Goal: Task Accomplishment & Management: Manage account settings

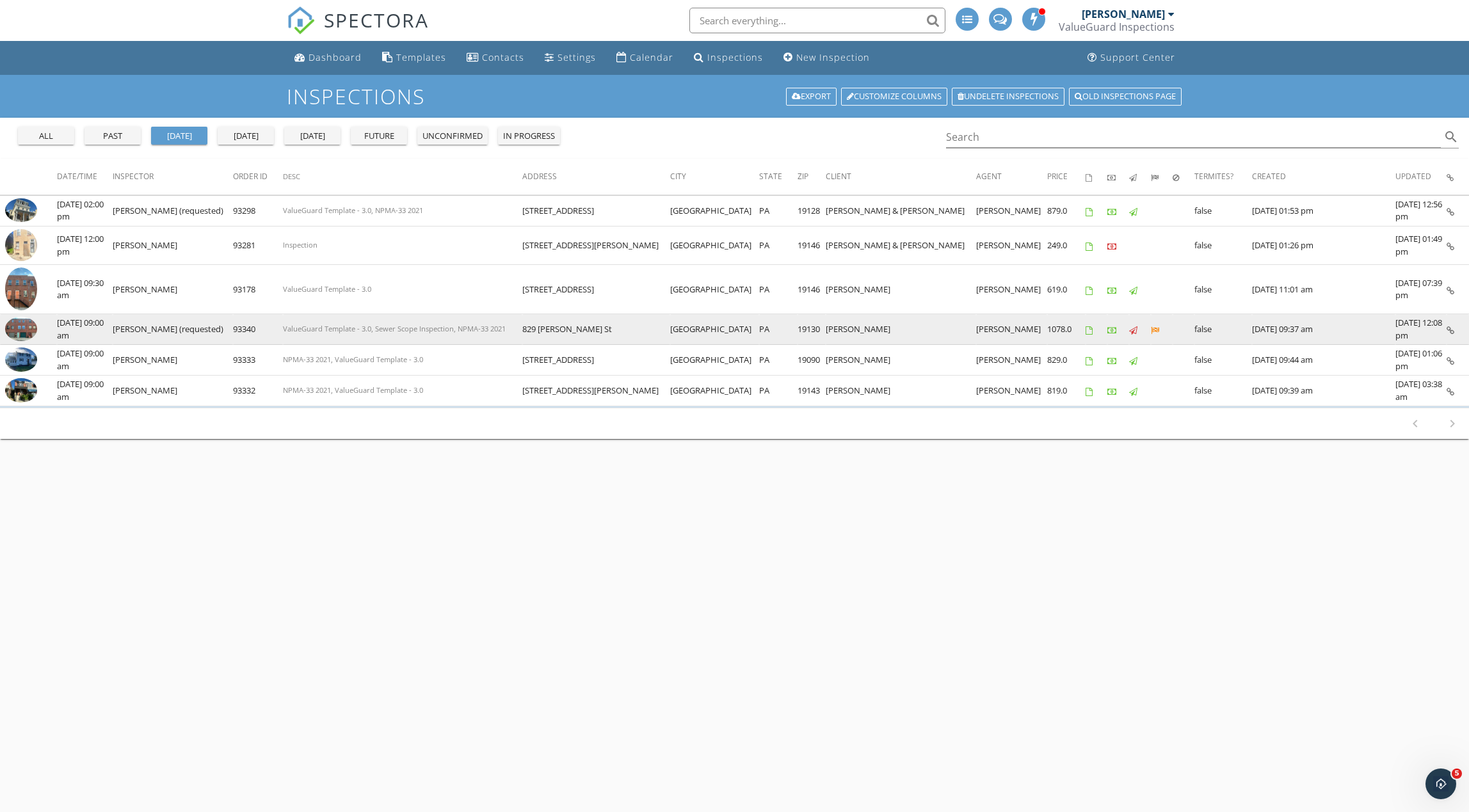
click at [17, 328] on img at bounding box center [21, 328] width 32 height 24
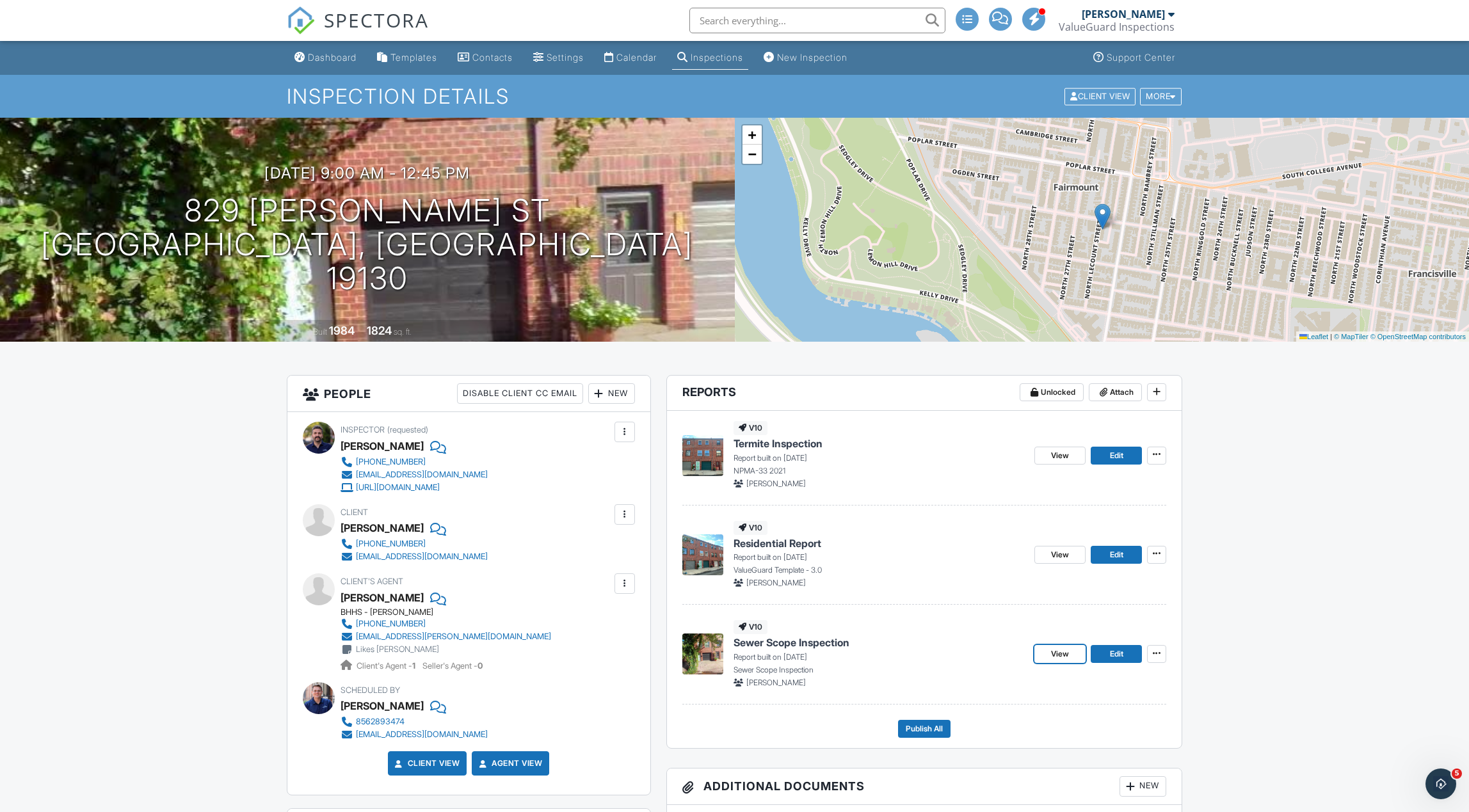
click at [1055, 656] on span "View" at bounding box center [1060, 653] width 18 height 13
click at [1151, 653] on span at bounding box center [1157, 653] width 13 height 13
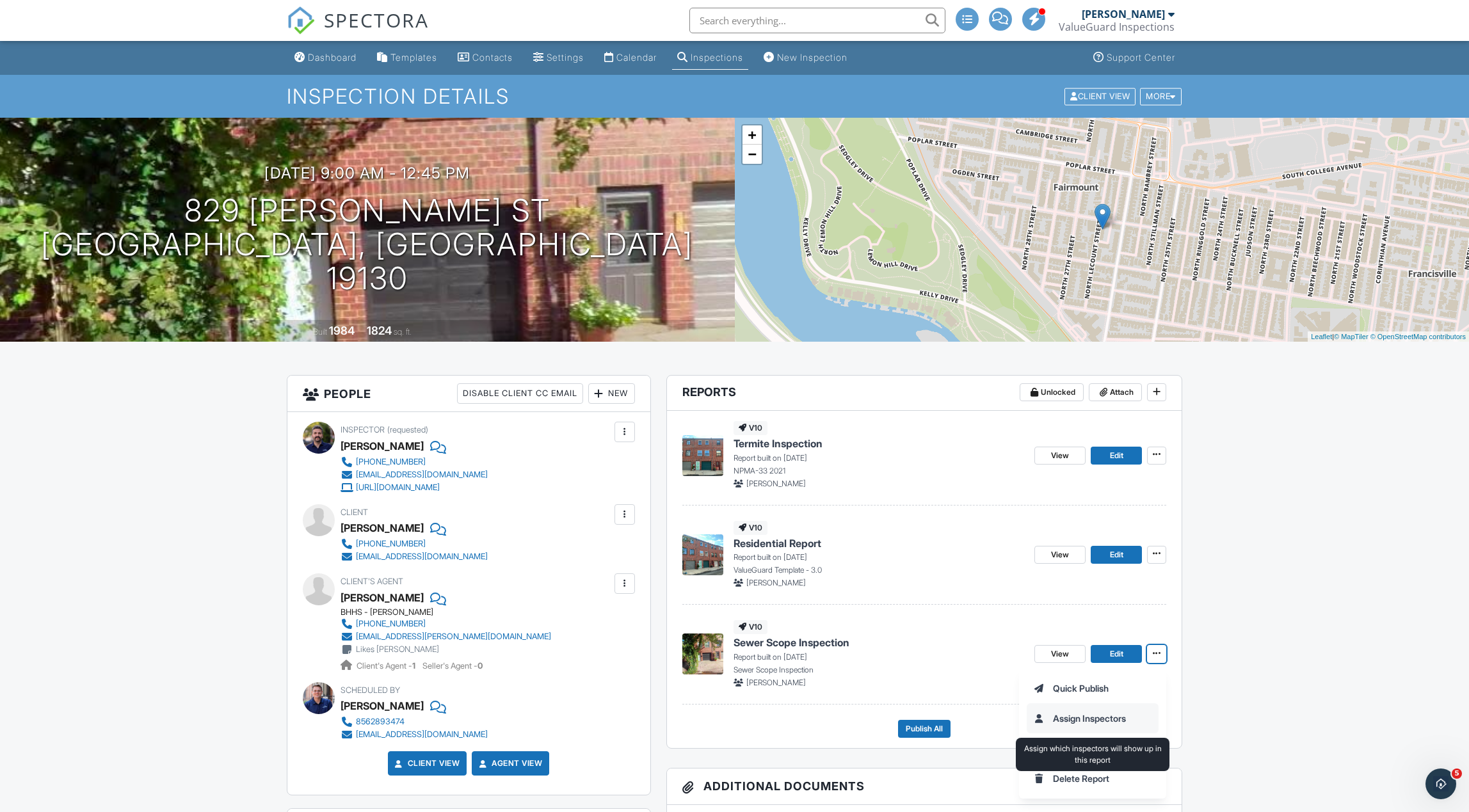
click at [1112, 717] on input "Assign Inspectors" at bounding box center [1092, 718] width 131 height 29
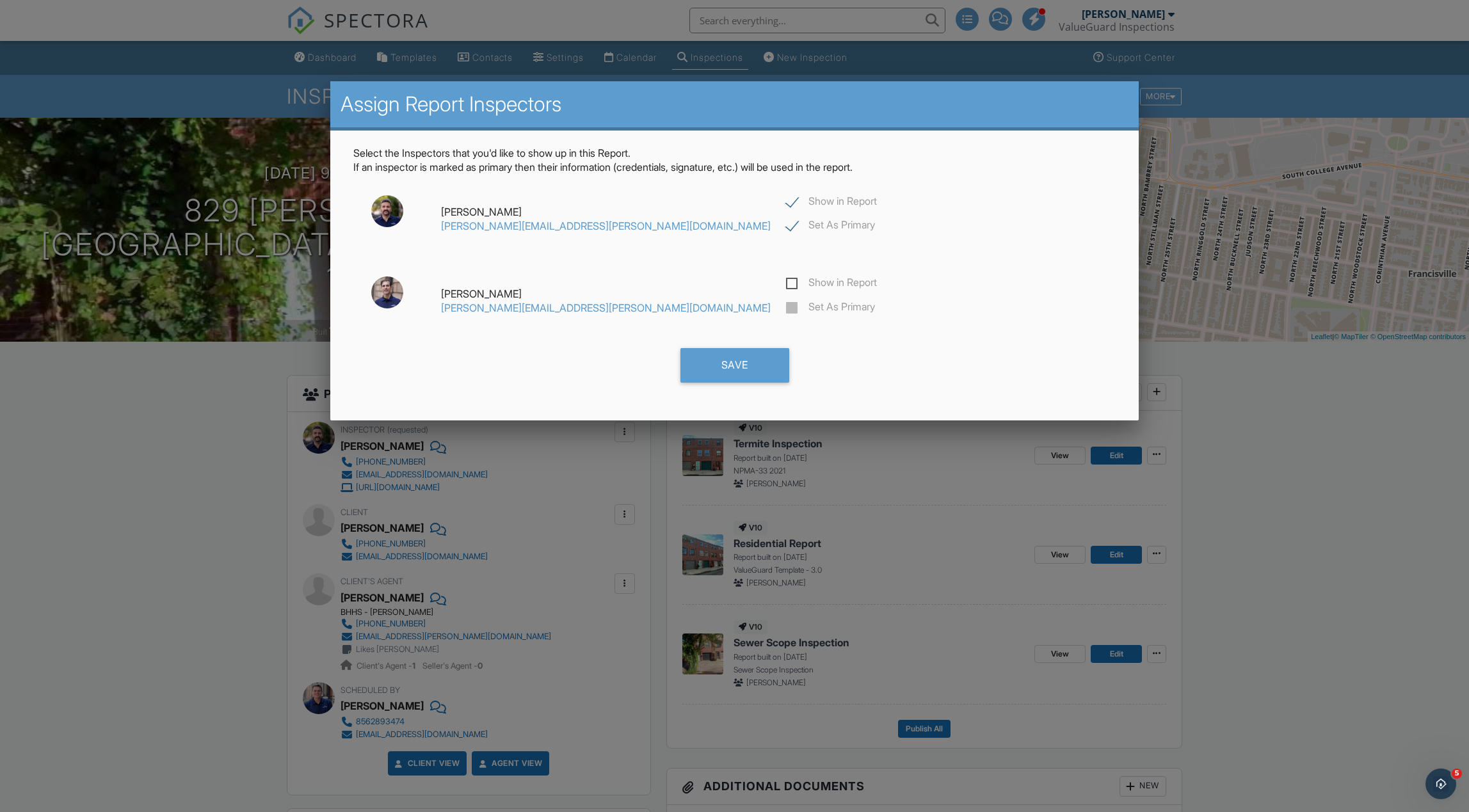
click at [786, 281] on label "Show in Report" at bounding box center [831, 284] width 91 height 16
checkbox input "true"
click at [786, 306] on label "Set As Primary" at bounding box center [830, 309] width 89 height 16
checkbox input "false"
checkbox input "true"
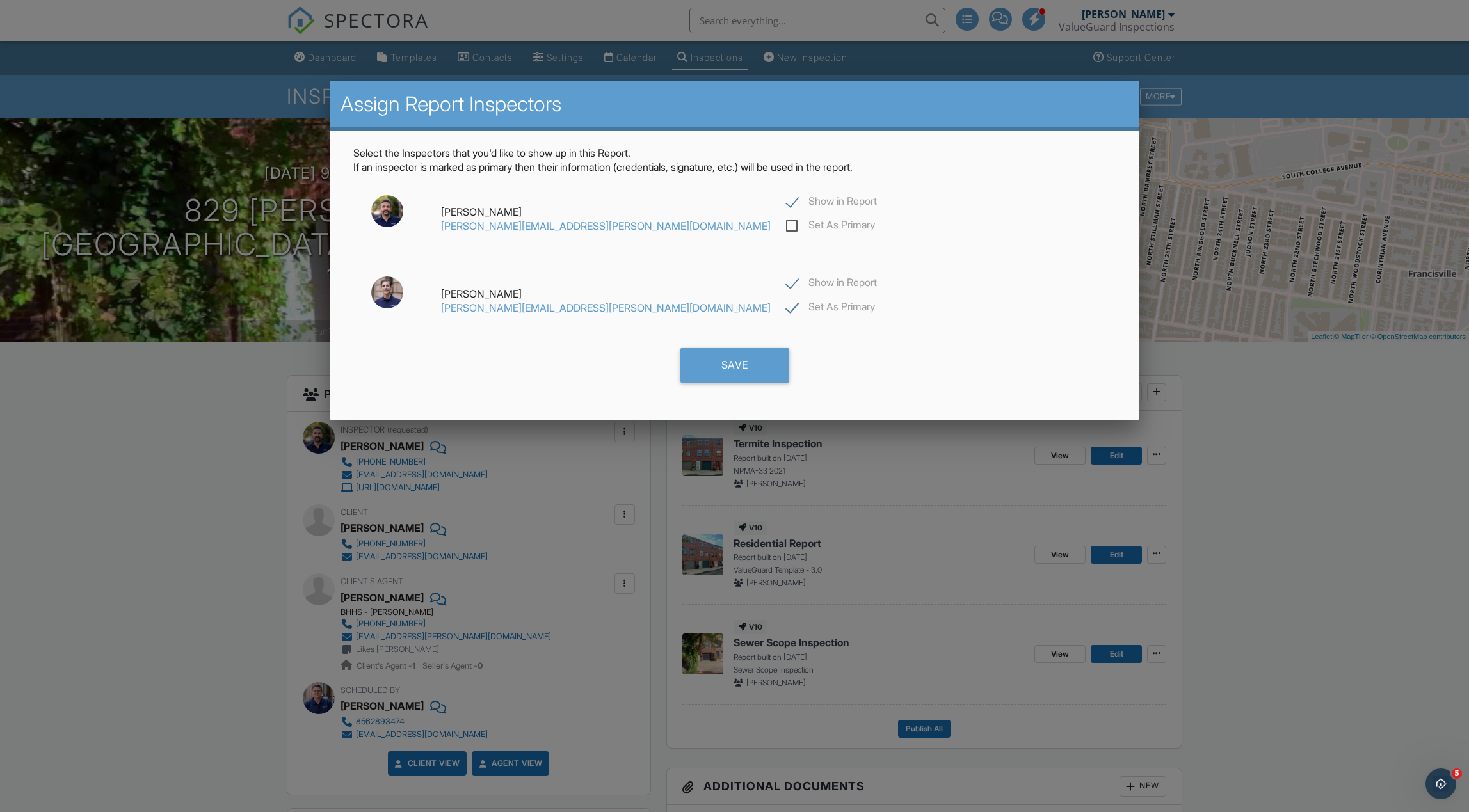
click at [786, 204] on label "Show in Report" at bounding box center [831, 203] width 91 height 16
checkbox input "false"
click at [729, 358] on div "Save" at bounding box center [734, 365] width 109 height 35
click at [773, 374] on div "Save" at bounding box center [734, 365] width 109 height 35
click at [737, 364] on div "Save" at bounding box center [734, 365] width 109 height 35
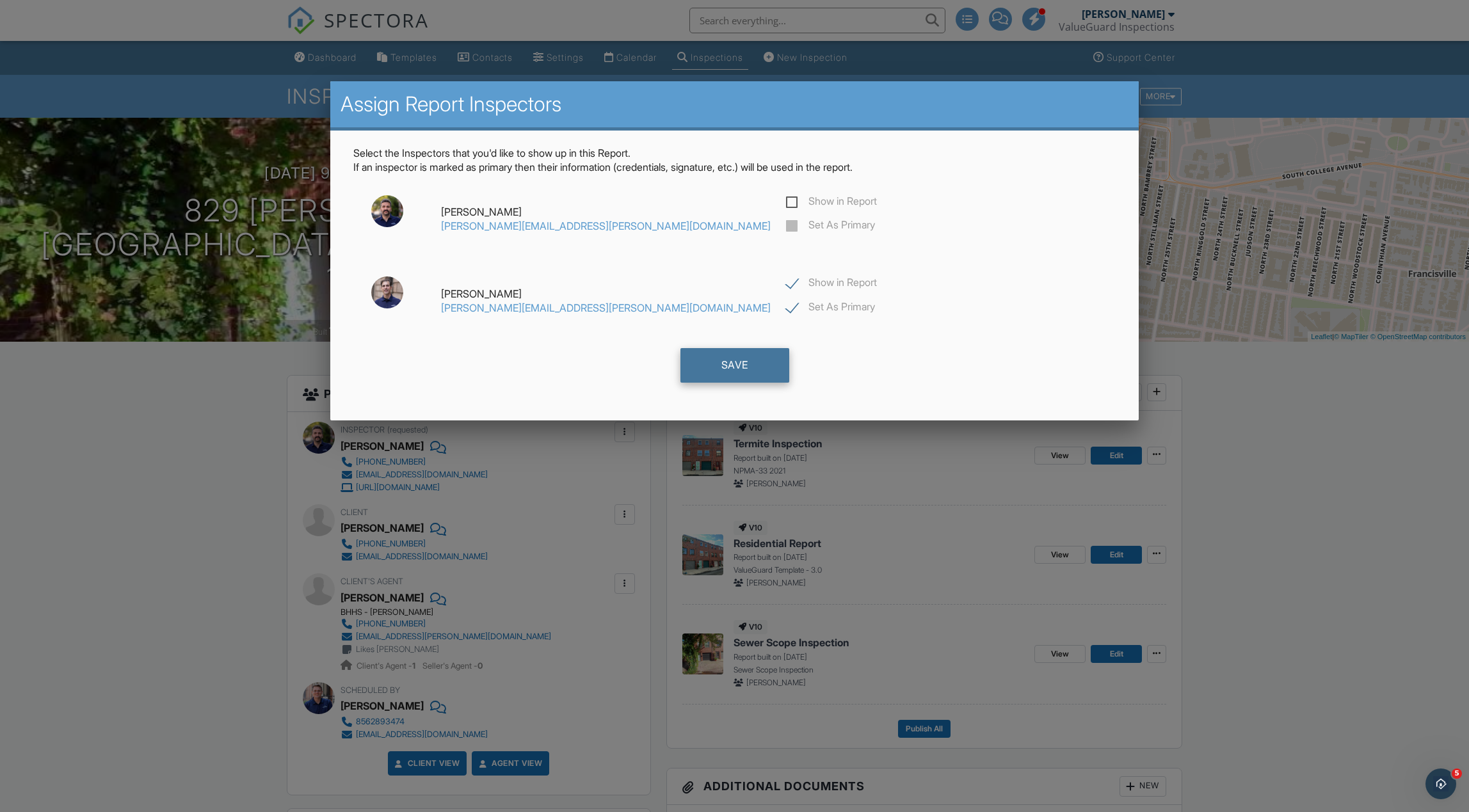
click at [739, 365] on div "Save" at bounding box center [734, 365] width 109 height 35
click at [1239, 460] on div at bounding box center [734, 443] width 1469 height 1015
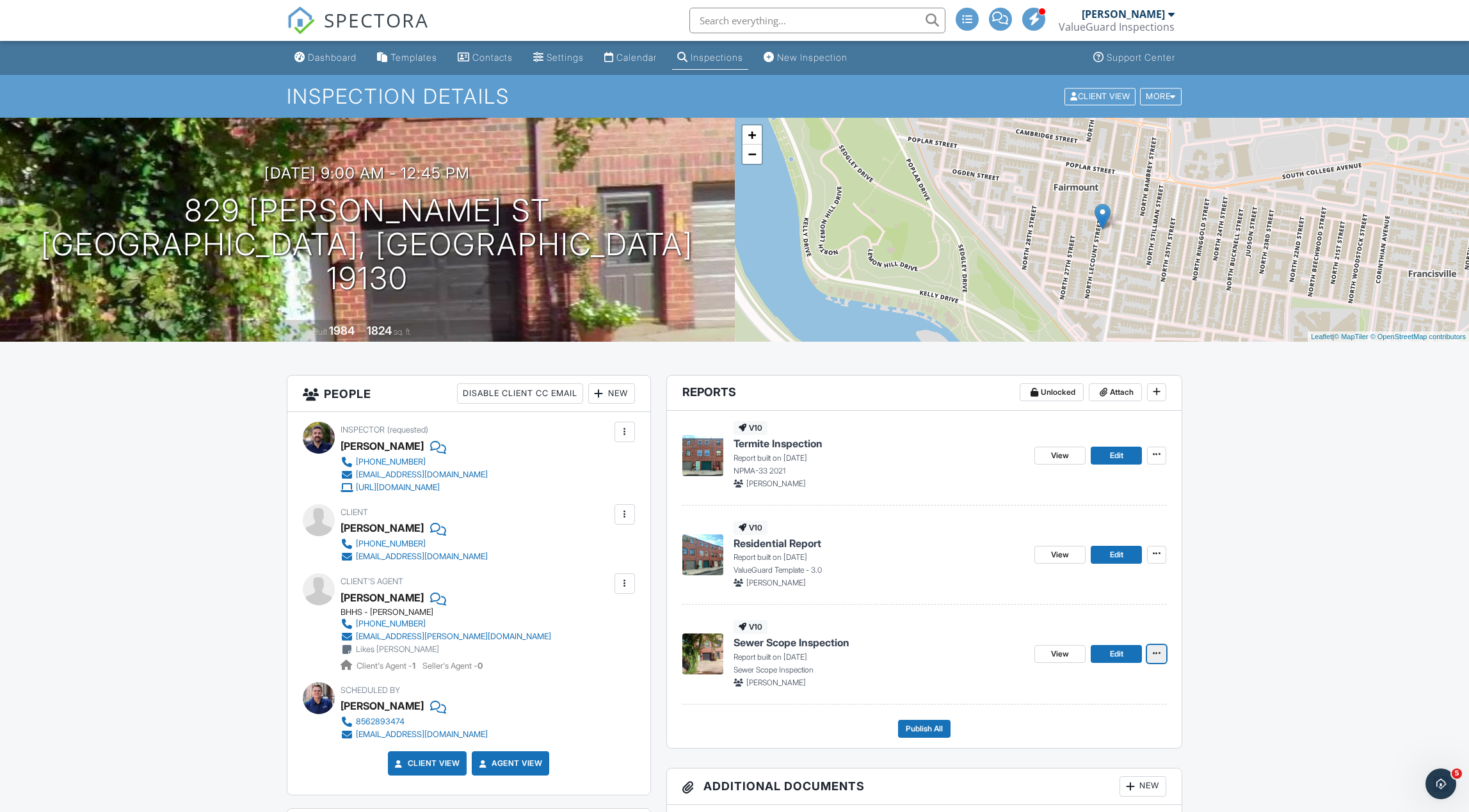
click at [1155, 652] on icon at bounding box center [1157, 653] width 7 height 9
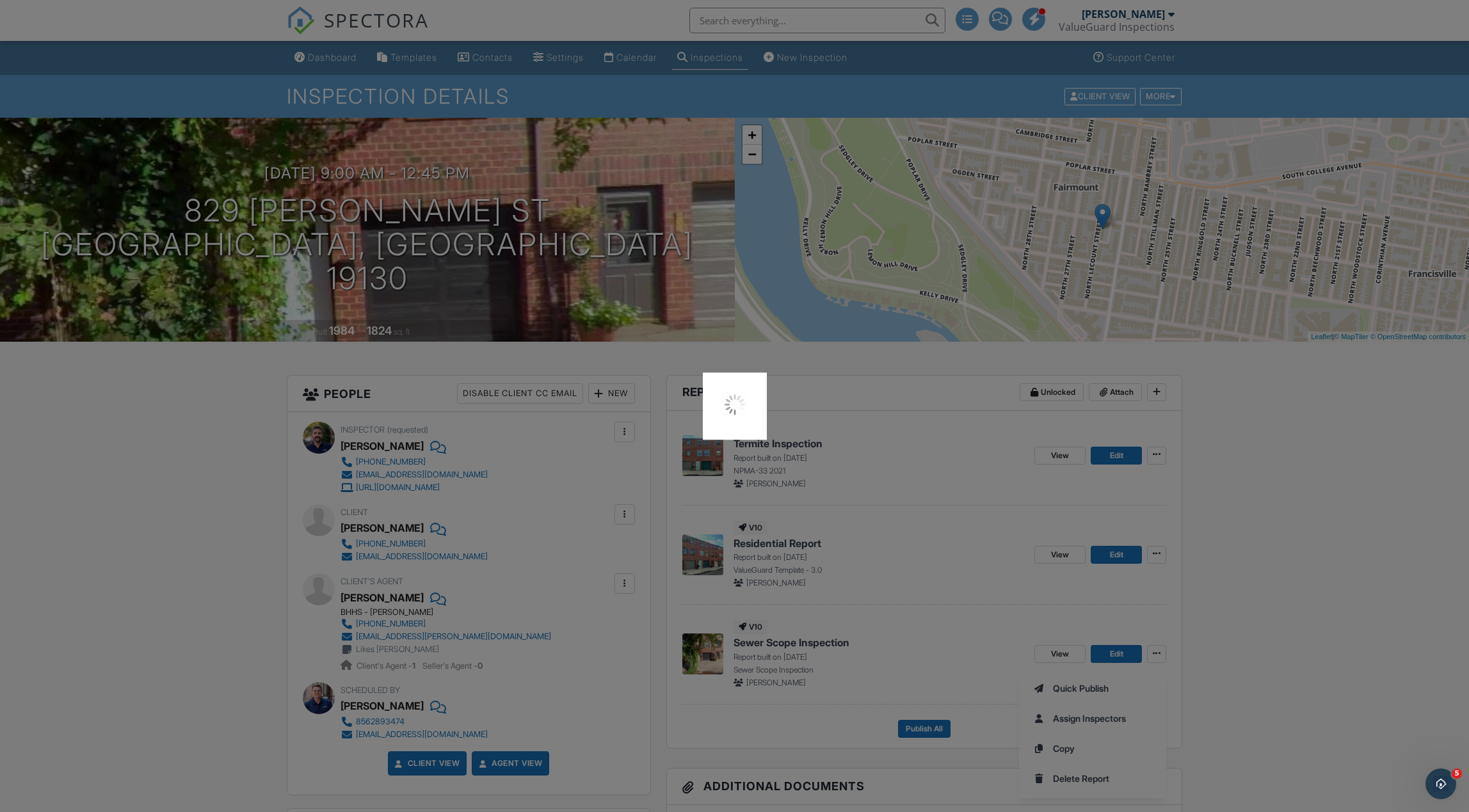
click at [1261, 653] on div at bounding box center [734, 406] width 1469 height 812
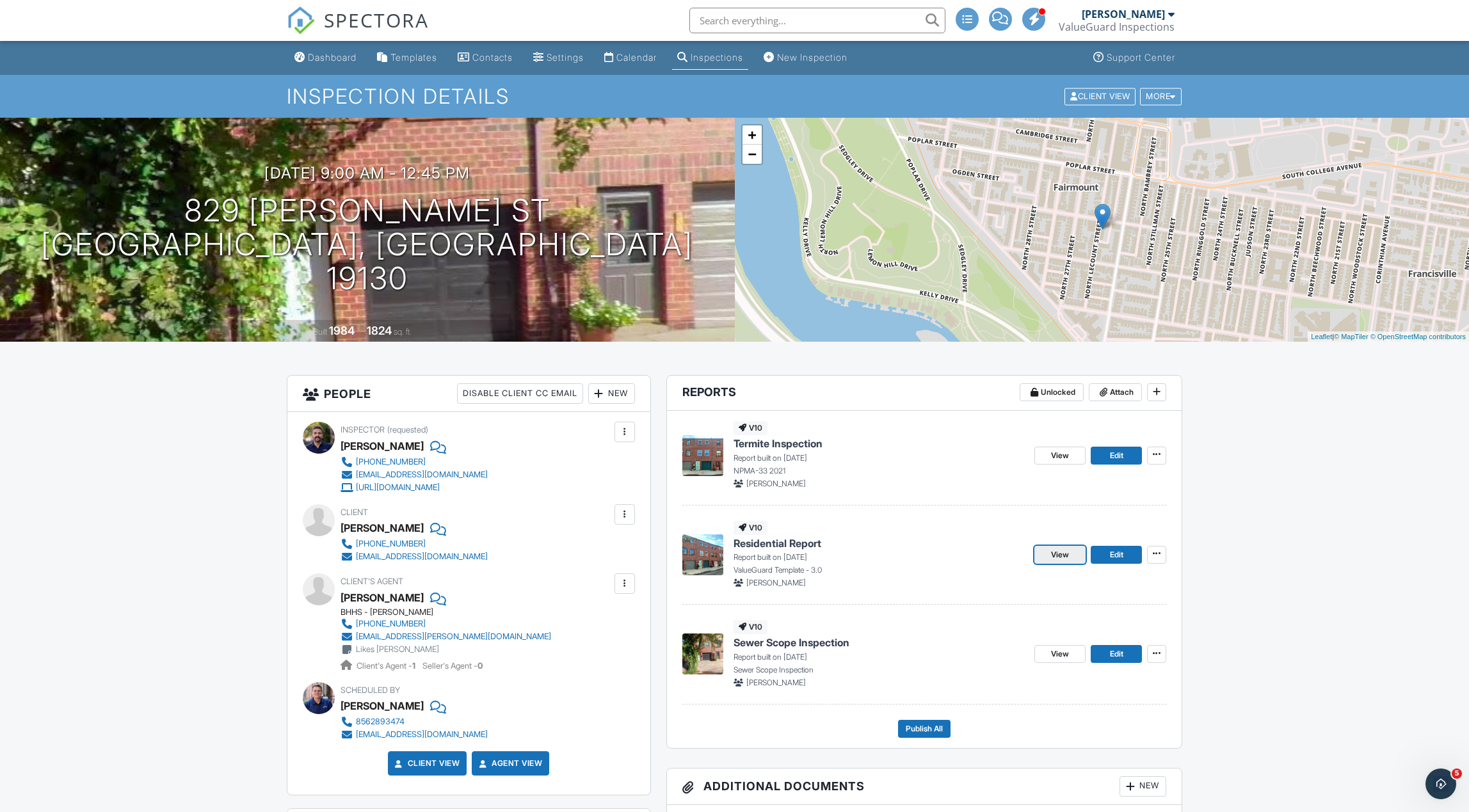
click at [1058, 554] on span "View" at bounding box center [1060, 554] width 18 height 13
click at [1057, 454] on span "View" at bounding box center [1060, 455] width 18 height 13
click at [1049, 560] on link "View" at bounding box center [1060, 554] width 51 height 18
click at [1069, 557] on span "View" at bounding box center [1060, 554] width 18 height 13
click at [931, 729] on span "Publish All" at bounding box center [924, 729] width 37 height 13
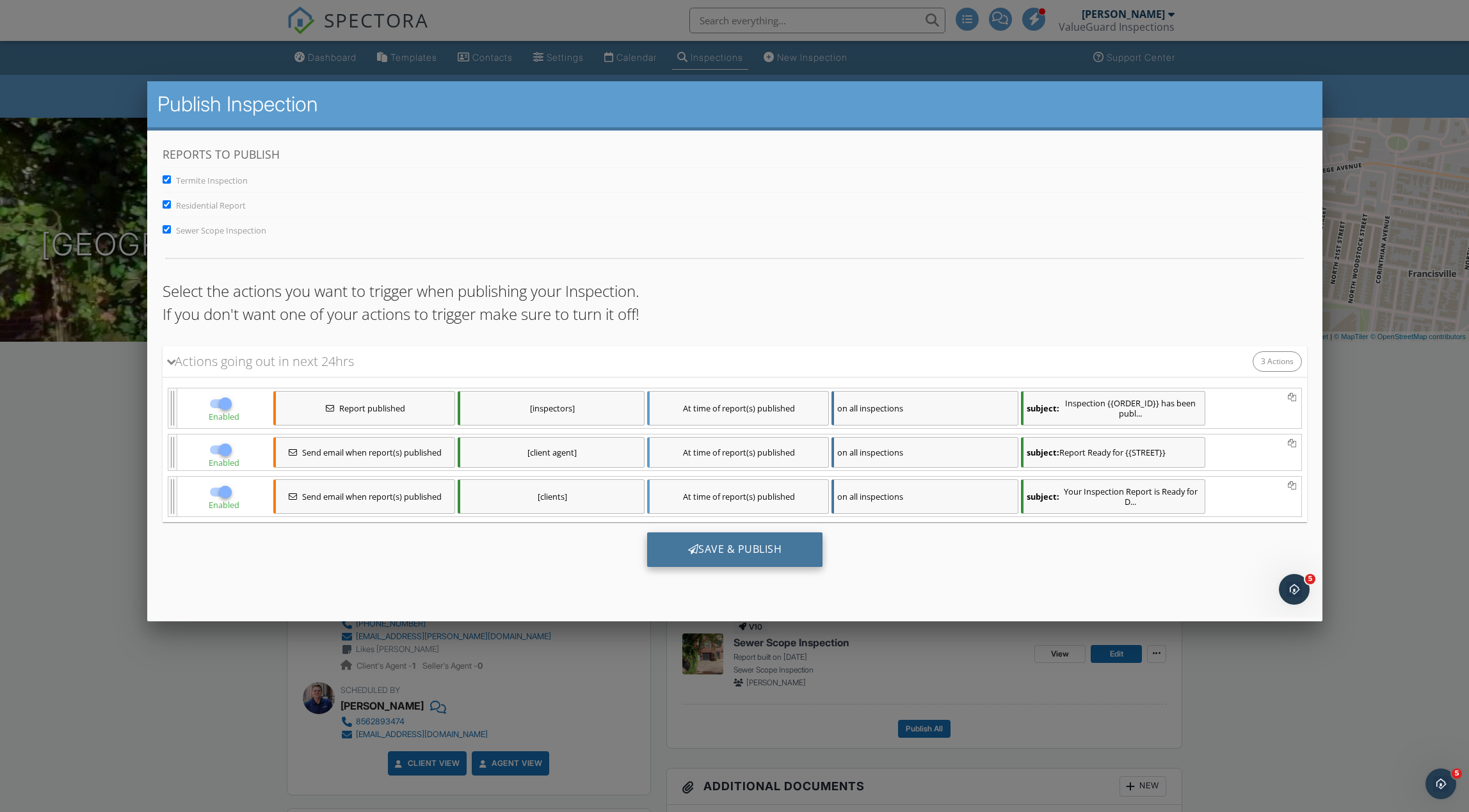
click at [742, 553] on div "Save & Publish" at bounding box center [734, 548] width 176 height 35
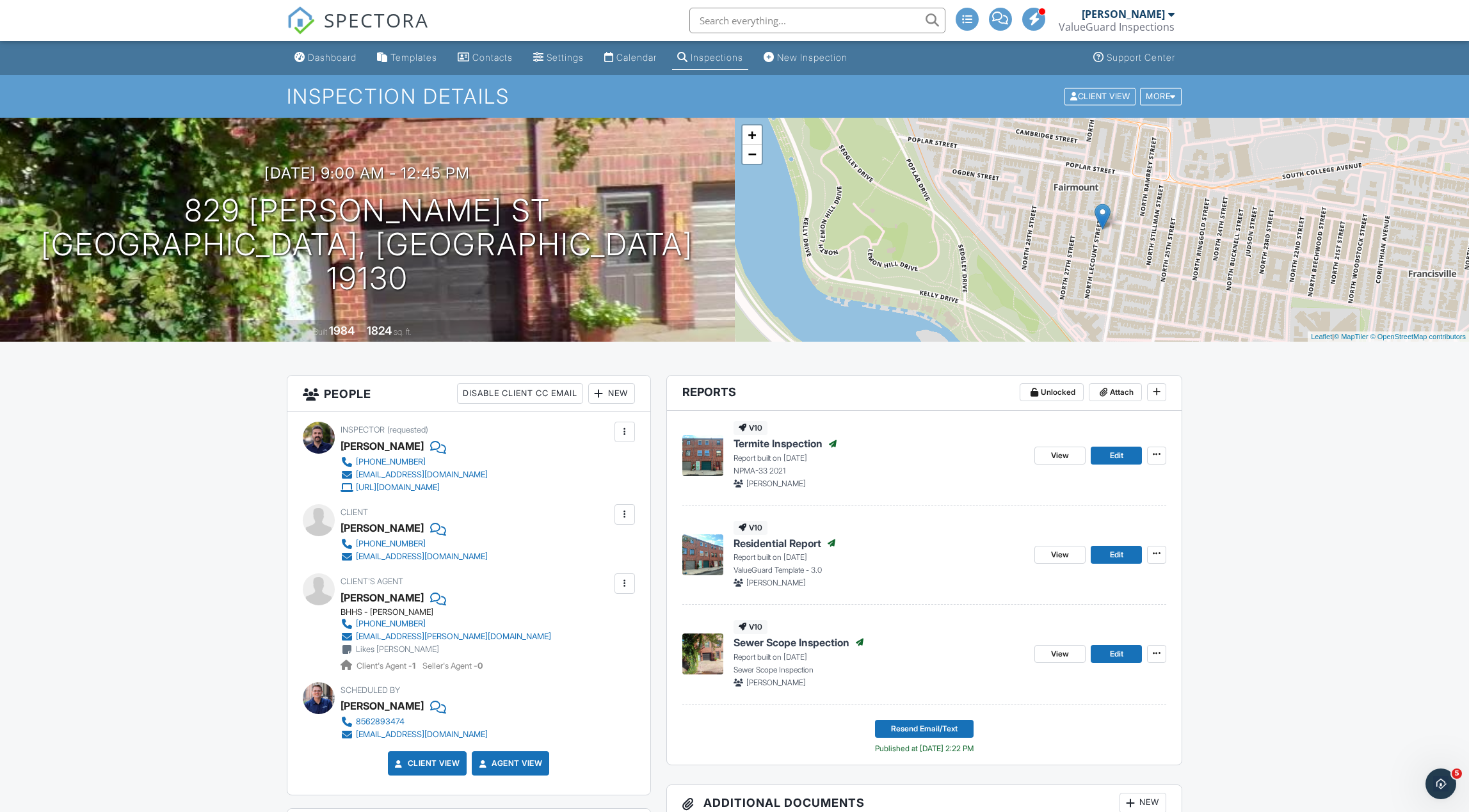
click at [710, 60] on div "Inspections" at bounding box center [716, 57] width 52 height 11
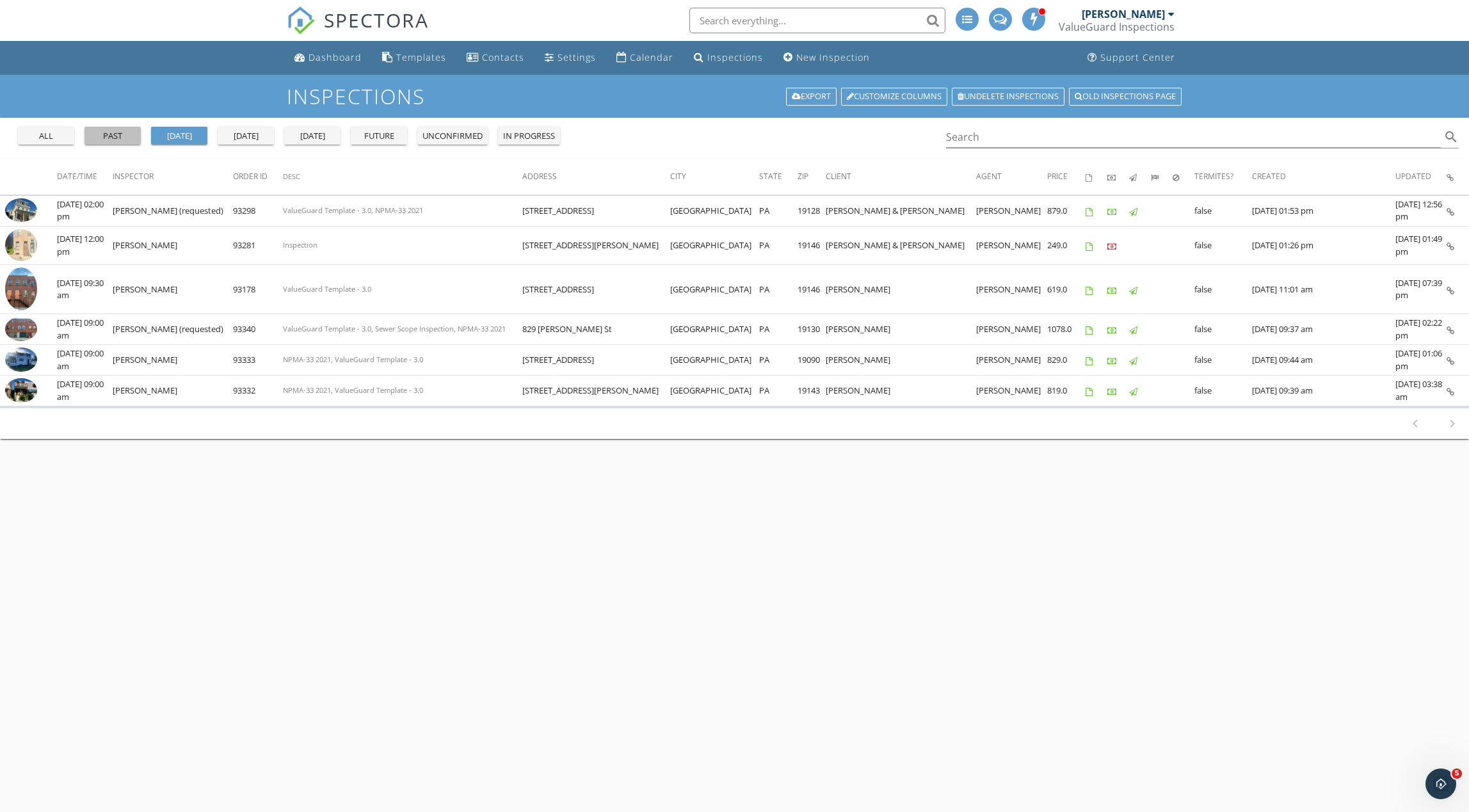
click at [124, 137] on div "past" at bounding box center [112, 136] width 46 height 13
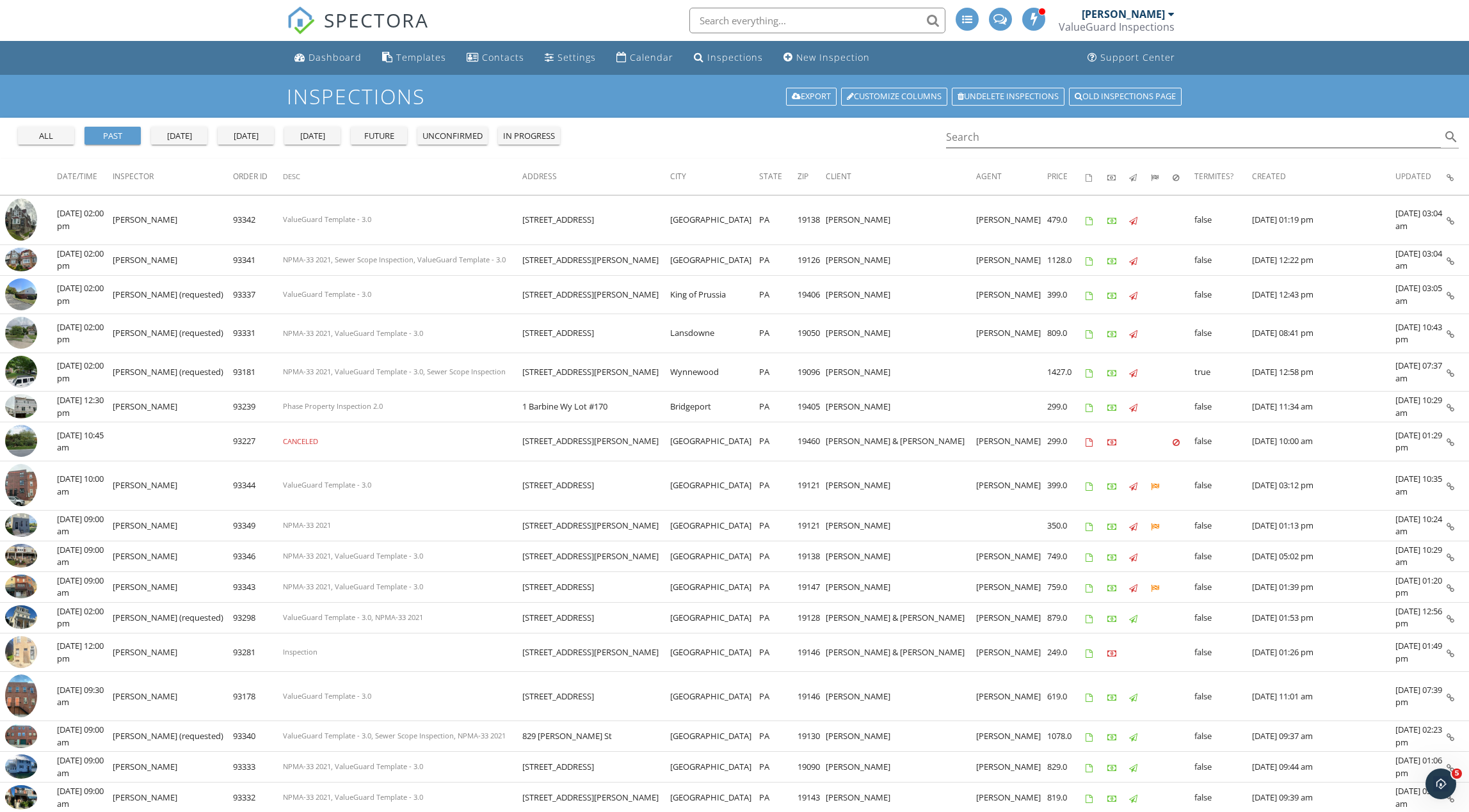
click at [258, 139] on div "[DATE]" at bounding box center [246, 136] width 46 height 13
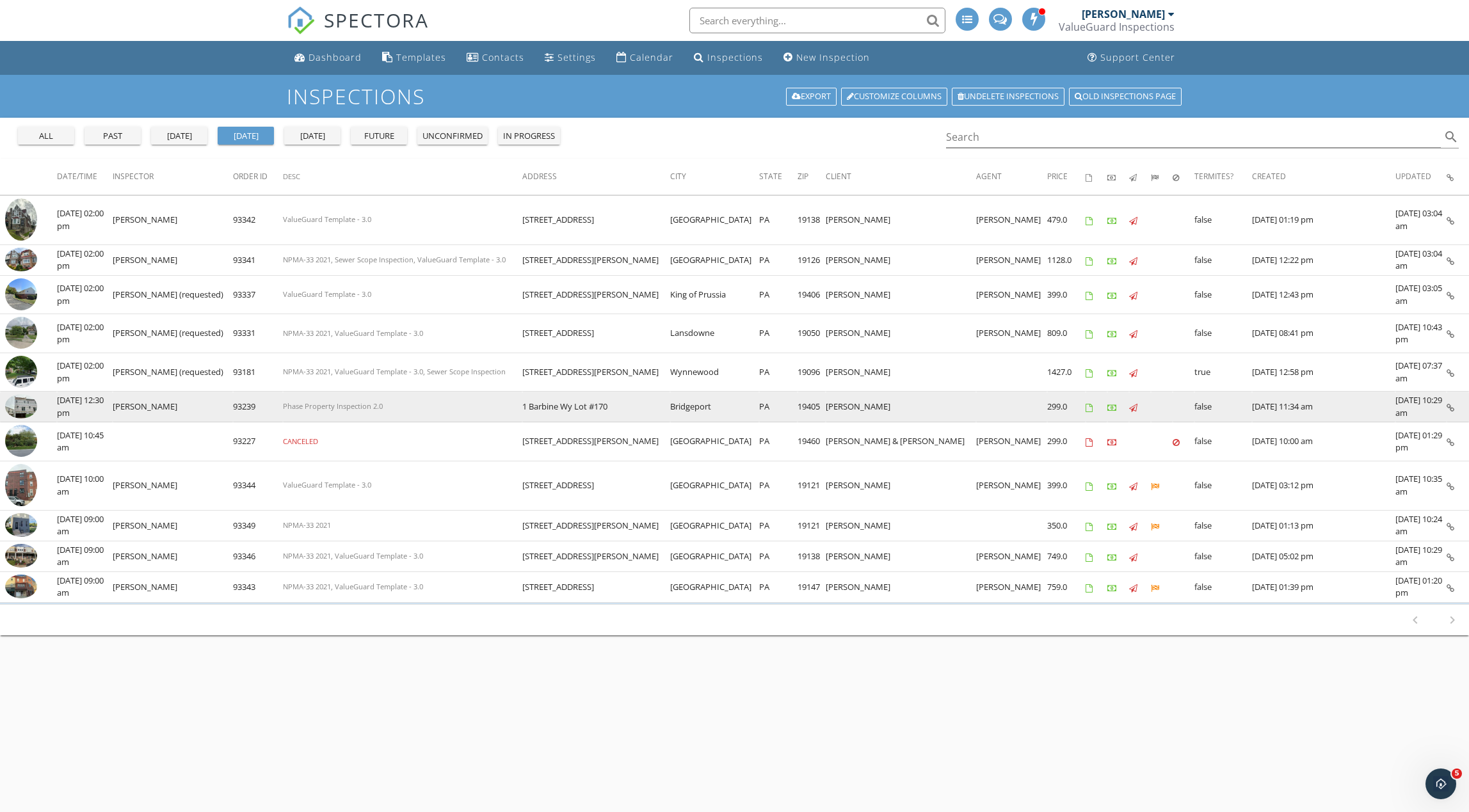
click at [26, 406] on img at bounding box center [21, 406] width 32 height 24
click at [32, 409] on img at bounding box center [21, 406] width 32 height 24
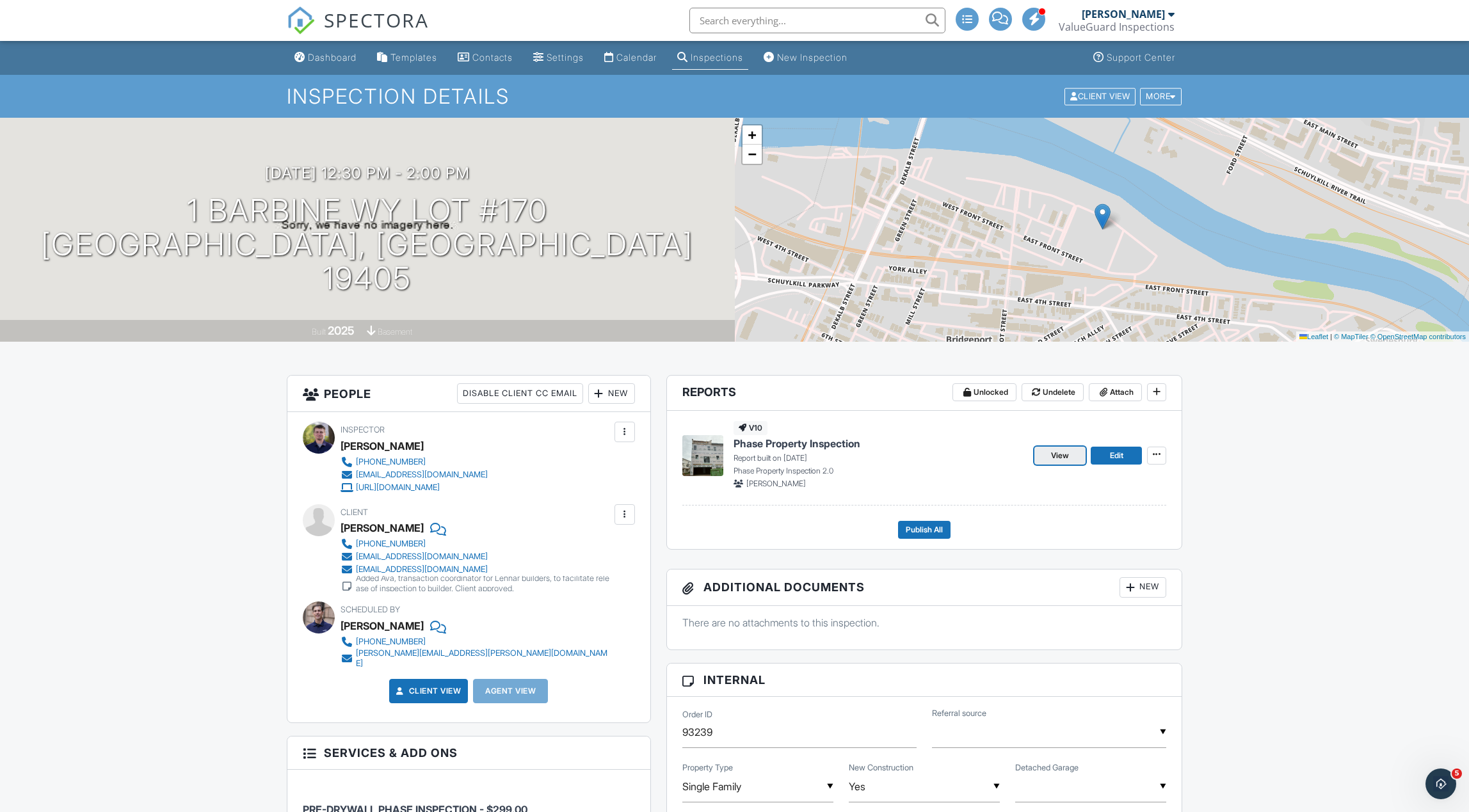
click at [1073, 455] on link "View" at bounding box center [1060, 455] width 51 height 18
click at [1061, 458] on span "View" at bounding box center [1060, 455] width 18 height 13
click at [921, 531] on span "Publish All" at bounding box center [924, 529] width 37 height 13
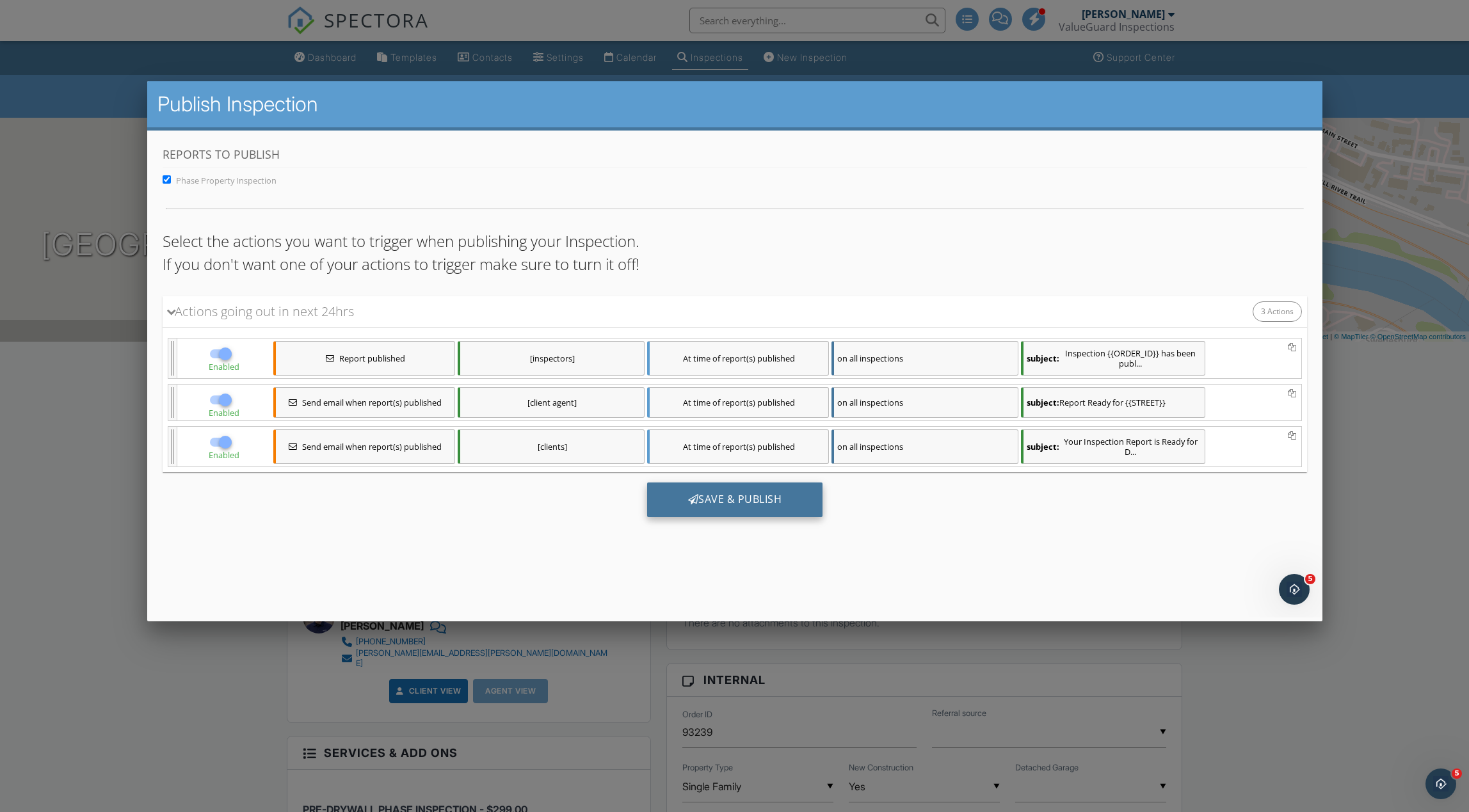
click at [786, 504] on div "Save & Publish" at bounding box center [734, 499] width 176 height 35
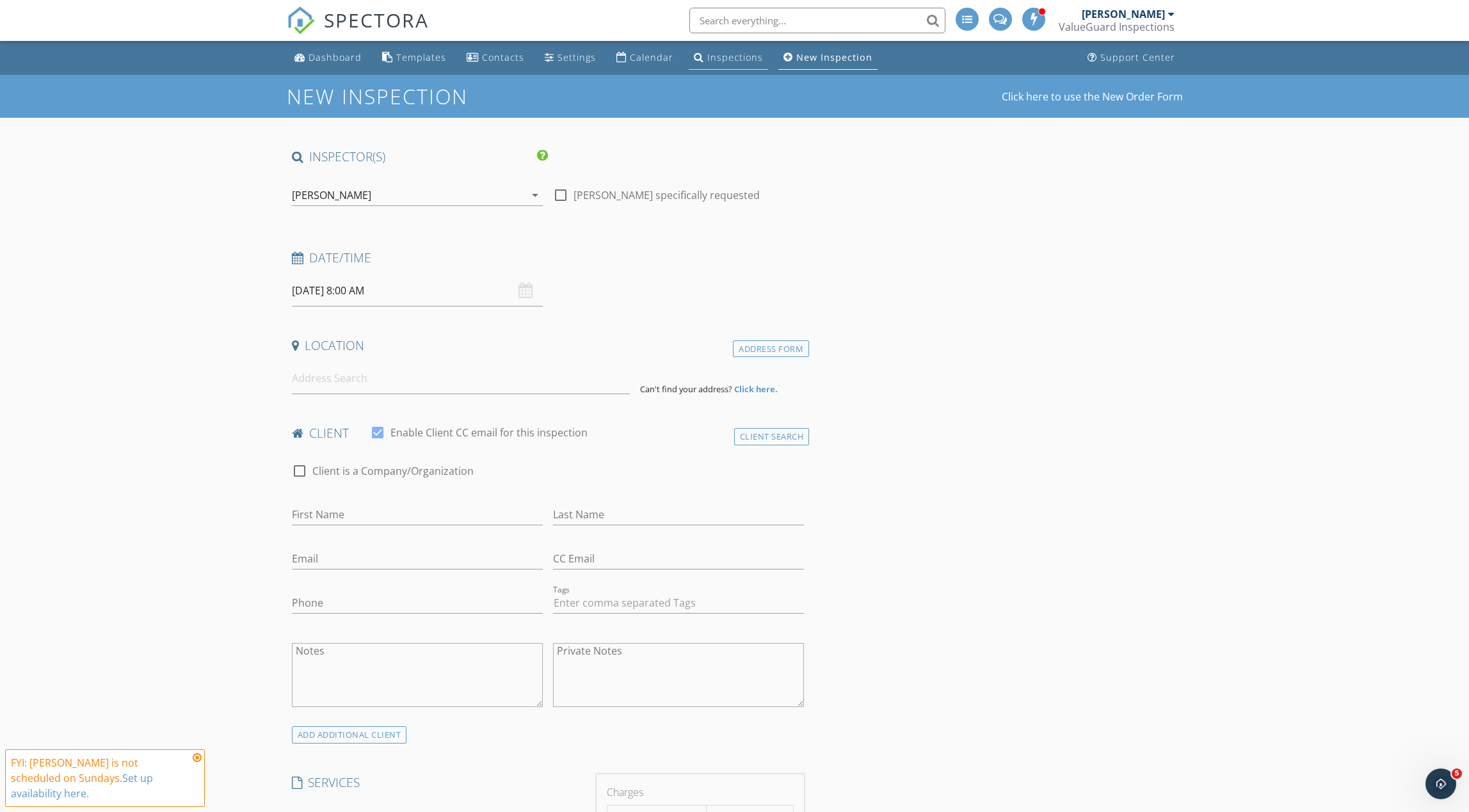
click at [713, 60] on div "Inspections" at bounding box center [735, 57] width 55 height 12
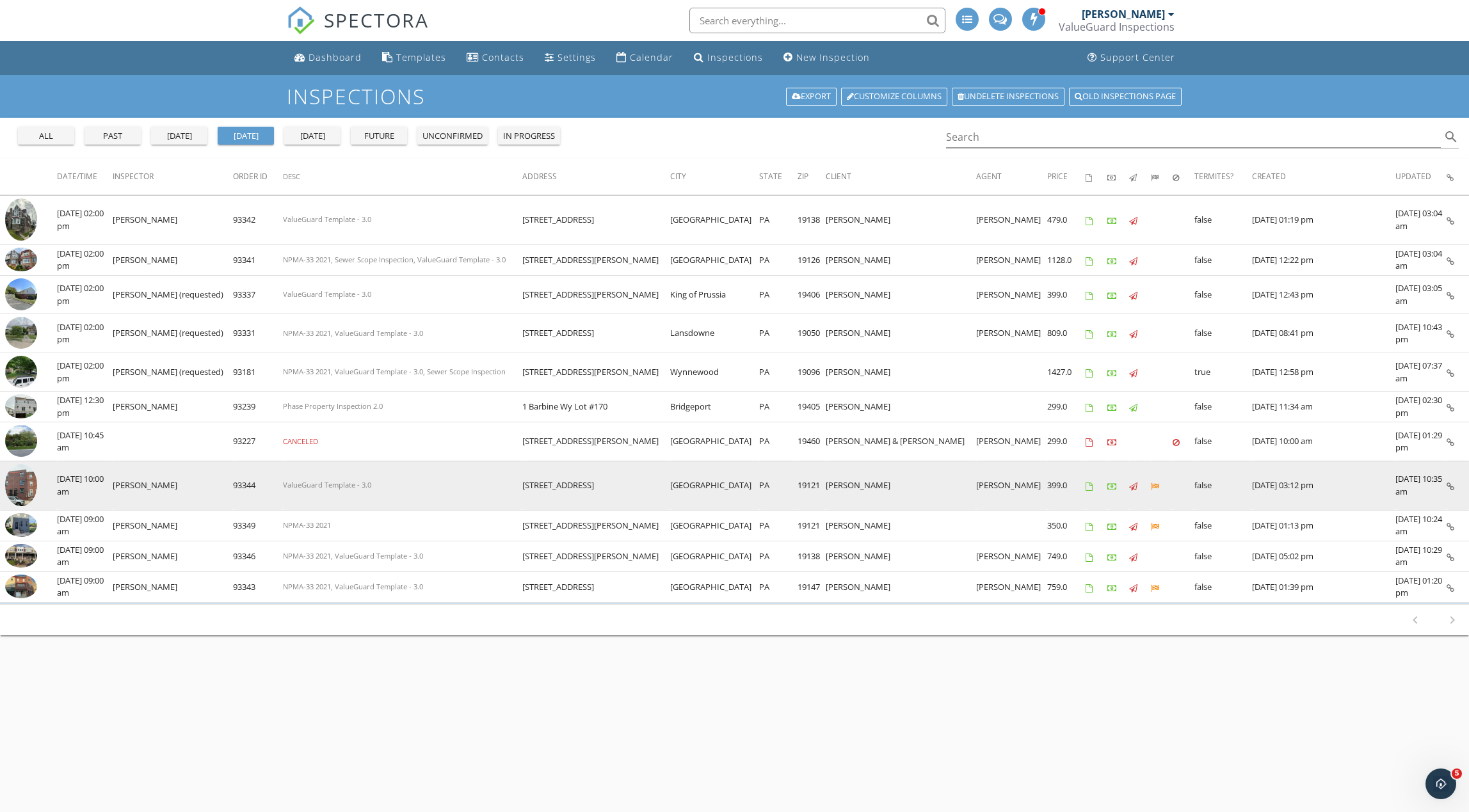
click at [27, 487] on img at bounding box center [21, 485] width 32 height 43
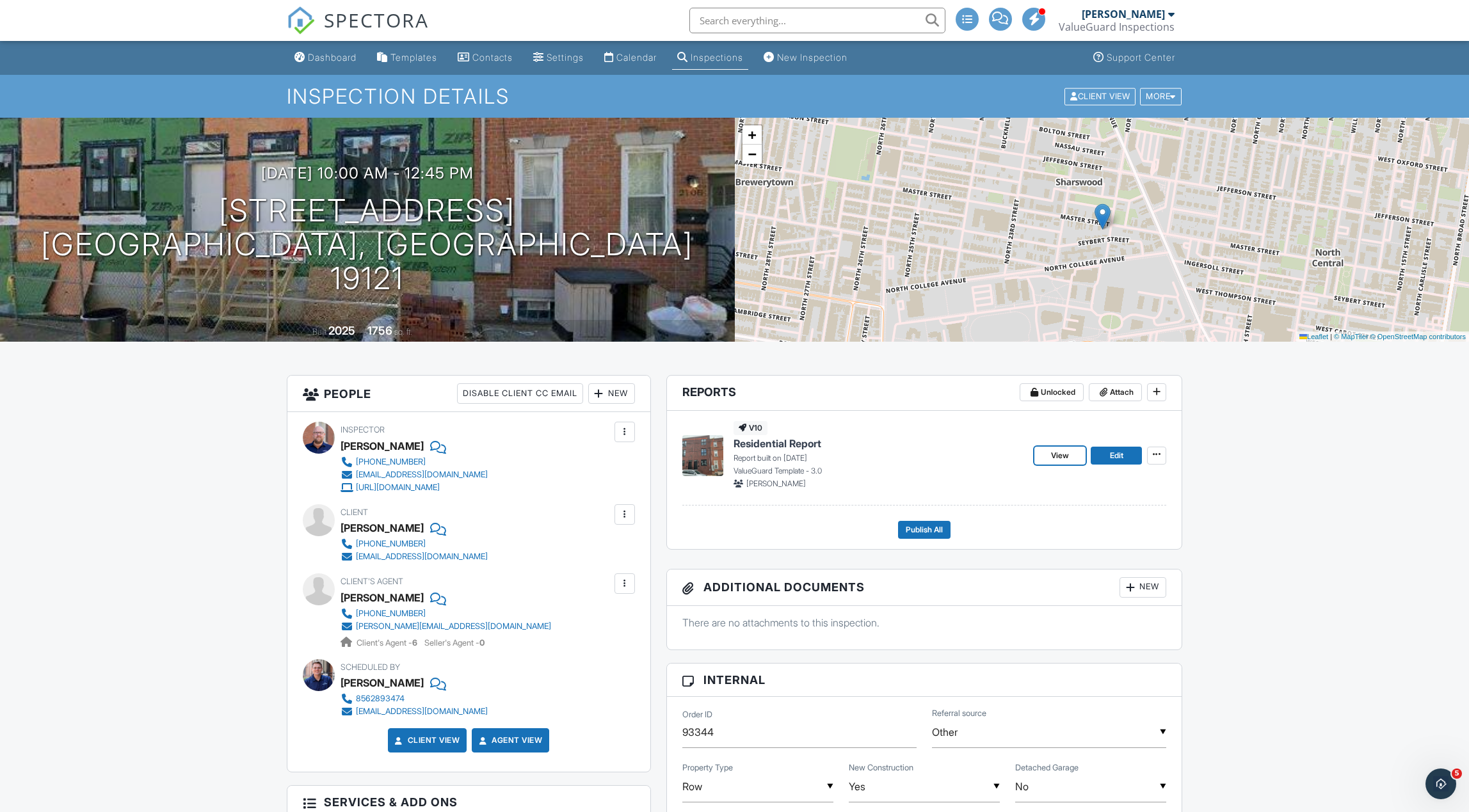
click at [1058, 458] on span "View" at bounding box center [1060, 455] width 18 height 13
click at [931, 530] on span "Publish All" at bounding box center [924, 529] width 37 height 13
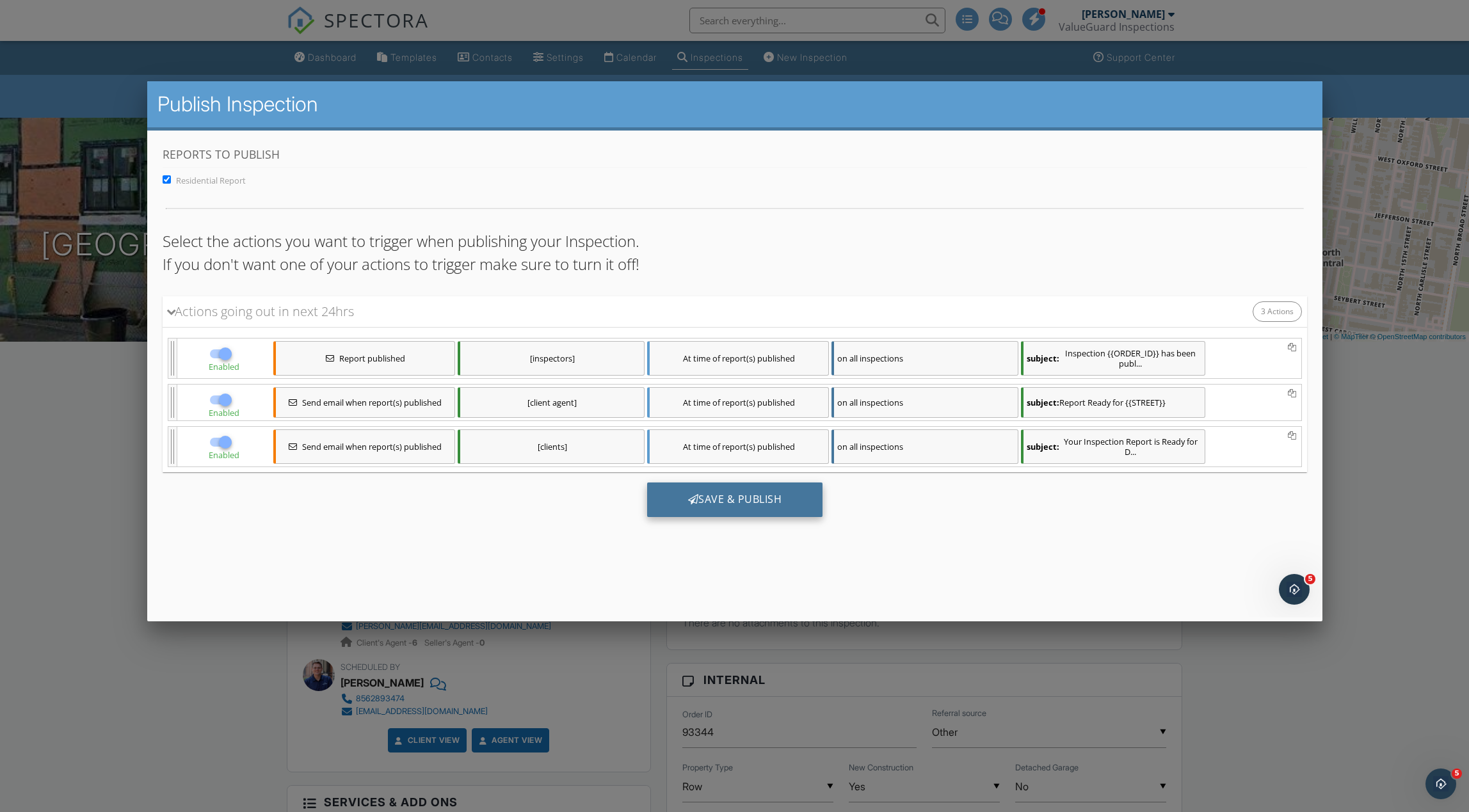
click at [775, 506] on div "Save & Publish" at bounding box center [734, 499] width 176 height 35
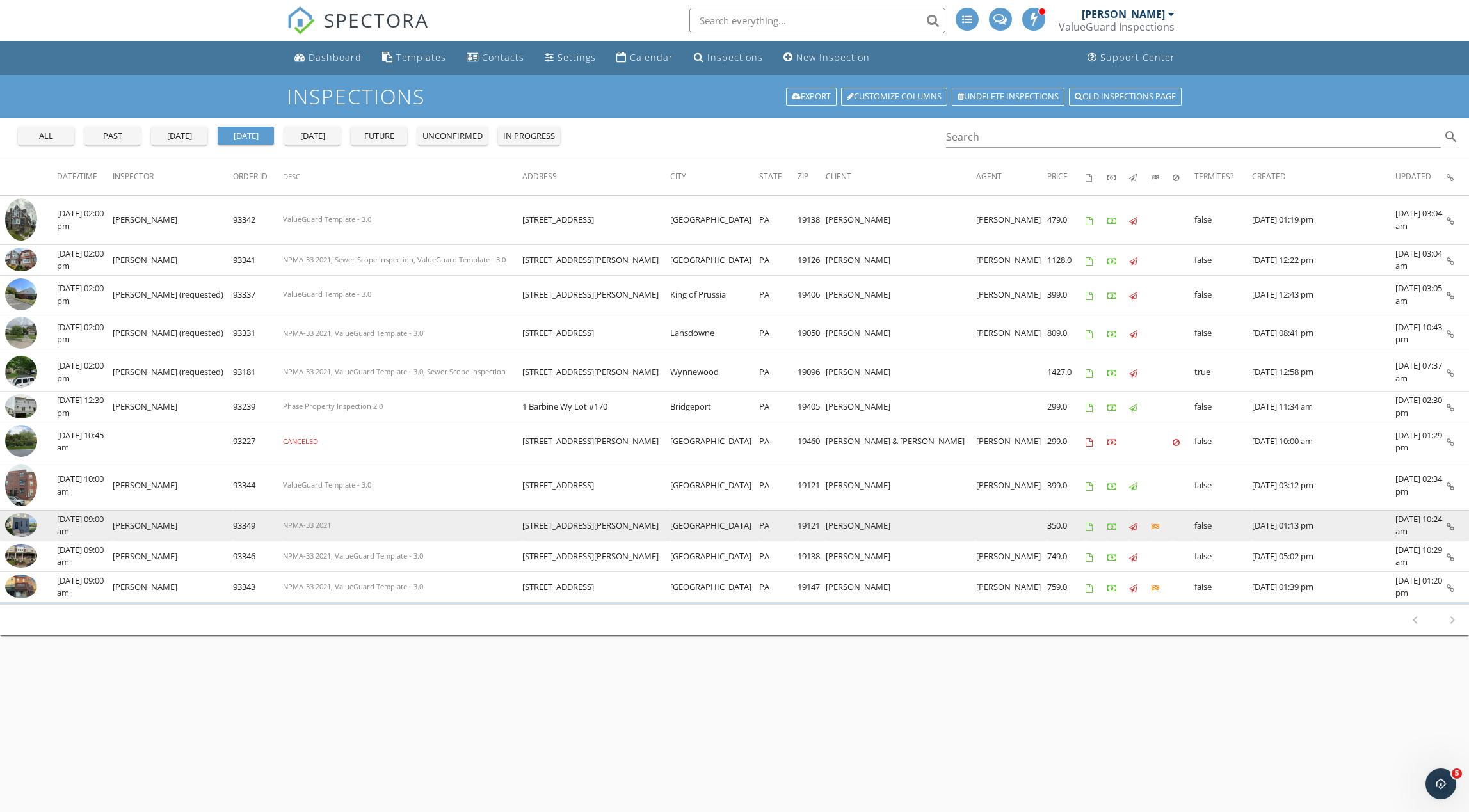
click at [21, 527] on img at bounding box center [21, 525] width 32 height 24
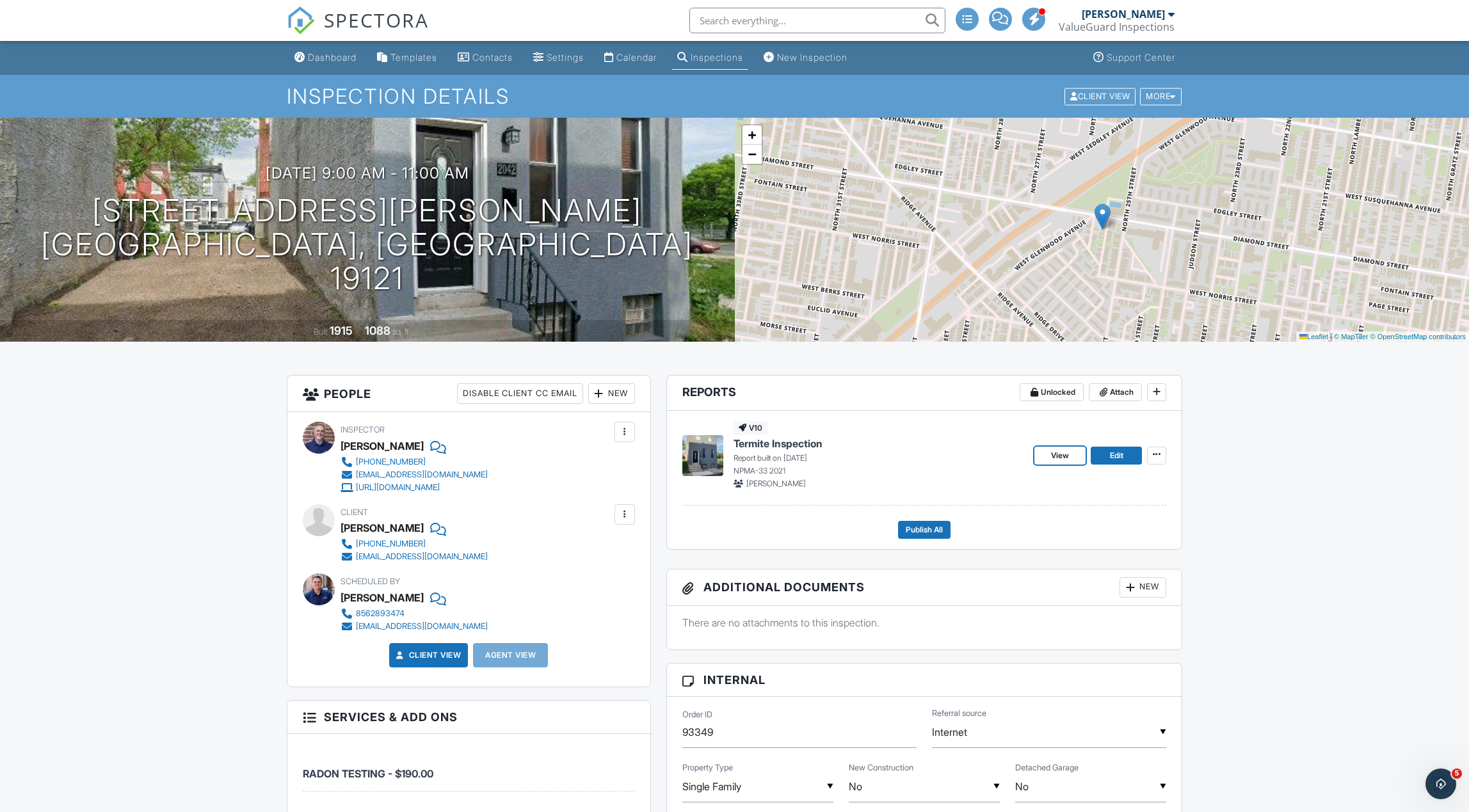
click at [1064, 460] on span "View" at bounding box center [1060, 455] width 18 height 13
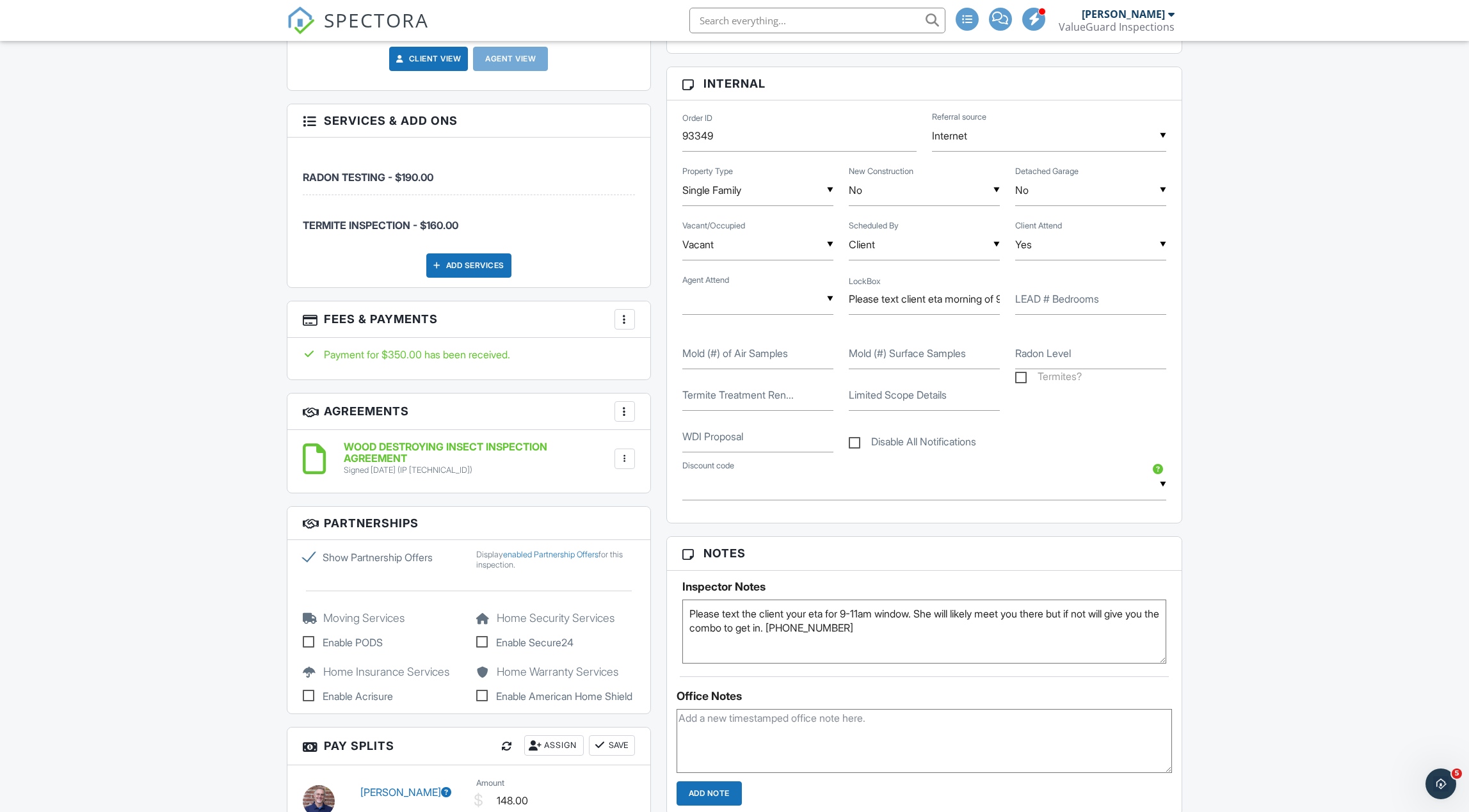
scroll to position [566, 0]
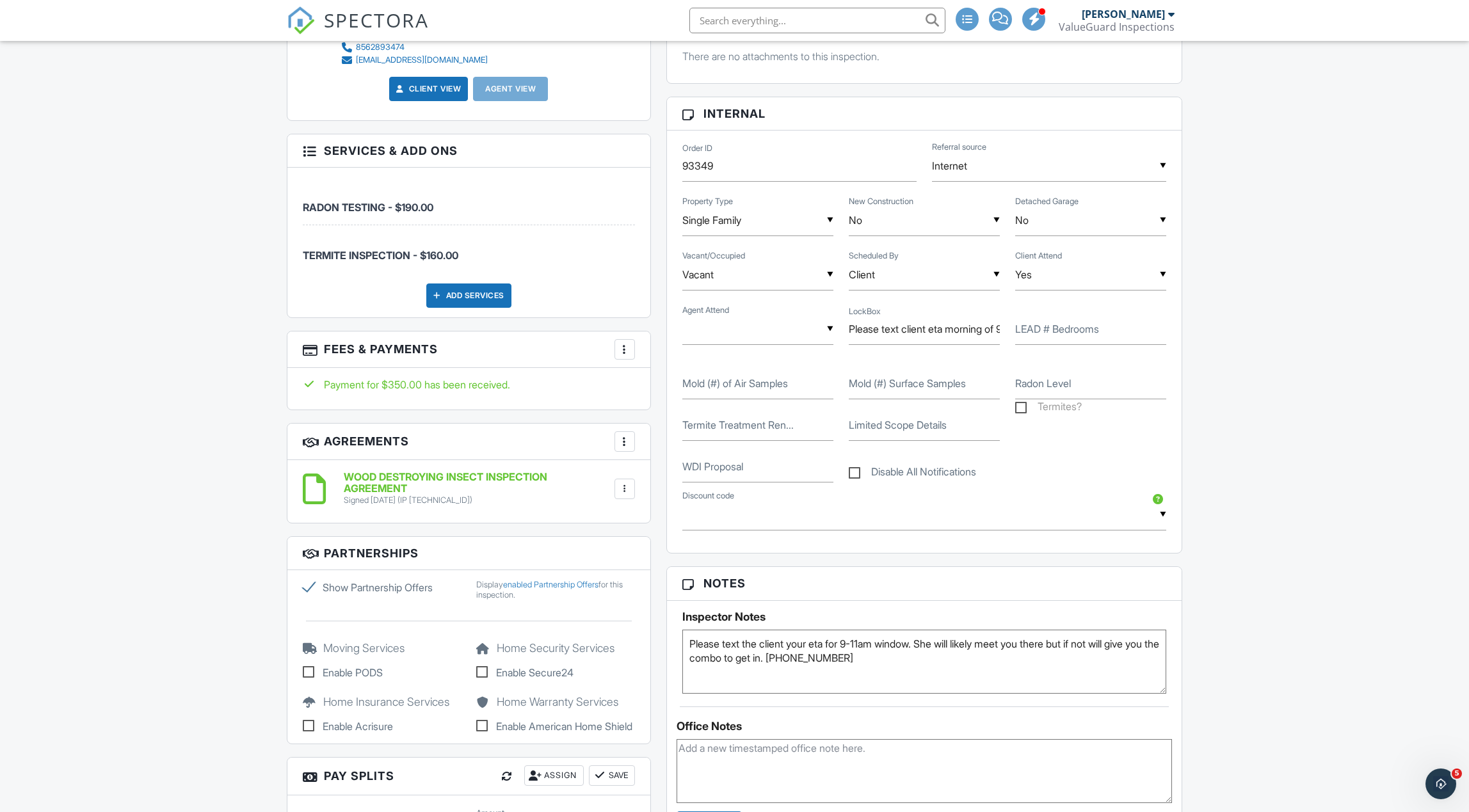
click at [1022, 410] on label "Termites?" at bounding box center [1049, 409] width 66 height 16
click at [1022, 410] on input "Termites?" at bounding box center [1019, 408] width 8 height 8
checkbox input "true"
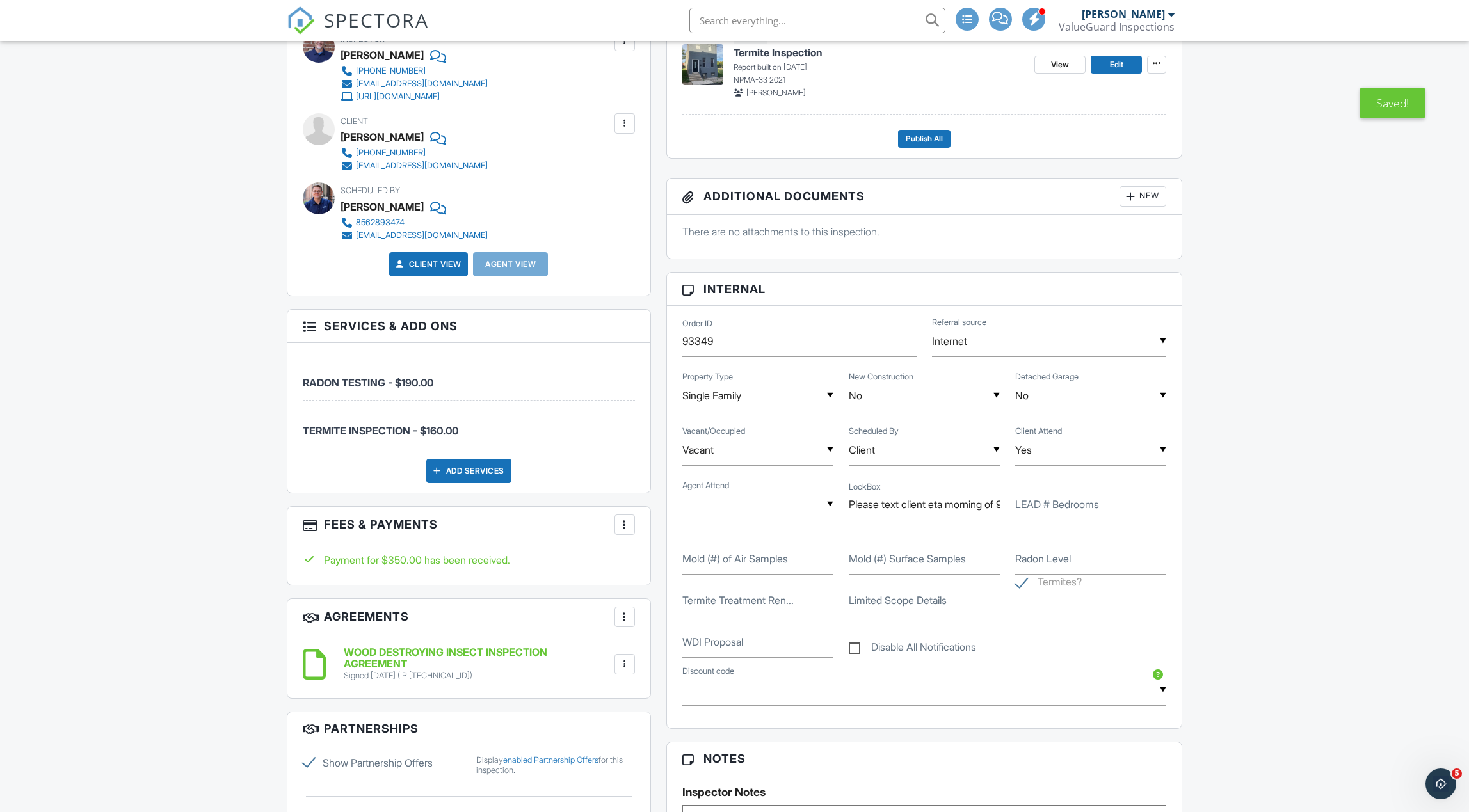
scroll to position [0, 0]
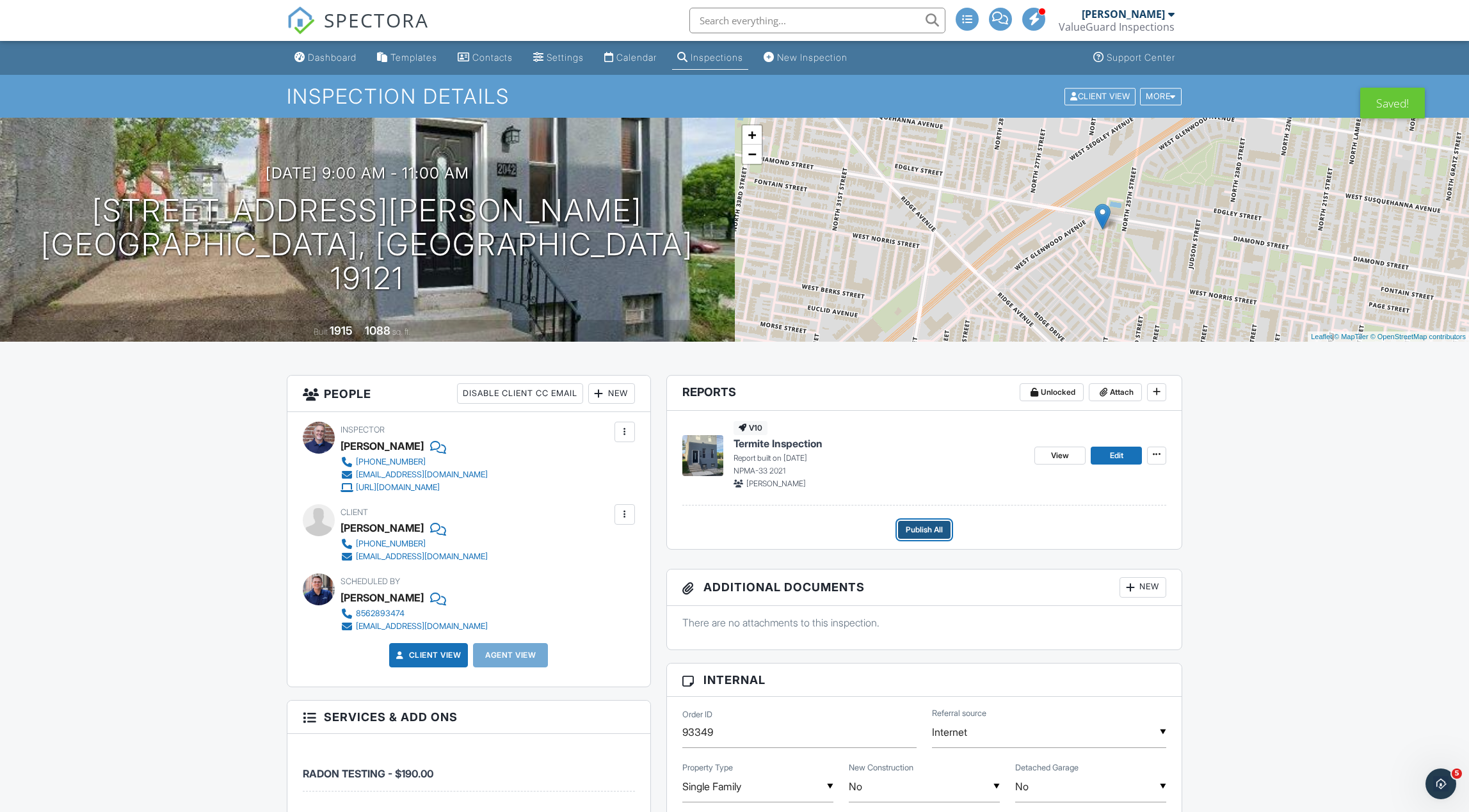
click at [925, 531] on span "Publish All" at bounding box center [924, 529] width 37 height 13
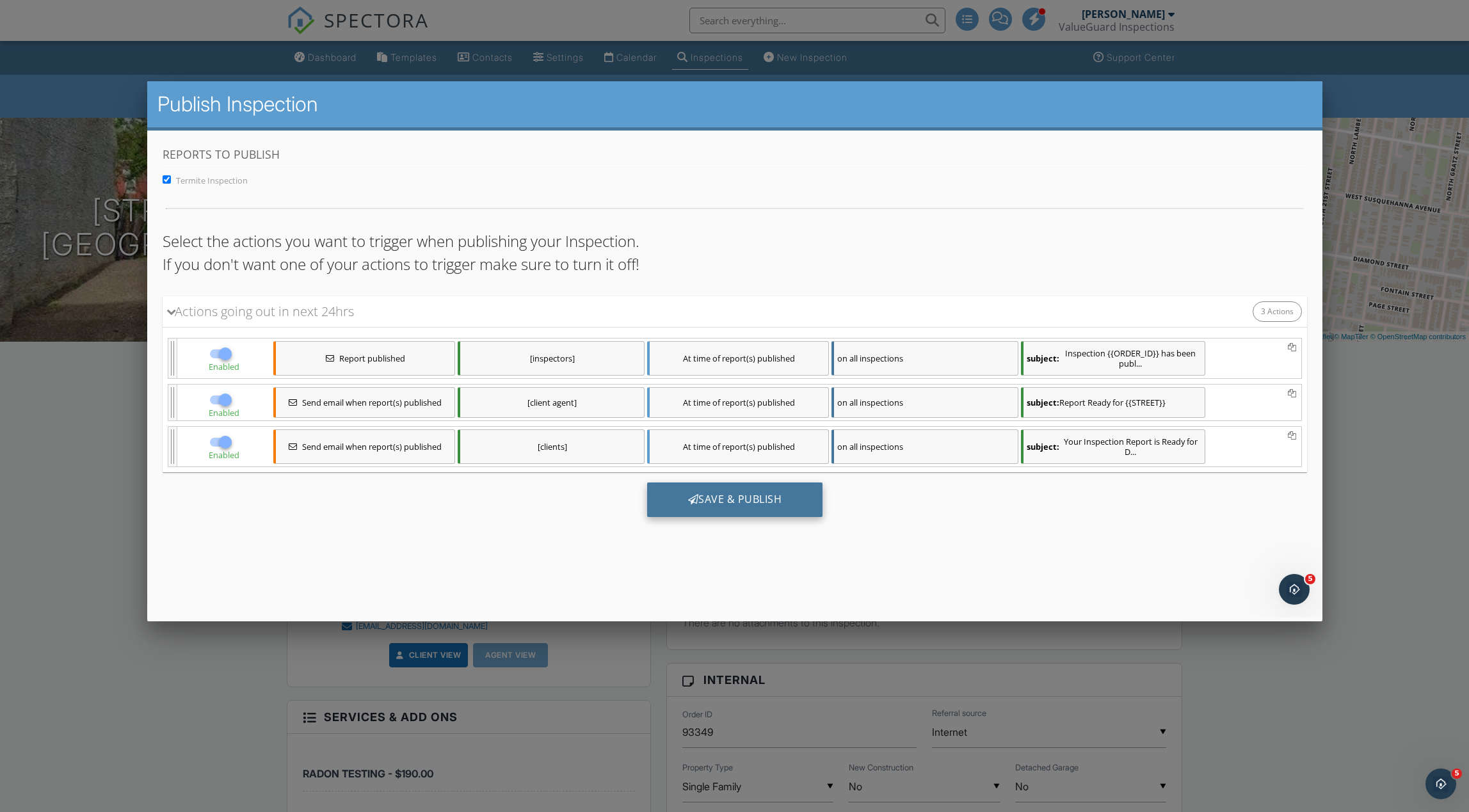
click at [742, 497] on div "Save & Publish" at bounding box center [734, 499] width 176 height 35
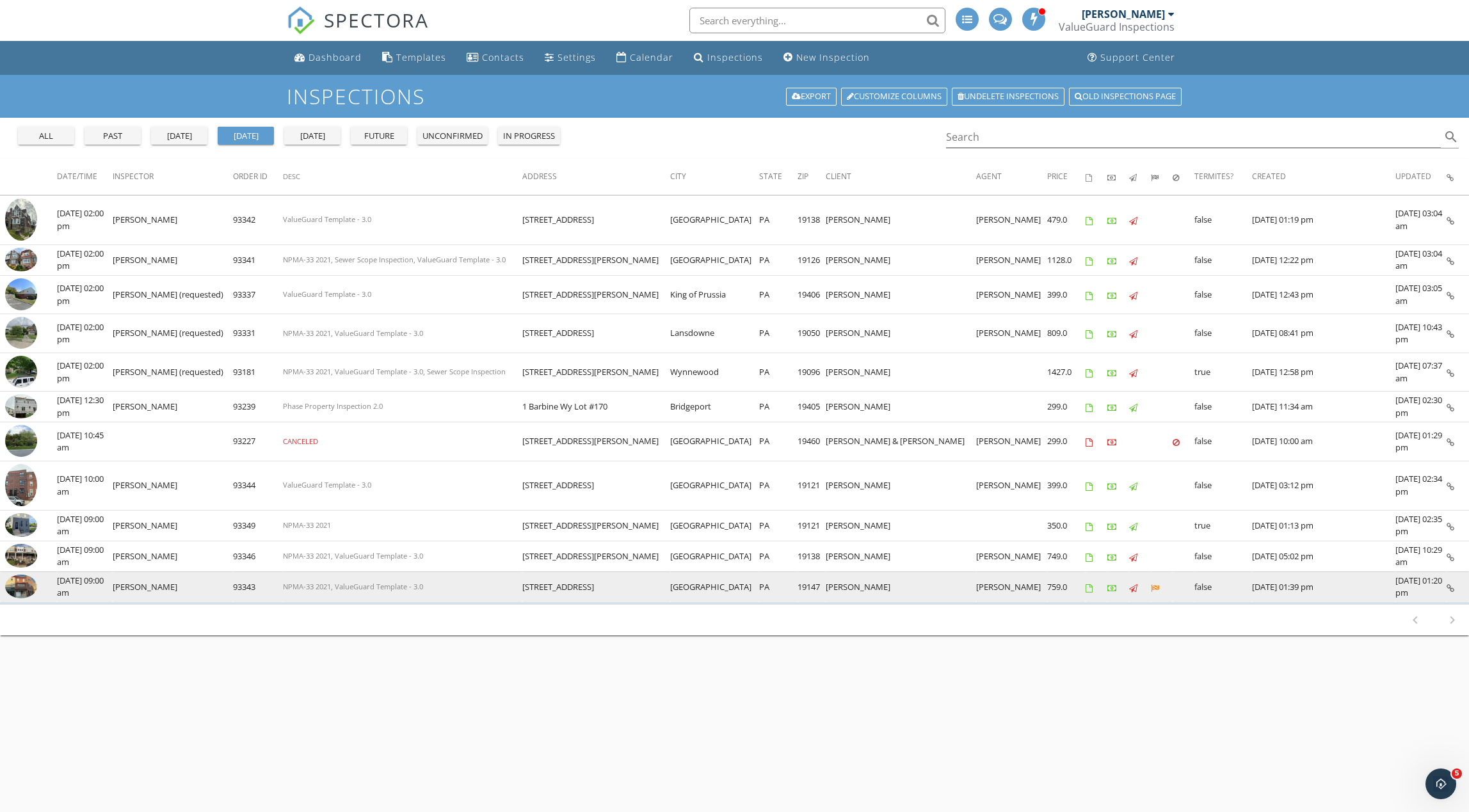
click at [25, 588] on img at bounding box center [21, 586] width 32 height 24
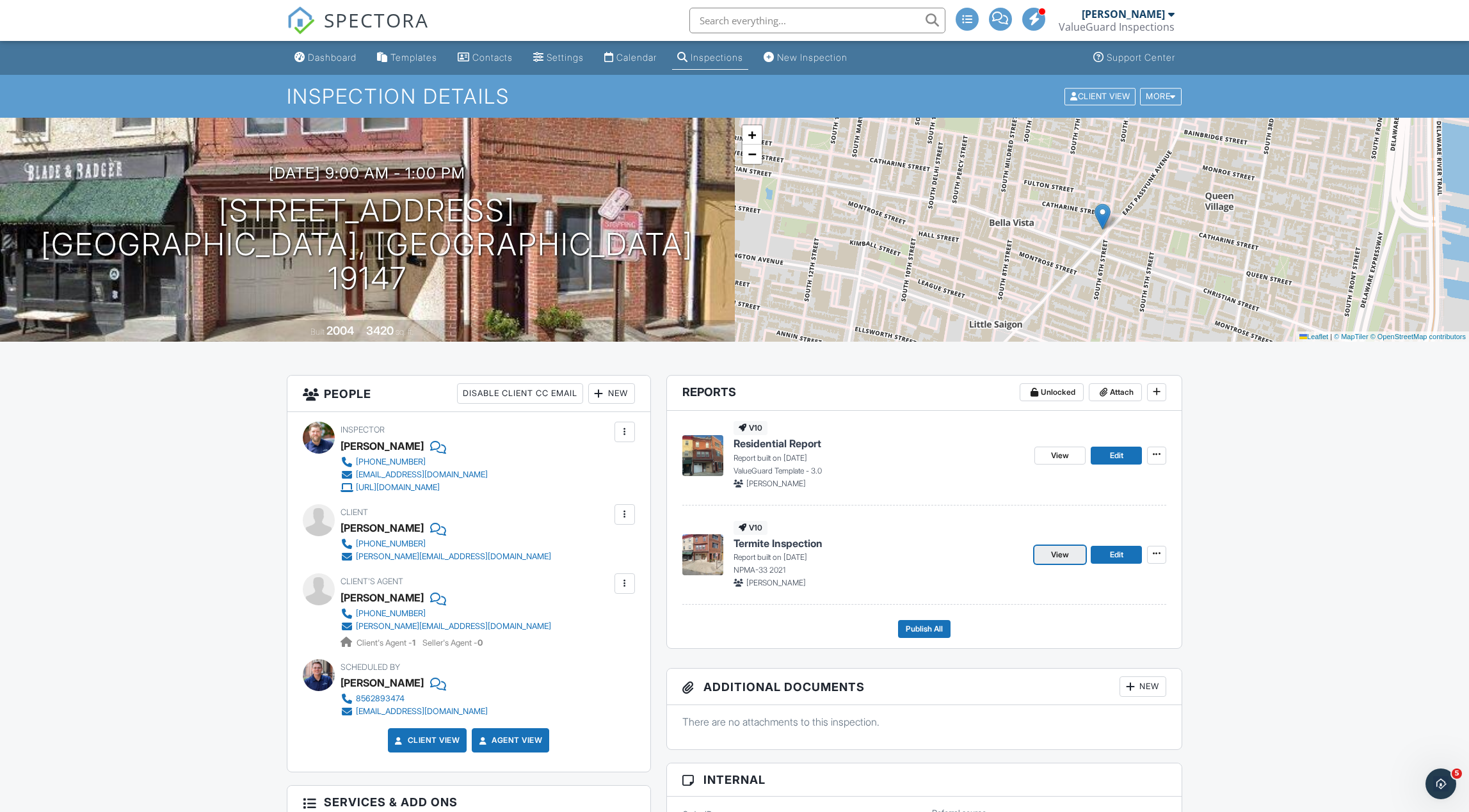
click at [1066, 557] on span "View" at bounding box center [1060, 554] width 18 height 13
click at [1114, 558] on span "Edit" at bounding box center [1117, 554] width 13 height 13
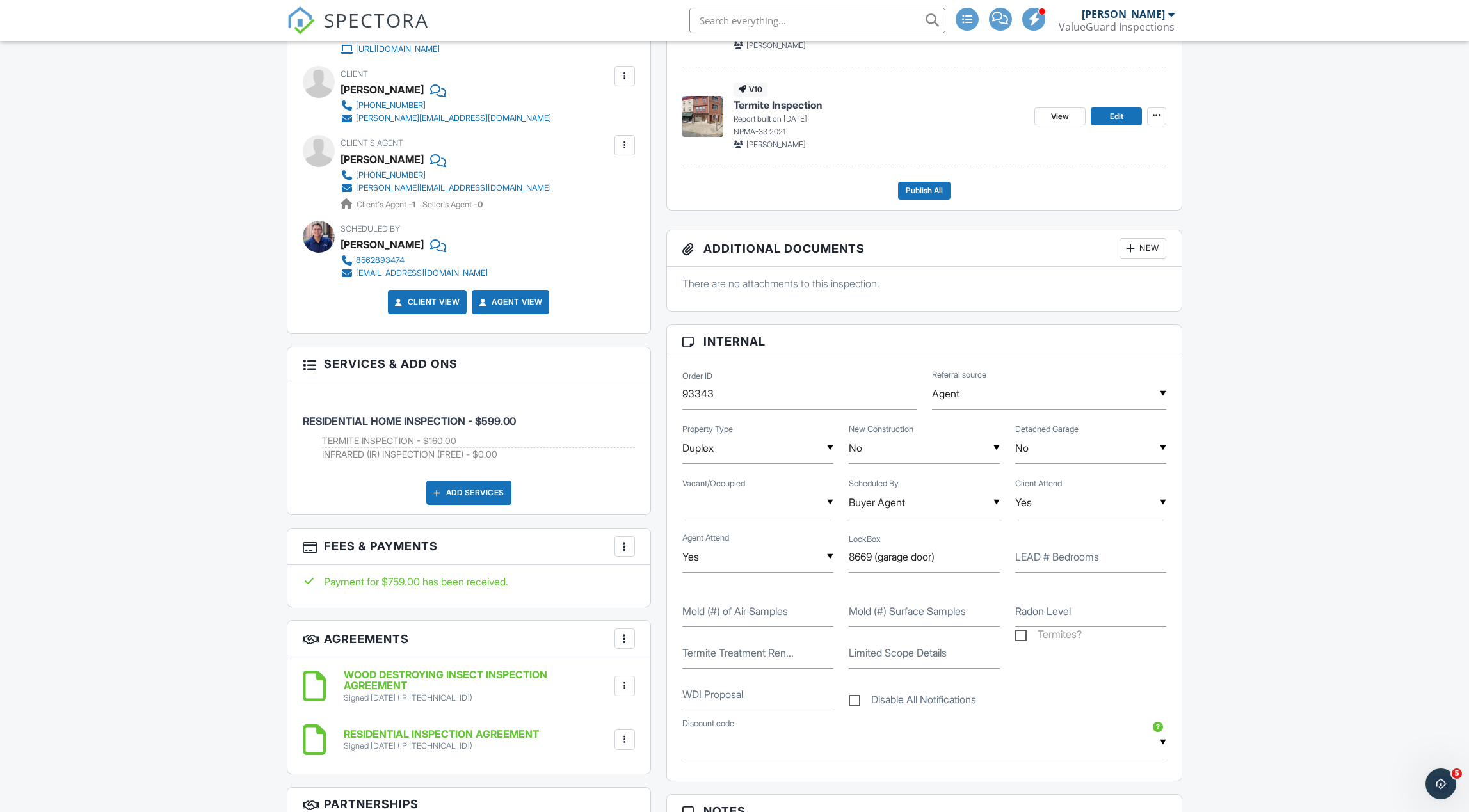
scroll to position [439, 0]
click at [1024, 636] on label "Termites?" at bounding box center [1049, 635] width 66 height 16
click at [1024, 636] on input "Termites?" at bounding box center [1019, 635] width 8 height 8
checkbox input "true"
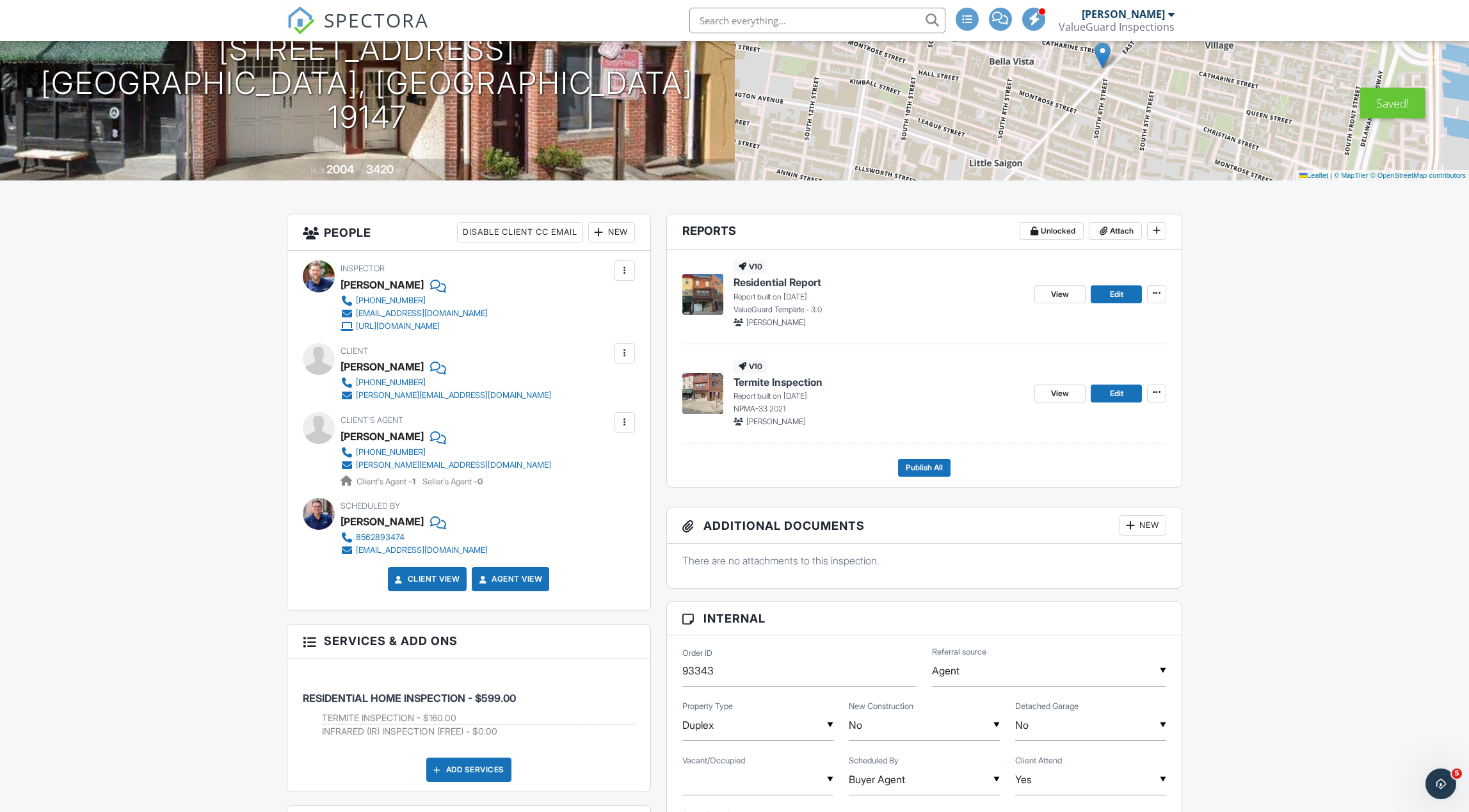
scroll to position [151, 0]
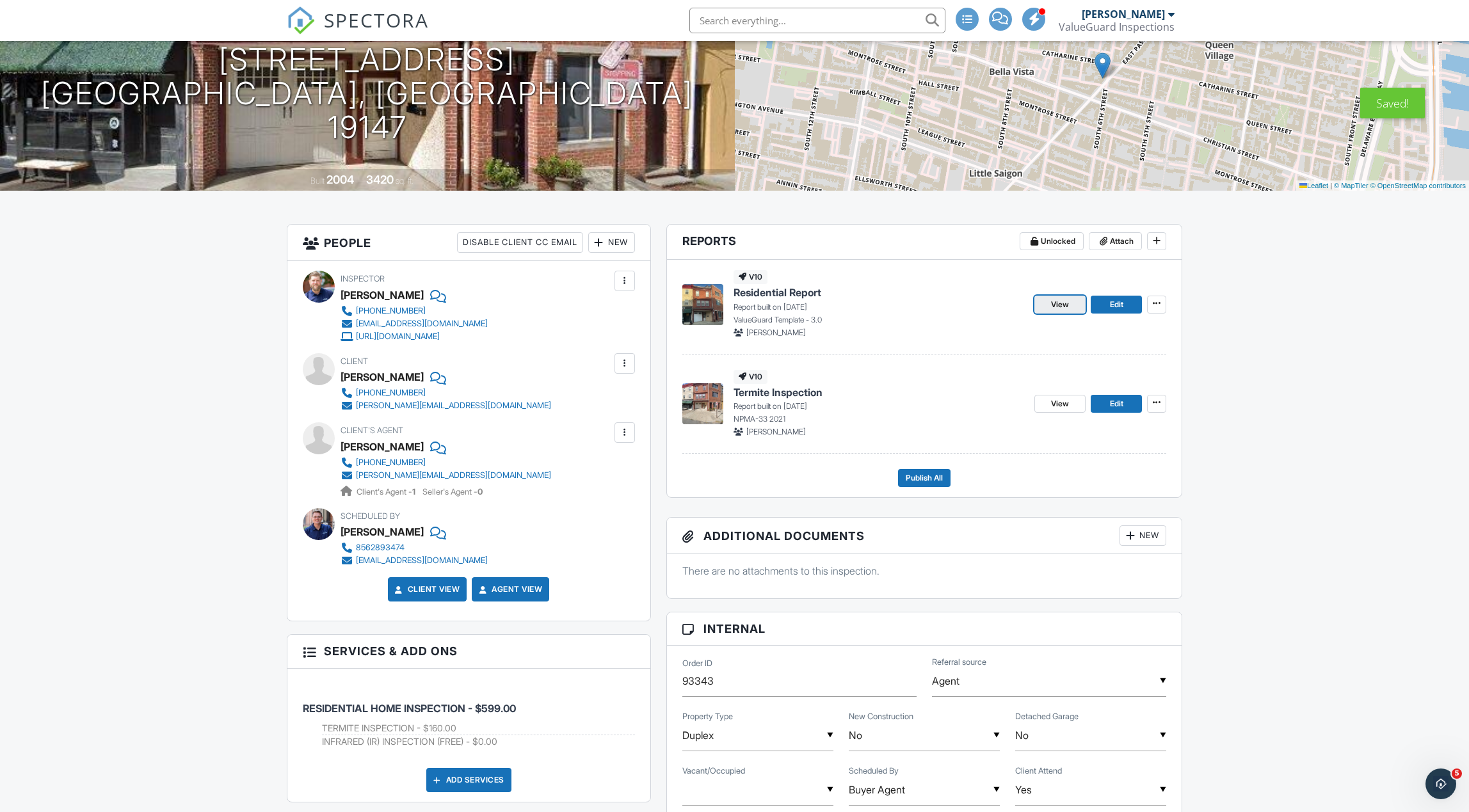
click at [1054, 301] on span "View" at bounding box center [1060, 304] width 18 height 13
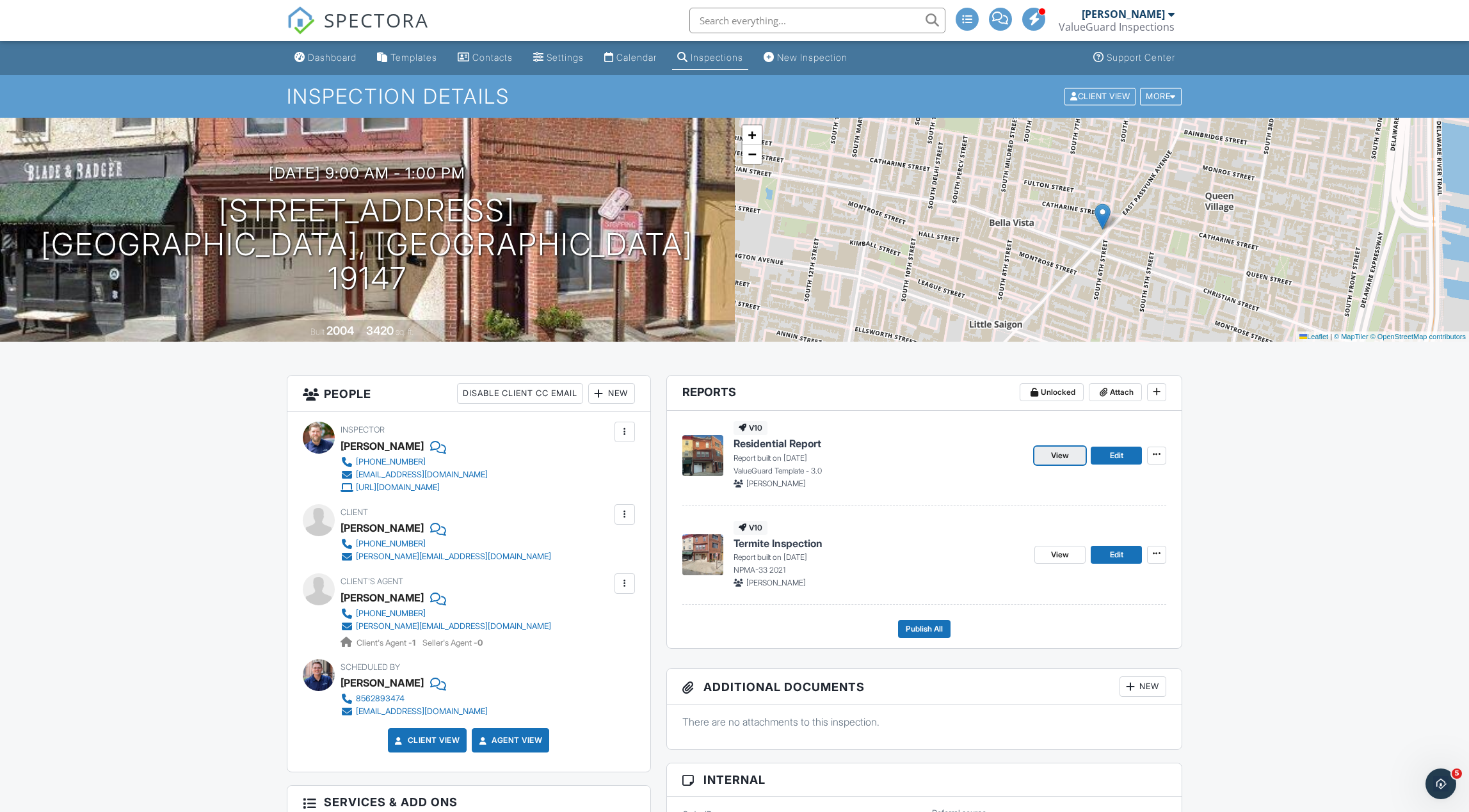
click at [1067, 459] on span "View" at bounding box center [1060, 455] width 18 height 13
click at [1060, 460] on span "View" at bounding box center [1060, 455] width 18 height 13
click at [917, 626] on span "Publish All" at bounding box center [924, 628] width 37 height 13
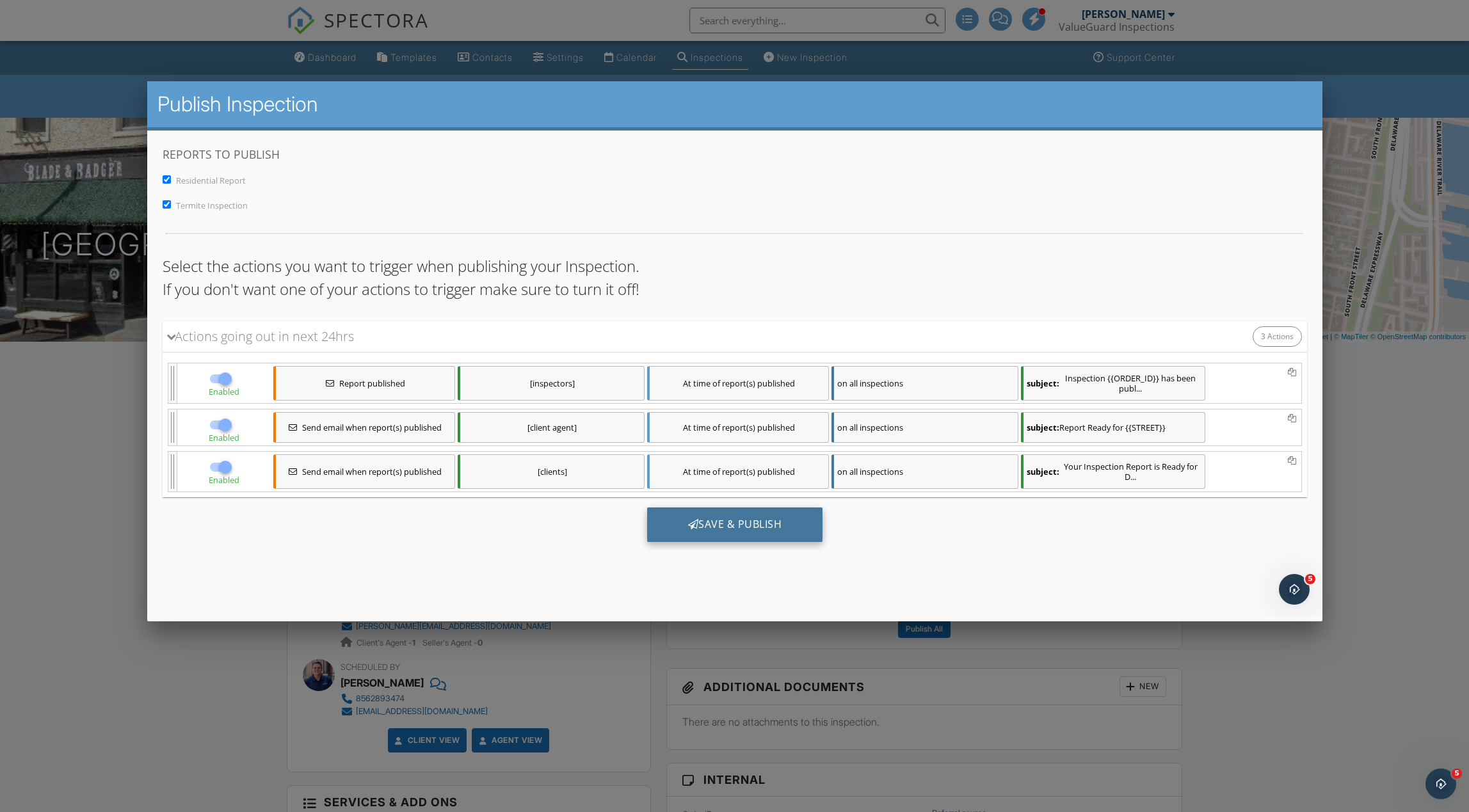
click at [718, 531] on div "Save & Publish" at bounding box center [734, 523] width 176 height 35
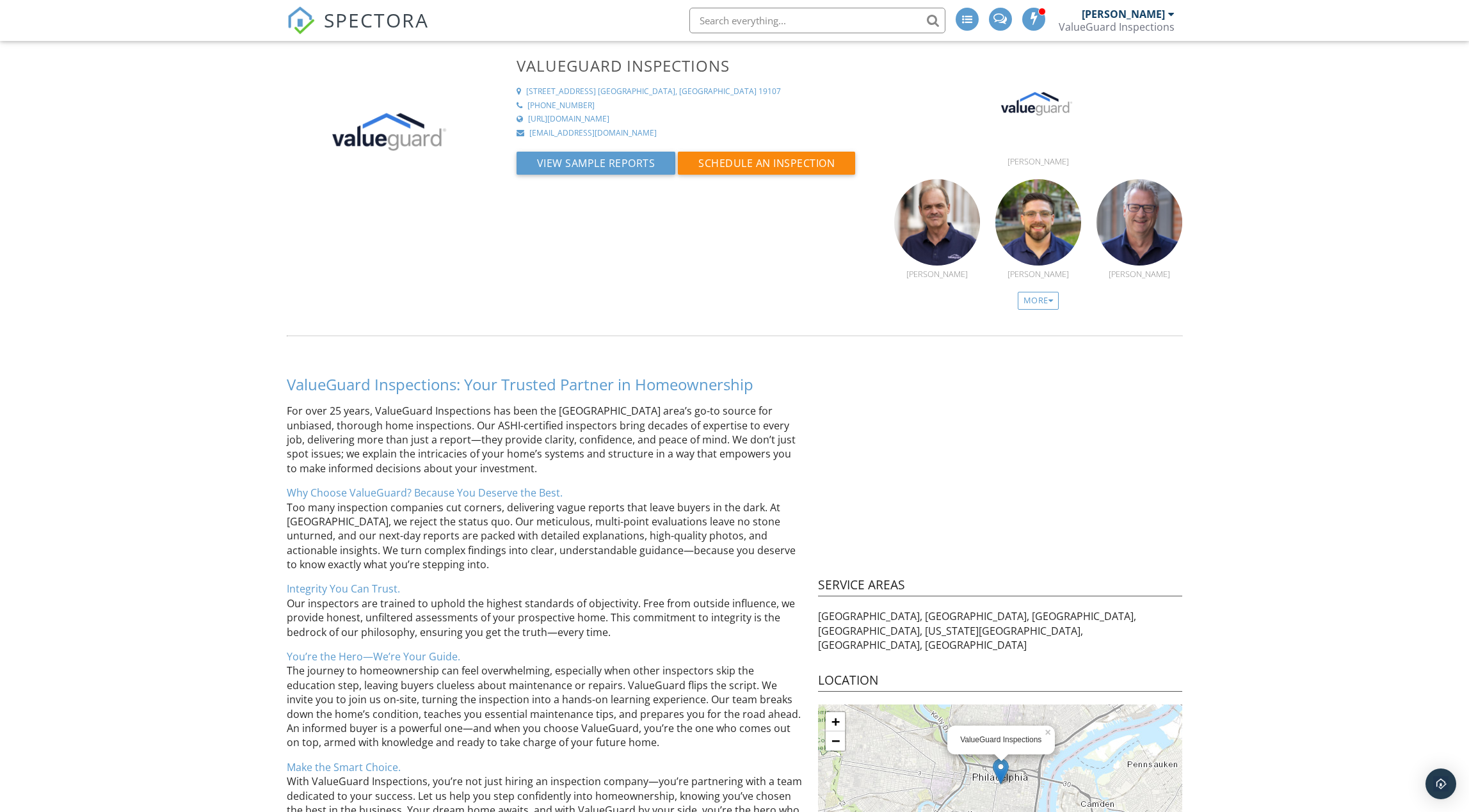
click at [377, 24] on span "SPECTORA" at bounding box center [377, 20] width 105 height 27
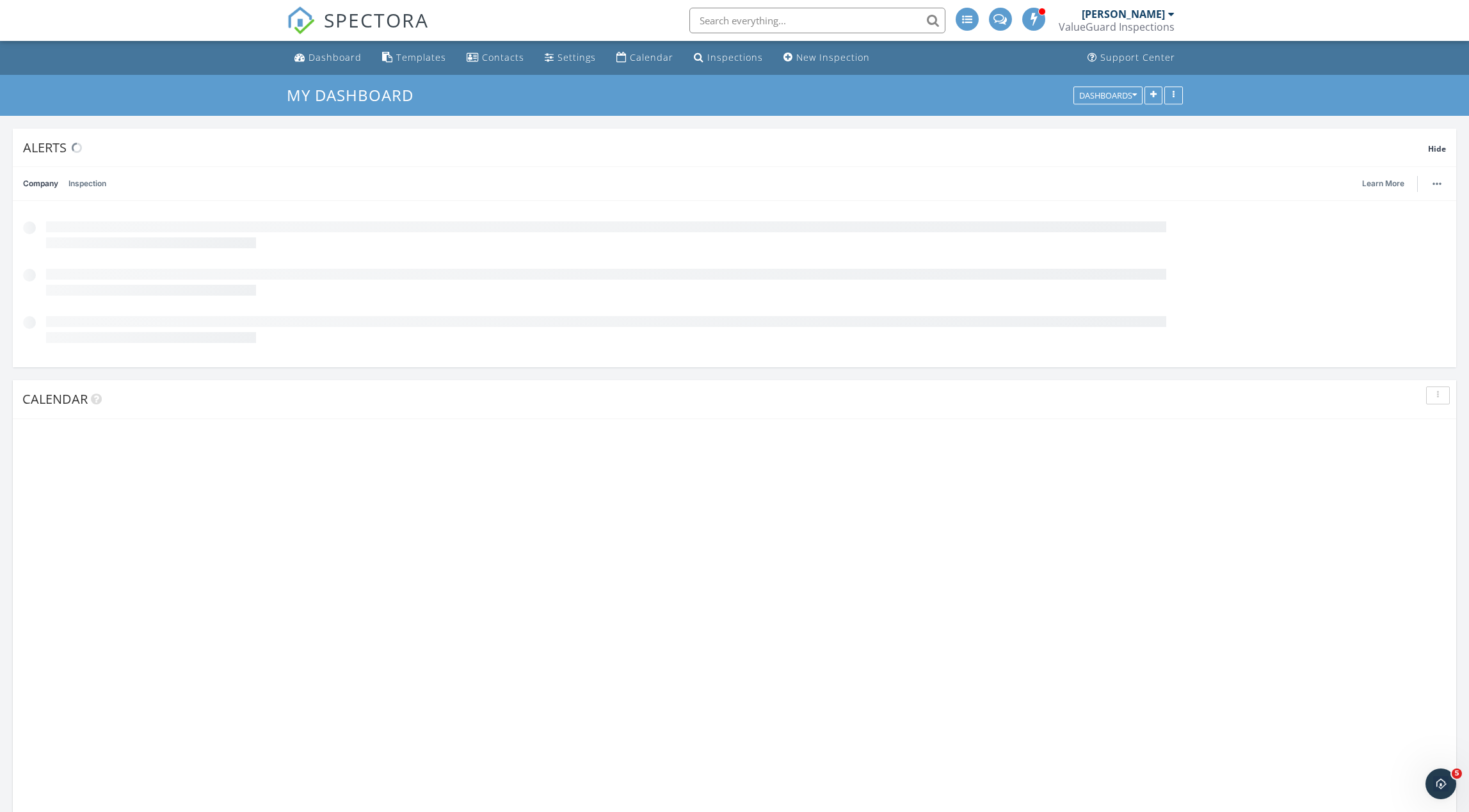
scroll to position [1165, 1470]
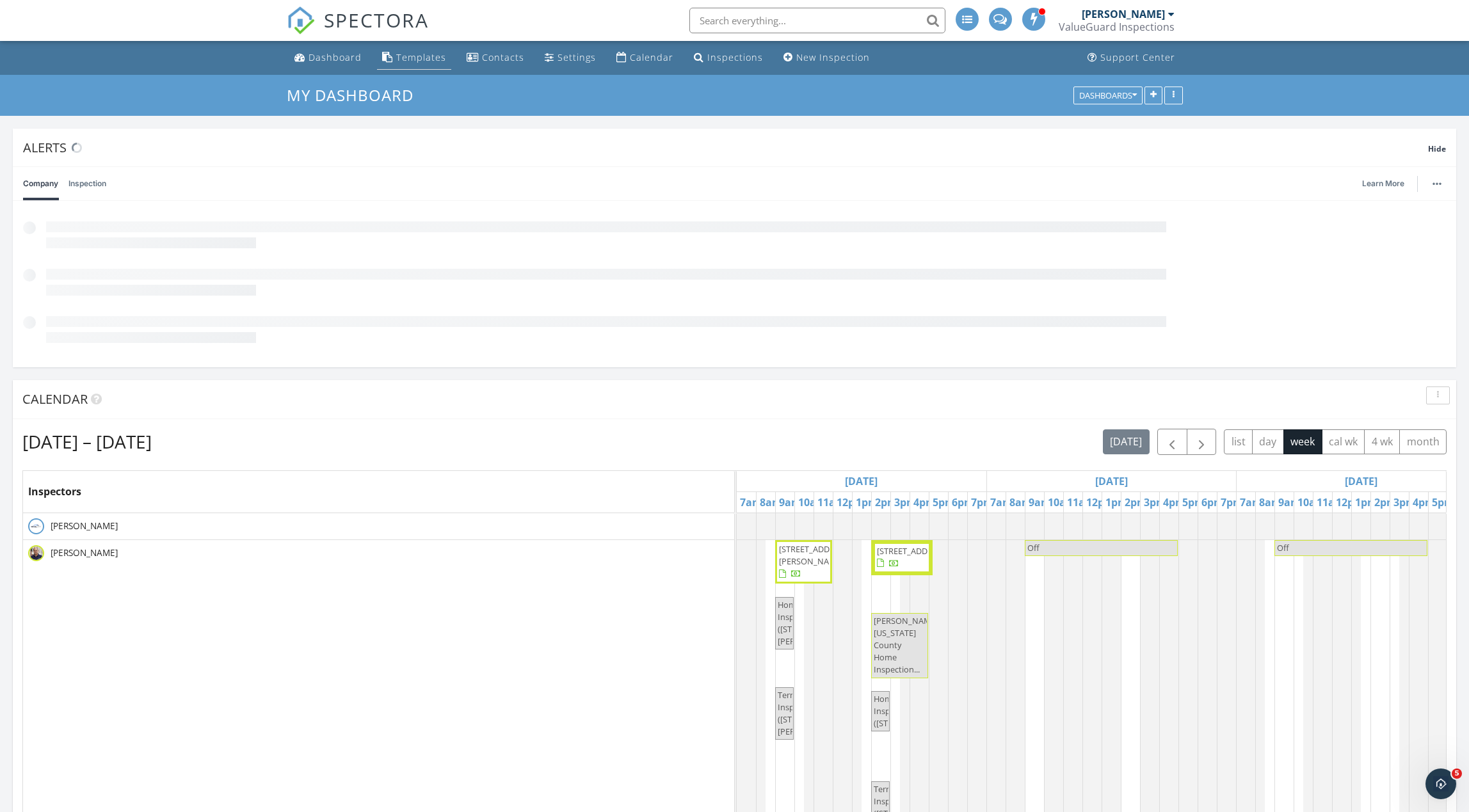
click at [429, 58] on div "Templates" at bounding box center [422, 57] width 50 height 12
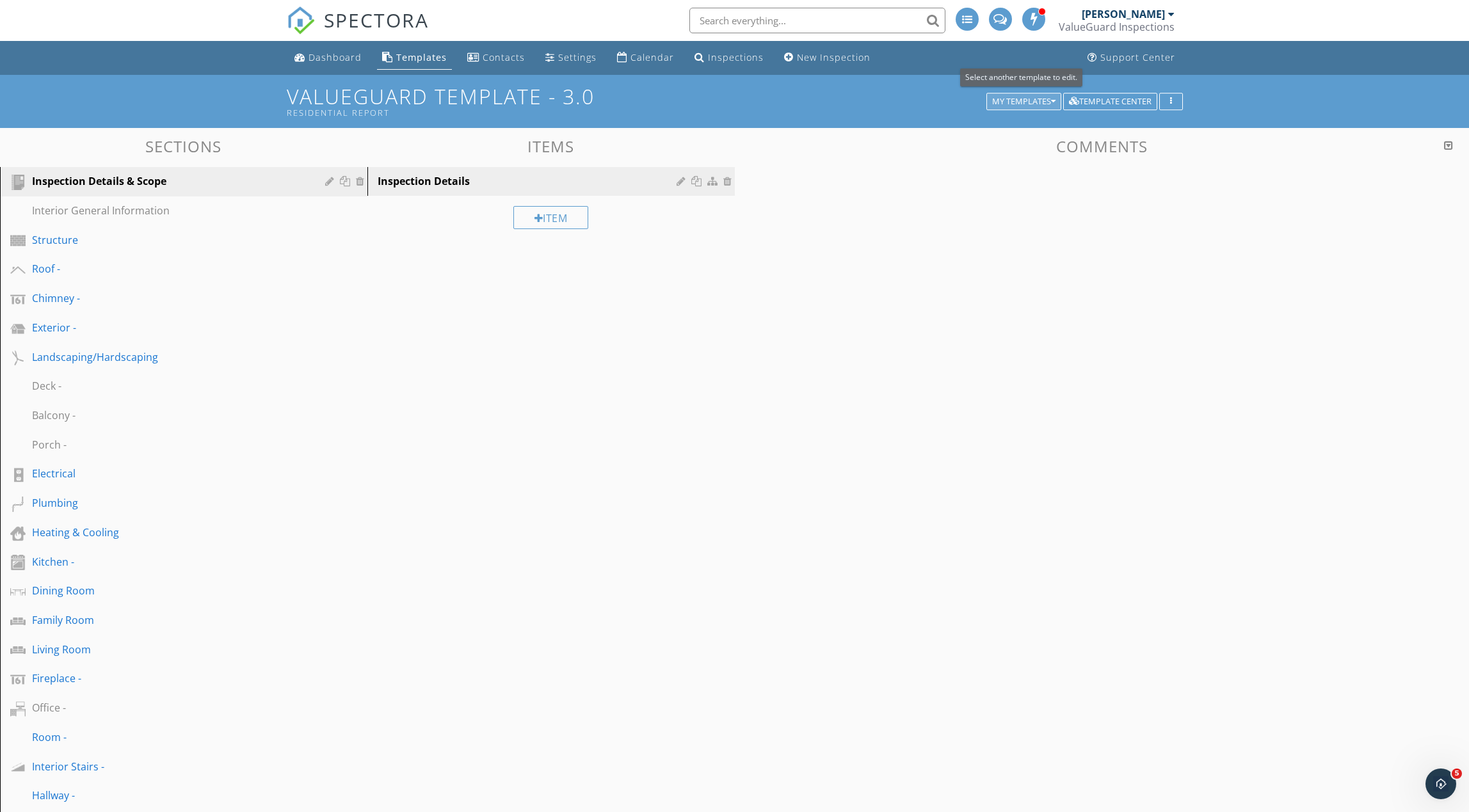
click at [1013, 102] on div "My Templates" at bounding box center [1024, 102] width 64 height 9
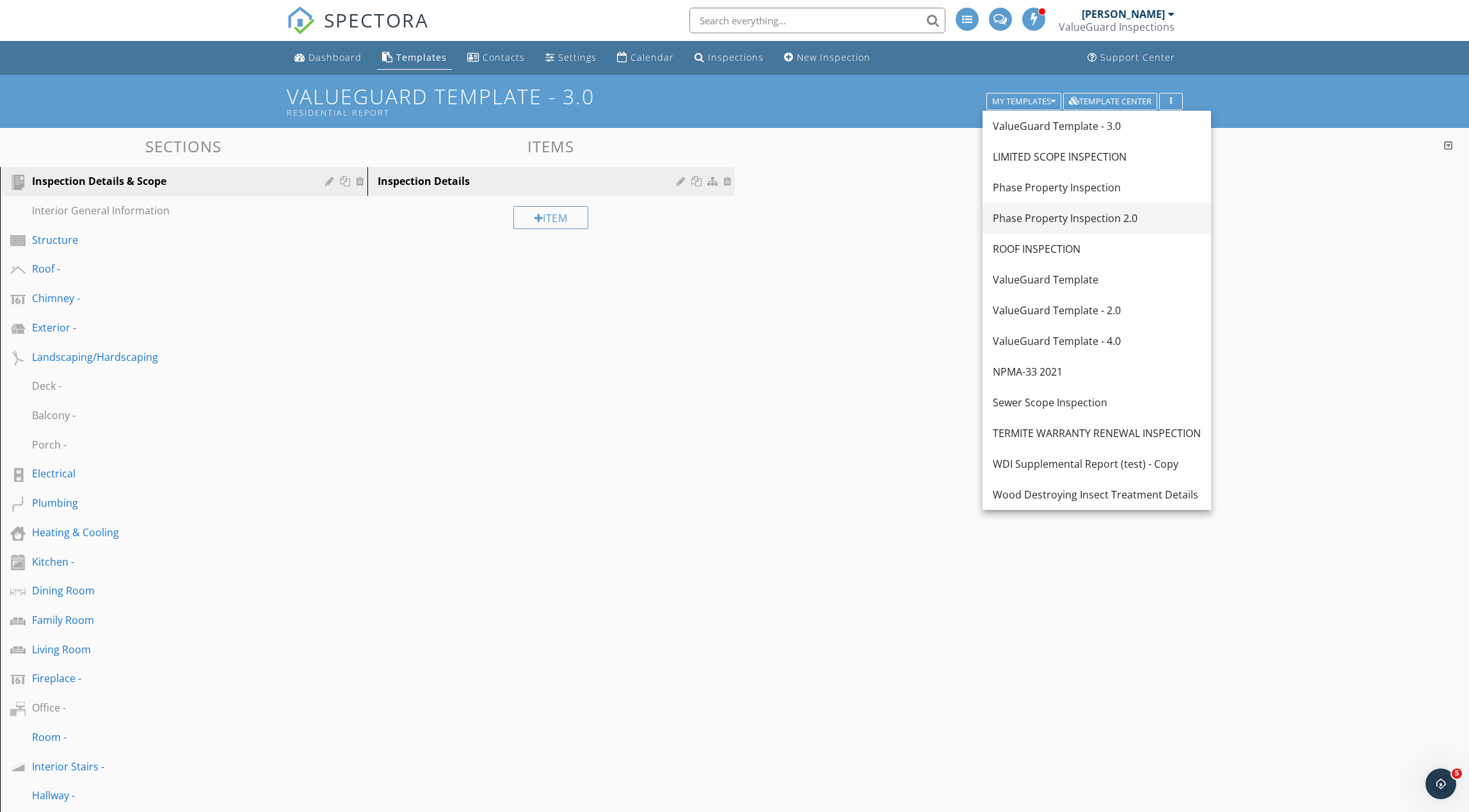
click at [1063, 221] on div "Phase Property Inspection 2.0" at bounding box center [1097, 218] width 208 height 16
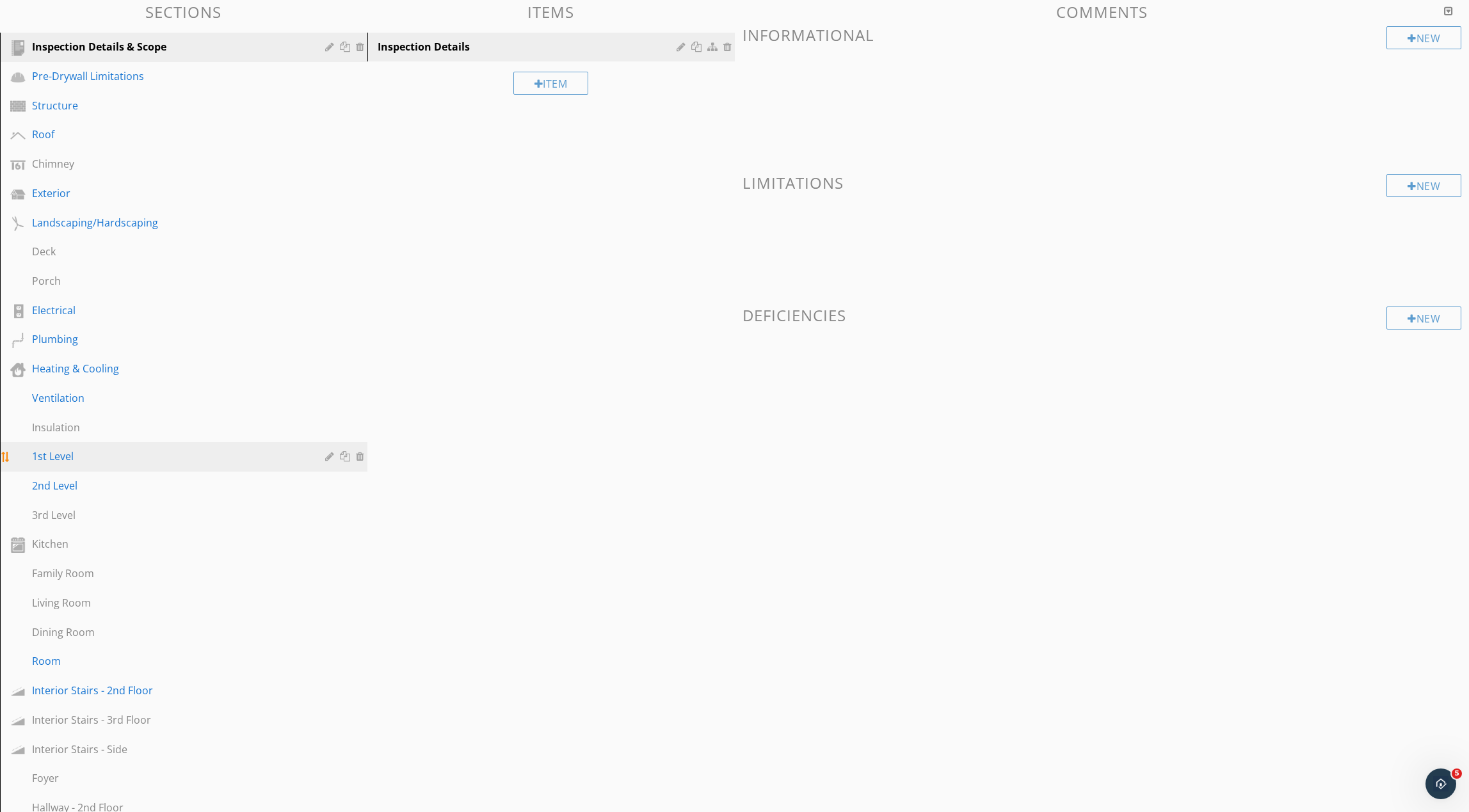
scroll to position [136, 0]
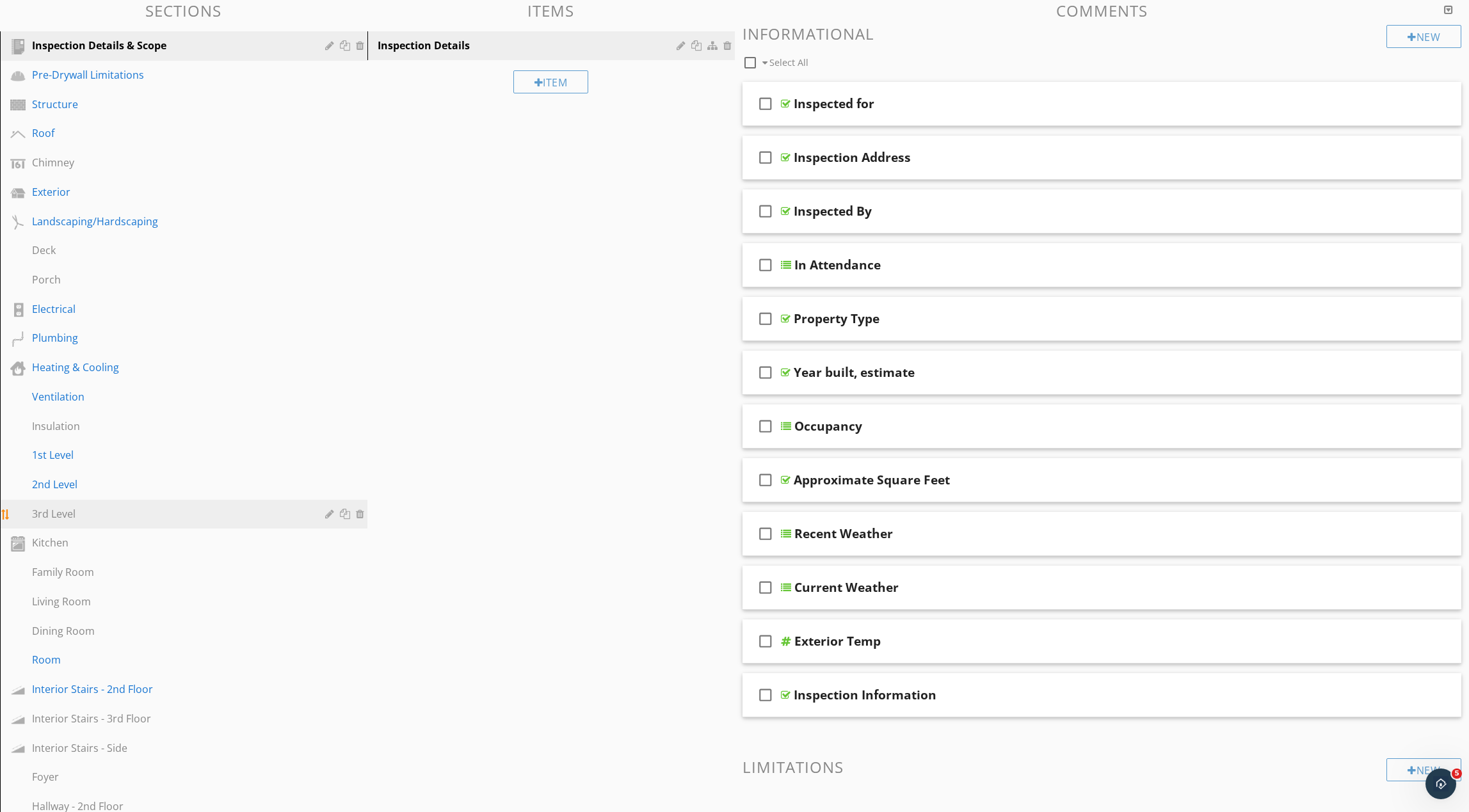
click at [360, 515] on div at bounding box center [362, 514] width 12 height 10
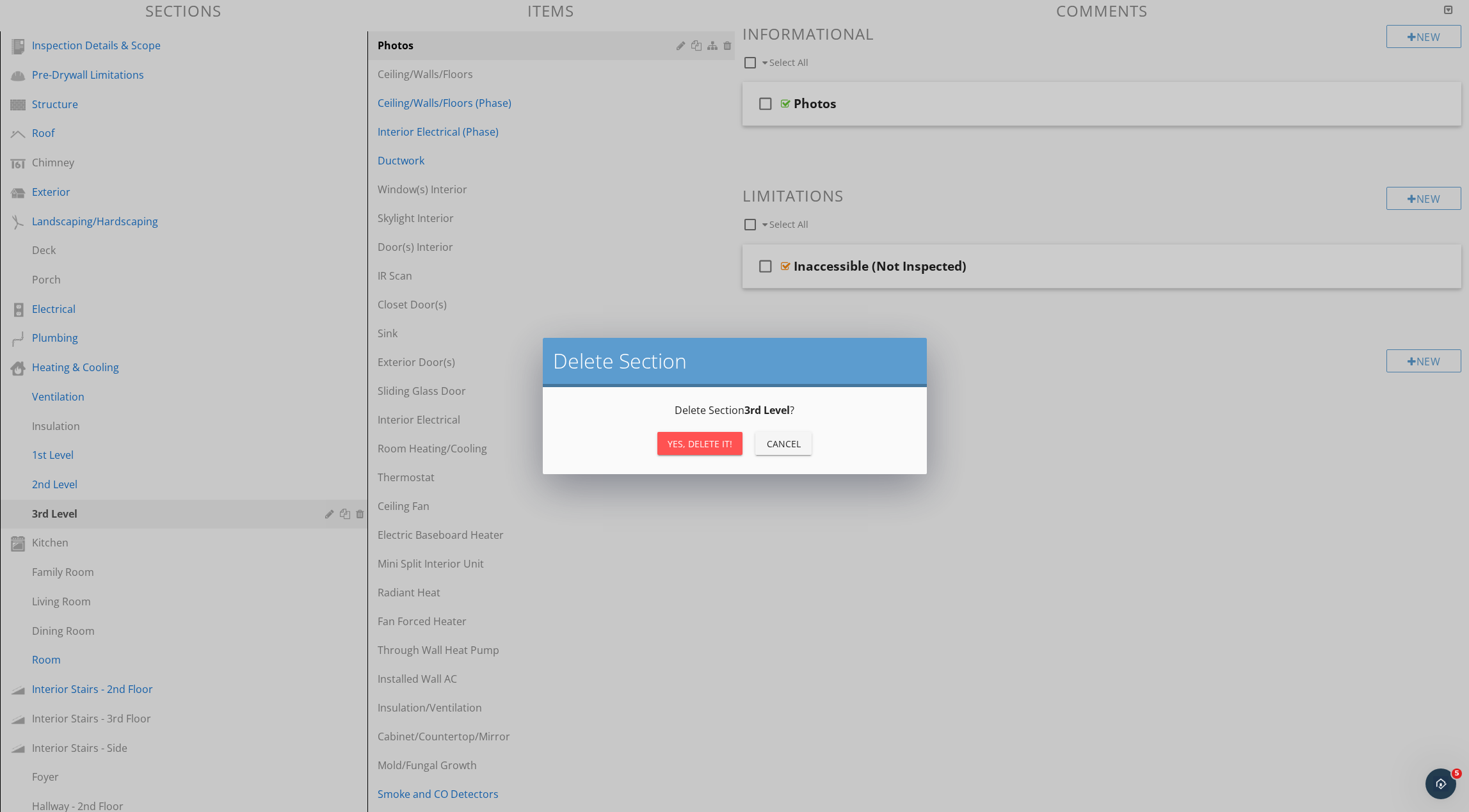
click at [679, 439] on div "Yes, Delete it!" at bounding box center [700, 444] width 65 height 13
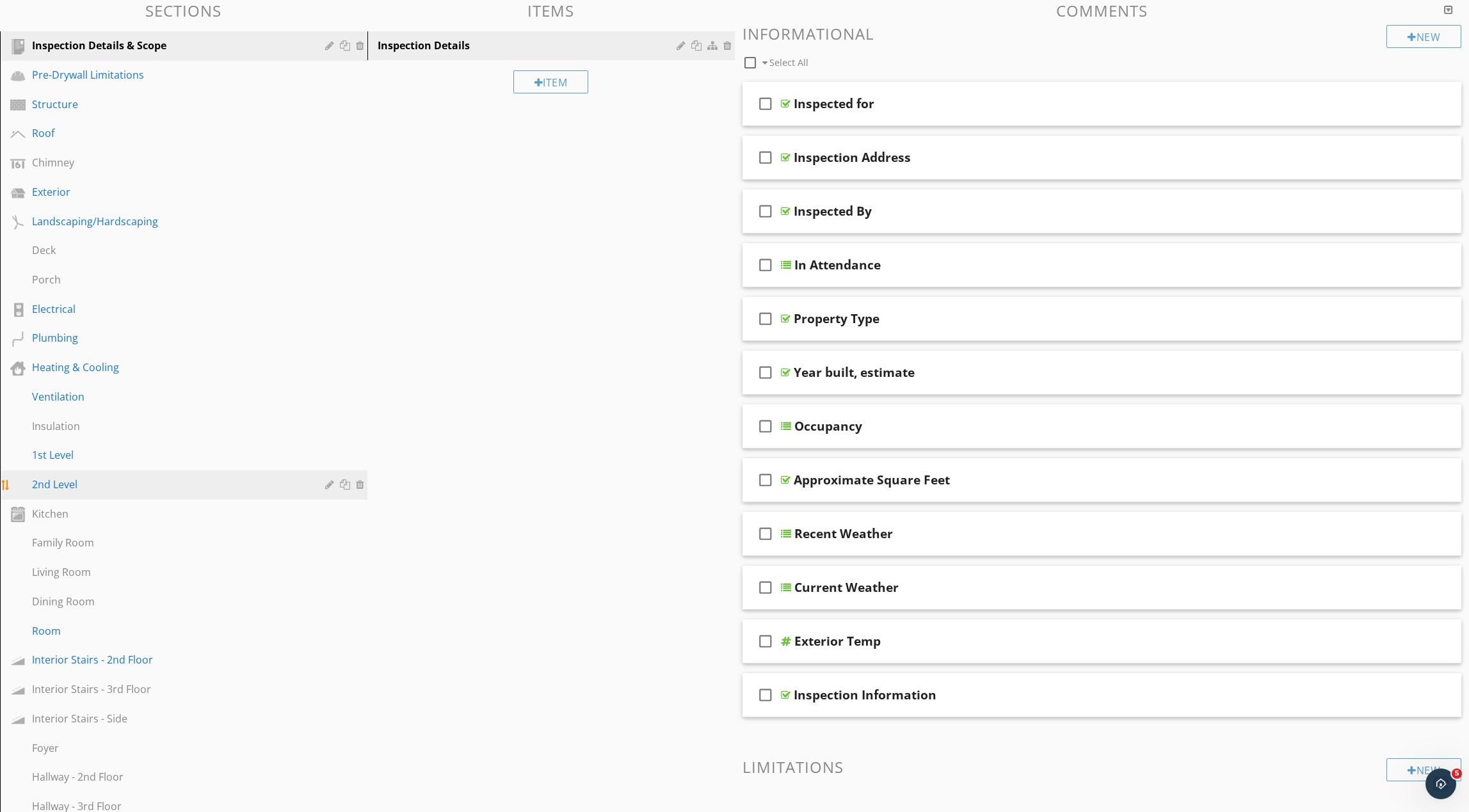
click at [363, 483] on div at bounding box center [362, 484] width 12 height 10
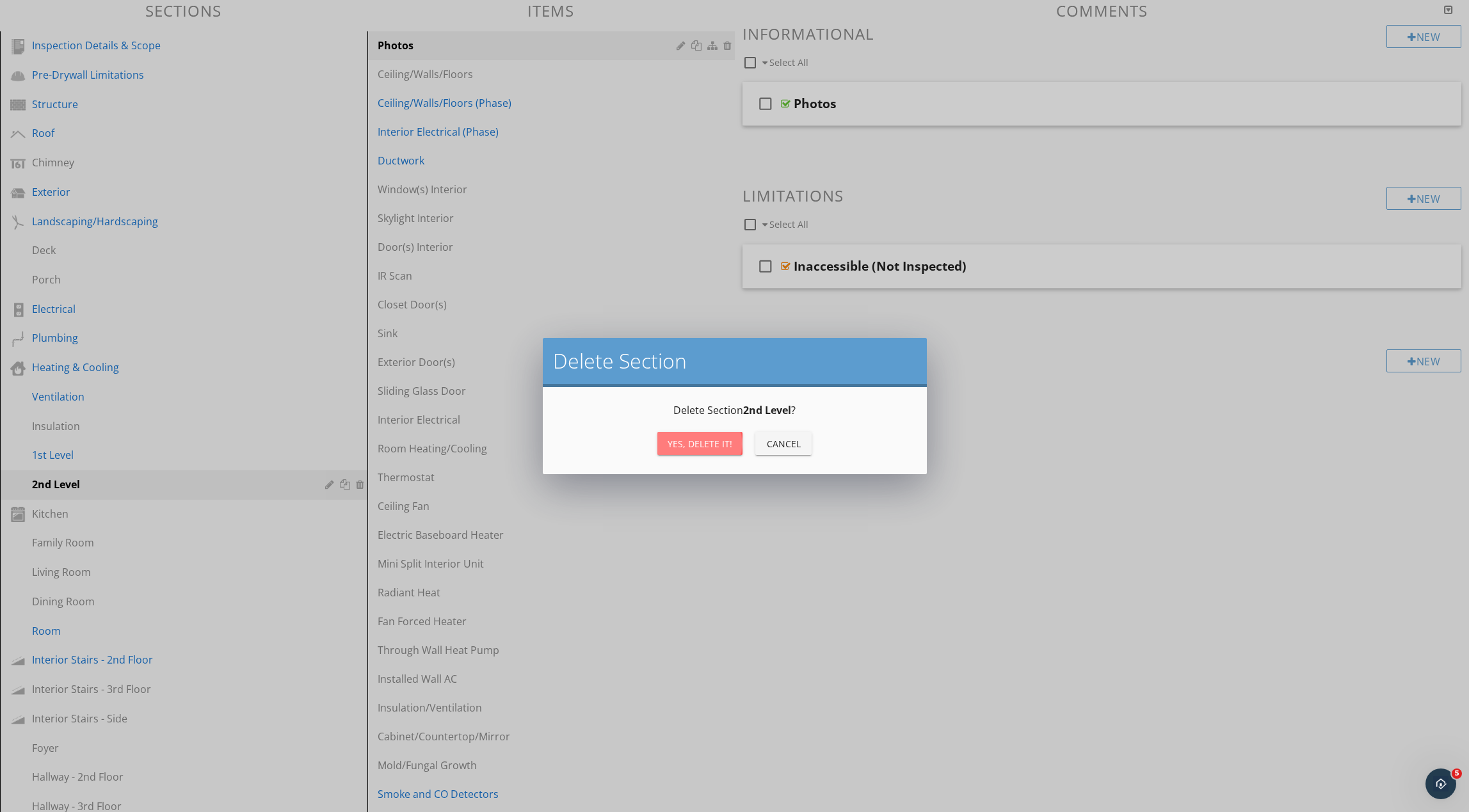
click at [691, 448] on div "Yes, Delete it!" at bounding box center [700, 444] width 65 height 13
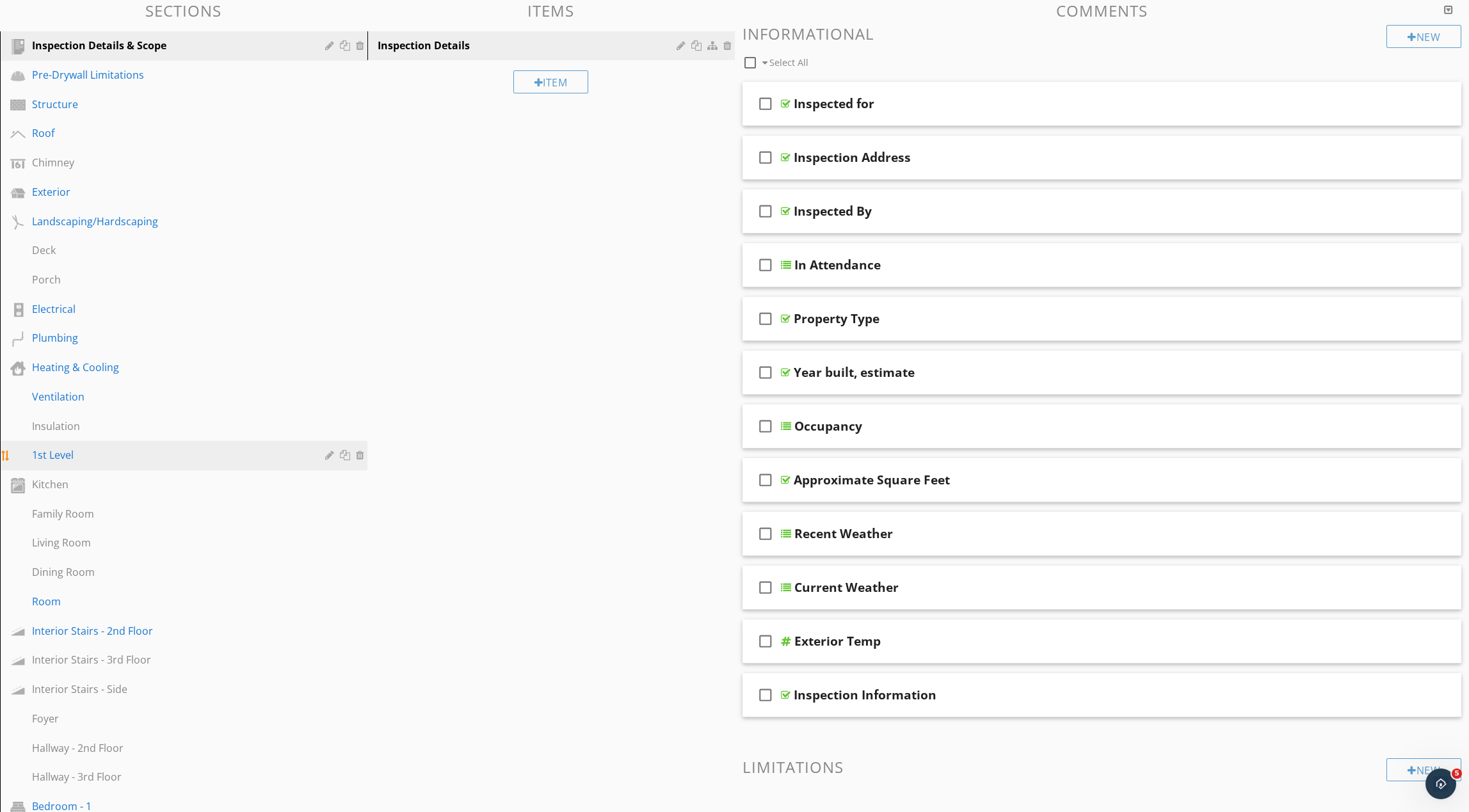
click at [102, 458] on div "1st Level" at bounding box center [169, 455] width 275 height 16
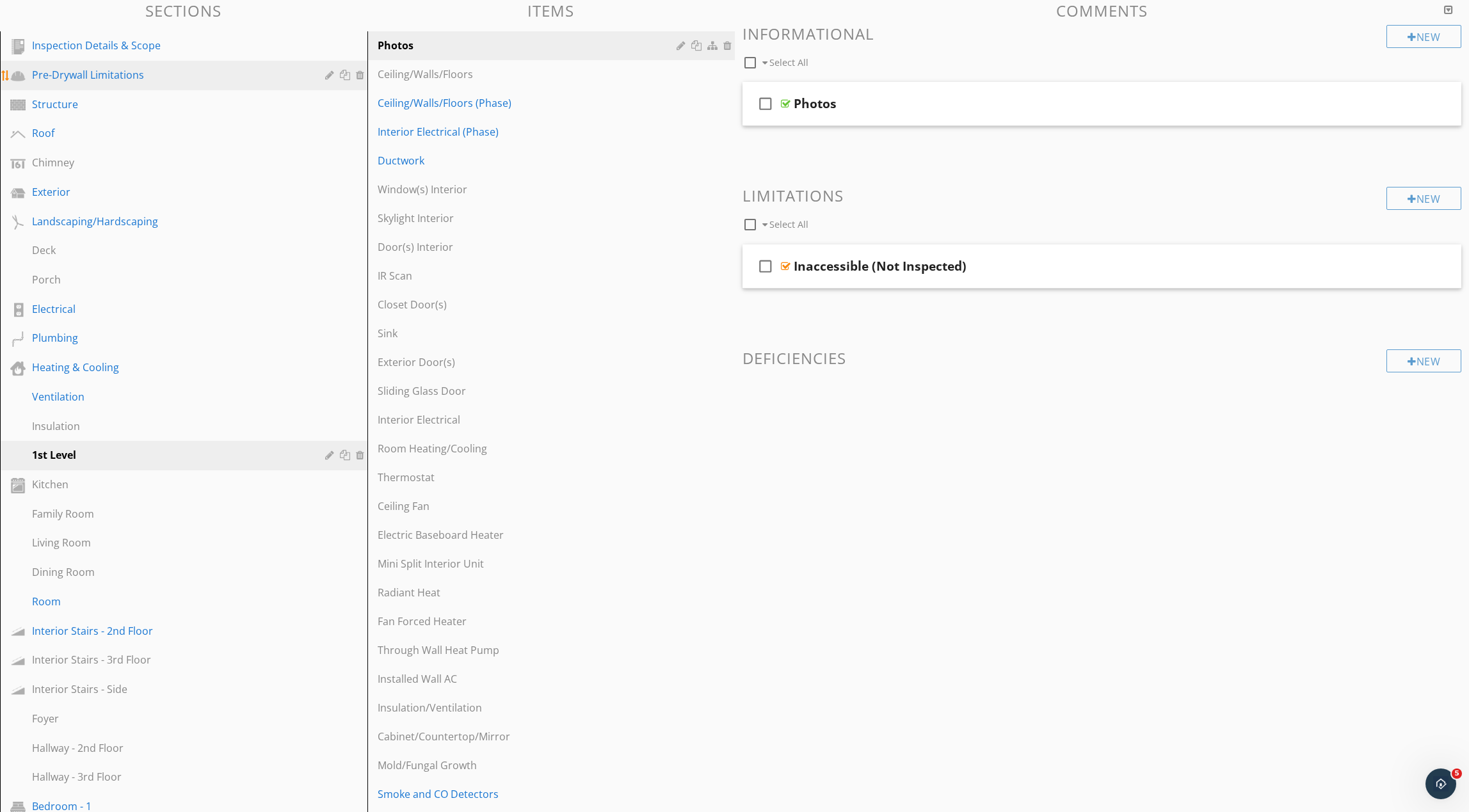
click at [191, 76] on div "Pre-Drywall Limitations" at bounding box center [169, 75] width 275 height 16
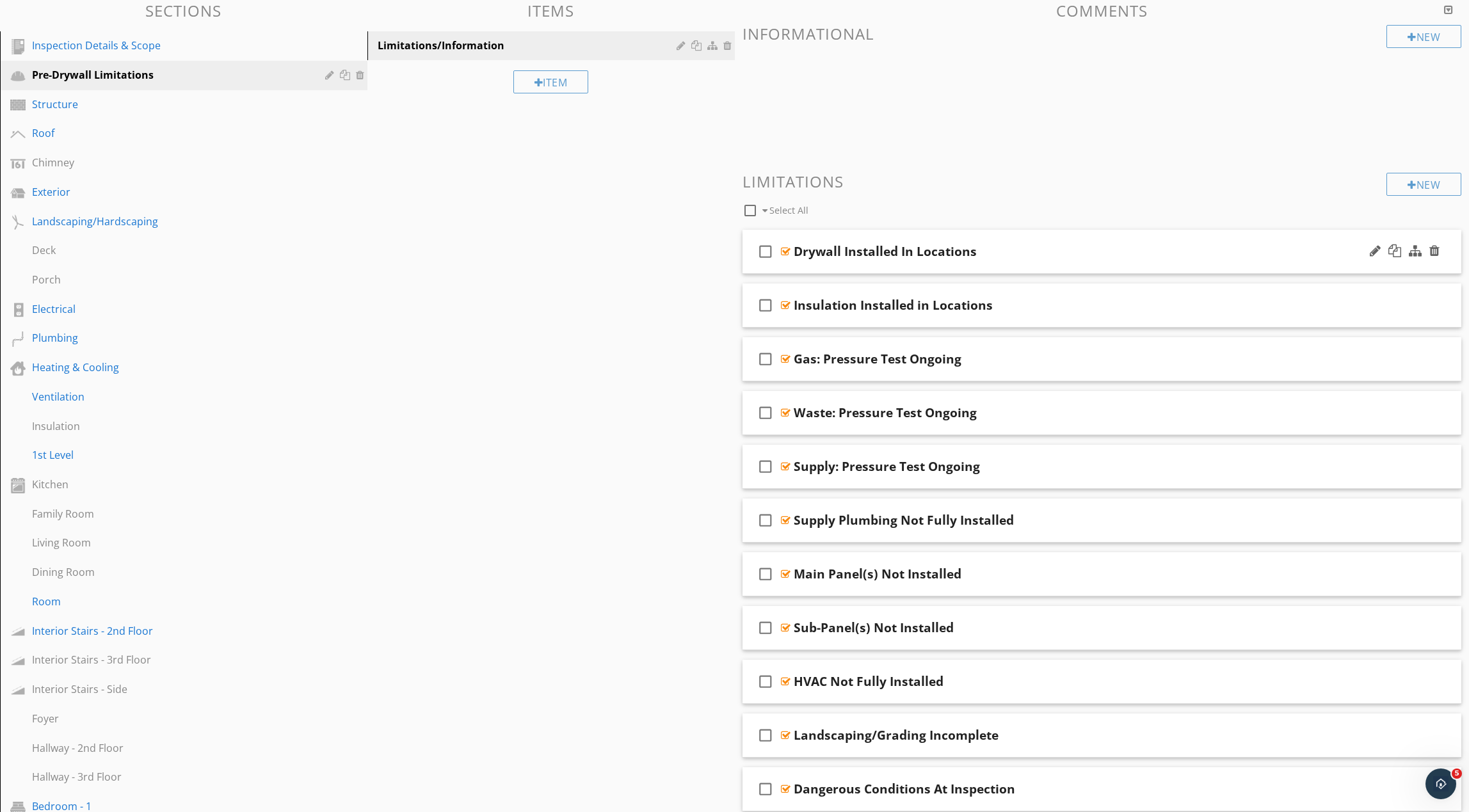
click at [1019, 257] on div "Drywall Installed In Locations" at bounding box center [1054, 251] width 521 height 16
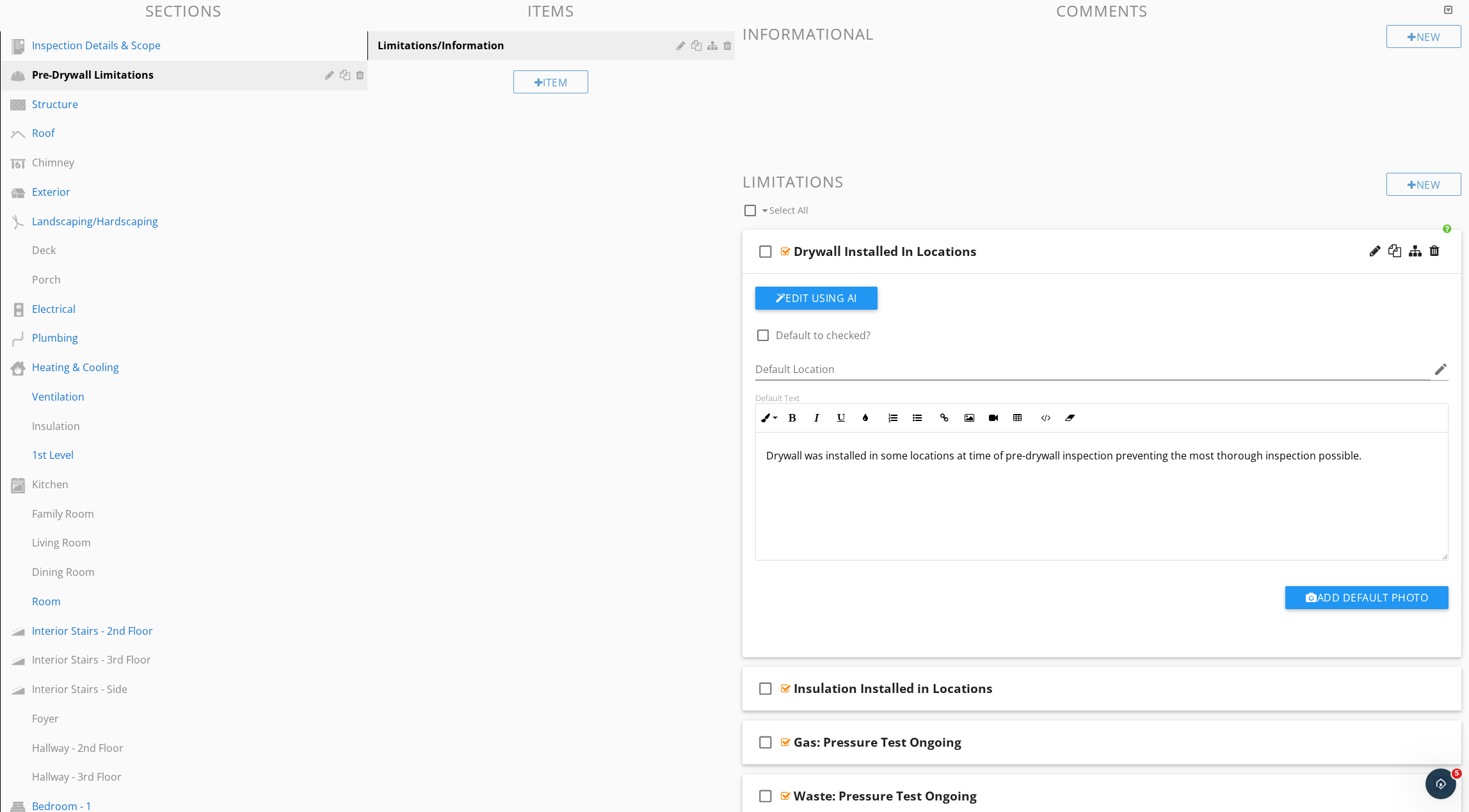
click at [1259, 458] on p "Drywall was installed in some locations at time of pre-drywall inspection preve…" at bounding box center [1102, 455] width 672 height 16
click at [1083, 492] on div "Drywall was installed in some locations at time of pre-drywall inspection preve…" at bounding box center [1103, 496] width 693 height 128
click at [1069, 456] on p "Drywall was installed in some locations at time of pre-drywall inspection preve…" at bounding box center [1102, 455] width 672 height 16
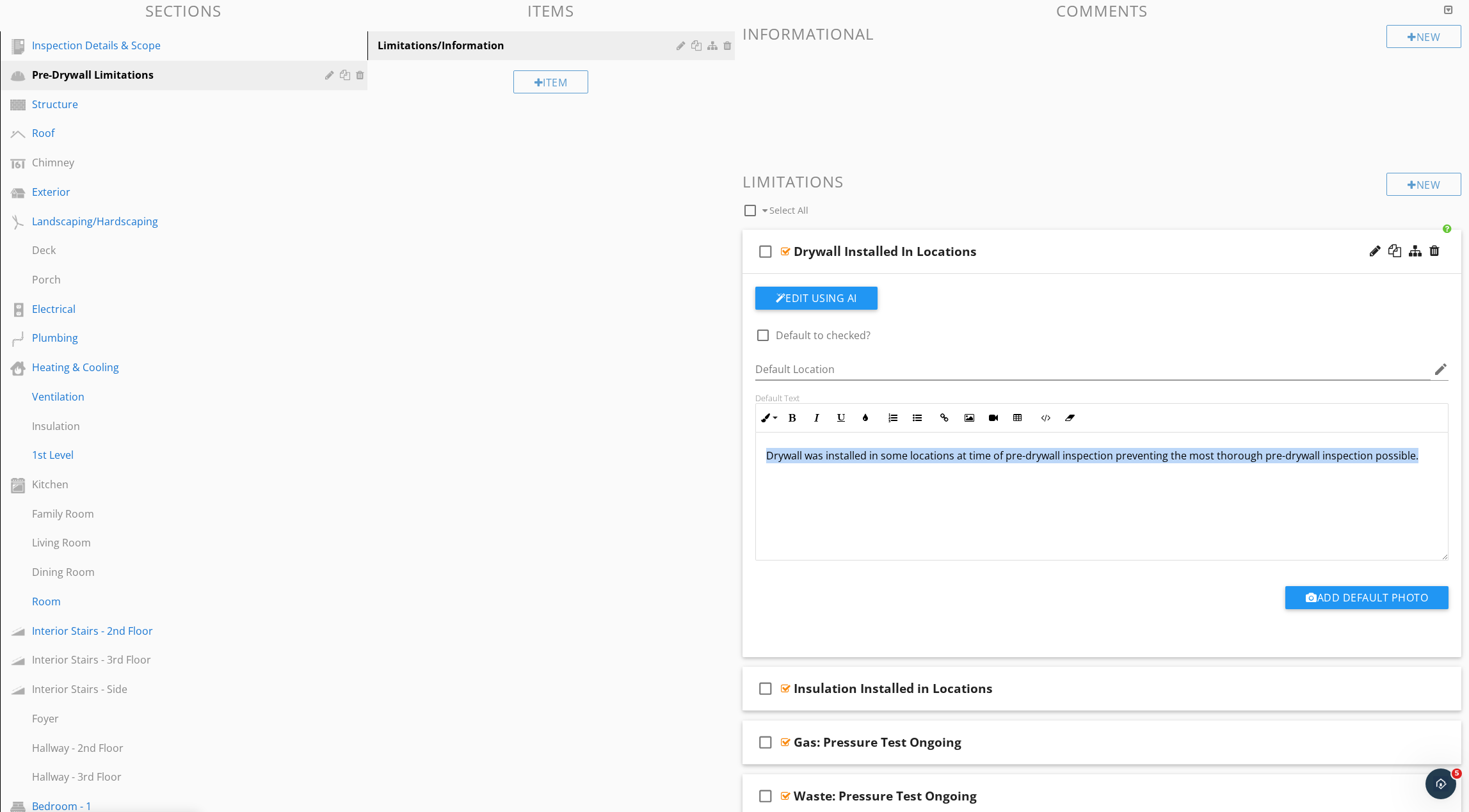
click at [1069, 456] on p "Drywall was installed in some locations at time of pre-drywall inspection preve…" at bounding box center [1102, 455] width 672 height 16
click at [857, 797] on div "button" at bounding box center [860, 796] width 7 height 9
click at [1224, 546] on div "Drywall was installed in some locations at time of pre-drywall inspection preve…" at bounding box center [1103, 496] width 693 height 128
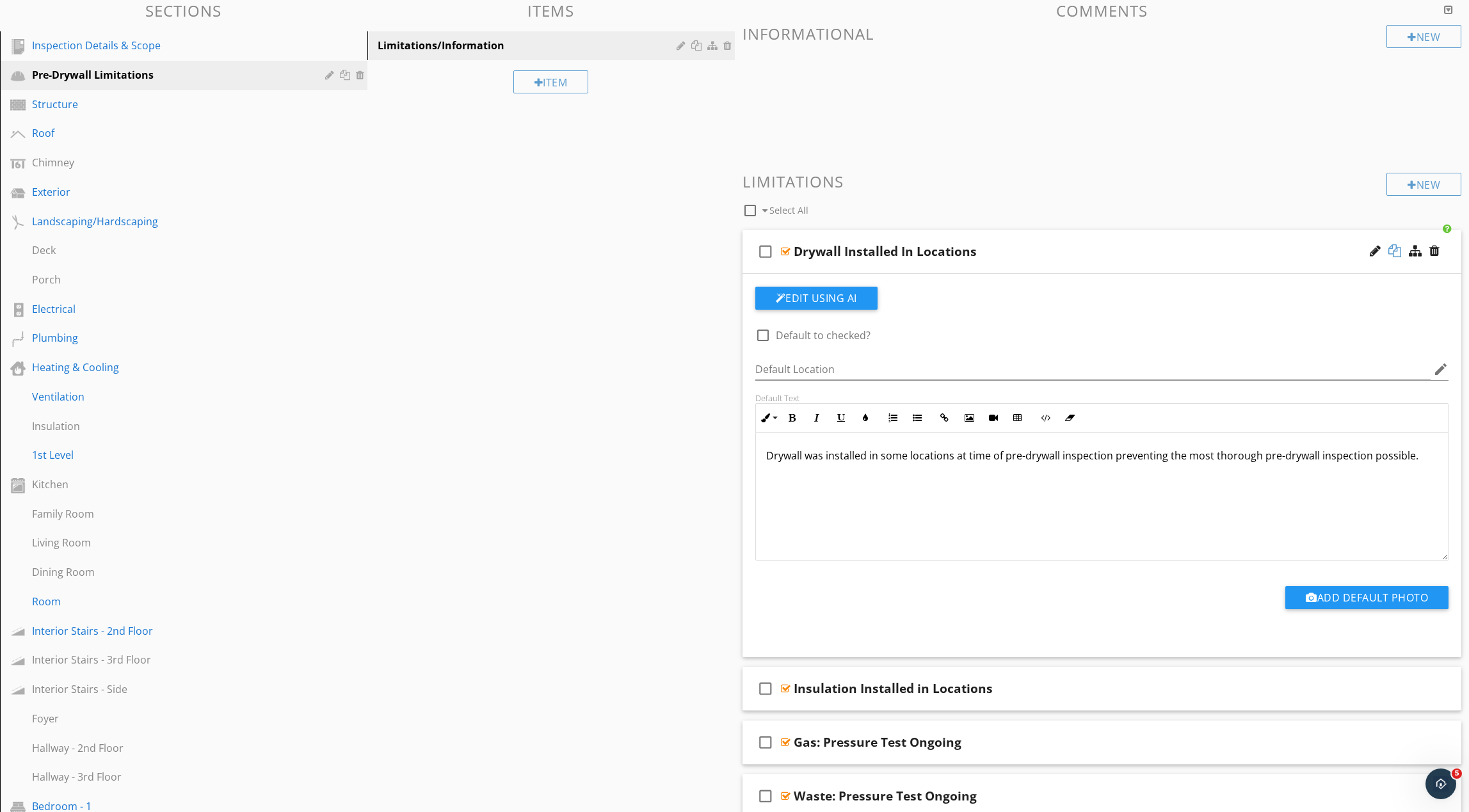
click at [1397, 250] on div at bounding box center [1394, 250] width 13 height 13
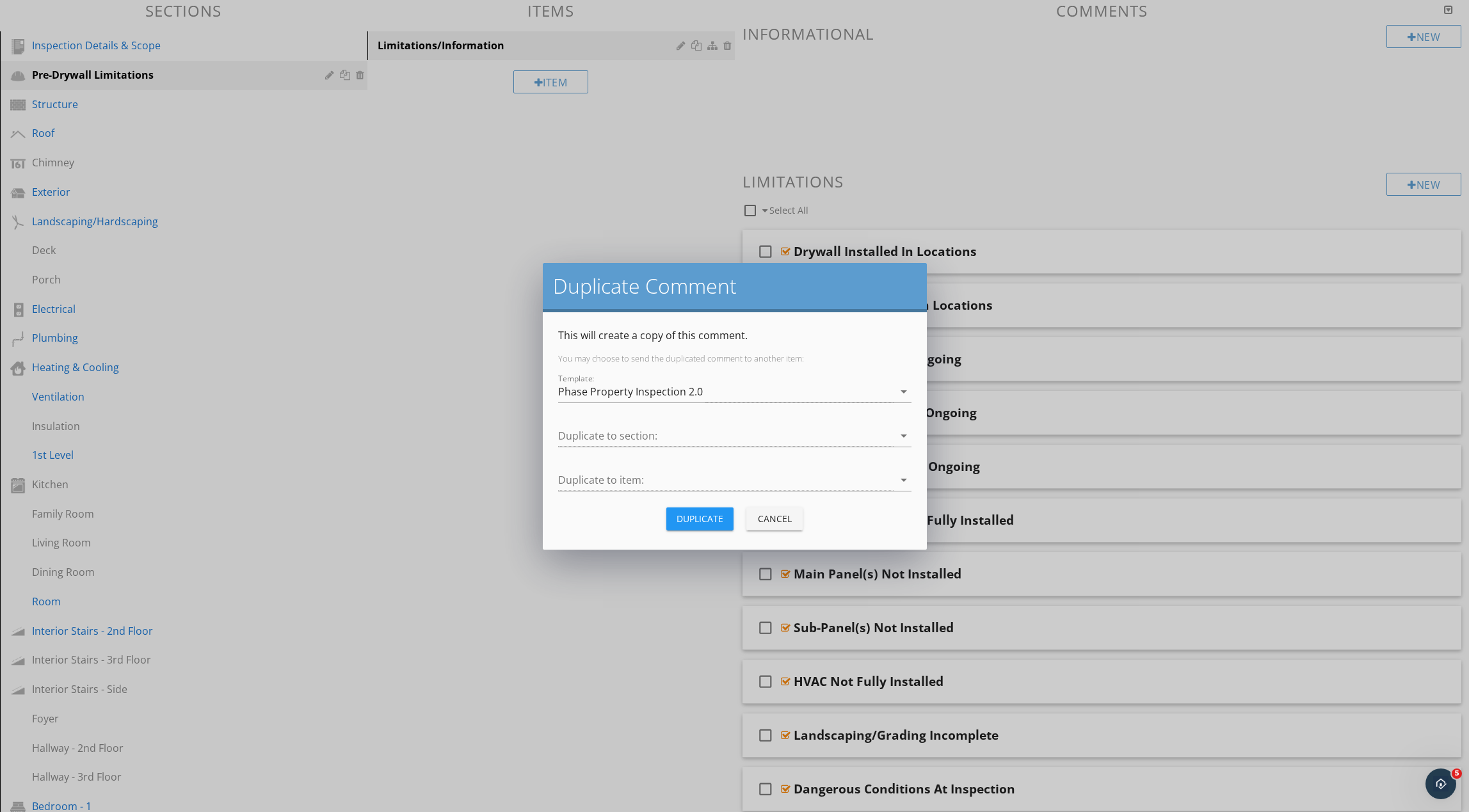
click at [705, 438] on div at bounding box center [726, 436] width 335 height 21
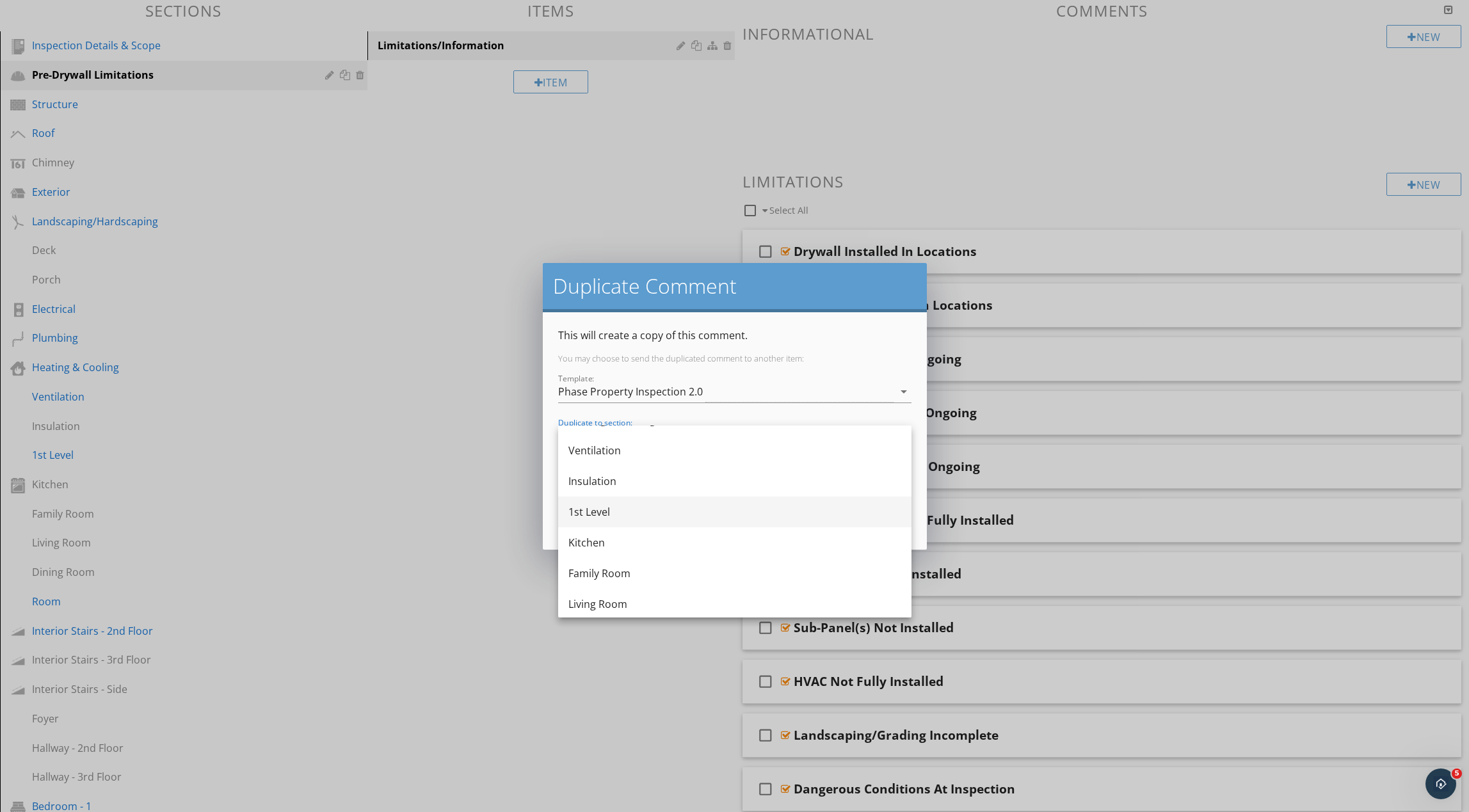
scroll to position [362, 0]
click at [657, 509] on div "1st Level" at bounding box center [735, 508] width 333 height 16
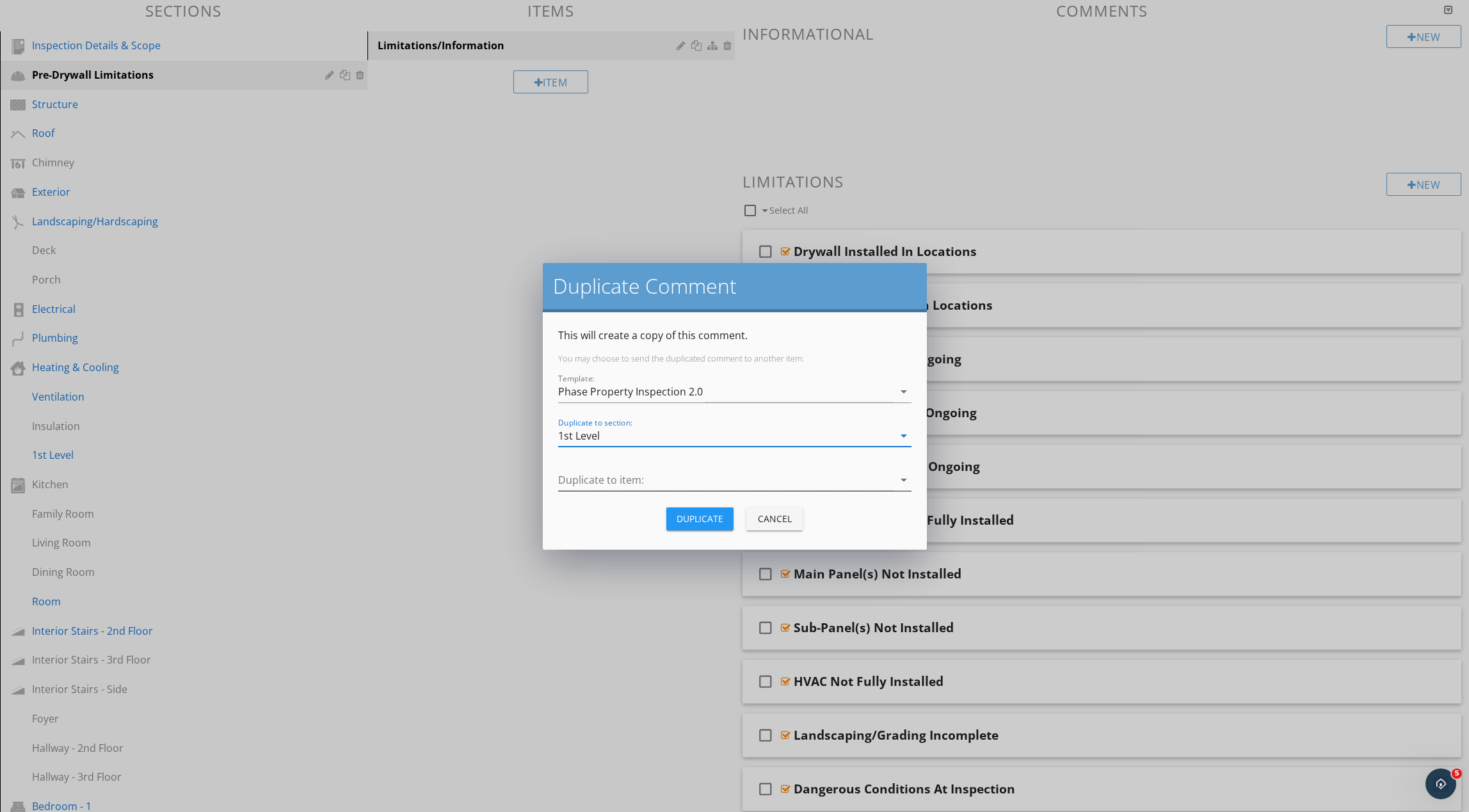
click at [670, 479] on div at bounding box center [726, 480] width 335 height 21
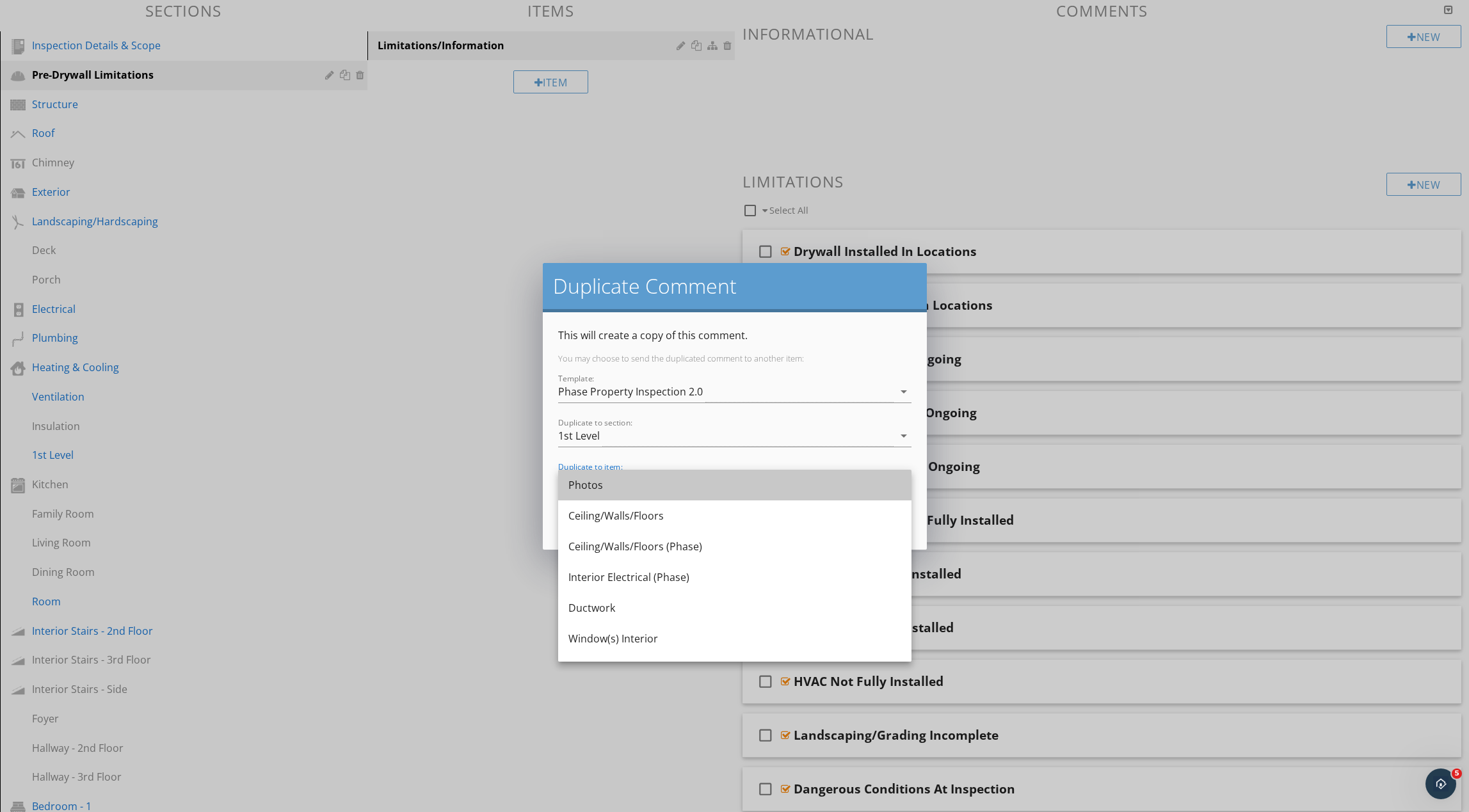
click at [670, 479] on div "Photos" at bounding box center [735, 485] width 333 height 16
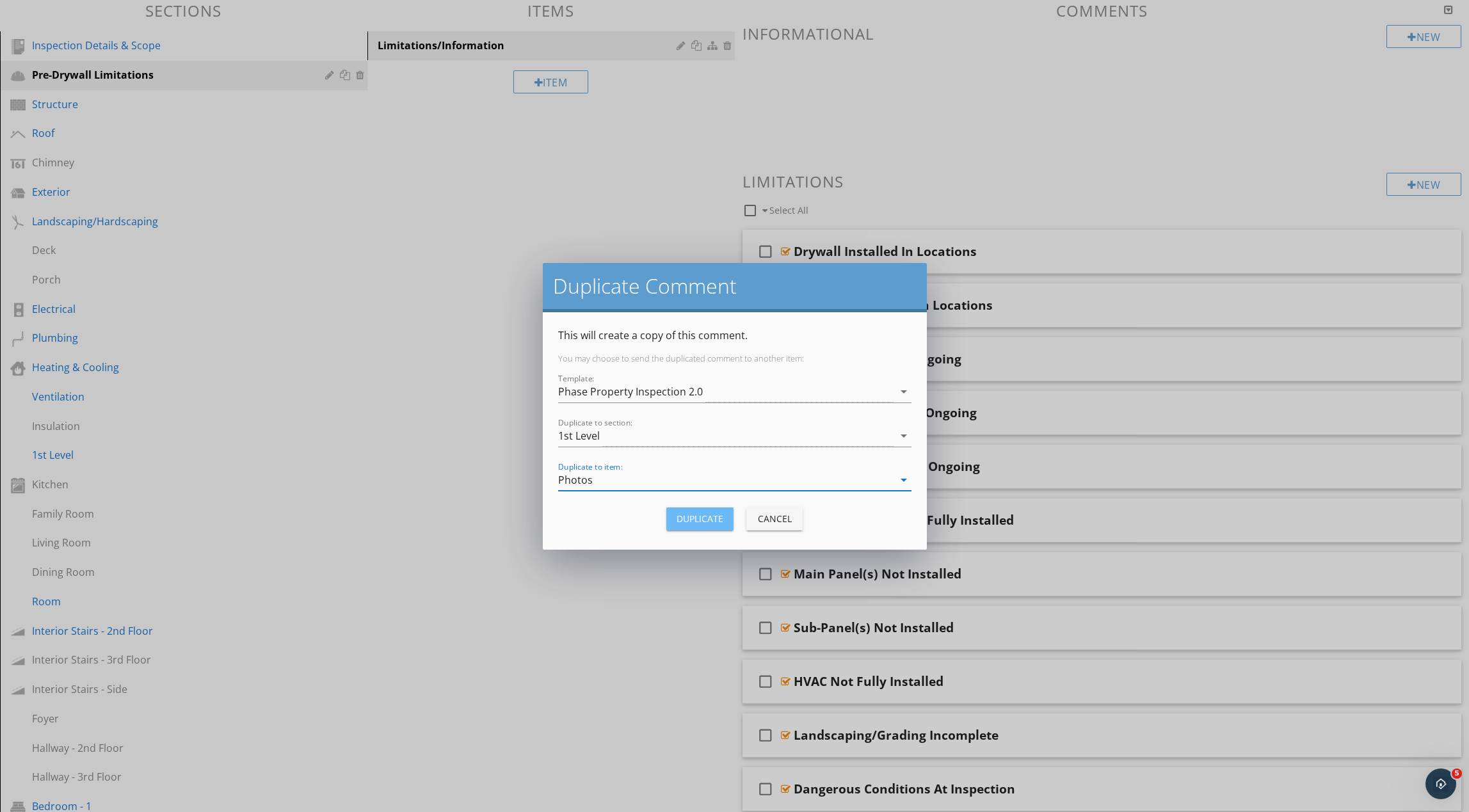
click at [696, 518] on div "Duplicate" at bounding box center [699, 518] width 47 height 13
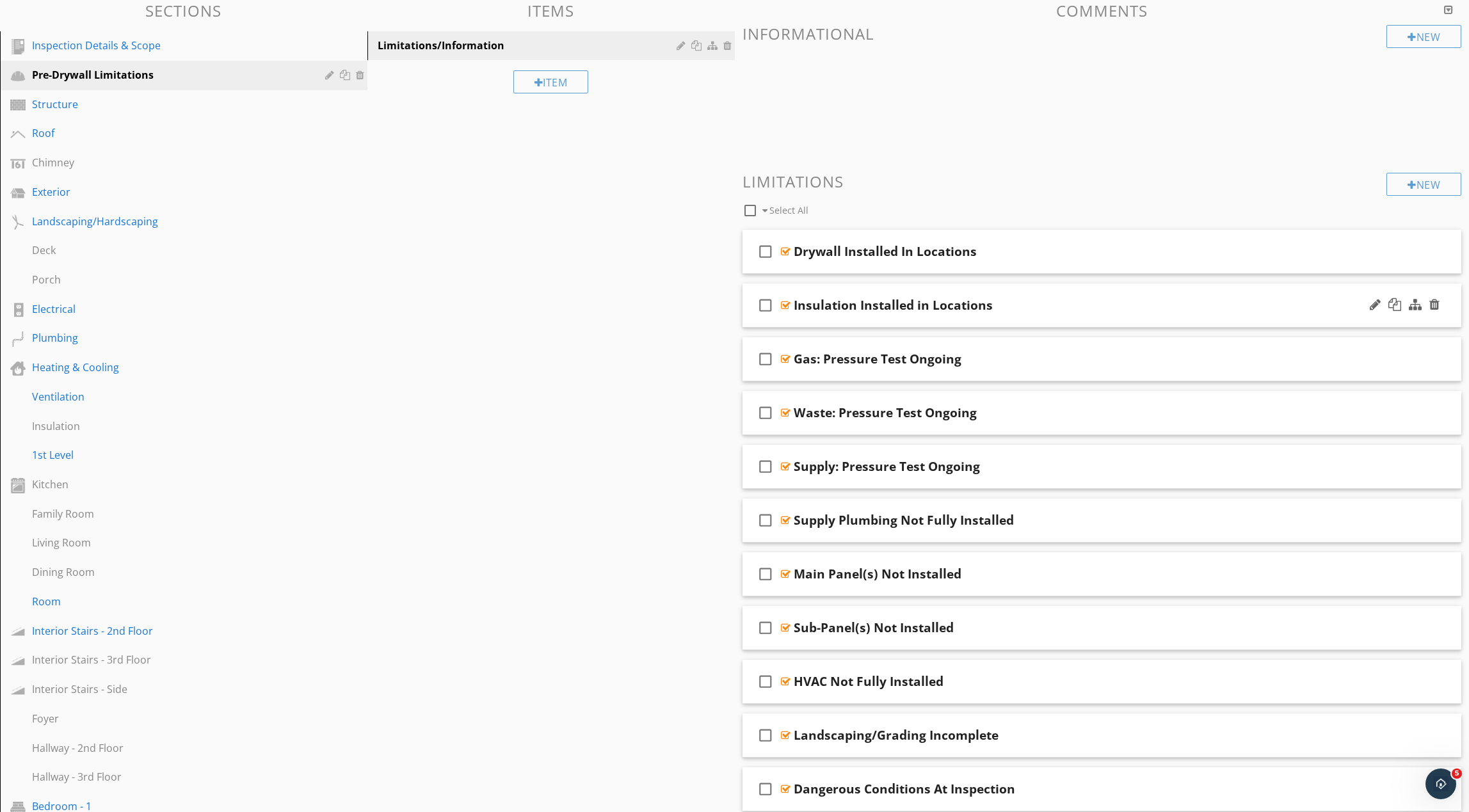
click at [1044, 303] on div "Insulation Installed in Locations" at bounding box center [1054, 305] width 521 height 16
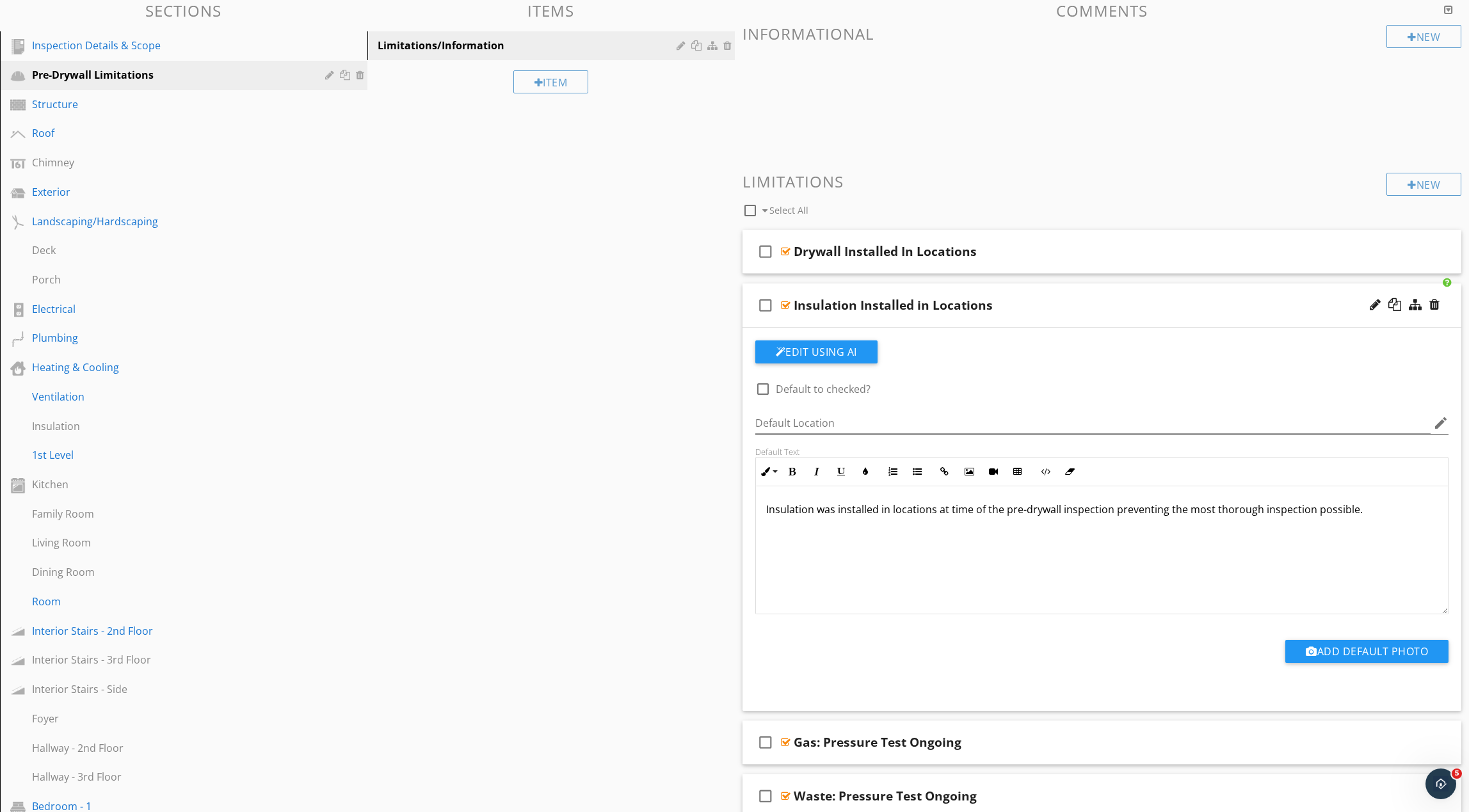
scroll to position [137, 0]
click at [1259, 512] on p "Insulation was installed in locations at time of the pre-drywall inspection pre…" at bounding box center [1102, 509] width 672 height 16
click at [1155, 308] on div "Insulation Installed in Locations" at bounding box center [1054, 304] width 521 height 16
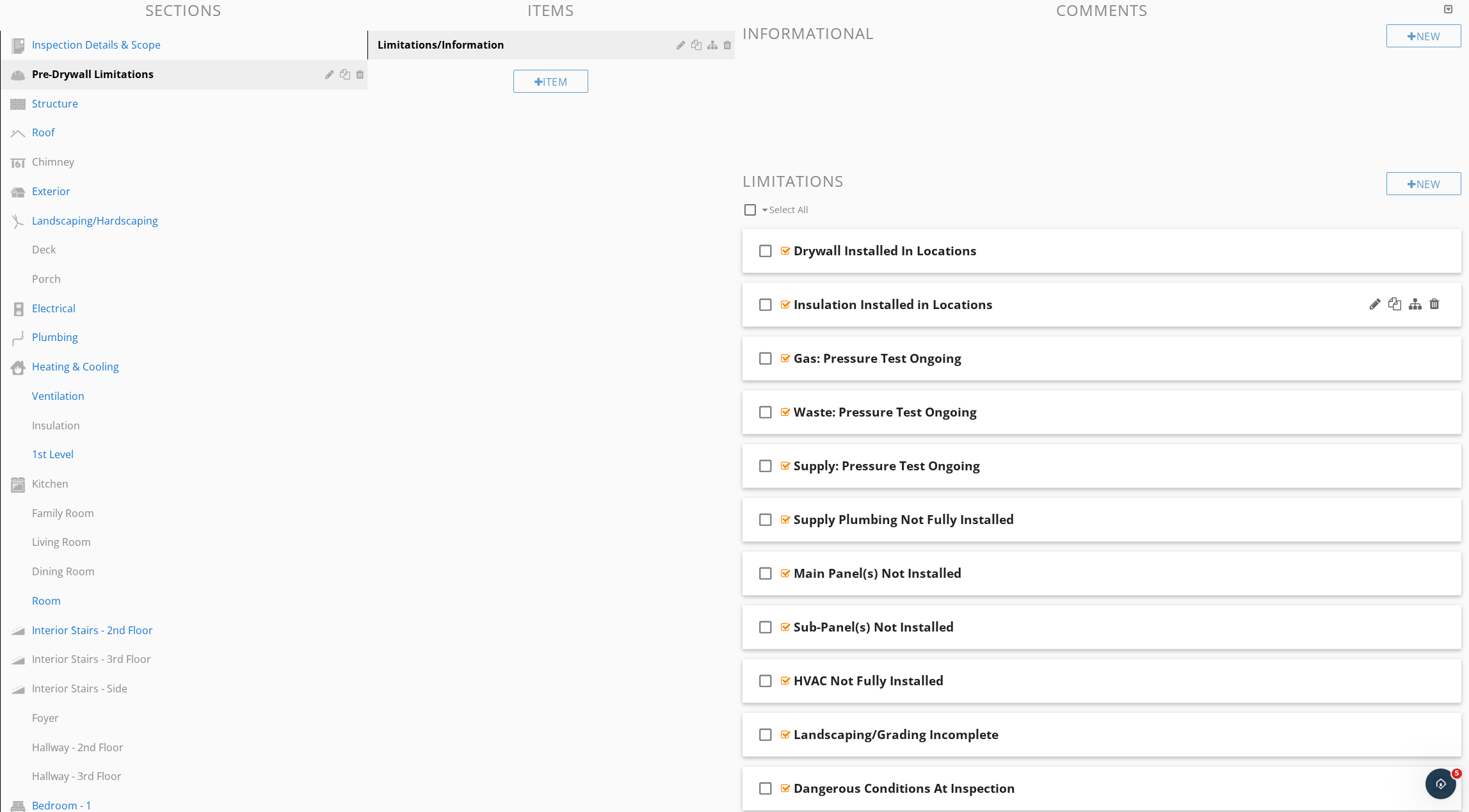
click at [767, 305] on icon "check_box_outline_blank" at bounding box center [766, 305] width 21 height 31
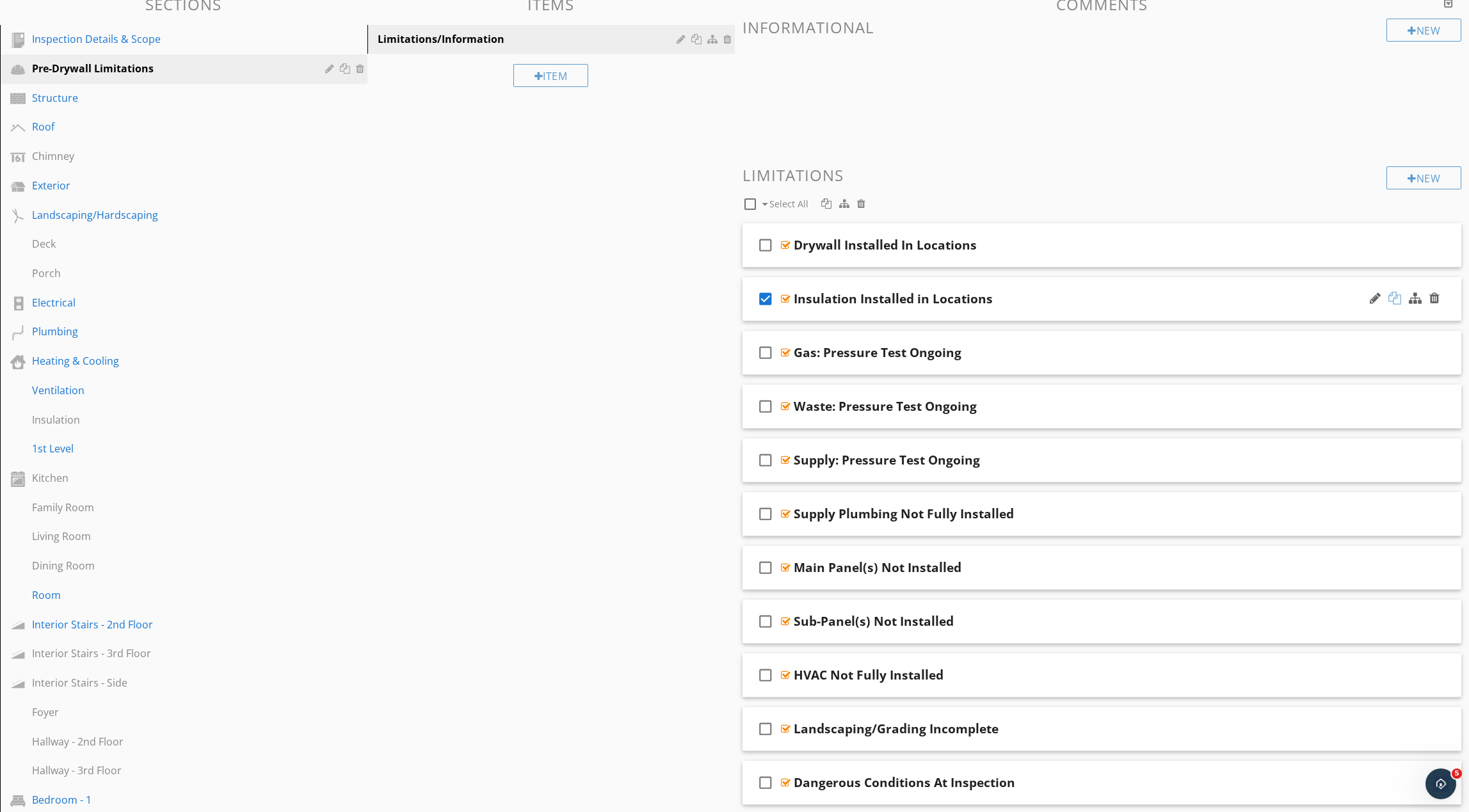
scroll to position [140, 0]
click at [1395, 295] on div at bounding box center [1394, 300] width 13 height 13
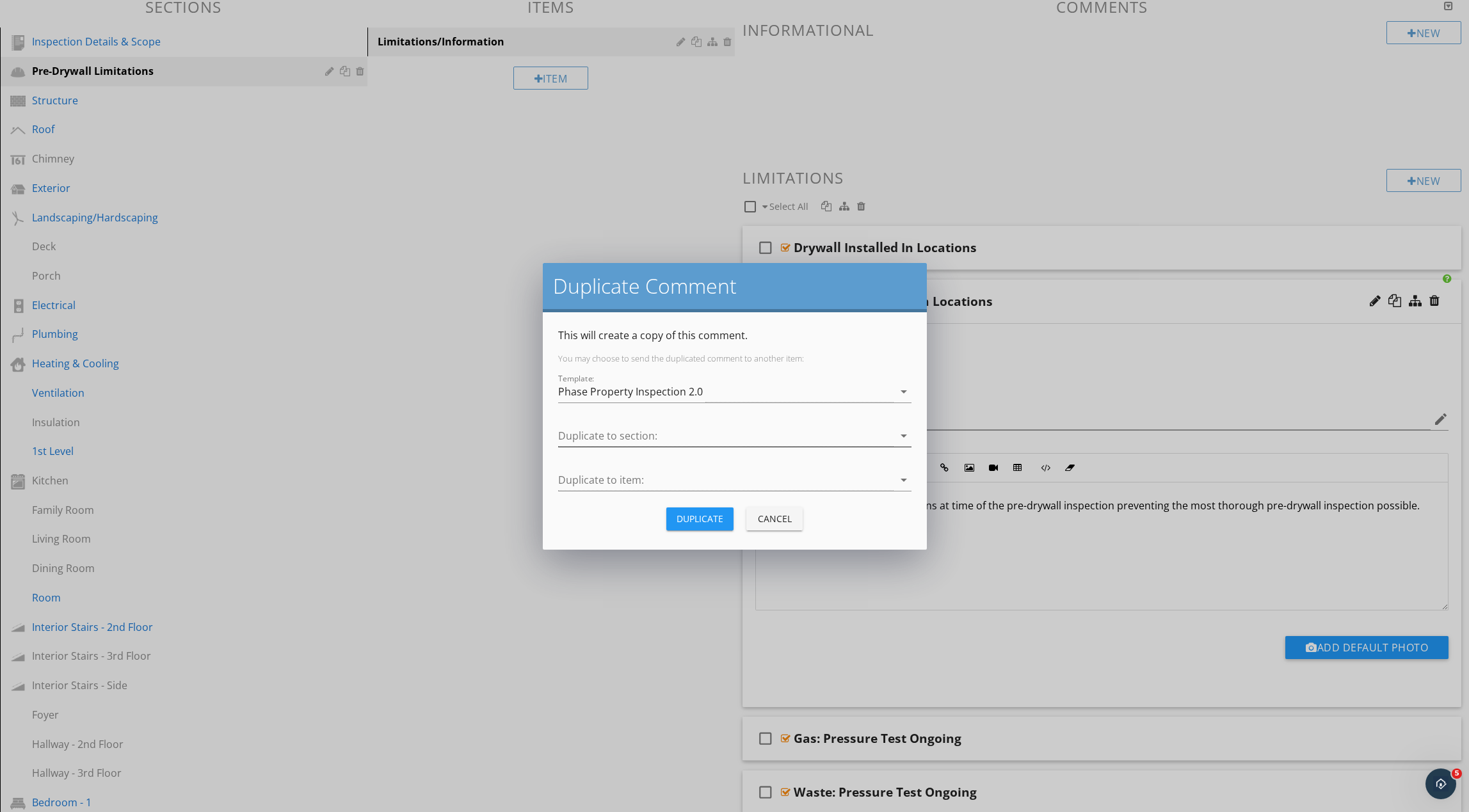
click at [729, 436] on div at bounding box center [726, 436] width 335 height 21
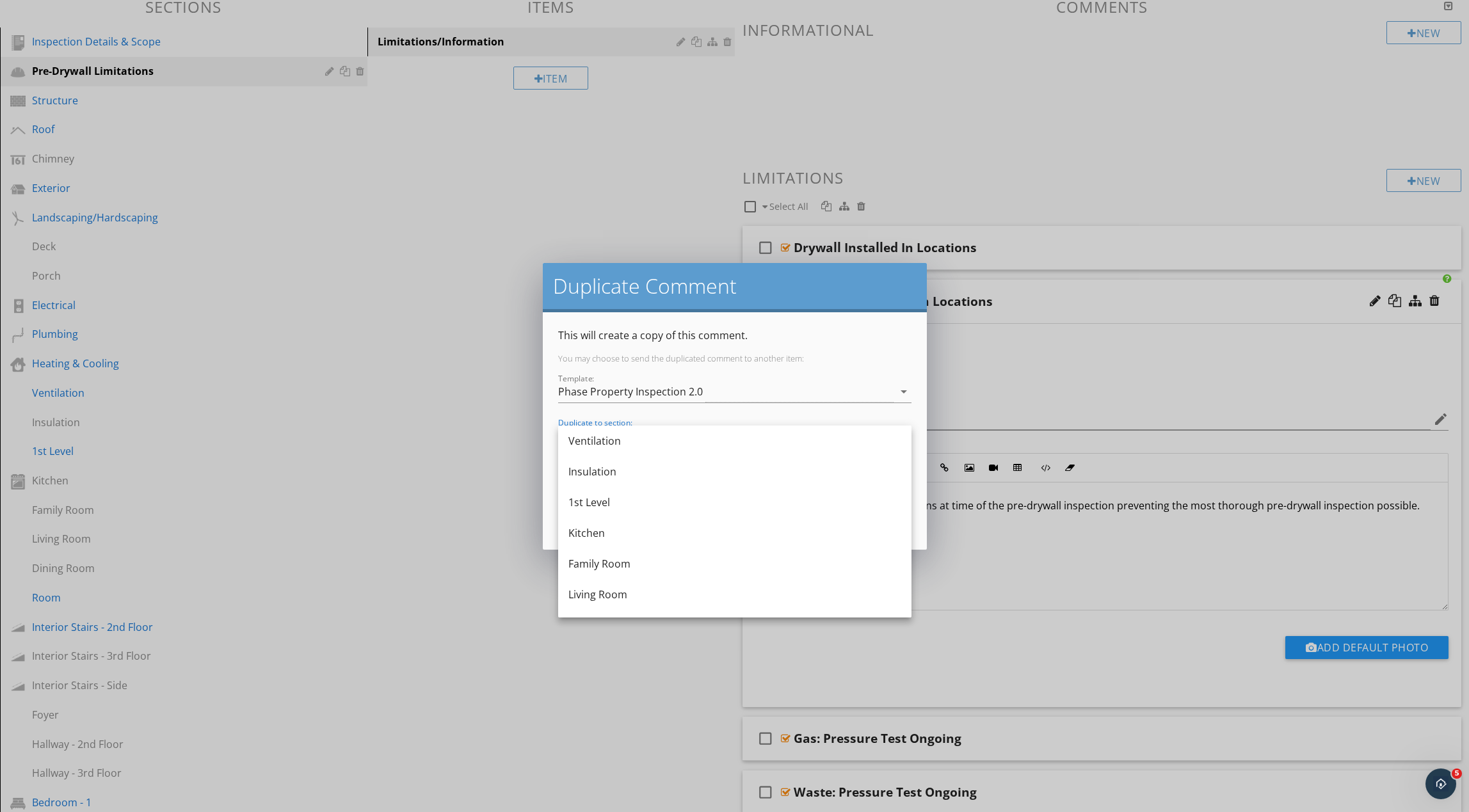
scroll to position [348, 0]
click at [646, 526] on div "1st Level" at bounding box center [735, 523] width 333 height 16
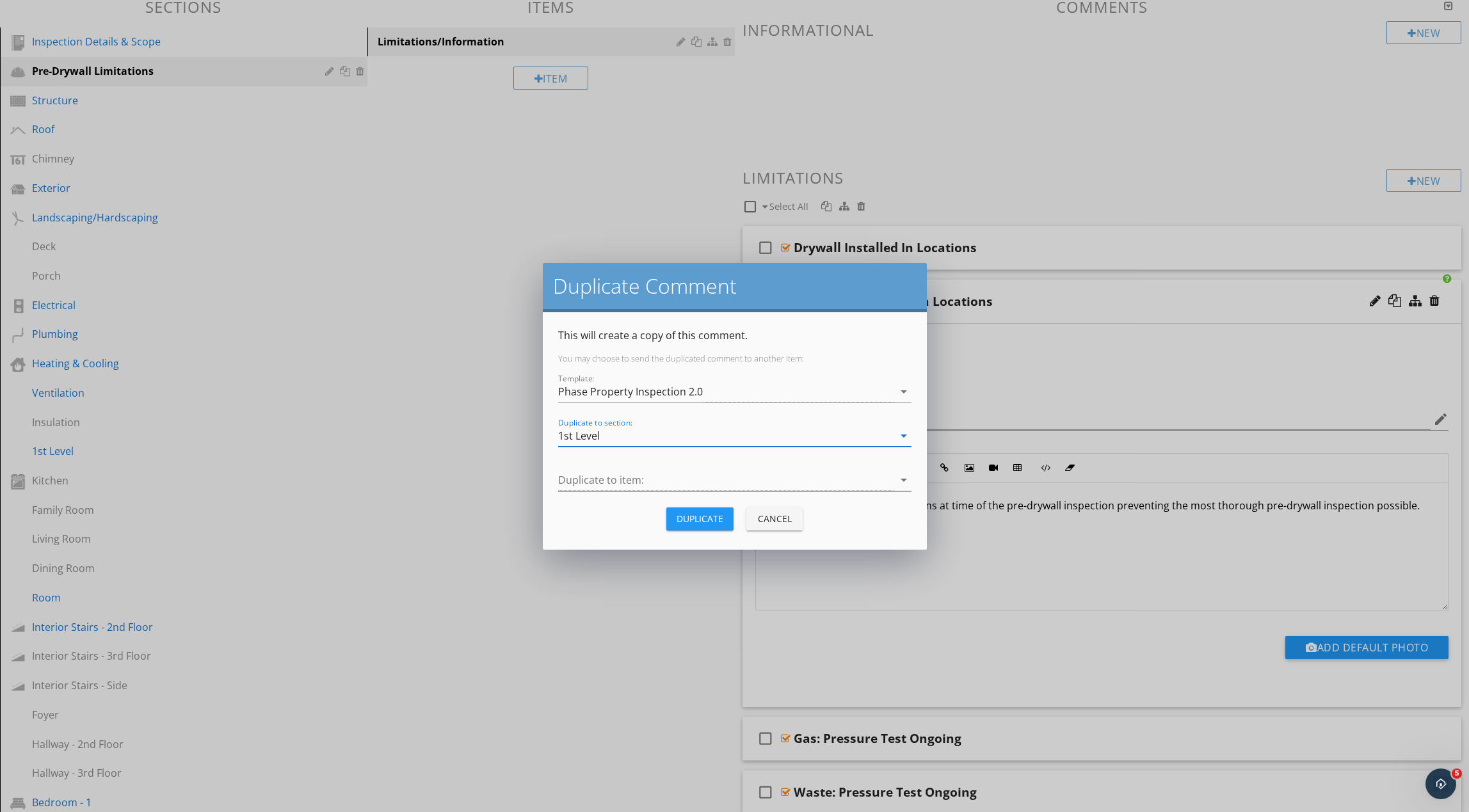
click at [649, 478] on div at bounding box center [726, 480] width 335 height 21
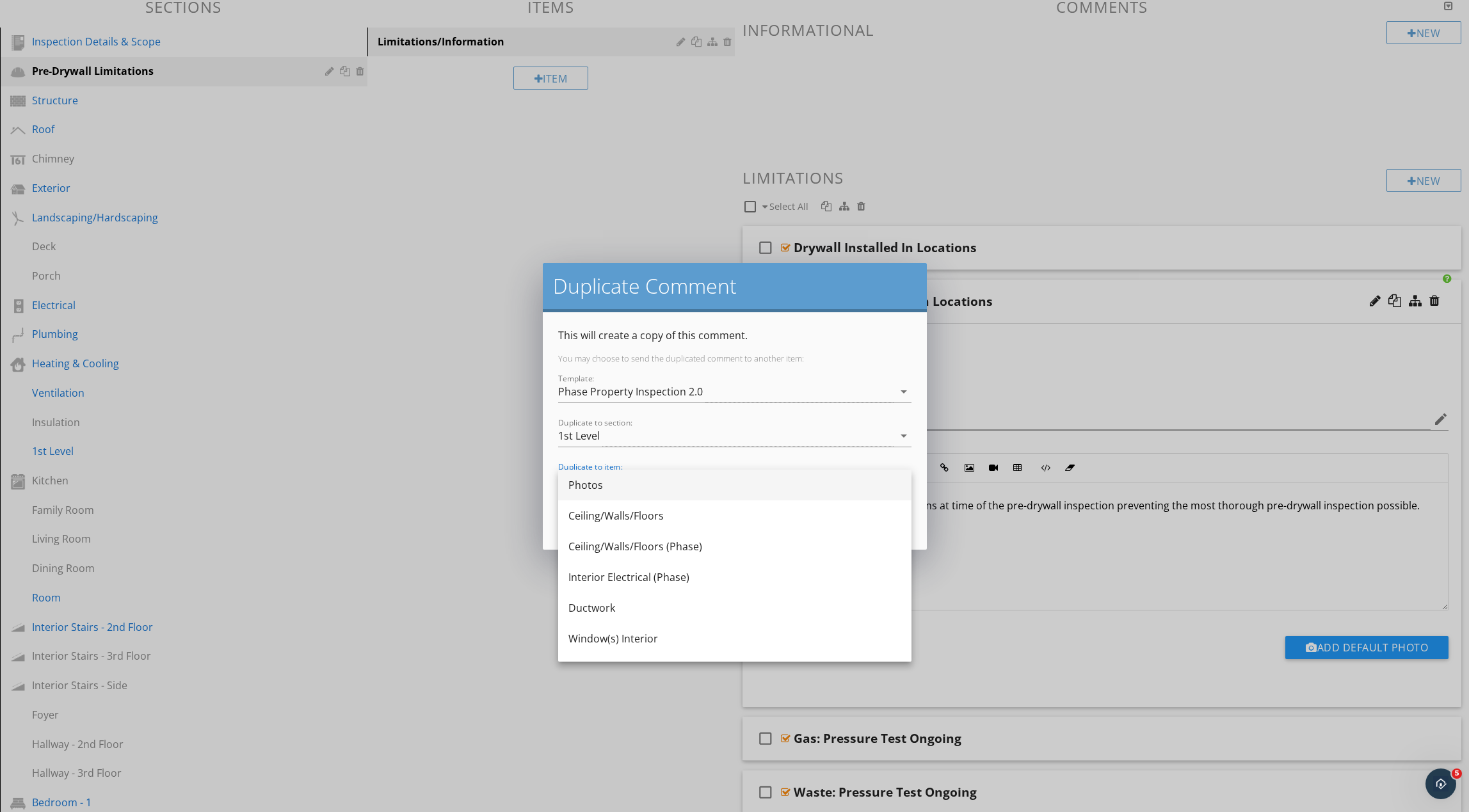
click at [646, 486] on div "Photos" at bounding box center [735, 485] width 333 height 16
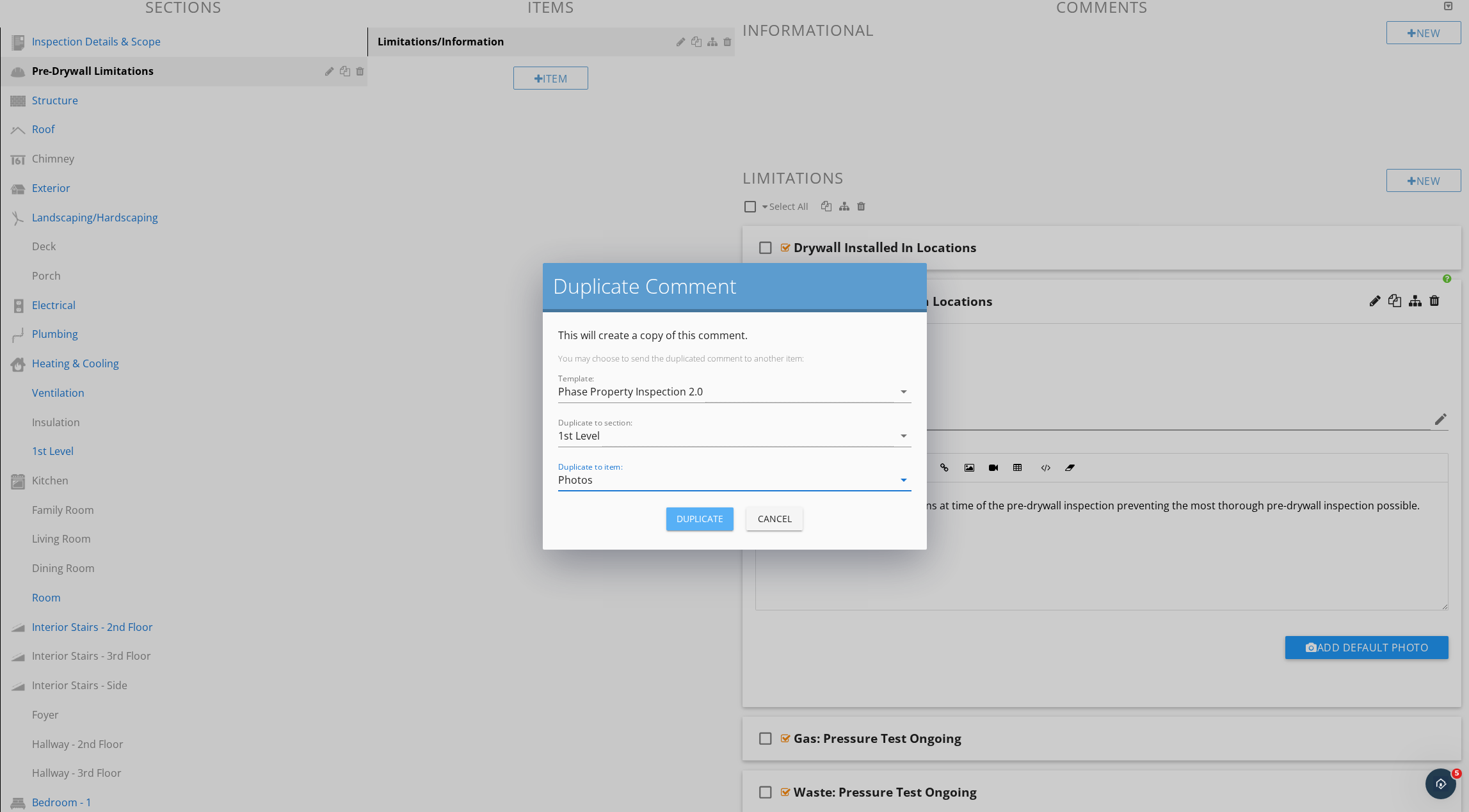
click at [699, 516] on div "Duplicate" at bounding box center [699, 518] width 47 height 13
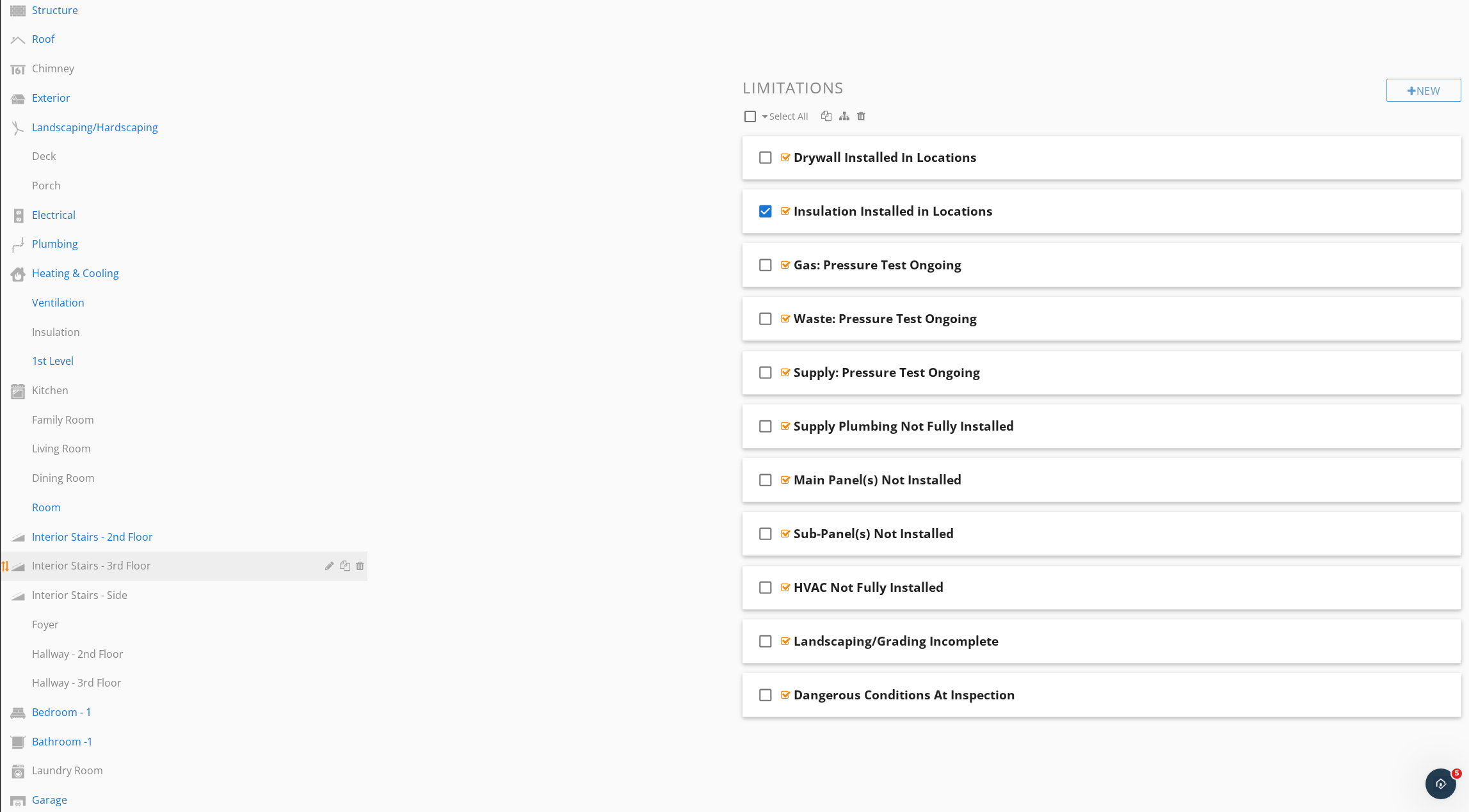
scroll to position [255, 0]
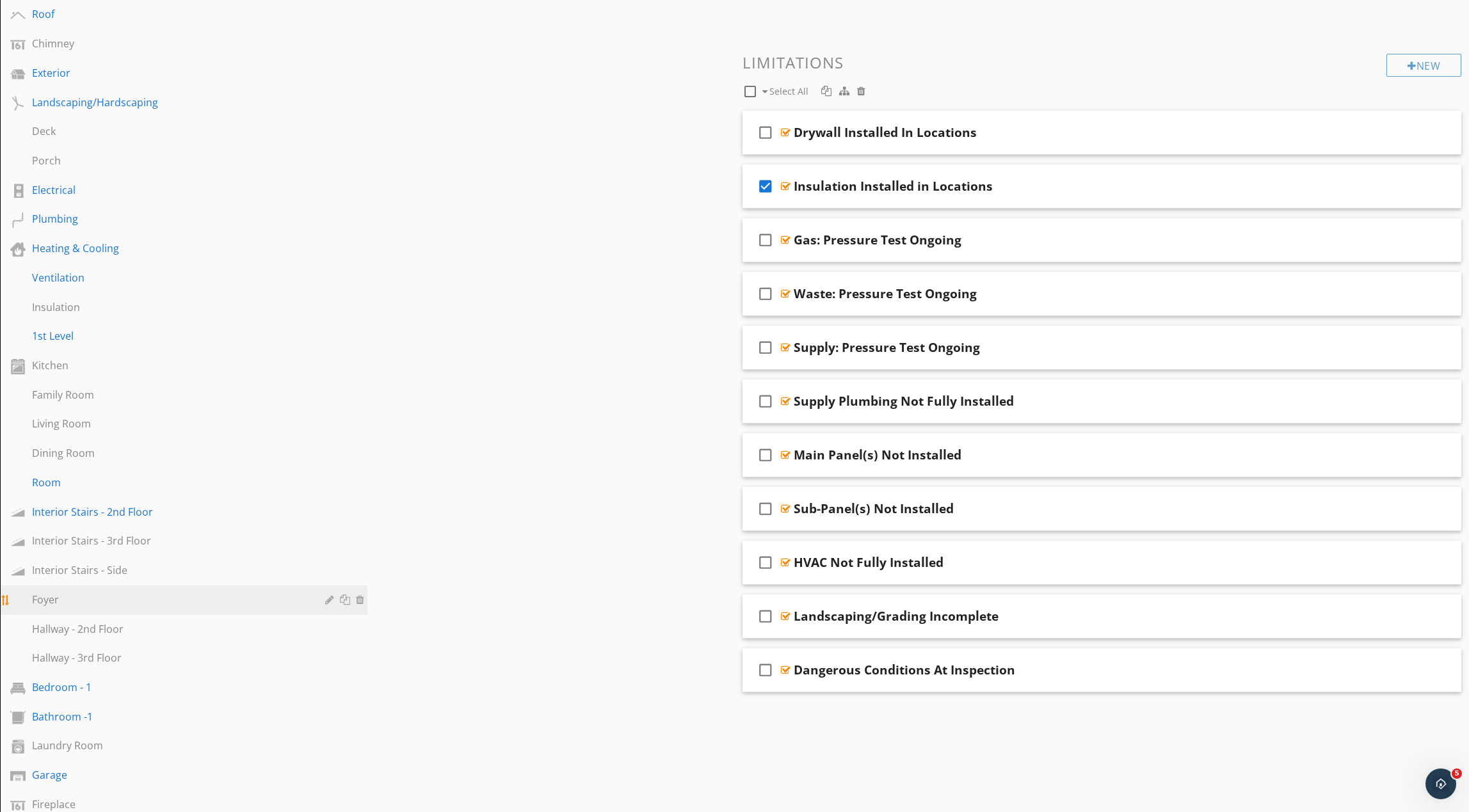
click at [175, 610] on link "Foyer" at bounding box center [185, 600] width 363 height 30
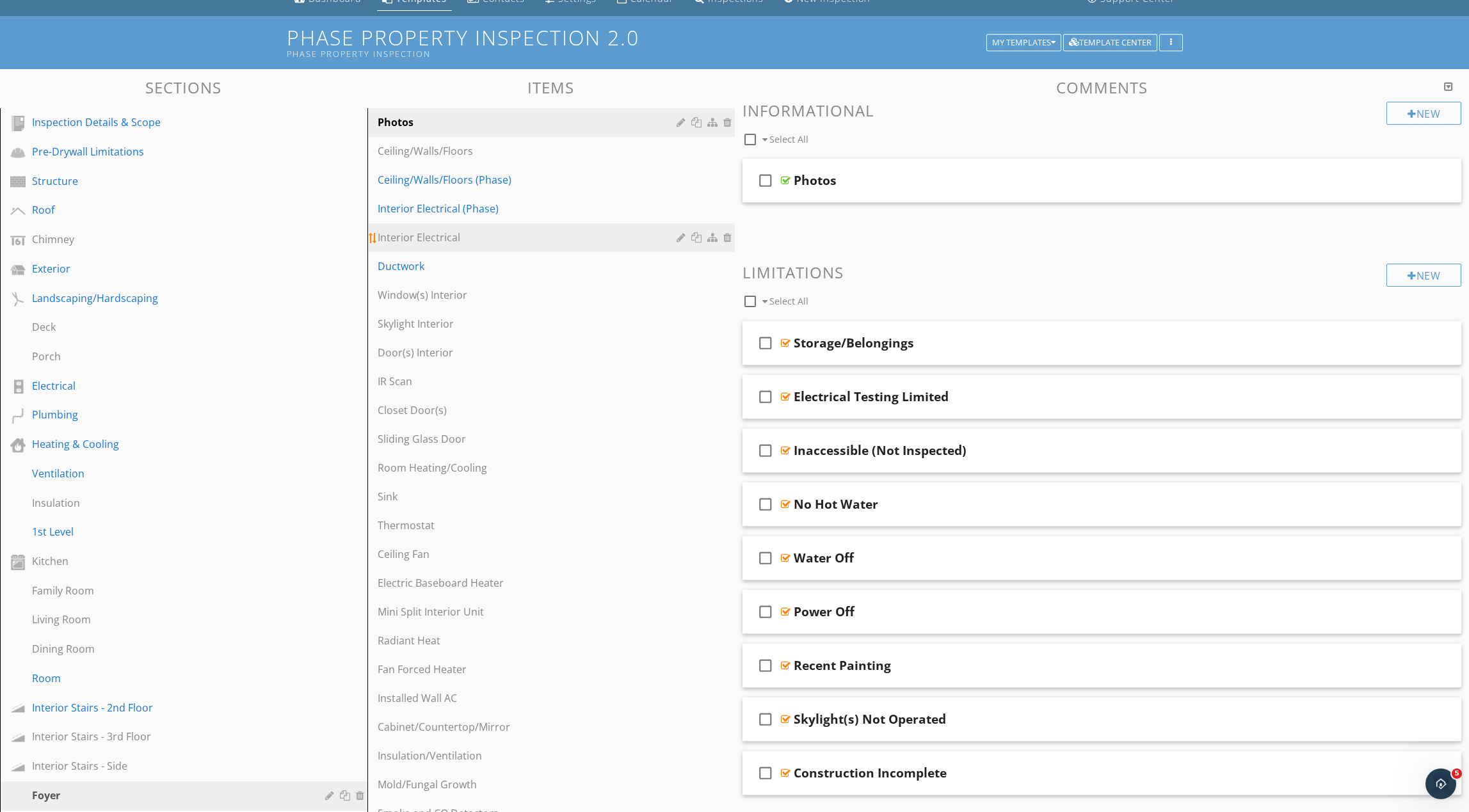
scroll to position [0, 0]
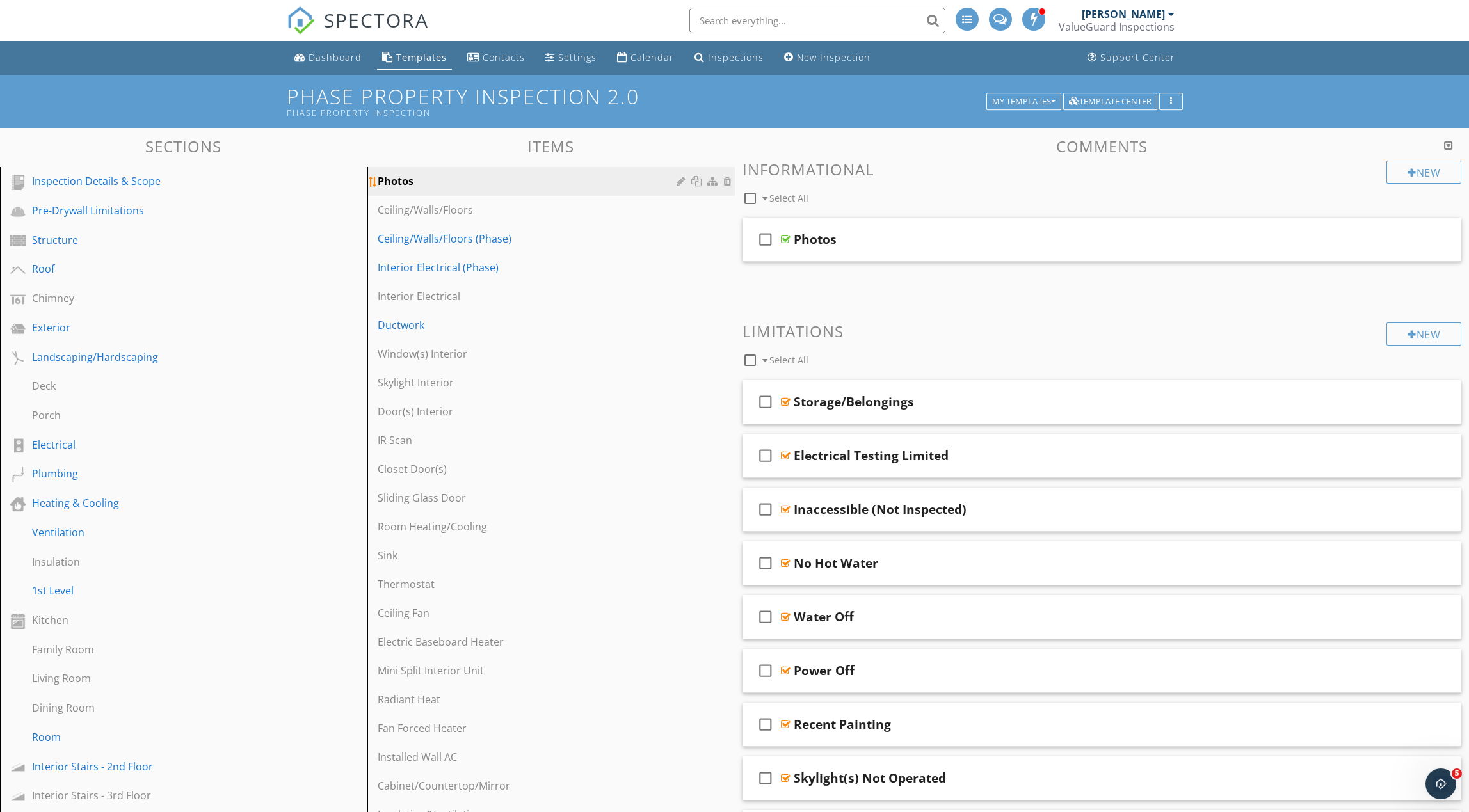
click at [477, 187] on div "Photos" at bounding box center [529, 181] width 303 height 16
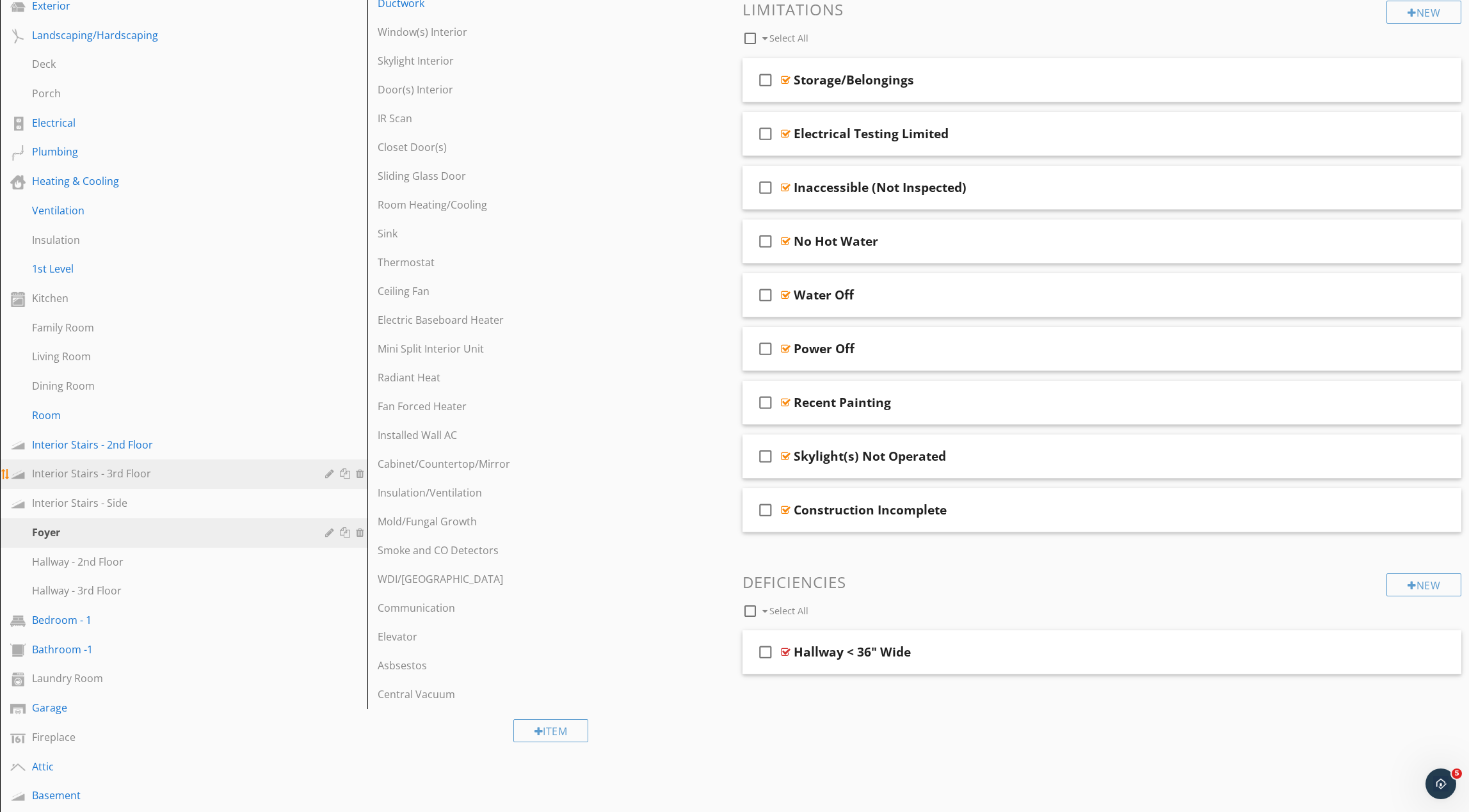
scroll to position [308, 0]
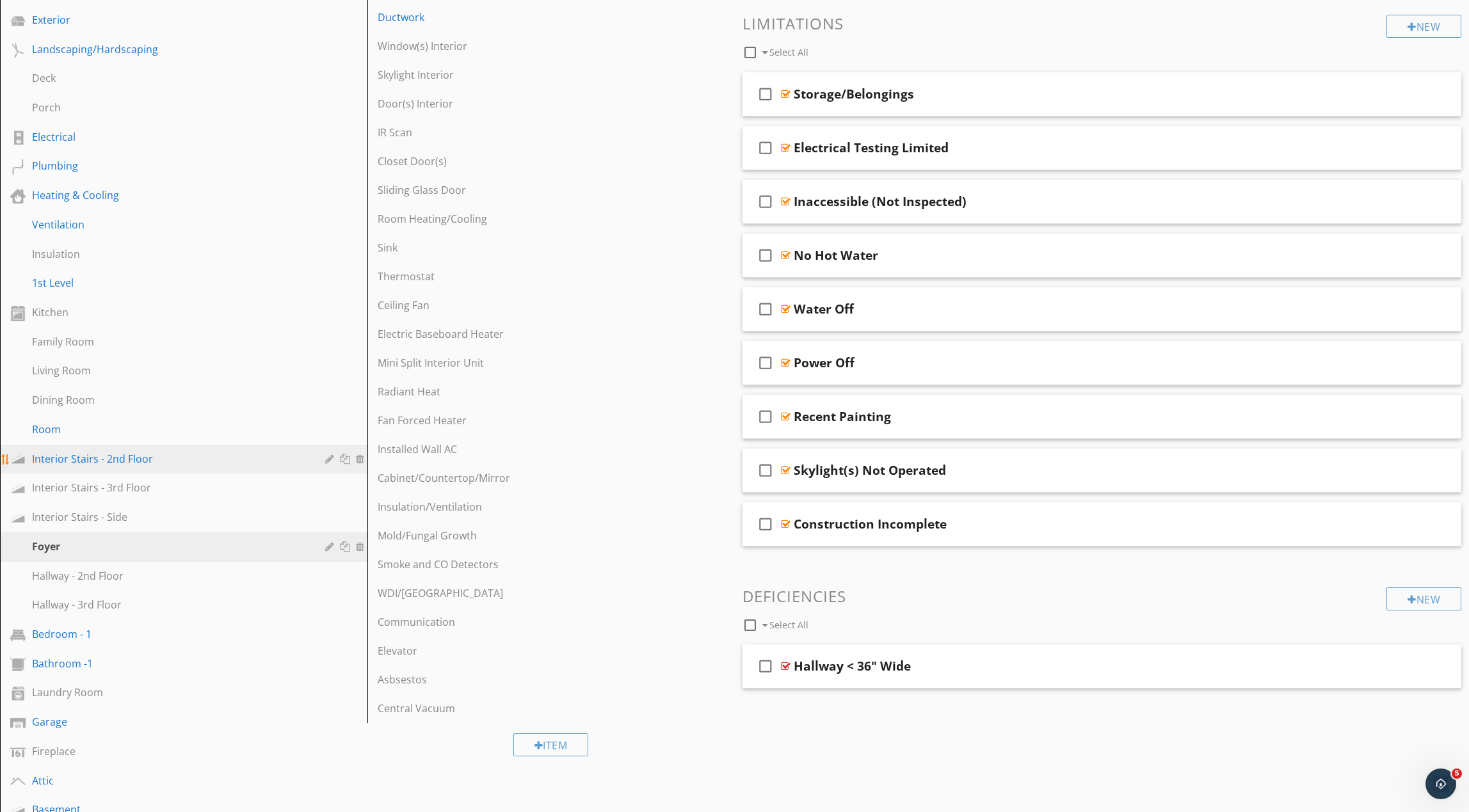
click at [180, 465] on div "Interior Stairs - 2nd Floor" at bounding box center [169, 458] width 275 height 16
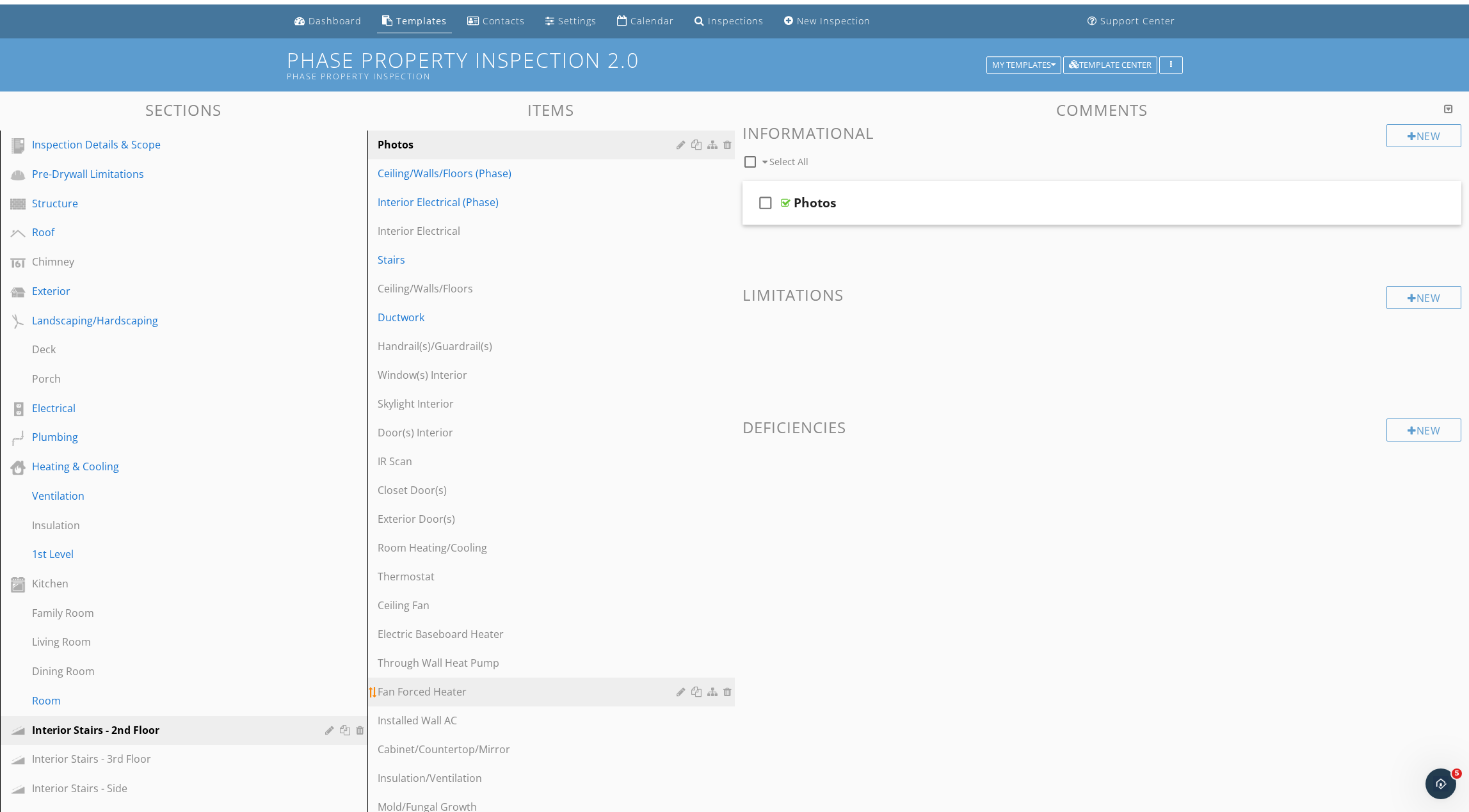
scroll to position [0, 0]
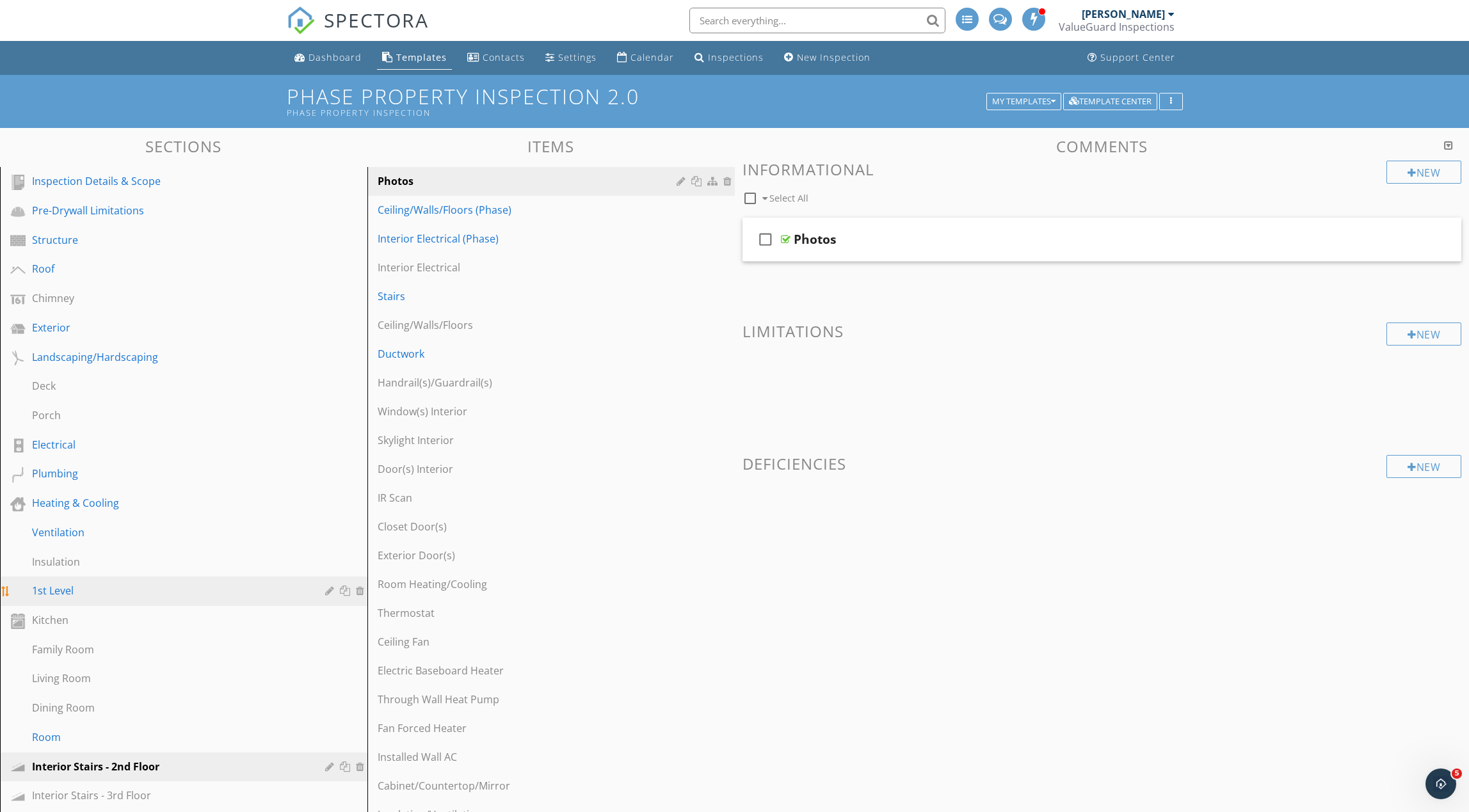
click at [168, 596] on div "1st Level" at bounding box center [169, 591] width 275 height 16
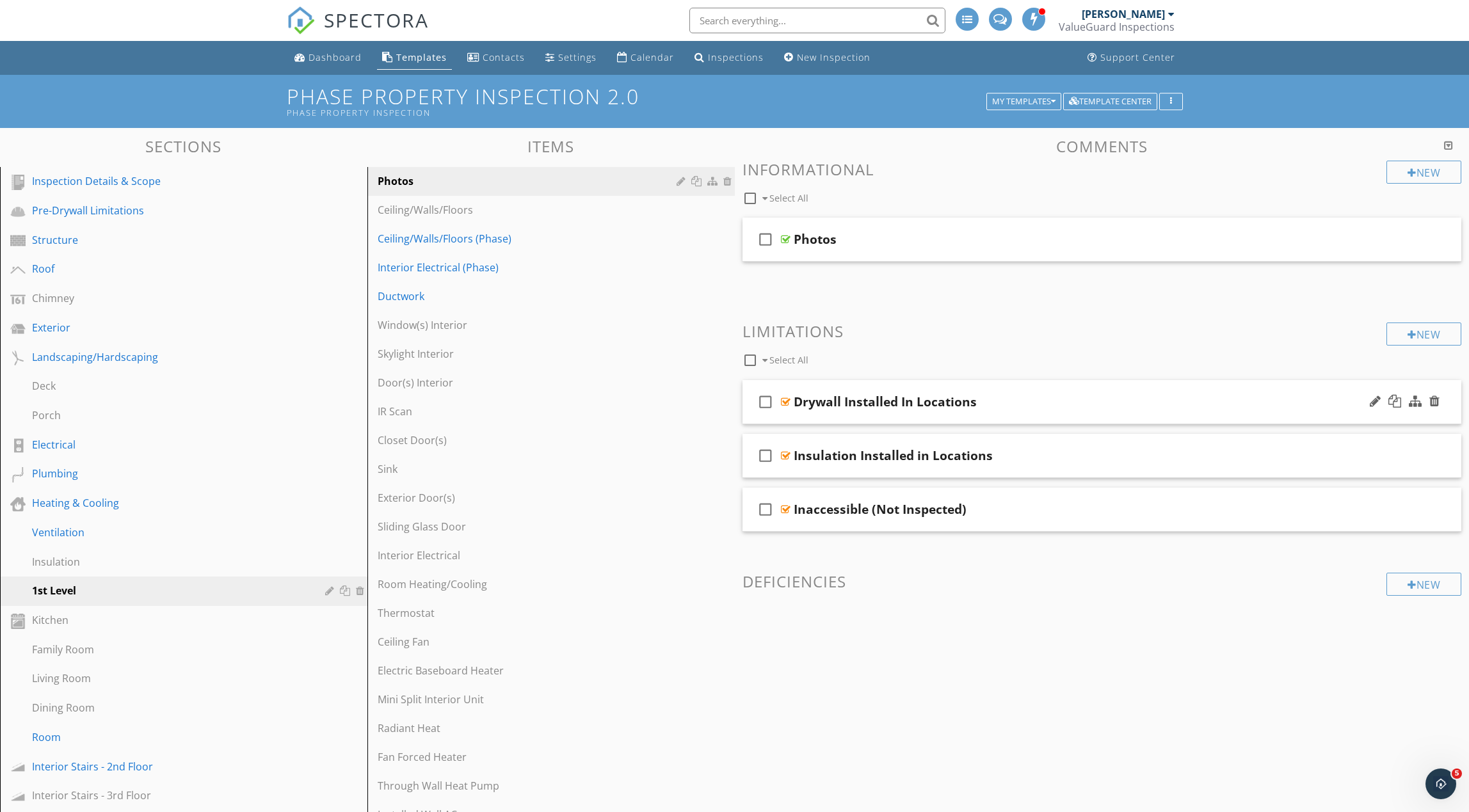
click at [764, 400] on icon "check_box_outline_blank" at bounding box center [766, 402] width 21 height 31
click at [770, 455] on icon "check_box_outline_blank" at bounding box center [766, 455] width 21 height 31
click at [767, 511] on icon "check_box_outline_blank" at bounding box center [766, 509] width 21 height 31
click at [826, 362] on div at bounding box center [826, 360] width 10 height 10
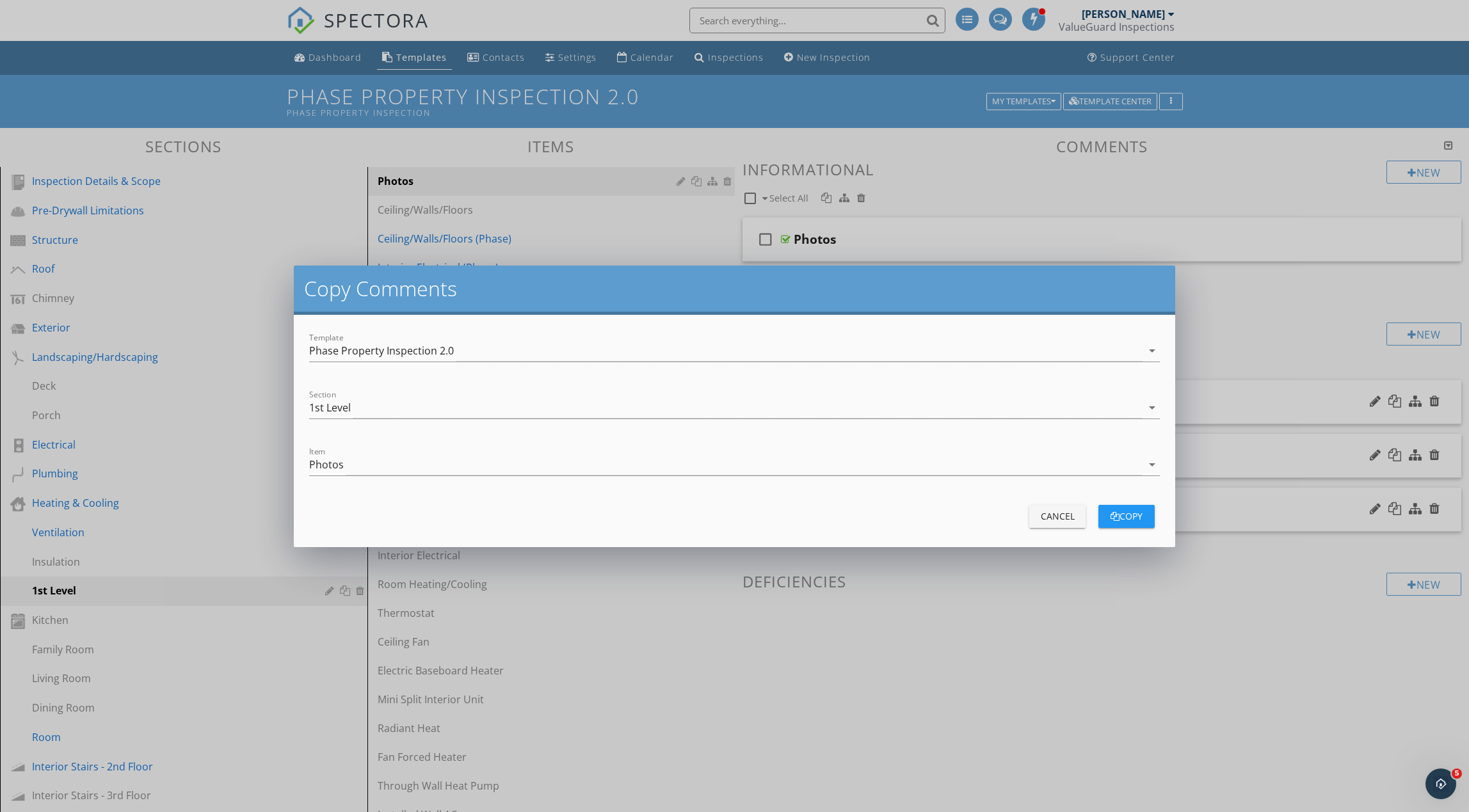
click at [587, 409] on div "1st Level" at bounding box center [726, 407] width 833 height 21
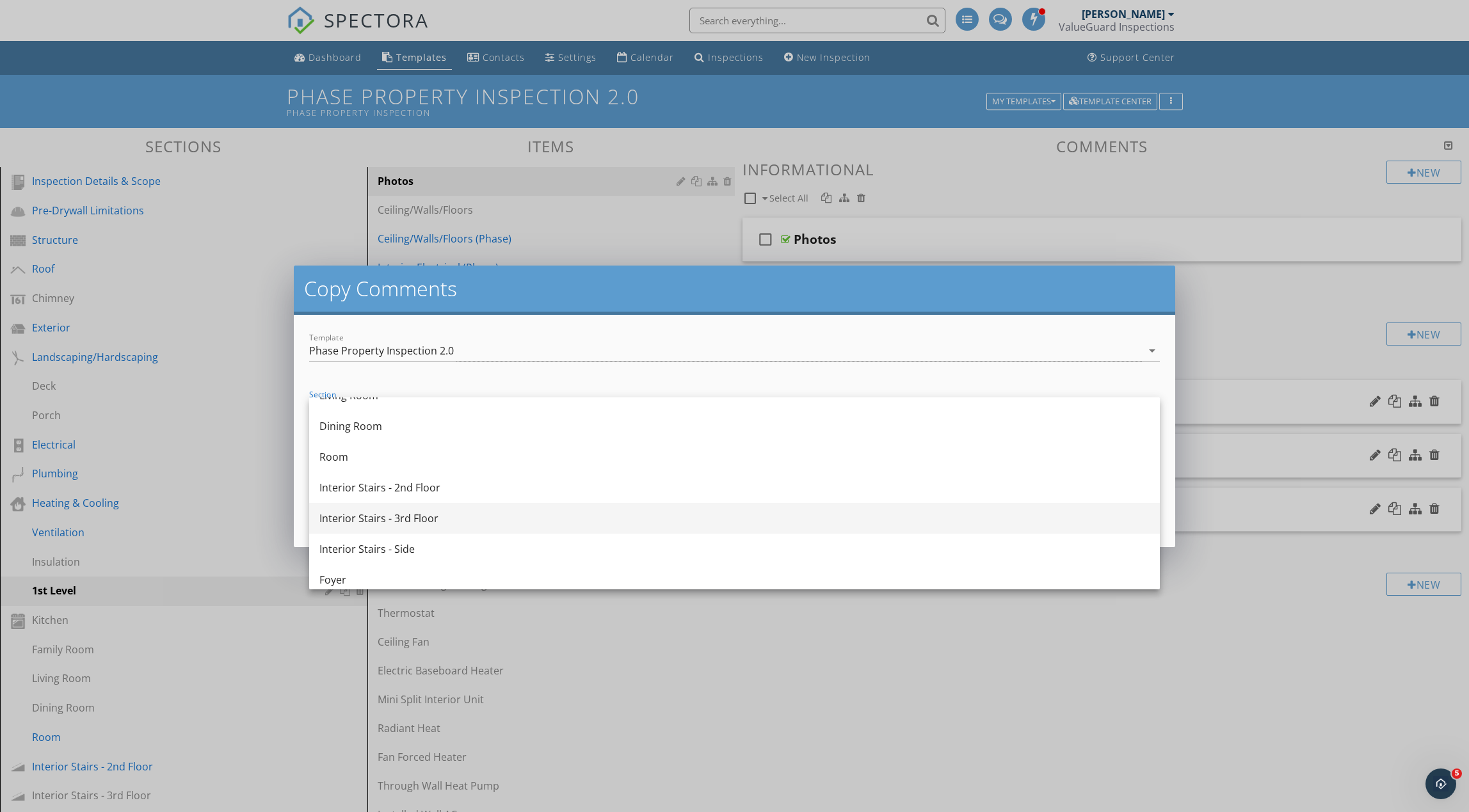
scroll to position [543, 0]
click at [524, 487] on div "Interior Stairs - 2nd Floor" at bounding box center [734, 484] width 830 height 16
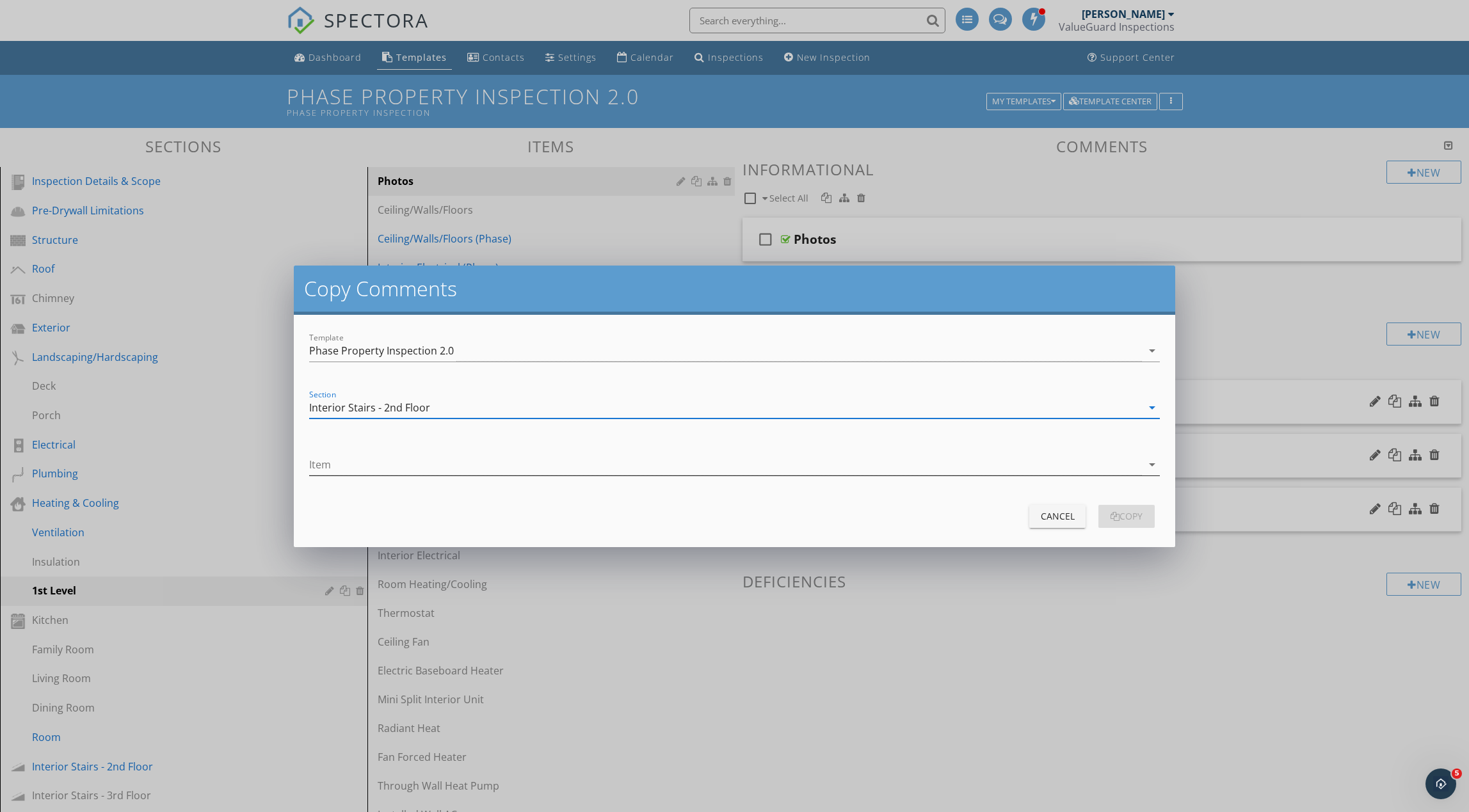
click at [708, 464] on div at bounding box center [726, 464] width 833 height 21
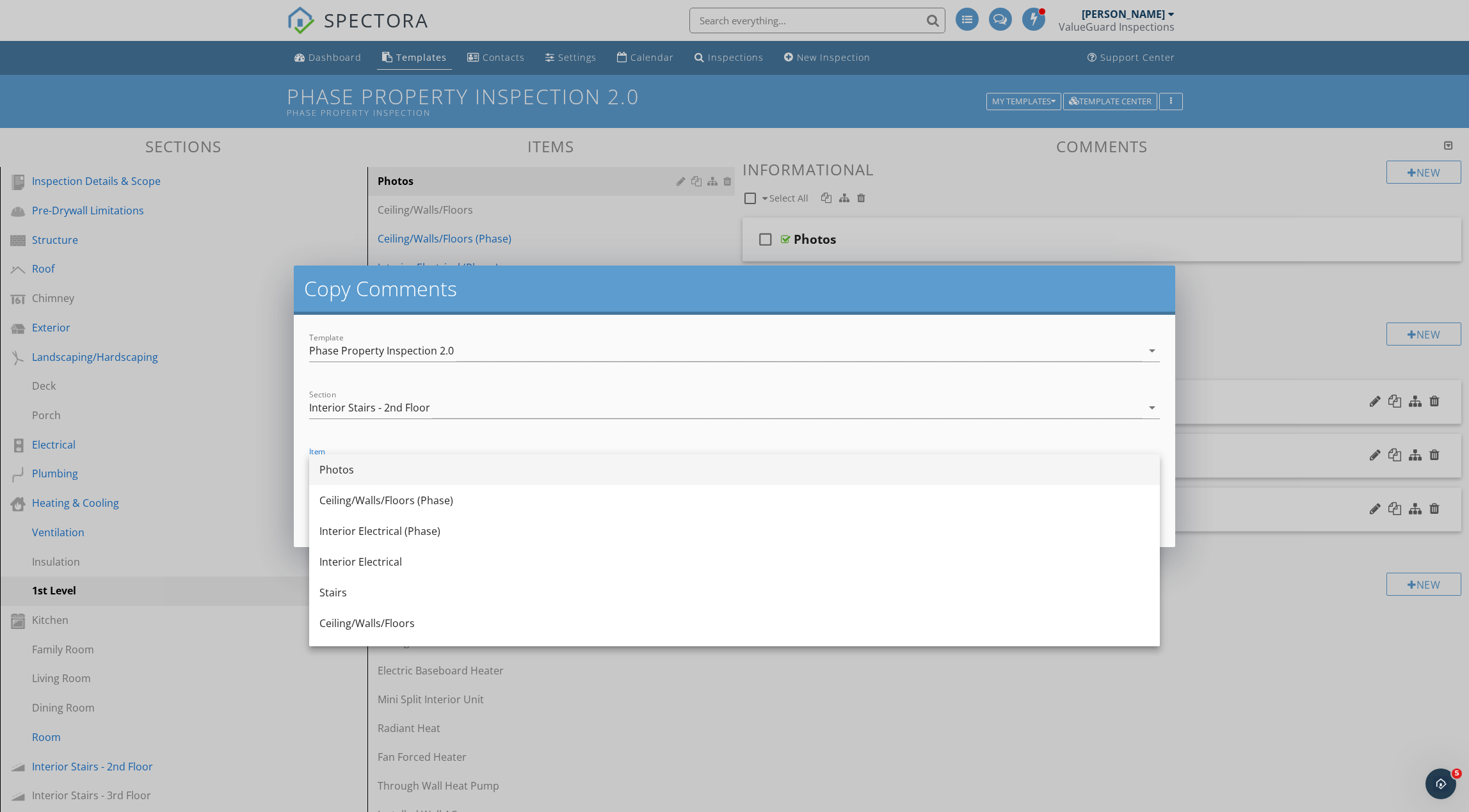
click at [658, 473] on div "Photos" at bounding box center [734, 469] width 830 height 16
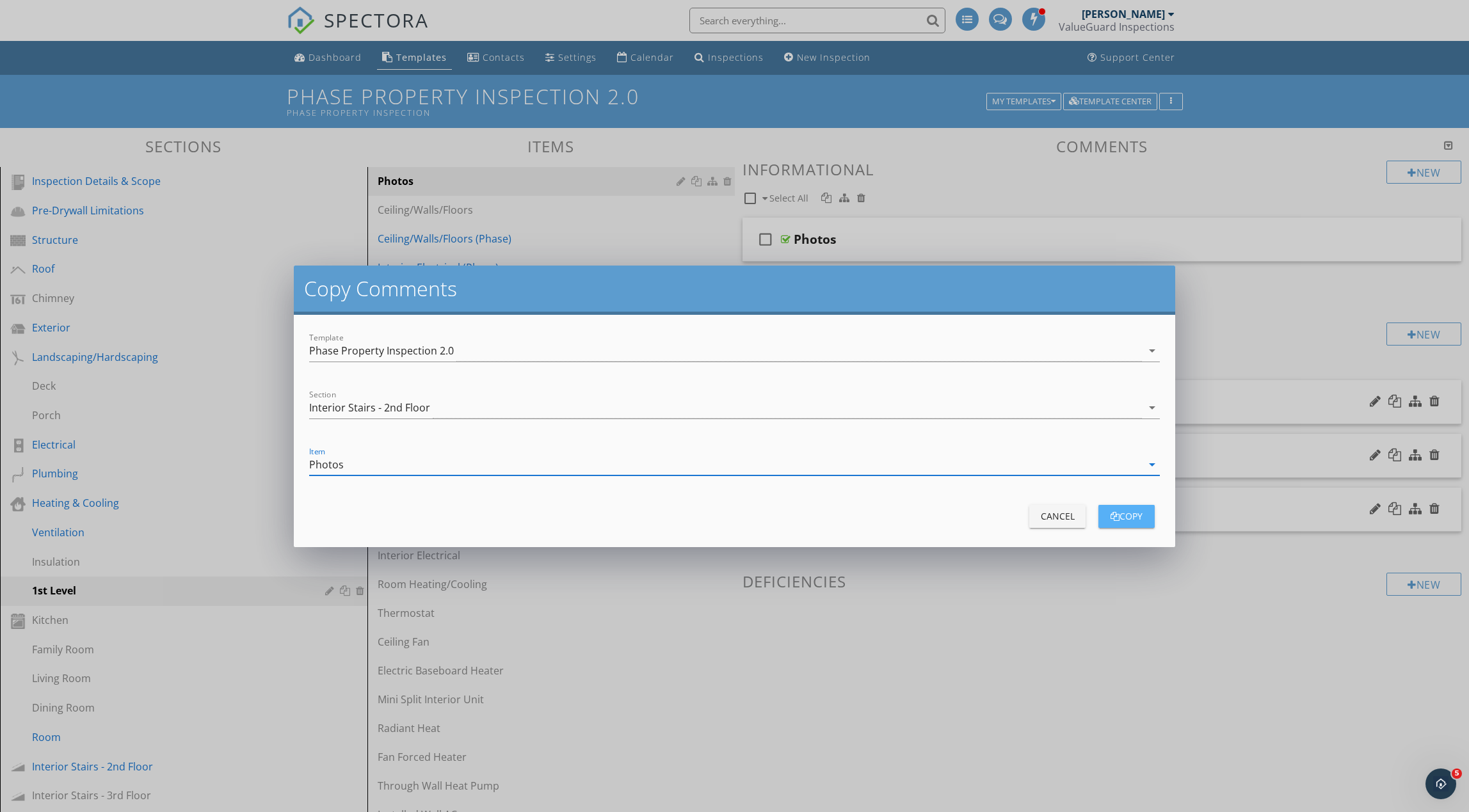
click at [1131, 518] on div "copy" at bounding box center [1126, 516] width 36 height 13
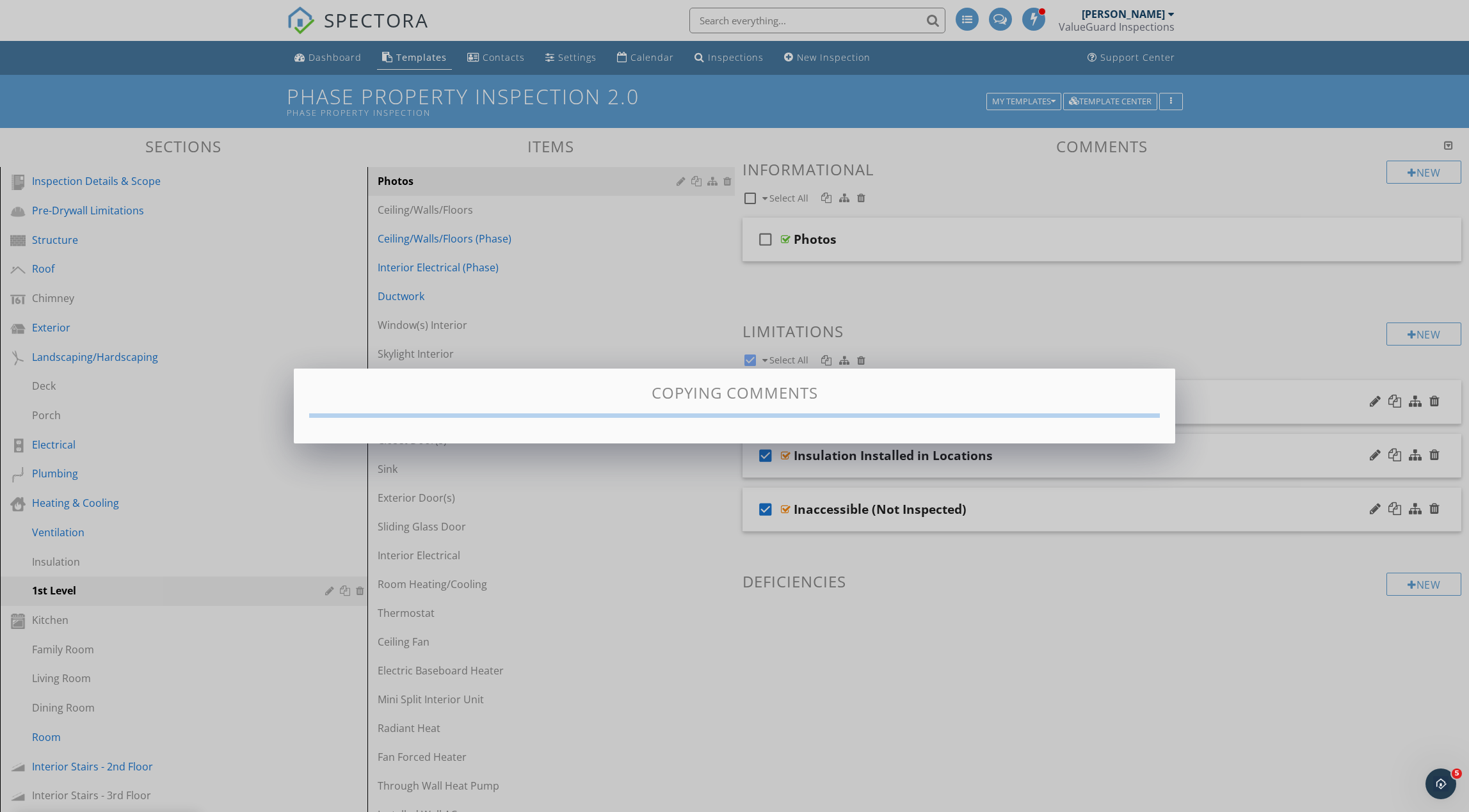
checkbox input "false"
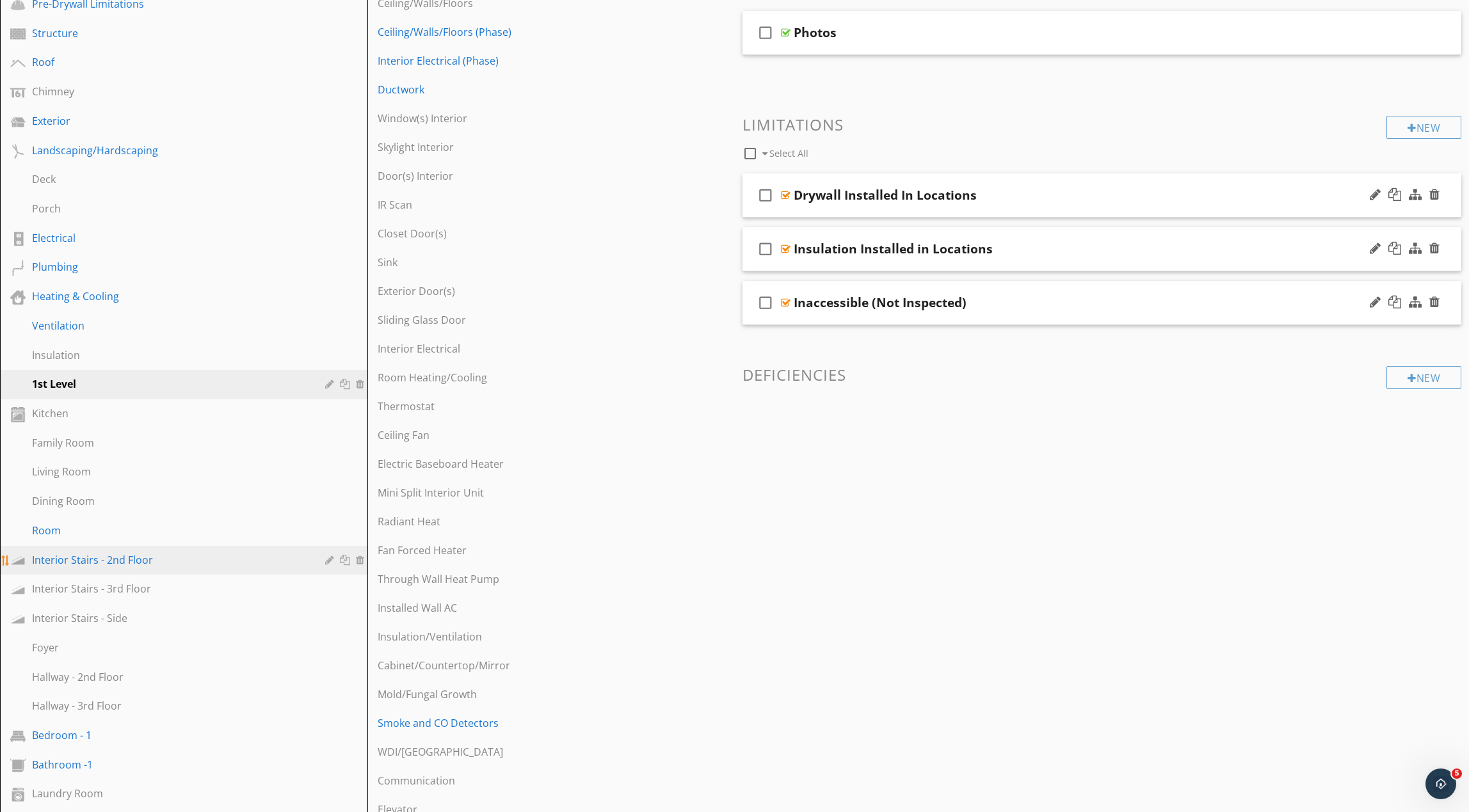
scroll to position [210, 0]
click at [361, 585] on div at bounding box center [362, 585] width 12 height 10
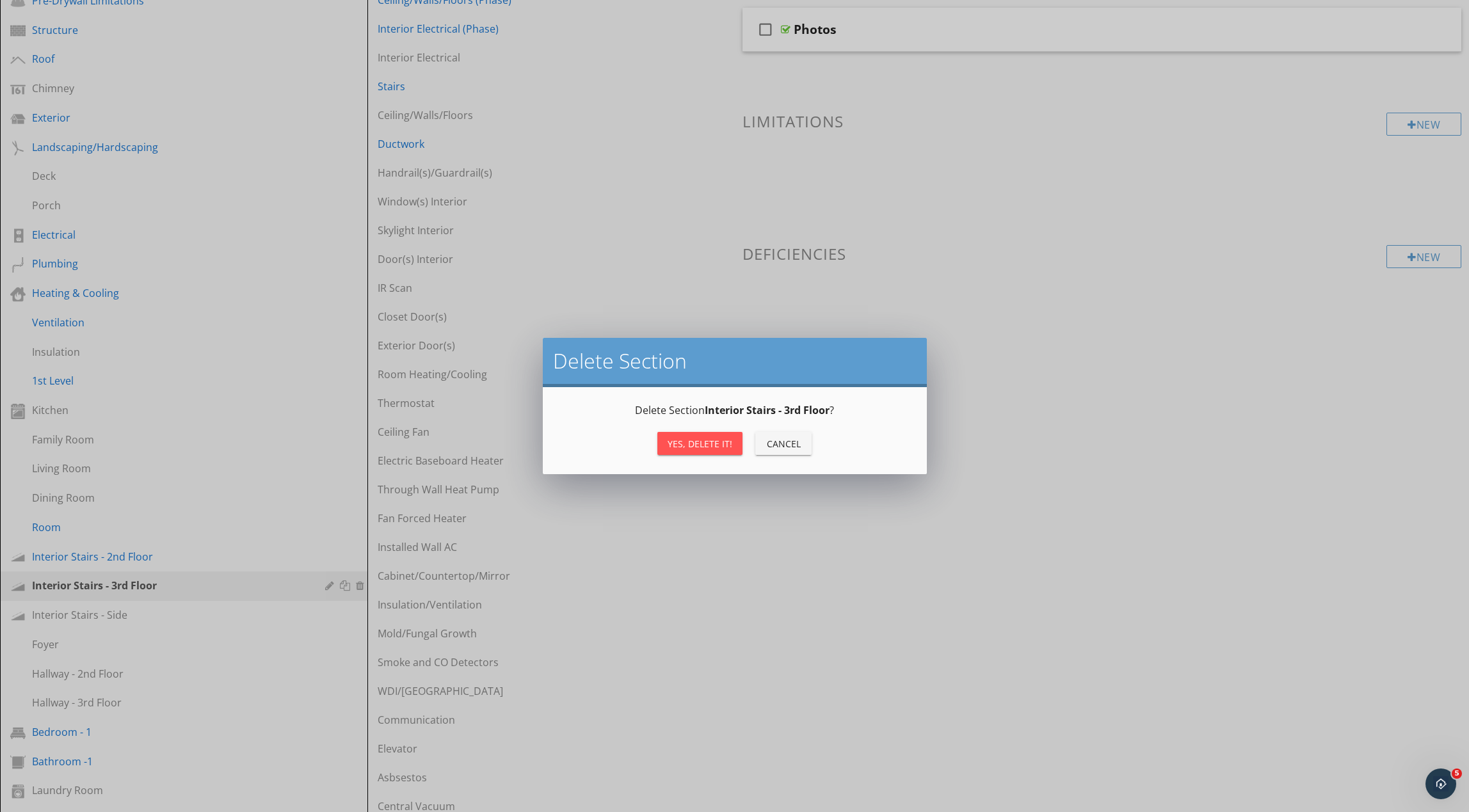
click at [687, 445] on div "Yes, Delete it!" at bounding box center [700, 444] width 65 height 13
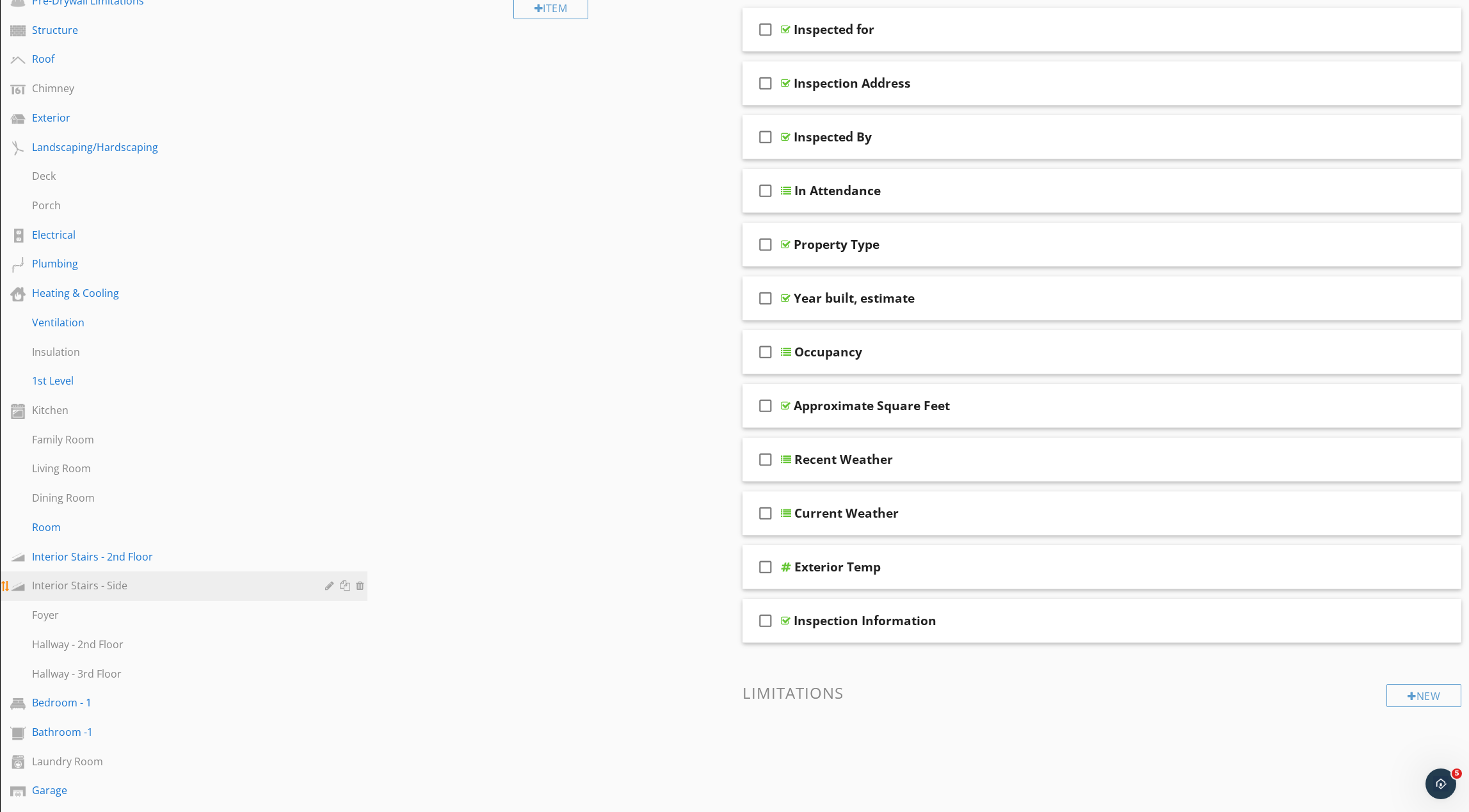
click at [360, 587] on div at bounding box center [362, 585] width 12 height 10
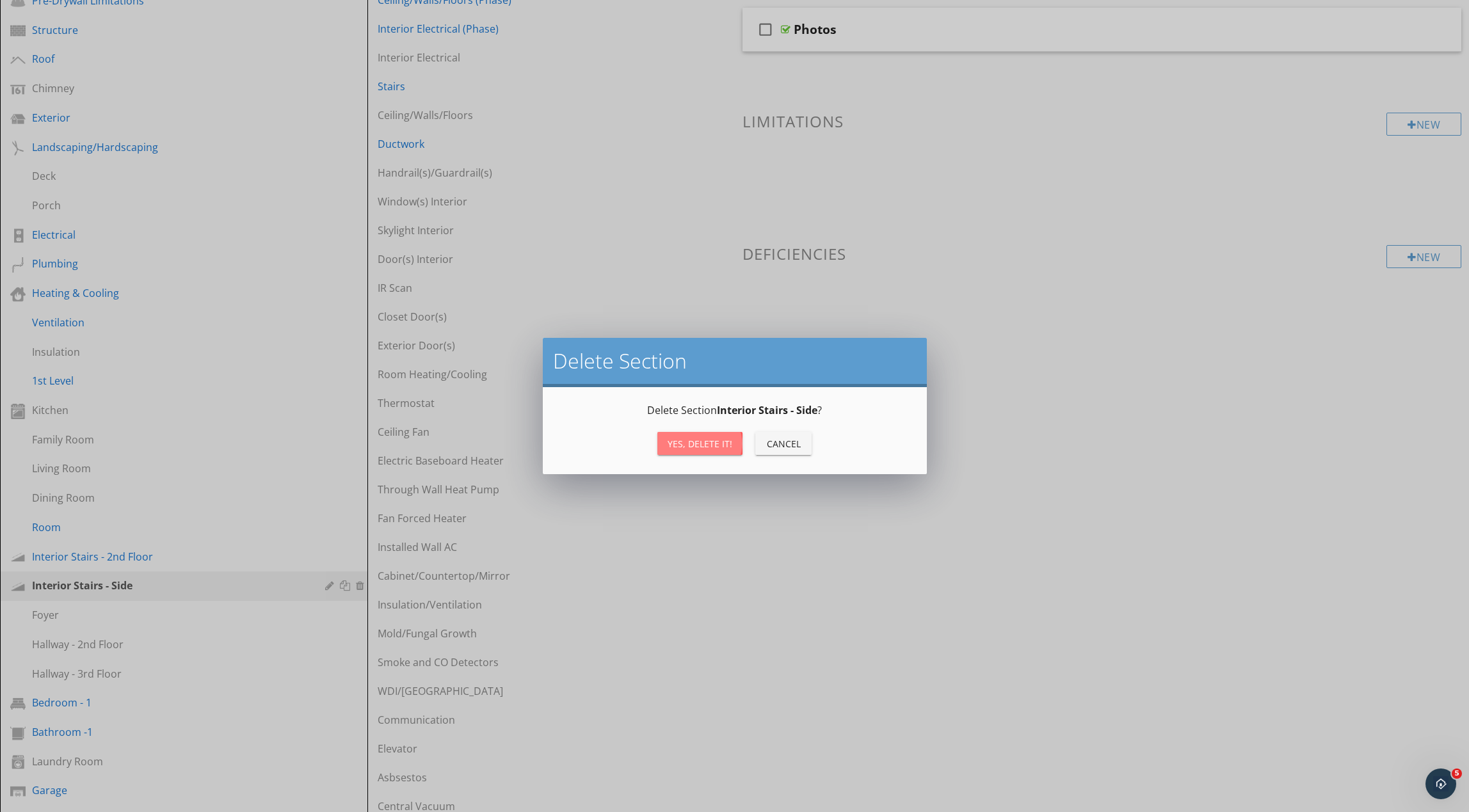
click at [678, 443] on div "Yes, Delete it!" at bounding box center [700, 444] width 65 height 13
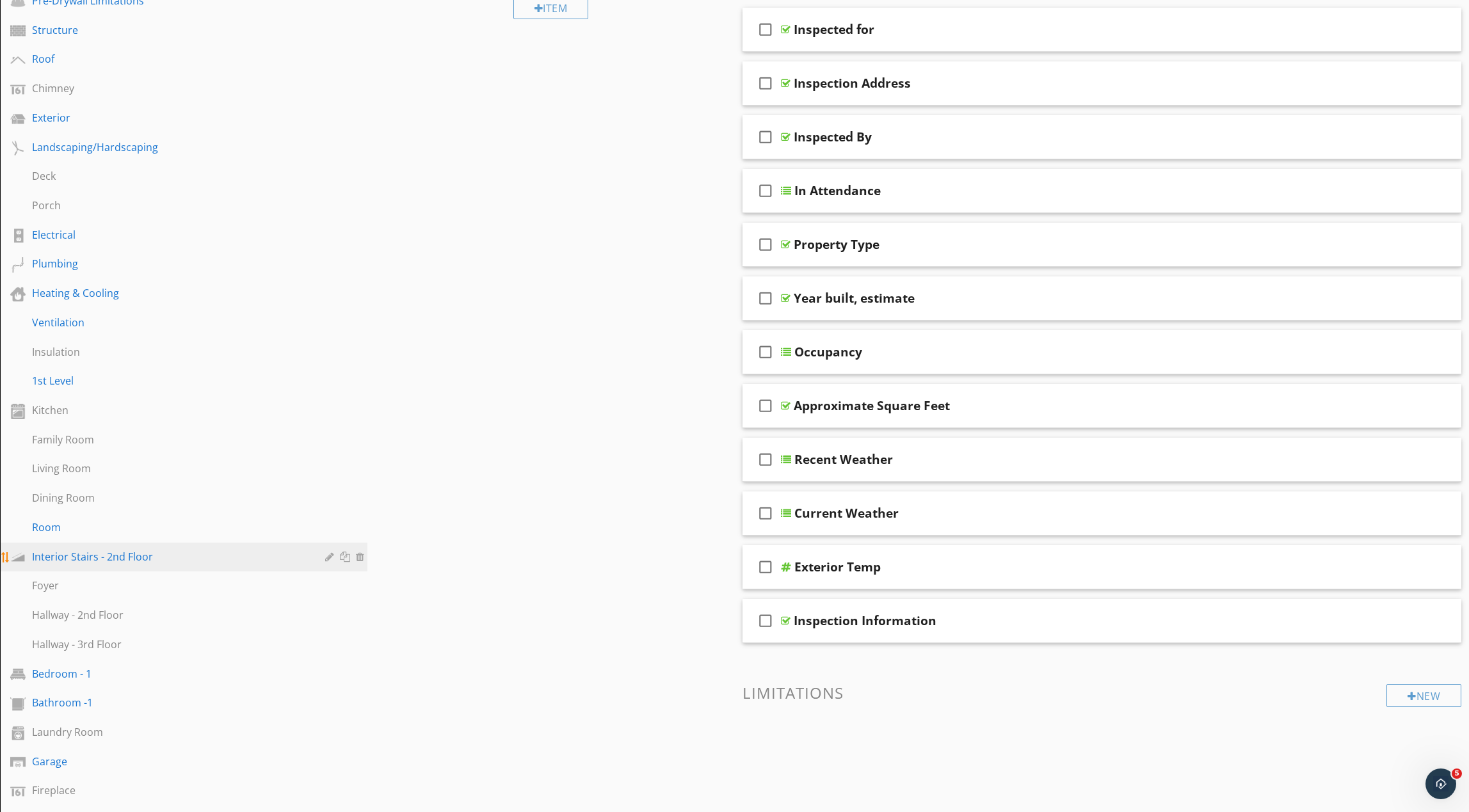
click at [345, 558] on div at bounding box center [346, 557] width 13 height 10
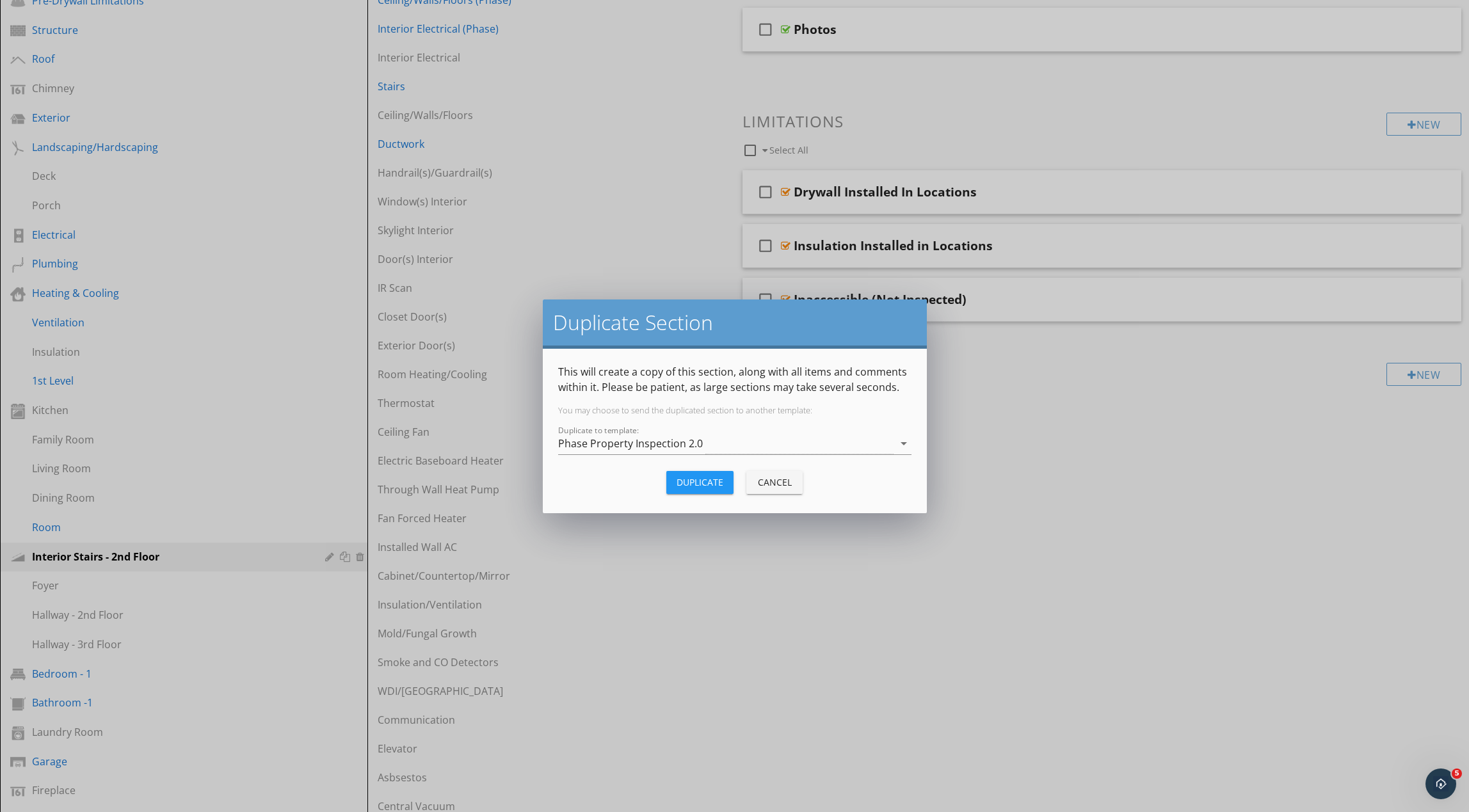
click at [712, 486] on div "Duplicate" at bounding box center [699, 482] width 47 height 13
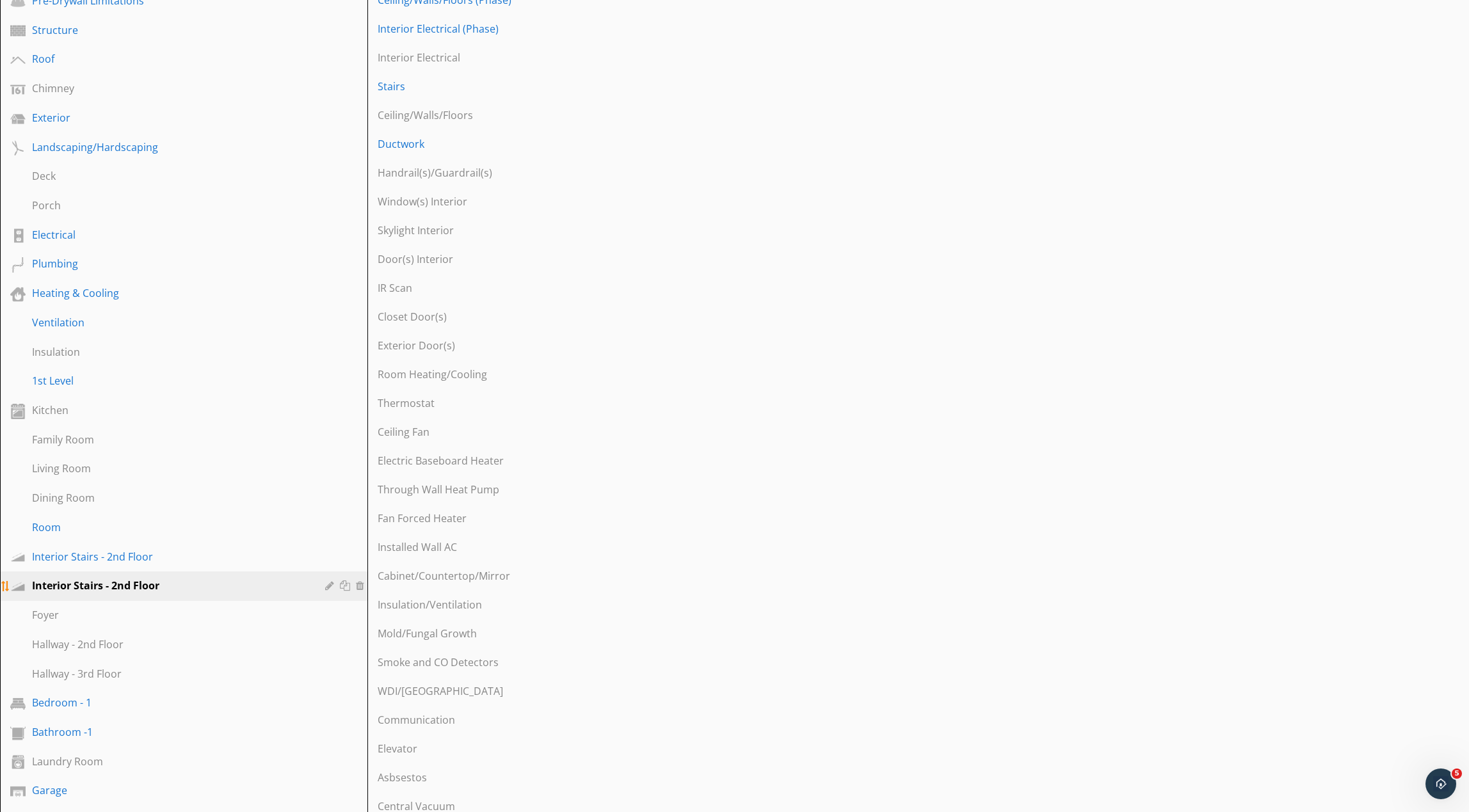
click at [346, 584] on div at bounding box center [346, 585] width 13 height 10
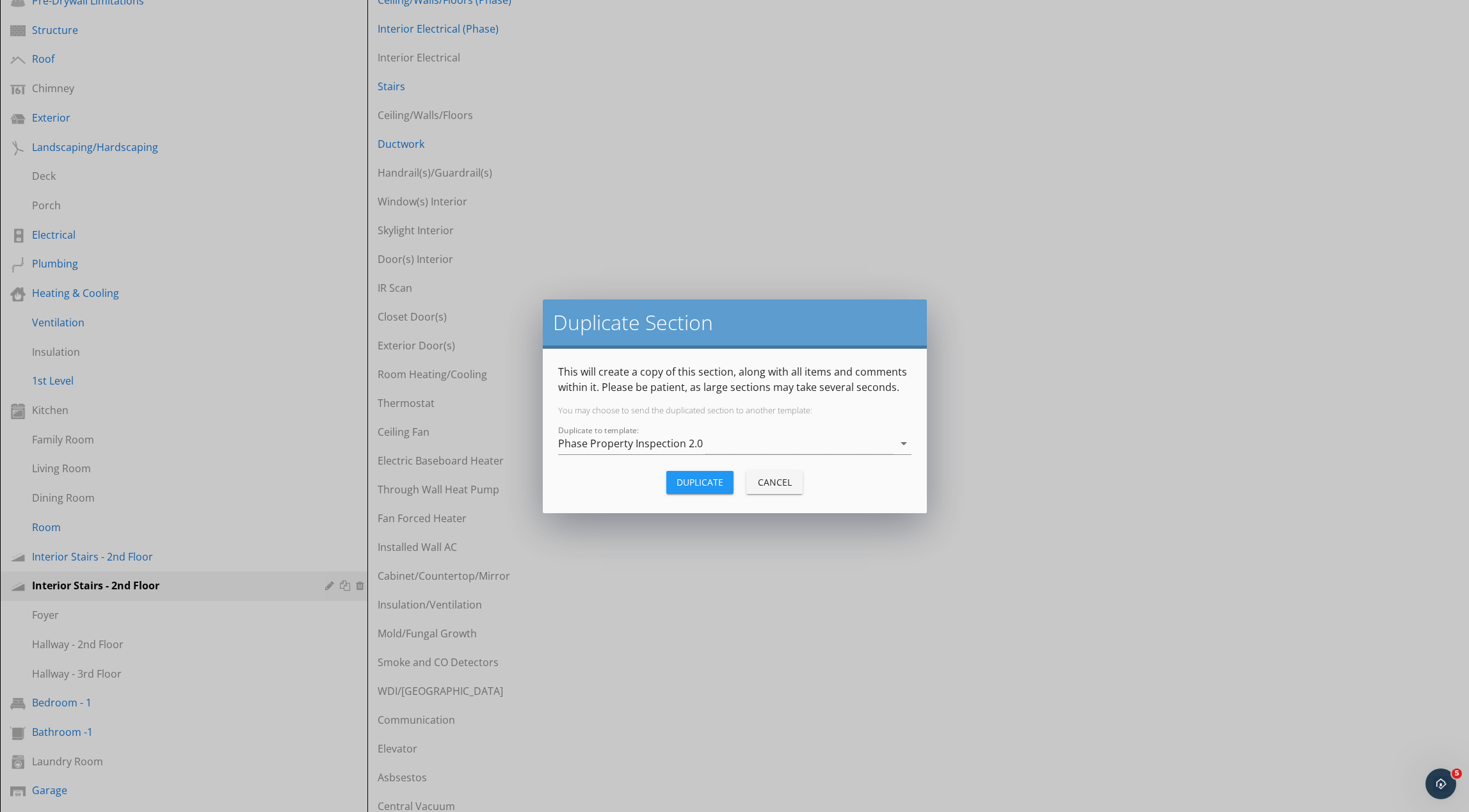
click at [696, 483] on div "Duplicate" at bounding box center [699, 482] width 47 height 13
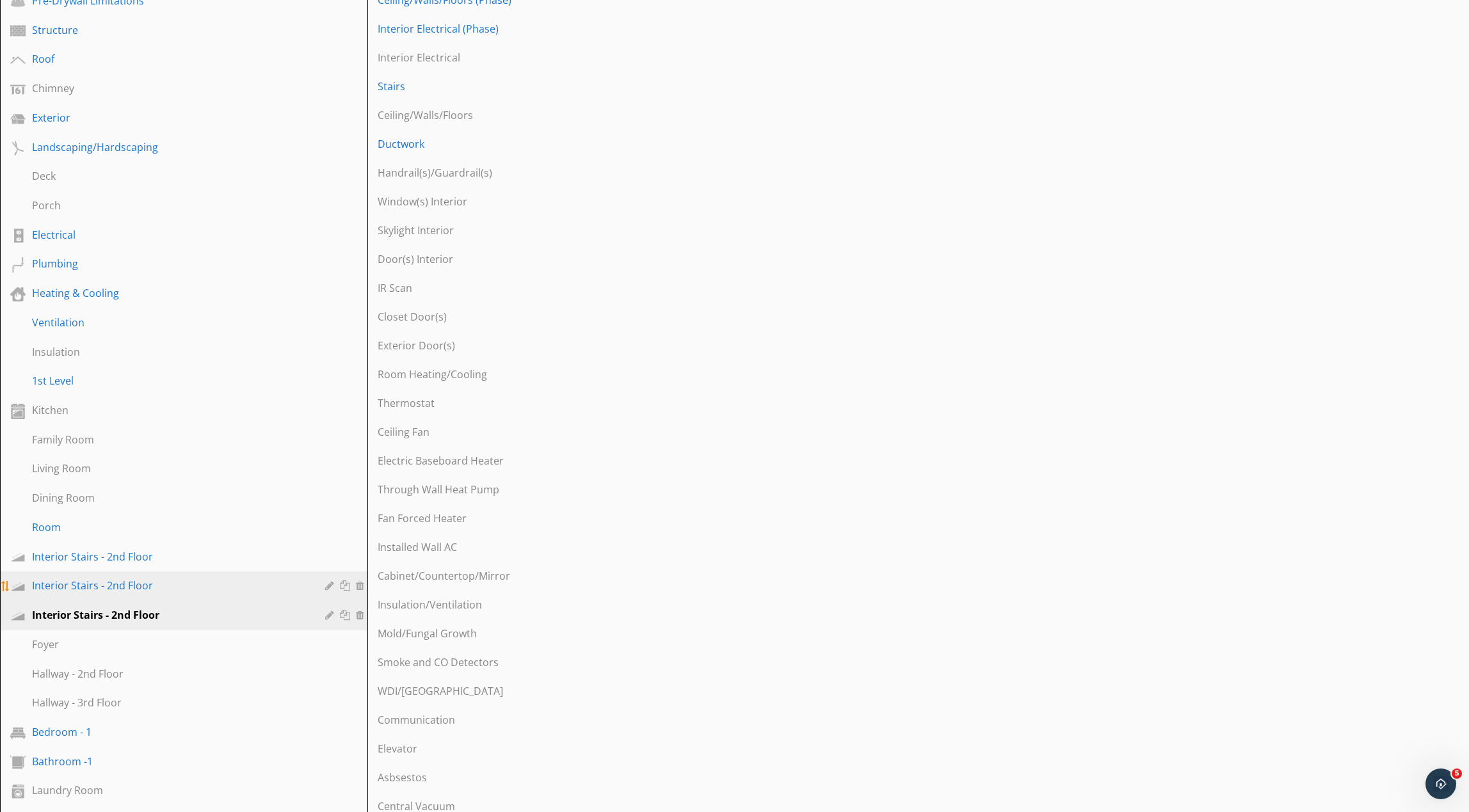
click at [329, 587] on div at bounding box center [331, 585] width 12 height 10
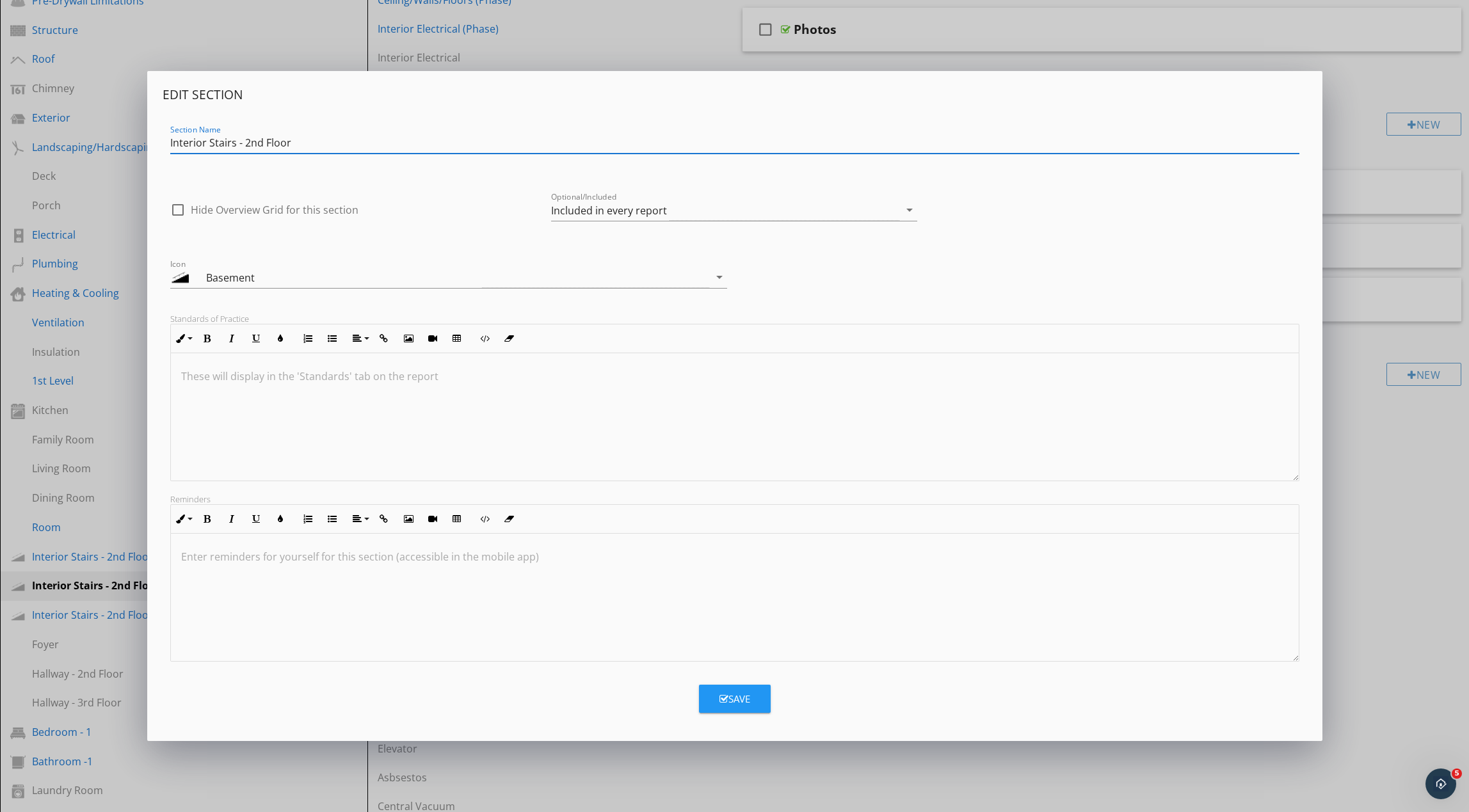
click at [257, 143] on input "Interior Stairs - 2nd Floor" at bounding box center [735, 142] width 1129 height 21
type input "Interior Stairs - 3rd Floor"
click at [749, 701] on div "Save" at bounding box center [735, 699] width 31 height 15
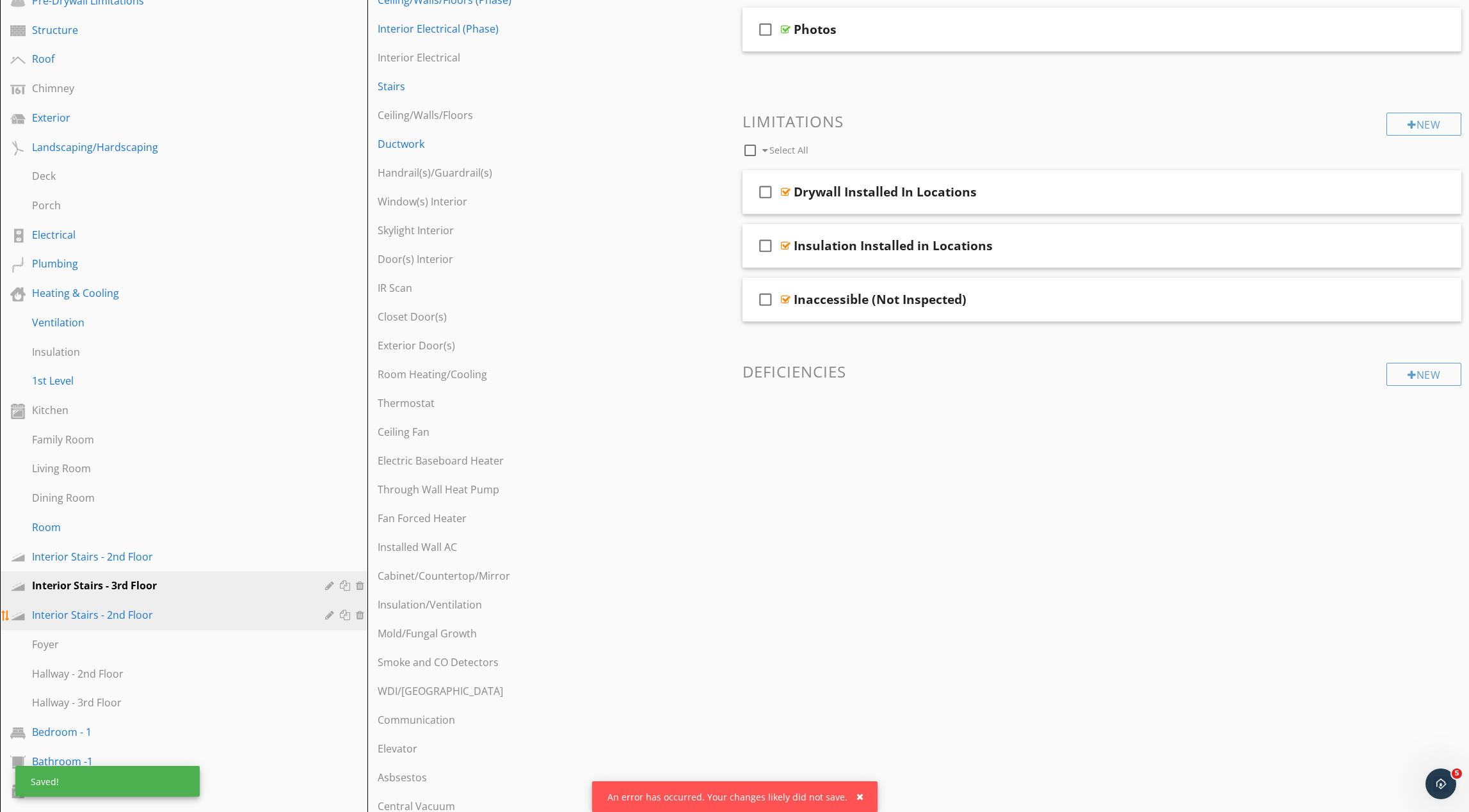
click at [327, 618] on div at bounding box center [331, 615] width 12 height 10
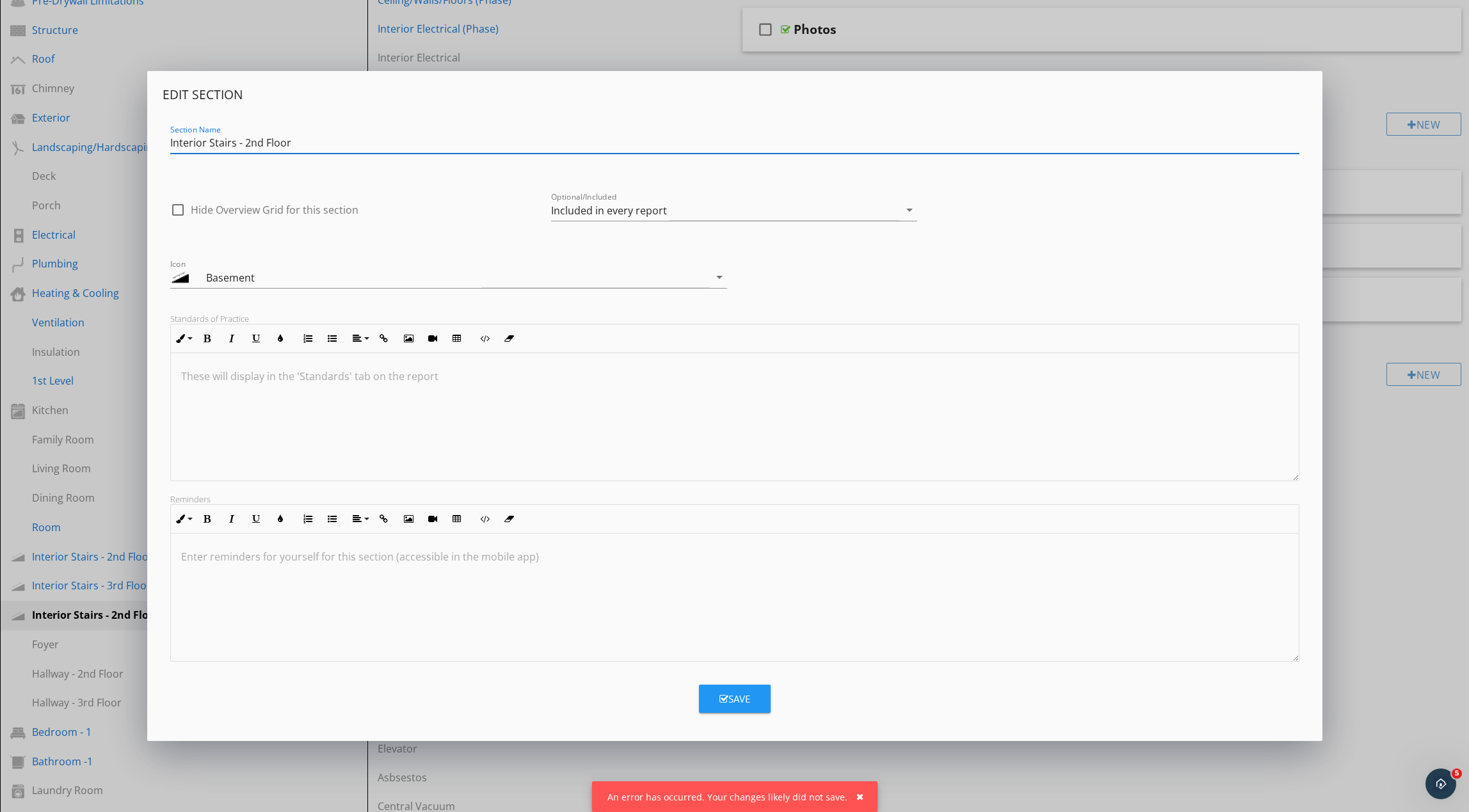
click at [257, 143] on input "Interior Stairs - 2nd Floor" at bounding box center [735, 142] width 1129 height 21
type input "Interior Stairs - 4th Floor"
click at [716, 703] on button "Save" at bounding box center [734, 698] width 72 height 28
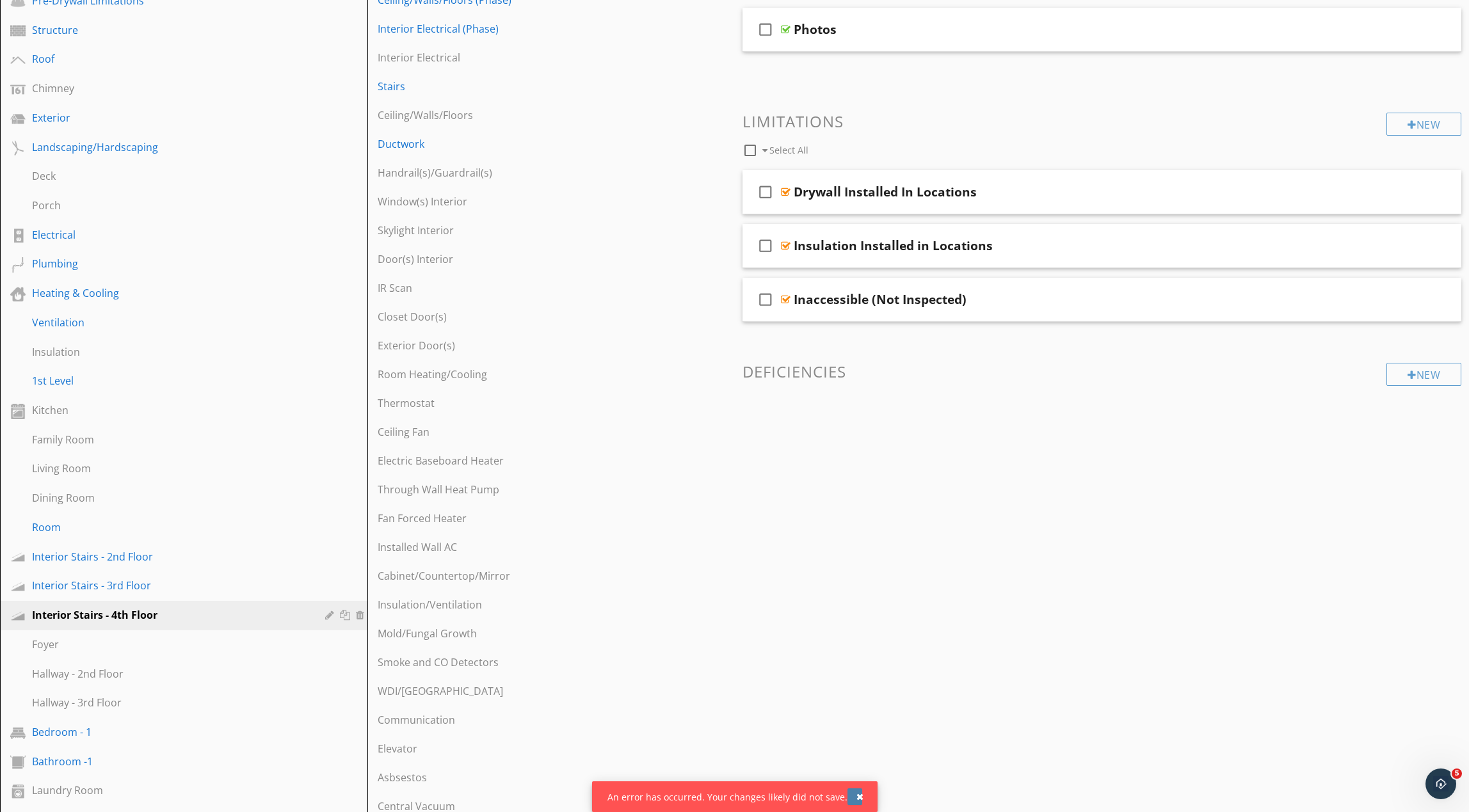
click at [857, 799] on div "button" at bounding box center [860, 796] width 7 height 9
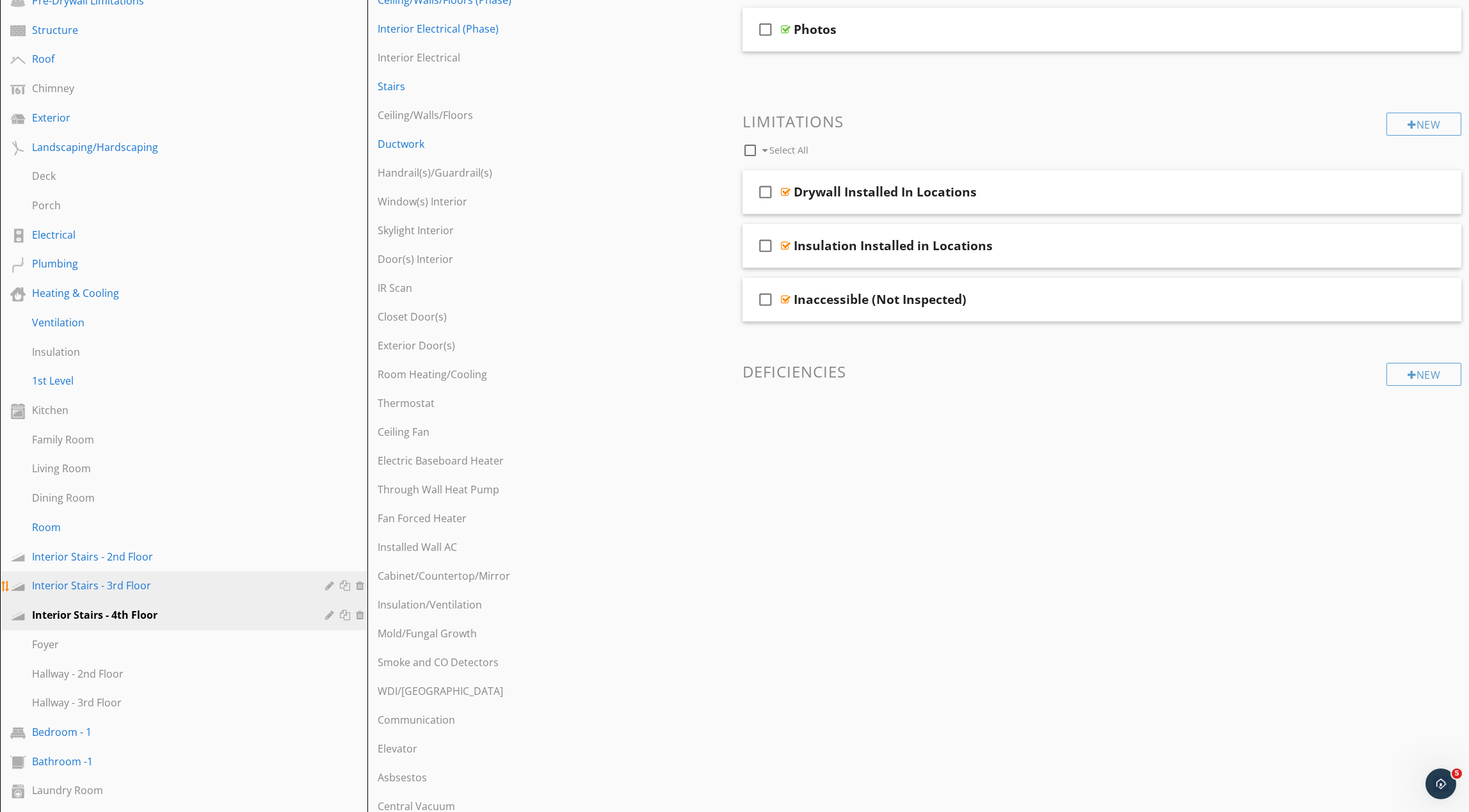
click at [172, 588] on div "Interior Stairs - 3rd Floor" at bounding box center [169, 585] width 275 height 16
click at [329, 586] on div at bounding box center [331, 585] width 12 height 10
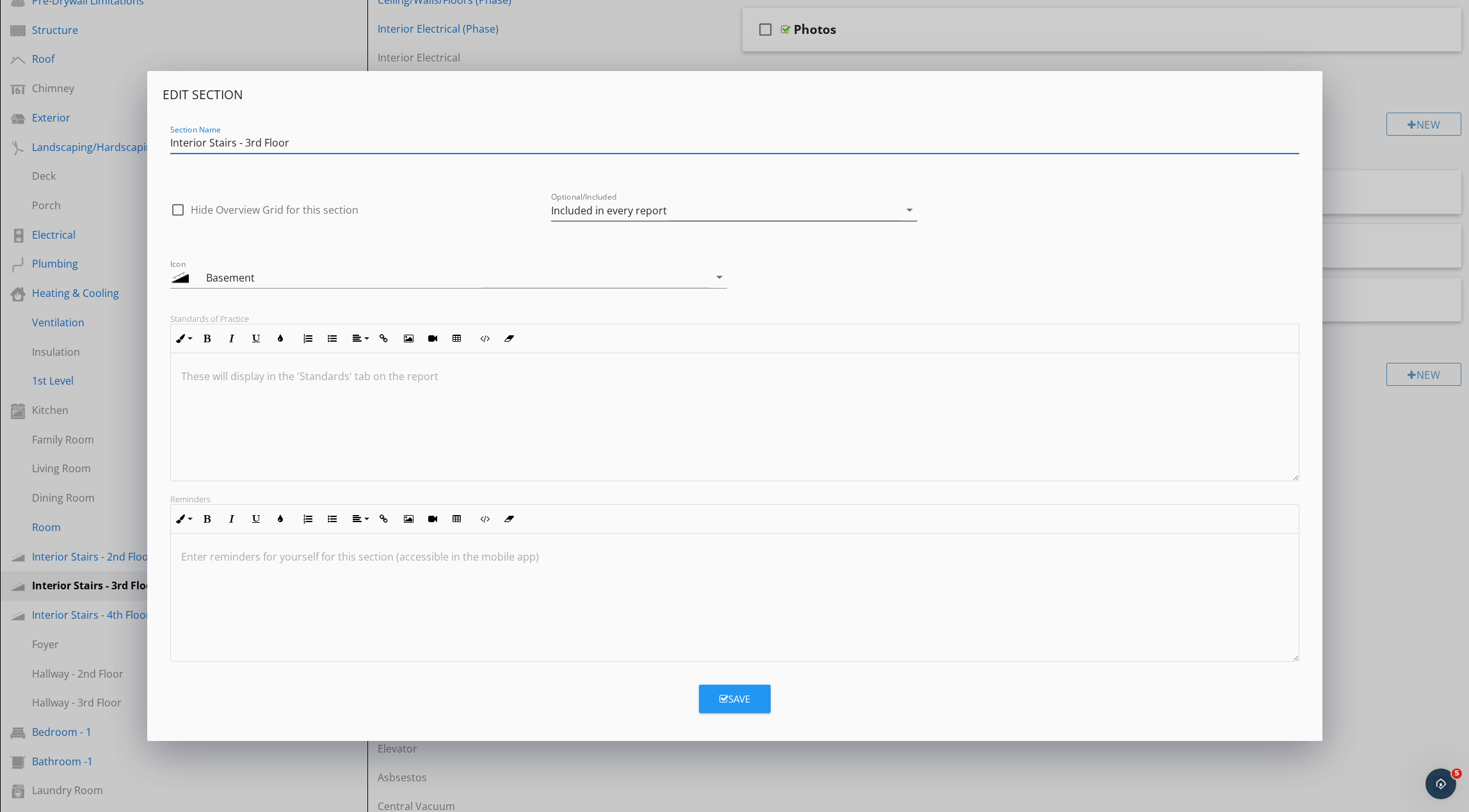
click at [629, 208] on div "Included in every report" at bounding box center [609, 210] width 116 height 12
click at [629, 208] on div "Optional - add on a per-report basis" at bounding box center [734, 215] width 346 height 16
click at [746, 706] on button "Save" at bounding box center [734, 698] width 72 height 28
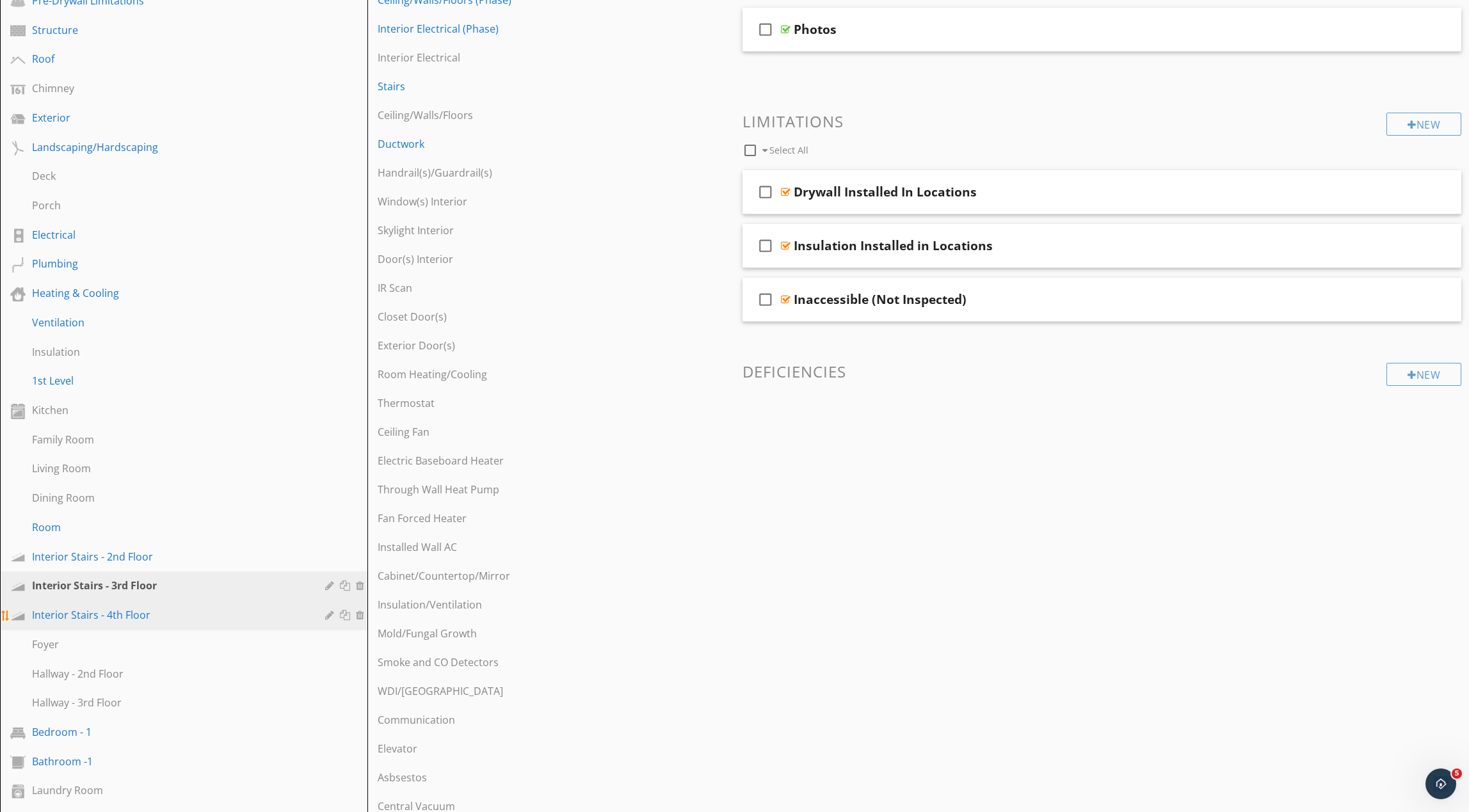
click at [330, 616] on div at bounding box center [331, 615] width 12 height 10
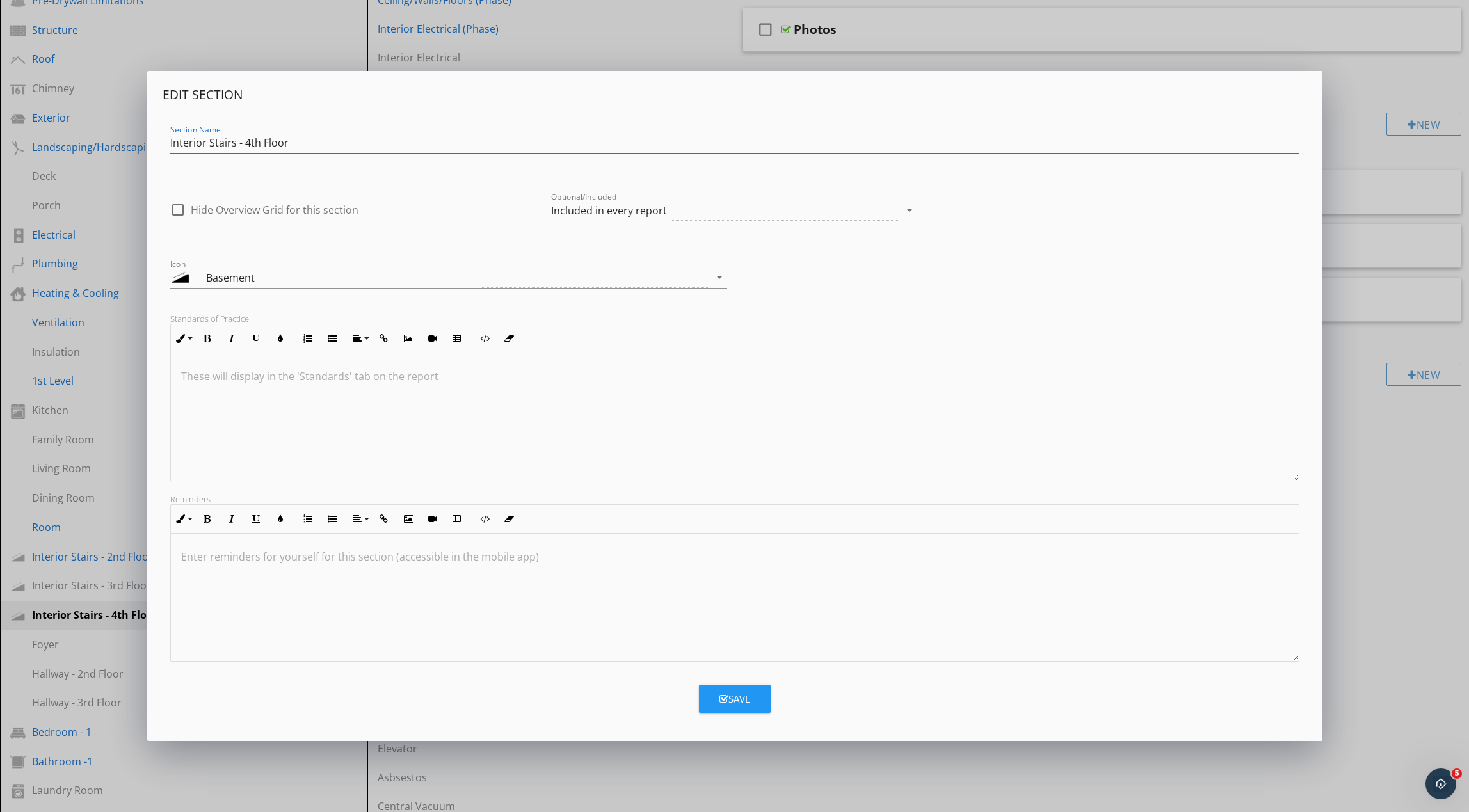
click at [596, 214] on div "Included in every report" at bounding box center [609, 210] width 116 height 12
click at [0, 0] on div "Optional - add on a per-report basis" at bounding box center [0, 0] width 0 height 0
click at [744, 693] on div "Save" at bounding box center [735, 699] width 31 height 15
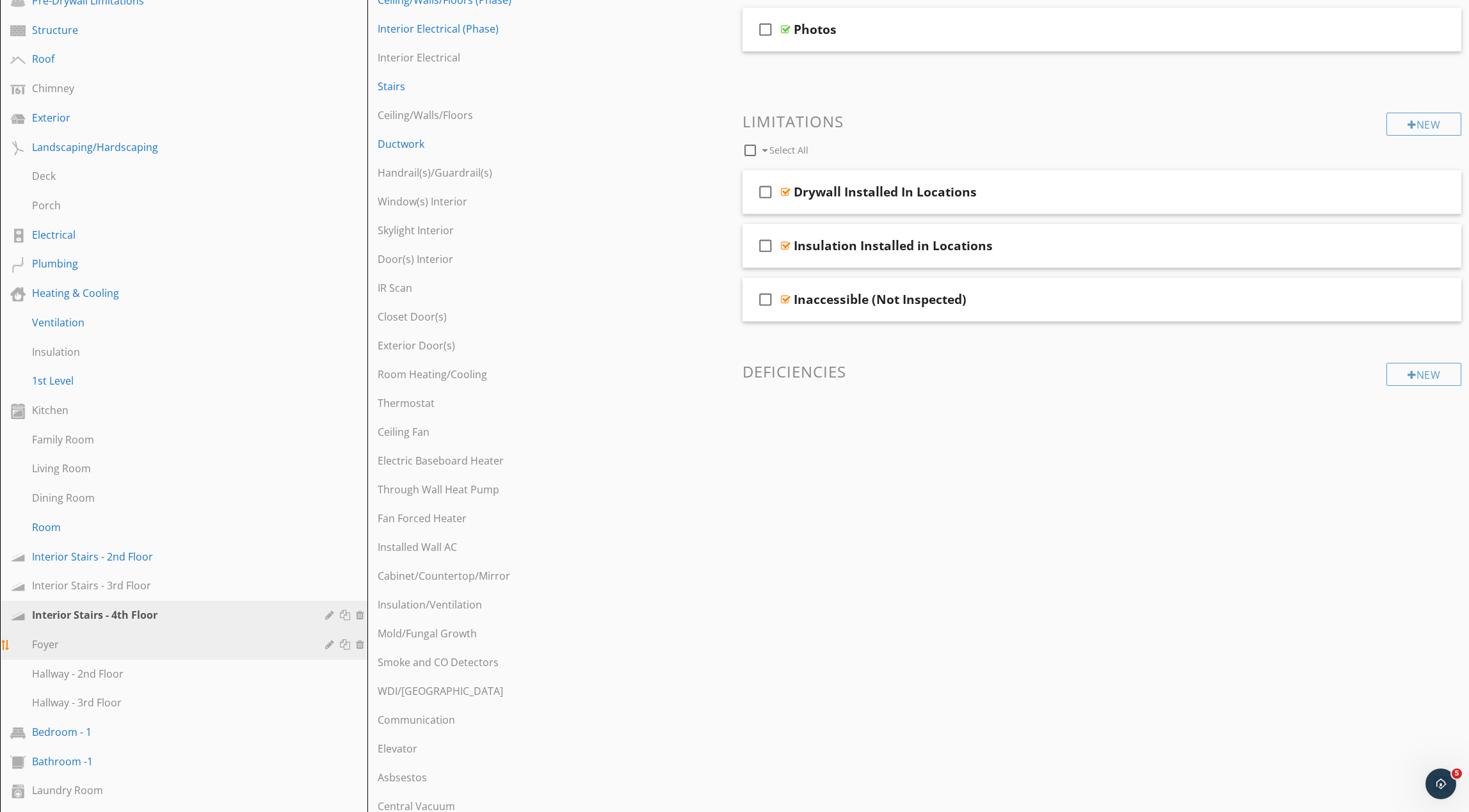
click at [226, 644] on div "Foyer" at bounding box center [169, 644] width 275 height 16
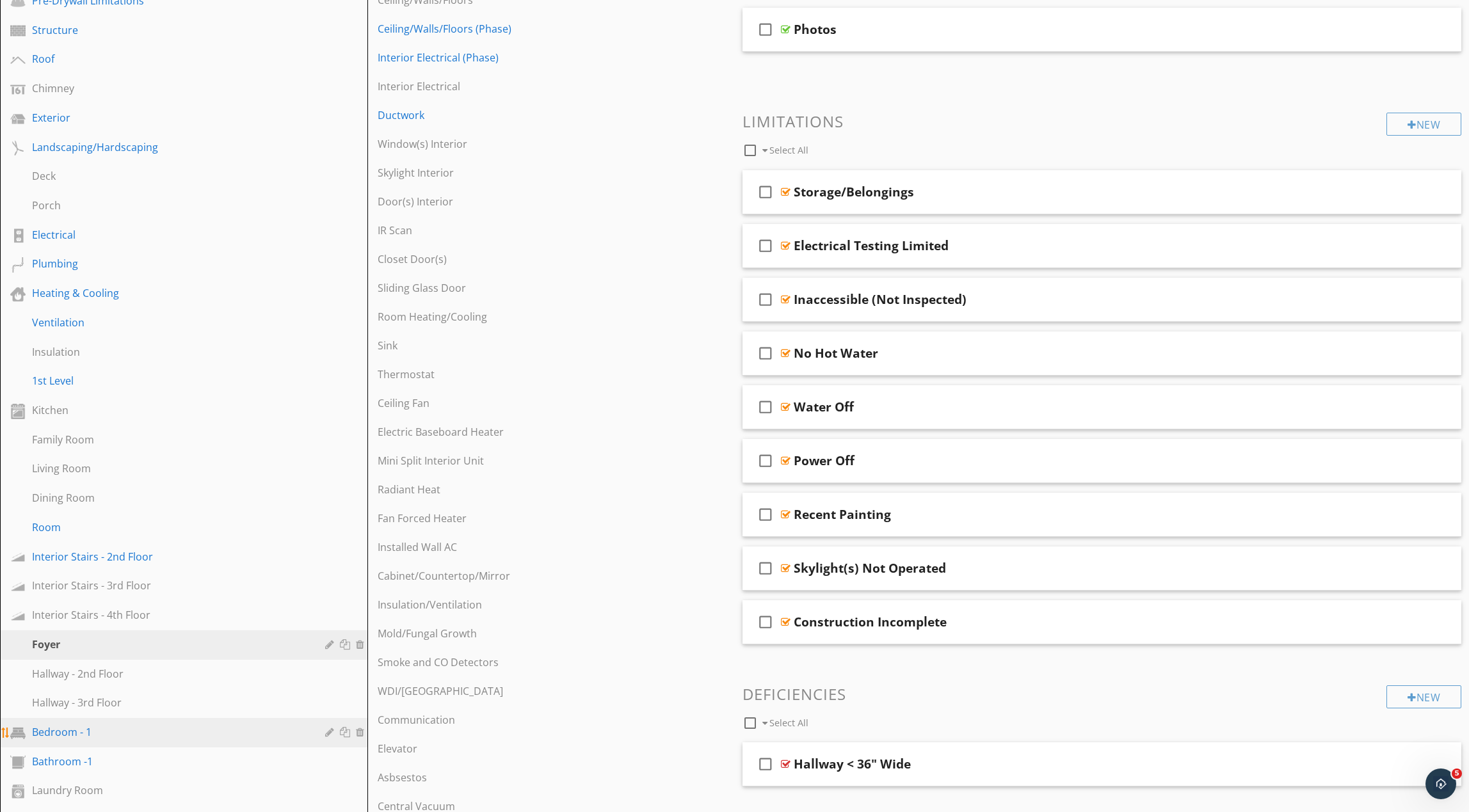
click at [213, 727] on div "Bedroom - 1" at bounding box center [169, 732] width 275 height 16
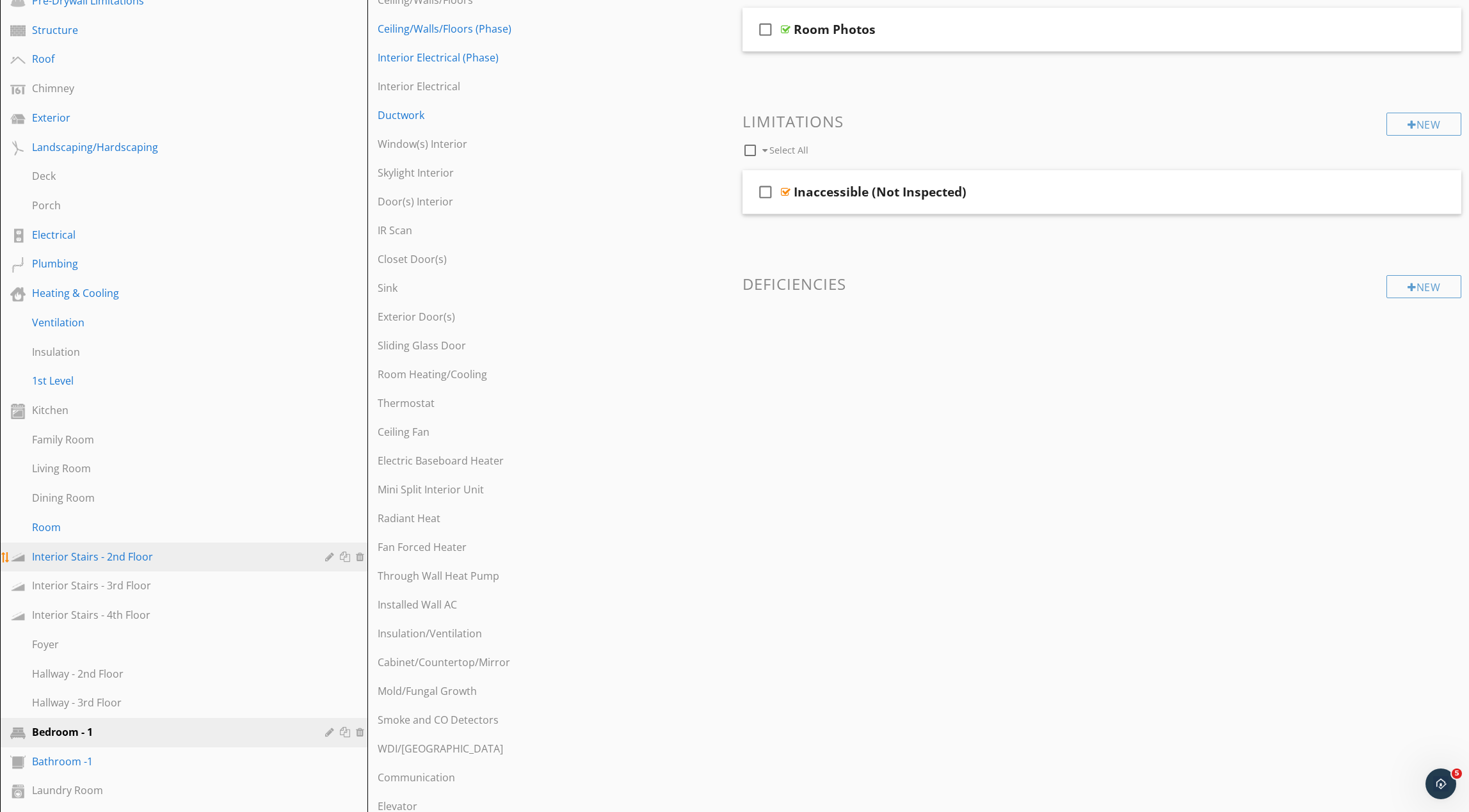
click at [168, 565] on link "Interior Stairs - 2nd Floor" at bounding box center [185, 557] width 363 height 30
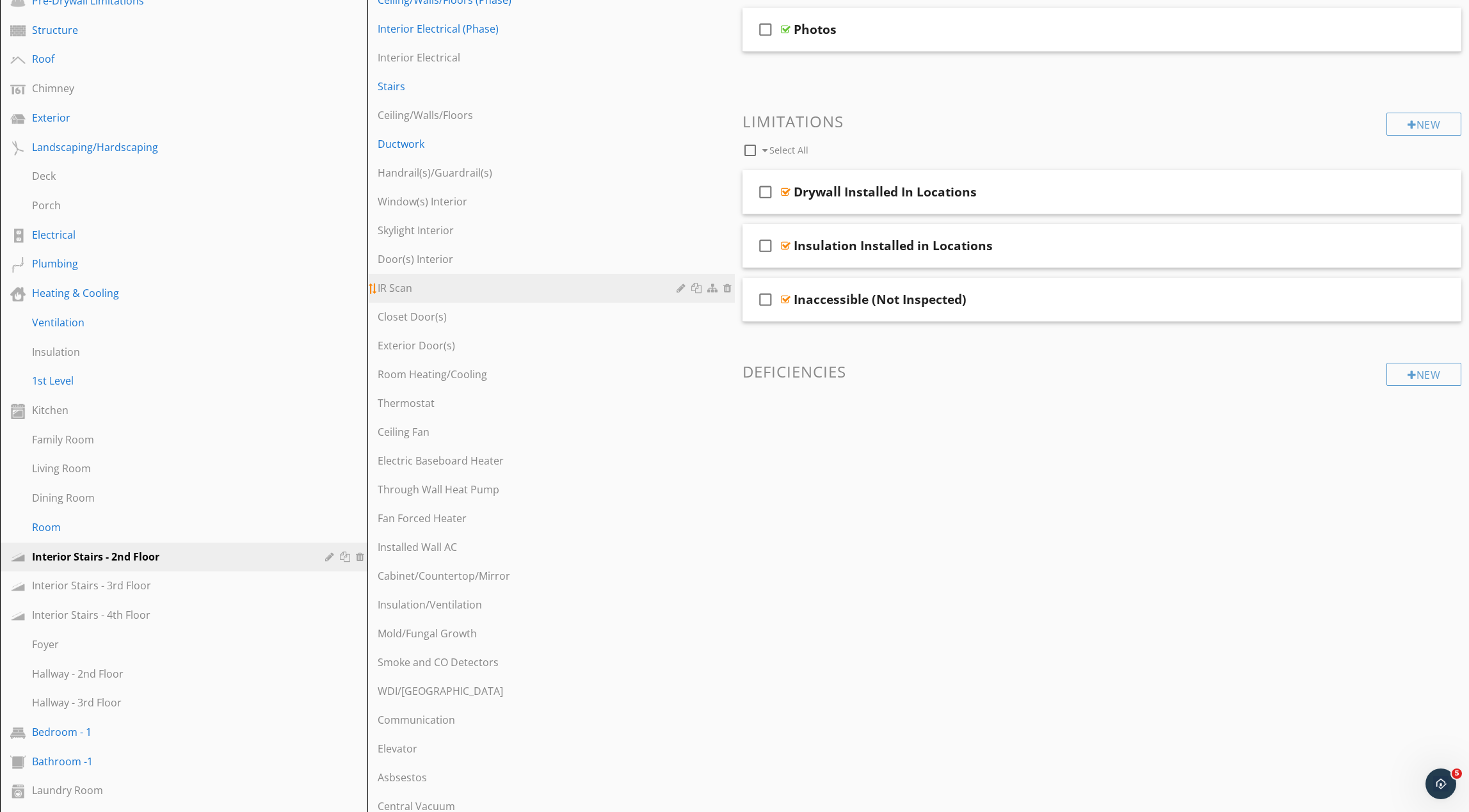
scroll to position [204, 0]
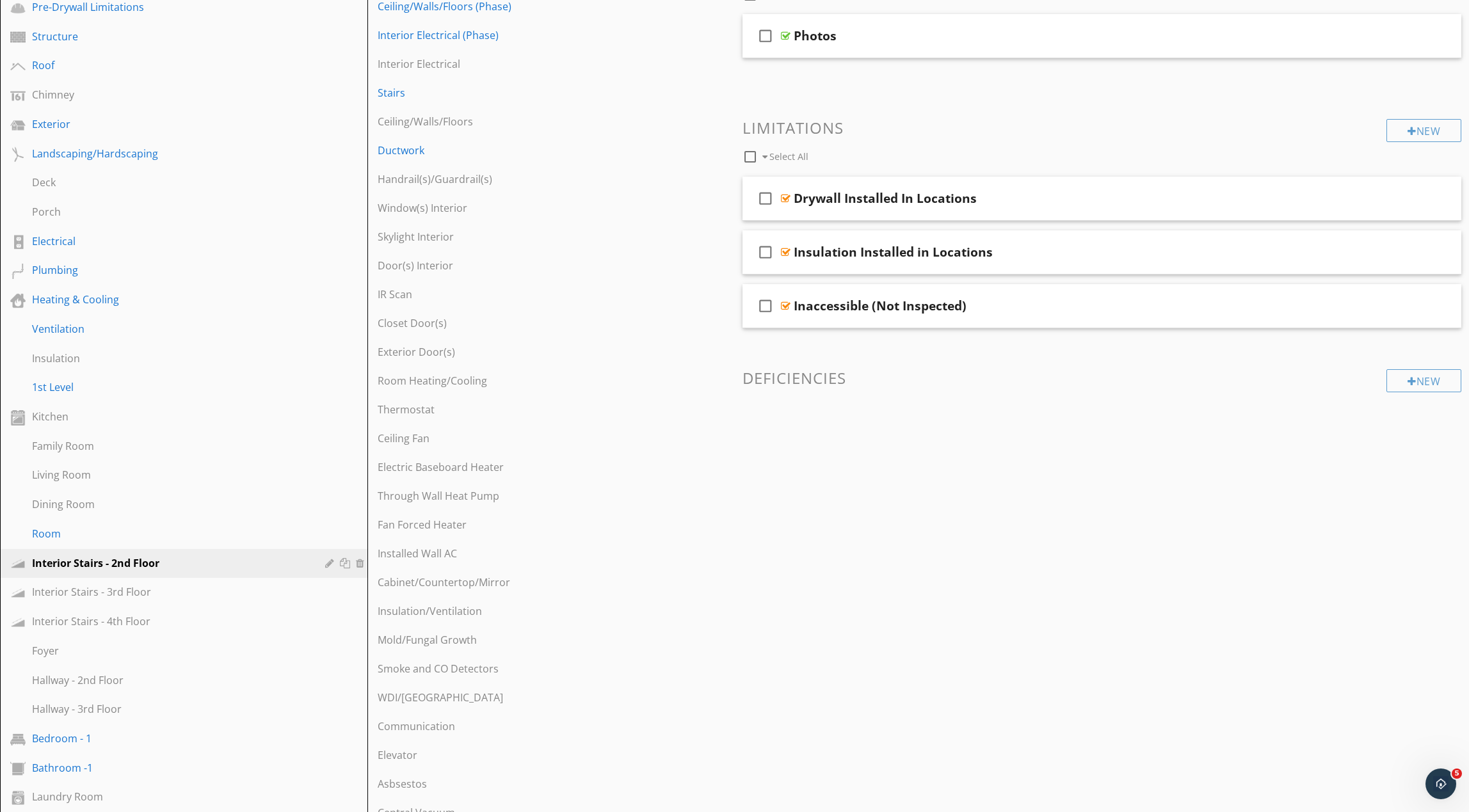
drag, startPoint x: 767, startPoint y: 199, endPoint x: 765, endPoint y: 228, distance: 29.1
click at [767, 199] on icon "check_box_outline_blank" at bounding box center [766, 199] width 21 height 31
click at [766, 252] on icon "check_box_outline_blank" at bounding box center [766, 252] width 21 height 31
click at [764, 314] on icon "check_box_outline_blank" at bounding box center [766, 306] width 21 height 31
click at [829, 159] on div at bounding box center [826, 156] width 10 height 10
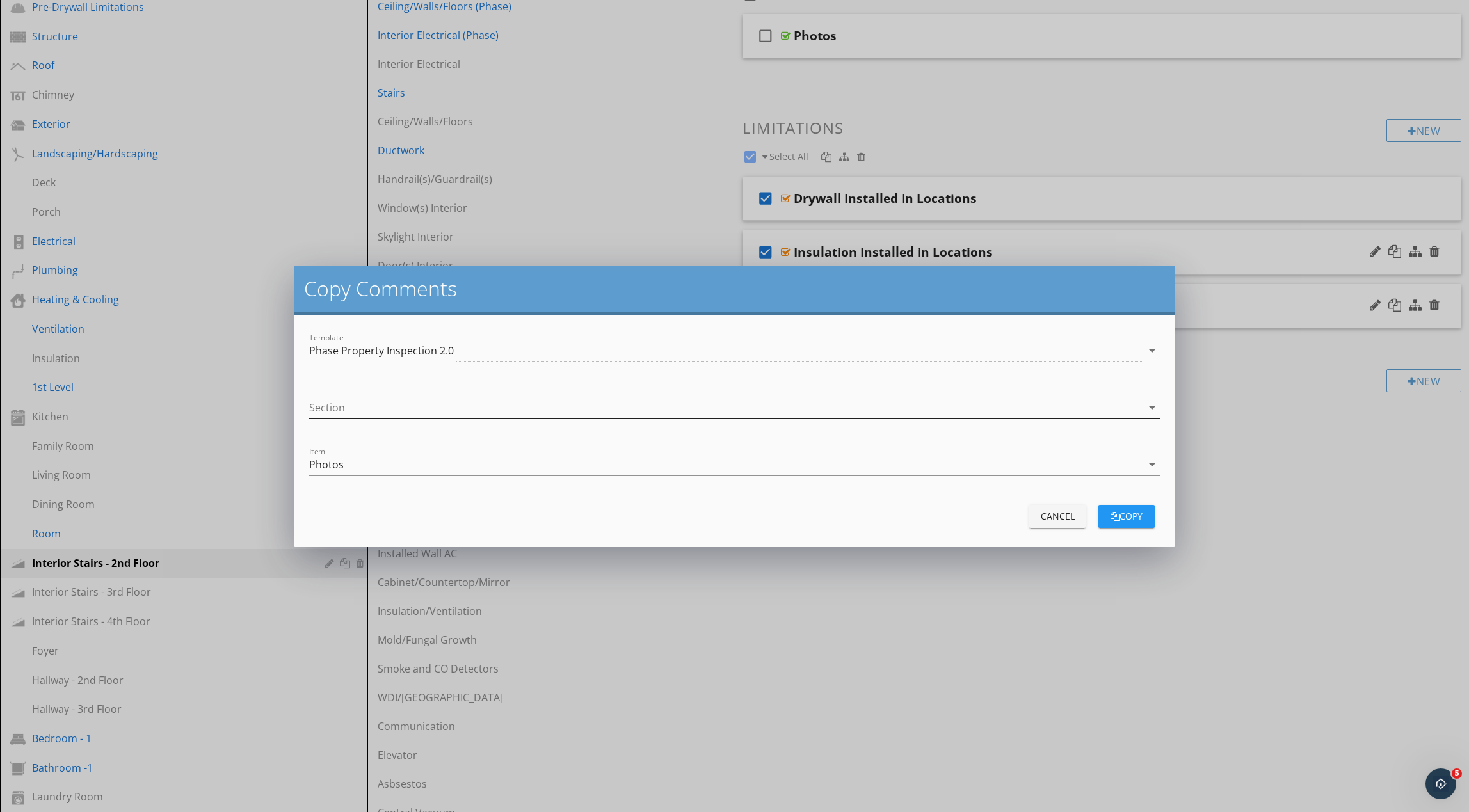
click at [708, 399] on div at bounding box center [726, 407] width 833 height 21
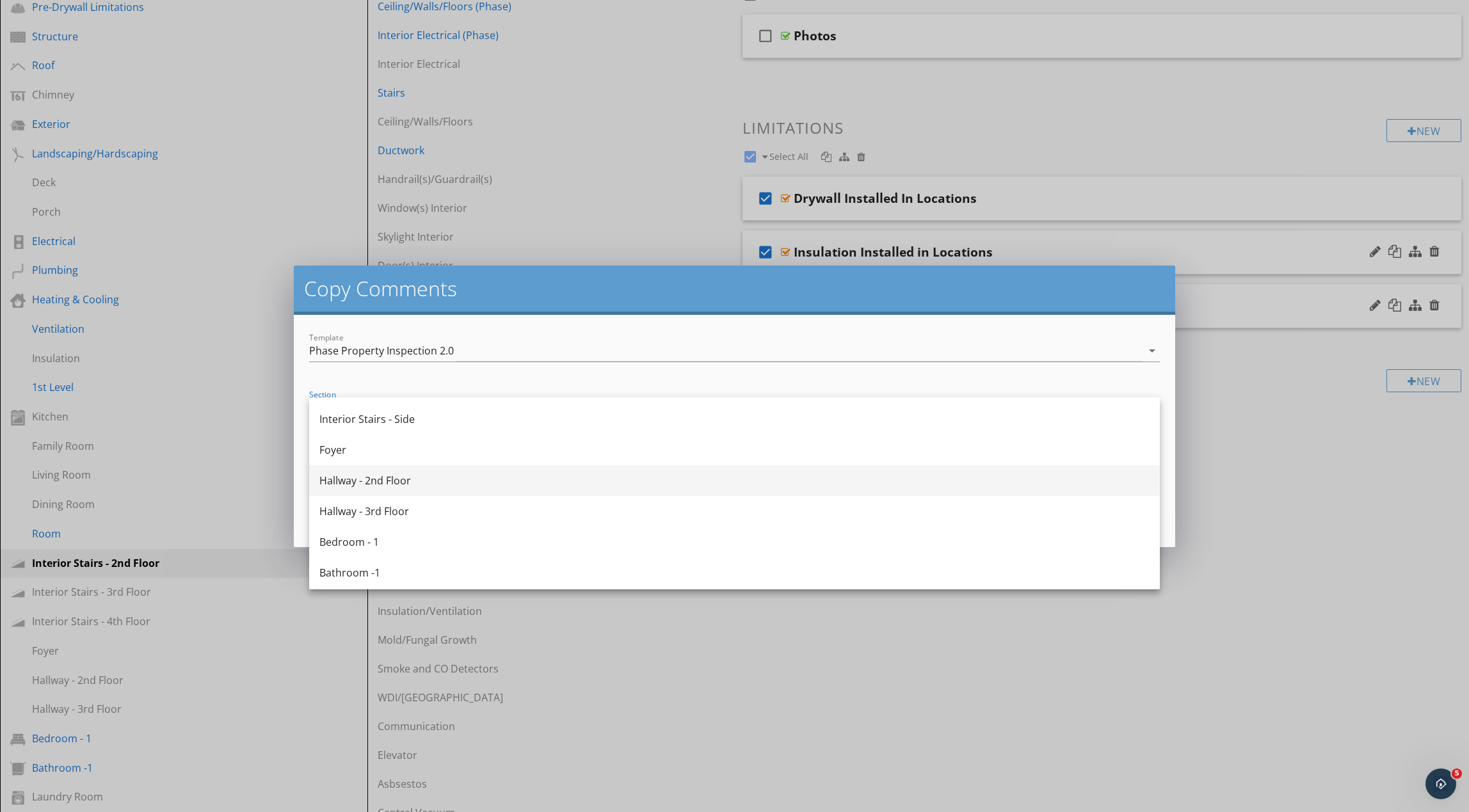
scroll to position [699, 0]
click at [558, 516] on div "Bedroom - 1" at bounding box center [734, 512] width 830 height 16
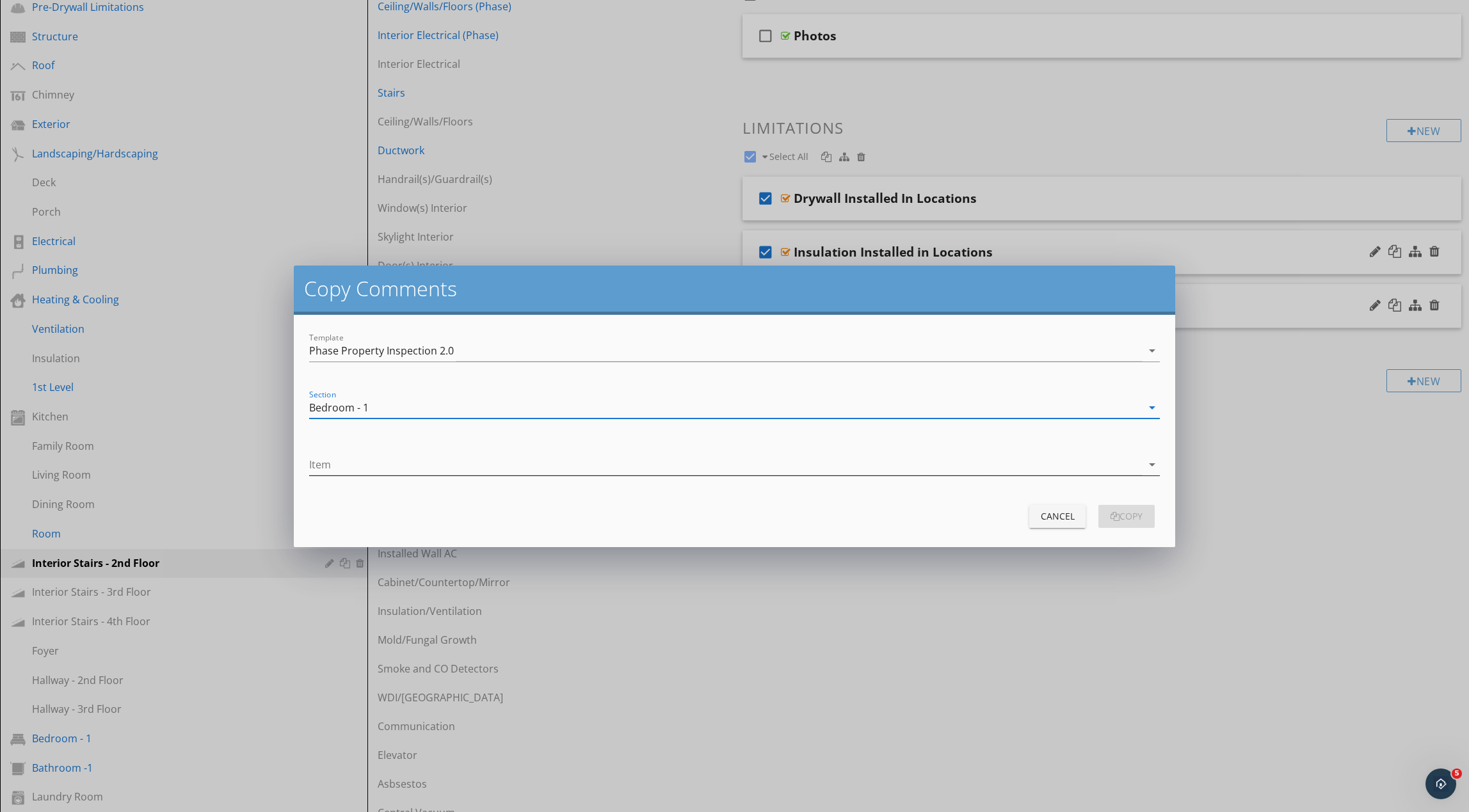
click at [778, 469] on div at bounding box center [726, 464] width 833 height 21
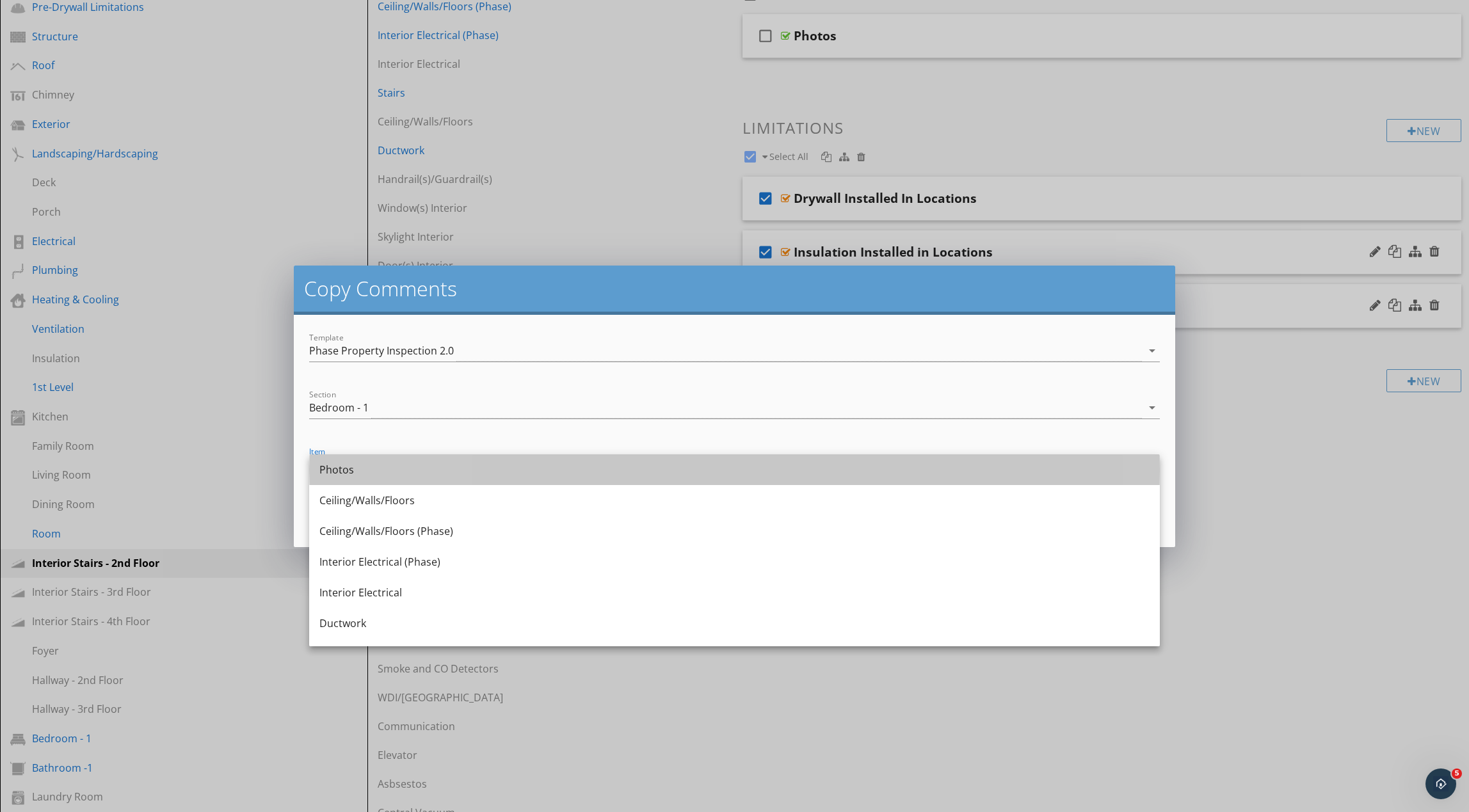
click at [777, 469] on div "Photos" at bounding box center [734, 469] width 830 height 16
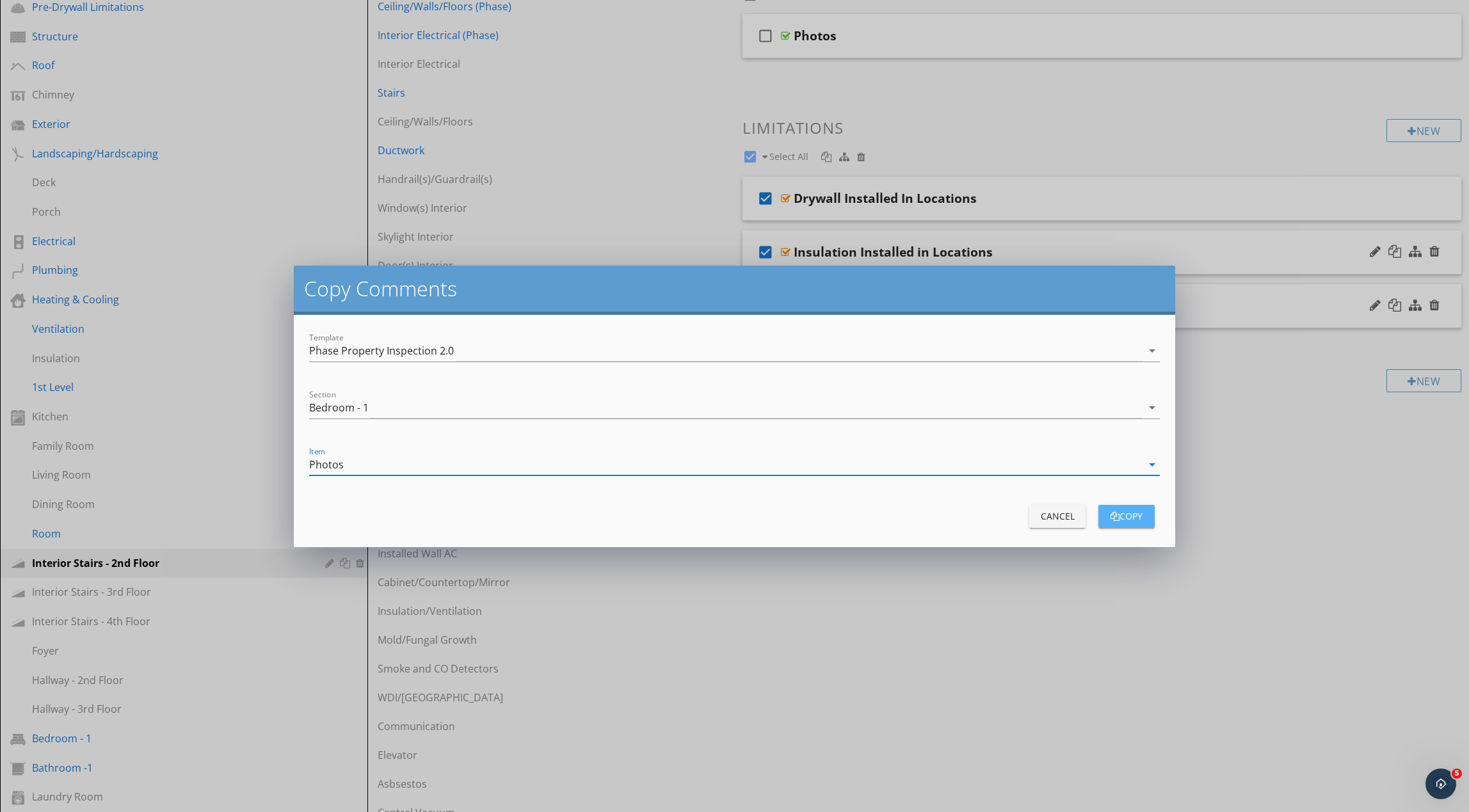
click at [1126, 517] on div "copy" at bounding box center [1126, 516] width 36 height 13
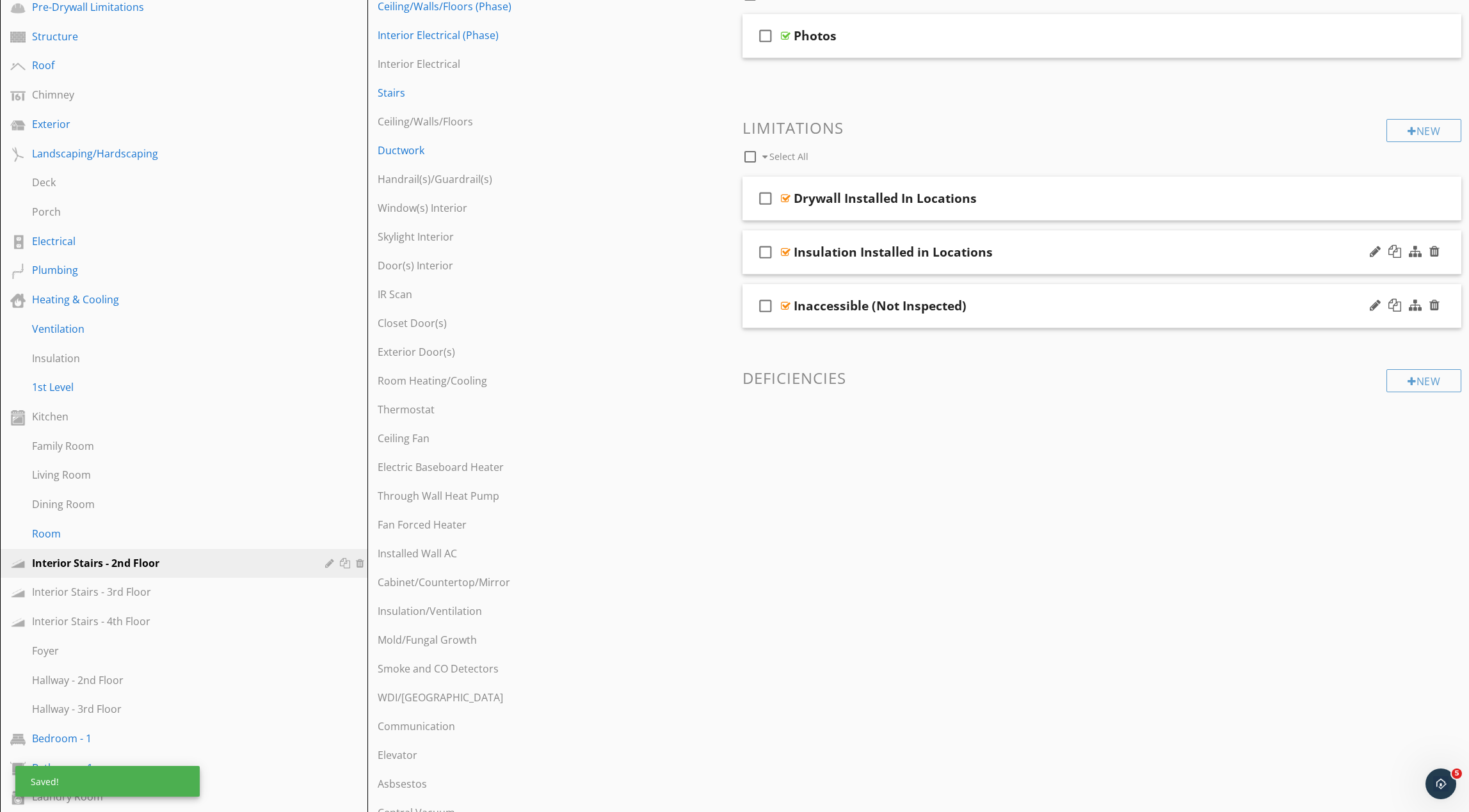
scroll to position [192, 0]
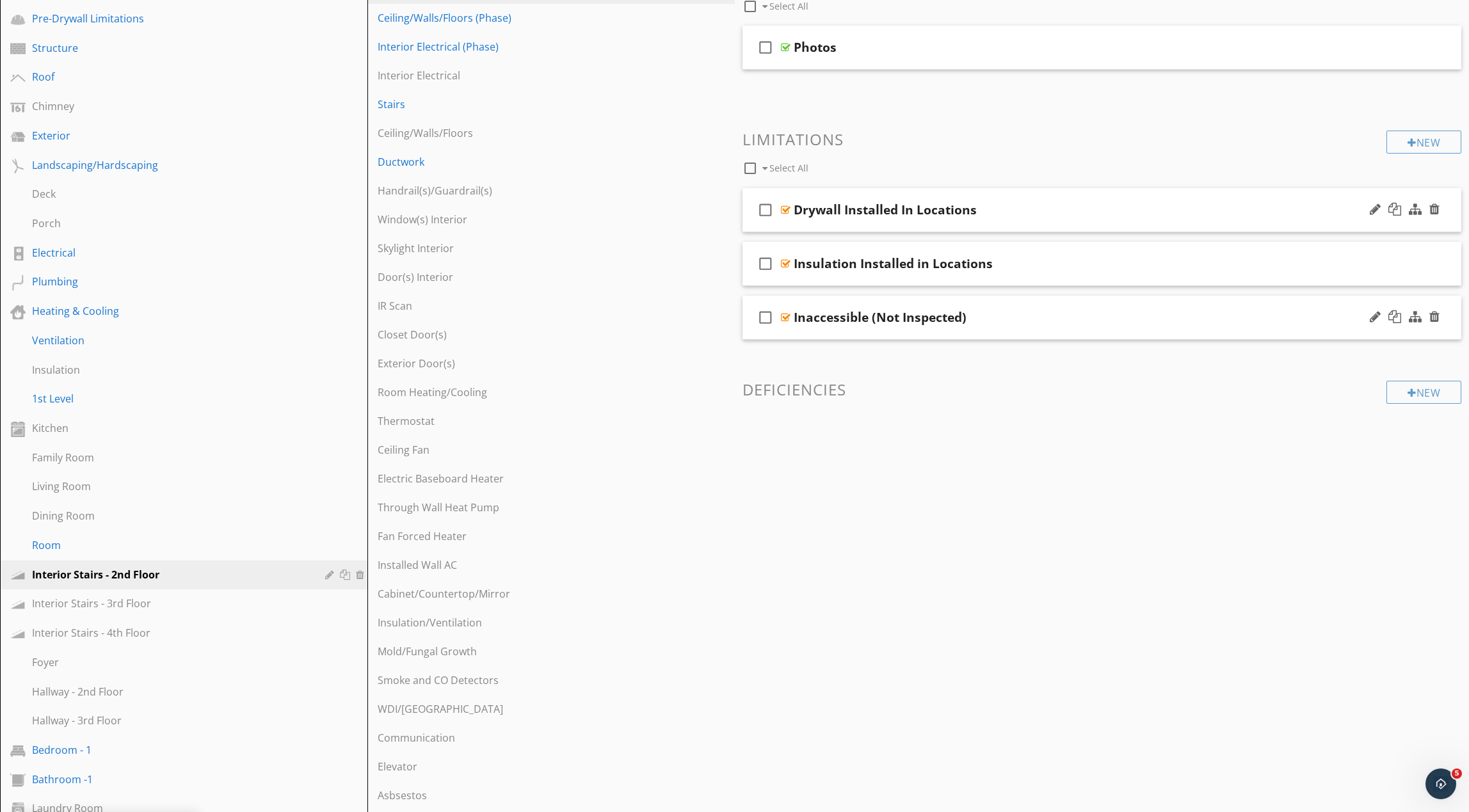
drag, startPoint x: 765, startPoint y: 209, endPoint x: 767, endPoint y: 216, distance: 7.3
click at [766, 209] on icon "check_box_outline_blank" at bounding box center [766, 210] width 21 height 31
click at [764, 263] on icon "check_box_outline_blank" at bounding box center [766, 264] width 21 height 31
click at [764, 316] on icon "check_box_outline_blank" at bounding box center [766, 319] width 21 height 31
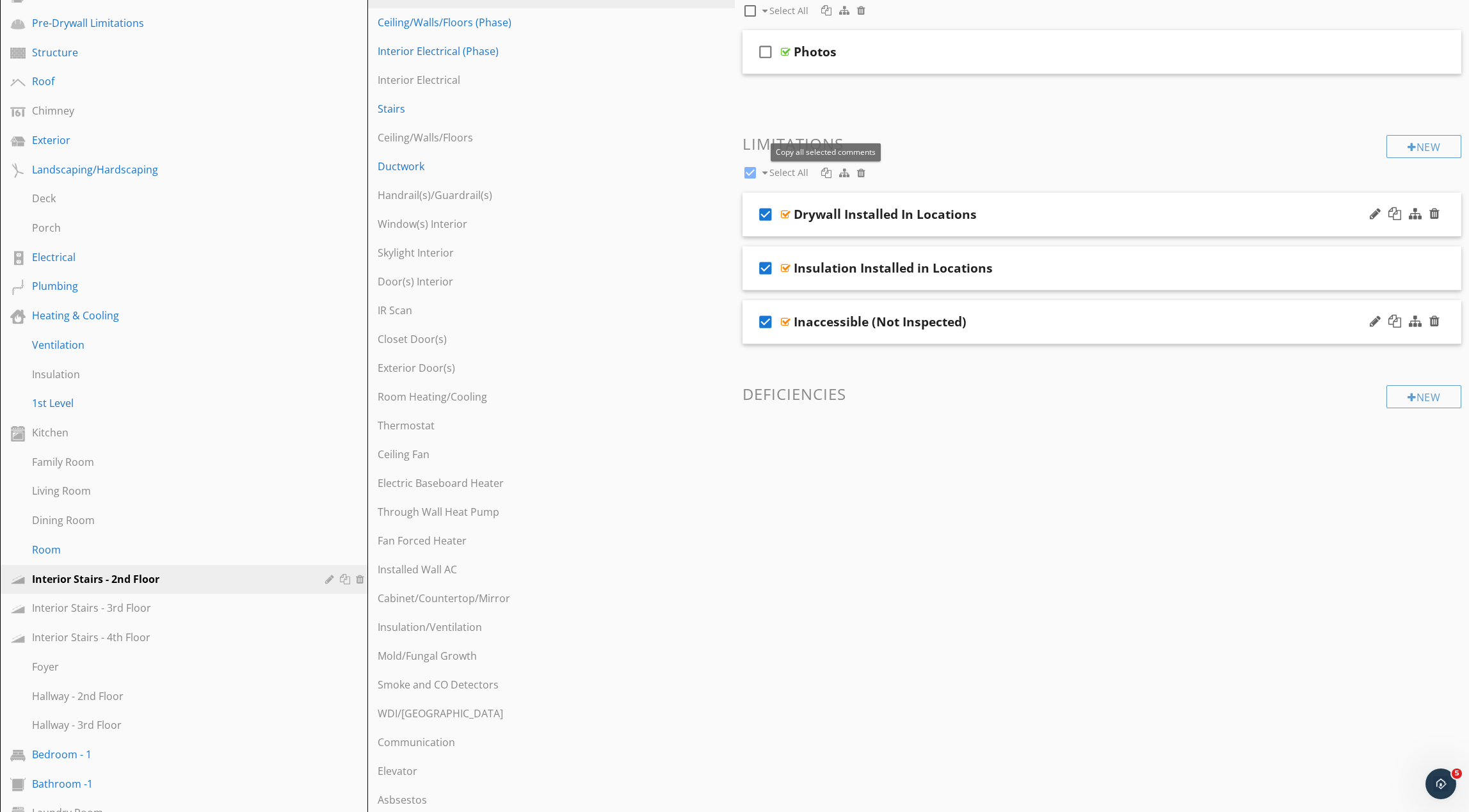
click at [828, 175] on div at bounding box center [826, 173] width 10 height 10
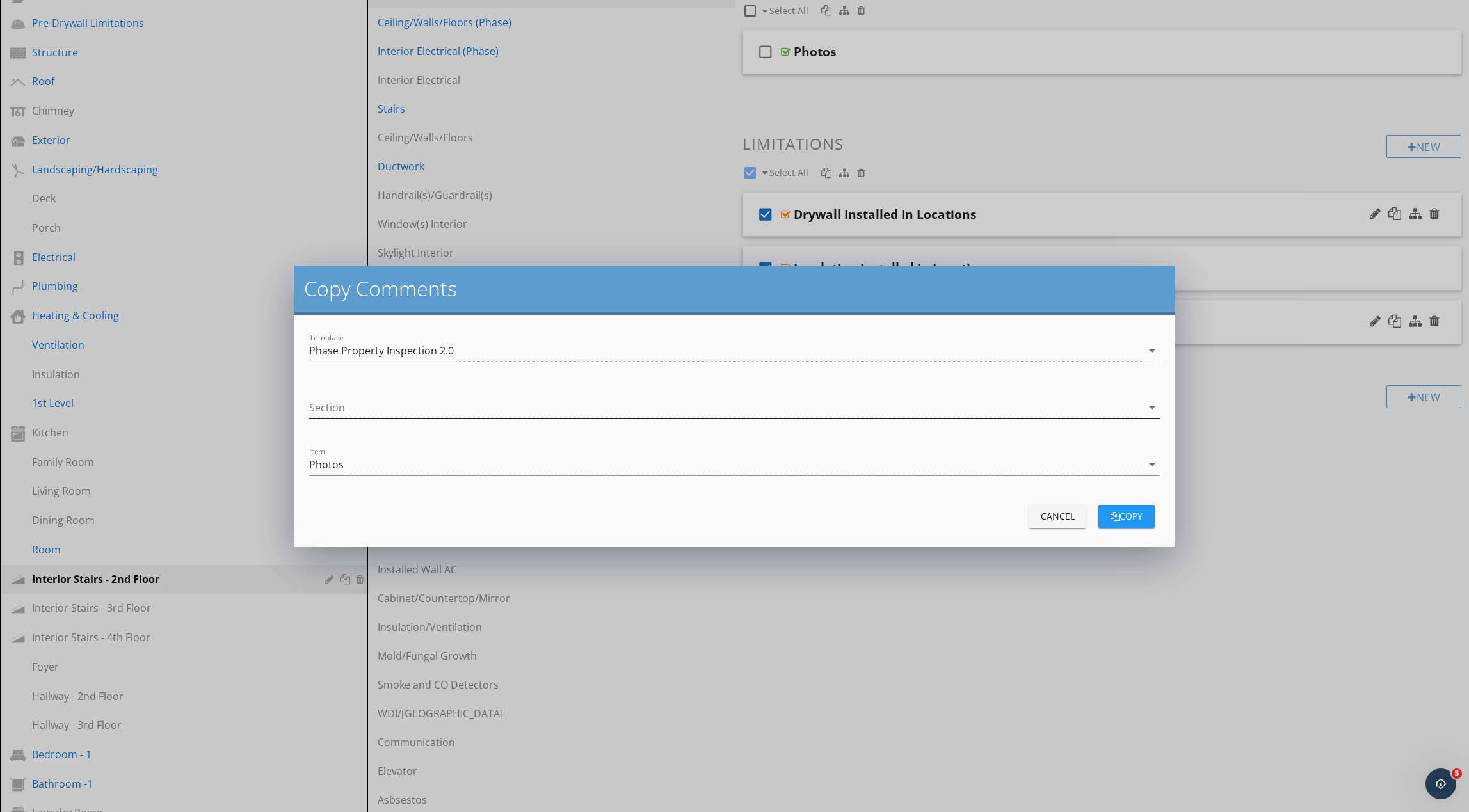
click at [586, 407] on div at bounding box center [726, 407] width 833 height 21
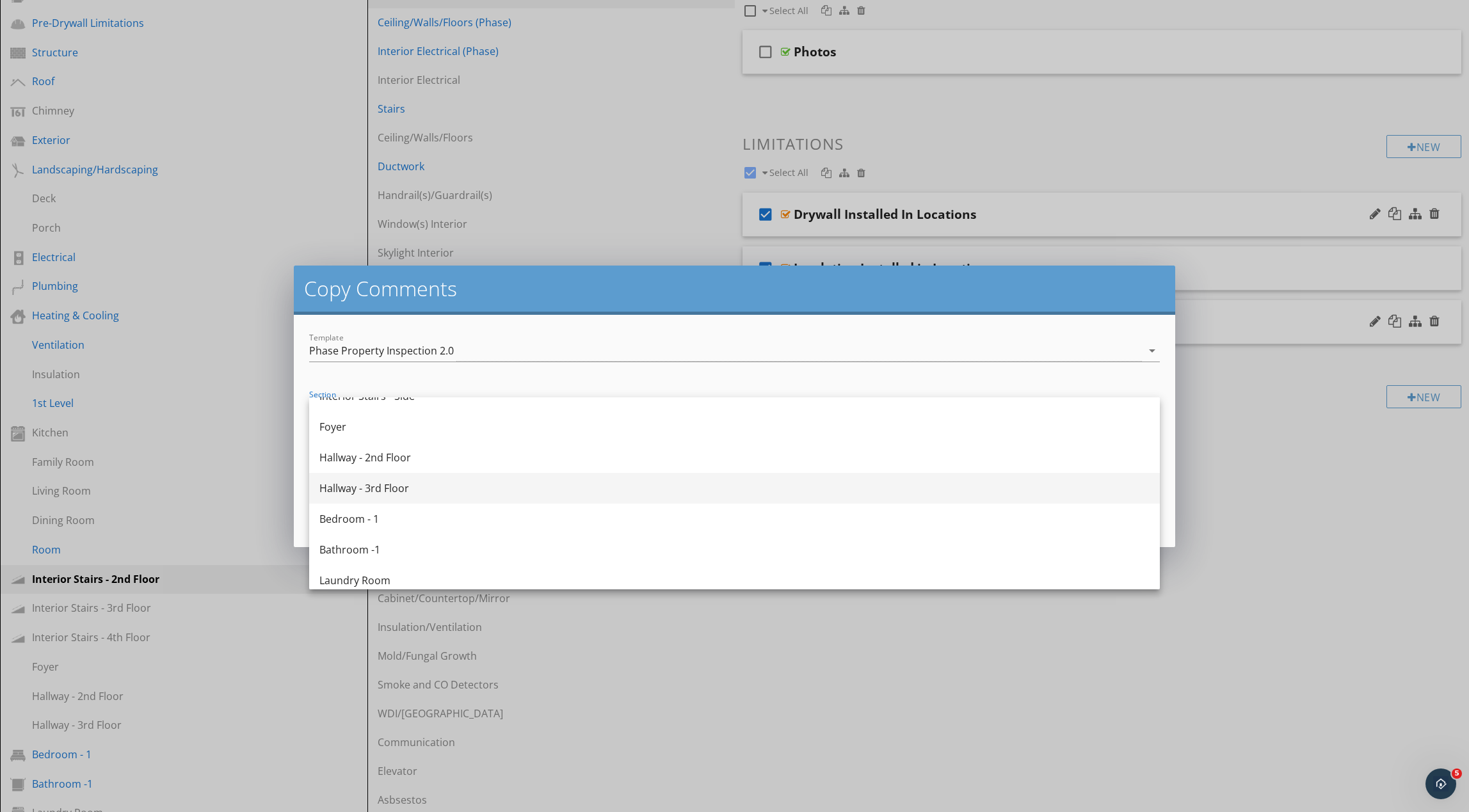
scroll to position [697, 0]
click at [459, 556] on div "Bathroom -1" at bounding box center [734, 546] width 830 height 31
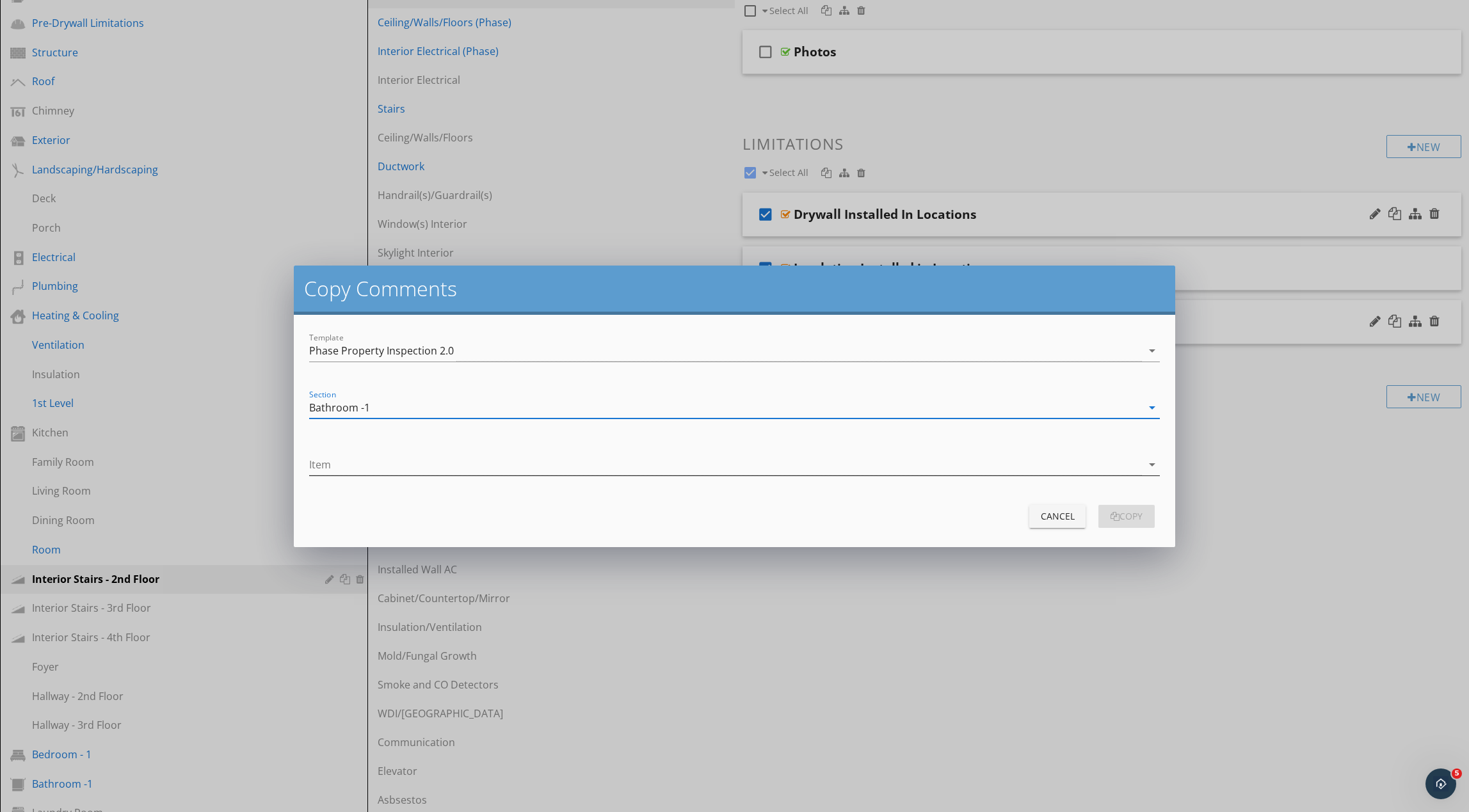
click at [528, 462] on div at bounding box center [726, 464] width 833 height 21
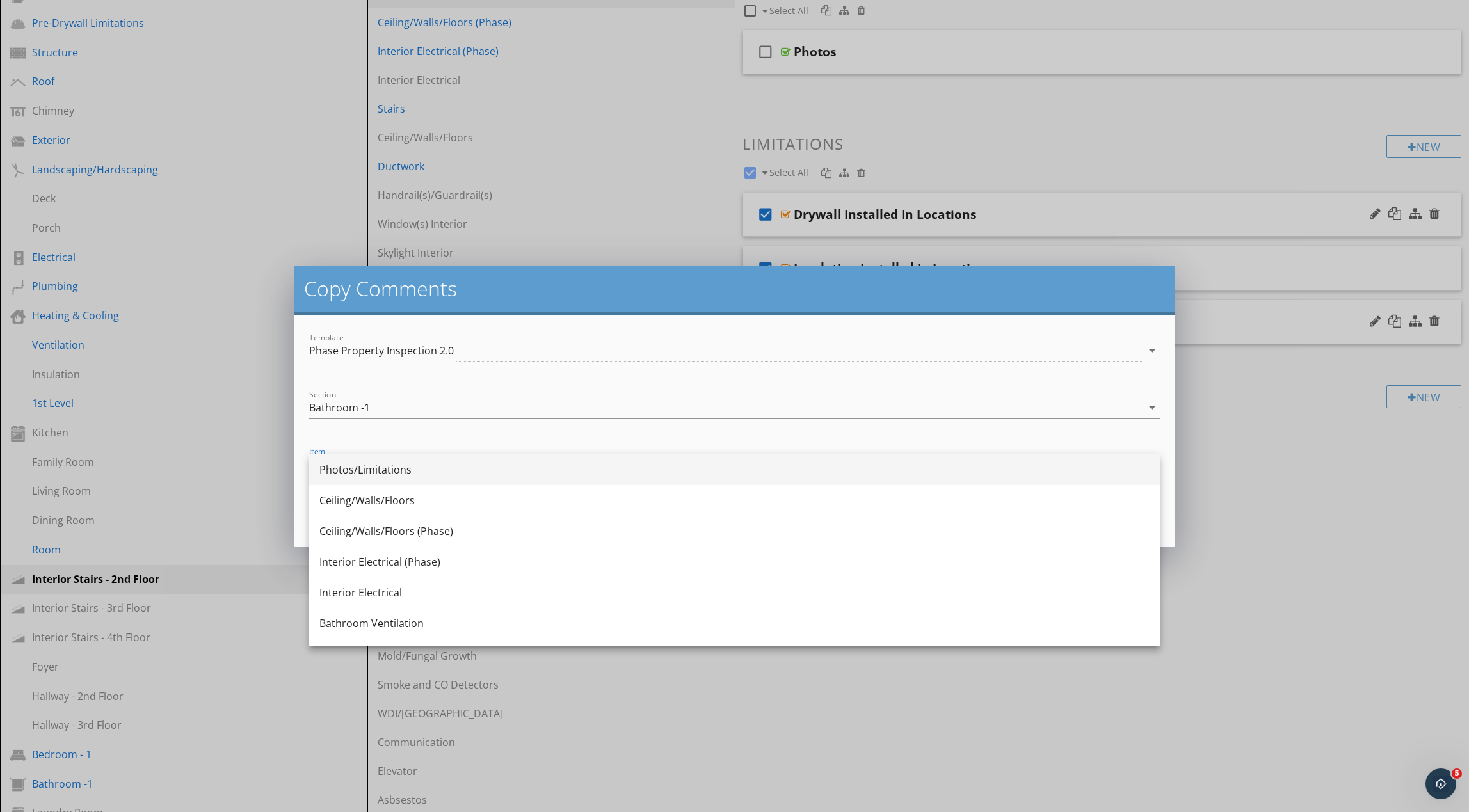
click at [507, 478] on div "Photos/Limitations" at bounding box center [734, 469] width 830 height 31
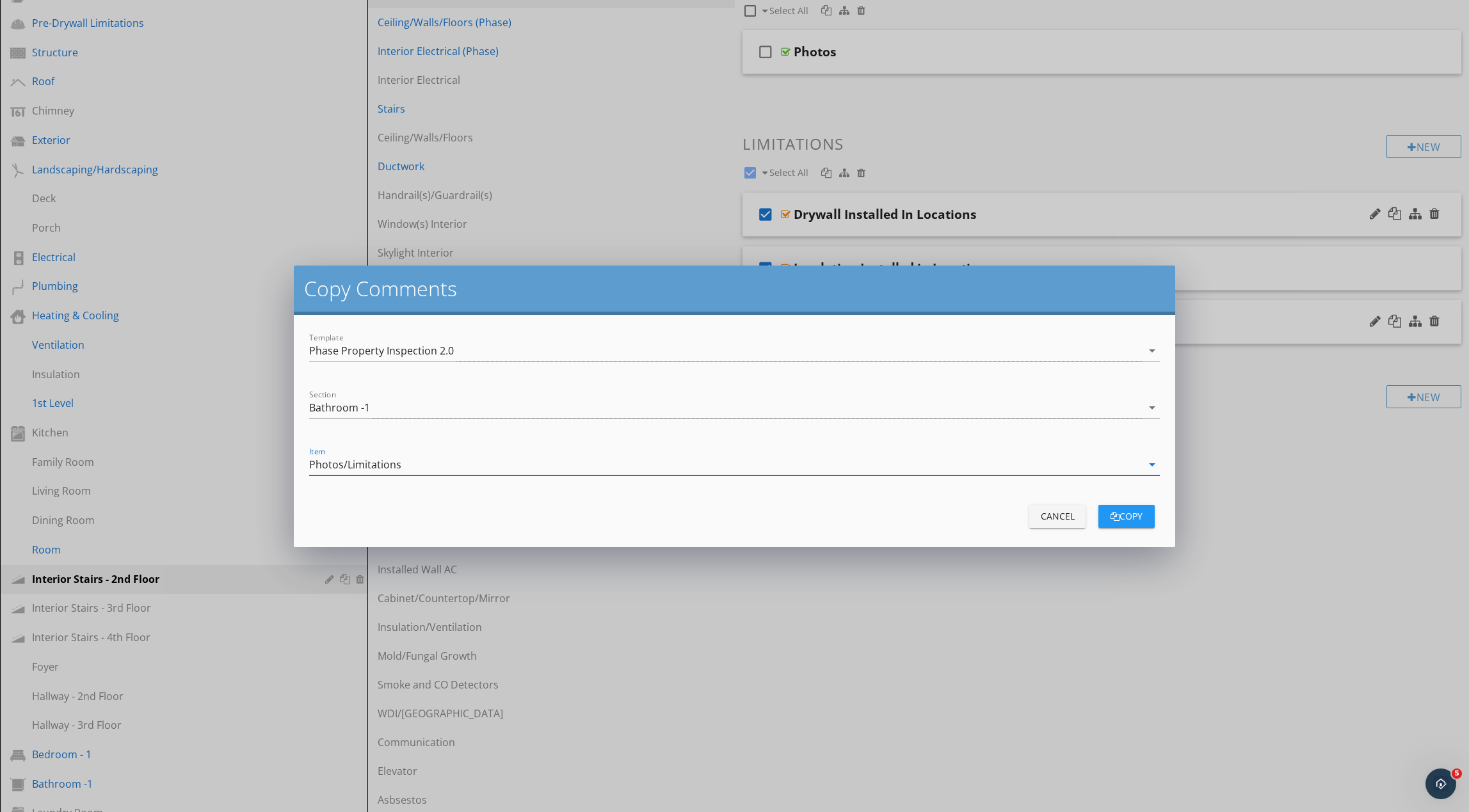
click at [1137, 516] on div "copy" at bounding box center [1126, 516] width 36 height 13
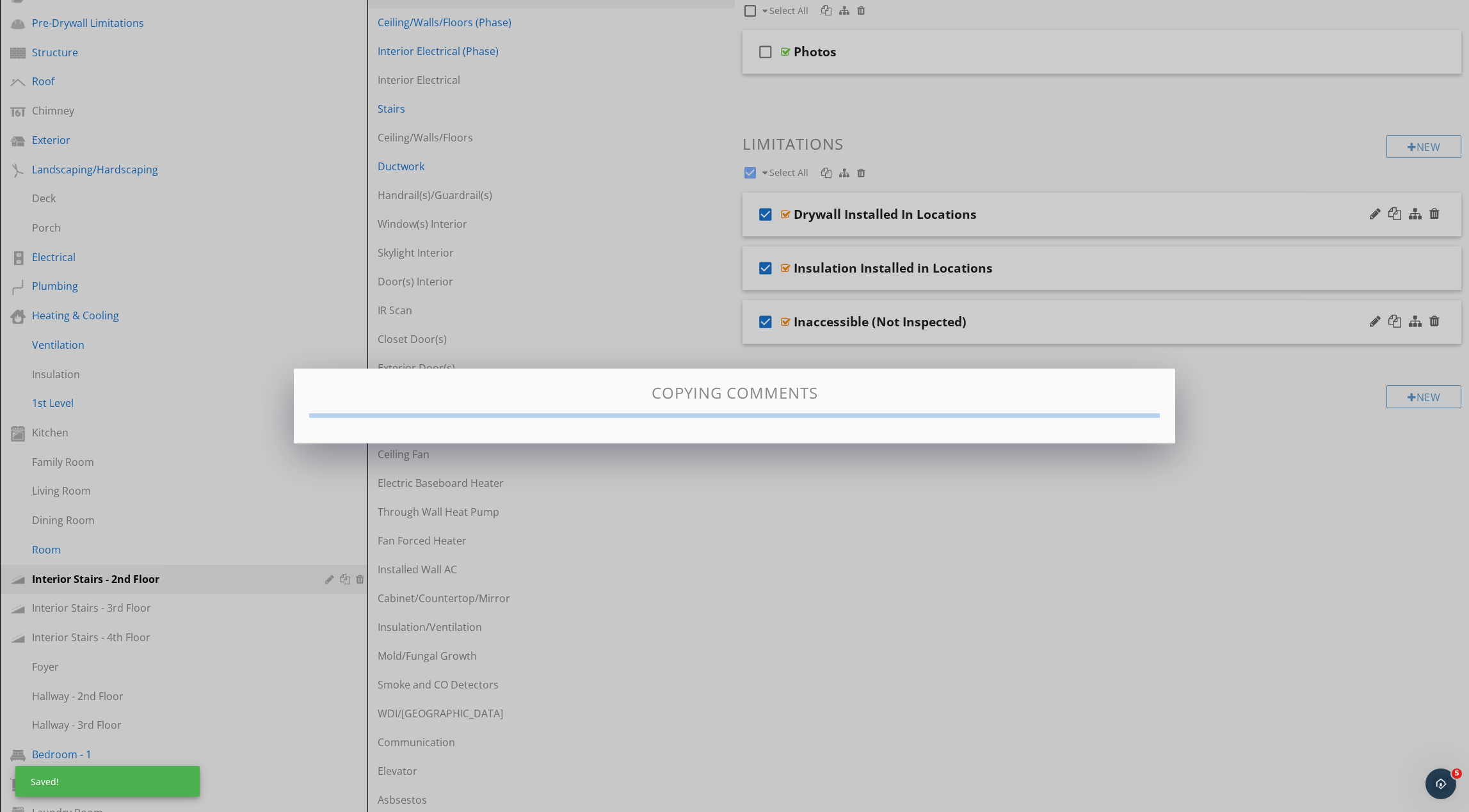
checkbox input "false"
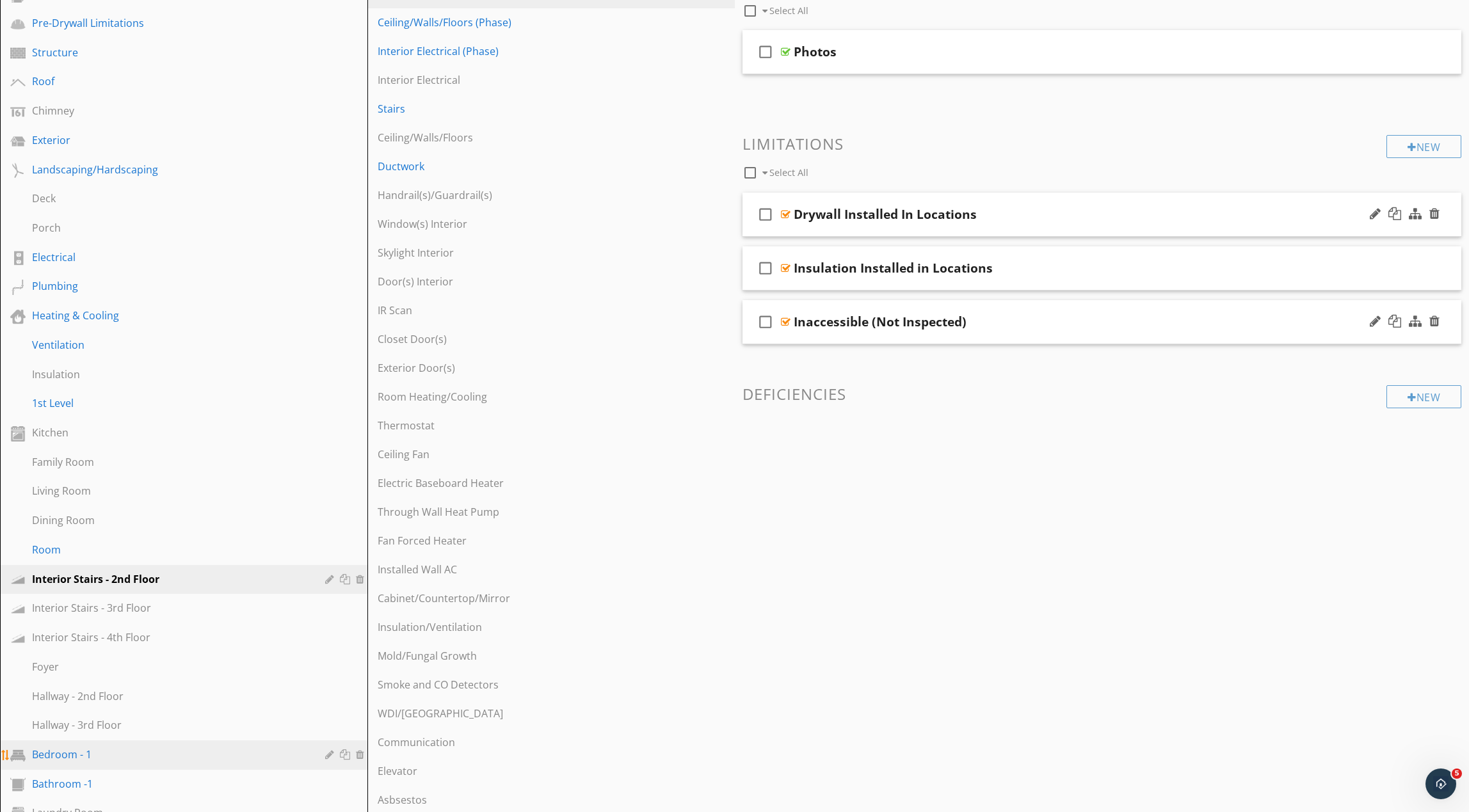
click at [220, 749] on div "Bedroom - 1" at bounding box center [169, 754] width 275 height 16
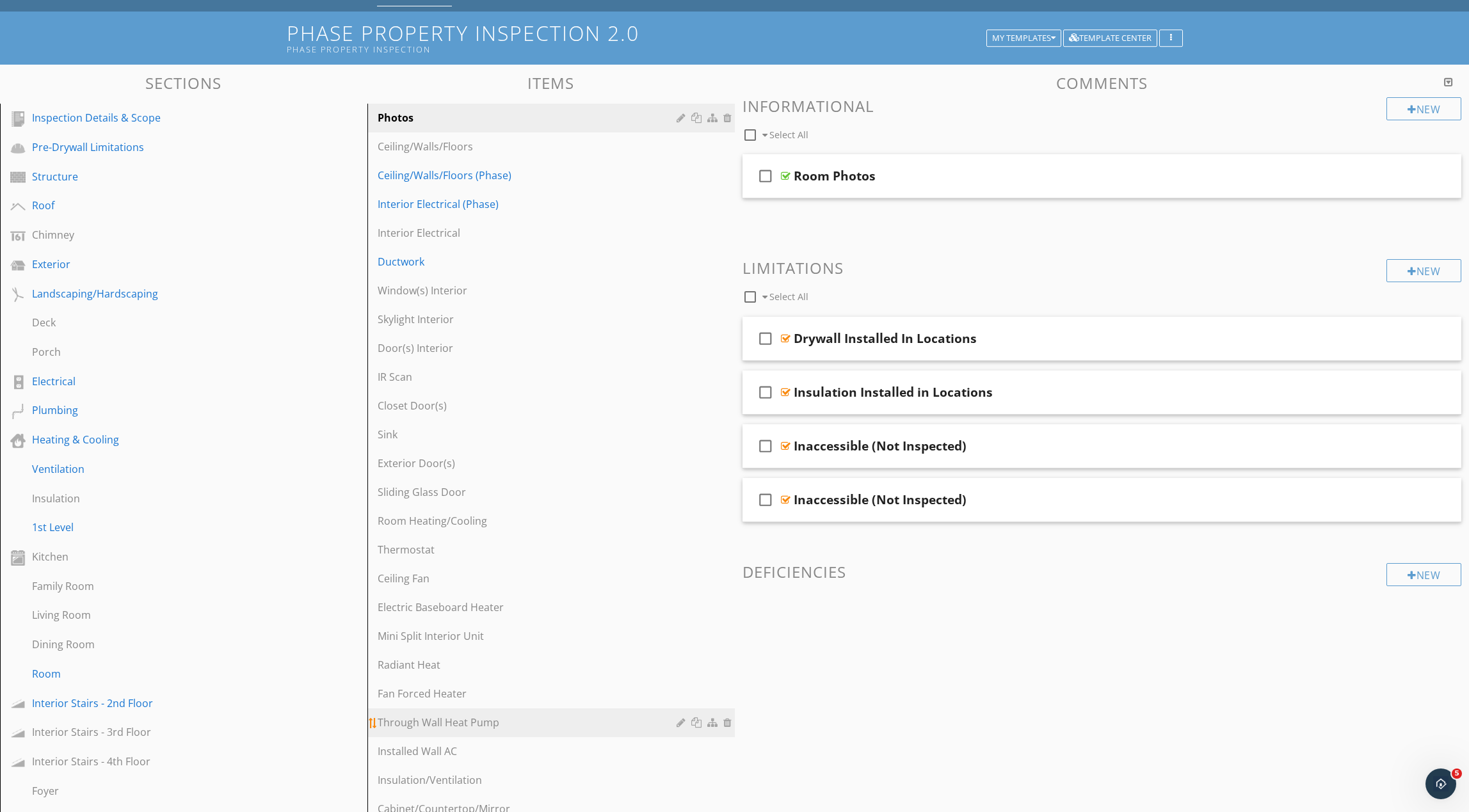
scroll to position [0, 0]
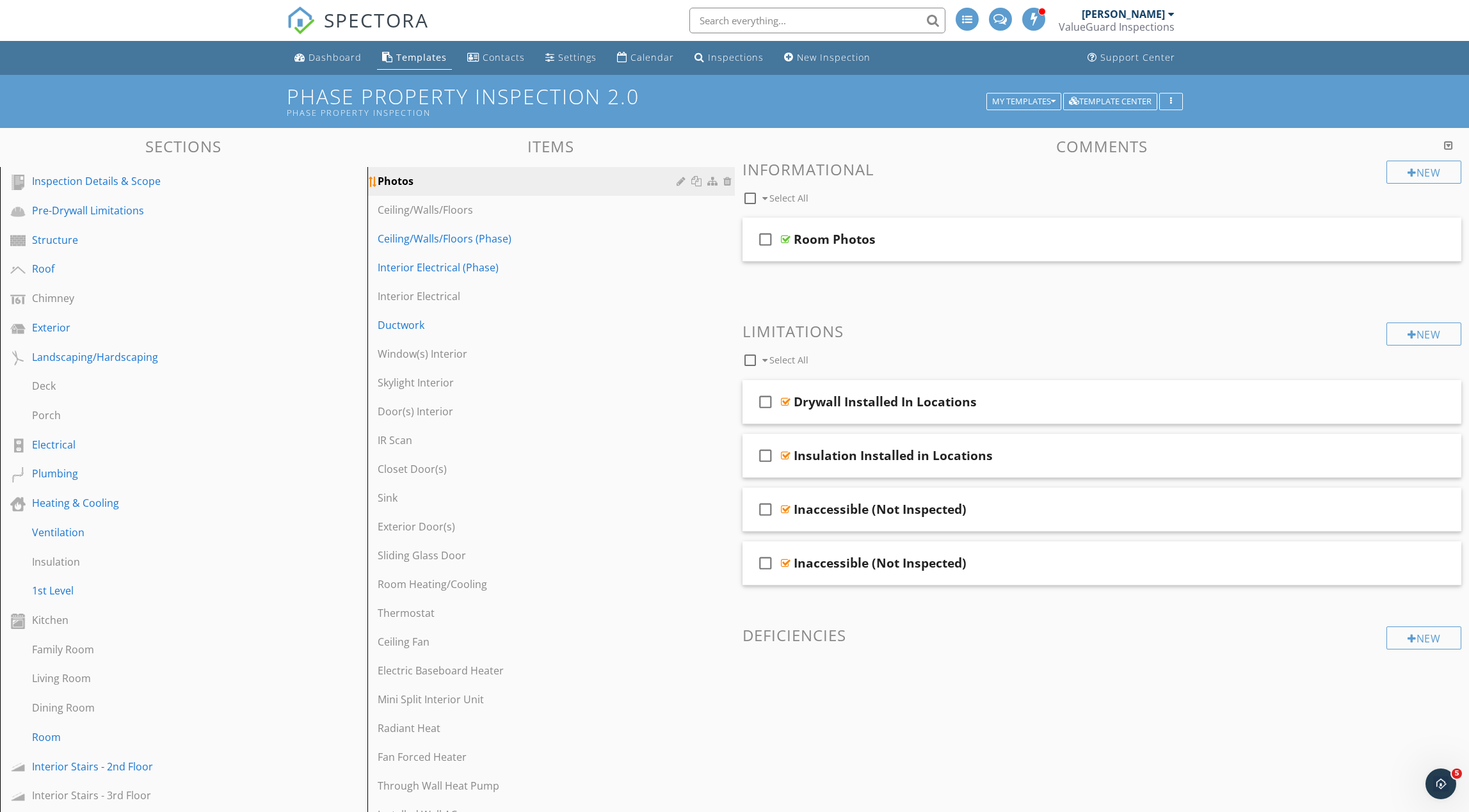
click at [679, 184] on div at bounding box center [682, 181] width 12 height 10
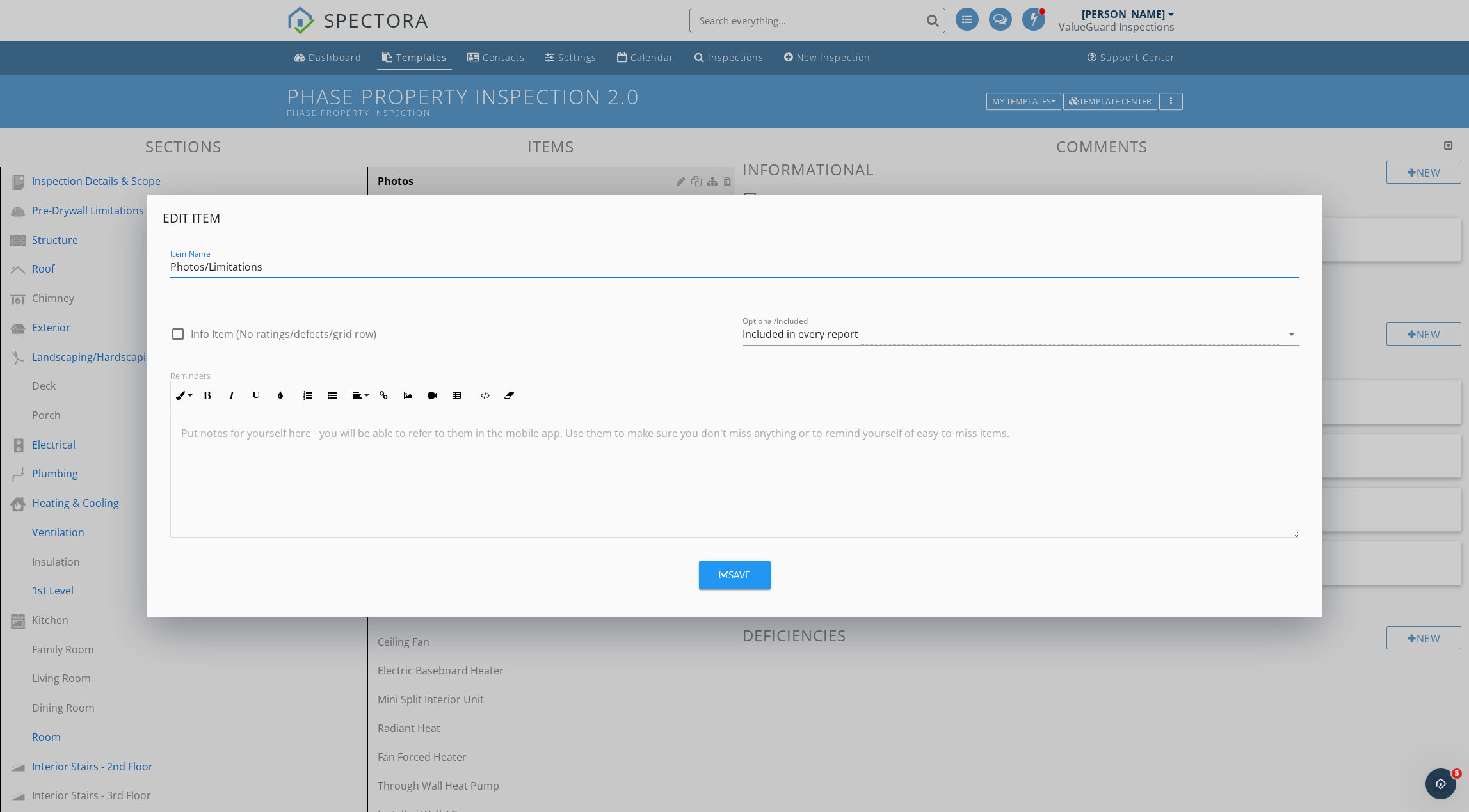
type input "Photos/Limitations"
click at [722, 582] on div "Save" at bounding box center [735, 575] width 31 height 15
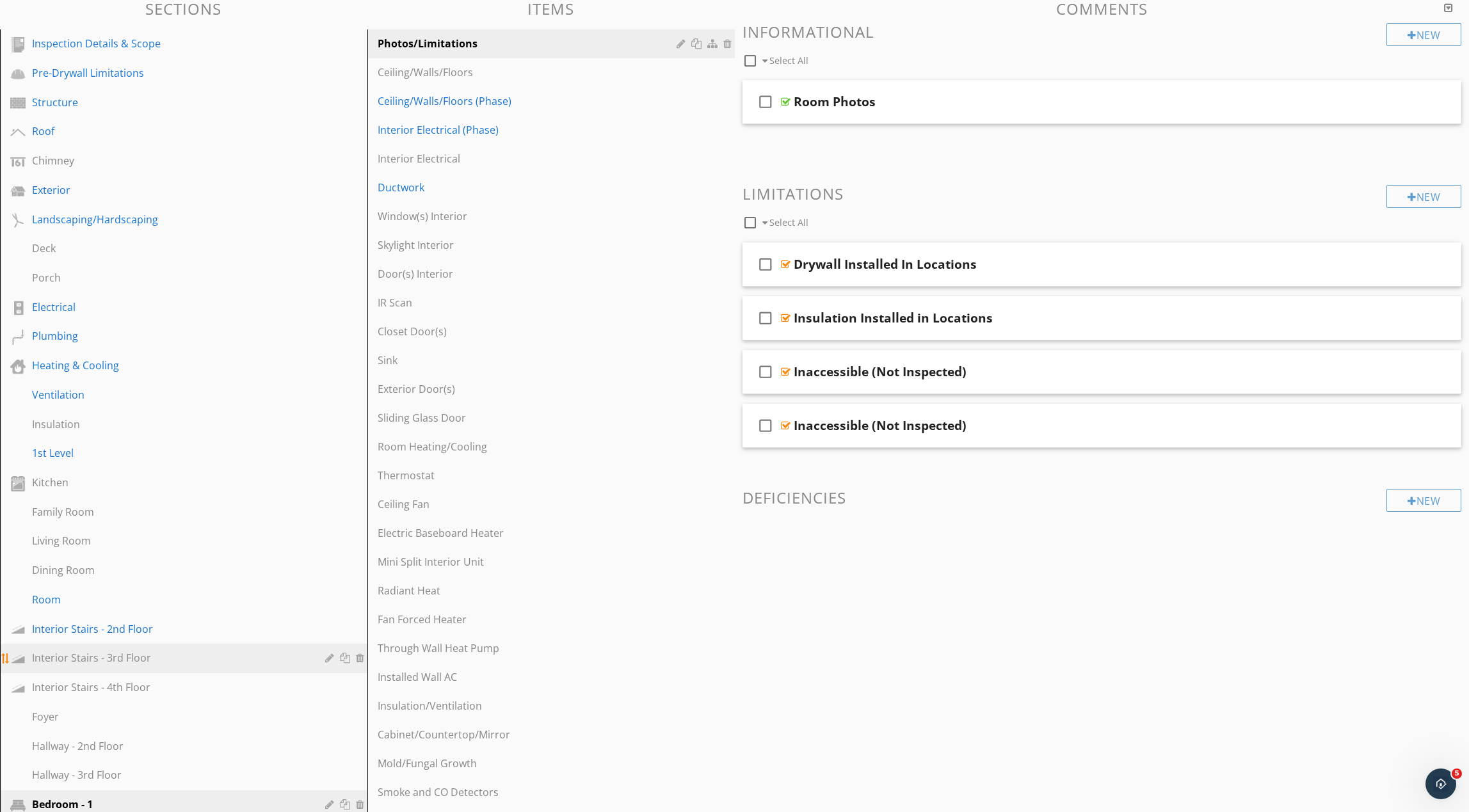
scroll to position [161, 0]
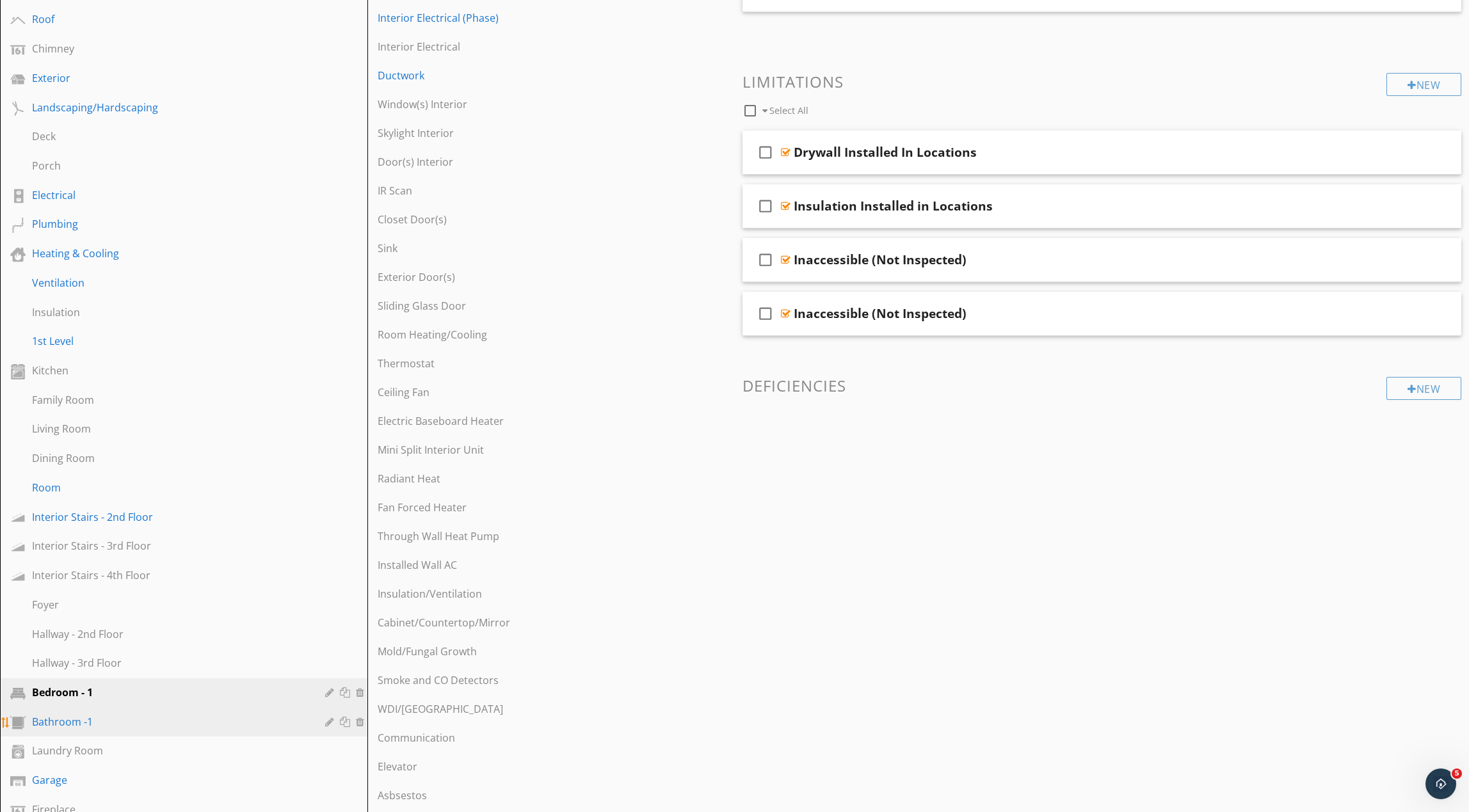
click at [219, 715] on div "Bathroom -1" at bounding box center [169, 721] width 275 height 16
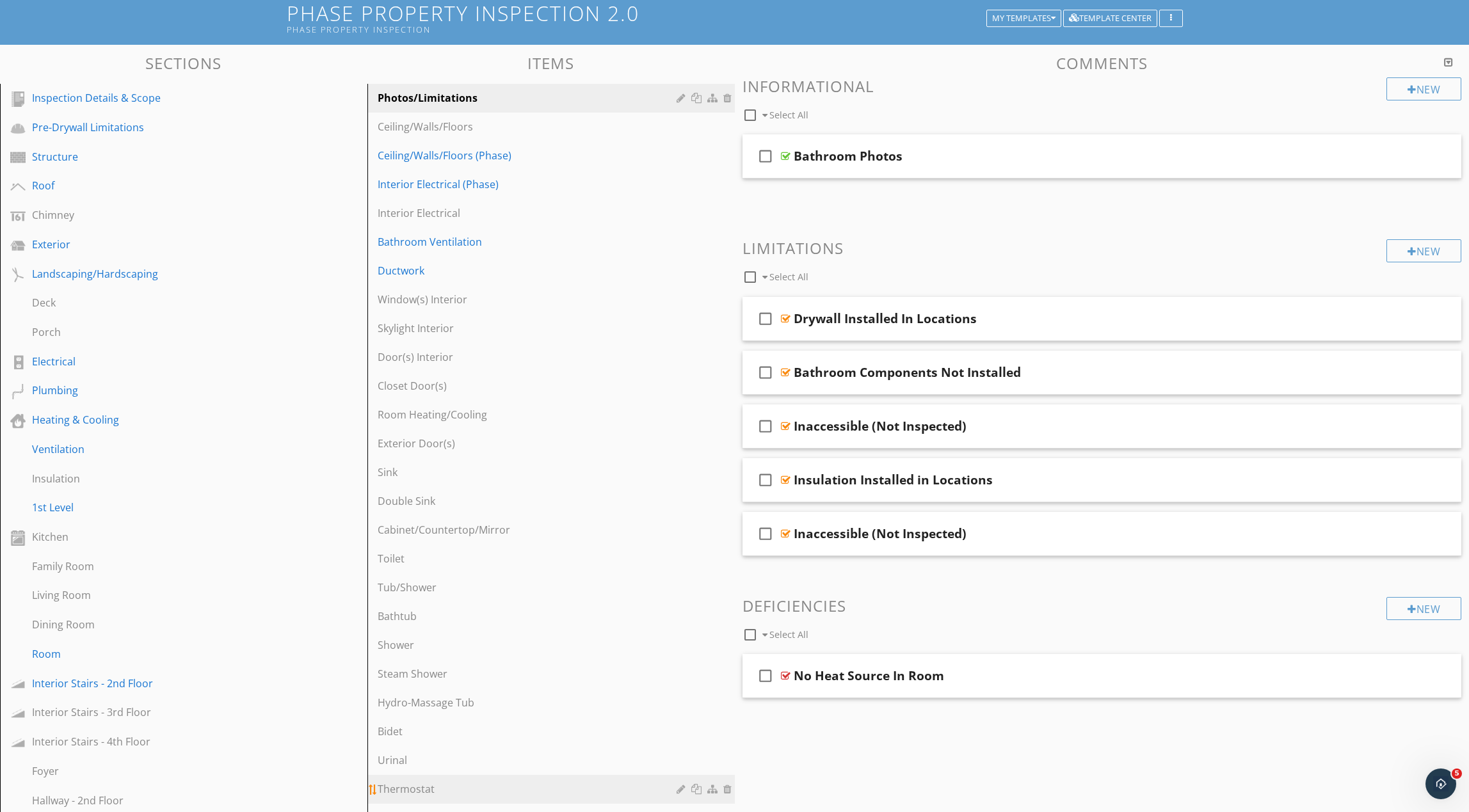
scroll to position [0, 0]
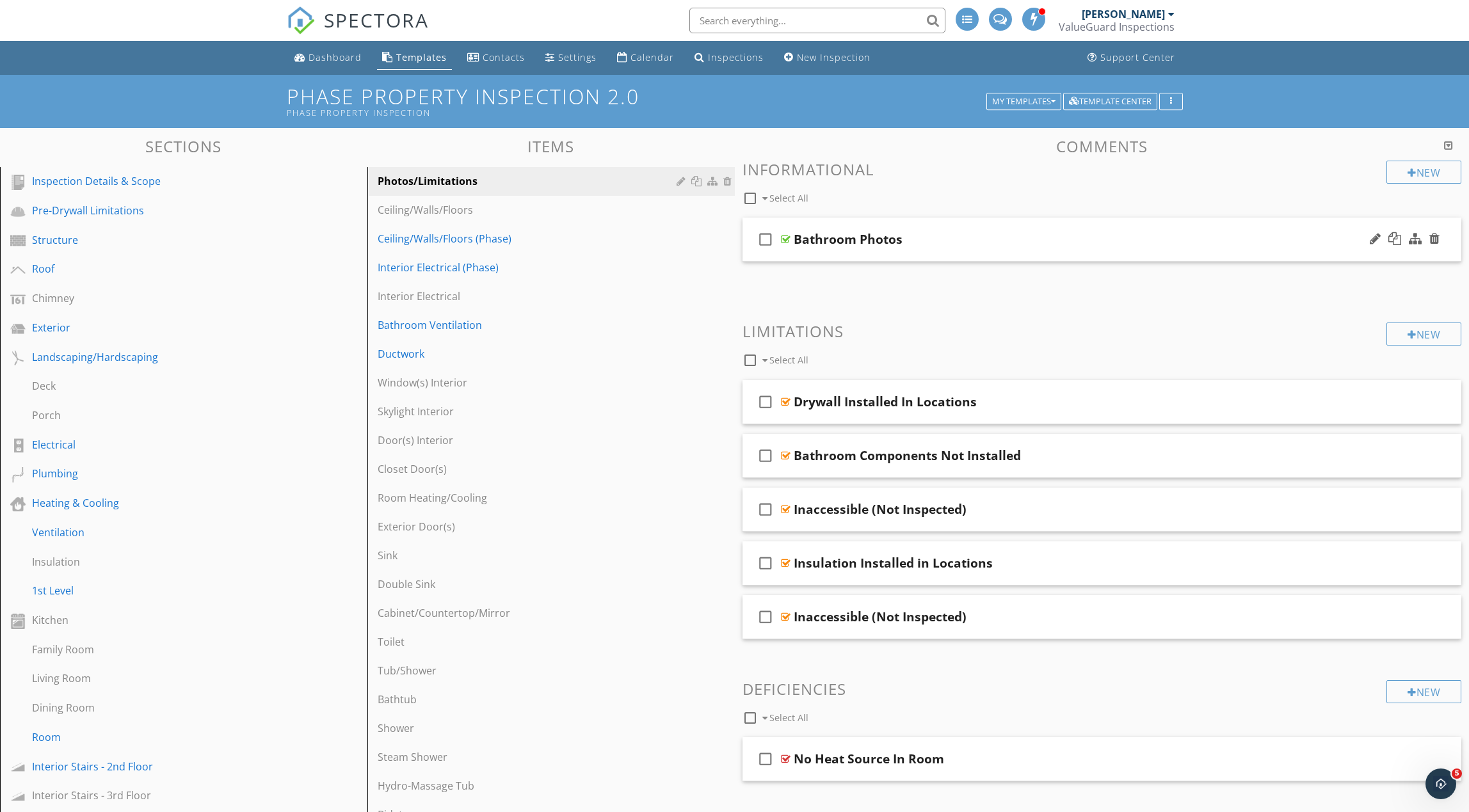
click at [835, 241] on div "Bathroom Photos" at bounding box center [848, 239] width 109 height 16
click at [848, 239] on input "Bathroom Photos" at bounding box center [1054, 241] width 521 height 21
type input "Photos"
click at [960, 177] on h3 "Informational" at bounding box center [1102, 169] width 719 height 17
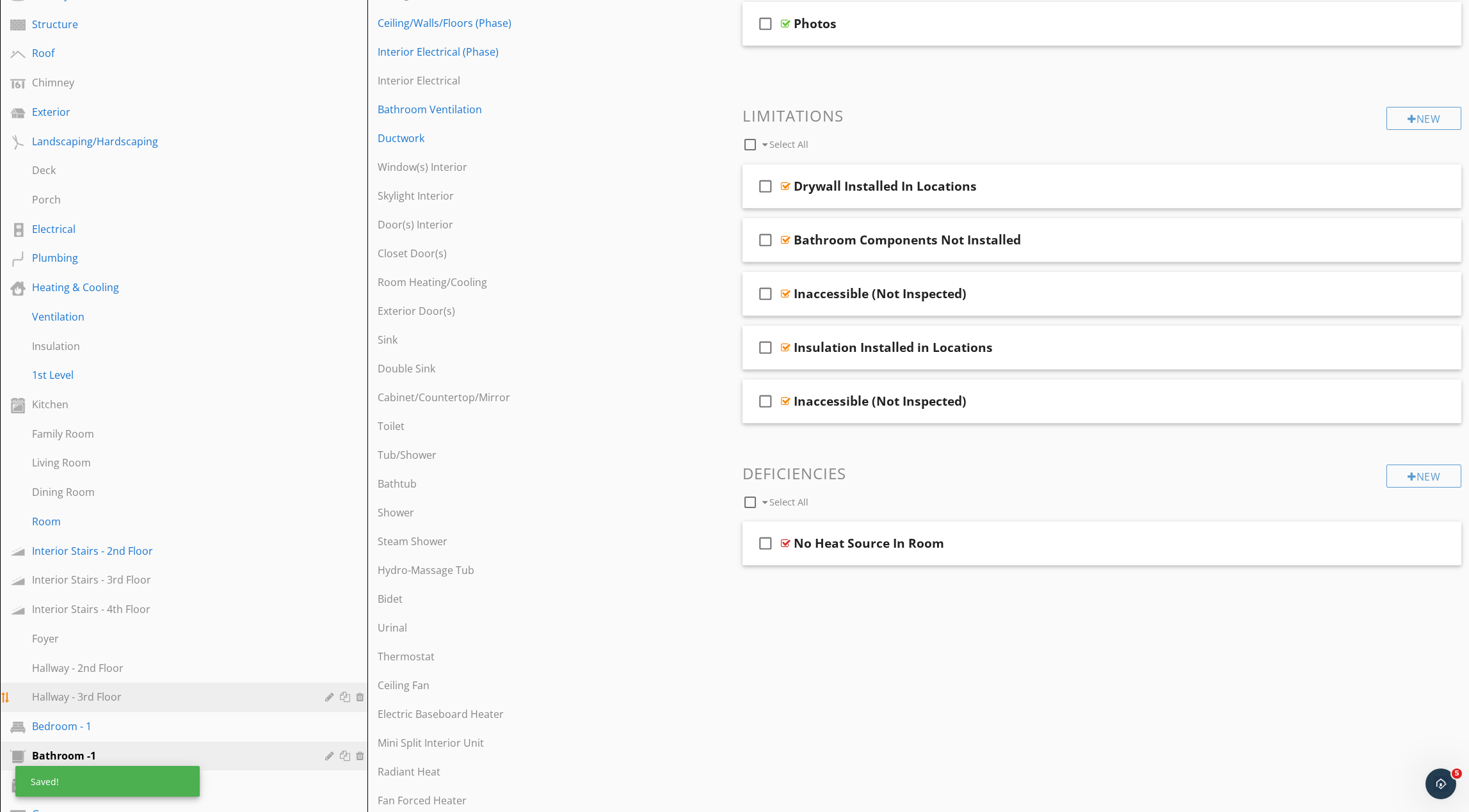
scroll to position [230, 0]
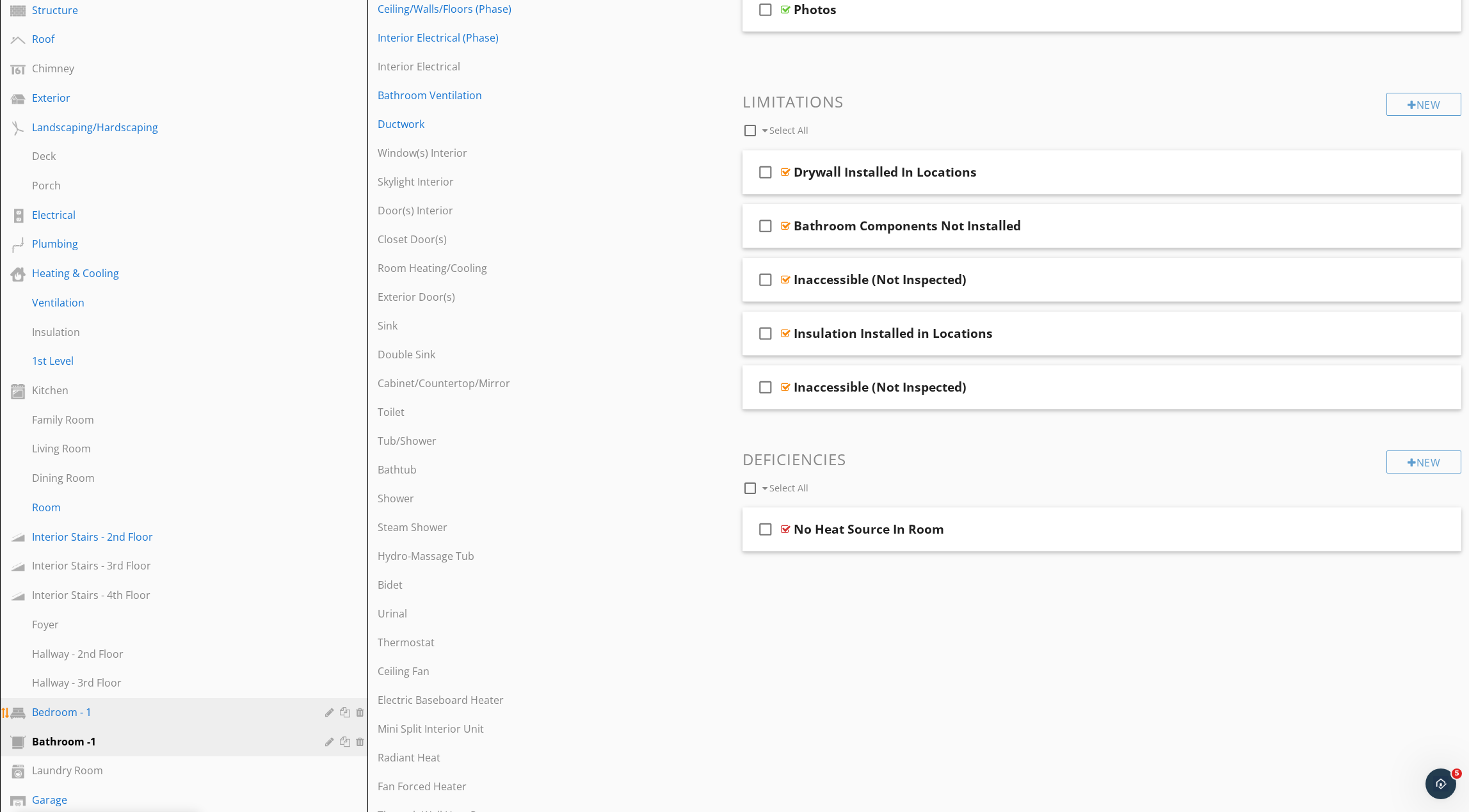
click at [246, 714] on div "Bedroom - 1" at bounding box center [169, 712] width 275 height 16
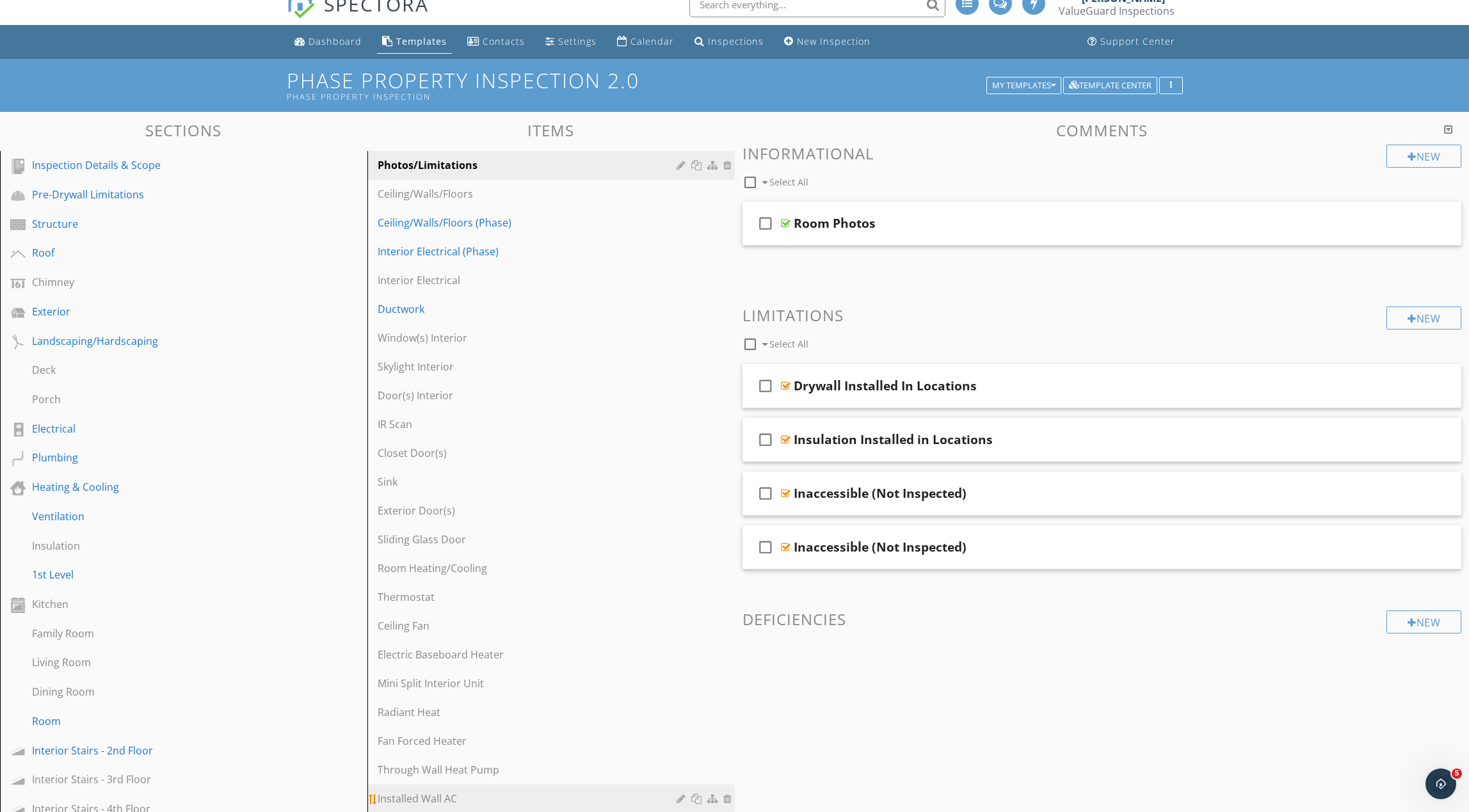
scroll to position [0, 0]
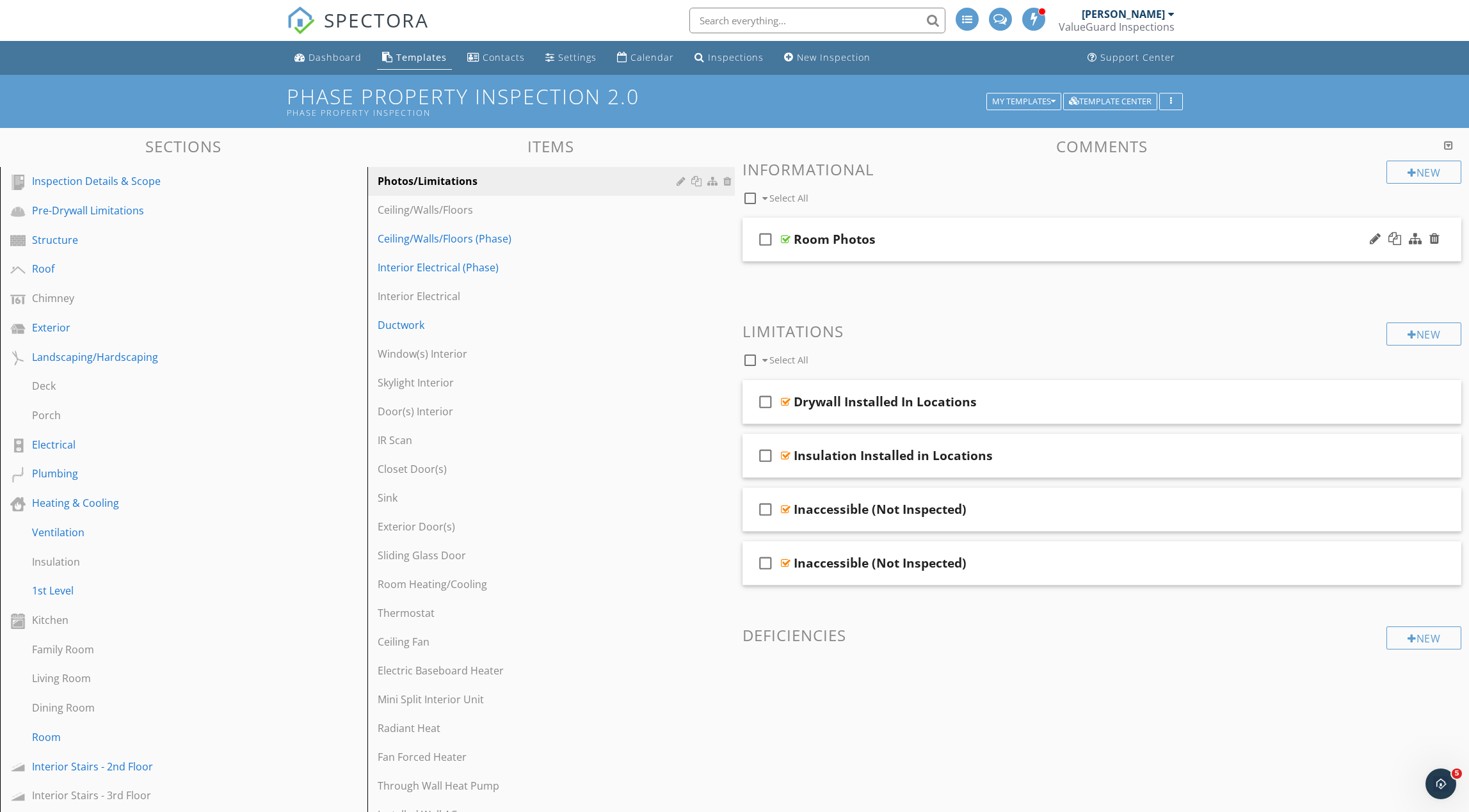
click at [853, 238] on div "Room Photos" at bounding box center [835, 239] width 82 height 16
click at [828, 244] on input "Room Photos" at bounding box center [1054, 241] width 521 height 21
type input "Photos"
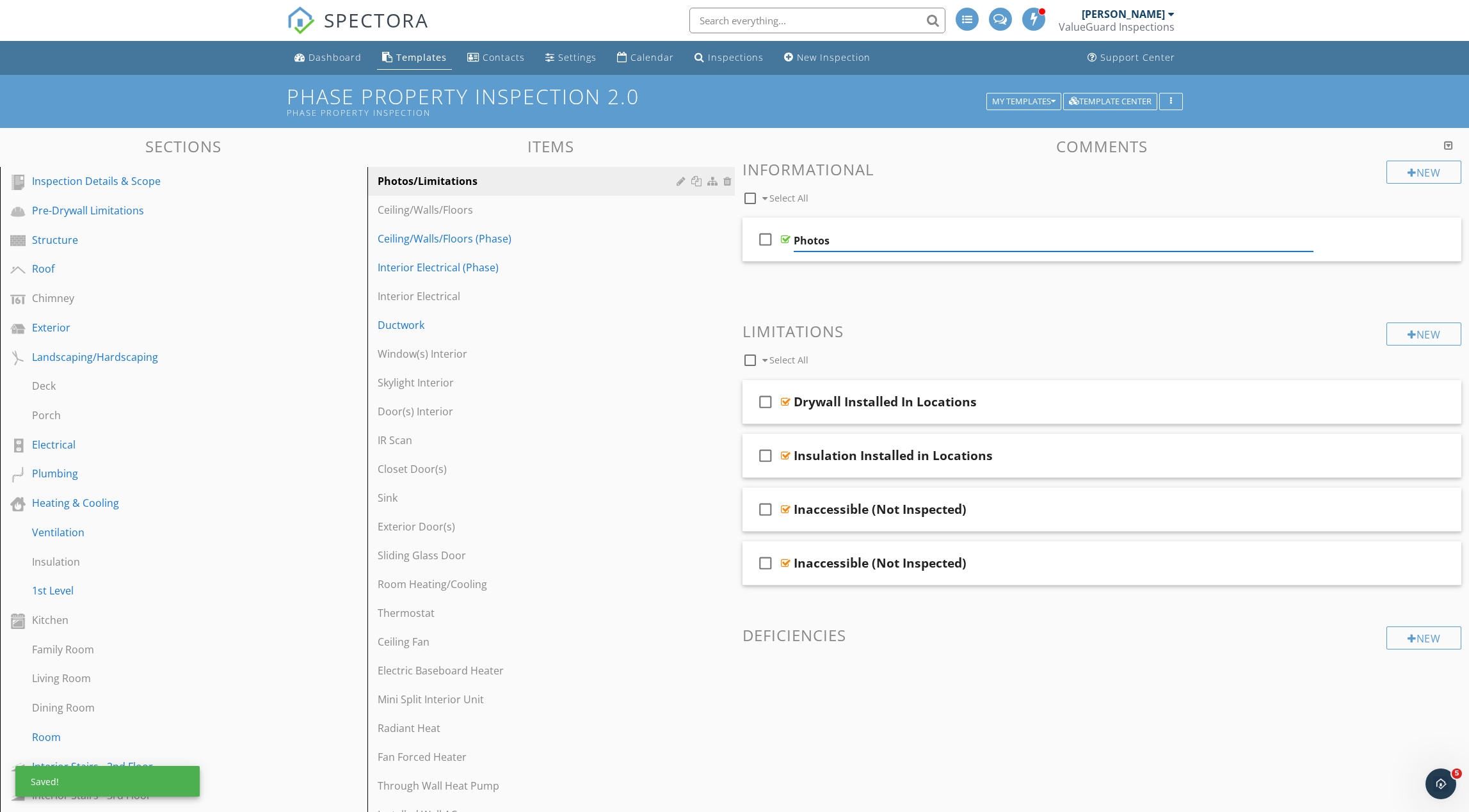
click at [926, 192] on div "check_box_outline_blank Select All" at bounding box center [1064, 195] width 645 height 24
click at [189, 650] on div "Family Room" at bounding box center [169, 649] width 275 height 16
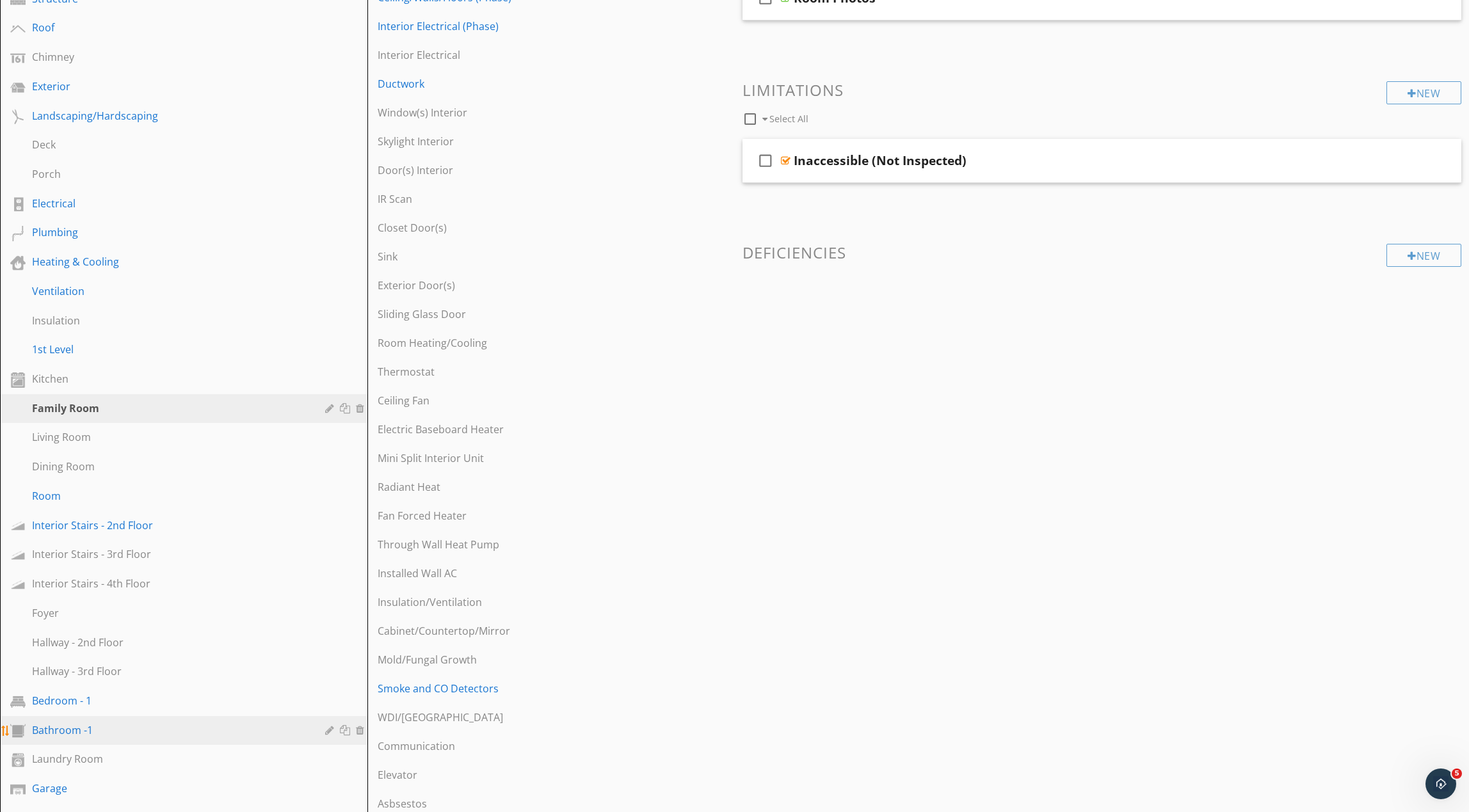
scroll to position [244, 0]
click at [177, 703] on div "Bedroom - 1" at bounding box center [169, 698] width 275 height 16
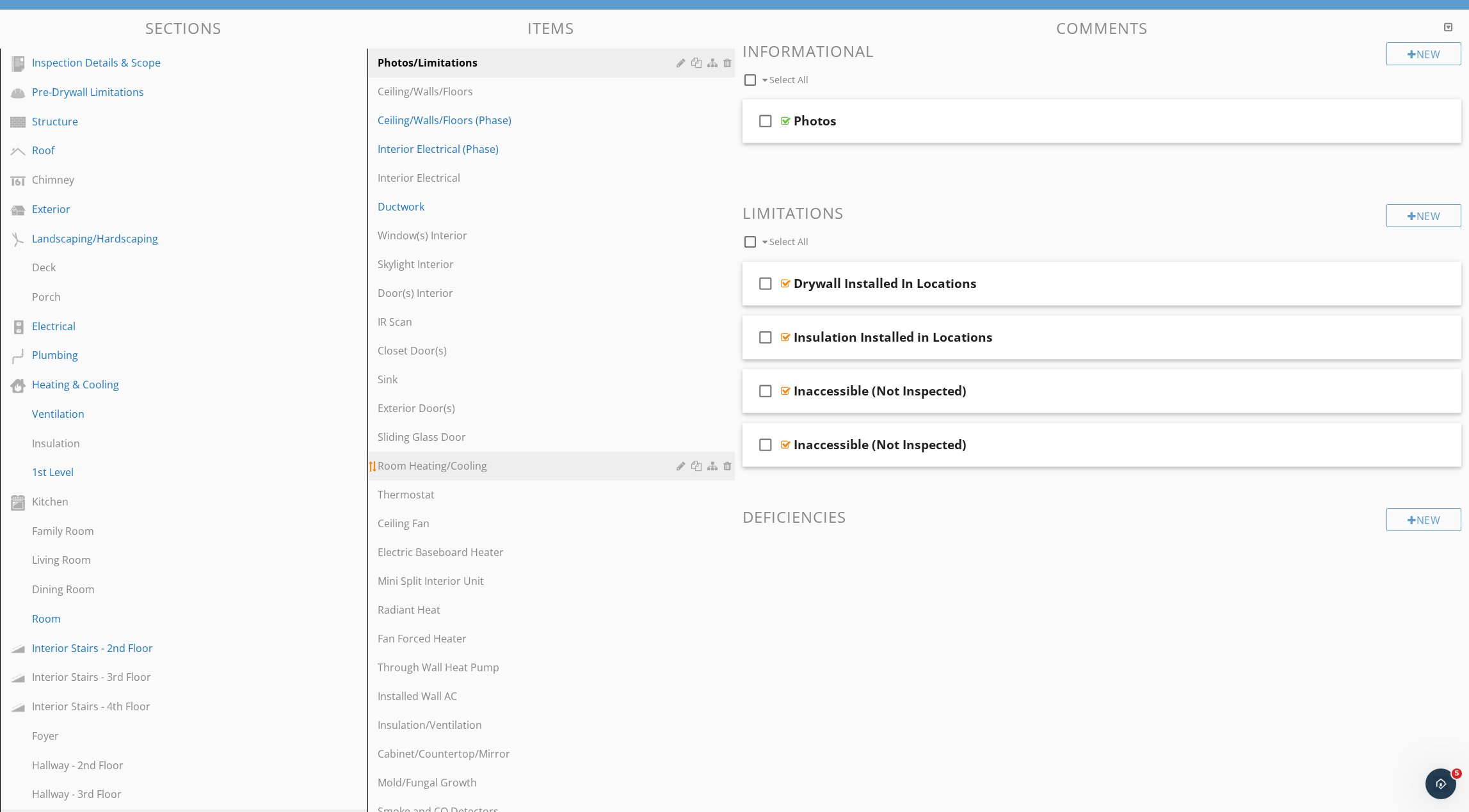
scroll to position [0, 0]
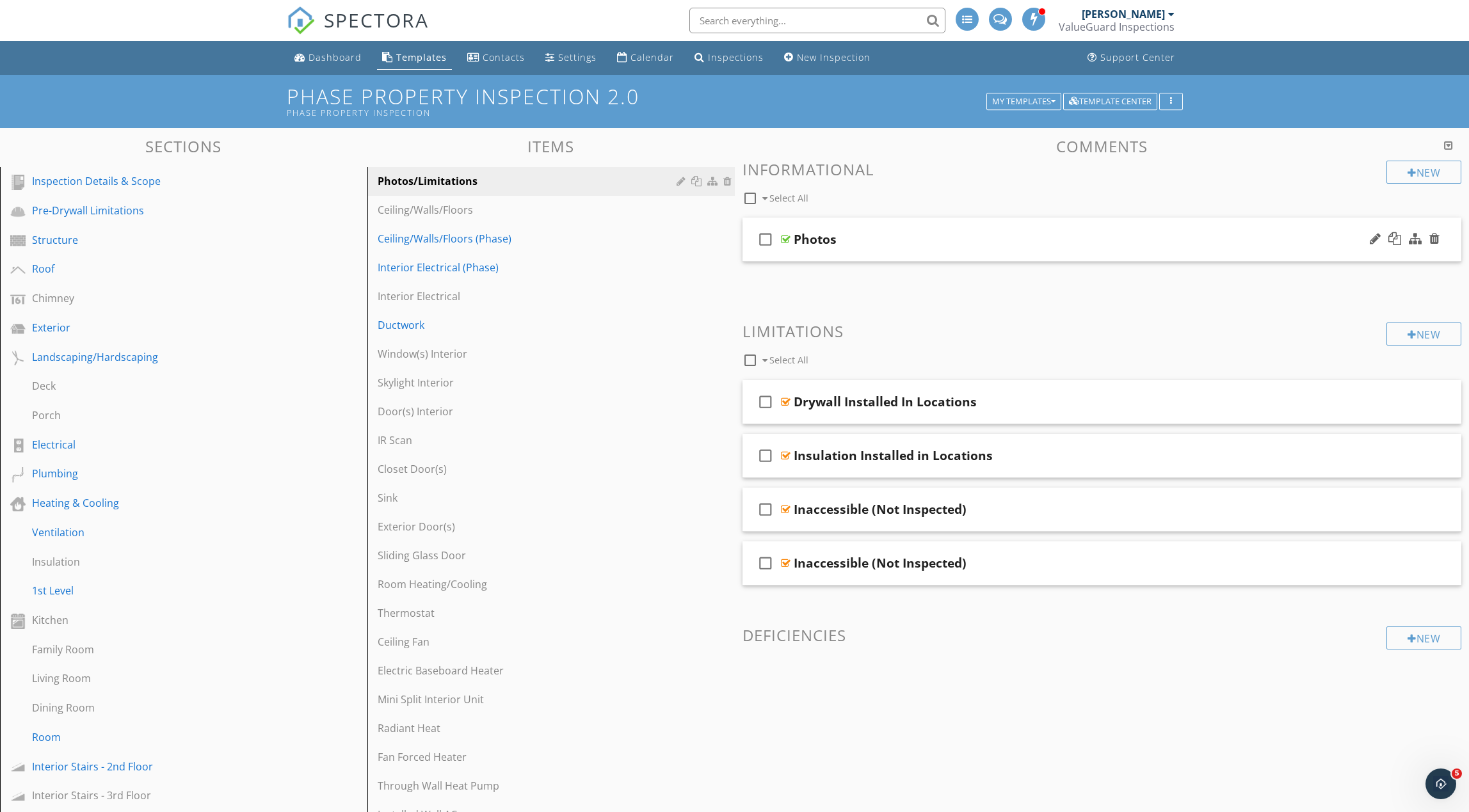
click at [814, 239] on div "Photos" at bounding box center [815, 239] width 43 height 16
drag, startPoint x: 794, startPoint y: 241, endPoint x: 823, endPoint y: 250, distance: 30.4
click at [794, 242] on input "Photos" at bounding box center [1054, 241] width 521 height 21
type input "Room Photos"
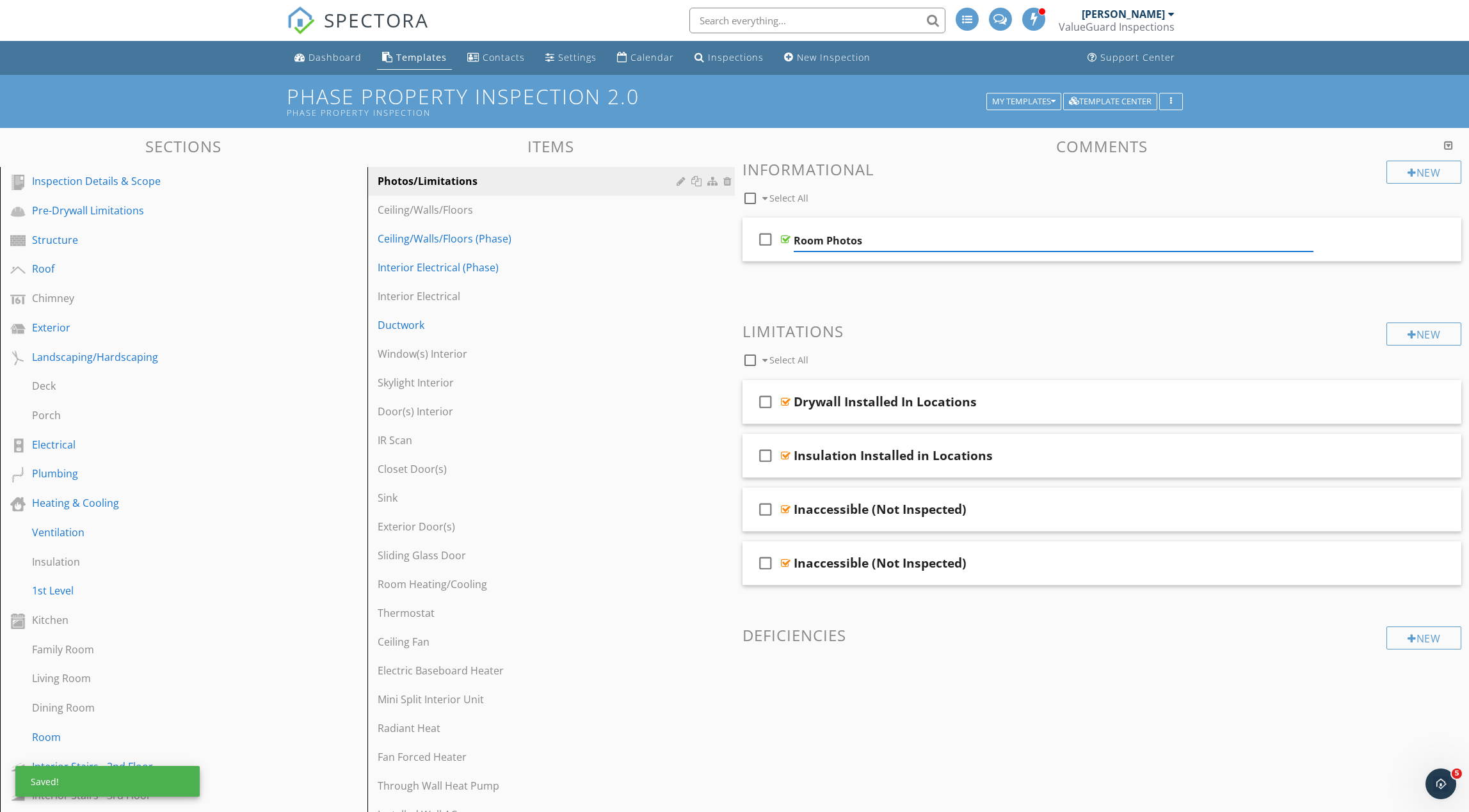
click at [810, 290] on div "New Informational check_box_outline_blank Select All check_box_outline_blank Ro…" at bounding box center [1102, 439] width 719 height 557
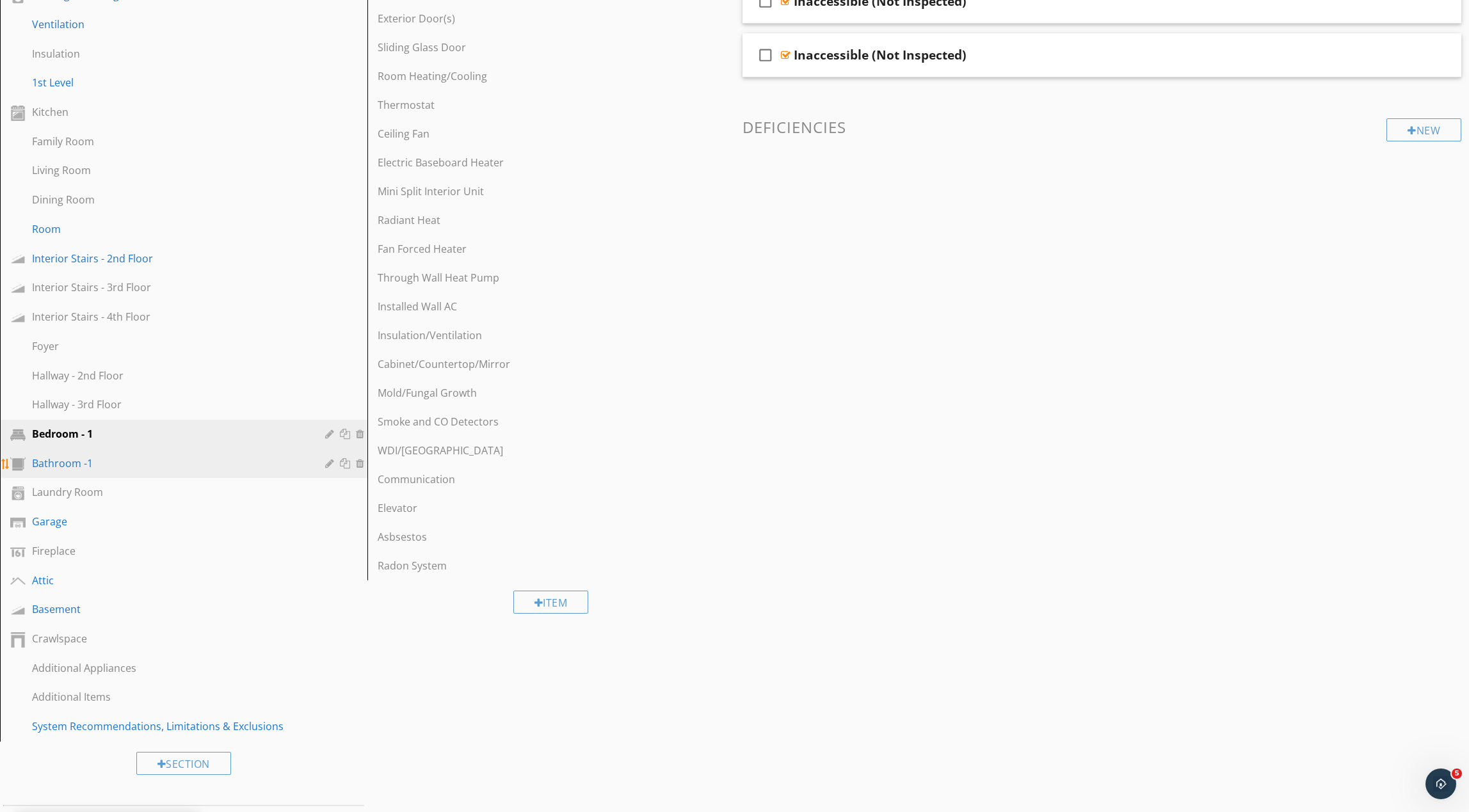
click at [159, 468] on div "Bathroom -1" at bounding box center [169, 463] width 275 height 16
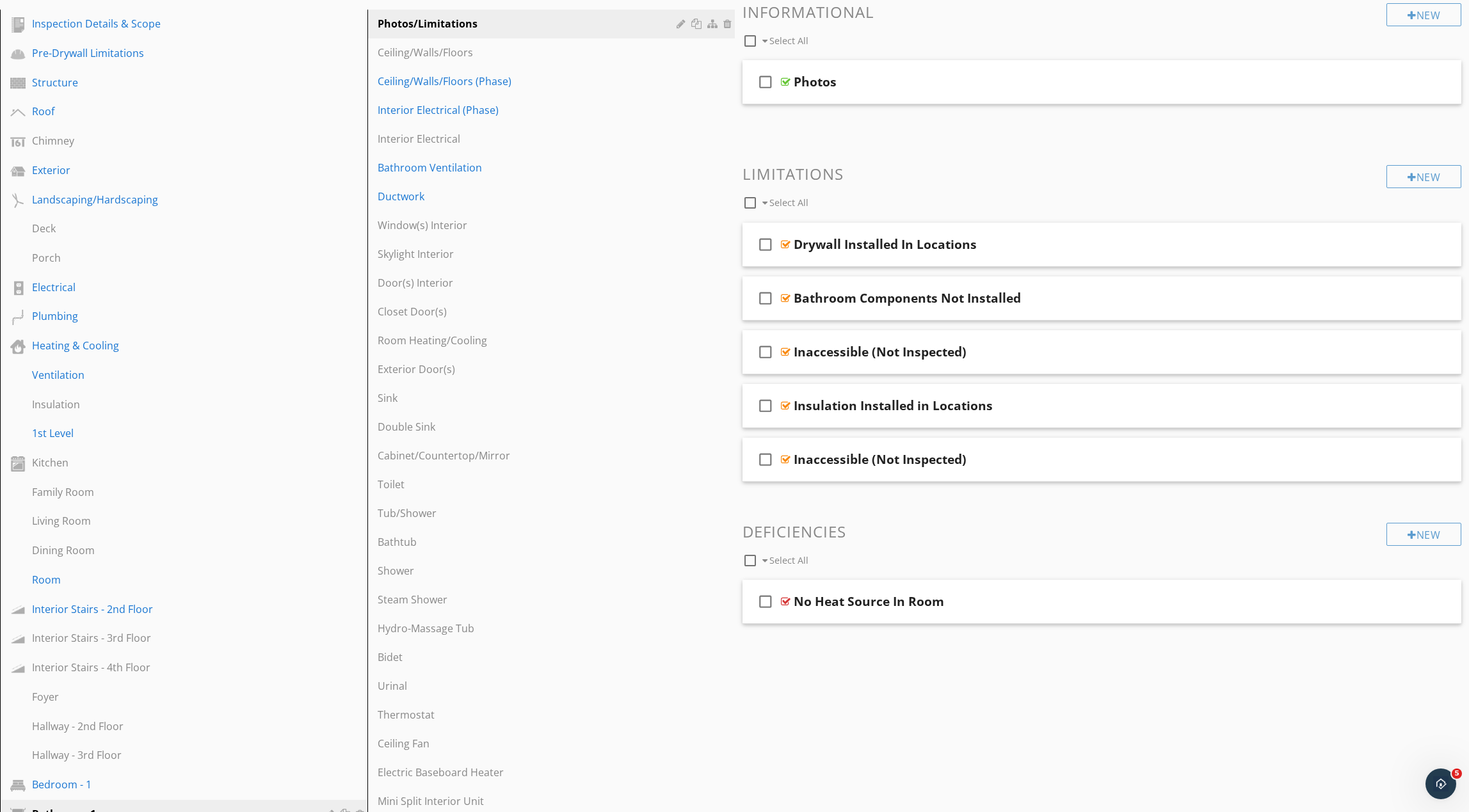
scroll to position [100, 0]
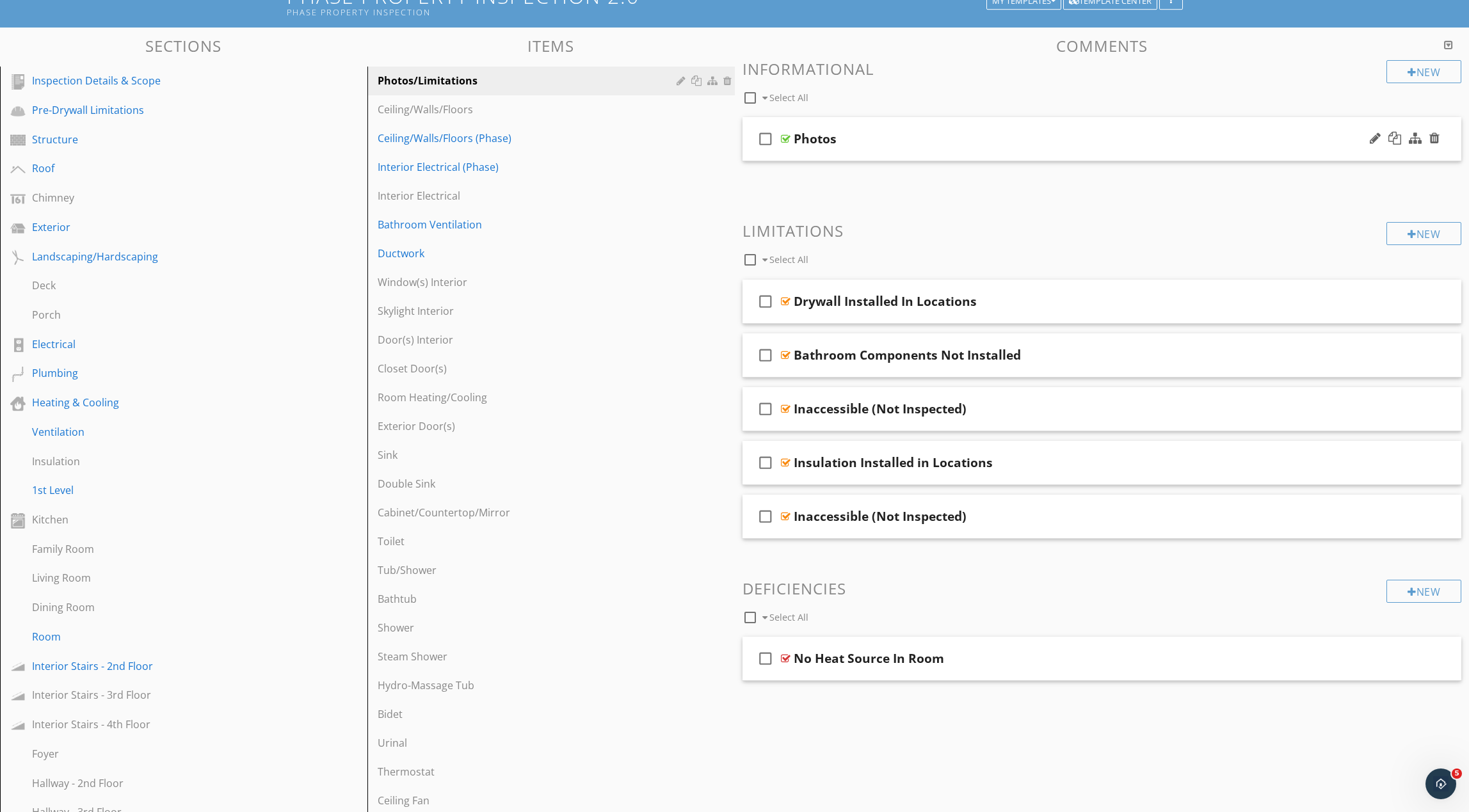
click at [819, 140] on div "Photos" at bounding box center [815, 139] width 43 height 16
drag, startPoint x: 794, startPoint y: 141, endPoint x: 857, endPoint y: 151, distance: 63.8
click at [795, 141] on input "Photos" at bounding box center [1054, 140] width 521 height 21
type input "Room Photos"
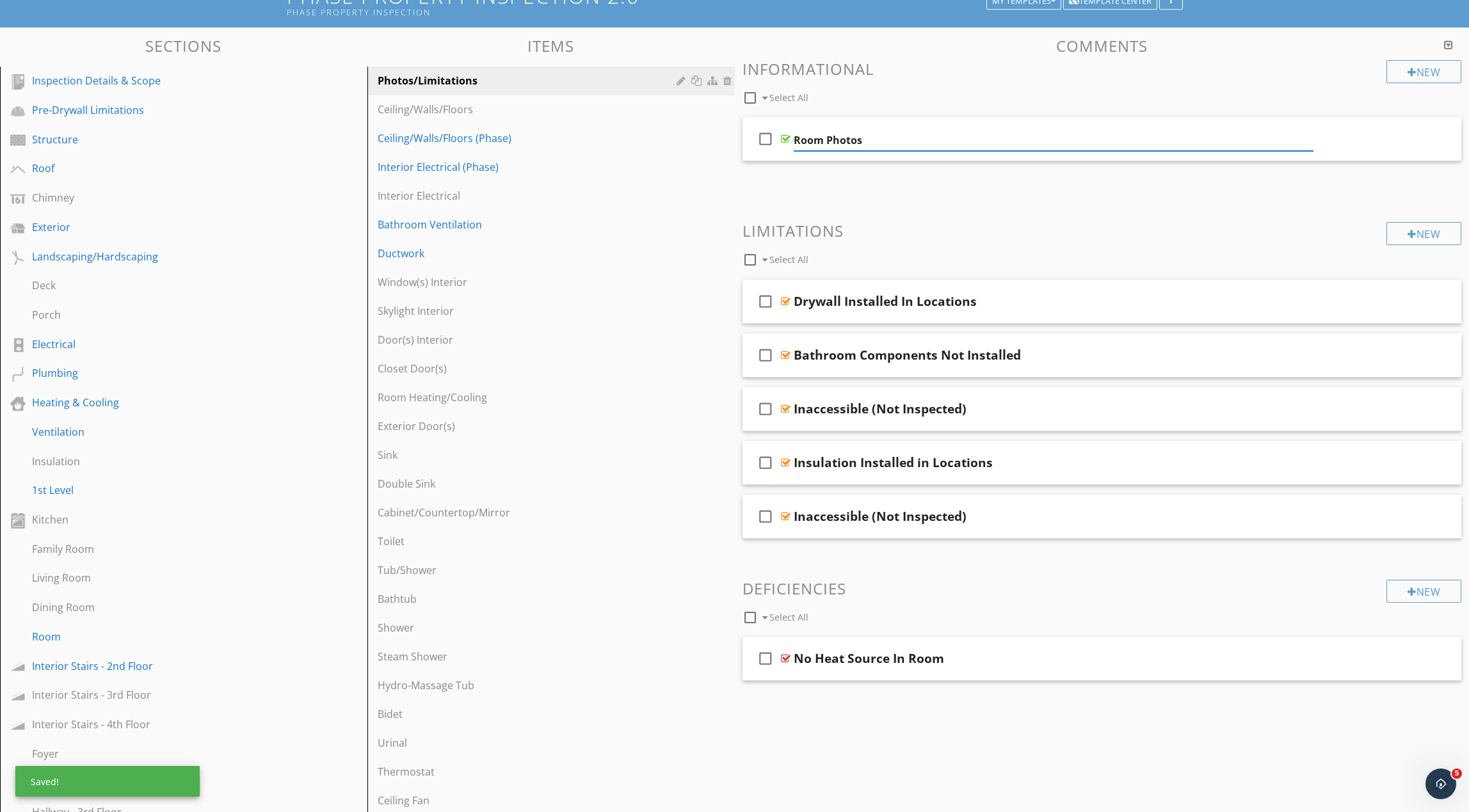
click at [987, 86] on div "check_box_outline_blank Select All" at bounding box center [1064, 94] width 645 height 24
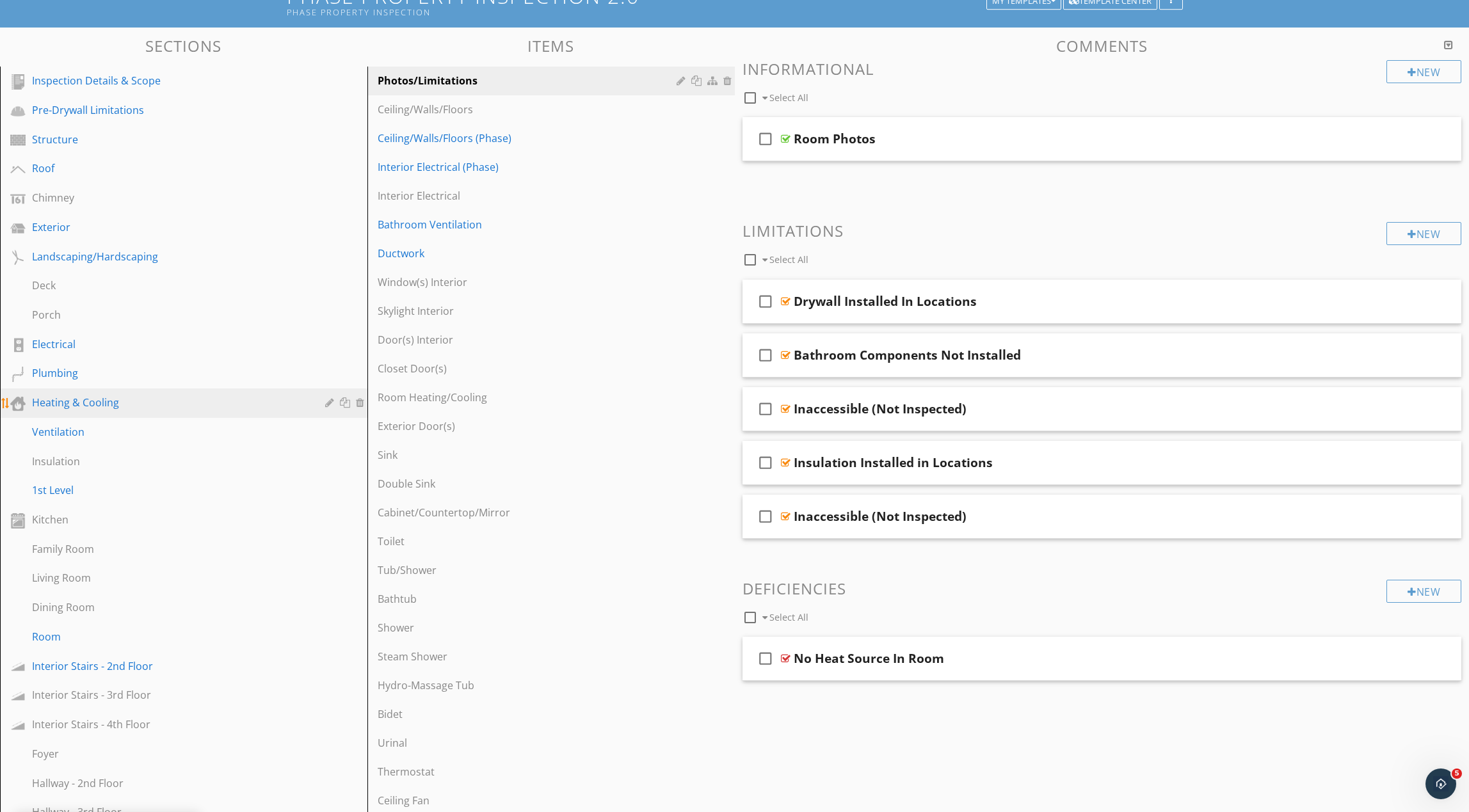
click at [261, 402] on div "Heating & Cooling" at bounding box center [169, 402] width 275 height 16
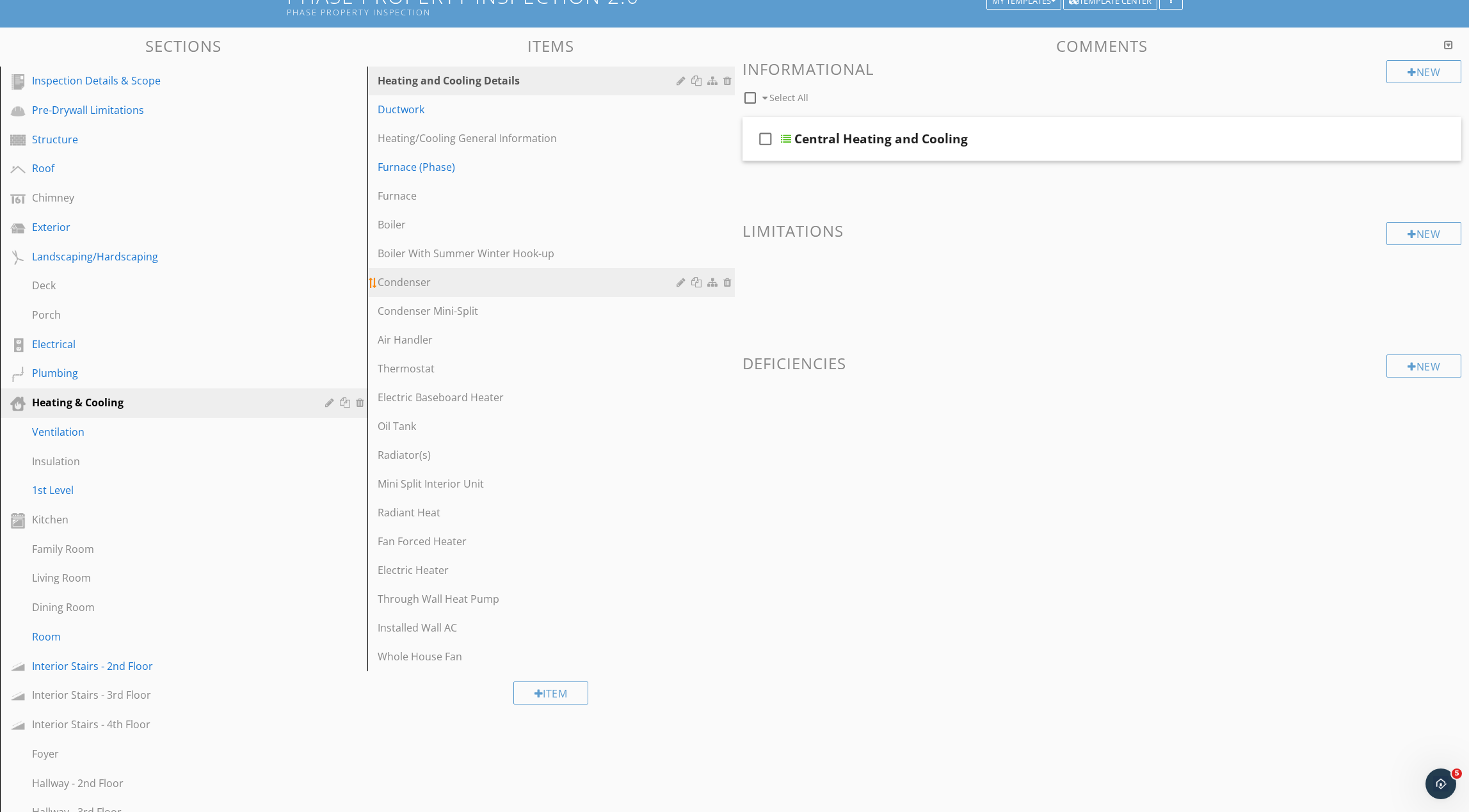
click at [697, 283] on div at bounding box center [698, 282] width 13 height 10
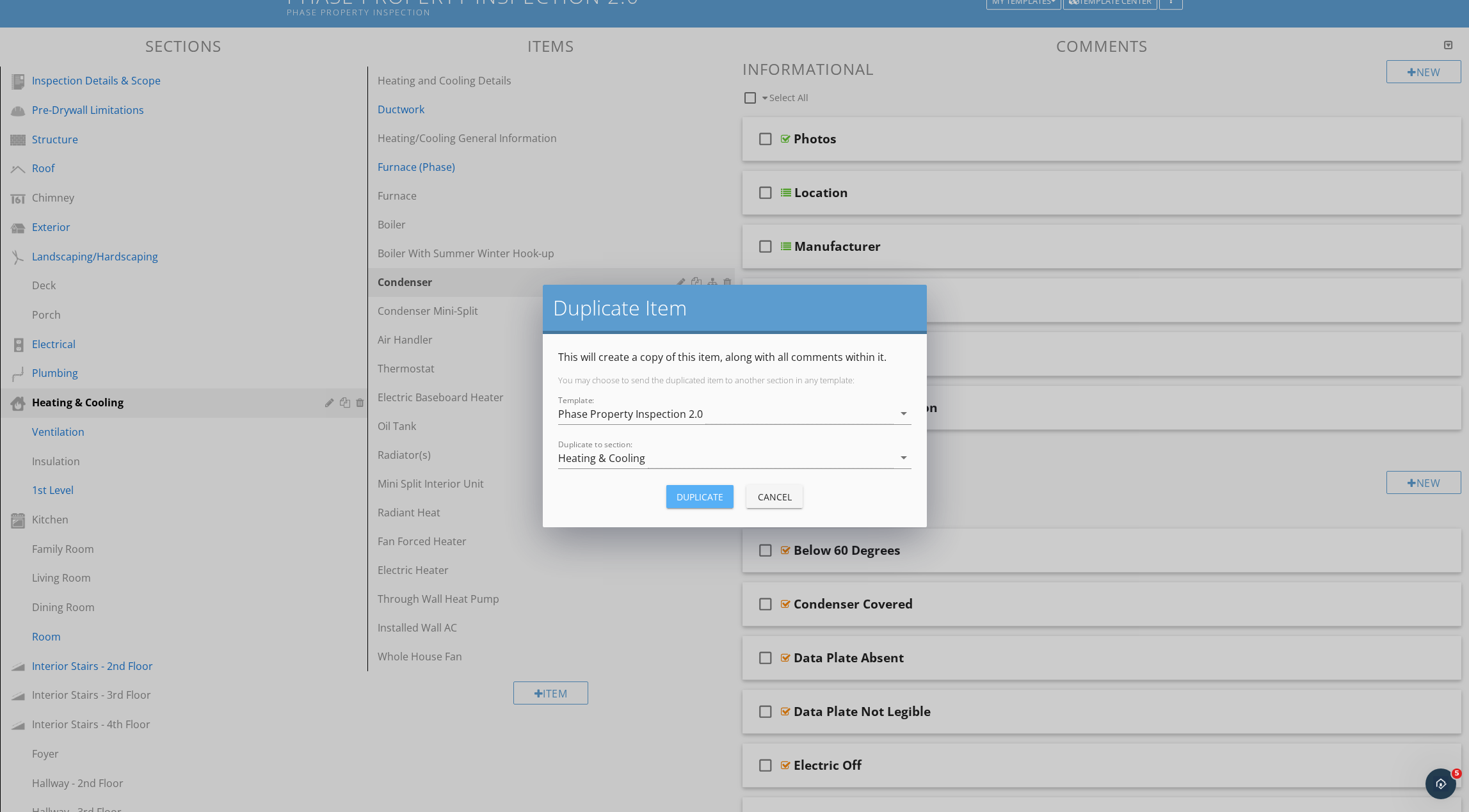
click at [687, 496] on div "Duplicate" at bounding box center [699, 497] width 47 height 13
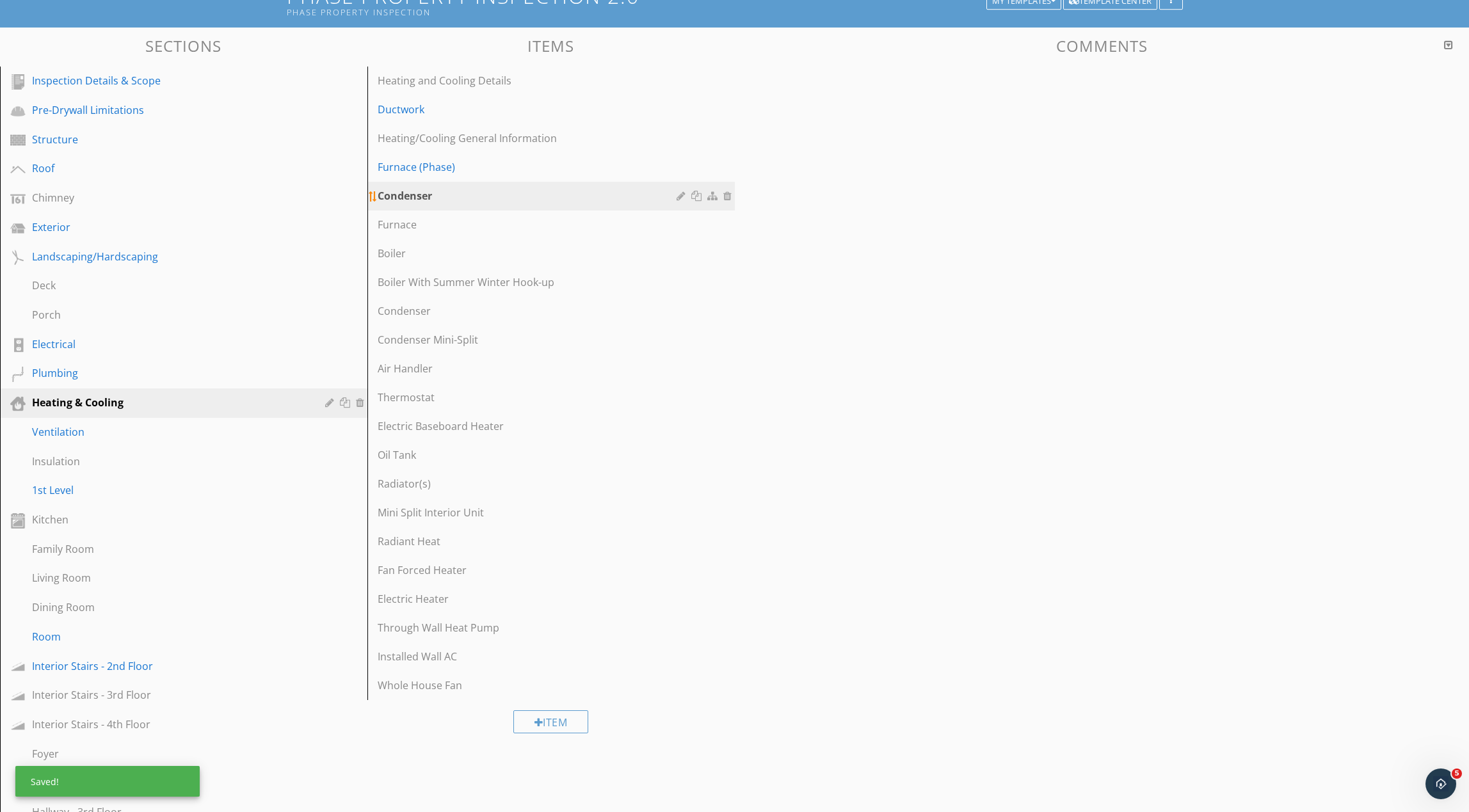
click at [680, 199] on div at bounding box center [682, 196] width 12 height 10
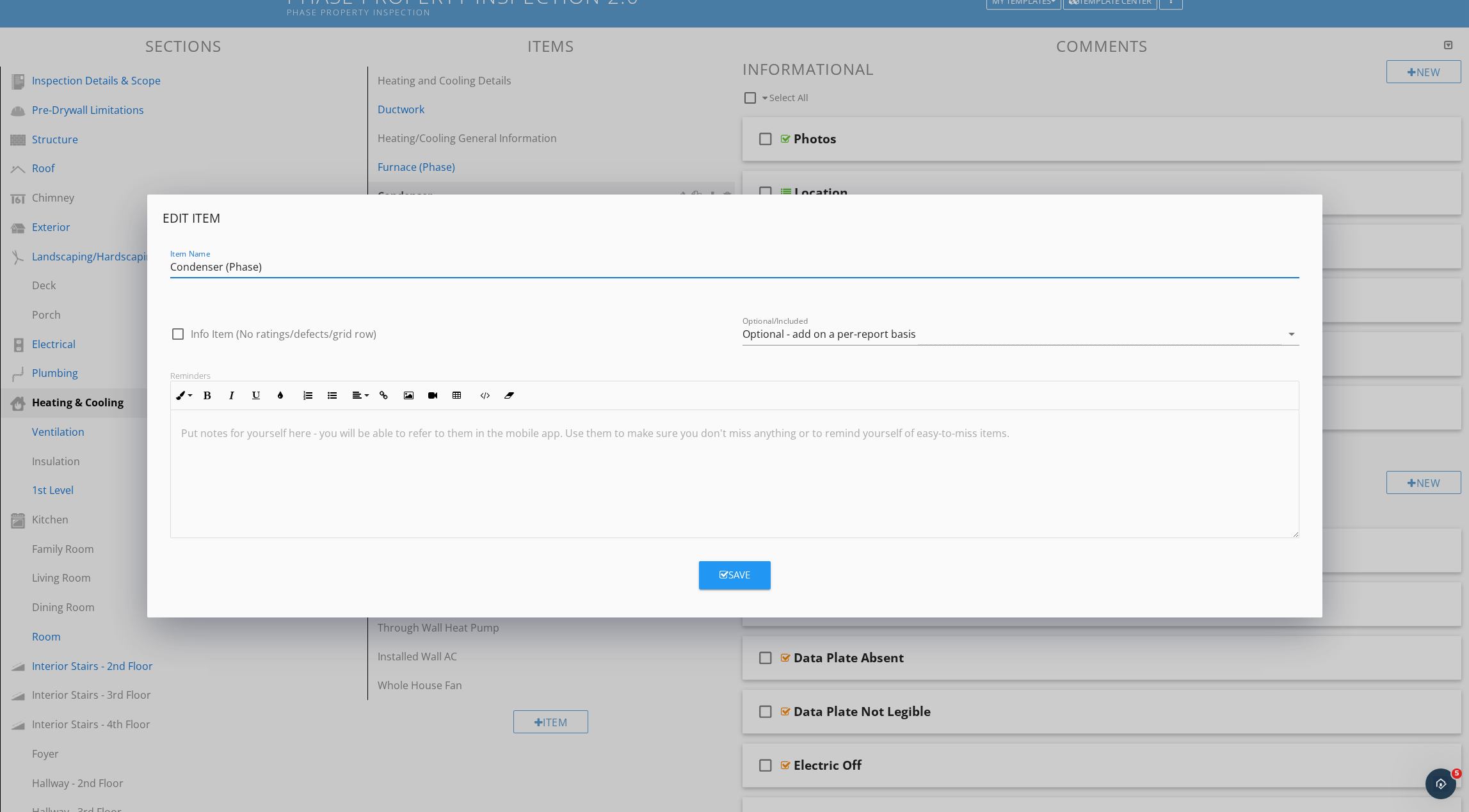
type input "Condenser (Phase)"
click at [823, 343] on div "Optional - add on a per-report basis" at bounding box center [1012, 334] width 539 height 21
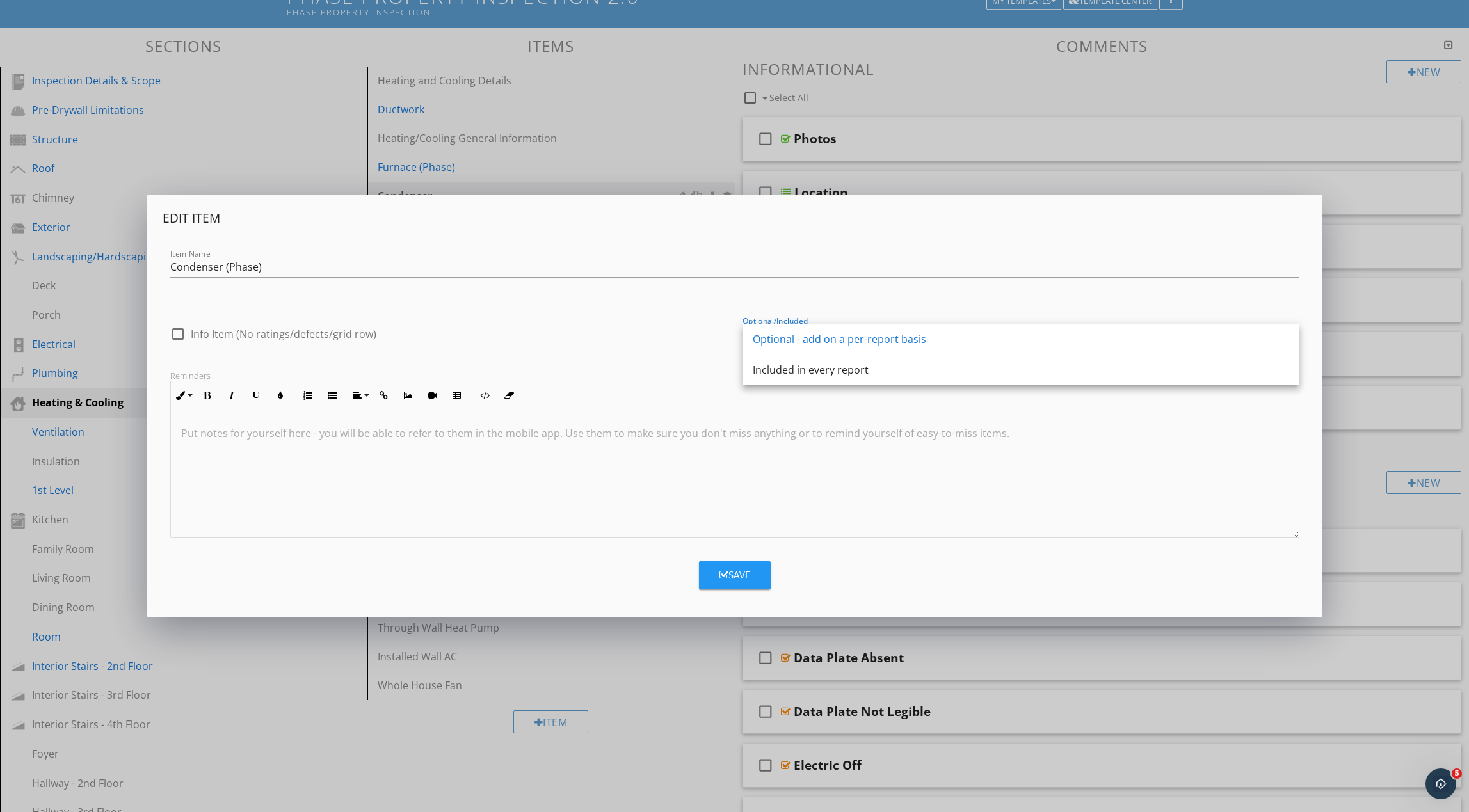
click at [825, 362] on div "Included in every report" at bounding box center [1021, 370] width 536 height 16
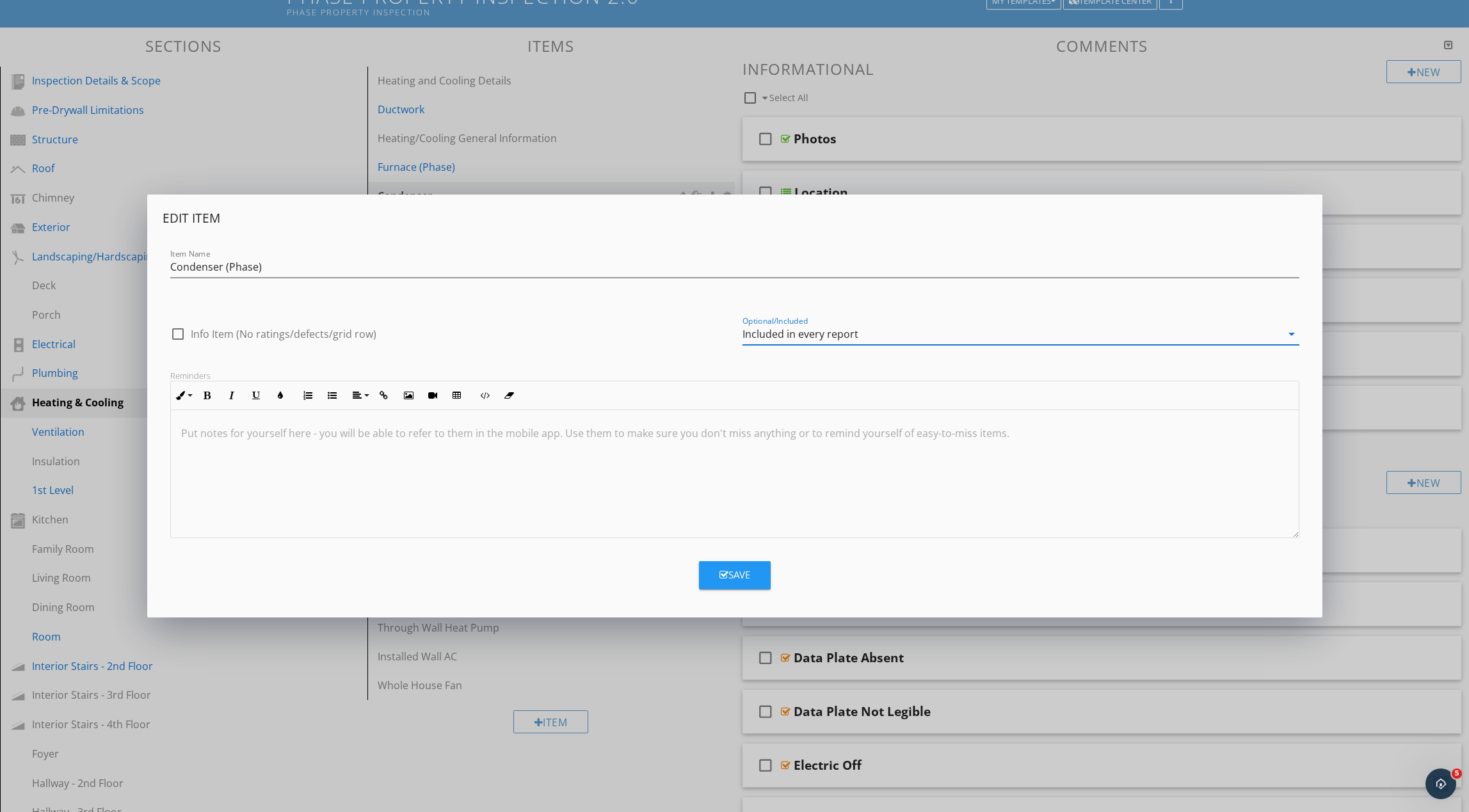
click at [752, 573] on button "Save" at bounding box center [734, 575] width 72 height 28
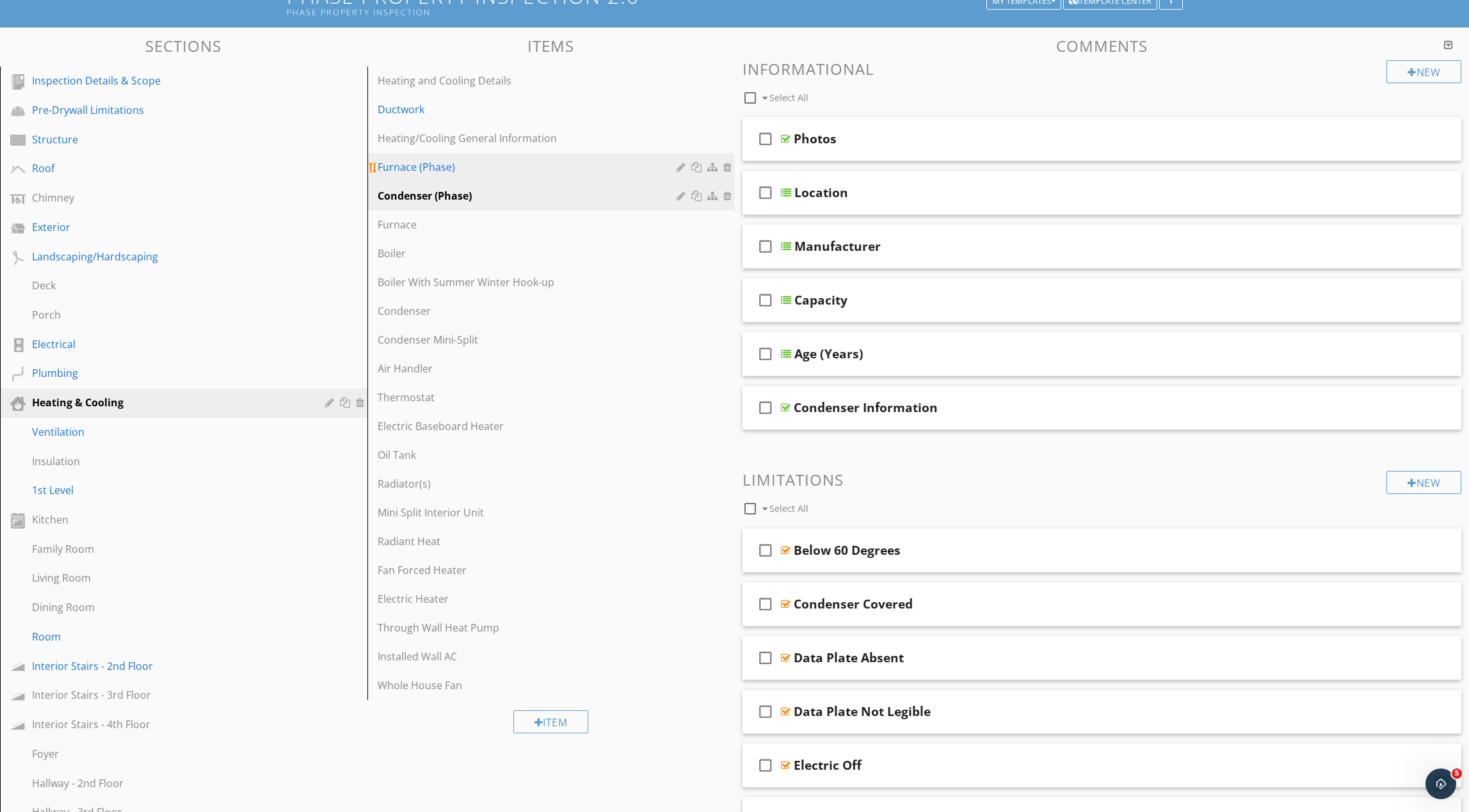
click at [544, 171] on div "Furnace (Phase)" at bounding box center [529, 167] width 303 height 16
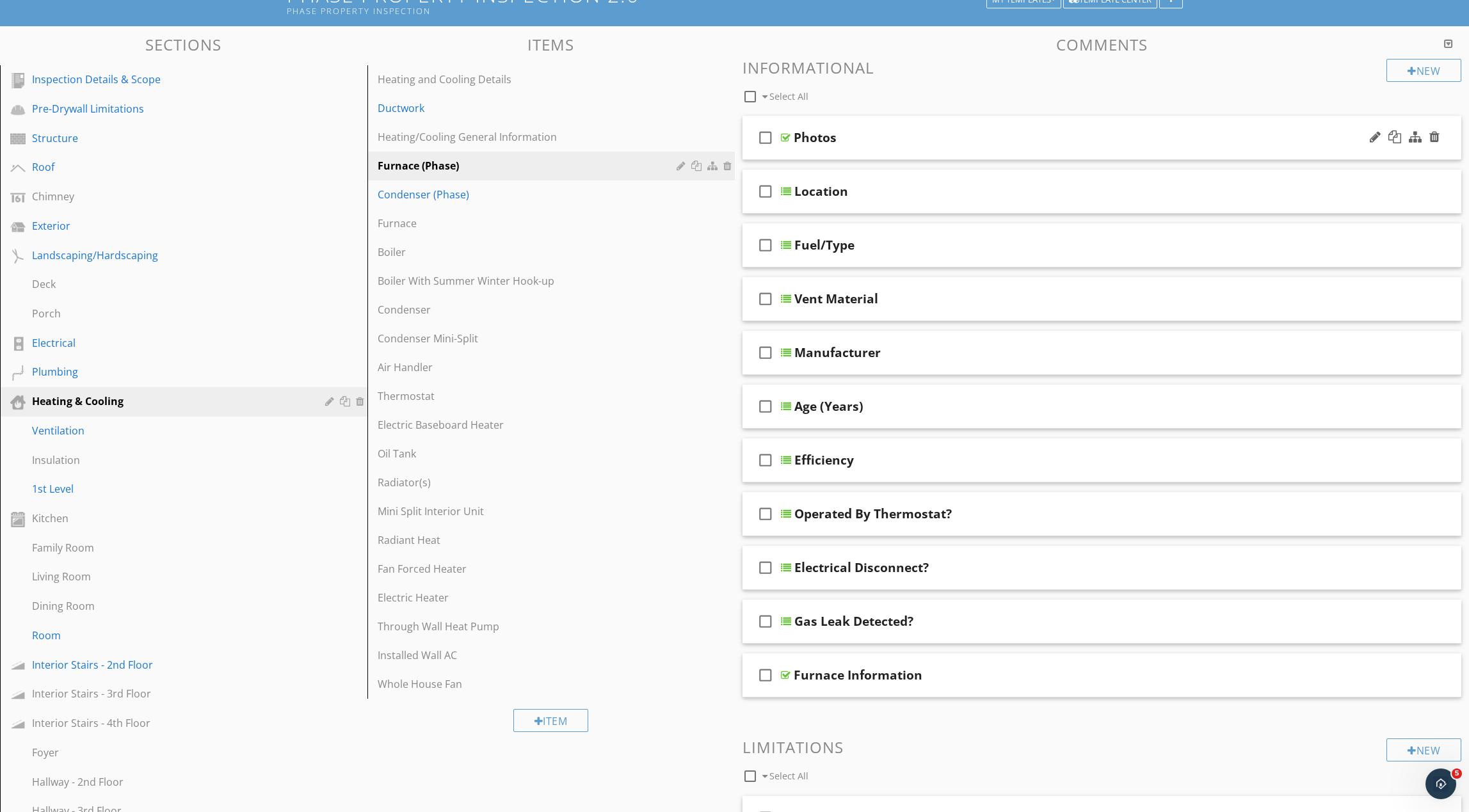
scroll to position [95, 0]
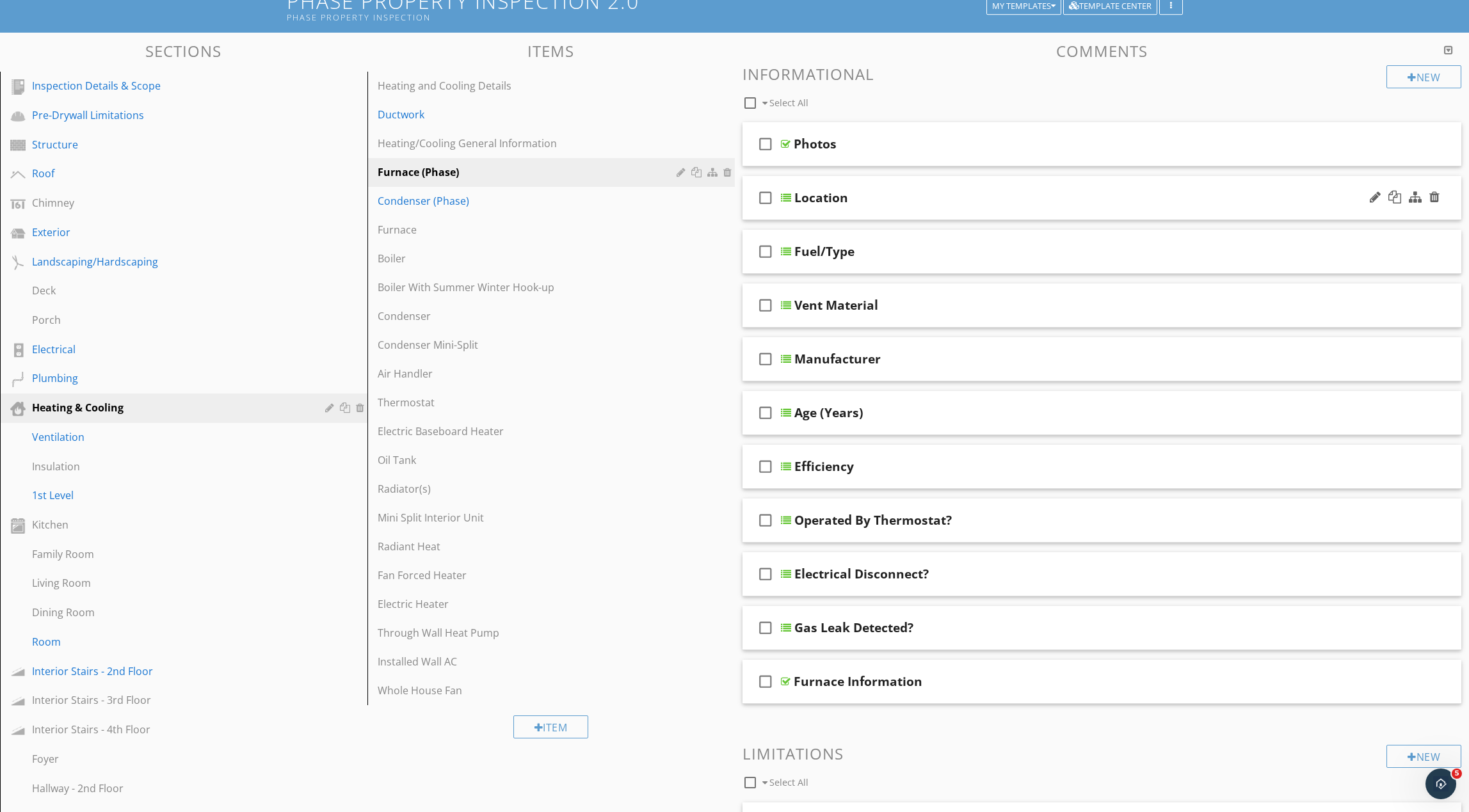
click at [896, 206] on div "check_box_outline_blank Location" at bounding box center [1102, 198] width 719 height 44
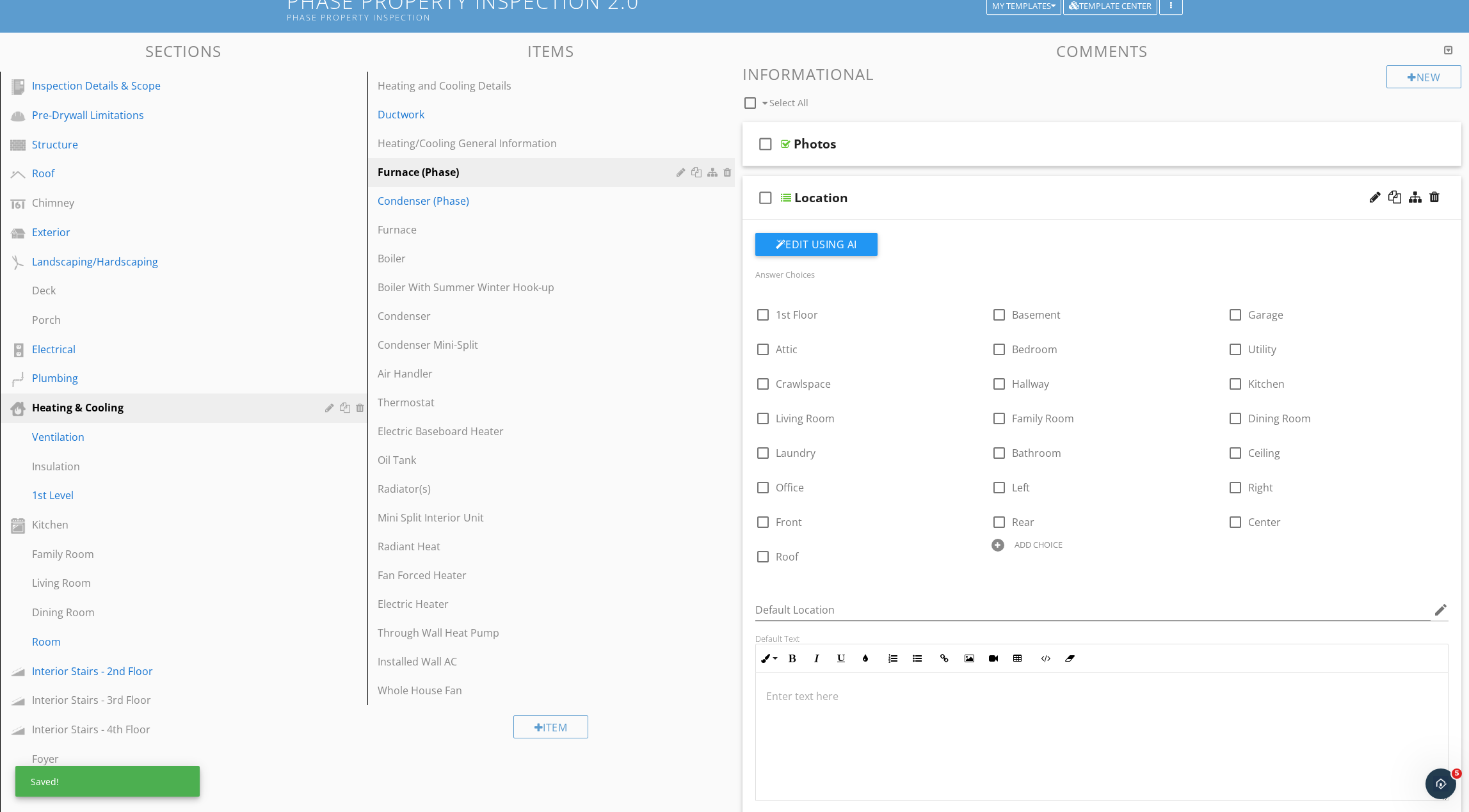
click at [997, 548] on div at bounding box center [998, 545] width 13 height 13
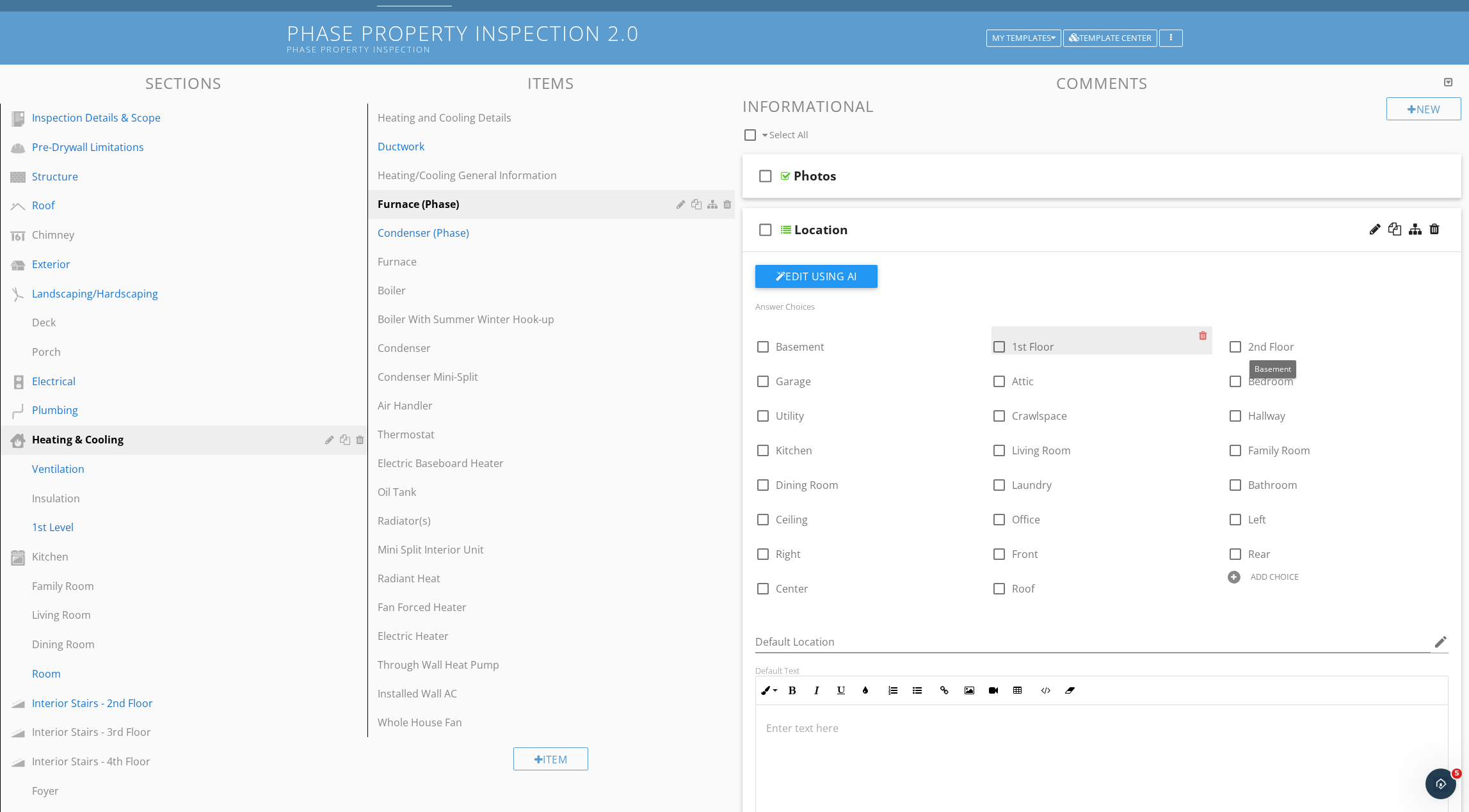
scroll to position [66, 0]
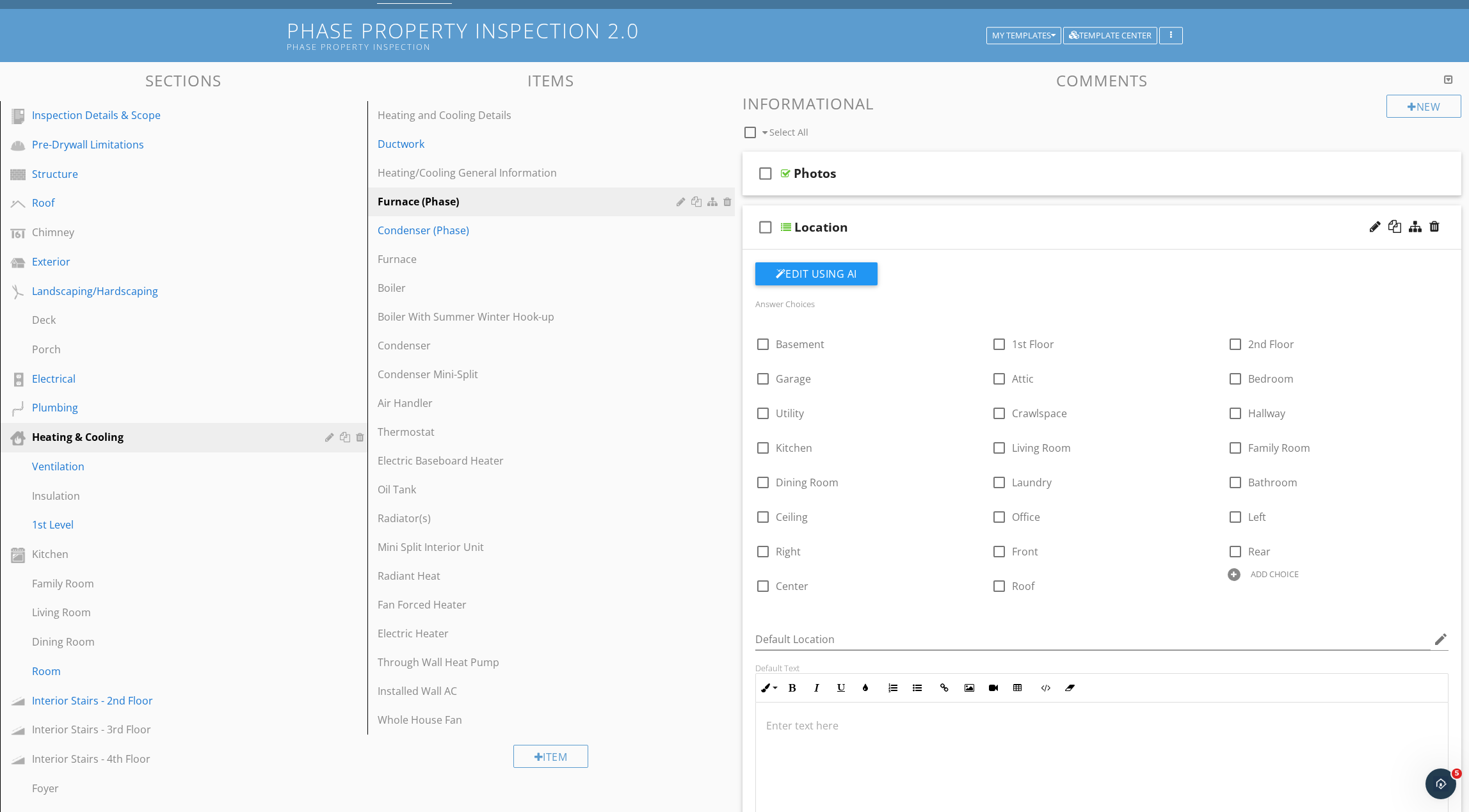
click at [1233, 574] on div at bounding box center [1233, 574] width 13 height 13
click at [766, 610] on div at bounding box center [761, 608] width 13 height 13
type input "4th Floor"
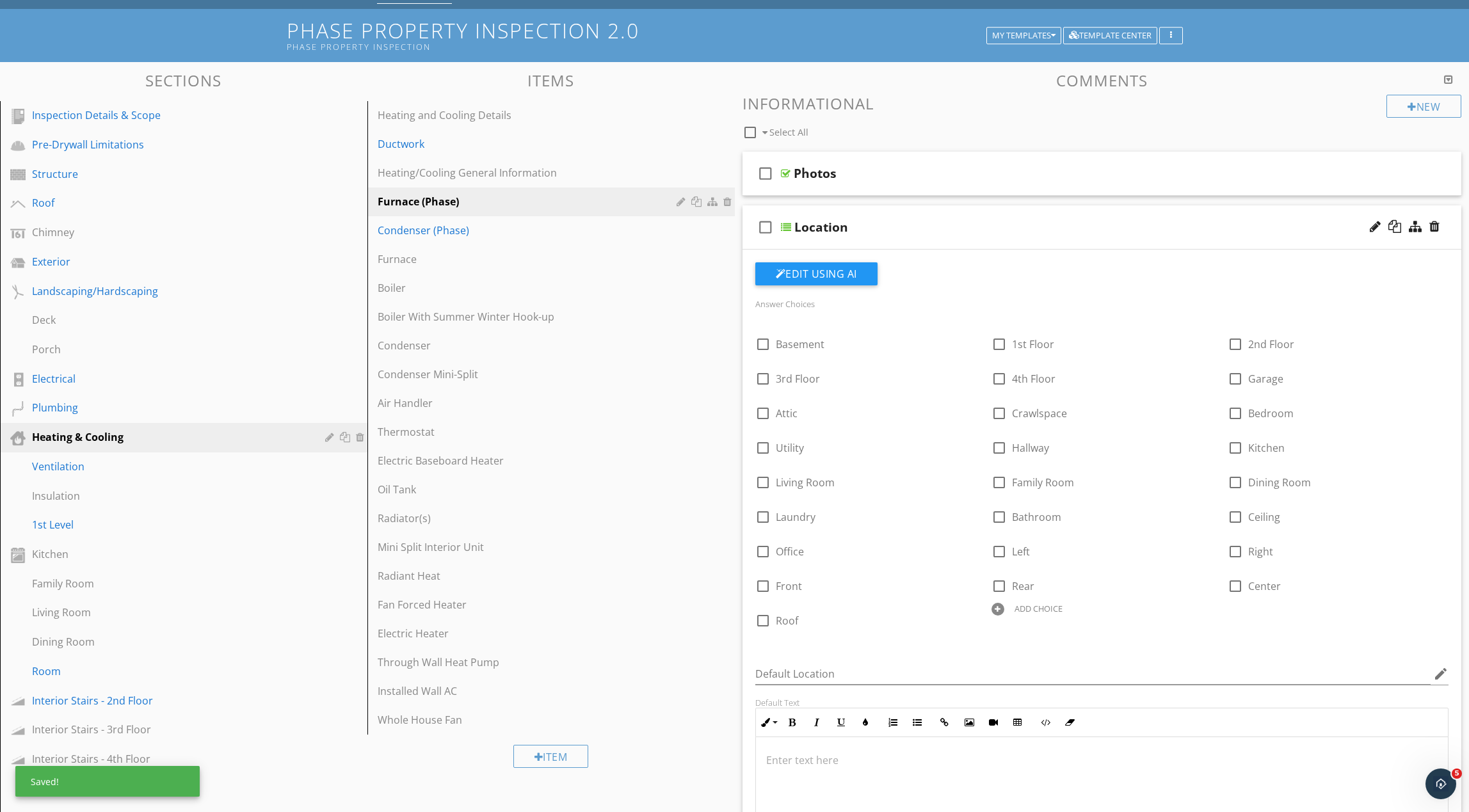
click at [965, 231] on div "Location" at bounding box center [1055, 227] width 521 height 16
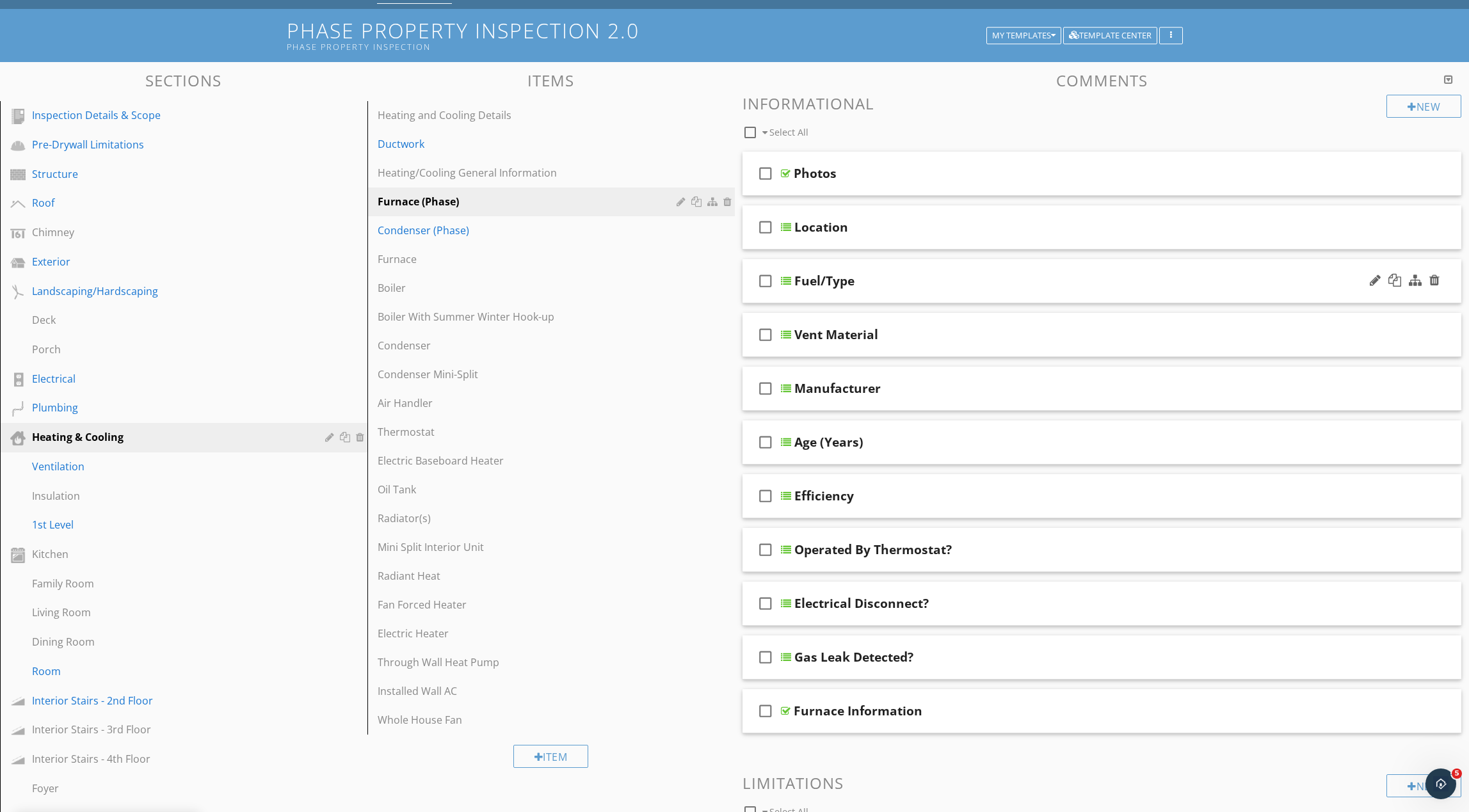
click at [959, 282] on div "Fuel/Type" at bounding box center [1055, 281] width 521 height 16
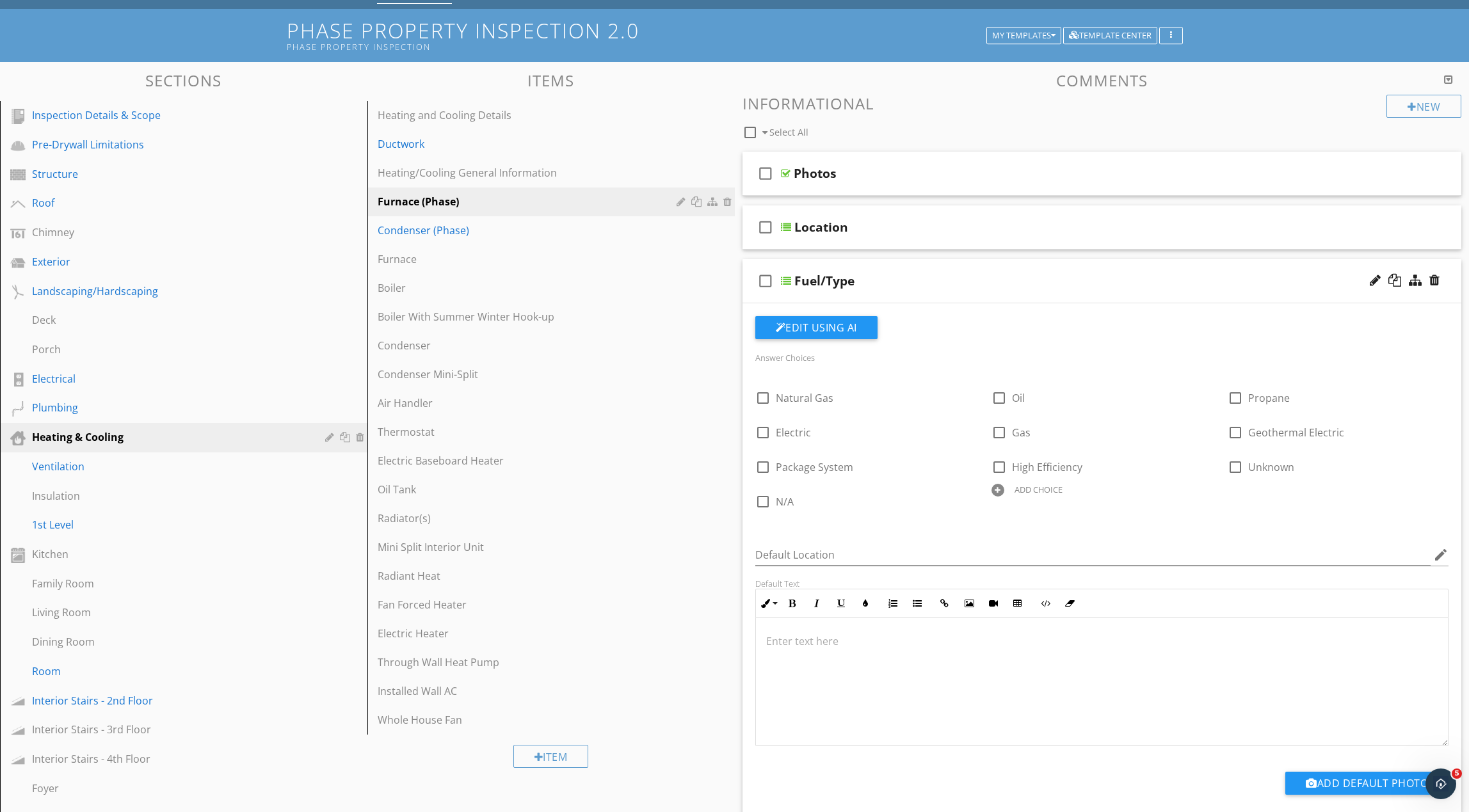
click at [959, 282] on div "Fuel/Type" at bounding box center [1055, 281] width 521 height 16
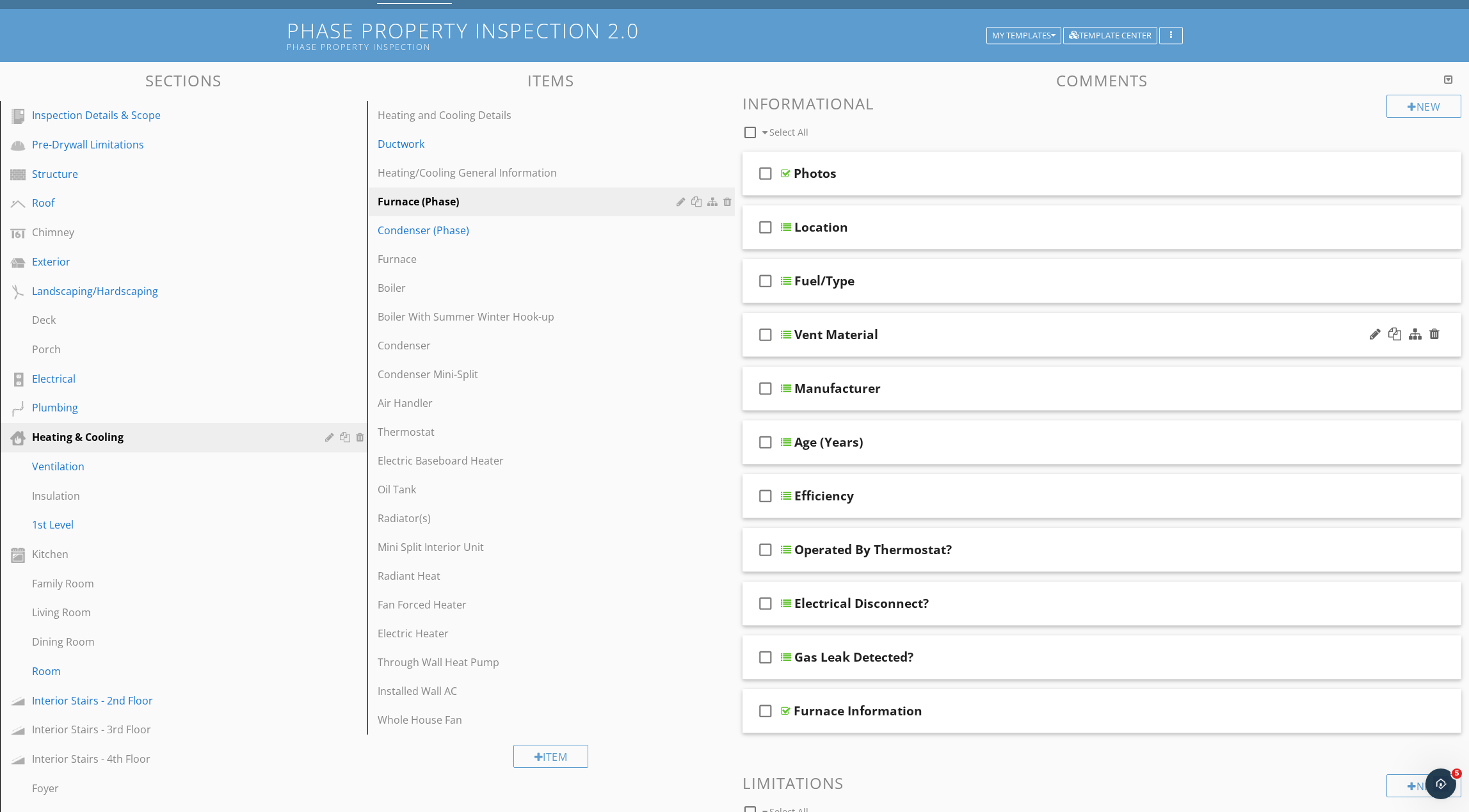
click at [951, 331] on div "Vent Material" at bounding box center [1055, 334] width 521 height 16
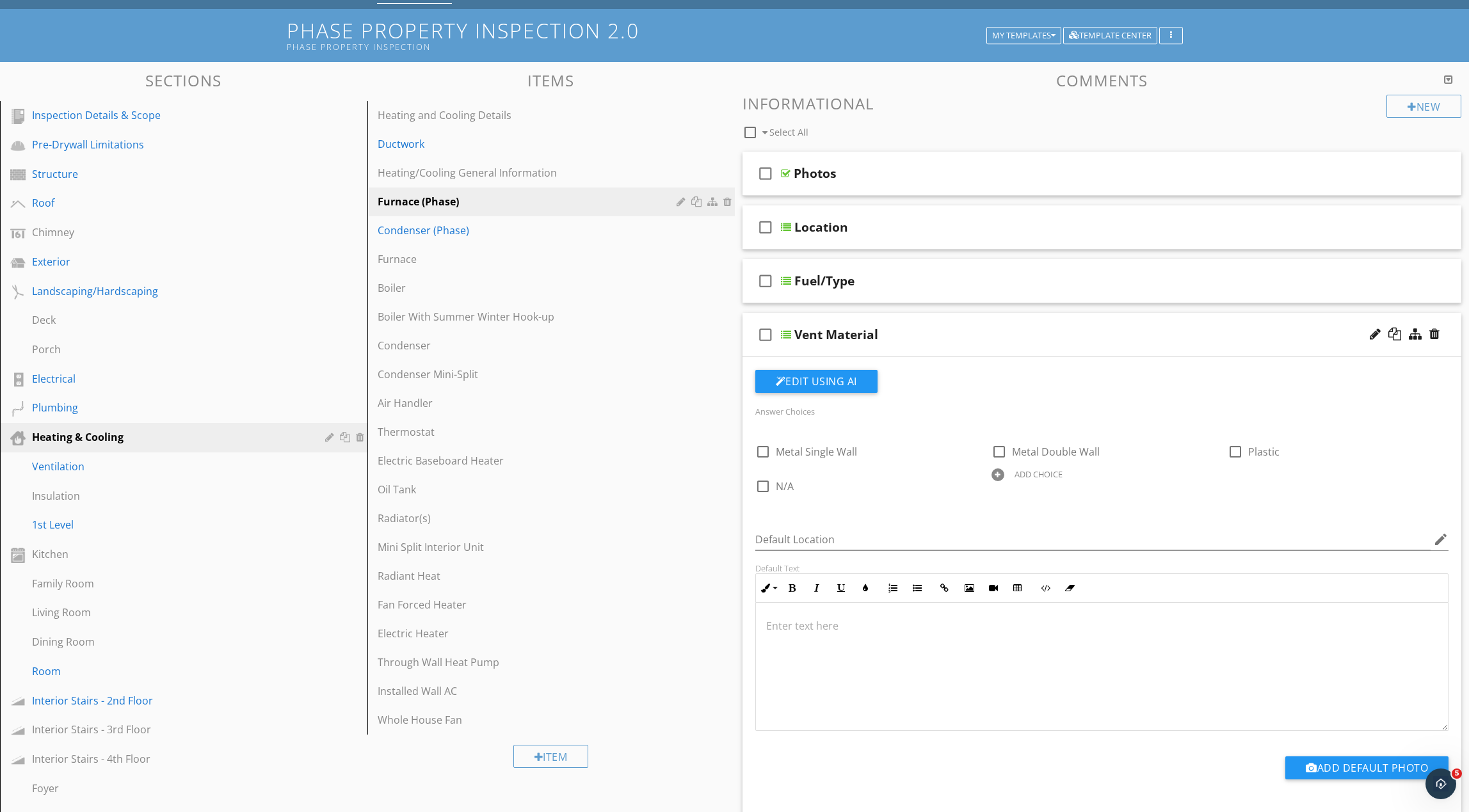
click at [999, 475] on div at bounding box center [998, 474] width 13 height 13
type input "Not Installed"
click at [999, 342] on div "Vent Material" at bounding box center [1055, 334] width 521 height 16
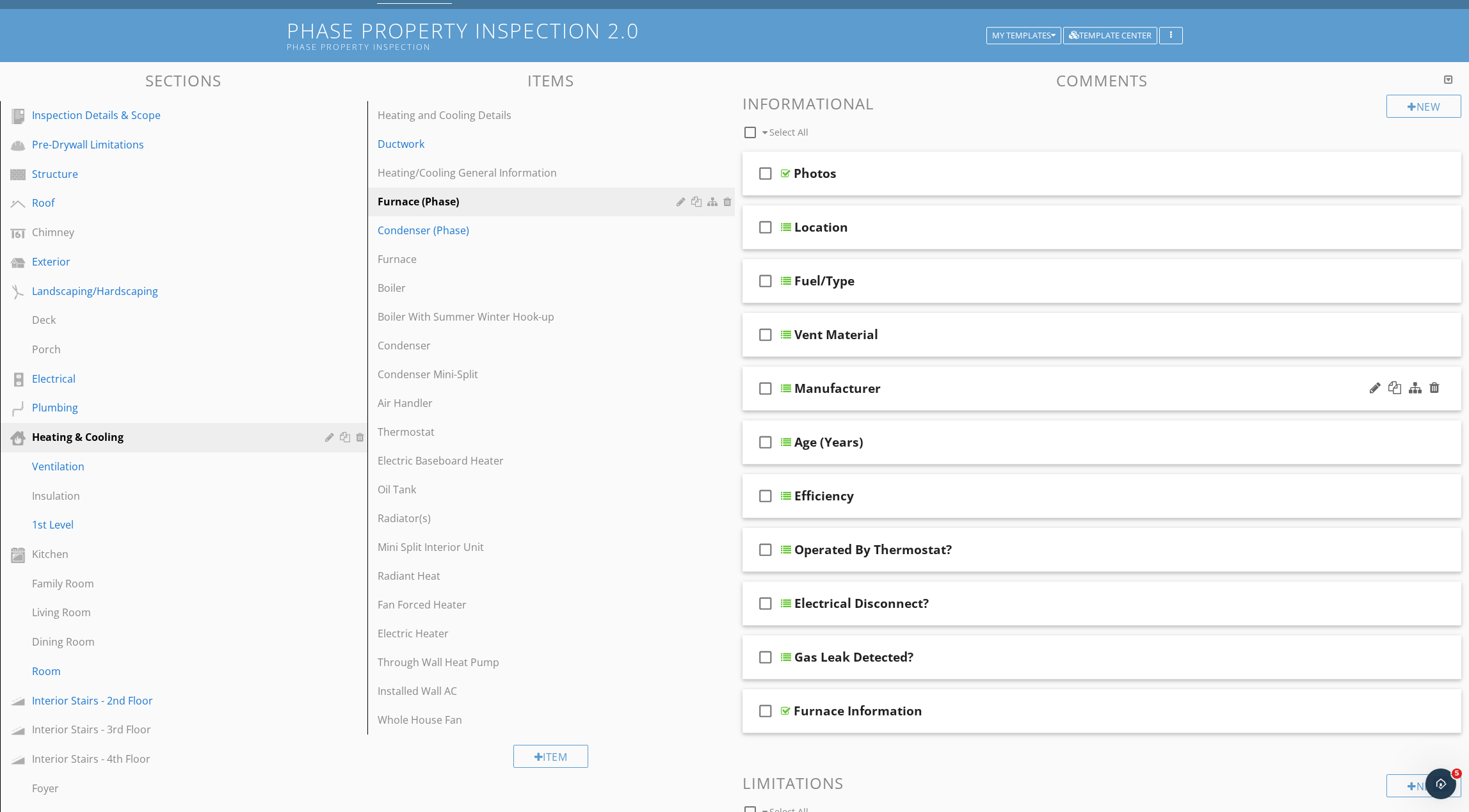
click at [977, 387] on div "Manufacturer" at bounding box center [1055, 388] width 521 height 16
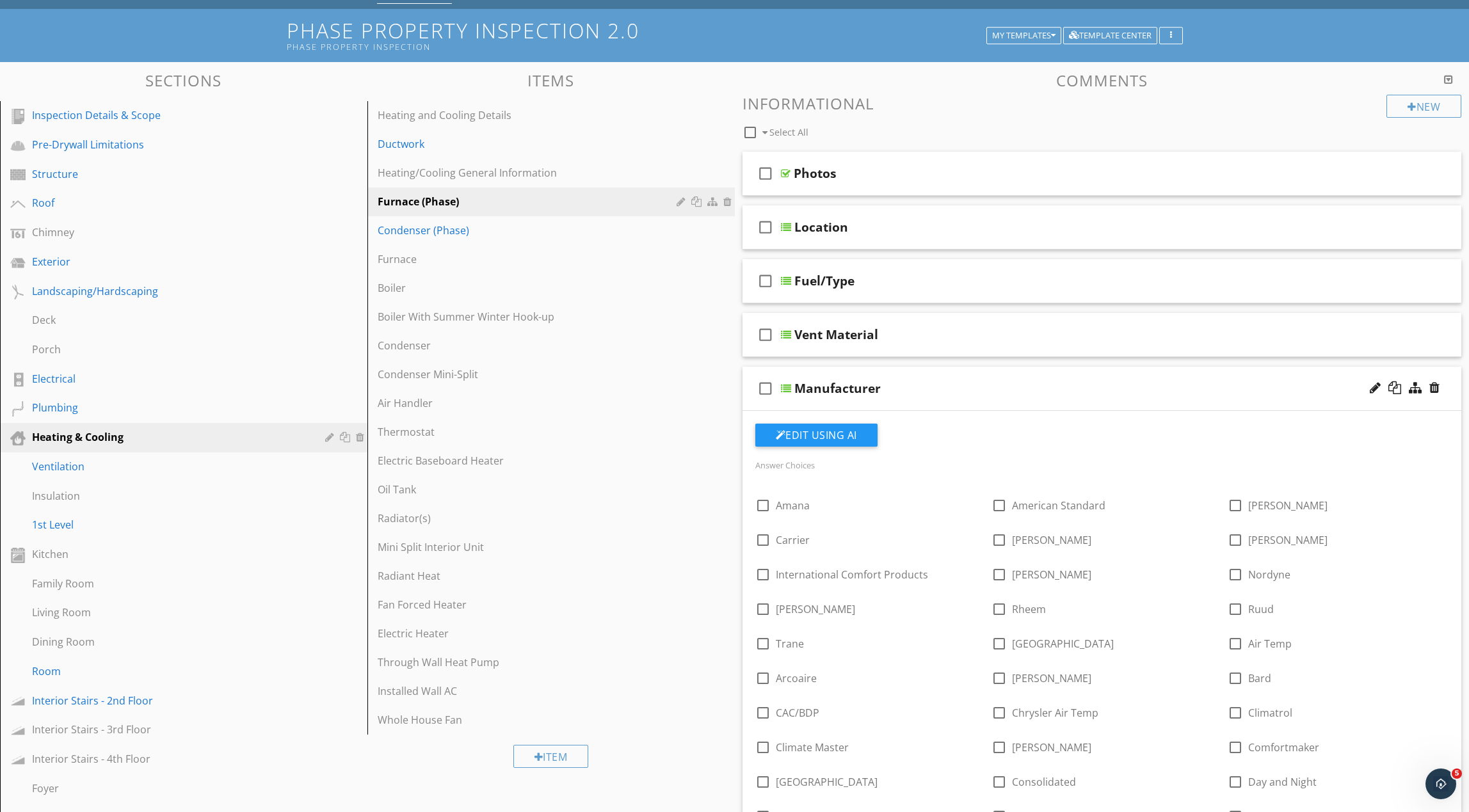
click at [978, 387] on div "Manufacturer" at bounding box center [1055, 388] width 521 height 16
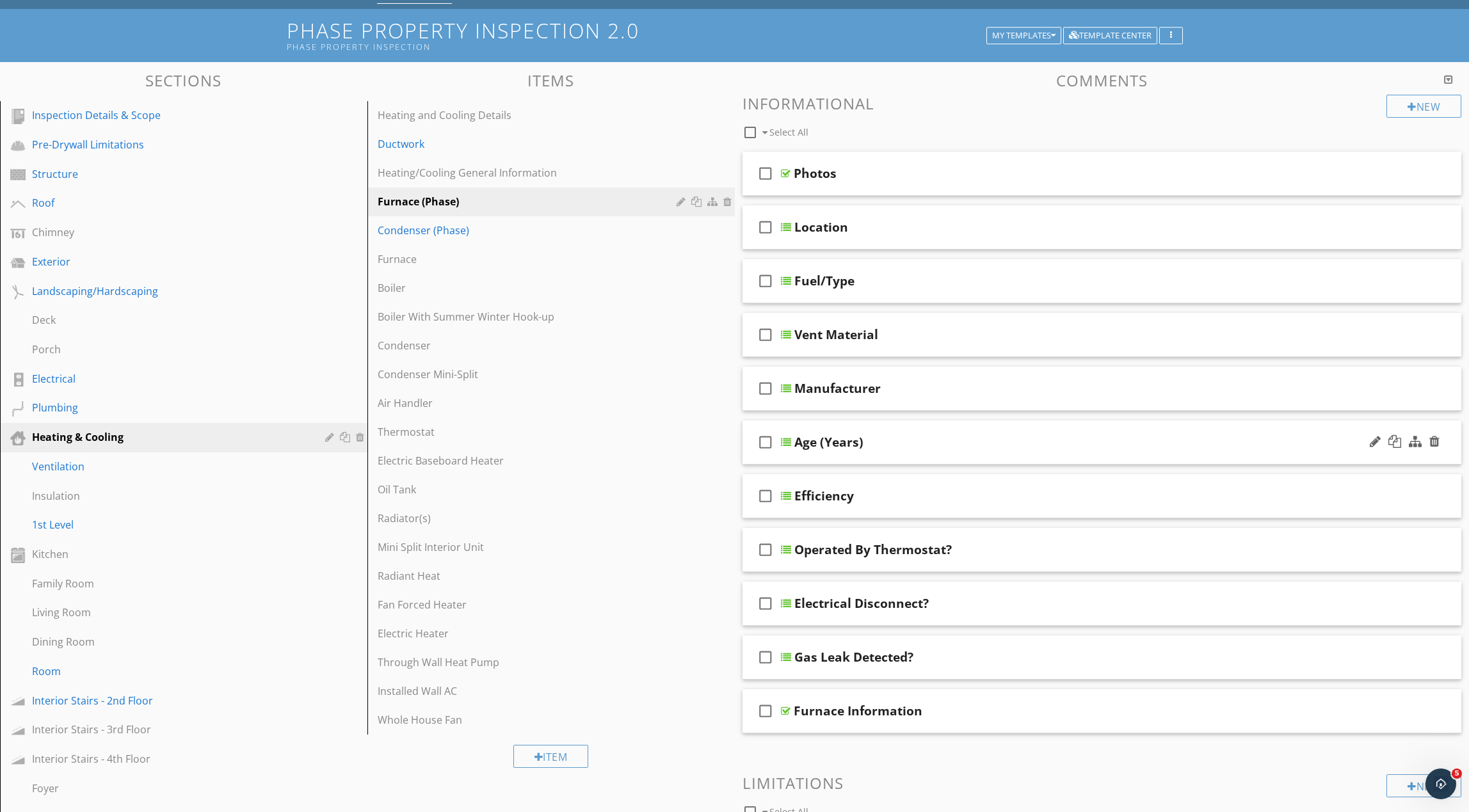
click at [951, 450] on div "check_box_outline_blank Age (Years)" at bounding box center [1102, 442] width 719 height 44
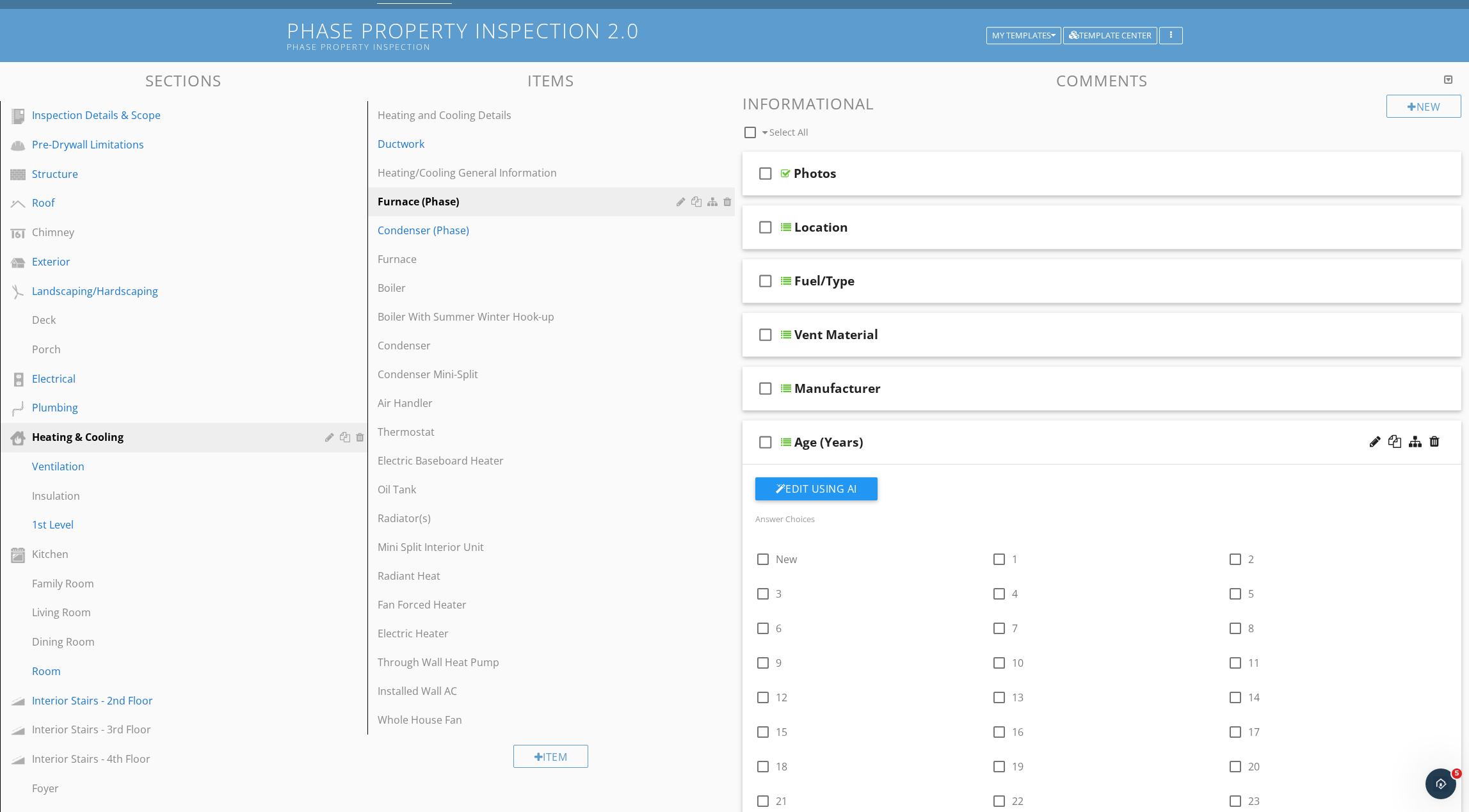
click at [951, 450] on div "check_box_outline_blank Age (Years)" at bounding box center [1102, 442] width 719 height 44
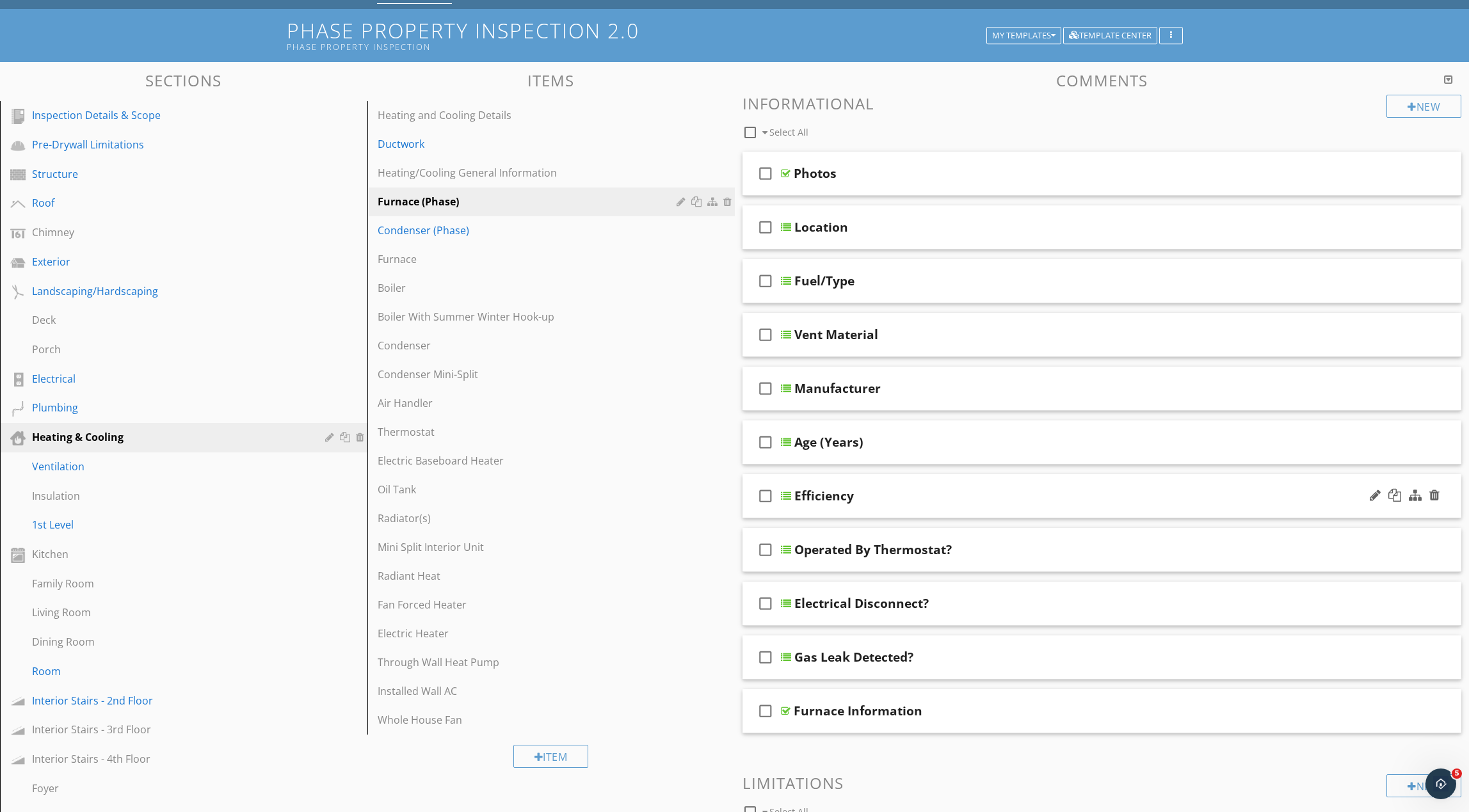
click at [951, 492] on div "Efficiency" at bounding box center [1055, 495] width 521 height 16
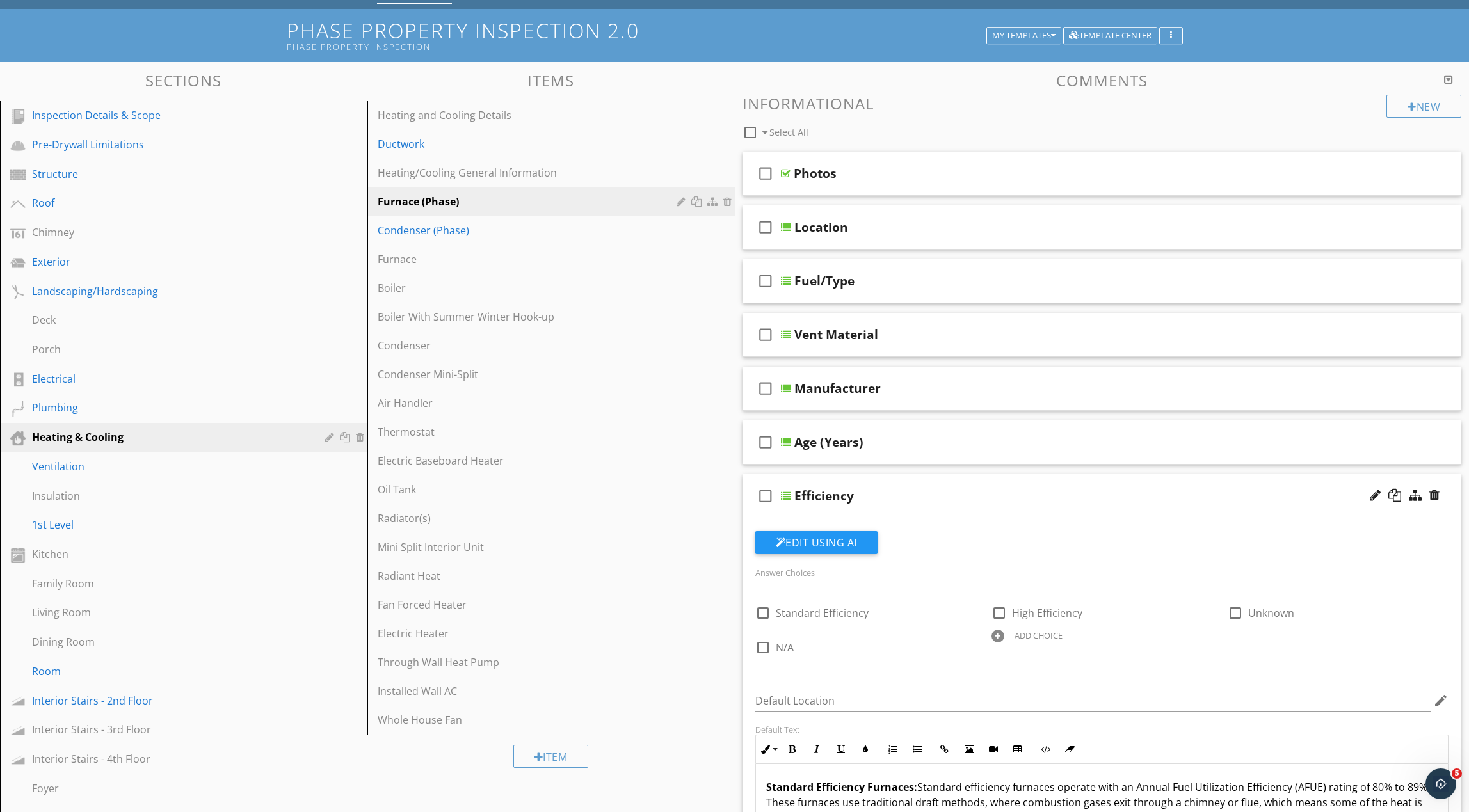
click at [997, 636] on div at bounding box center [998, 636] width 13 height 13
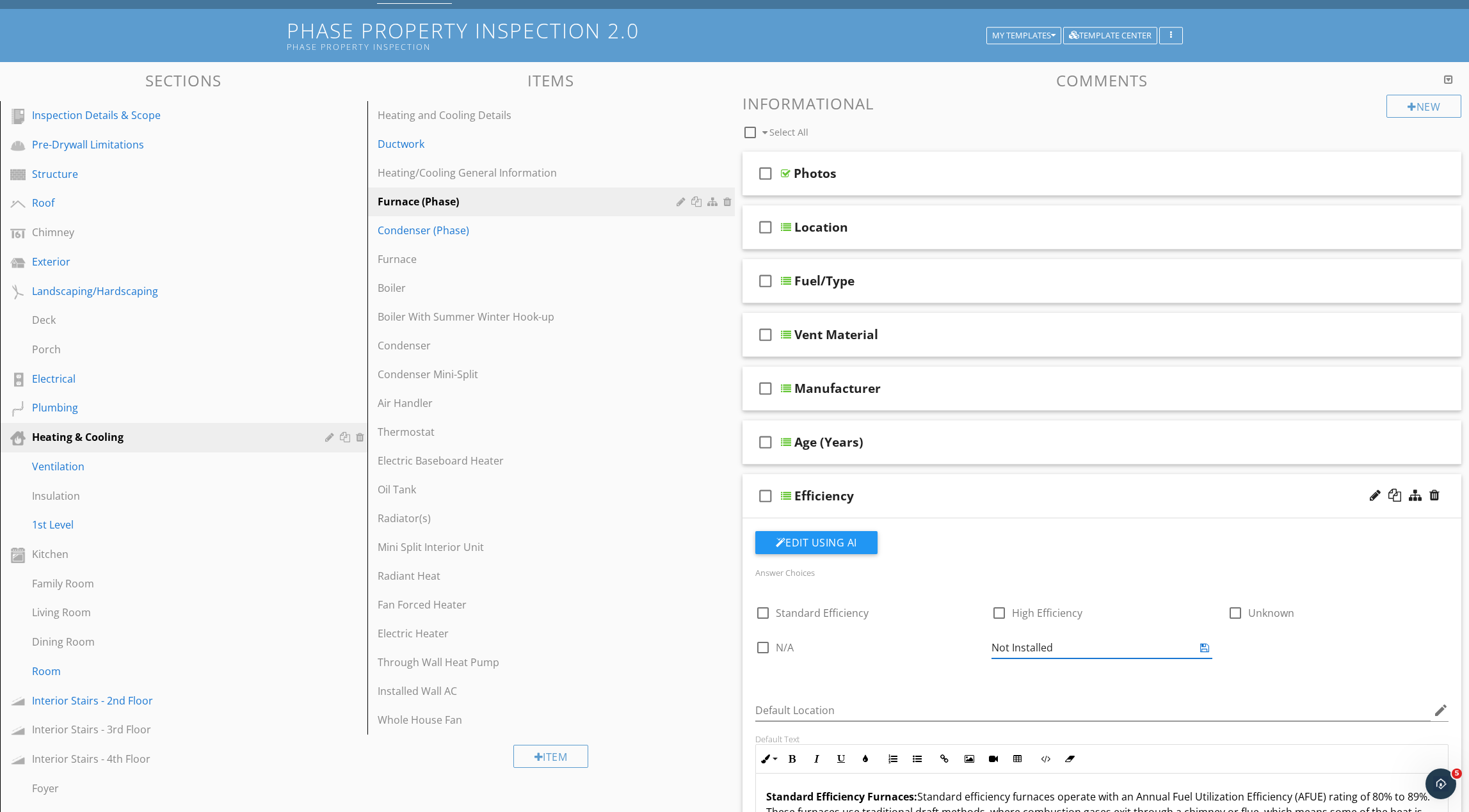
type input "Not Installed"
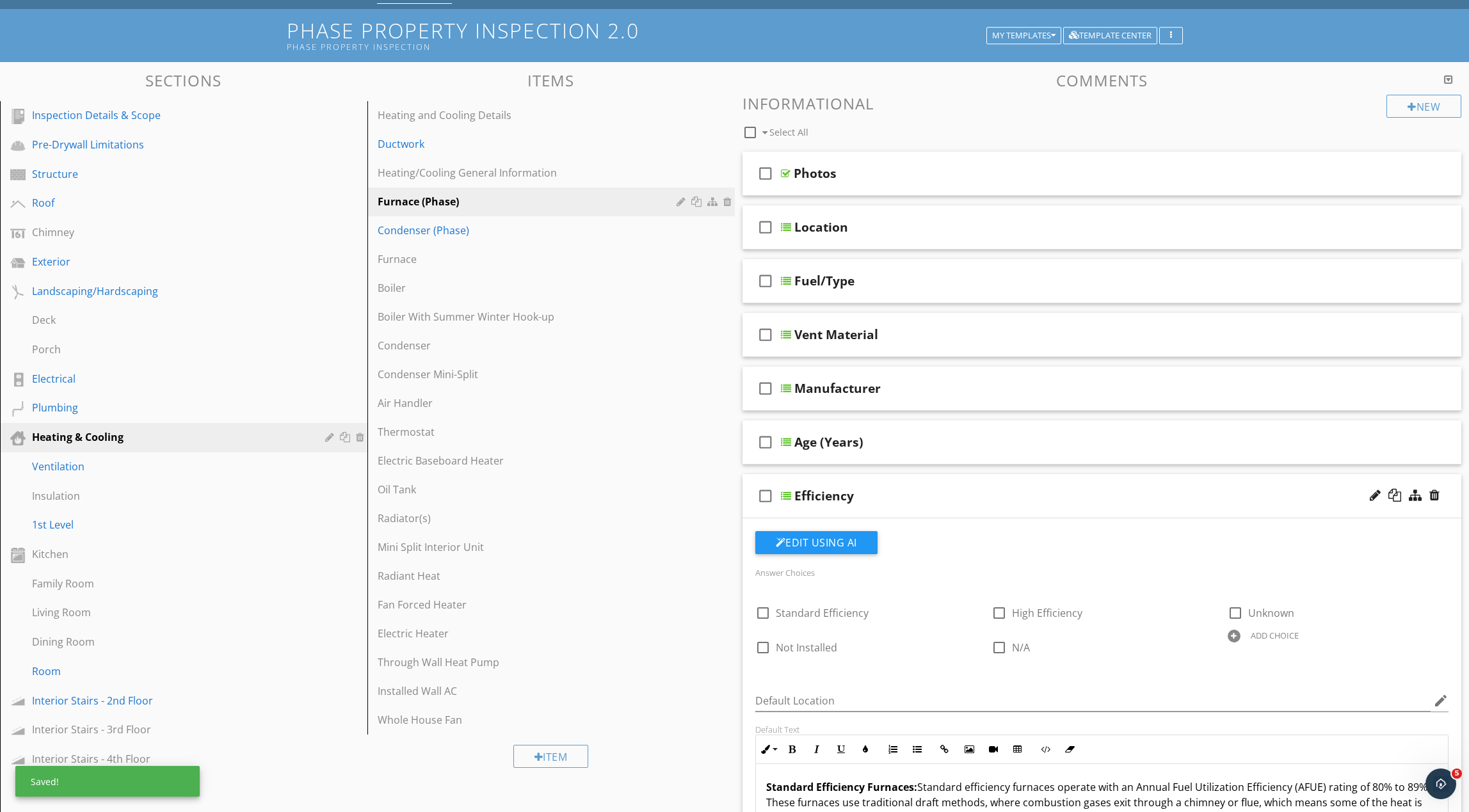
click at [973, 493] on div "Efficiency" at bounding box center [1055, 495] width 521 height 16
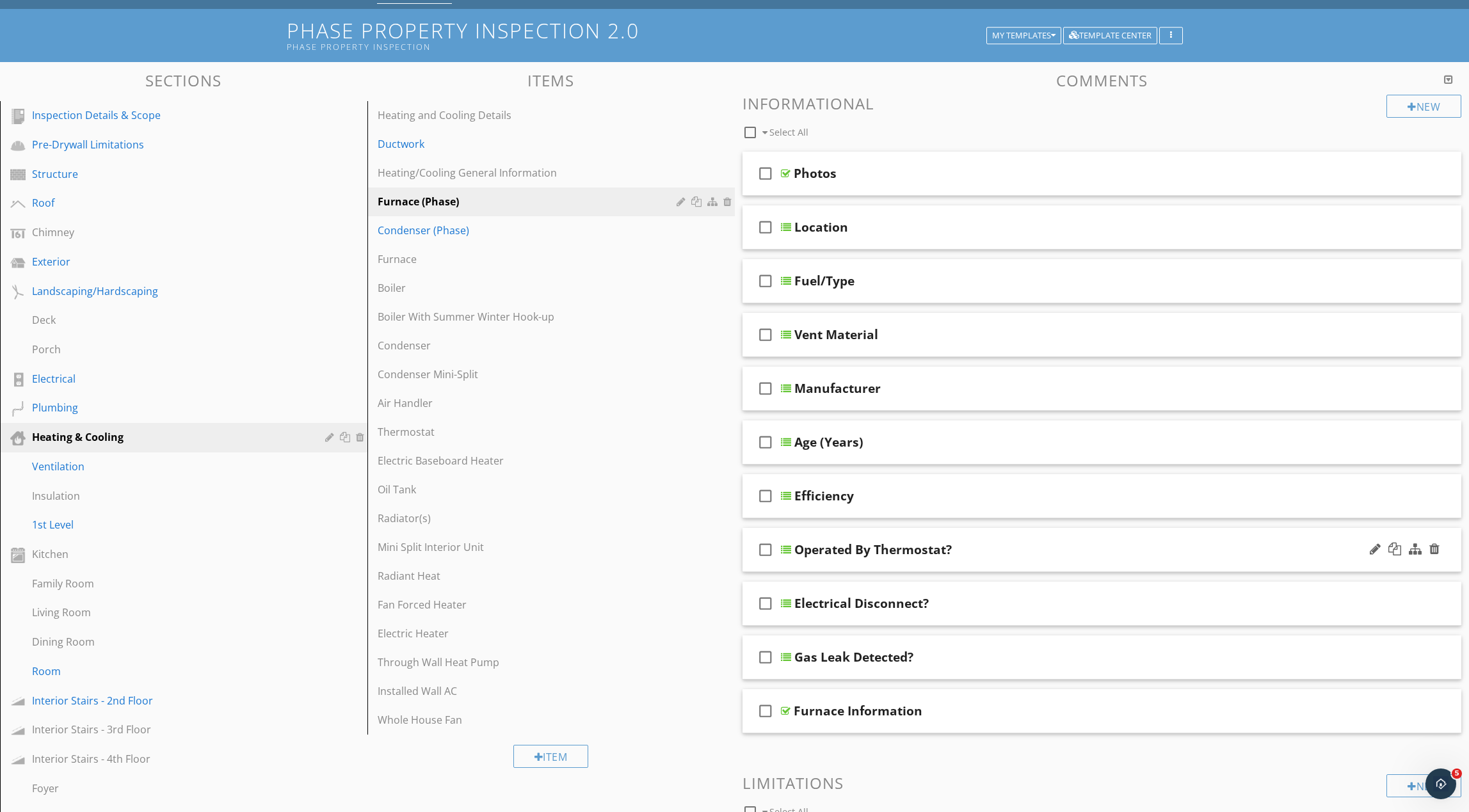
click at [1000, 548] on div "Operated By Thermostat?" at bounding box center [1055, 549] width 521 height 16
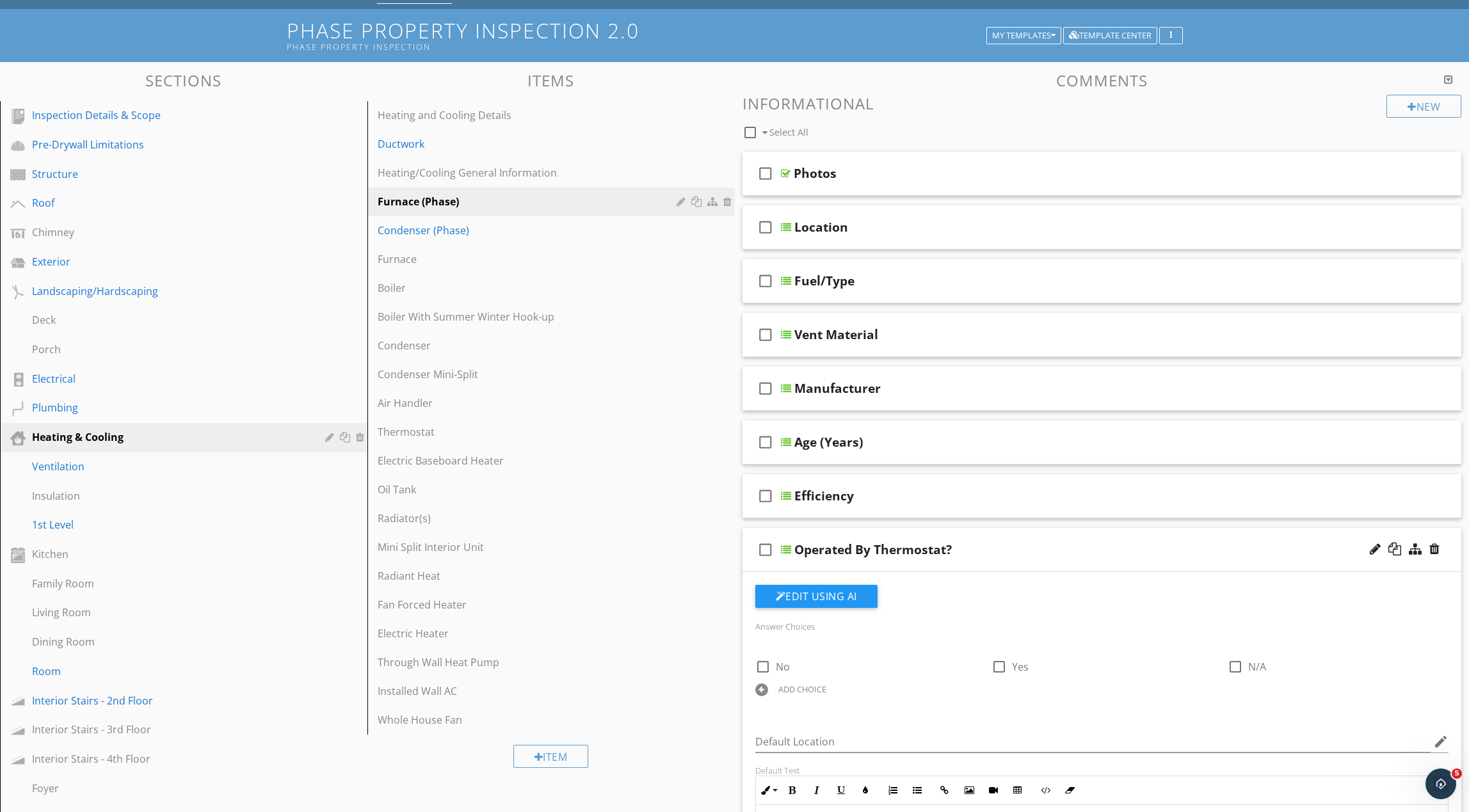
click at [798, 689] on div "ADD CHOICE" at bounding box center [802, 689] width 48 height 10
type input "Not Installed"
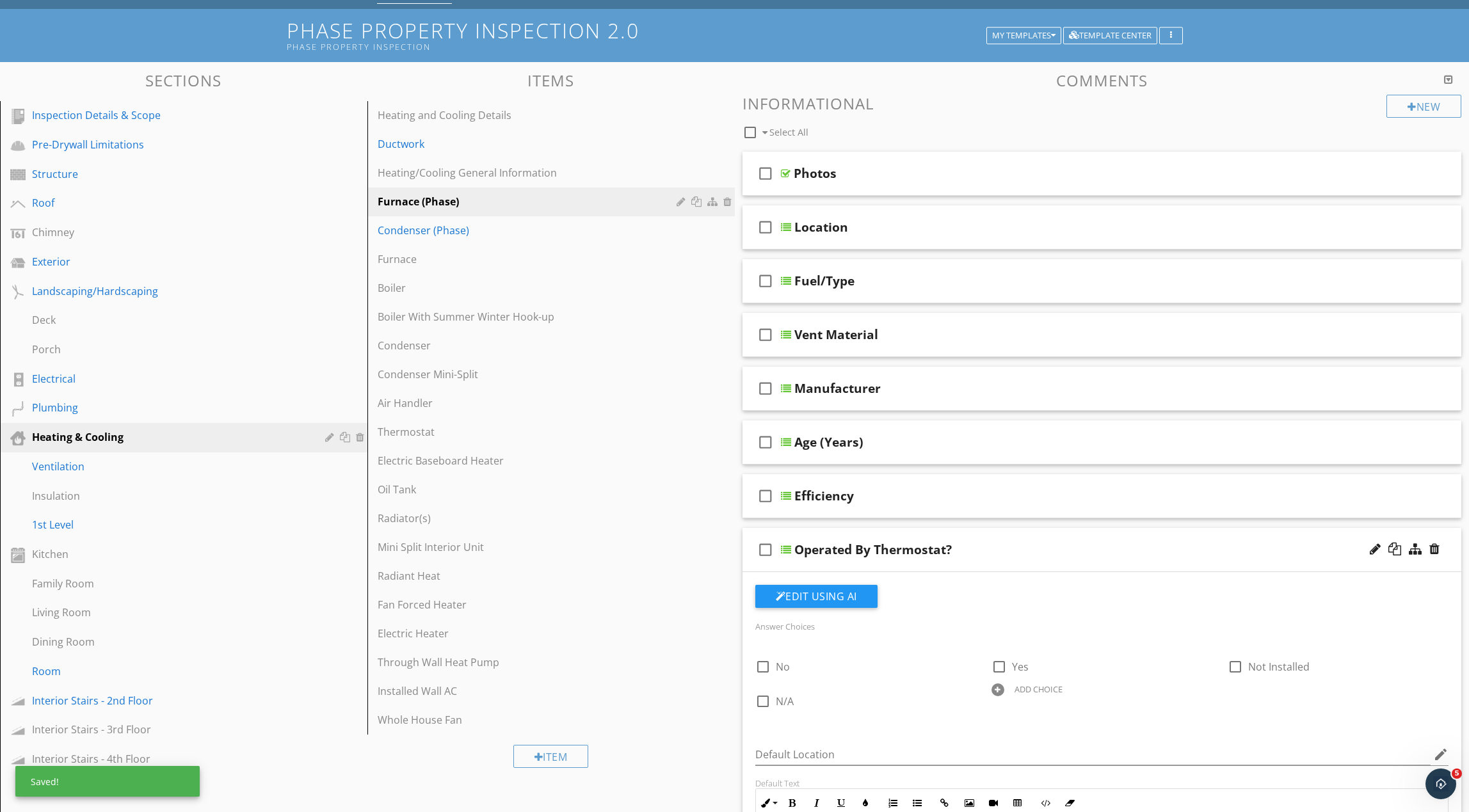
click at [1058, 553] on div "Operated By Thermostat?" at bounding box center [1055, 549] width 521 height 16
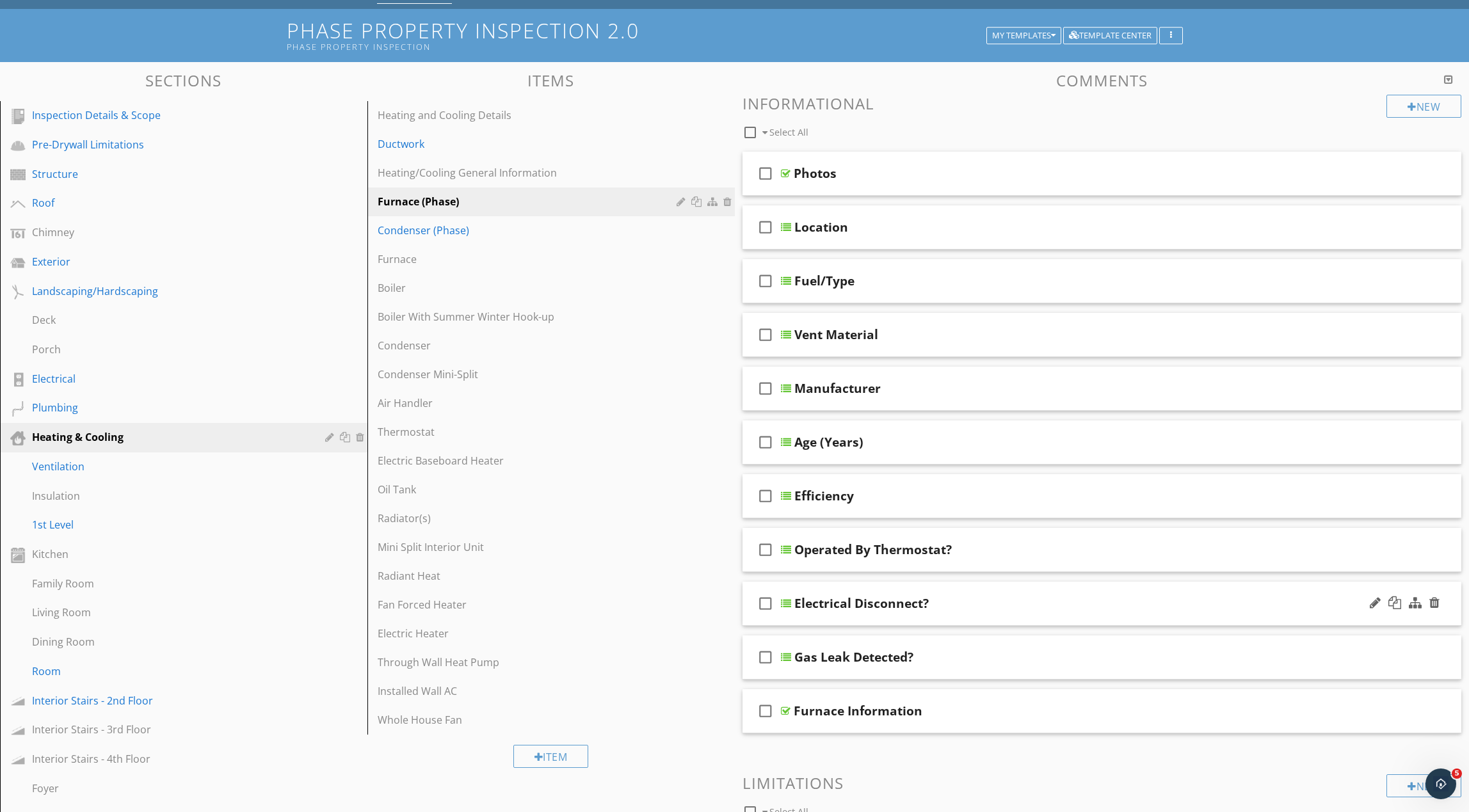
click at [1031, 610] on div "Electrical Disconnect?" at bounding box center [1055, 603] width 521 height 16
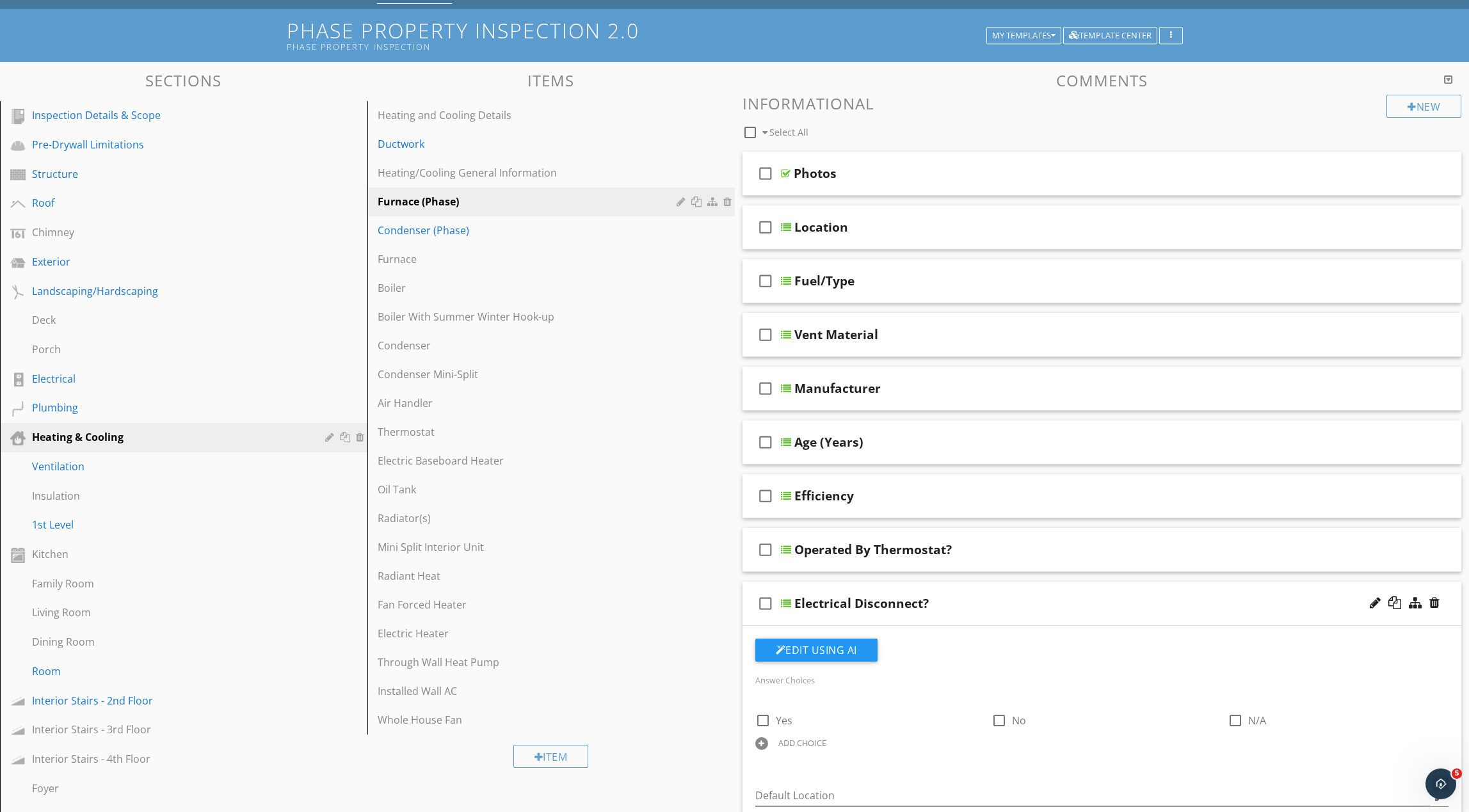
click at [809, 740] on div "ADD CHOICE" at bounding box center [802, 743] width 48 height 10
type input "Not Installed"
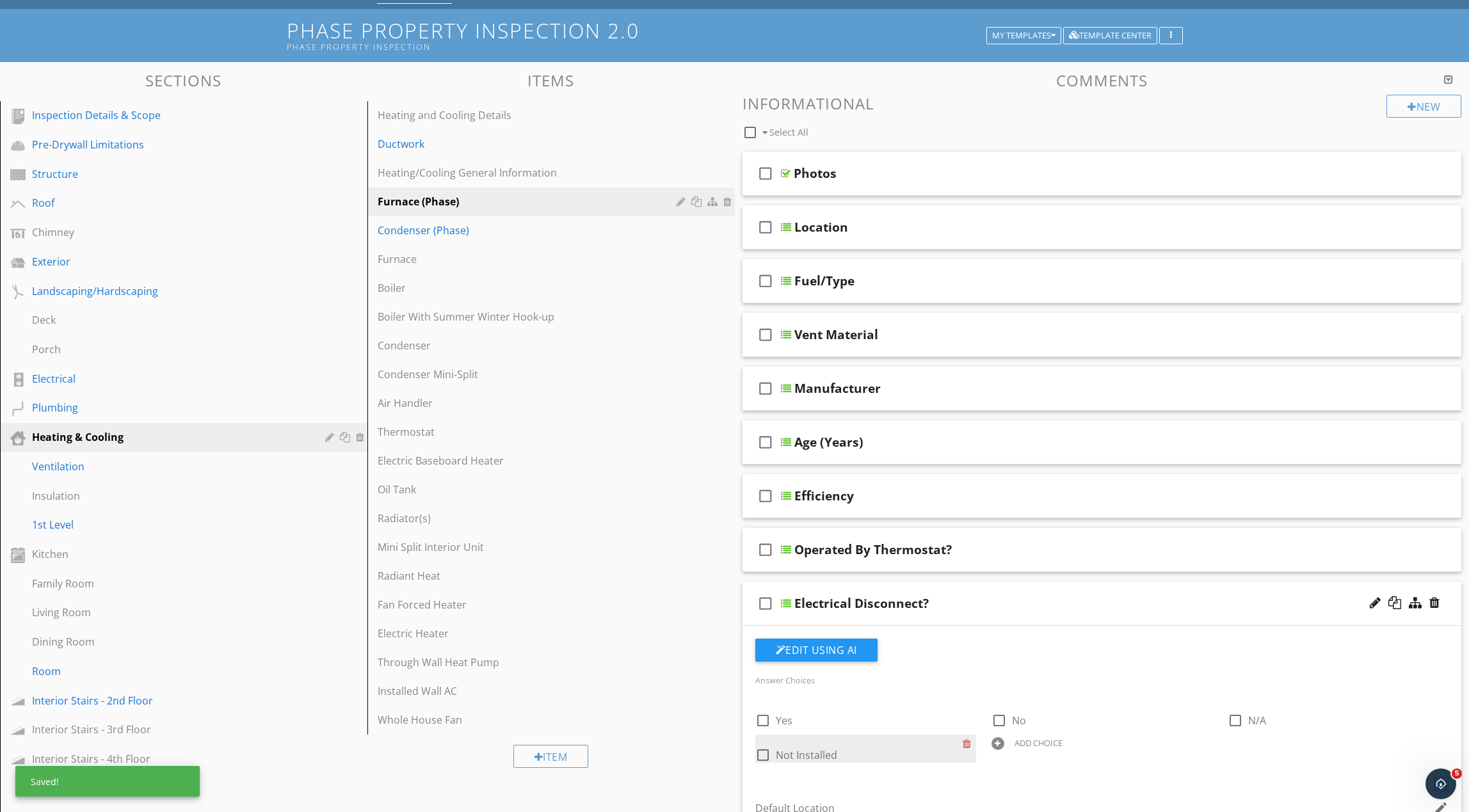
scroll to position [61, 0]
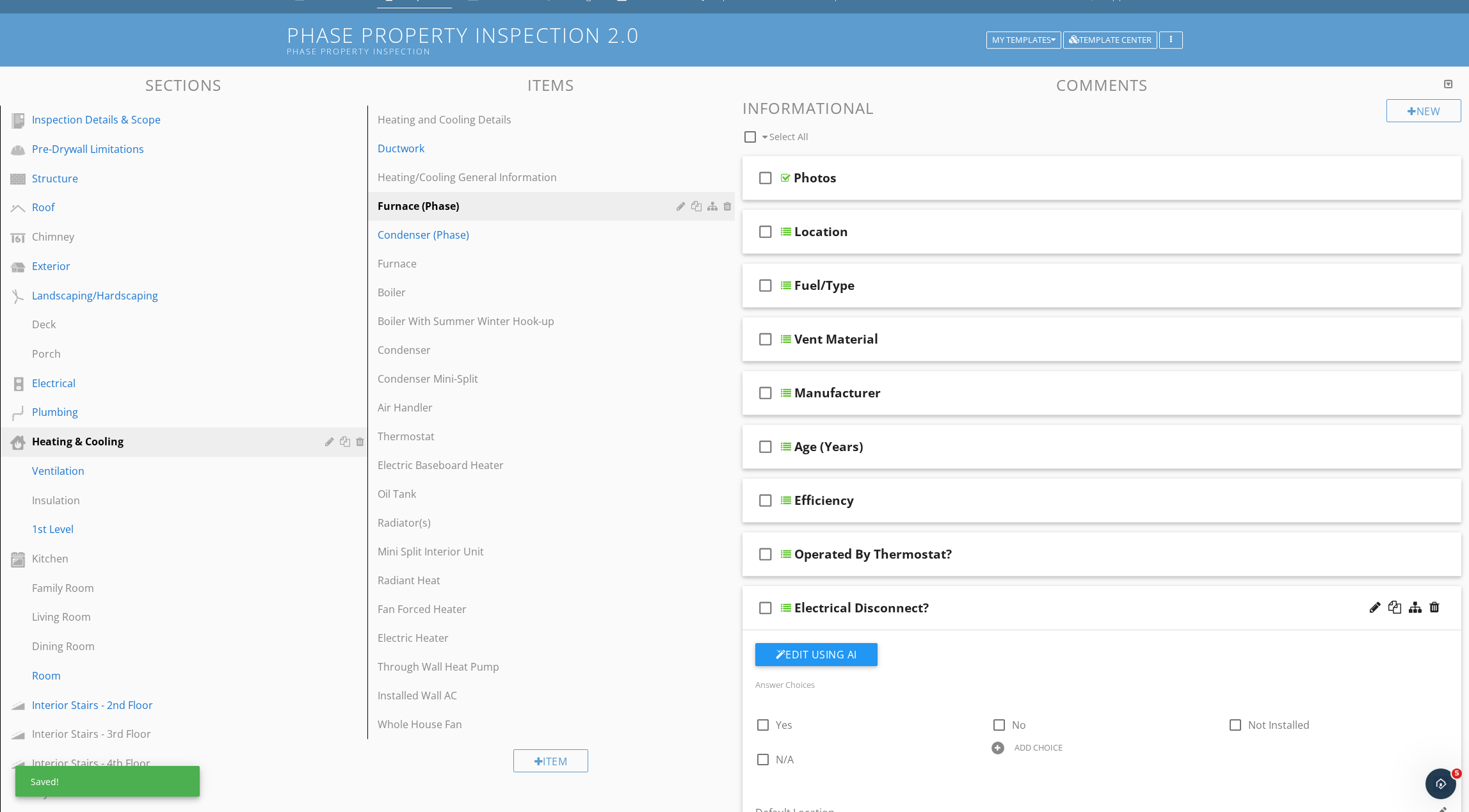
click at [1061, 612] on div "Electrical Disconnect?" at bounding box center [1055, 608] width 521 height 16
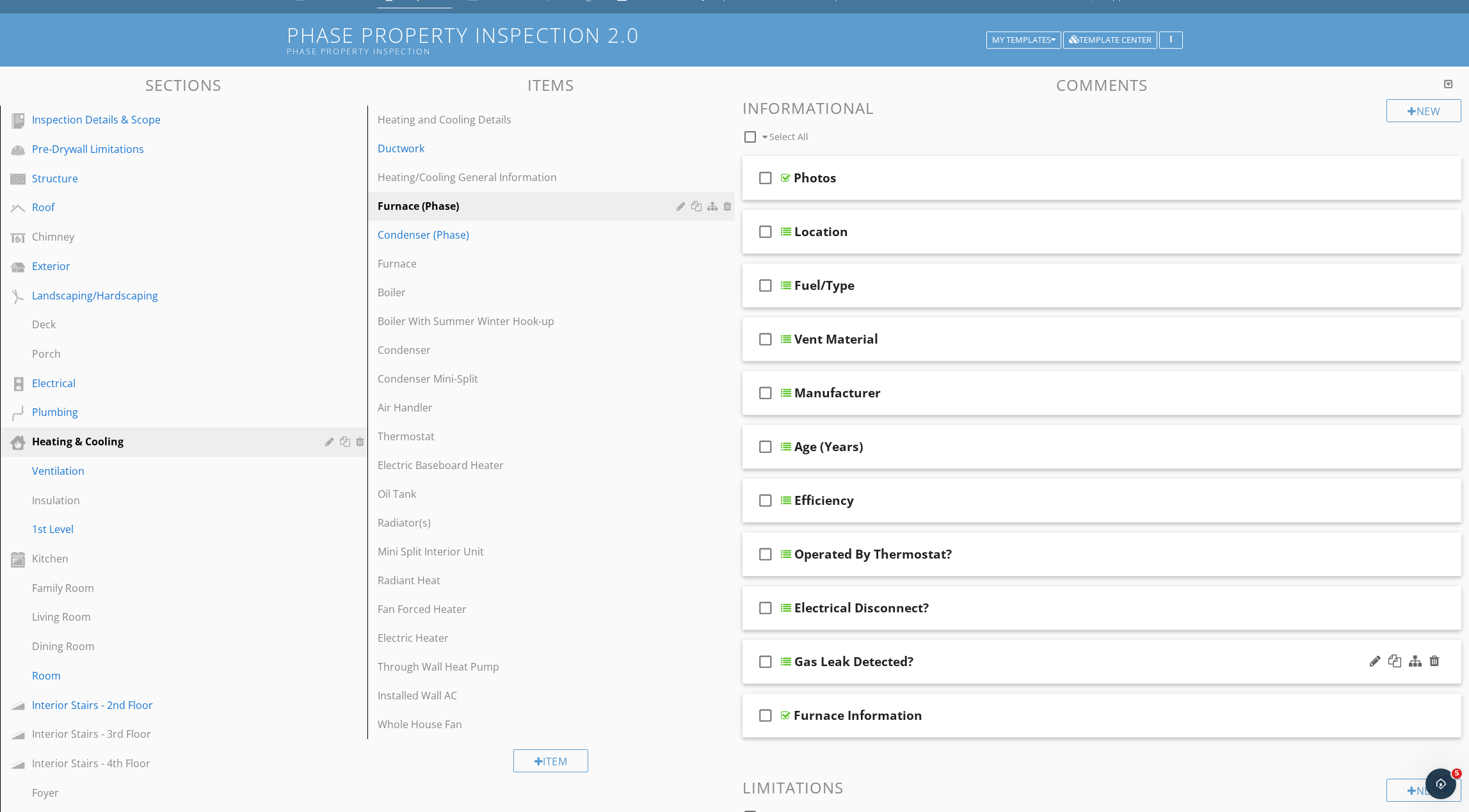
click at [1035, 657] on div "Gas Leak Detected?" at bounding box center [1055, 661] width 521 height 16
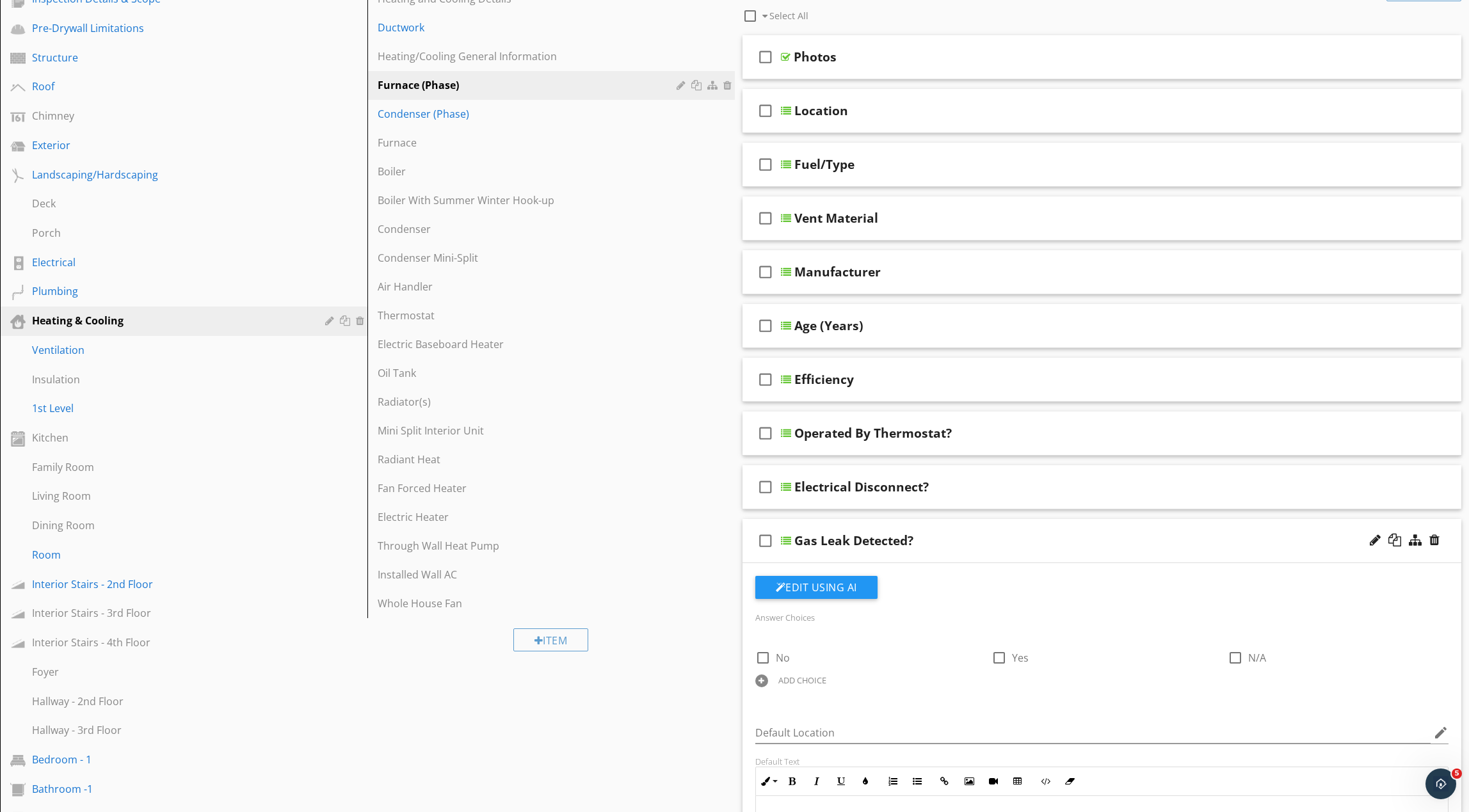
scroll to position [185, 0]
click at [815, 678] on div "ADD CHOICE" at bounding box center [802, 678] width 48 height 10
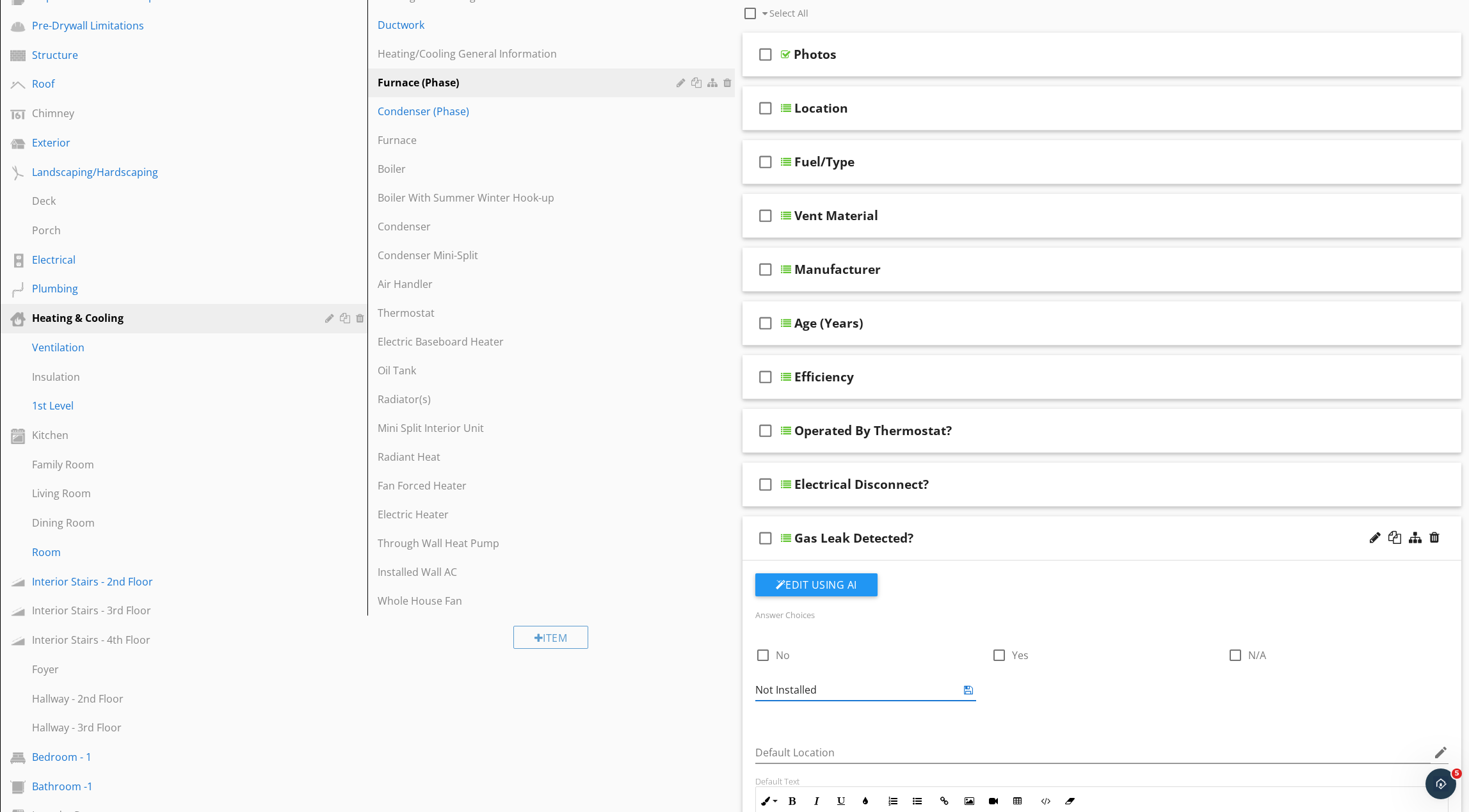
type input "Not Installed"
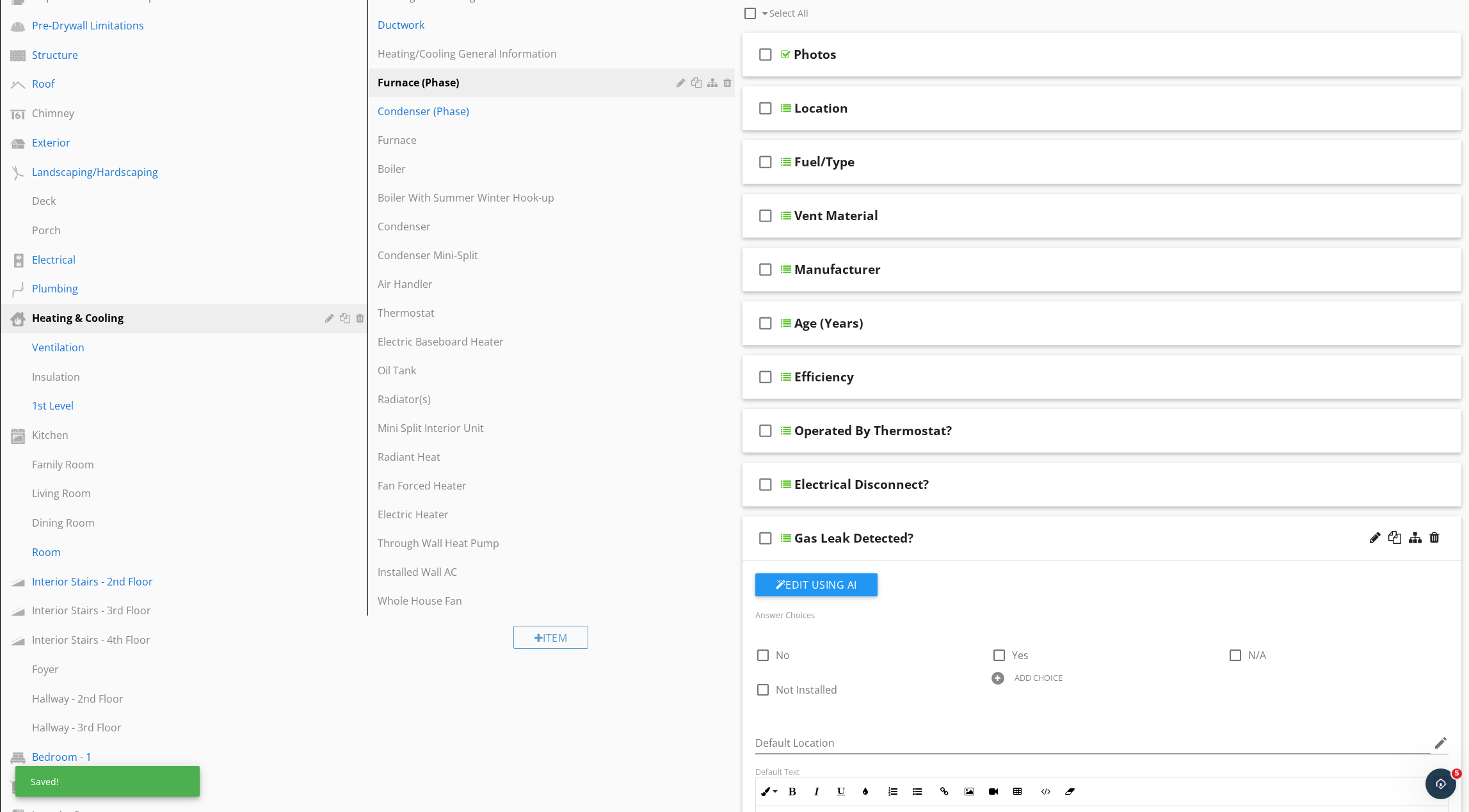
click at [1001, 679] on div at bounding box center [998, 678] width 13 height 13
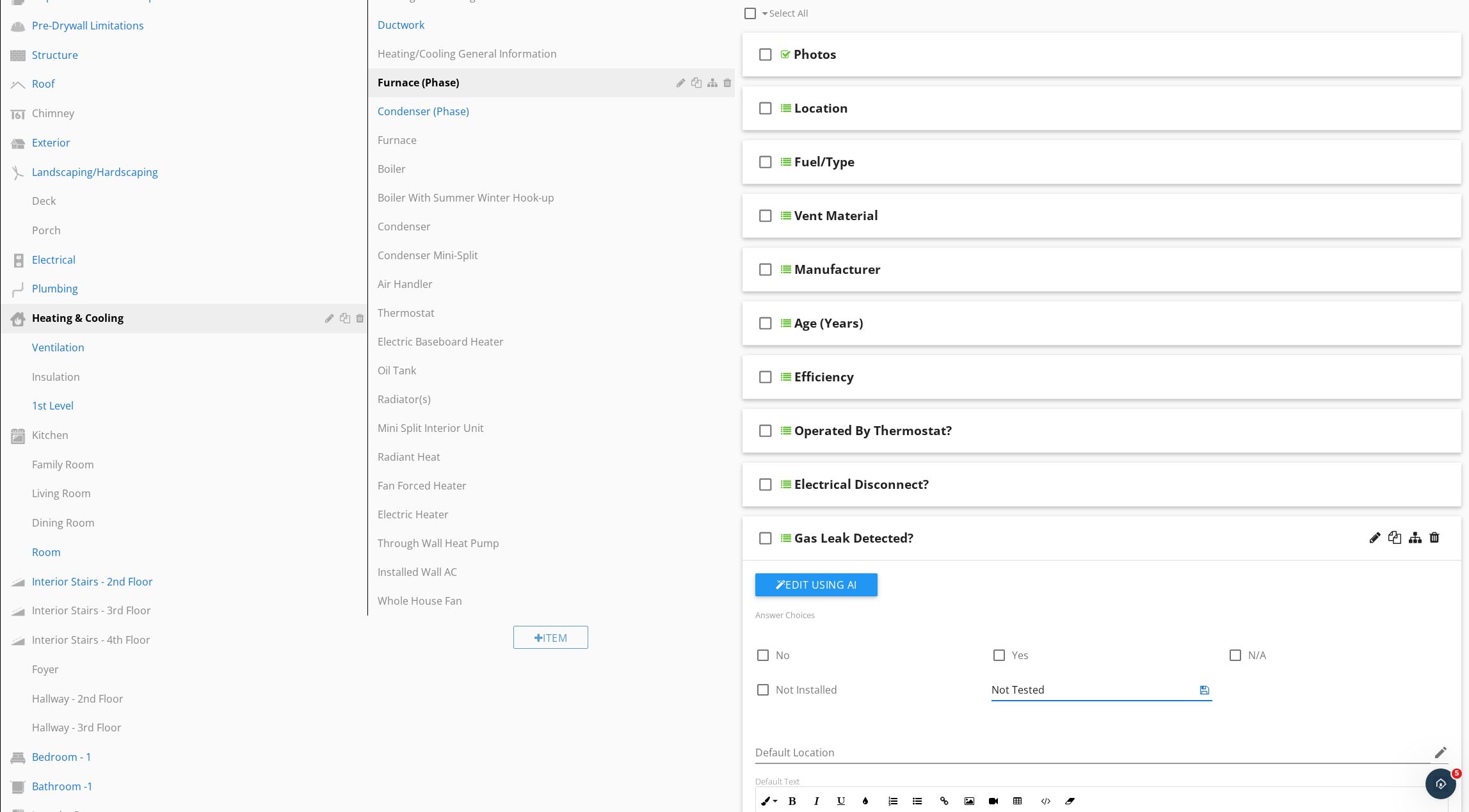
type input "Not Tested"
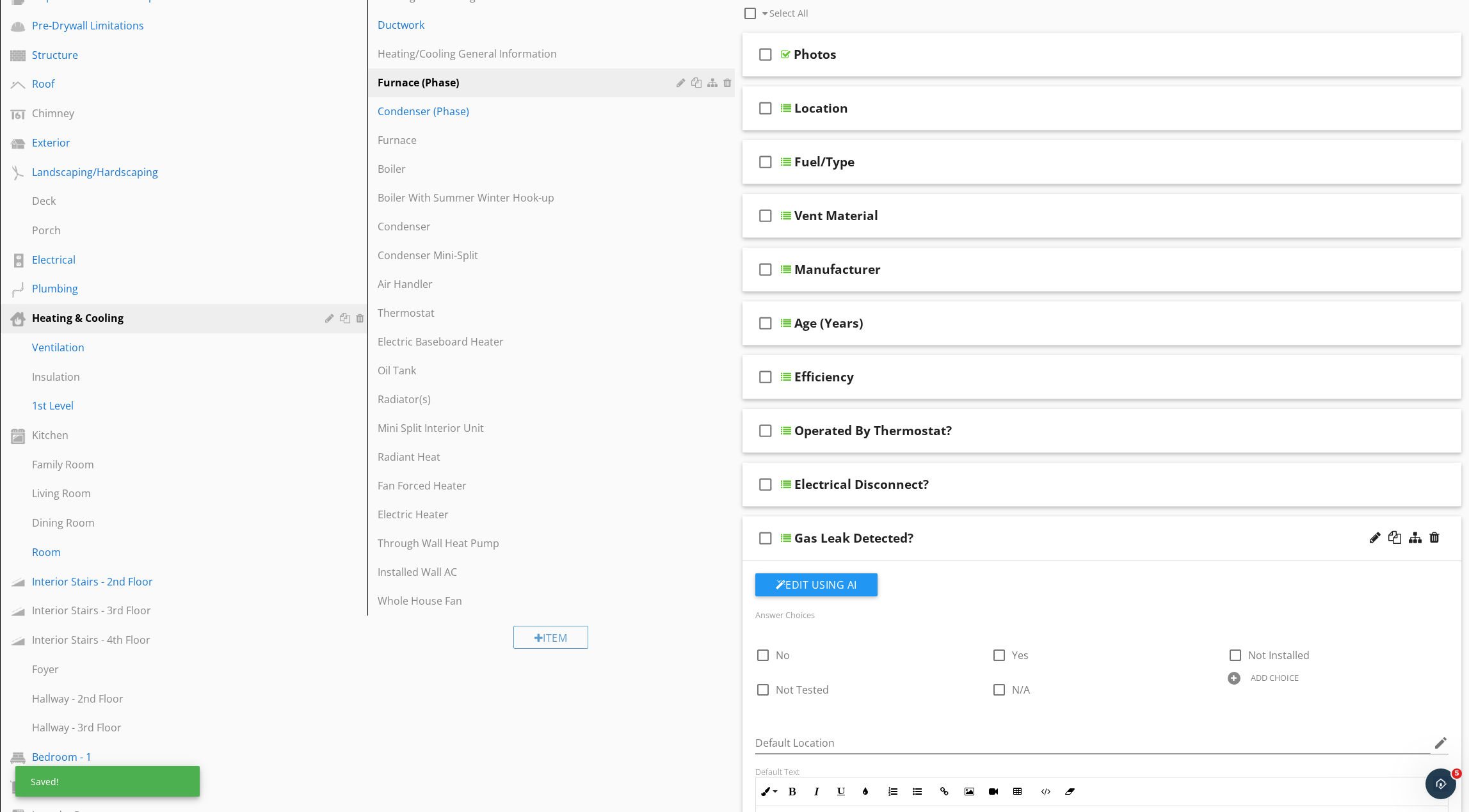
click at [1055, 537] on div "Gas Leak Detected?" at bounding box center [1055, 538] width 521 height 16
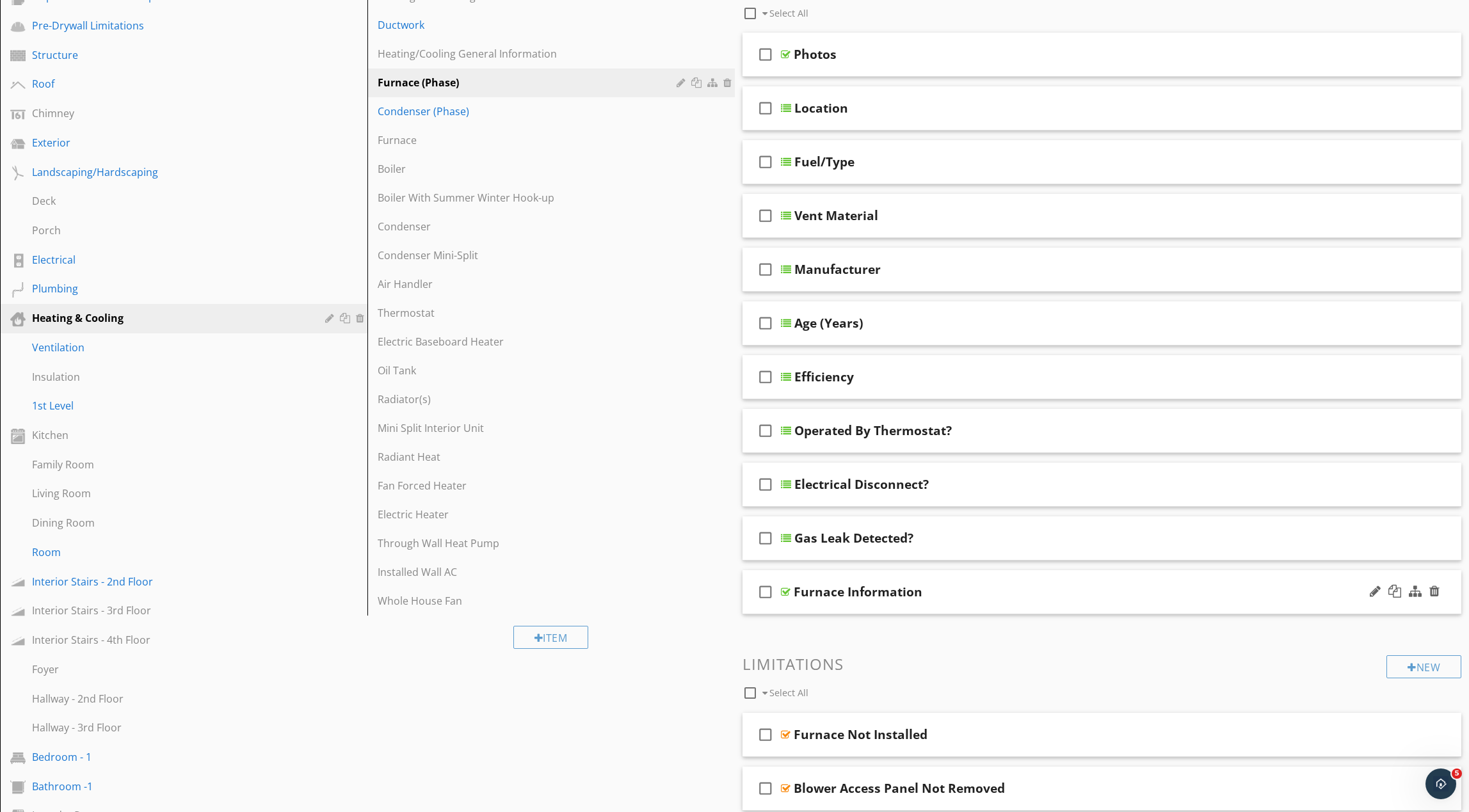
click at [1023, 594] on div "Furnace Information" at bounding box center [1054, 591] width 521 height 16
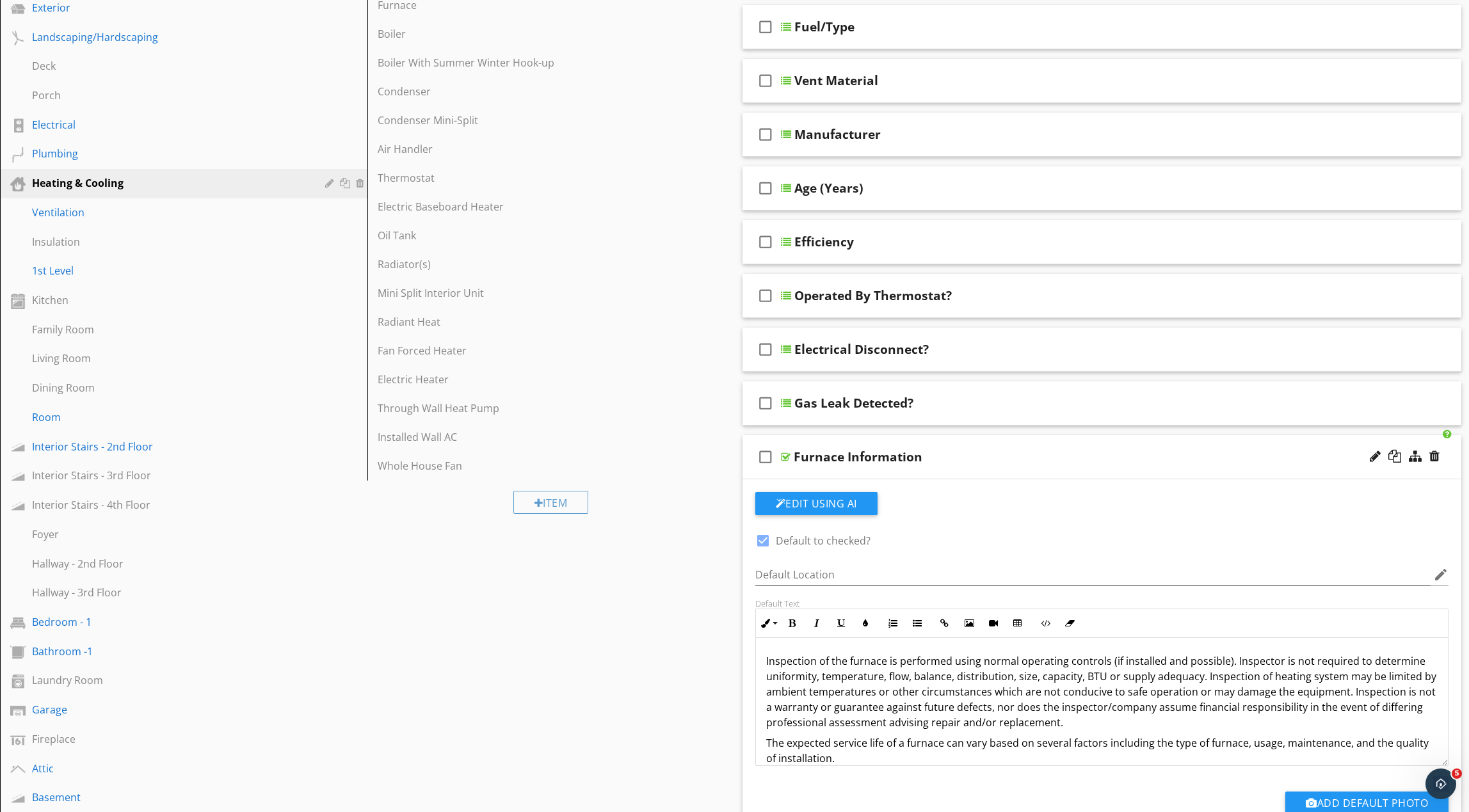
scroll to position [322, 0]
click at [1004, 461] on div "Furnace Information" at bounding box center [1054, 455] width 521 height 16
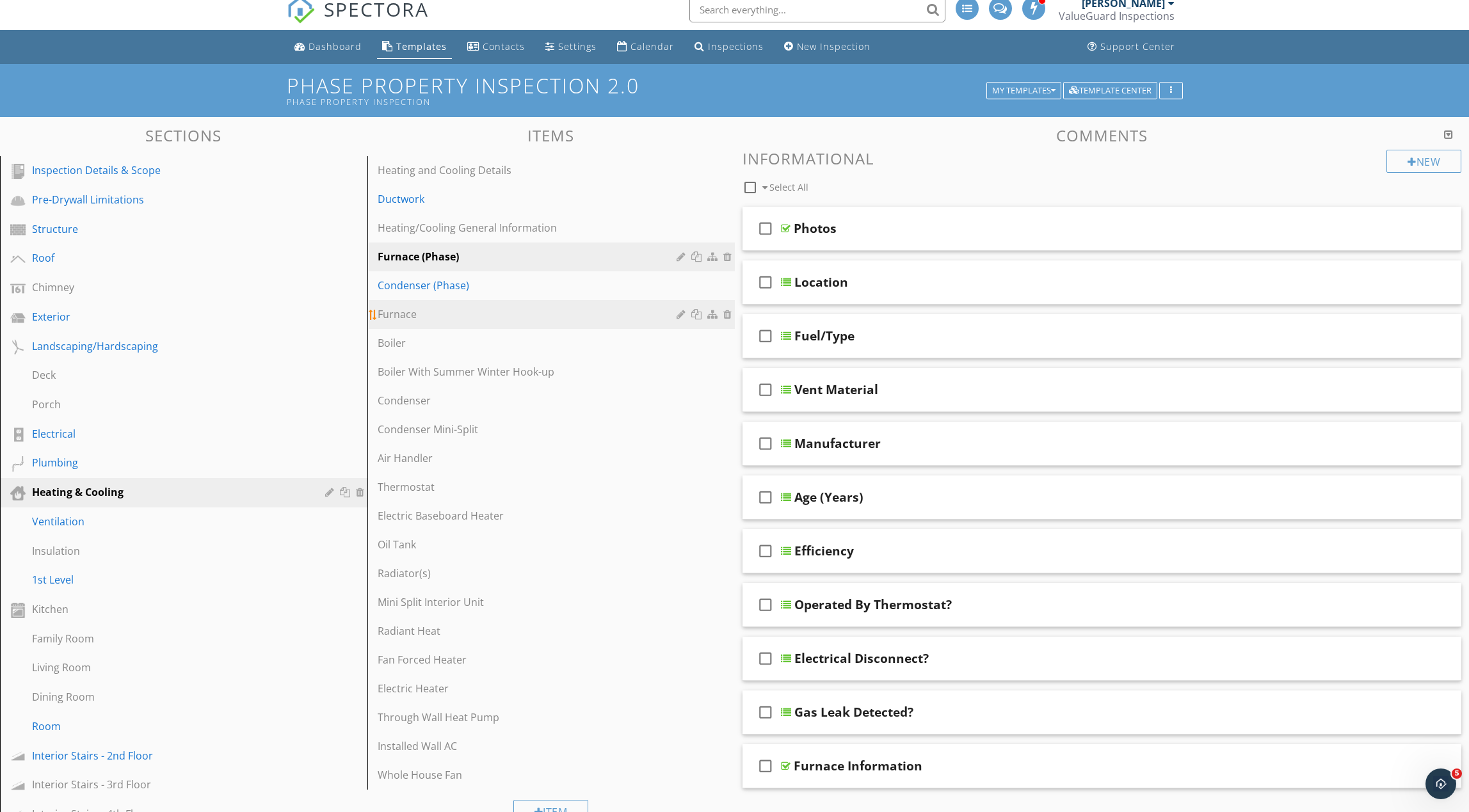
scroll to position [0, 0]
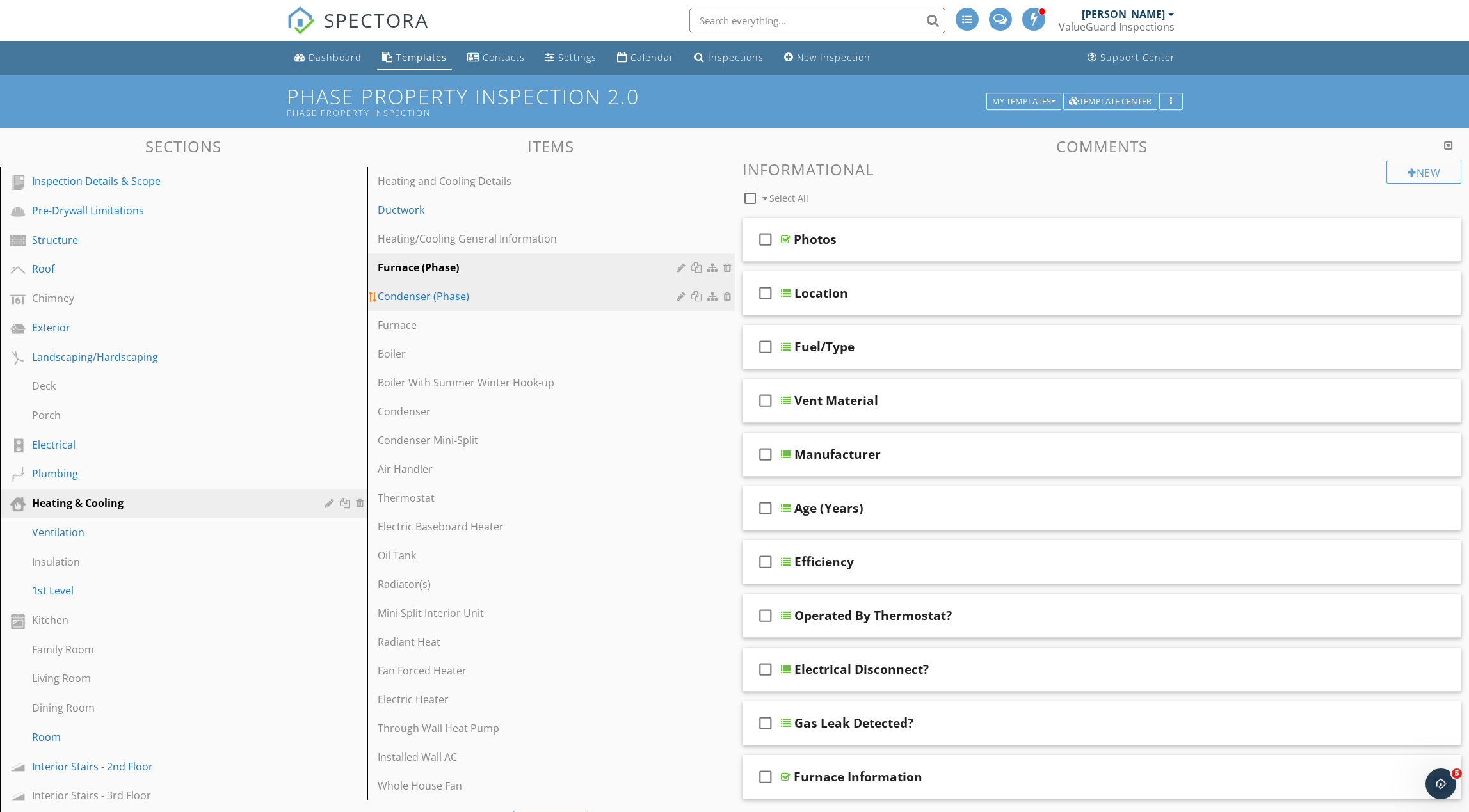
click at [558, 302] on div "Condenser (Phase)" at bounding box center [529, 296] width 303 height 16
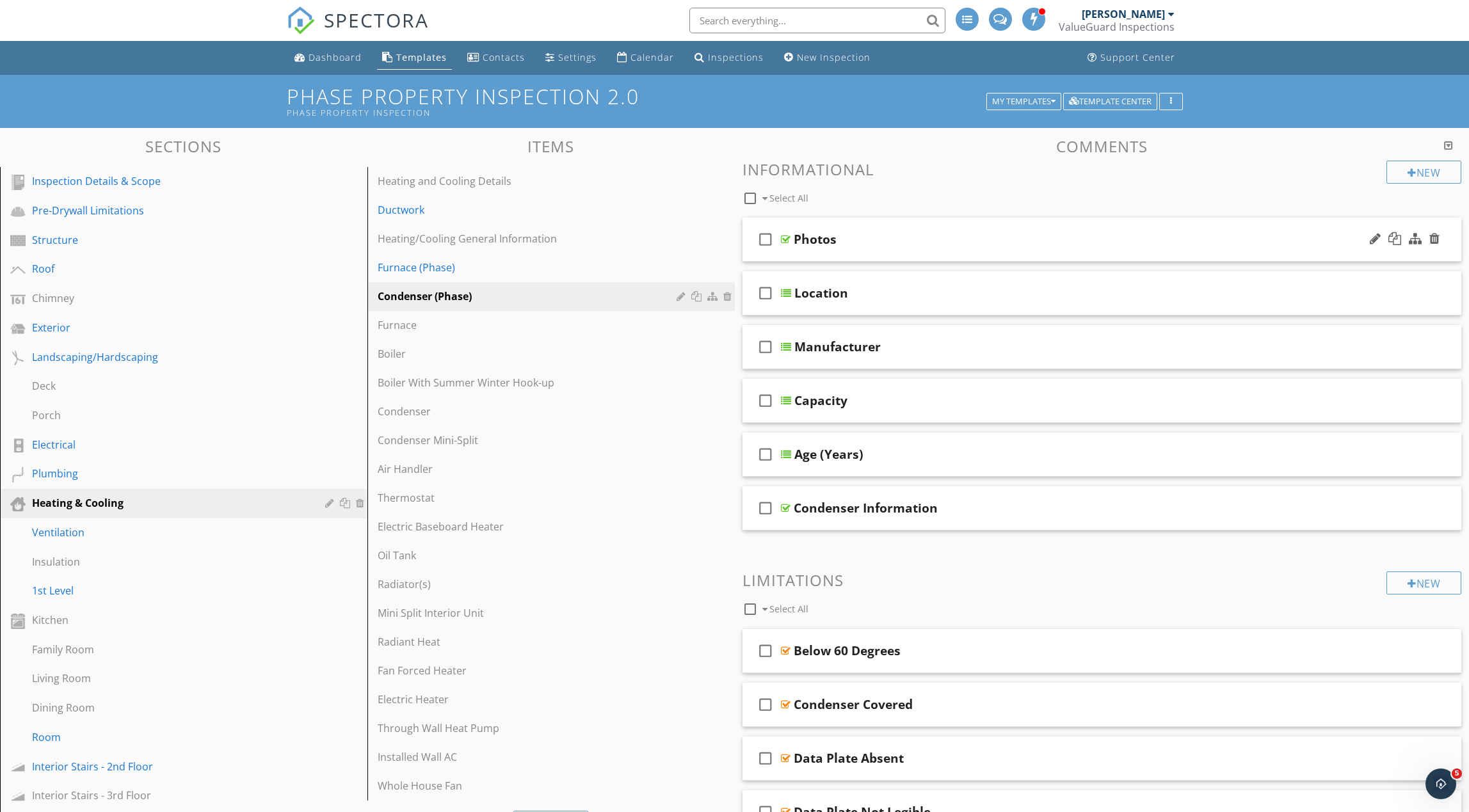
click at [914, 247] on div "check_box_outline_blank Photos" at bounding box center [1102, 240] width 719 height 44
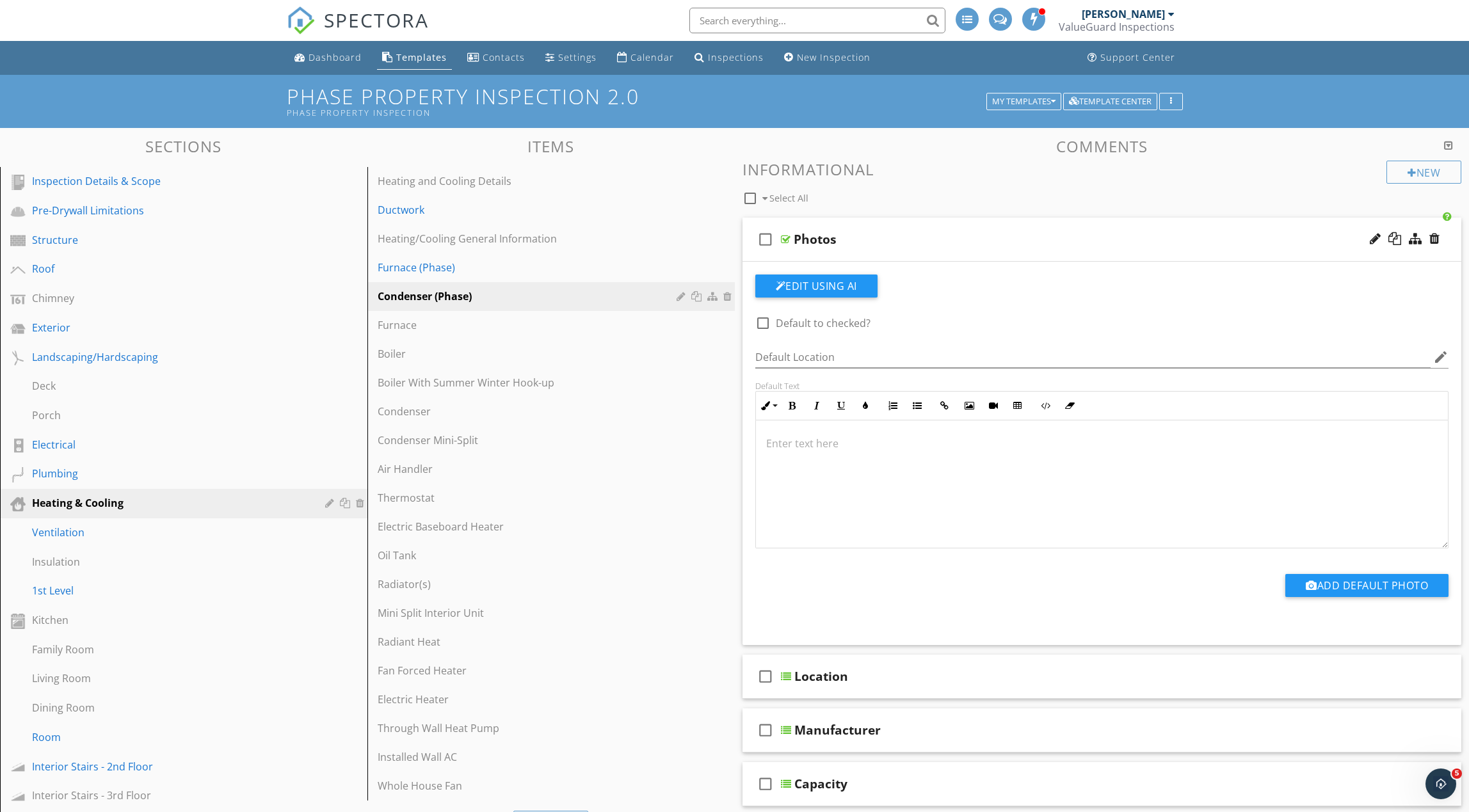
click at [914, 247] on div "check_box_outline_blank Photos" at bounding box center [1102, 240] width 719 height 44
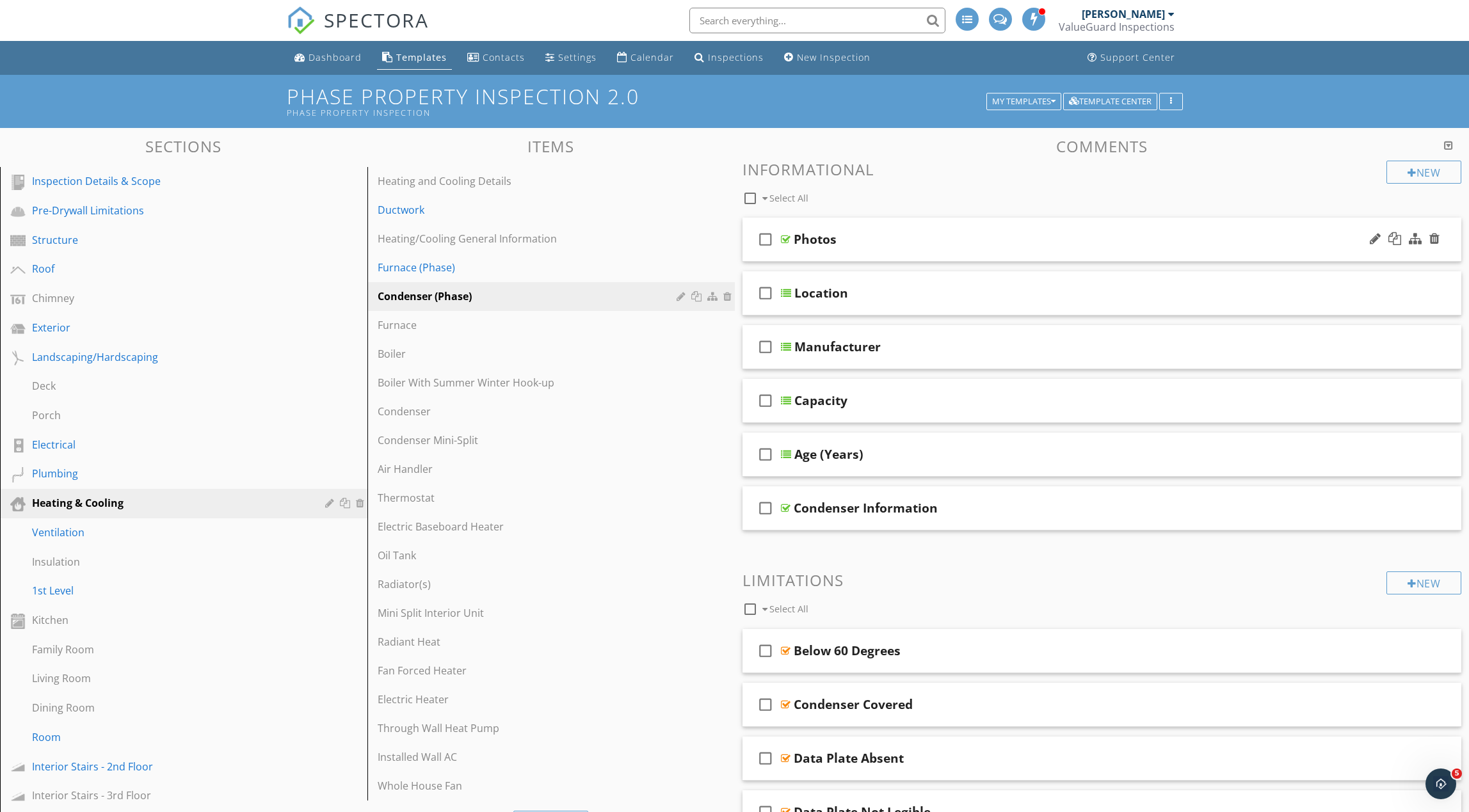
click at [914, 247] on div "check_box_outline_blank Photos" at bounding box center [1102, 240] width 719 height 44
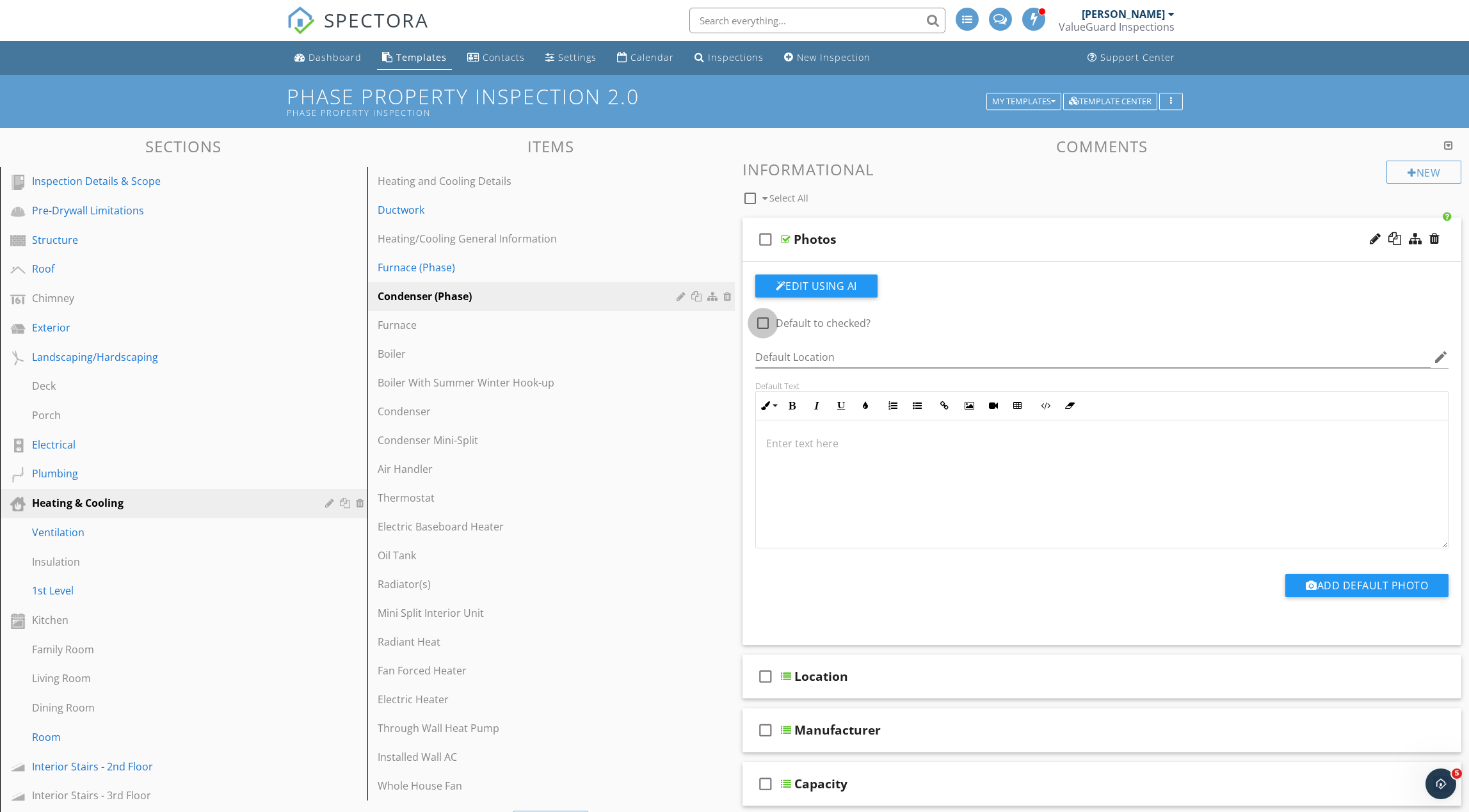
click at [765, 322] on div at bounding box center [762, 323] width 21 height 21
checkbox input "true"
click at [900, 241] on div "Photos" at bounding box center [1054, 239] width 521 height 16
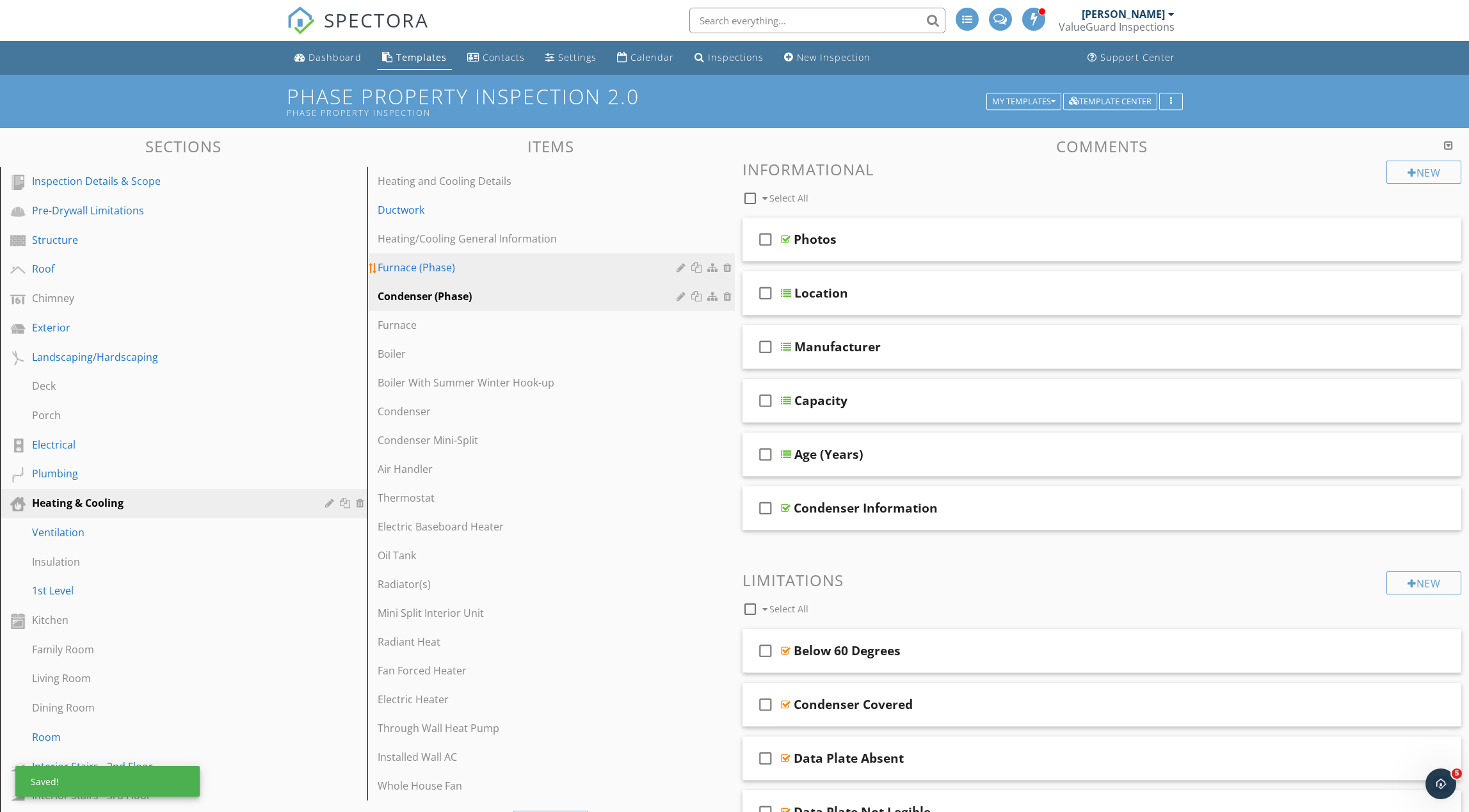
click at [476, 274] on div "Furnace (Phase)" at bounding box center [529, 267] width 303 height 16
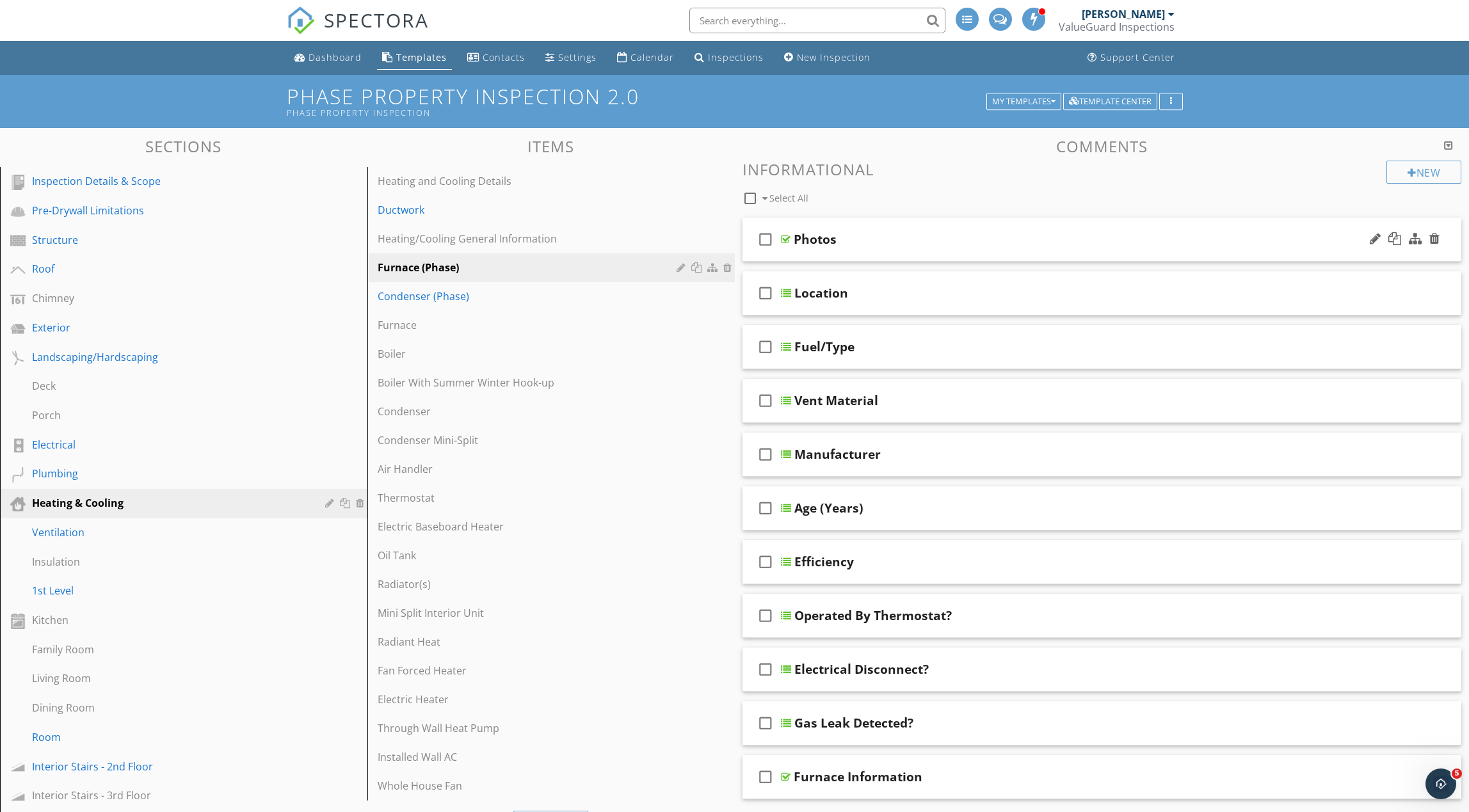
click at [875, 235] on div "Photos" at bounding box center [1054, 239] width 521 height 16
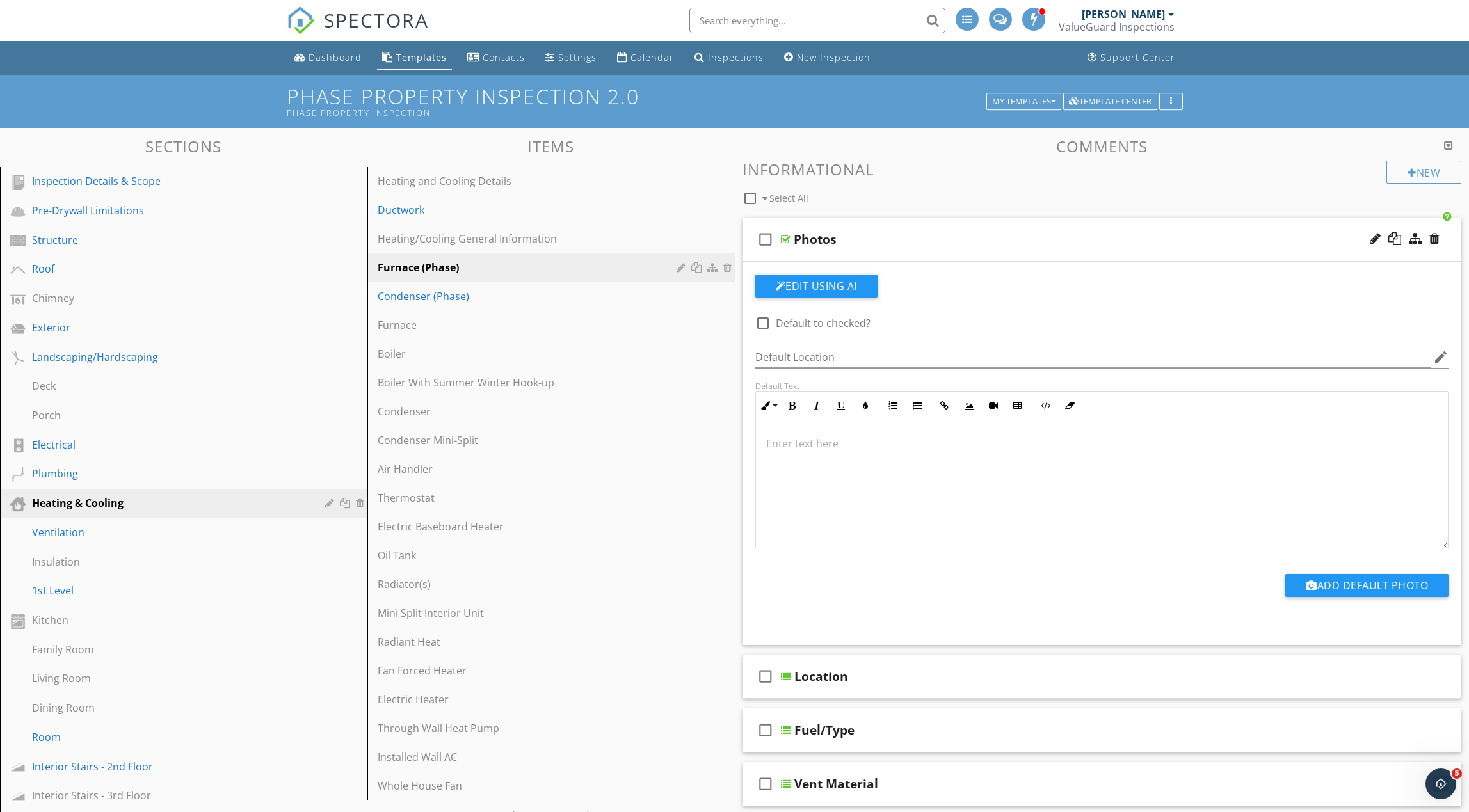
drag, startPoint x: 764, startPoint y: 321, endPoint x: 874, endPoint y: 240, distance: 136.6
click at [764, 321] on div at bounding box center [762, 323] width 21 height 21
checkbox input "true"
drag, startPoint x: 874, startPoint y: 240, endPoint x: 699, endPoint y: 289, distance: 181.7
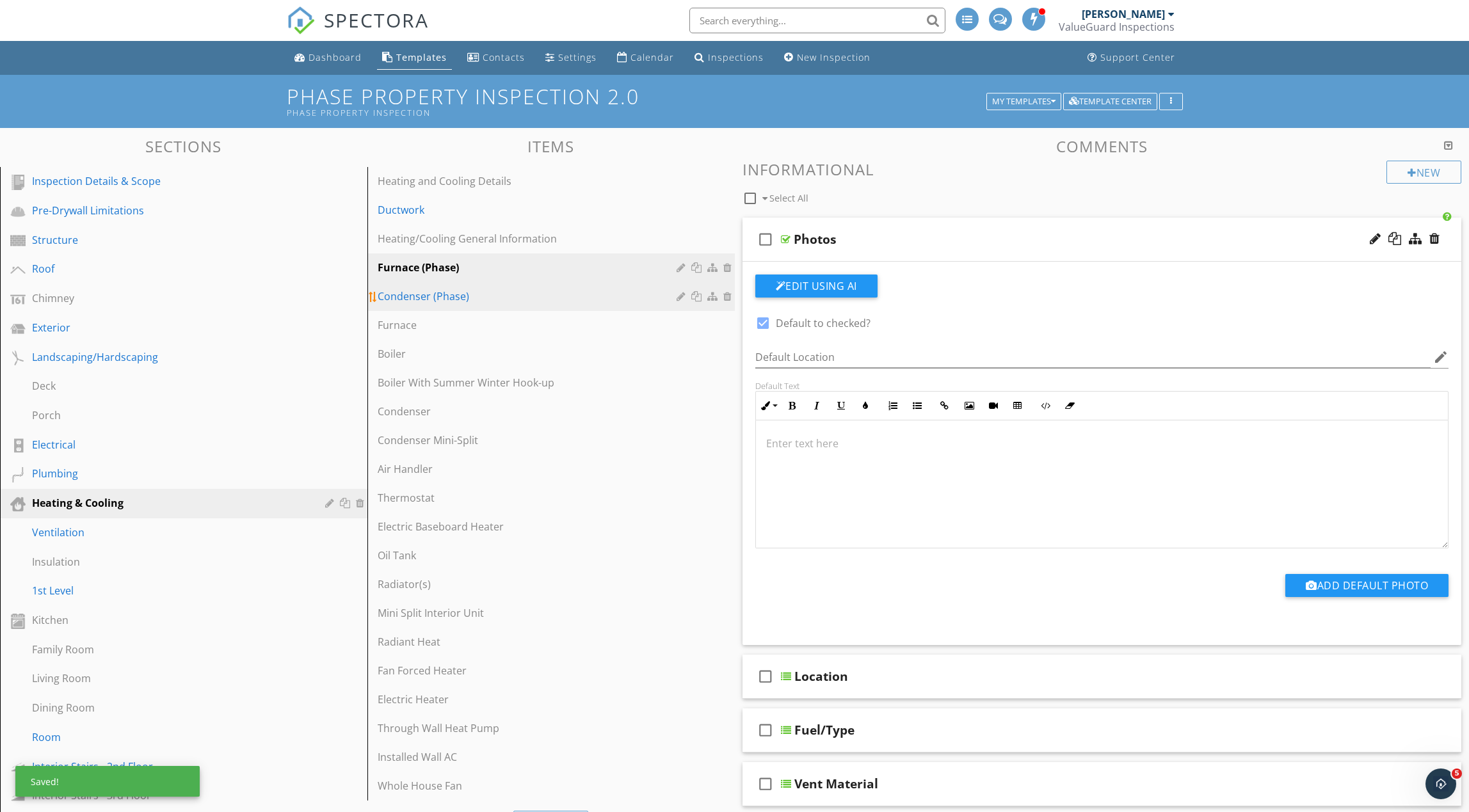
click at [874, 240] on div "Photos" at bounding box center [1054, 239] width 521 height 16
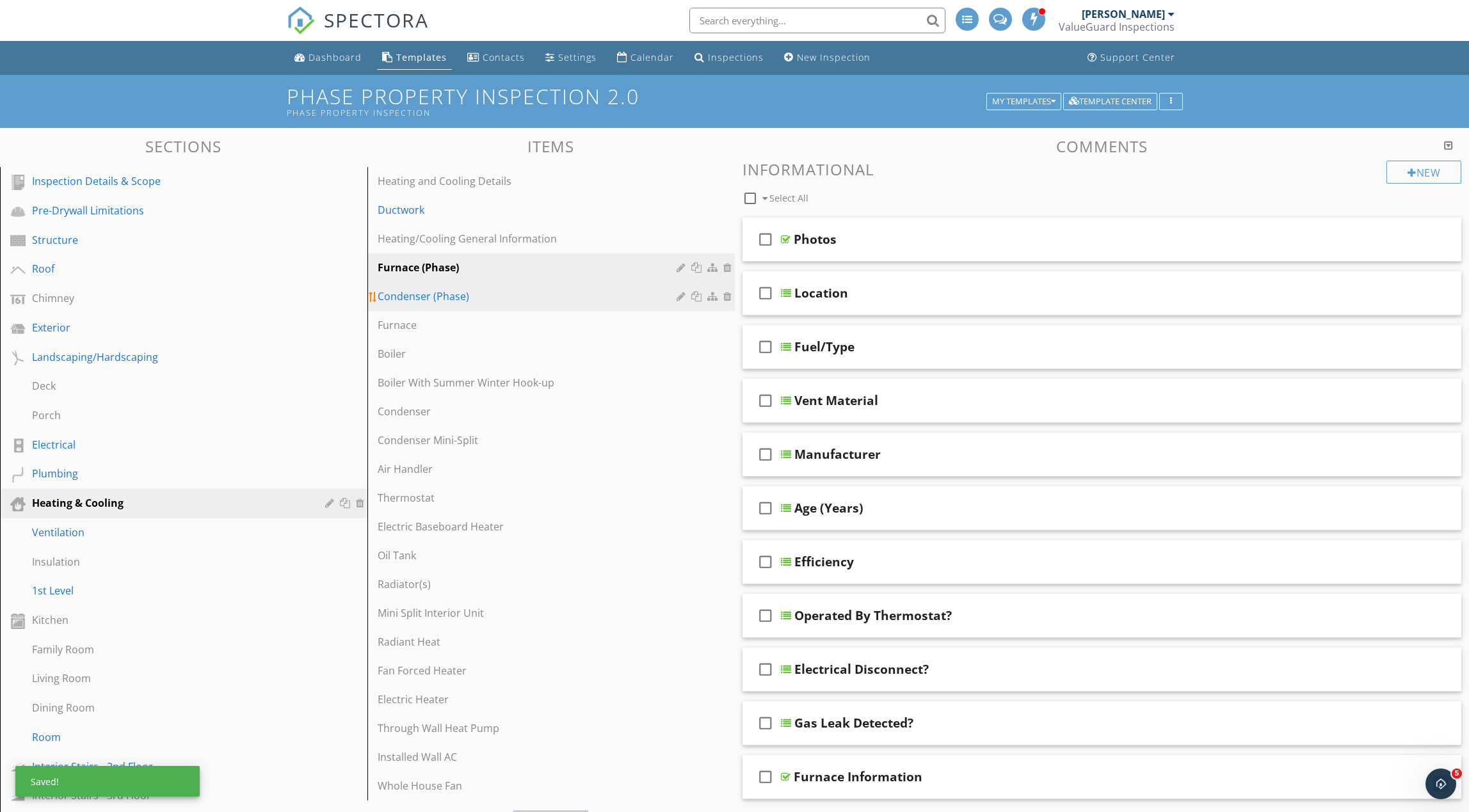
click at [560, 295] on div "Condenser (Phase)" at bounding box center [529, 296] width 303 height 16
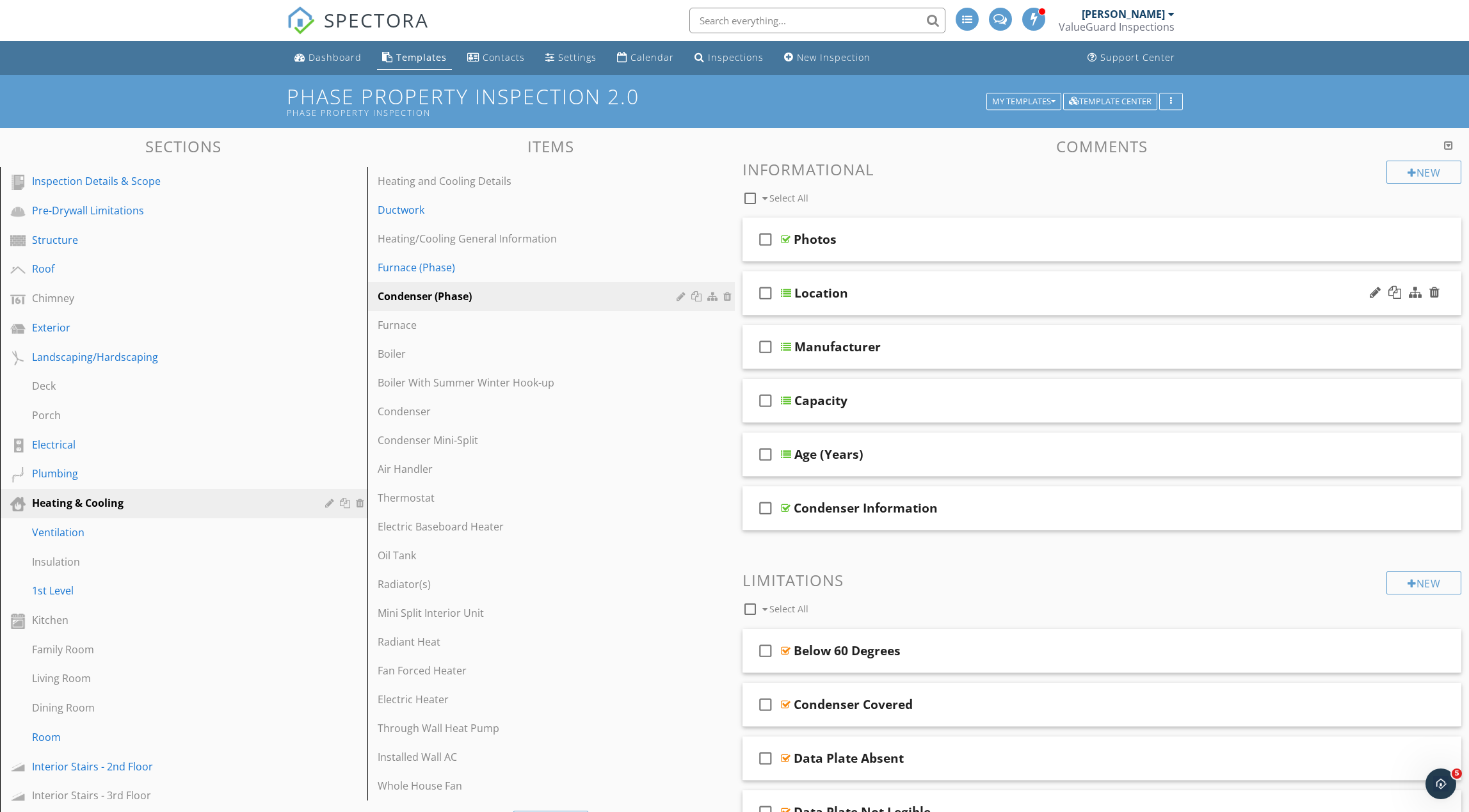
click at [934, 300] on div "Location" at bounding box center [1055, 293] width 521 height 16
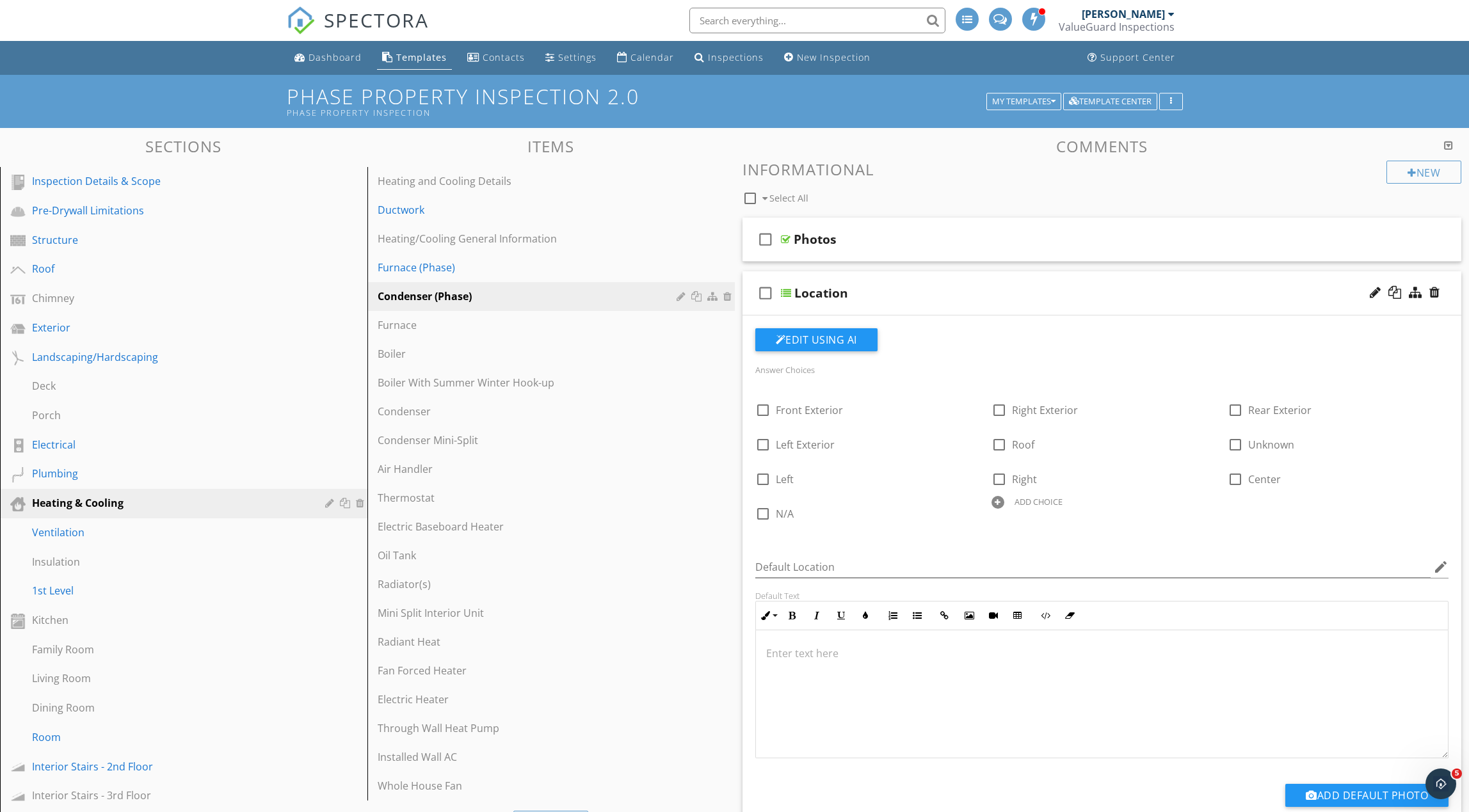
click at [999, 504] on div at bounding box center [998, 502] width 13 height 13
type input "Not Installed"
click at [978, 299] on div "Location" at bounding box center [1055, 293] width 521 height 16
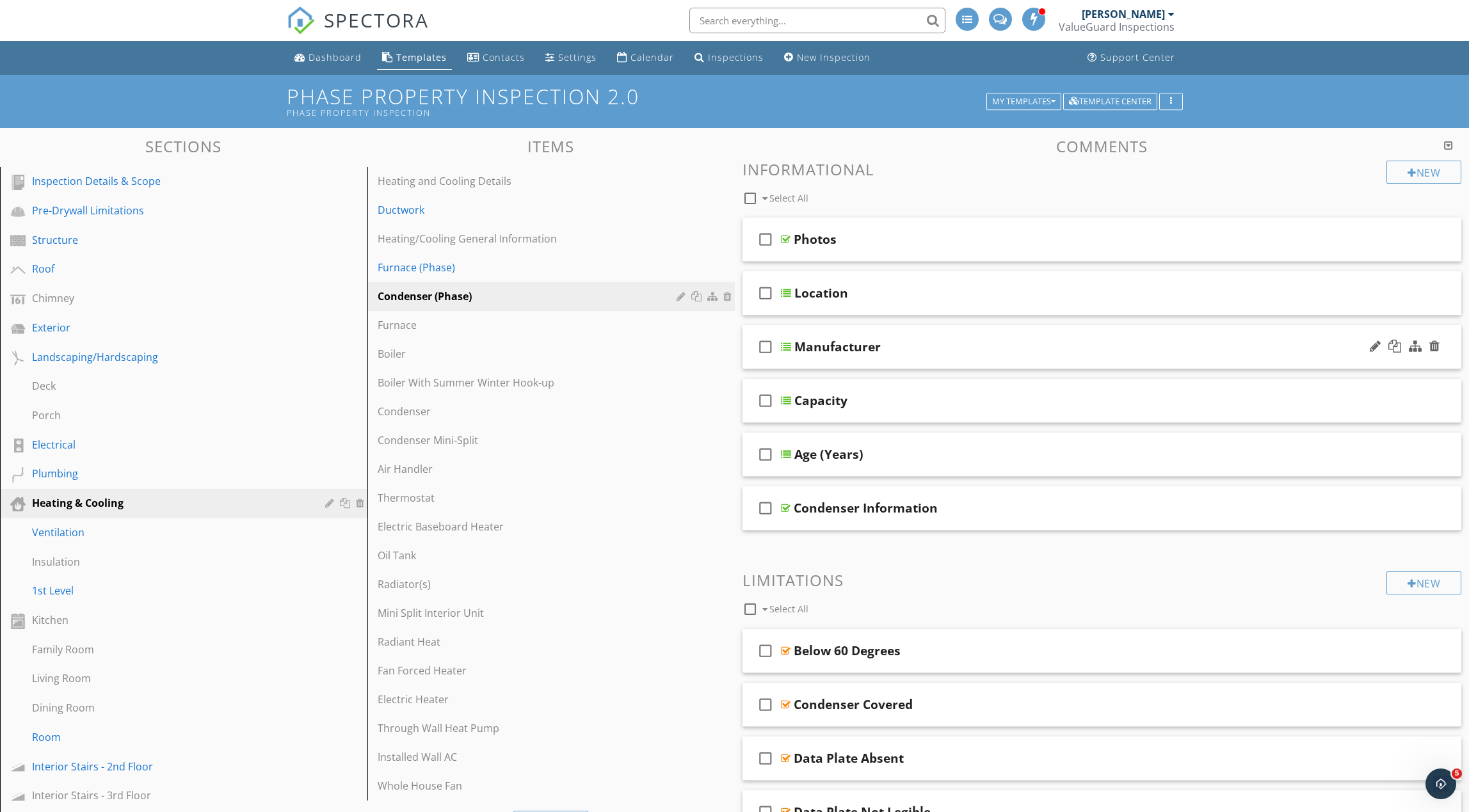
click at [973, 339] on div "Manufacturer" at bounding box center [1055, 346] width 521 height 16
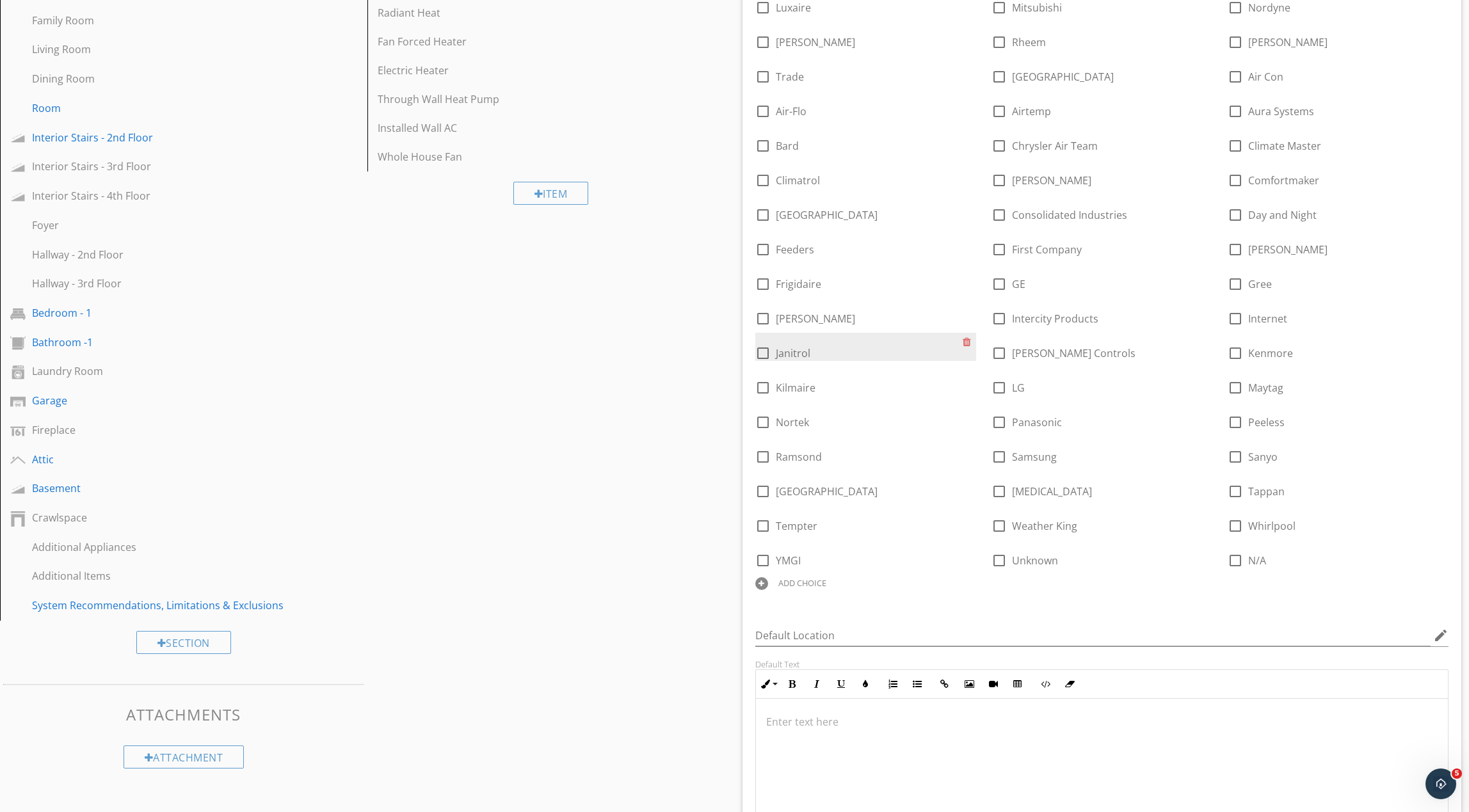
scroll to position [630, 0]
click at [785, 578] on div "ADD CHOICE" at bounding box center [802, 582] width 48 height 10
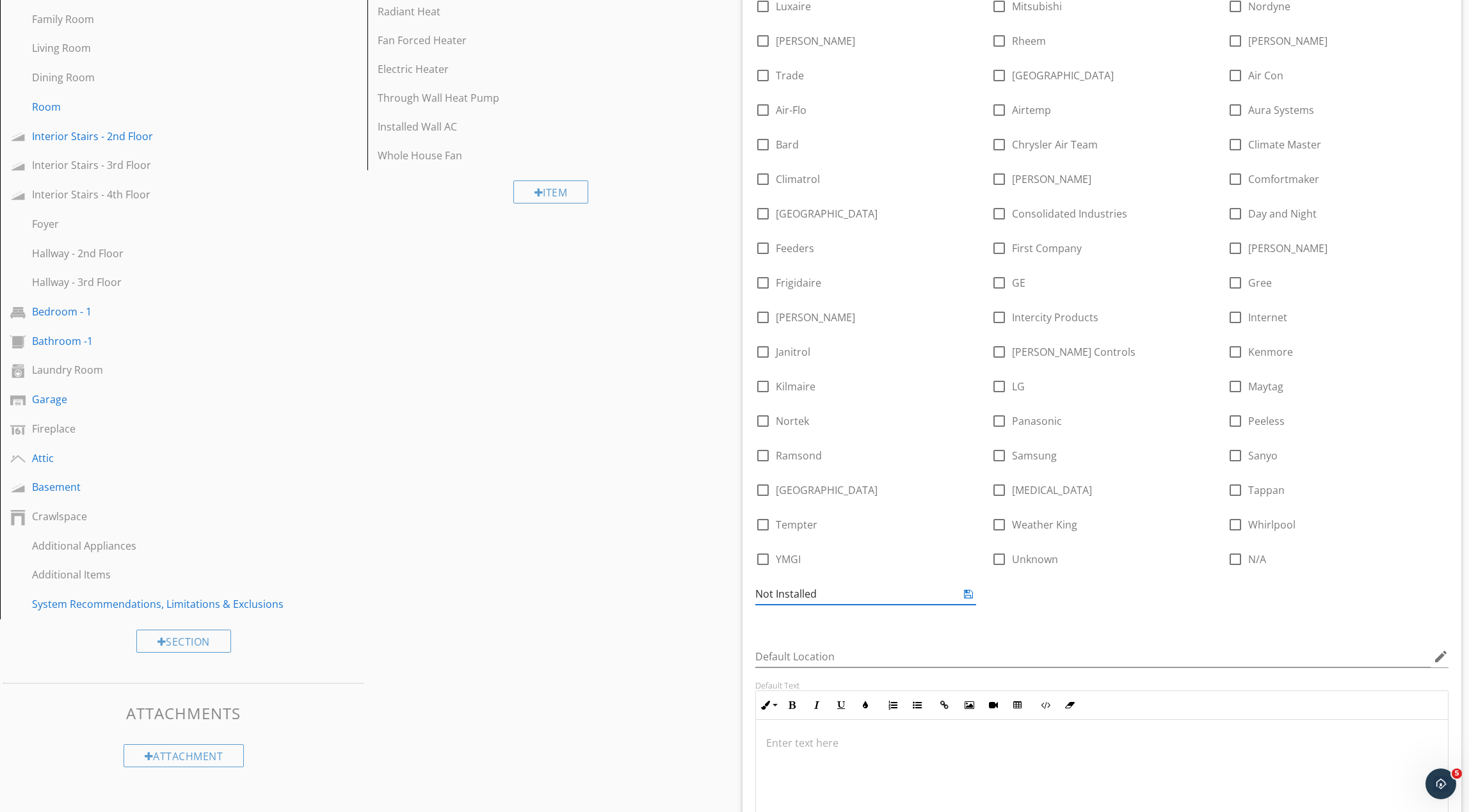
type input "Not Installed"
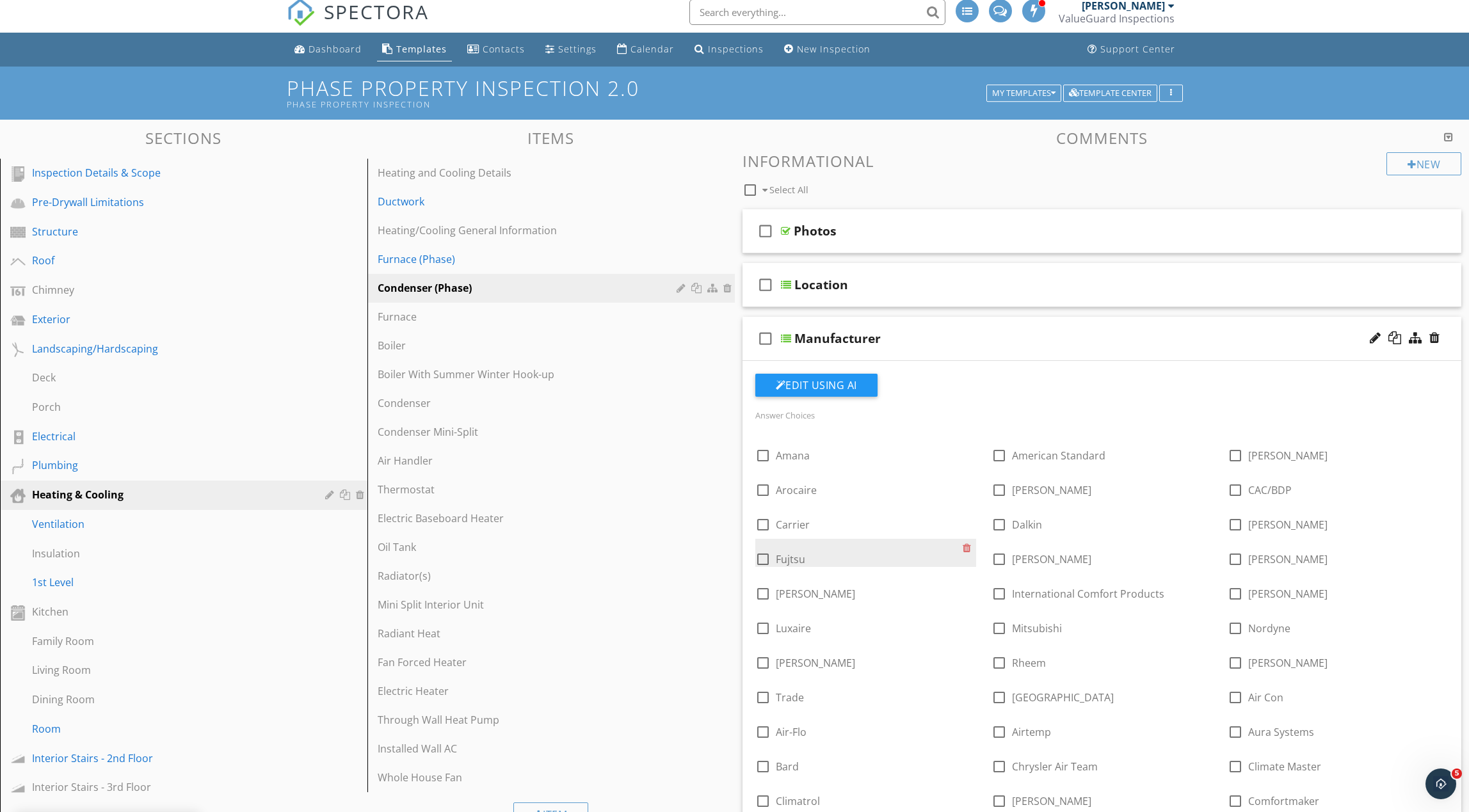
scroll to position [0, 0]
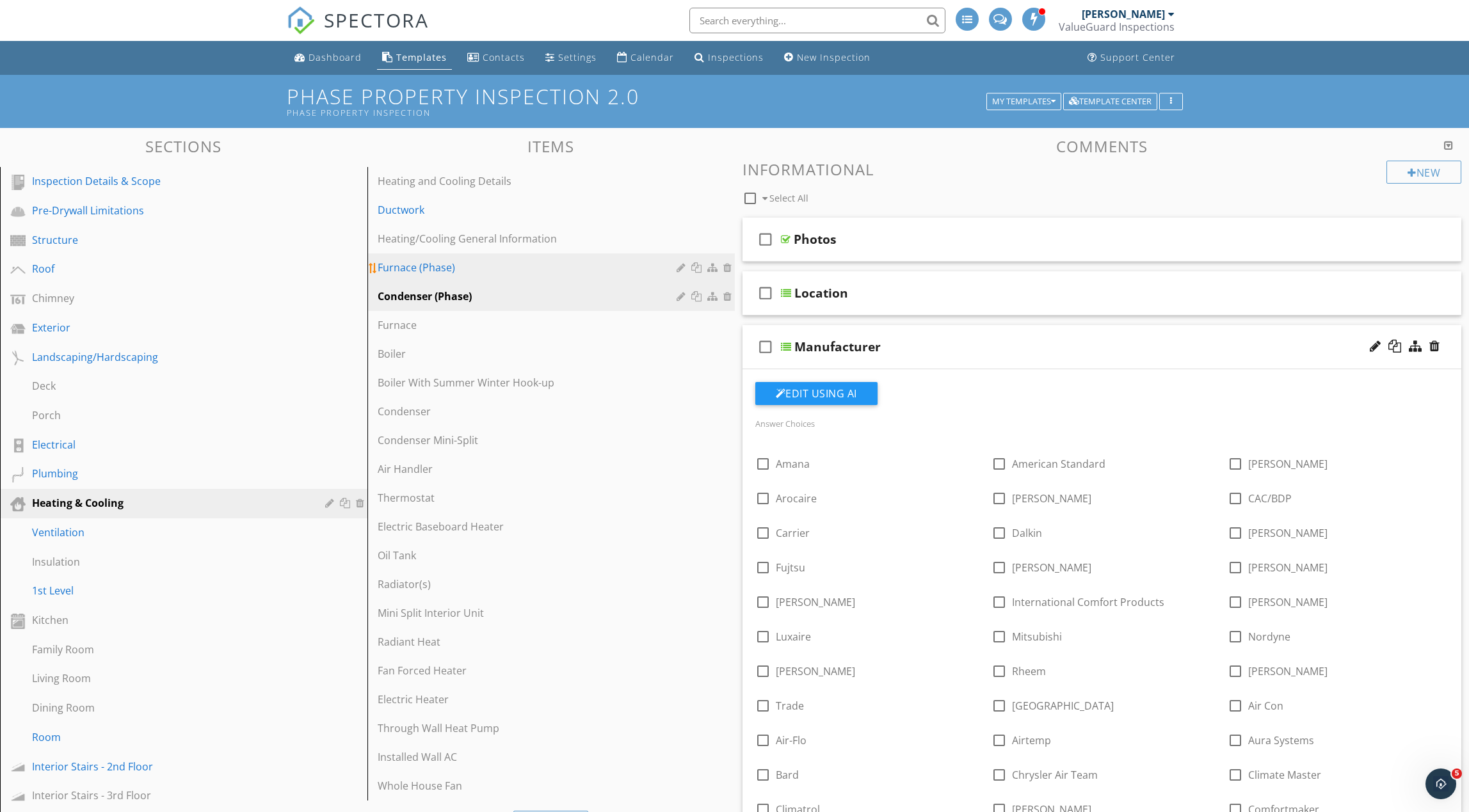
click at [501, 266] on div "Furnace (Phase)" at bounding box center [529, 267] width 303 height 16
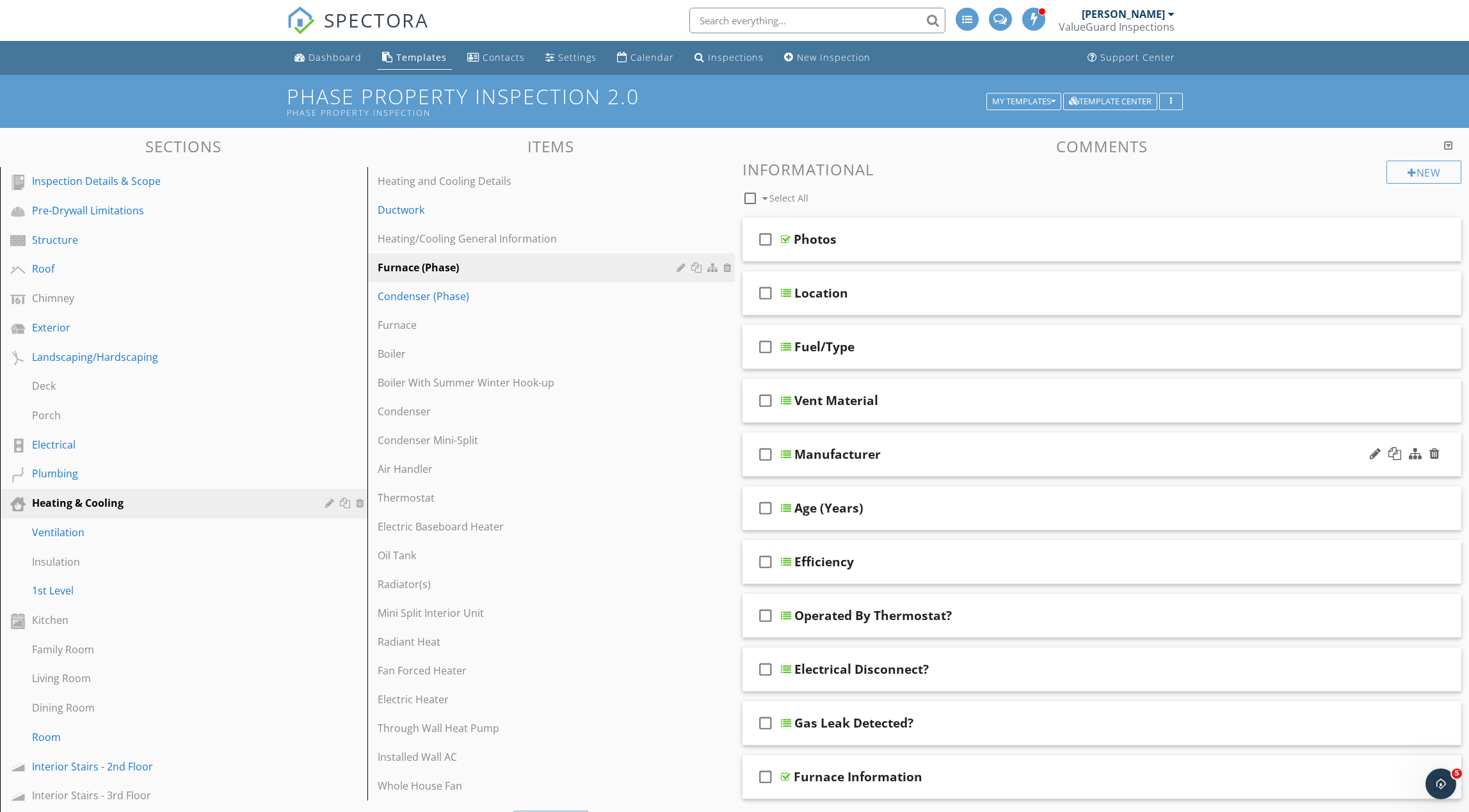
click at [949, 450] on div "Manufacturer" at bounding box center [1055, 454] width 521 height 16
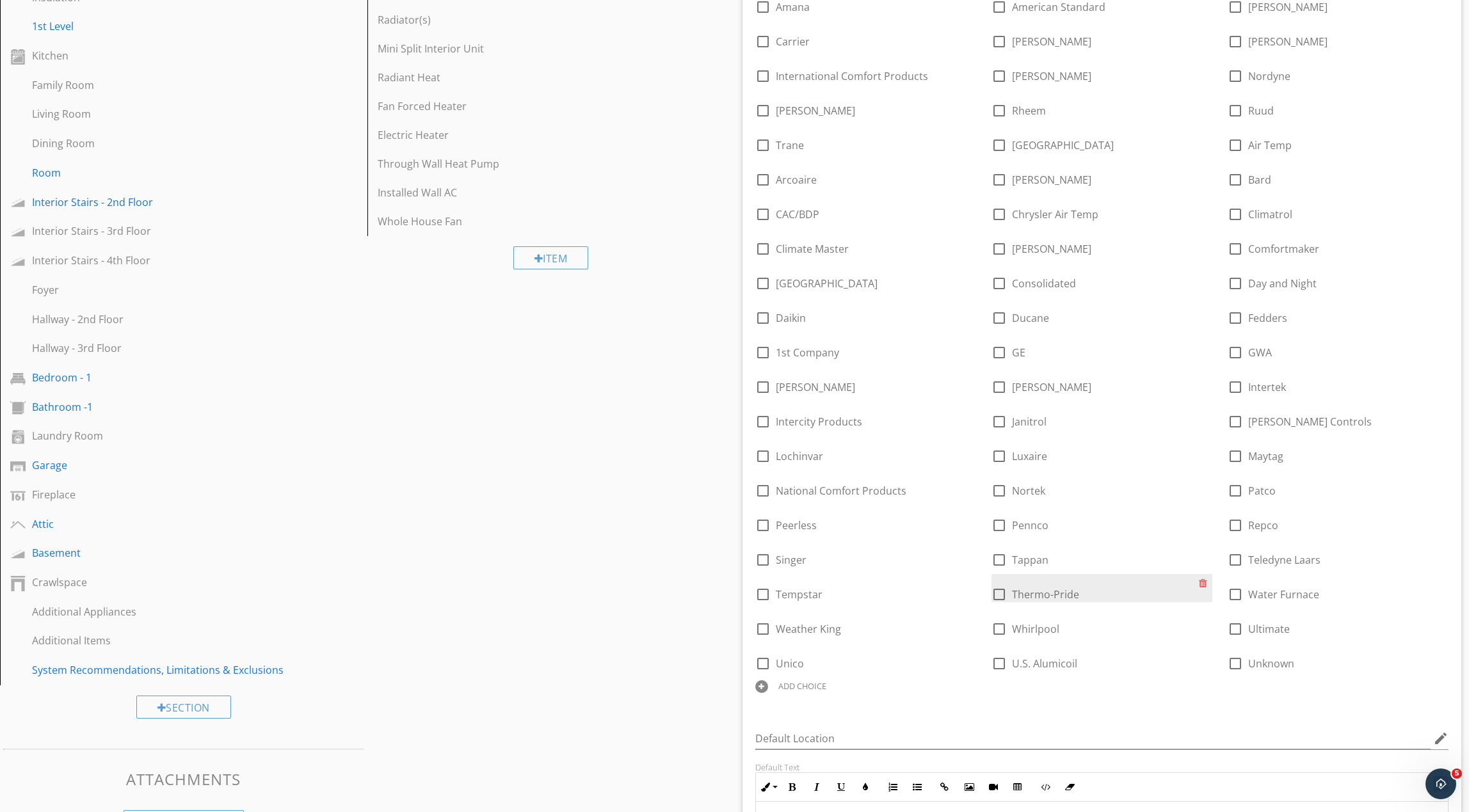
scroll to position [565, 0]
click at [813, 682] on div "ADD CHOICE" at bounding box center [802, 685] width 48 height 10
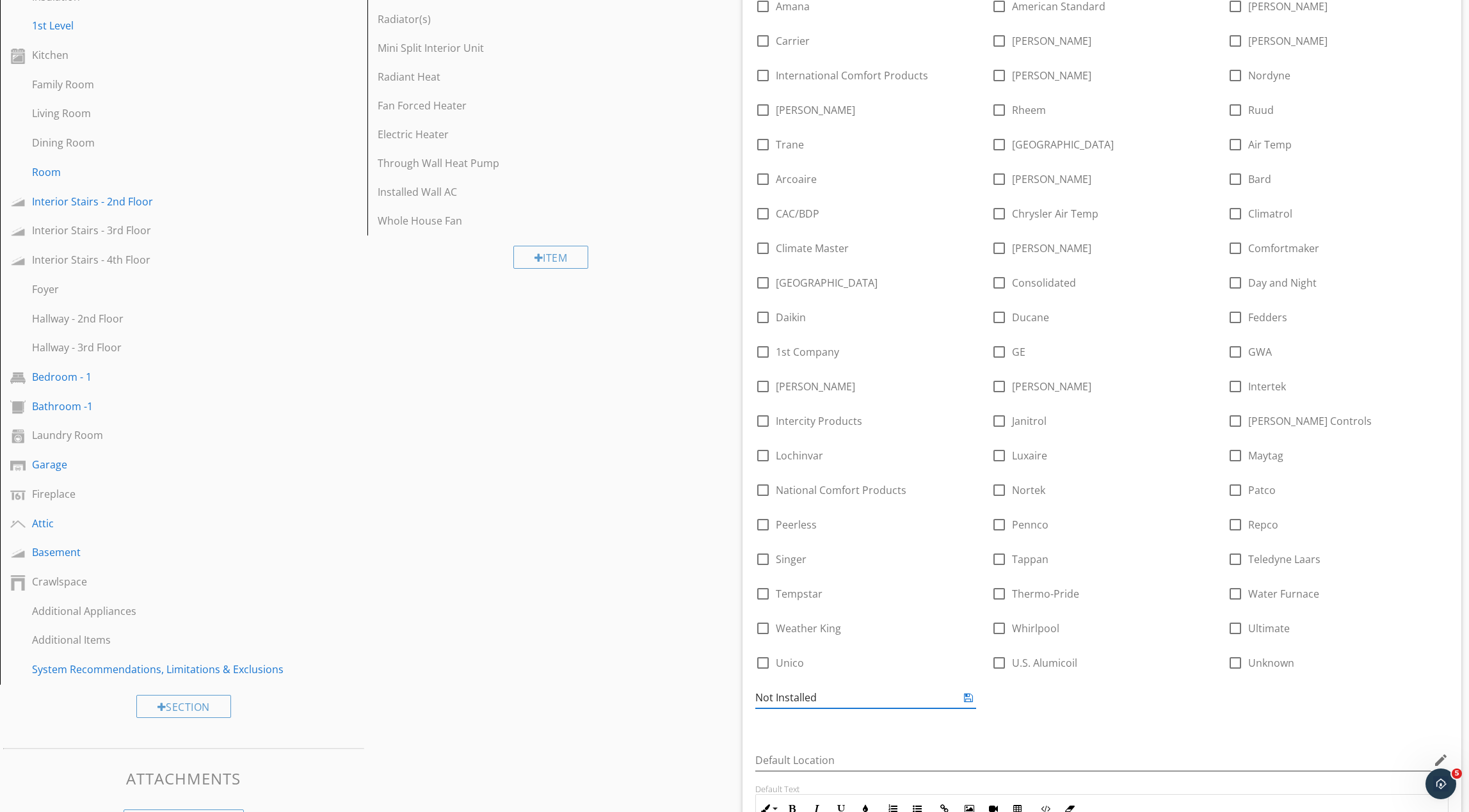
type input "Not Installed"
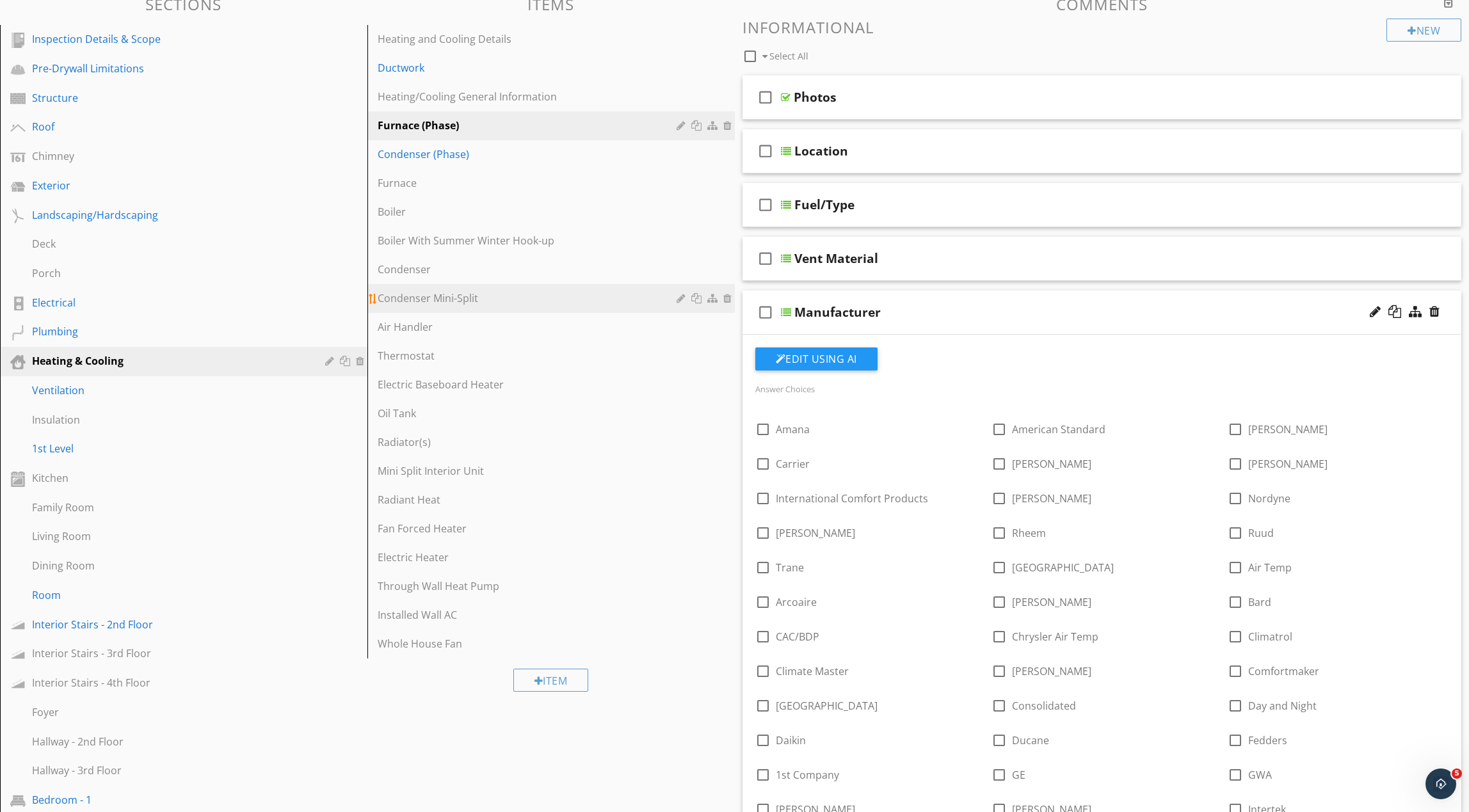
scroll to position [138, 0]
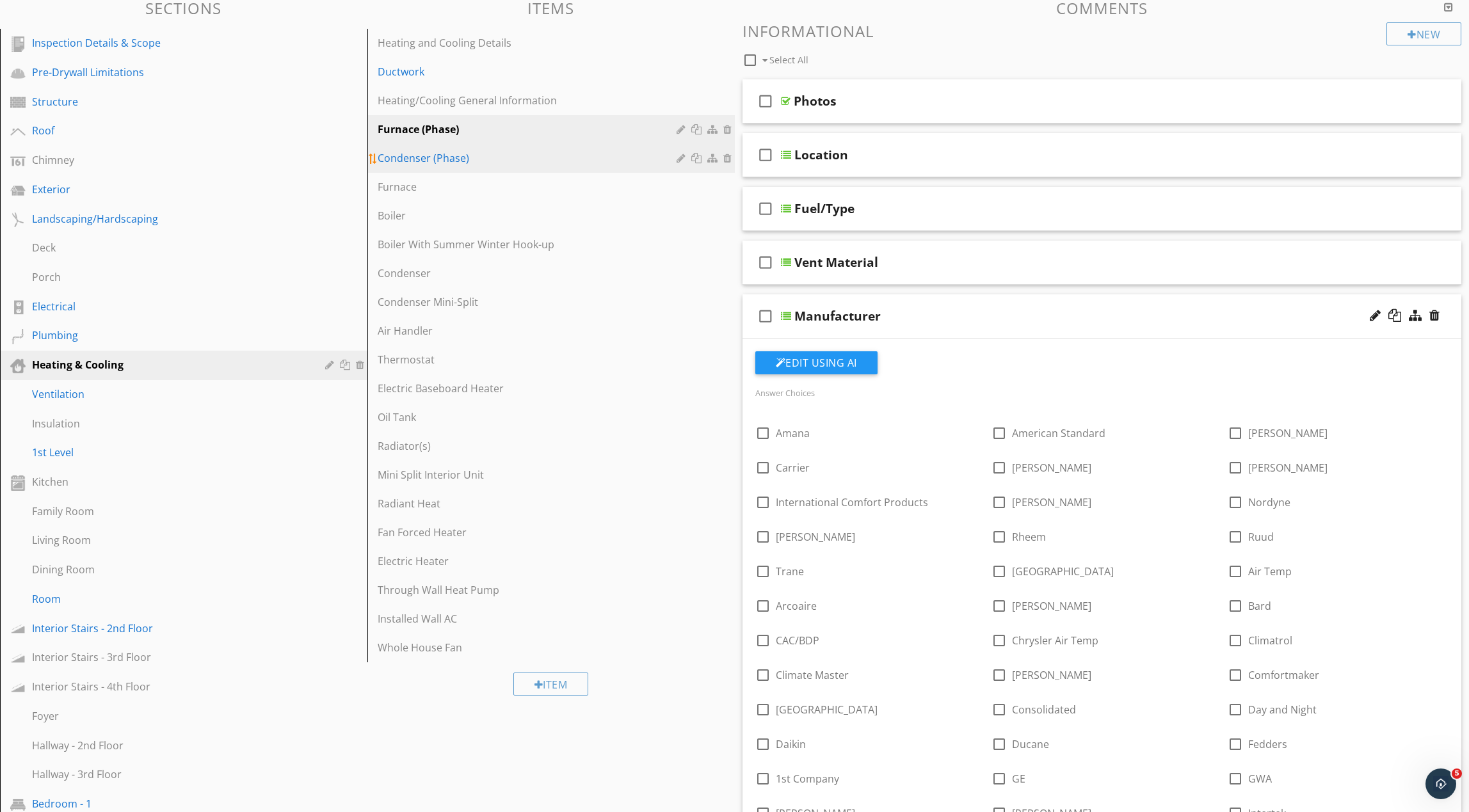
click at [498, 165] on div "Condenser (Phase)" at bounding box center [529, 158] width 303 height 16
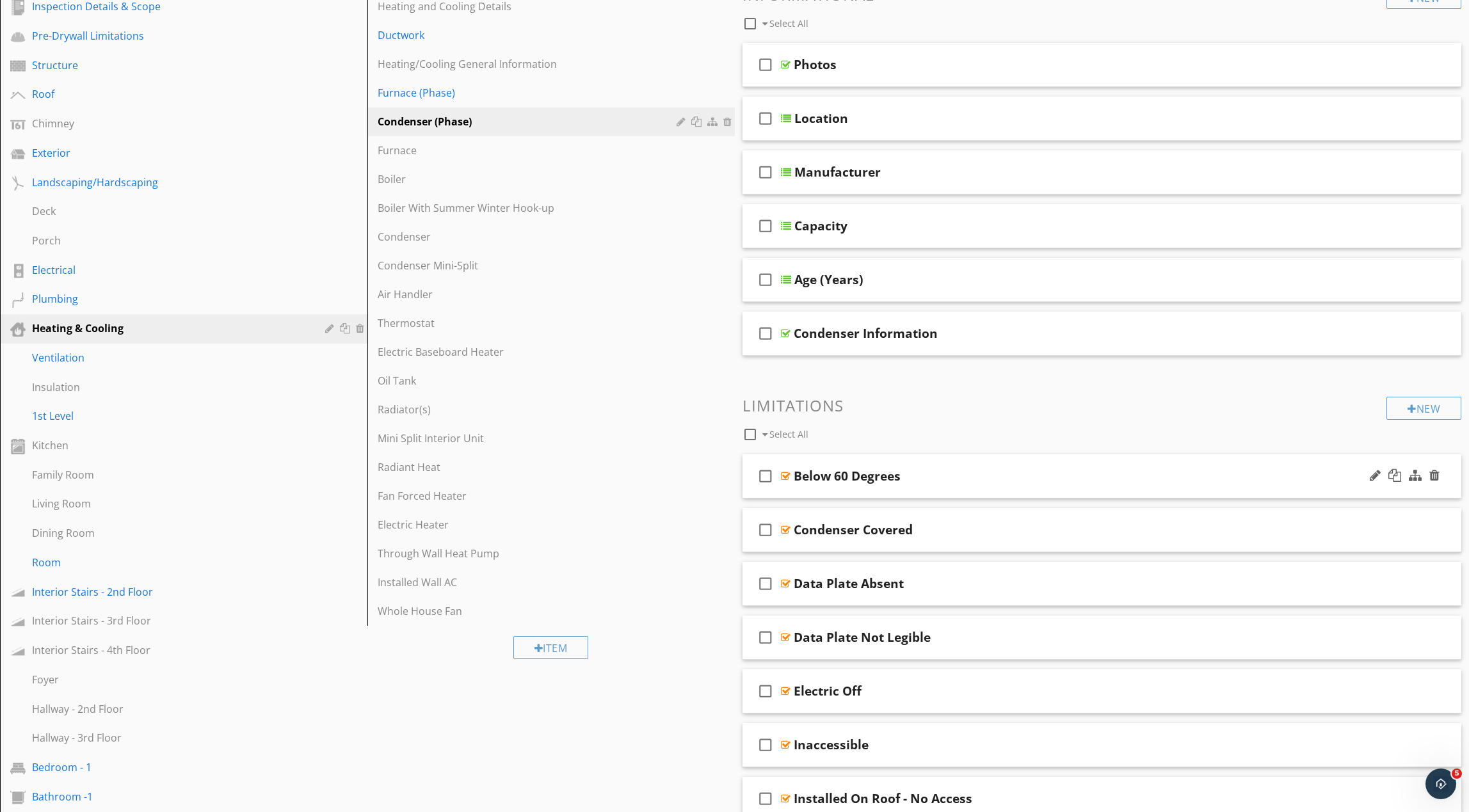
scroll to position [175, 0]
click at [948, 224] on div "Capacity" at bounding box center [1055, 225] width 521 height 16
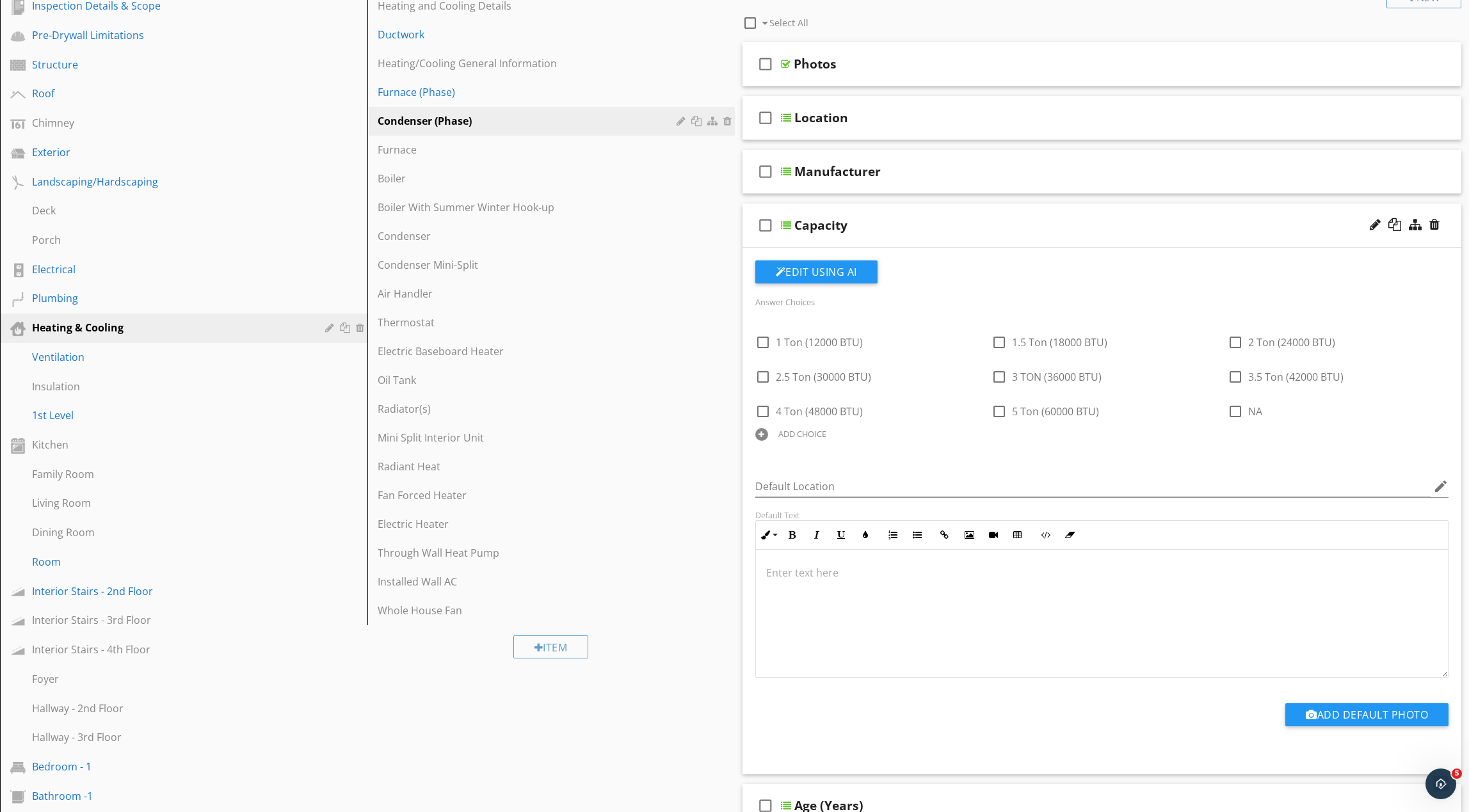
click at [948, 224] on div "Capacity" at bounding box center [1055, 225] width 521 height 16
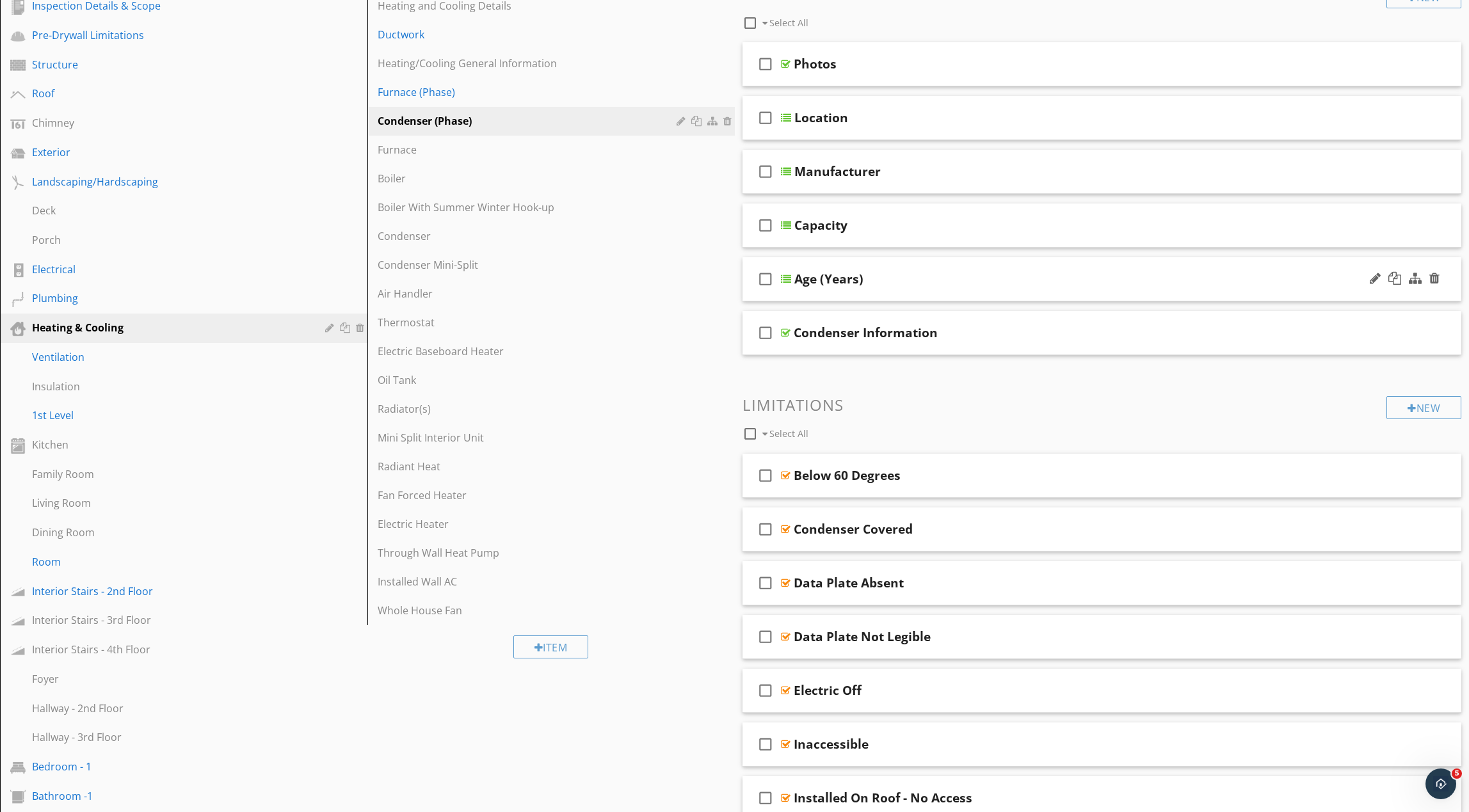
click at [951, 281] on div "Age (Years)" at bounding box center [1055, 278] width 521 height 16
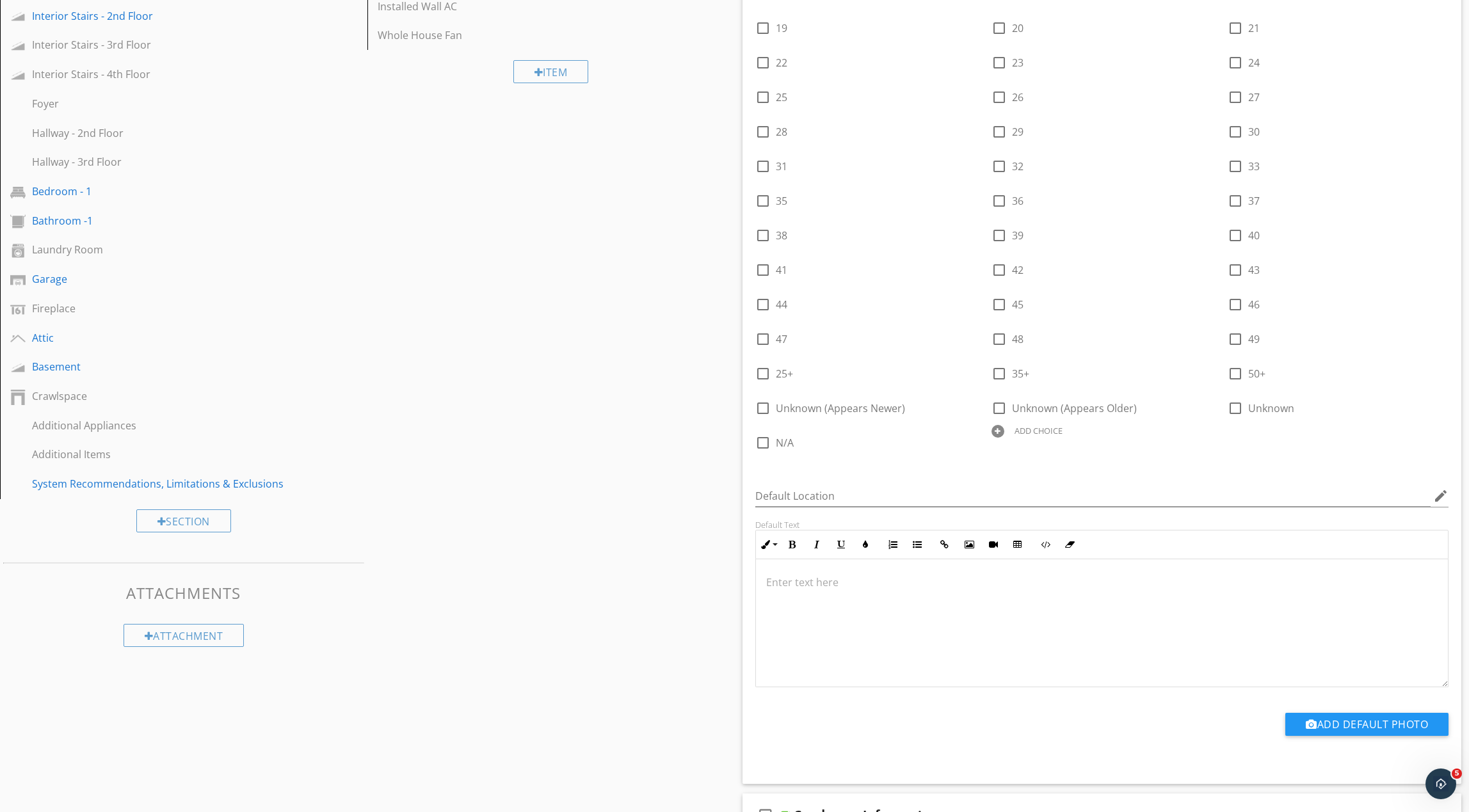
scroll to position [753, 0]
click at [999, 427] on div at bounding box center [998, 428] width 13 height 13
type input "Not Installed"
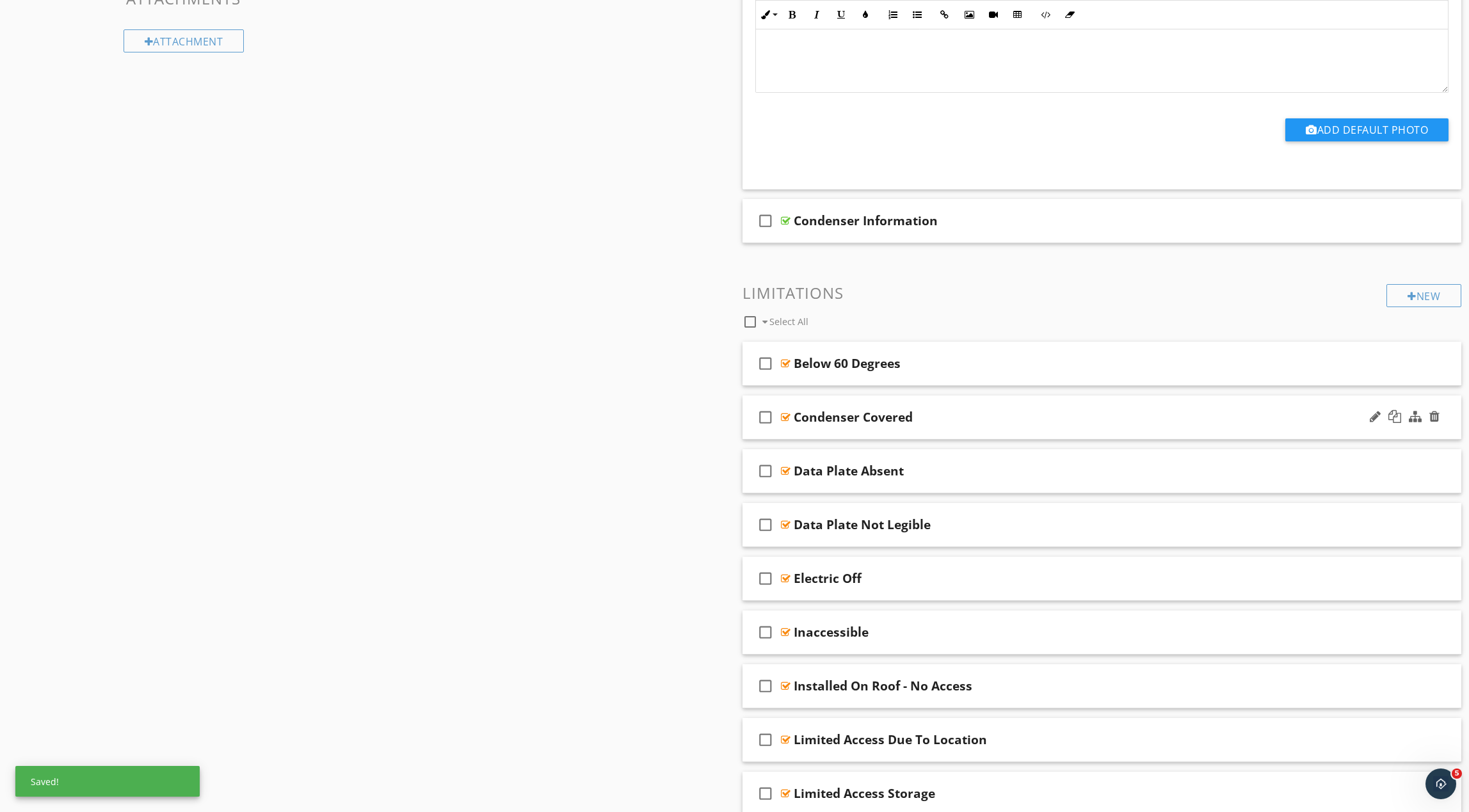
scroll to position [1349, 0]
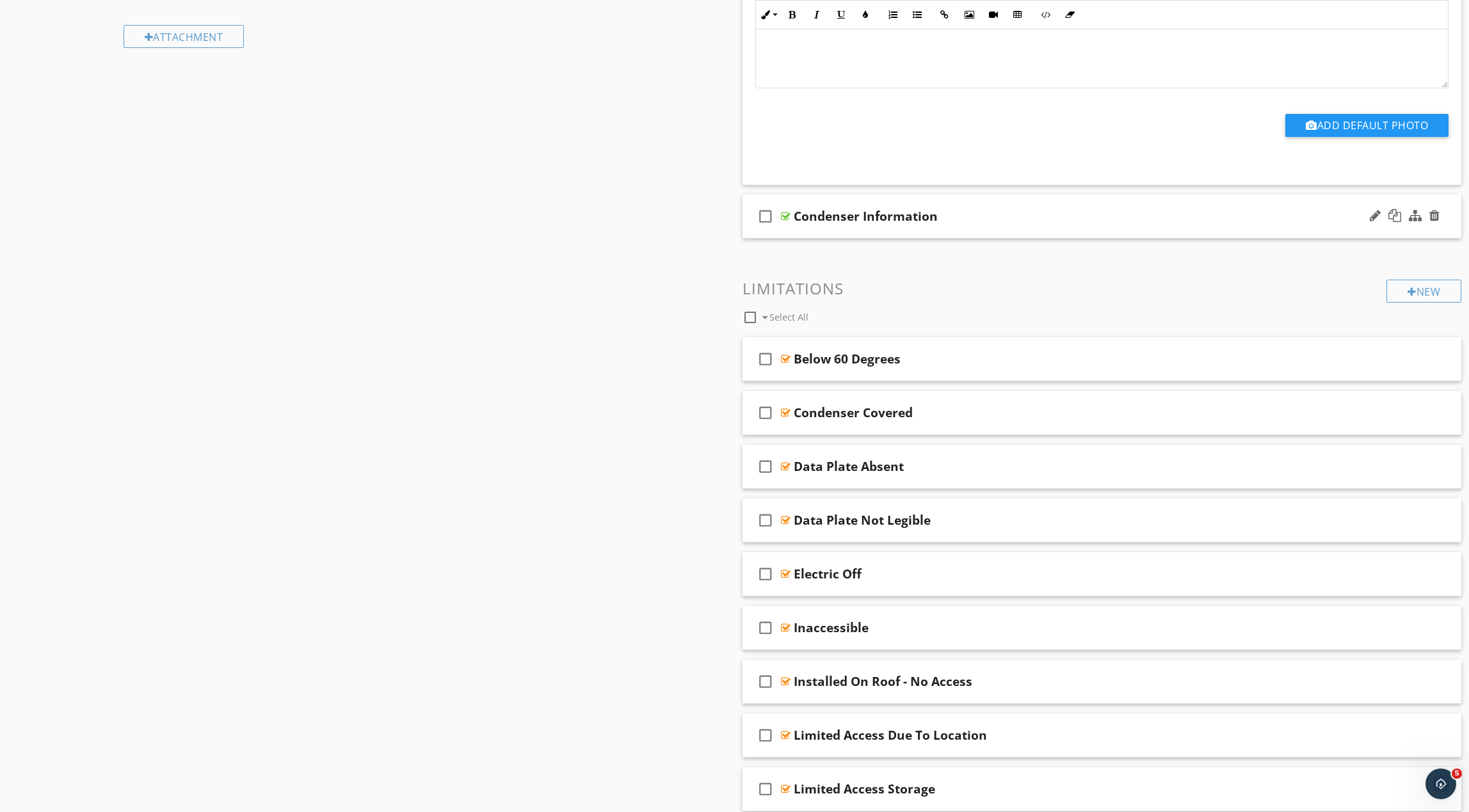
click at [991, 219] on div "Condenser Information" at bounding box center [1054, 216] width 521 height 16
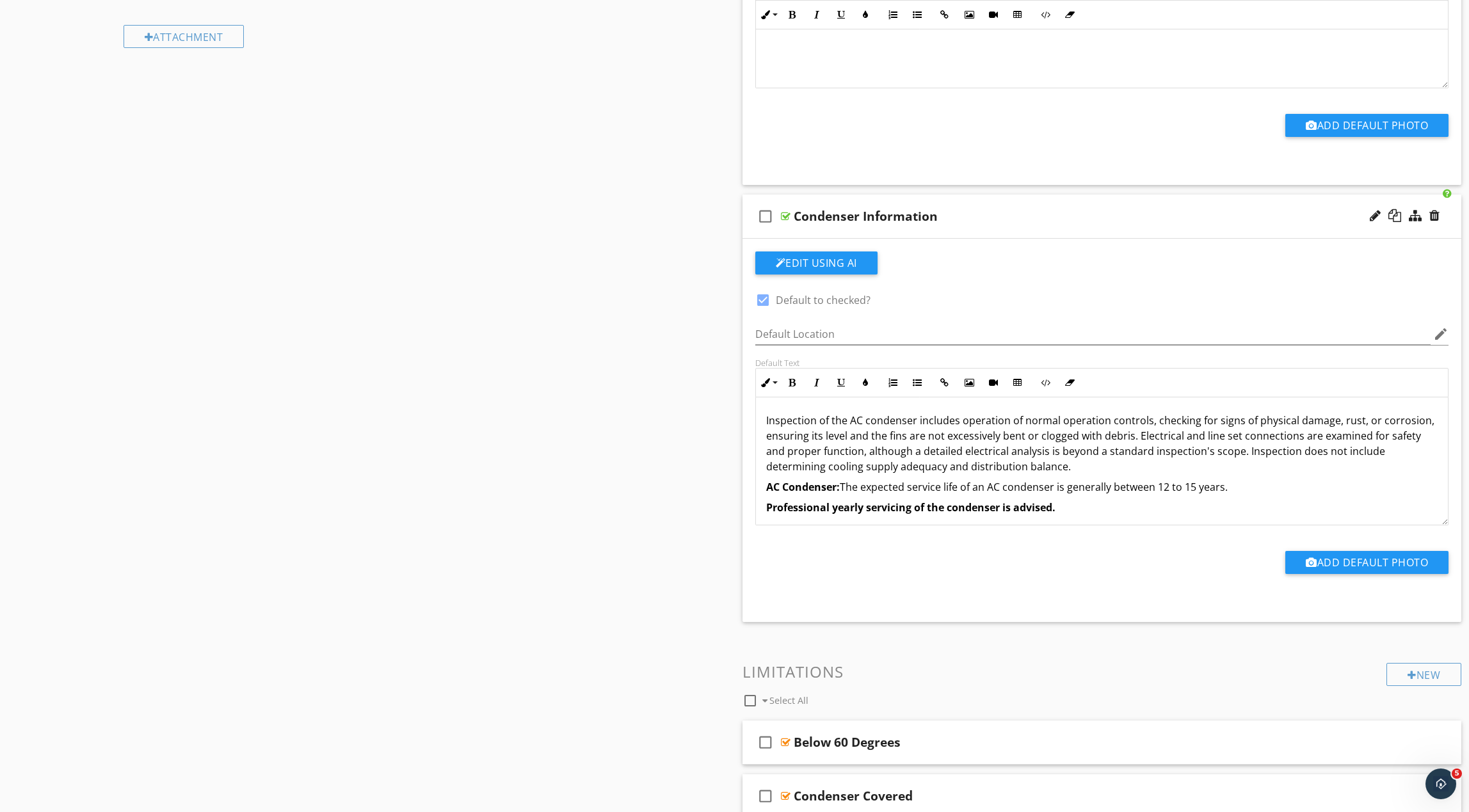
click at [1131, 438] on p "Inspection of the AC condenser includes operation of normal operation controls,…" at bounding box center [1102, 443] width 672 height 61
click at [1130, 439] on p "Inspection of the AC condenser includes operation of normal operation controls,…" at bounding box center [1102, 443] width 672 height 61
click at [1146, 422] on p "Inspection of the AC condenser includes operation of normal operation controls,…" at bounding box center [1102, 443] width 672 height 61
click at [1199, 464] on p "Inspection of the AC condenser includes operation of normal operation controls …" at bounding box center [1102, 443] width 672 height 61
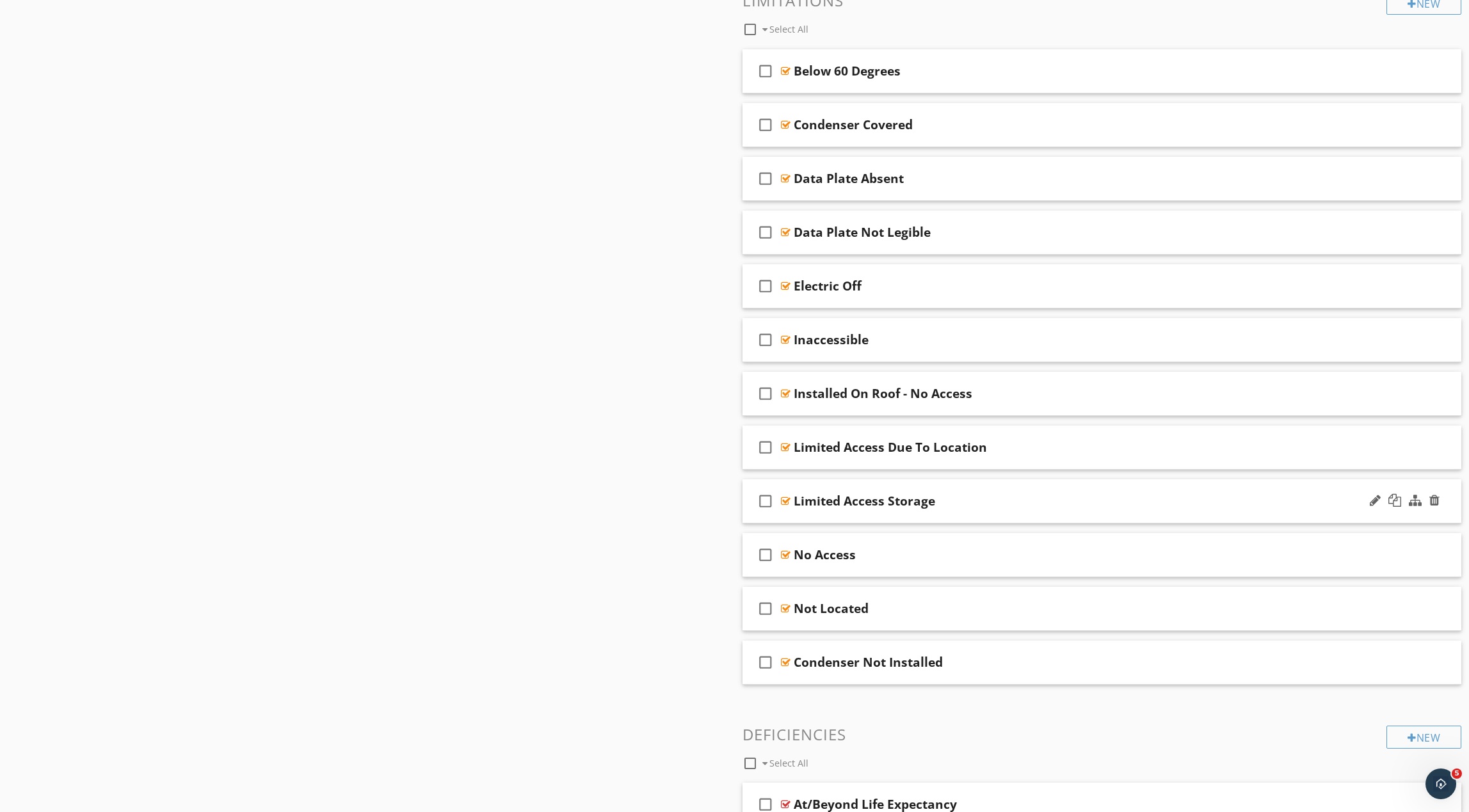
scroll to position [2012, 0]
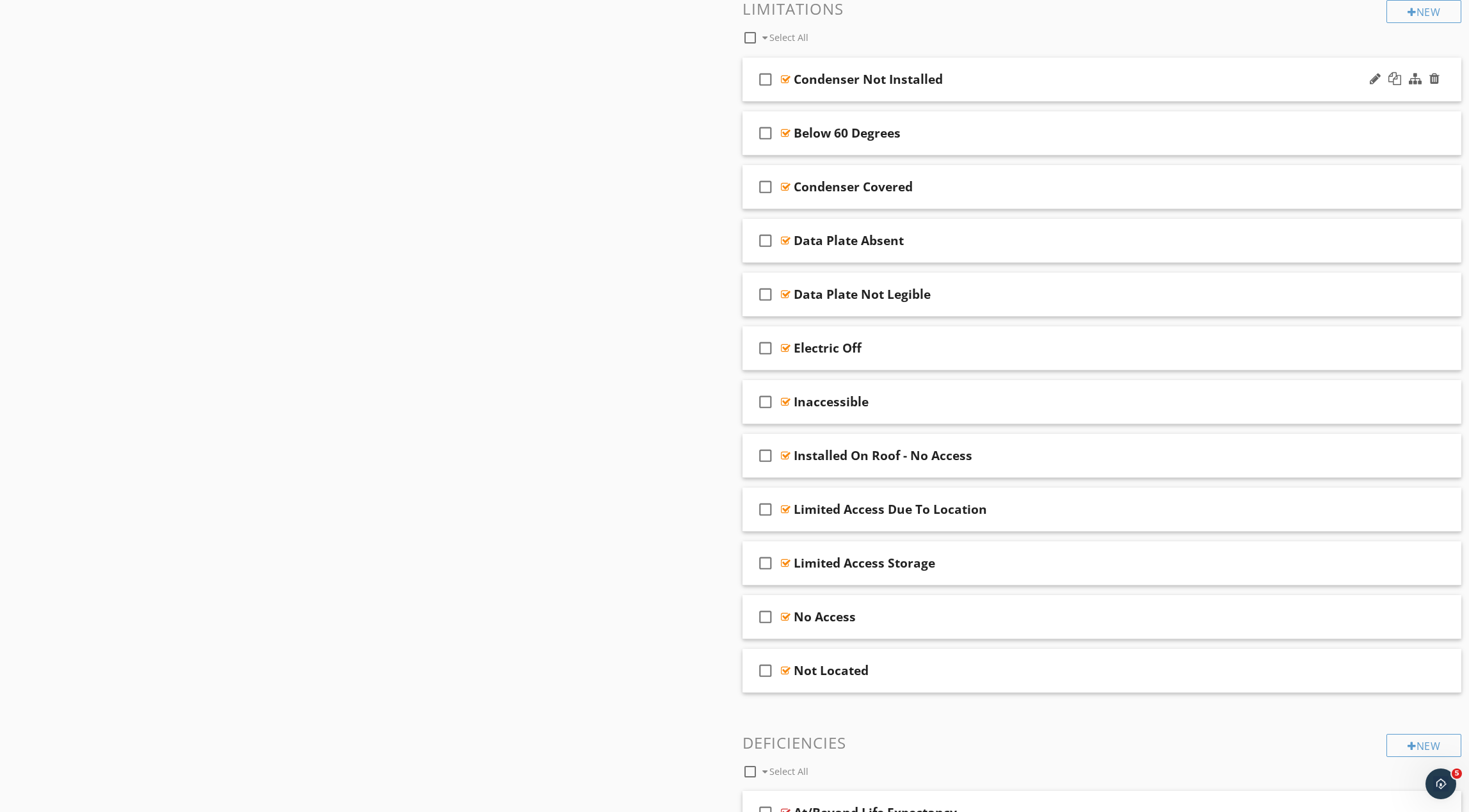
click at [1004, 83] on div "Condenser Not Installed" at bounding box center [1054, 79] width 521 height 16
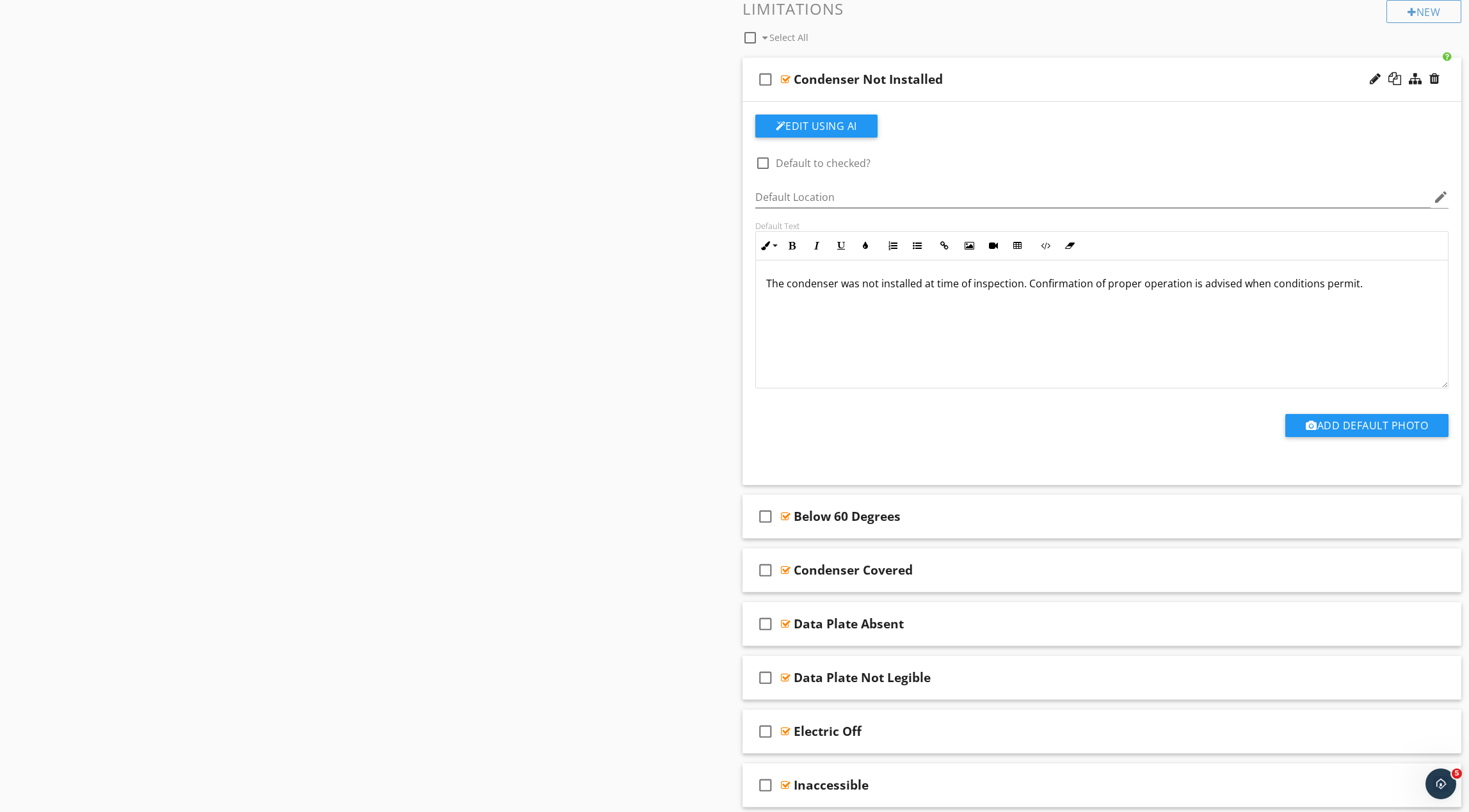
click at [1004, 83] on div "Condenser Not Installed" at bounding box center [1054, 79] width 521 height 16
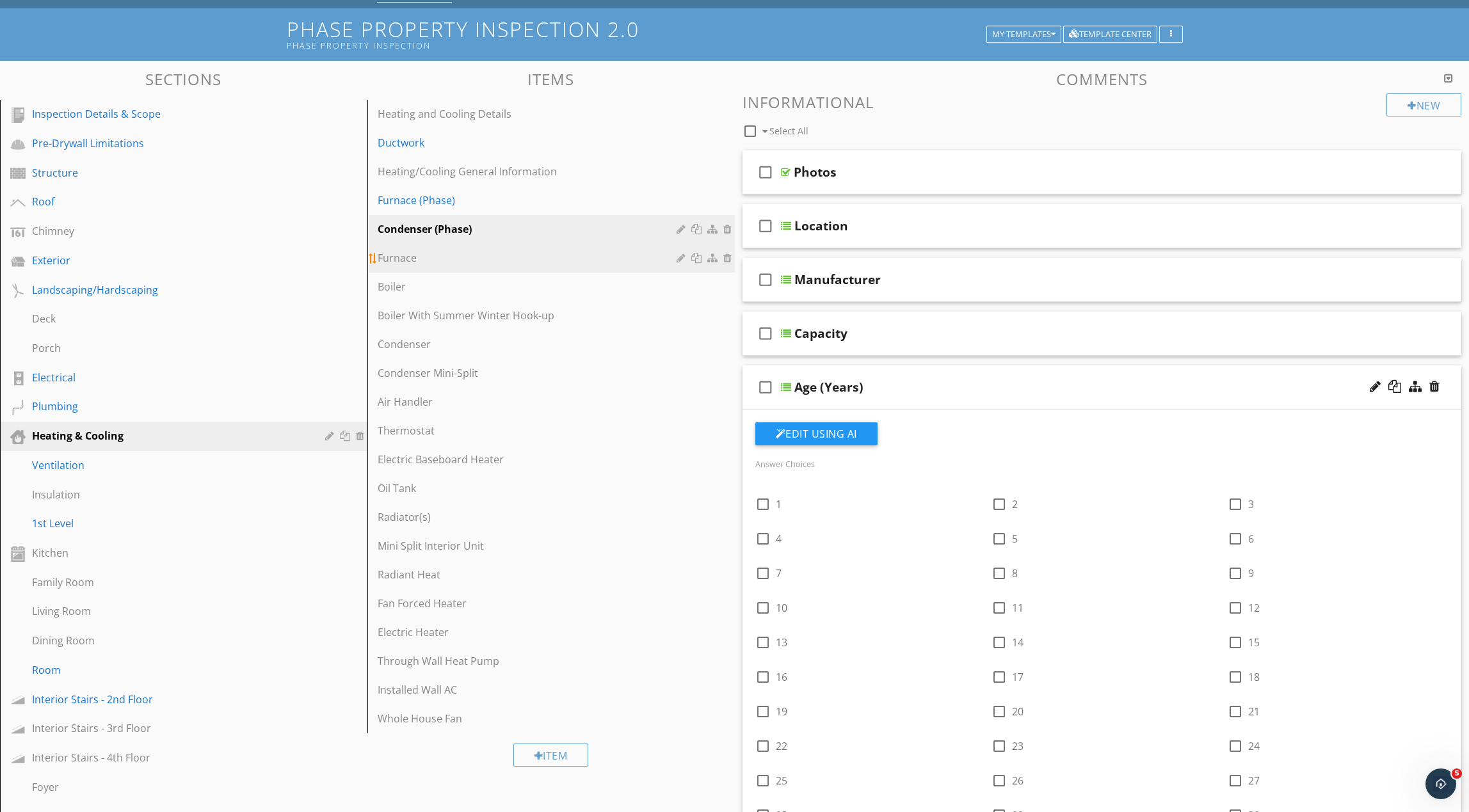
scroll to position [0, 0]
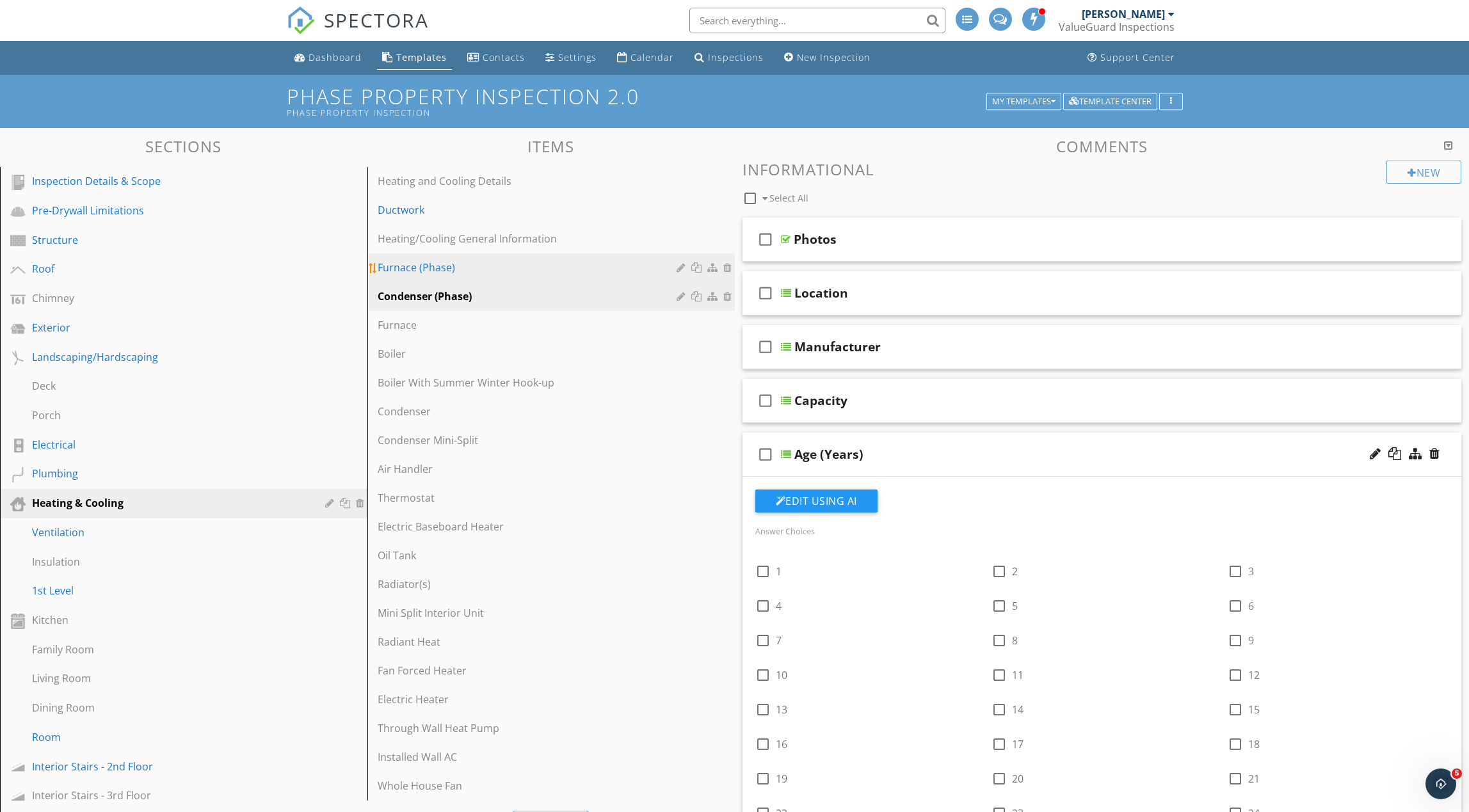
click at [616, 272] on div "Furnace (Phase)" at bounding box center [529, 267] width 303 height 16
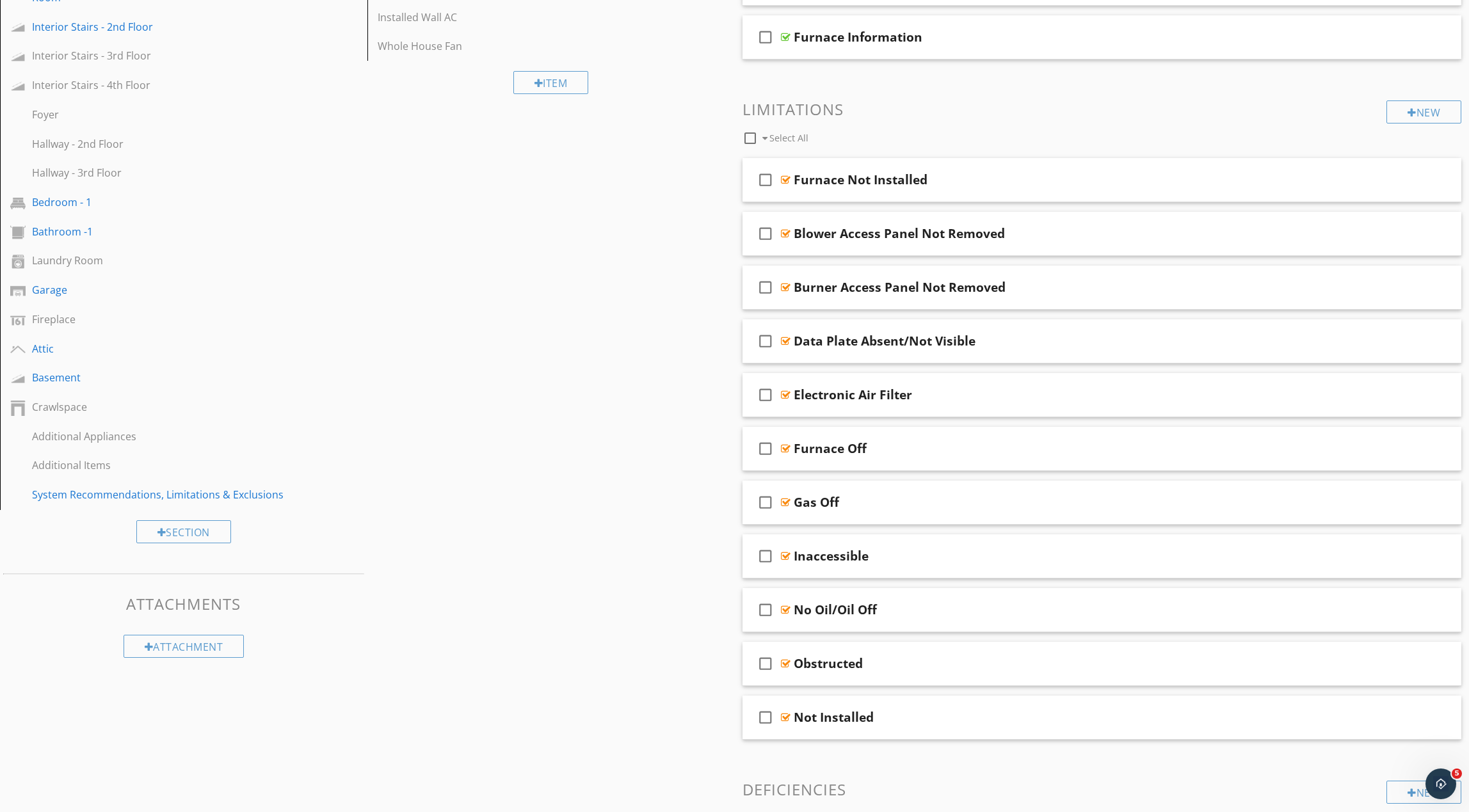
scroll to position [743, 0]
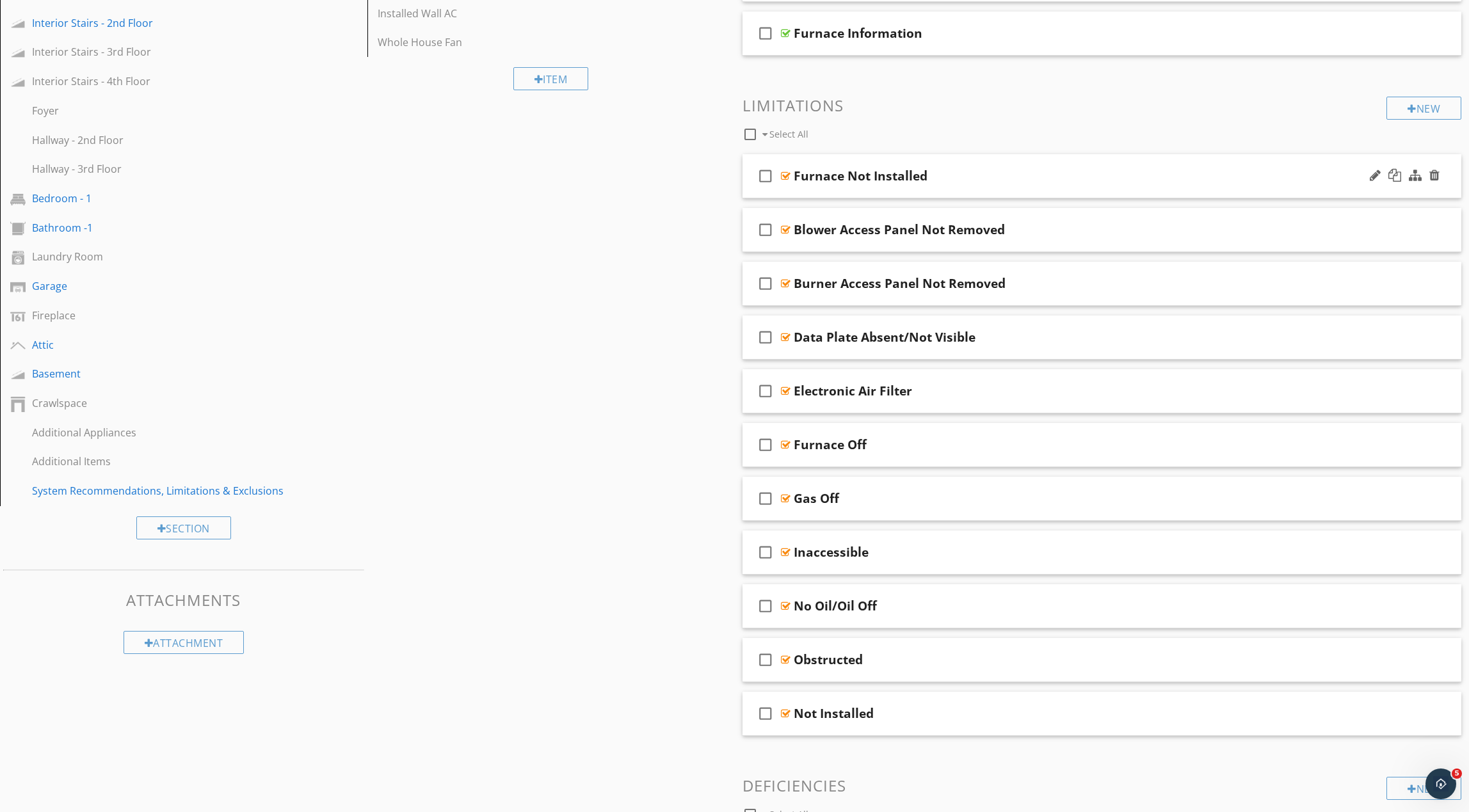
click at [961, 185] on div "check_box_outline_blank Furnace Not Installed" at bounding box center [1102, 176] width 719 height 44
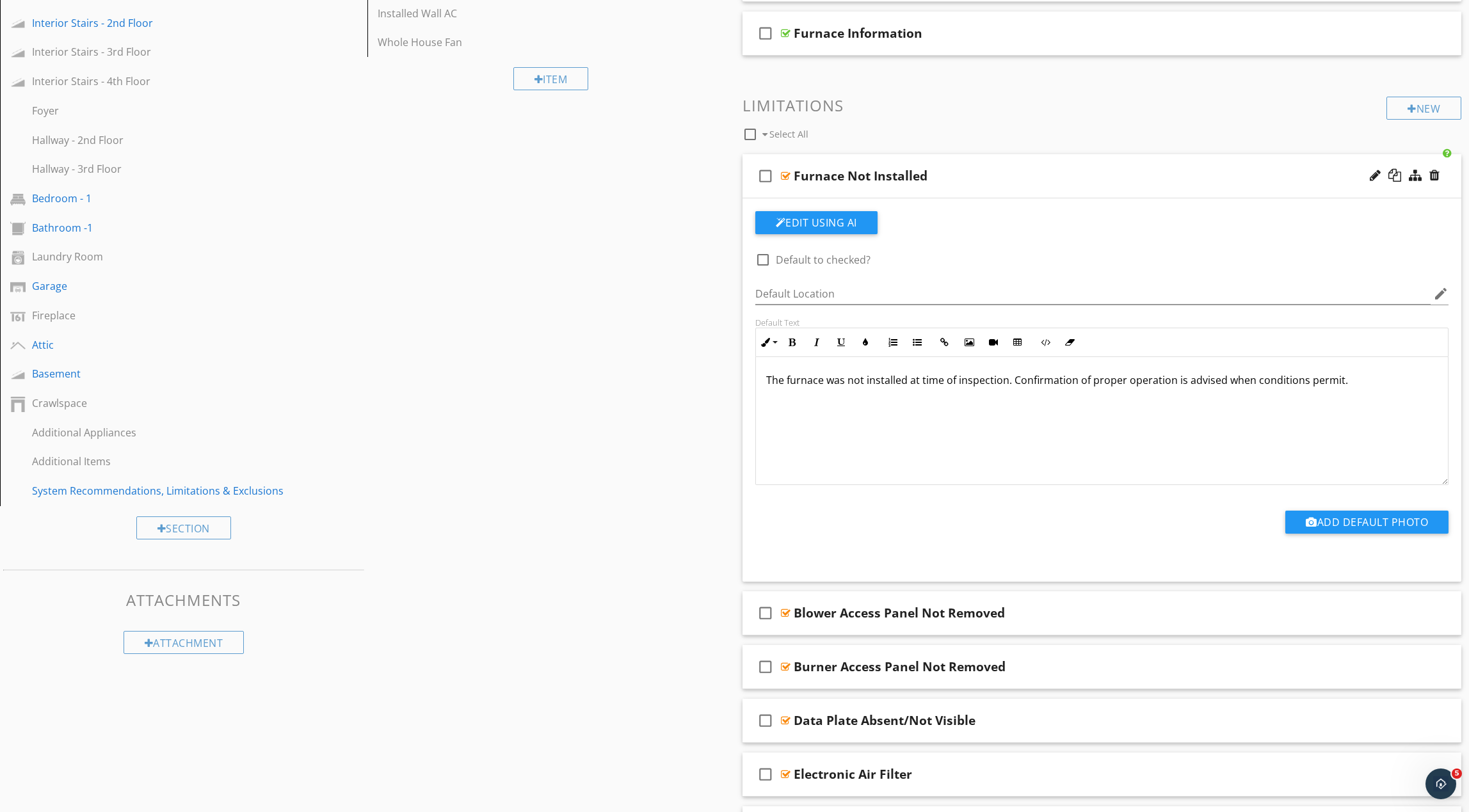
click at [961, 185] on div "check_box_outline_blank Furnace Not Installed" at bounding box center [1102, 176] width 719 height 44
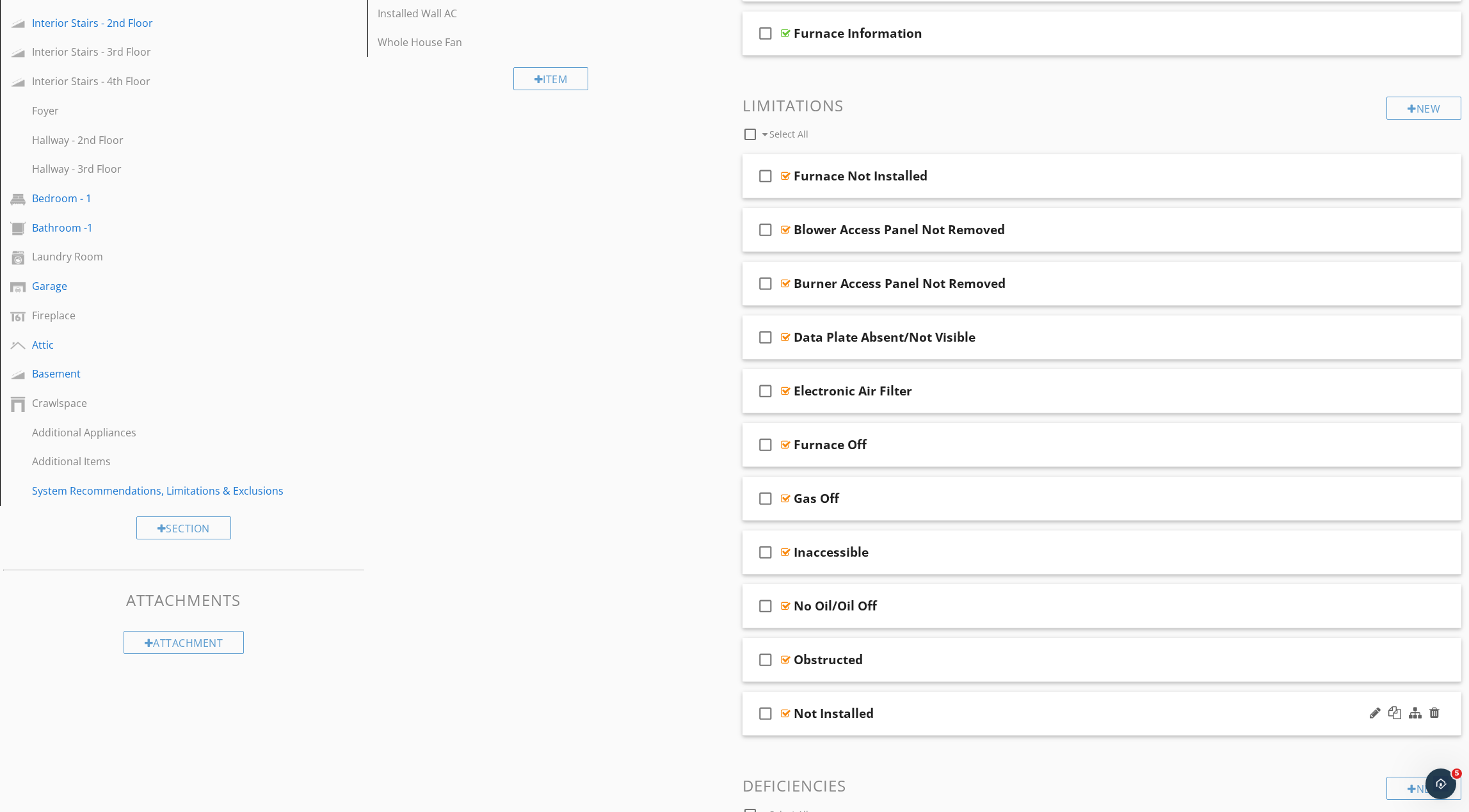
click at [962, 719] on div "Not Installed" at bounding box center [1054, 713] width 521 height 16
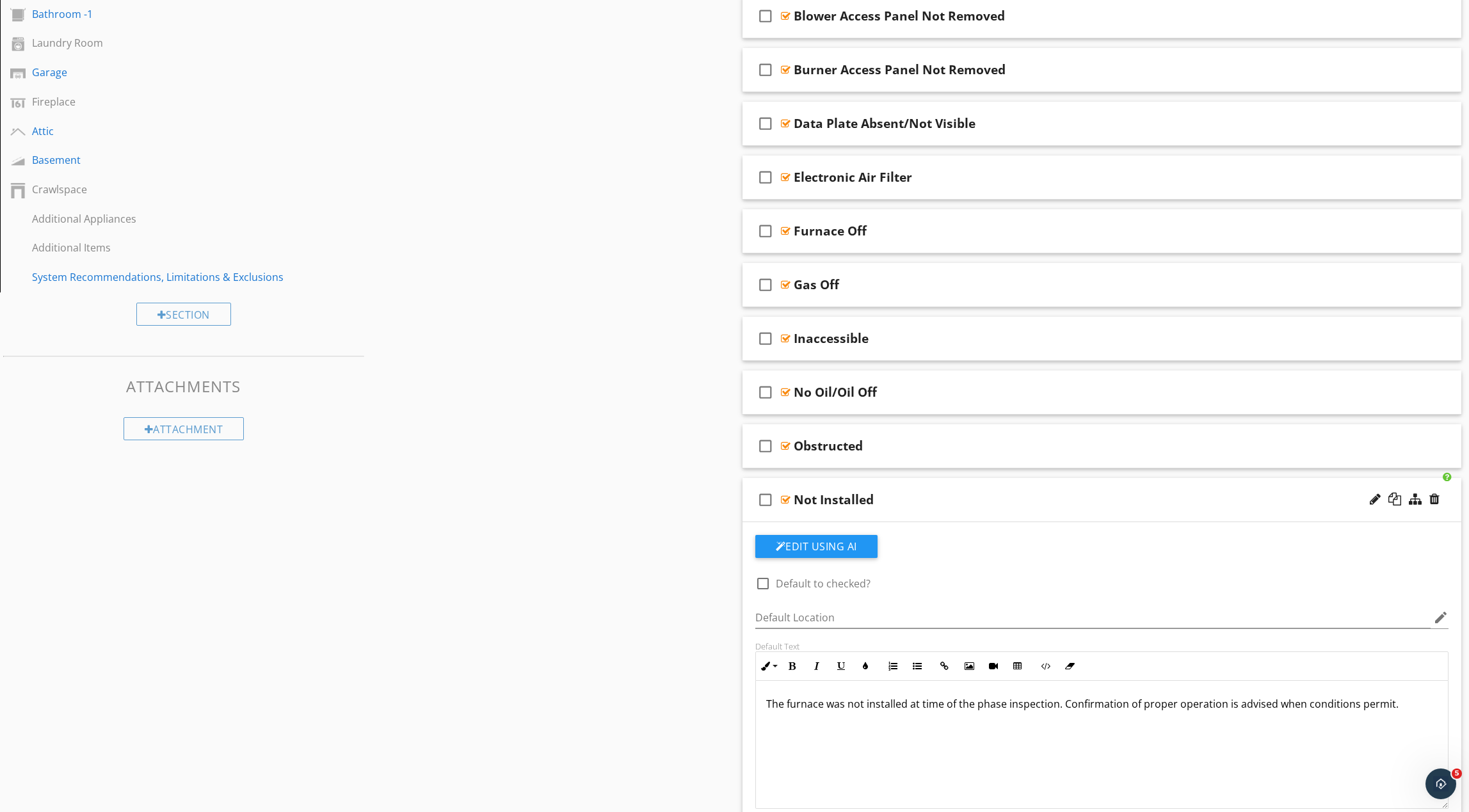
scroll to position [953, 0]
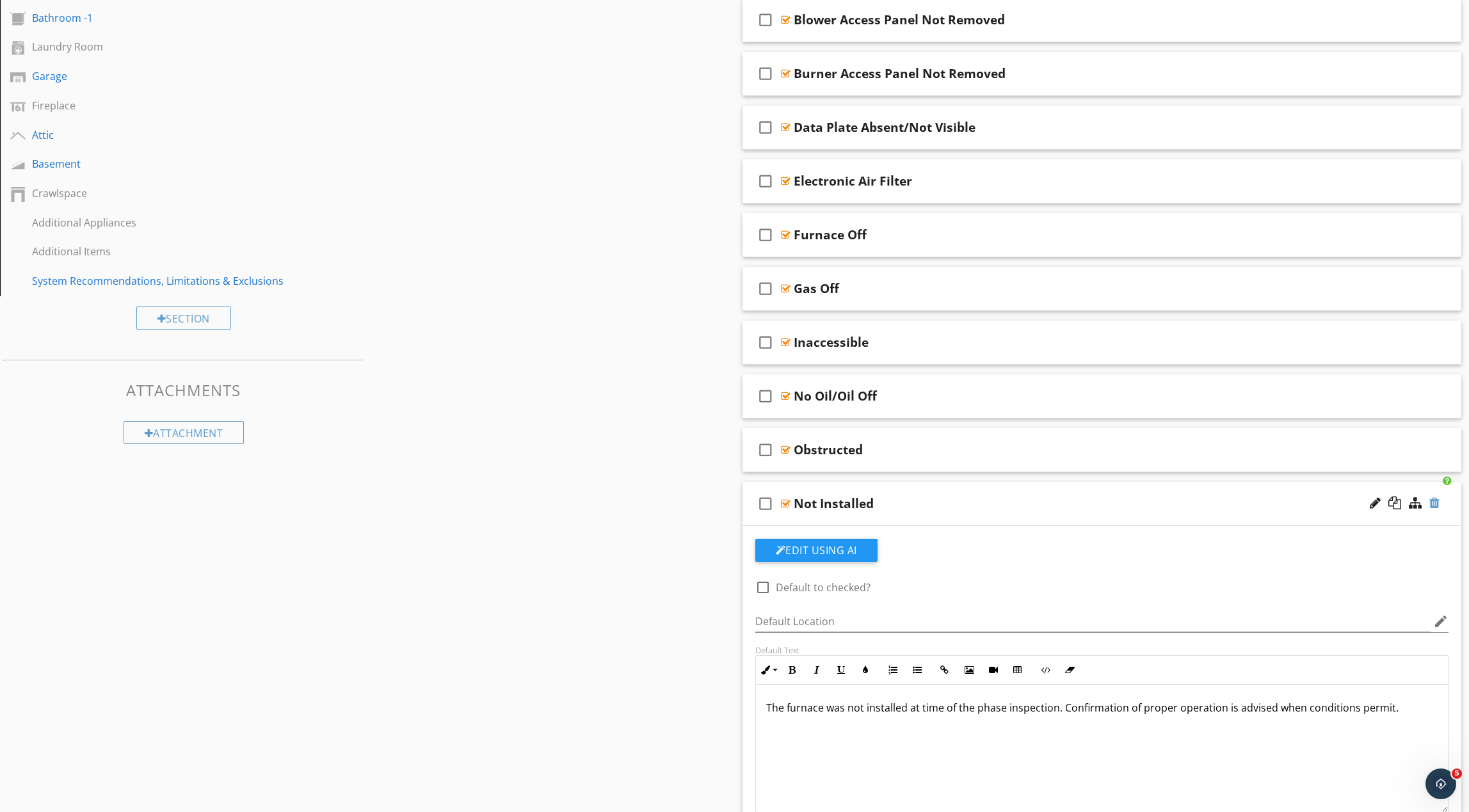
click at [1435, 503] on div at bounding box center [1434, 503] width 10 height 13
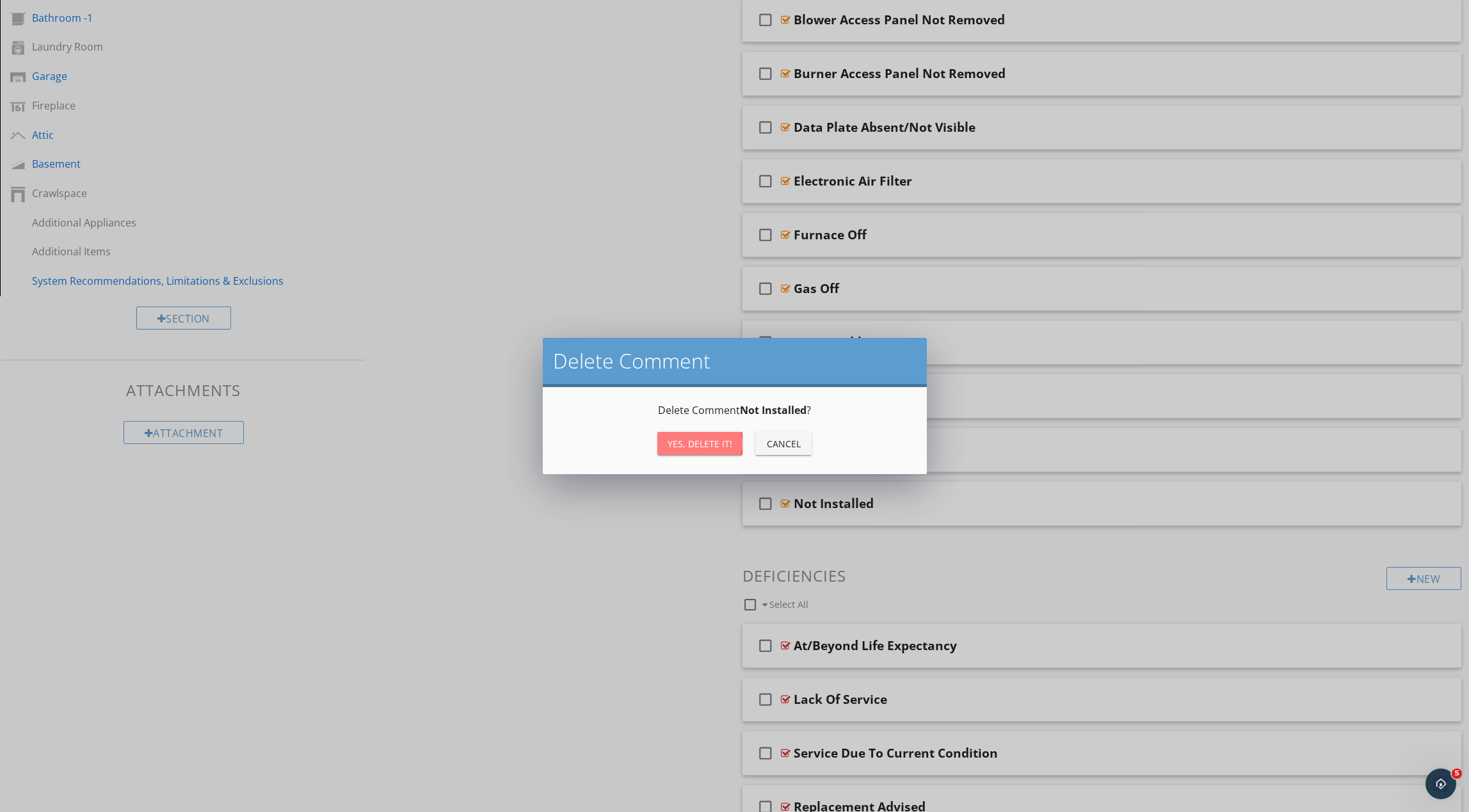
click at [712, 450] on button "Yes, Delete it!" at bounding box center [699, 443] width 85 height 23
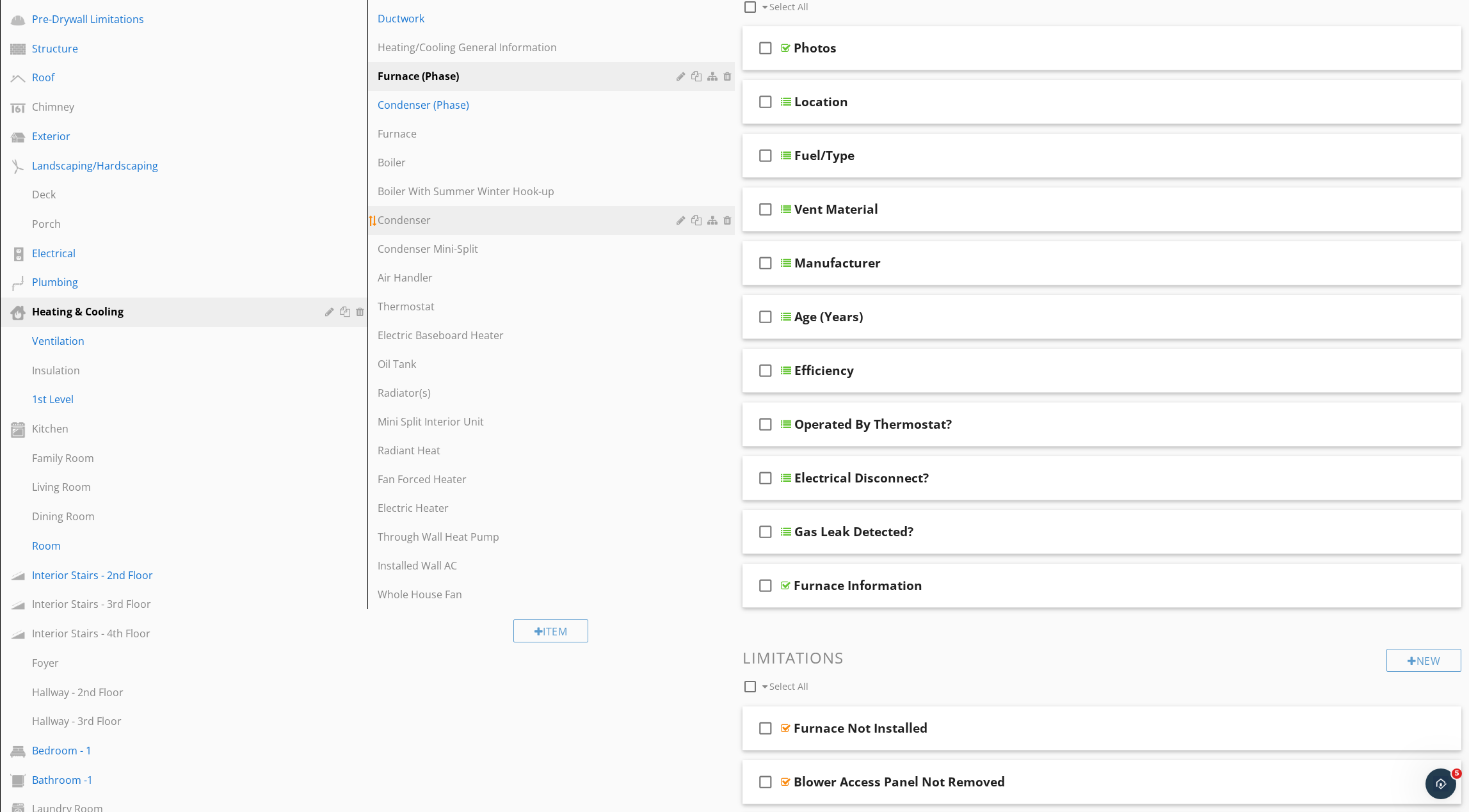
scroll to position [185, 0]
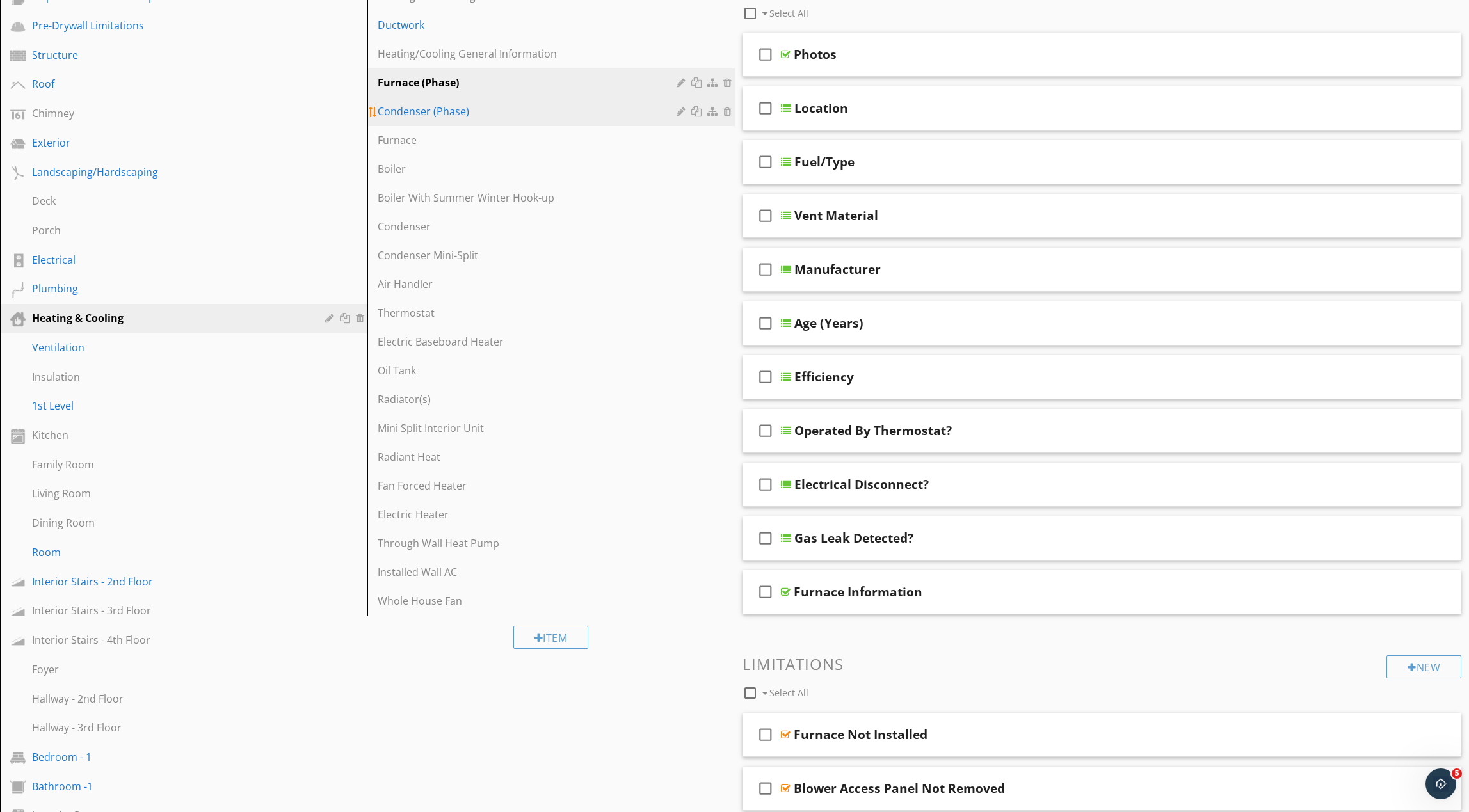
click at [509, 108] on div "Condenser (Phase)" at bounding box center [529, 111] width 303 height 16
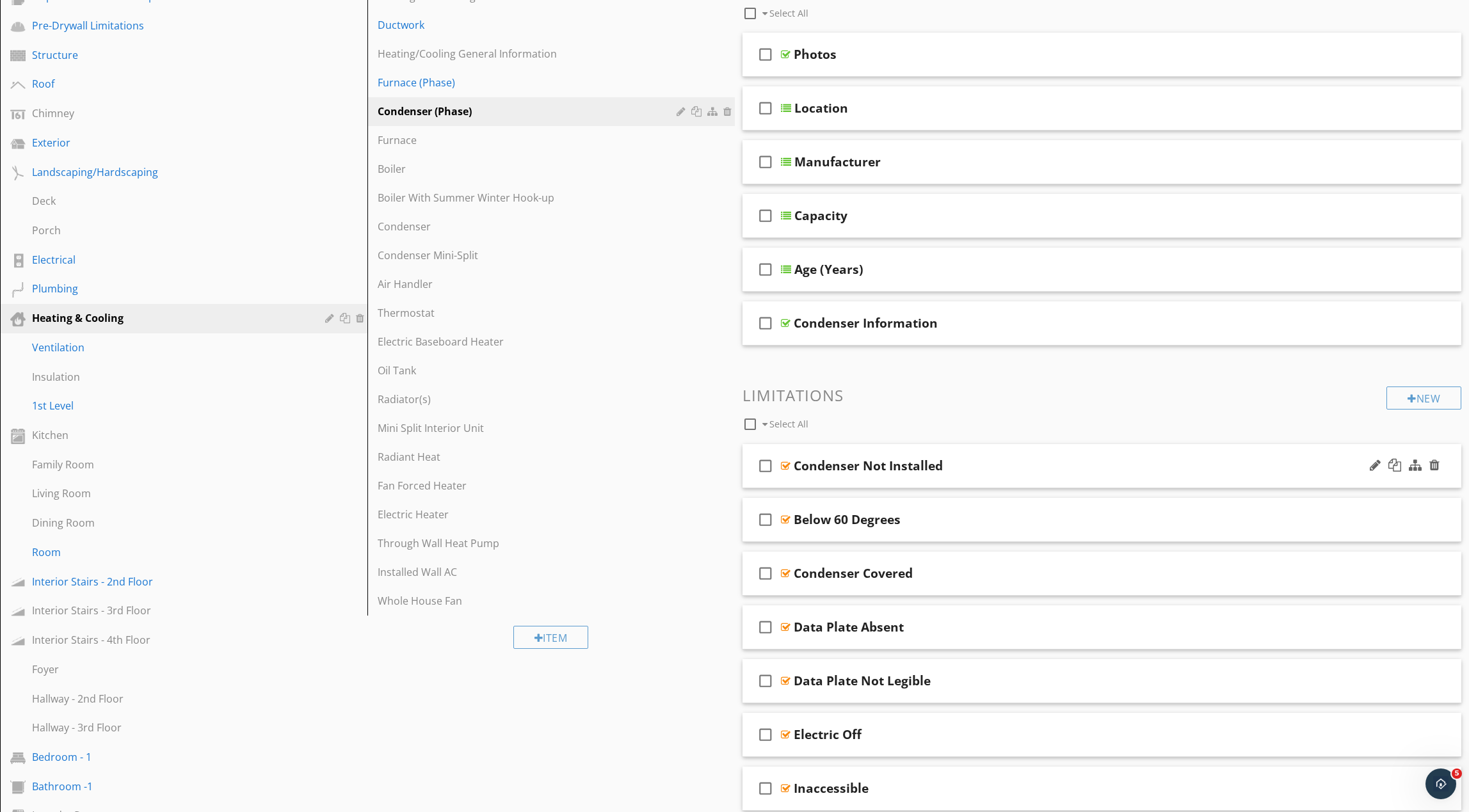
click at [982, 466] on div "Condenser Not Installed" at bounding box center [1054, 466] width 521 height 16
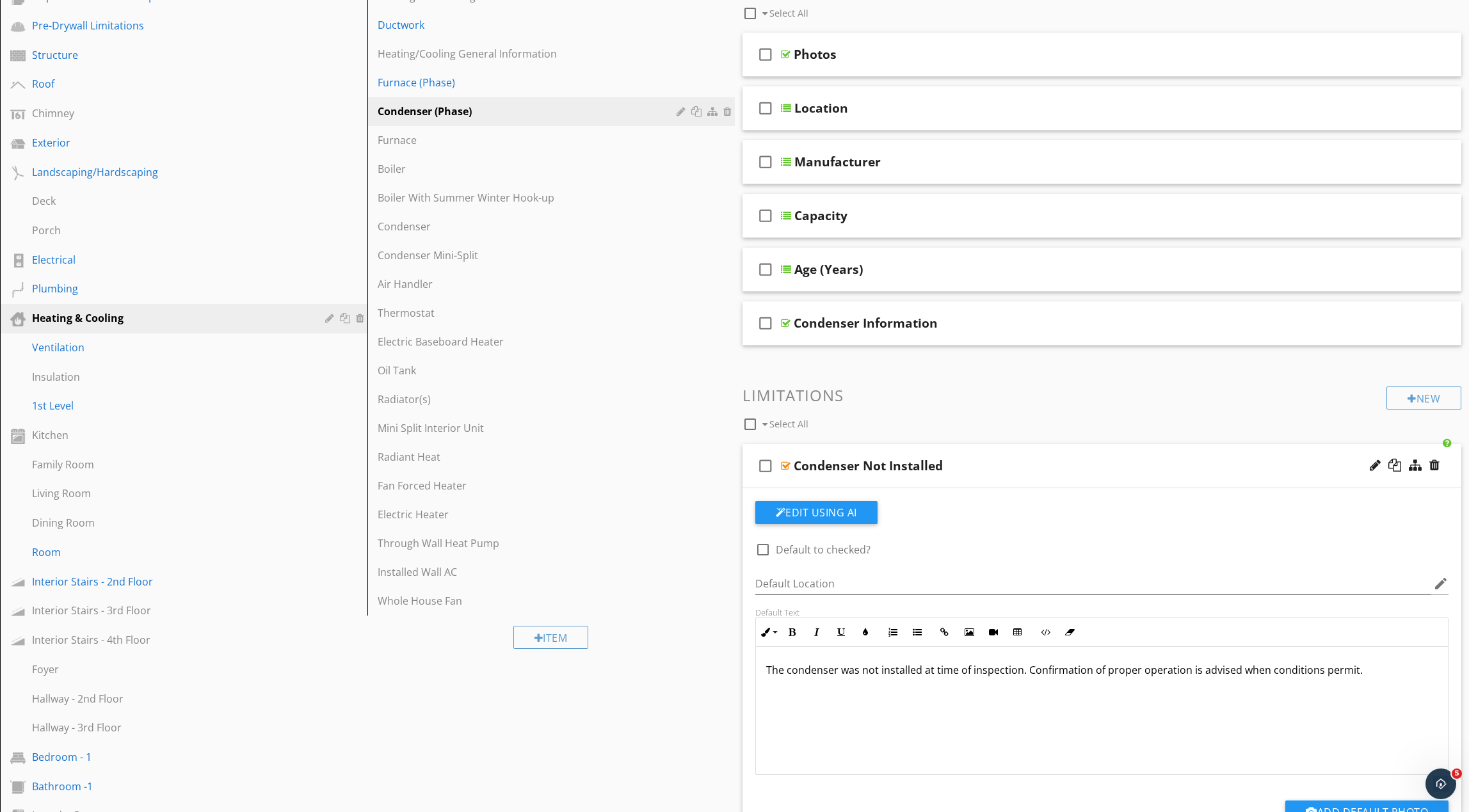
click at [982, 466] on div "Condenser Not Installed" at bounding box center [1054, 466] width 521 height 16
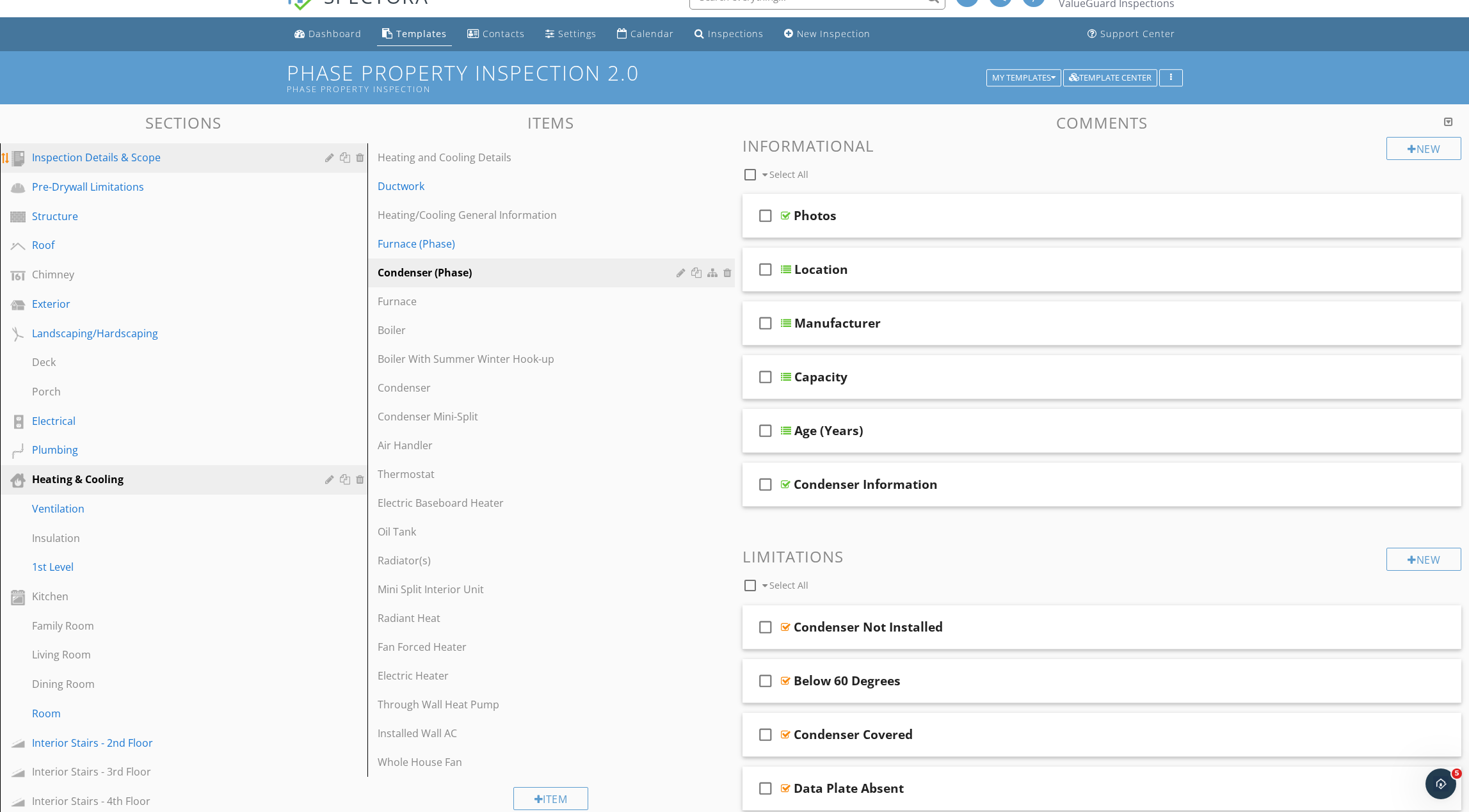
scroll to position [0, 0]
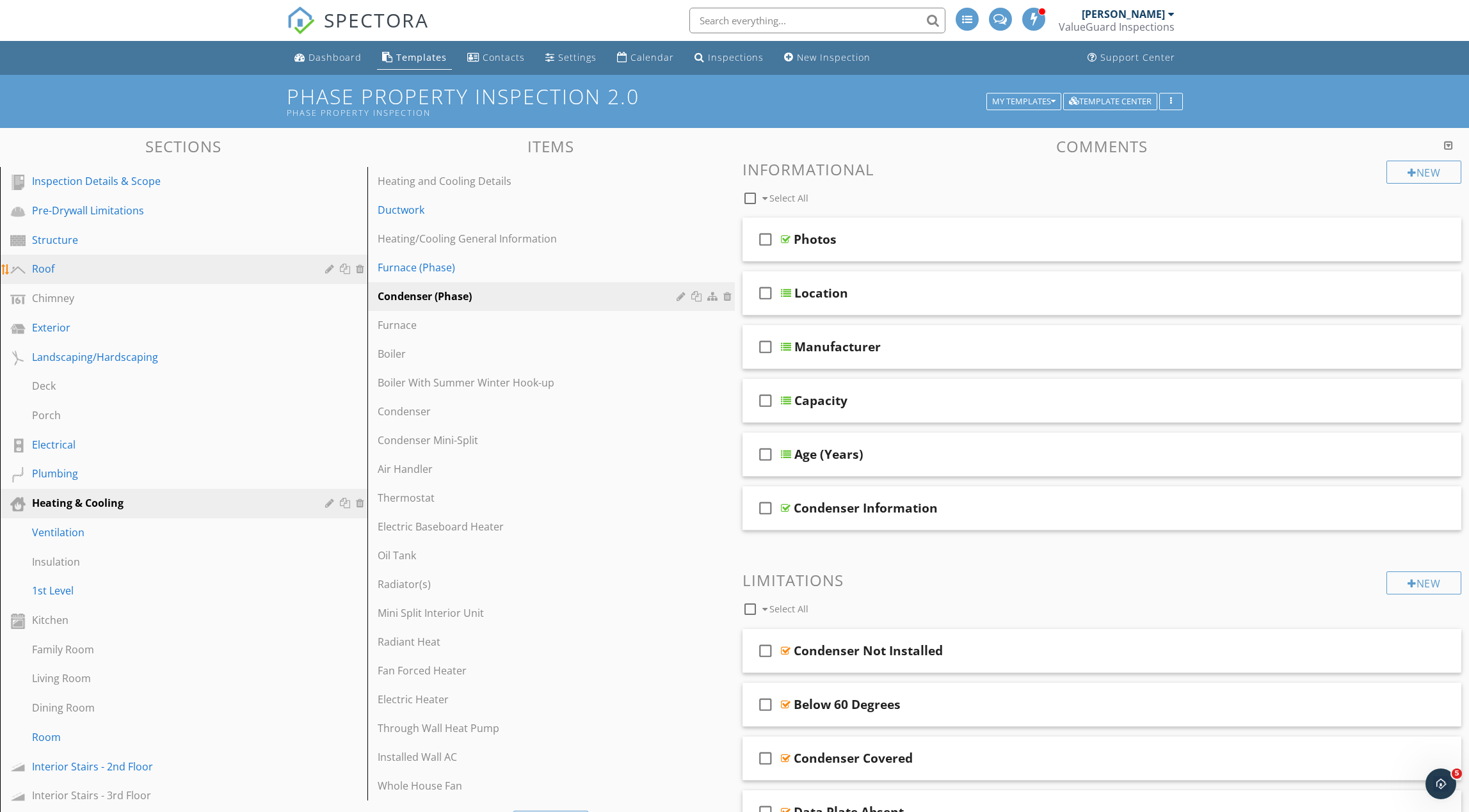
click at [152, 265] on div "Roof" at bounding box center [169, 269] width 275 height 16
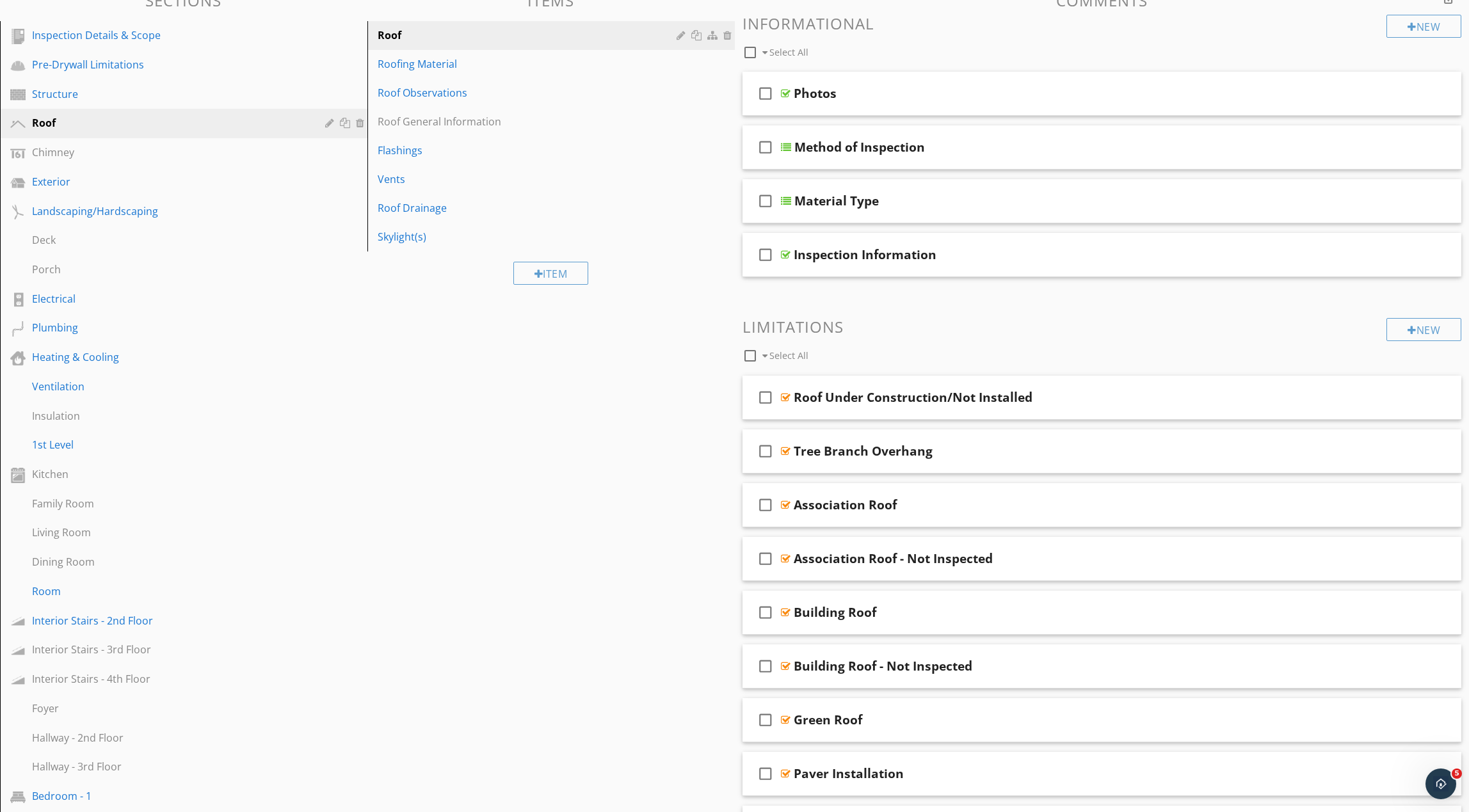
scroll to position [134, 0]
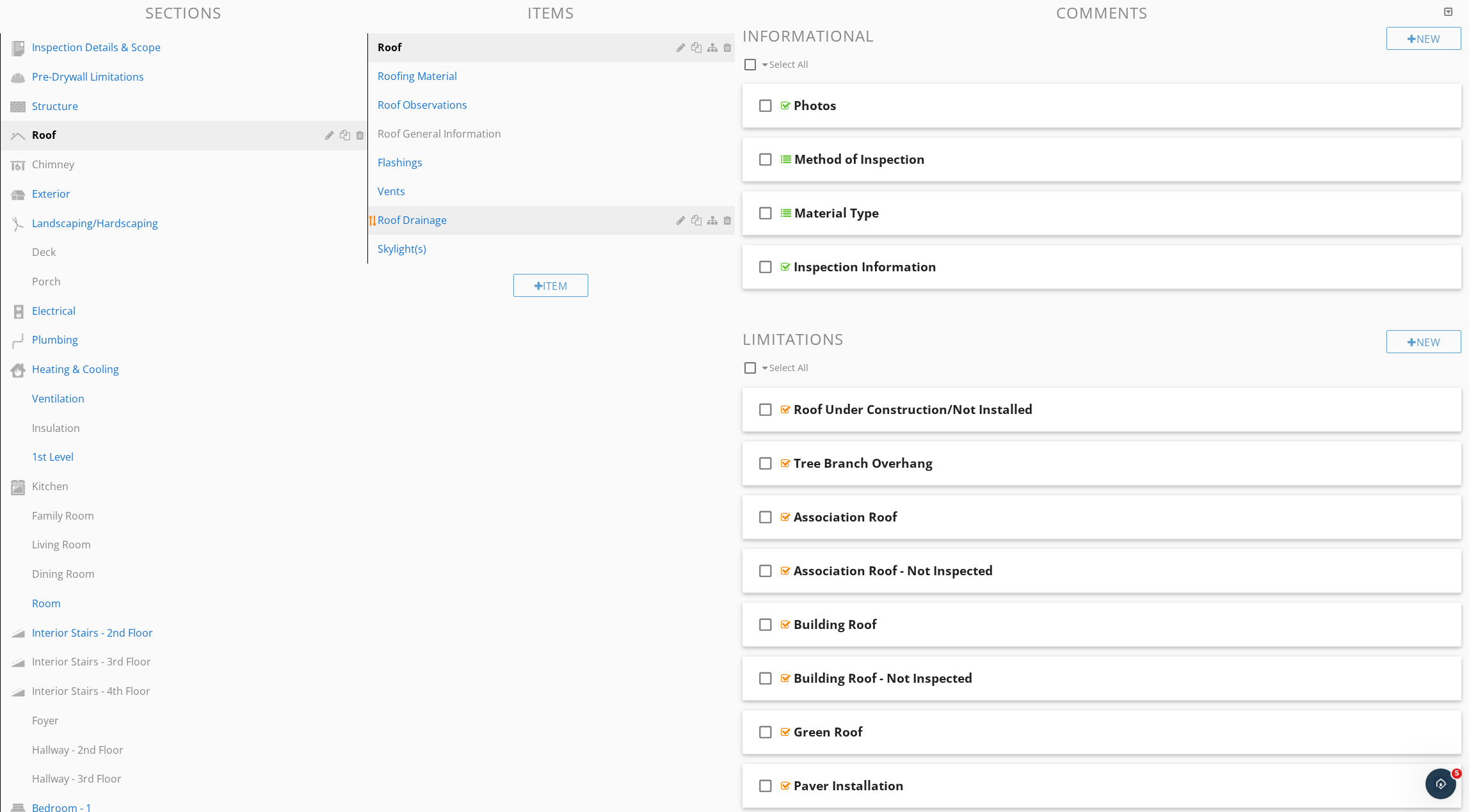
click at [500, 223] on div "Roof Drainage" at bounding box center [529, 220] width 303 height 16
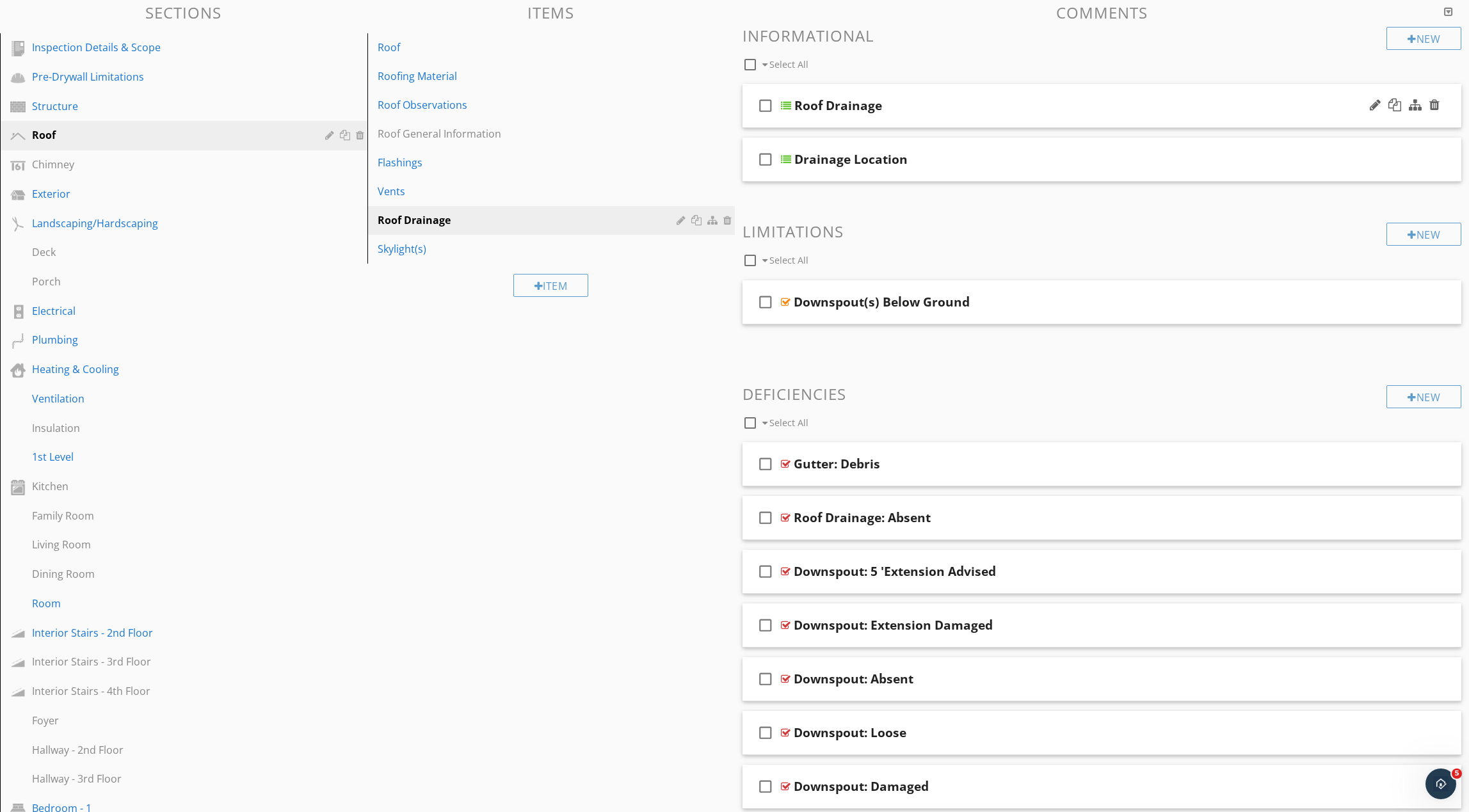
click at [1016, 109] on div "Roof Drainage" at bounding box center [1055, 106] width 521 height 16
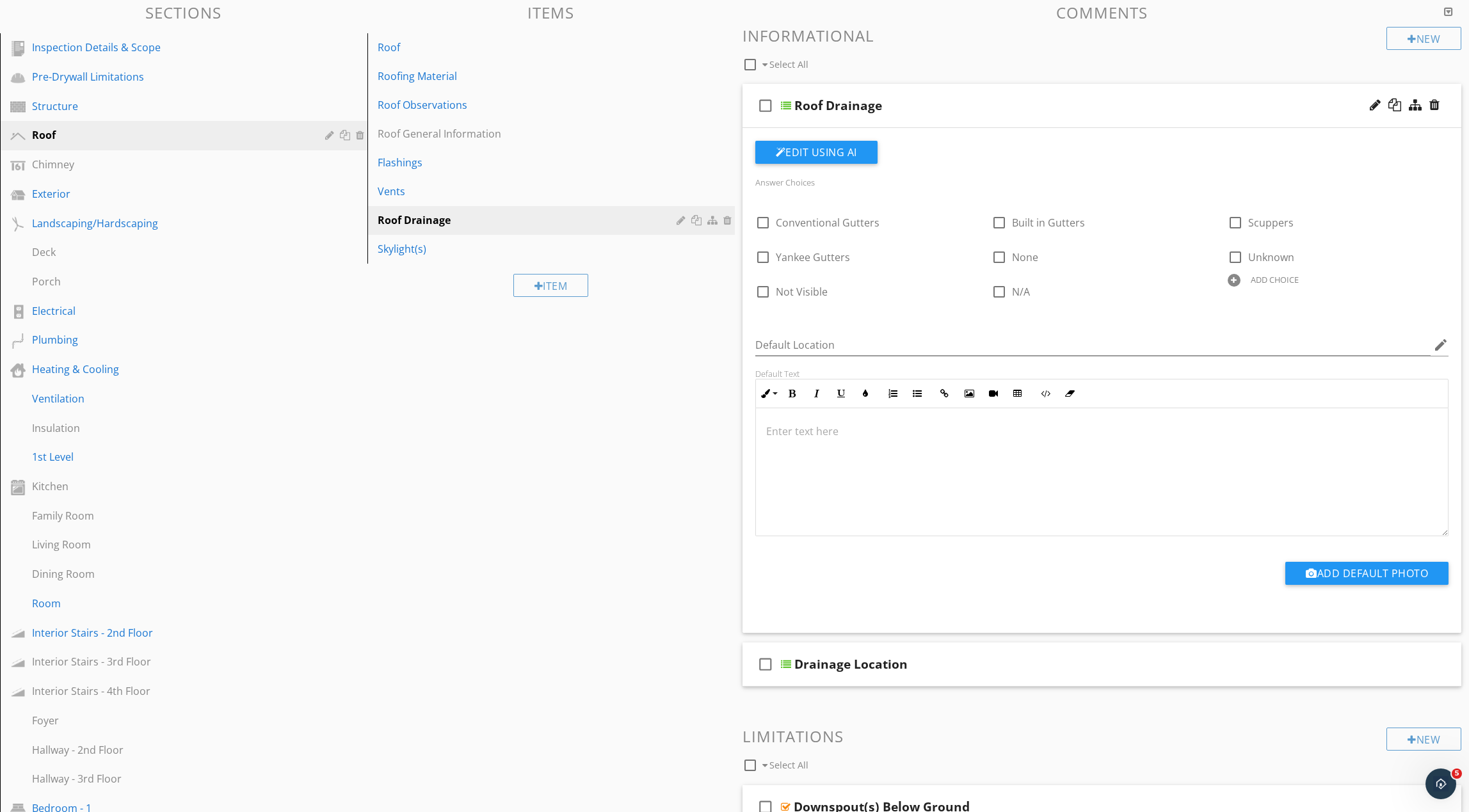
click at [1232, 281] on div at bounding box center [1233, 280] width 13 height 13
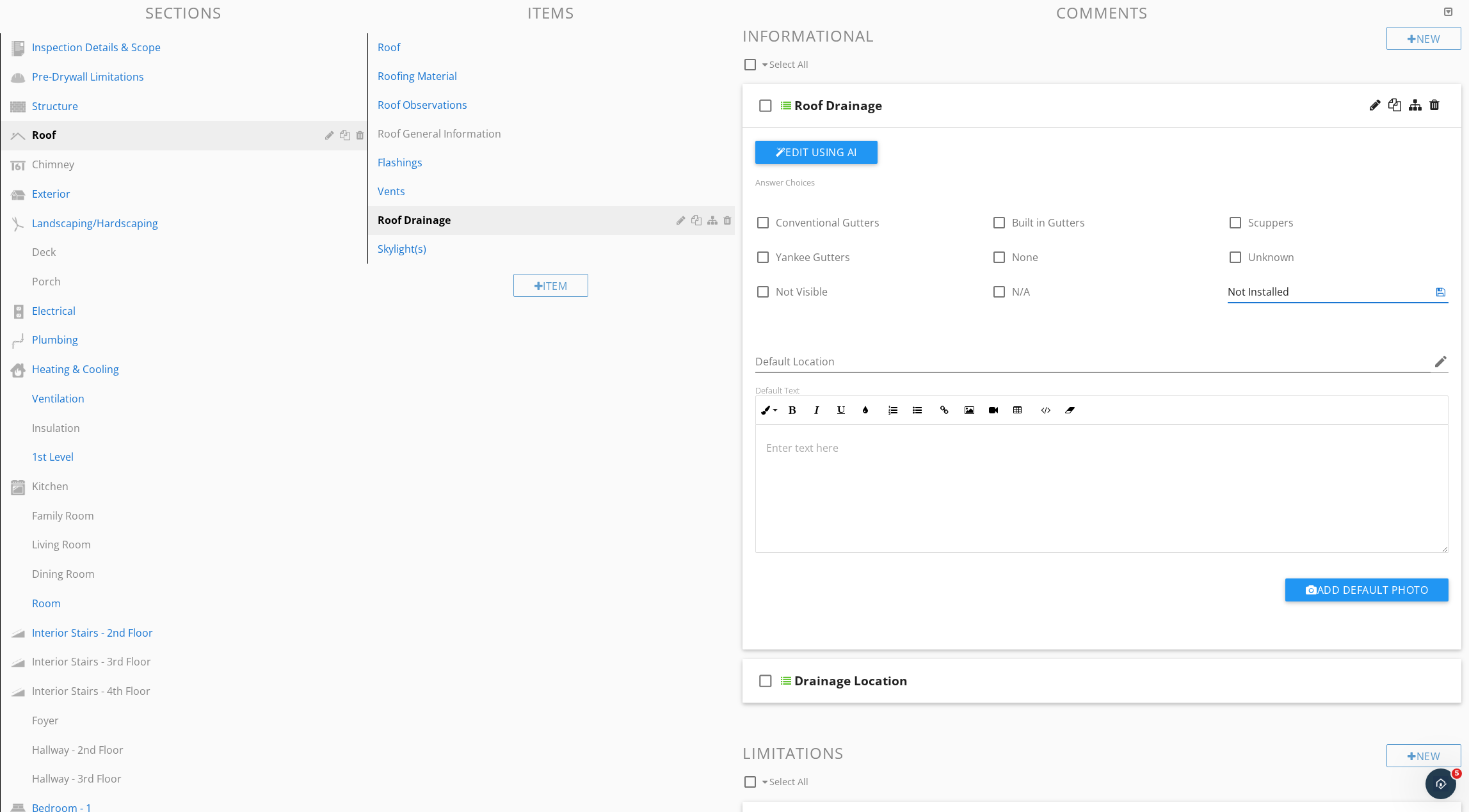
type input "Not Installed"
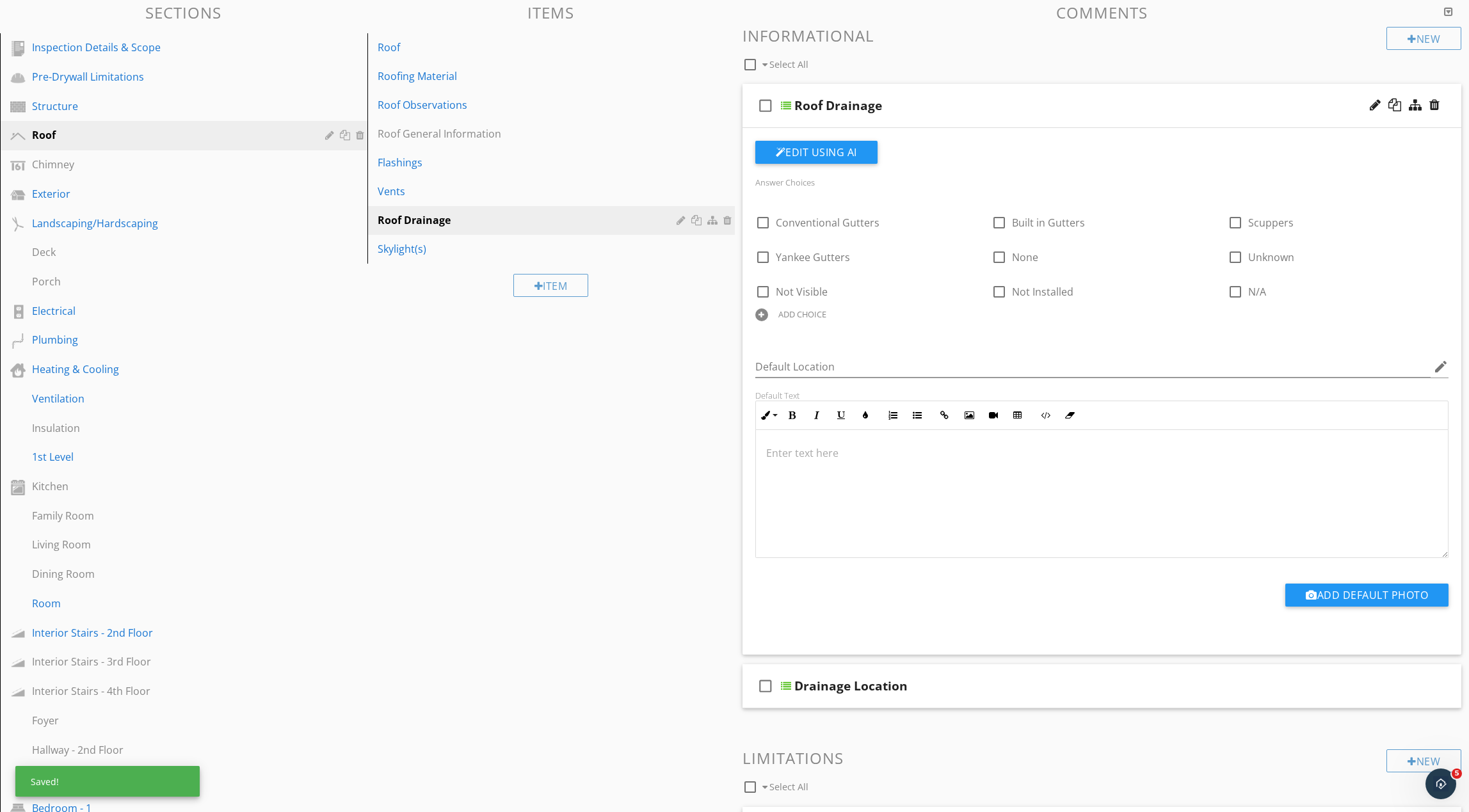
click at [1061, 117] on div "check_box_outline_blank Roof Drainage" at bounding box center [1102, 106] width 719 height 44
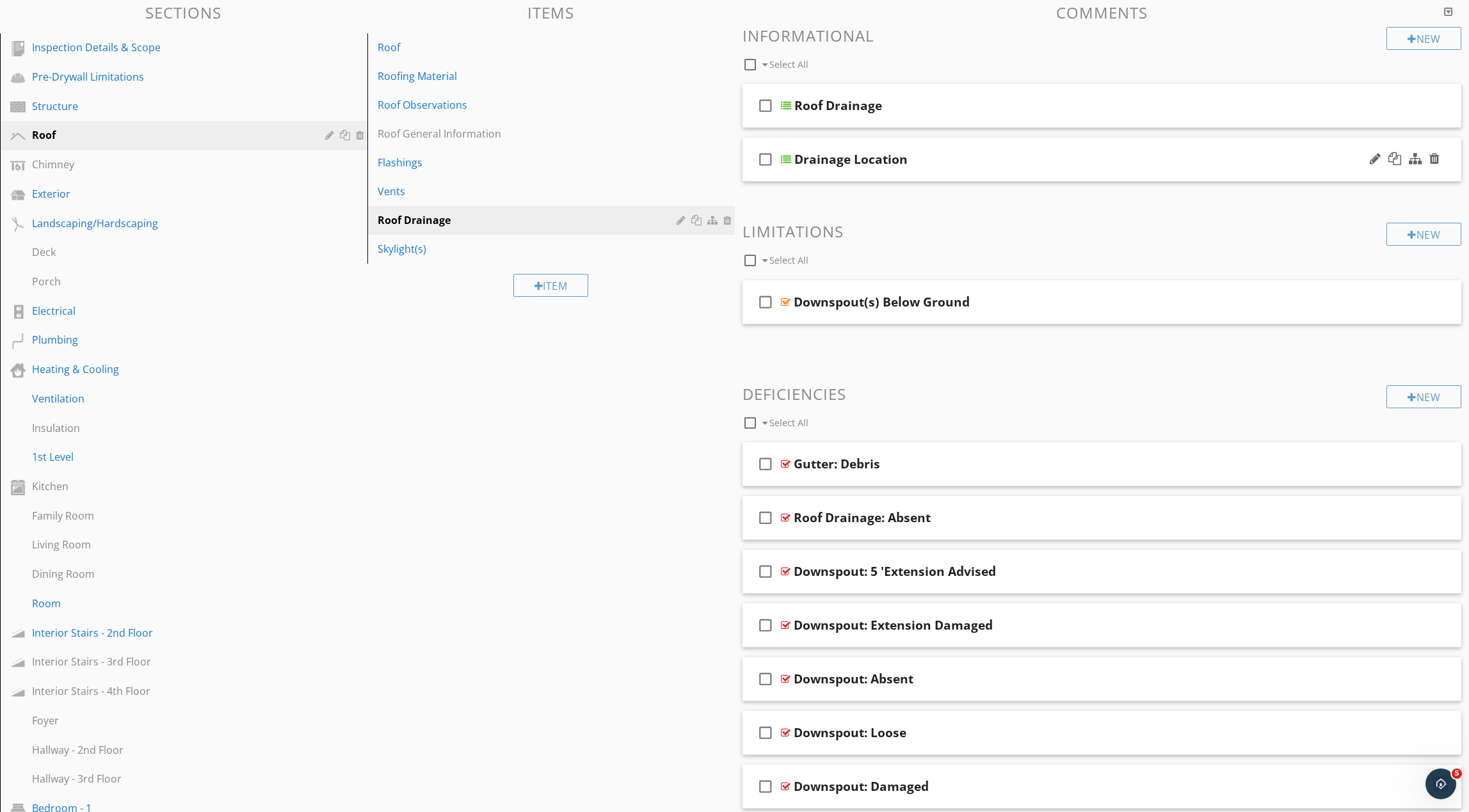
click at [1039, 164] on div "Drainage Location" at bounding box center [1055, 159] width 521 height 16
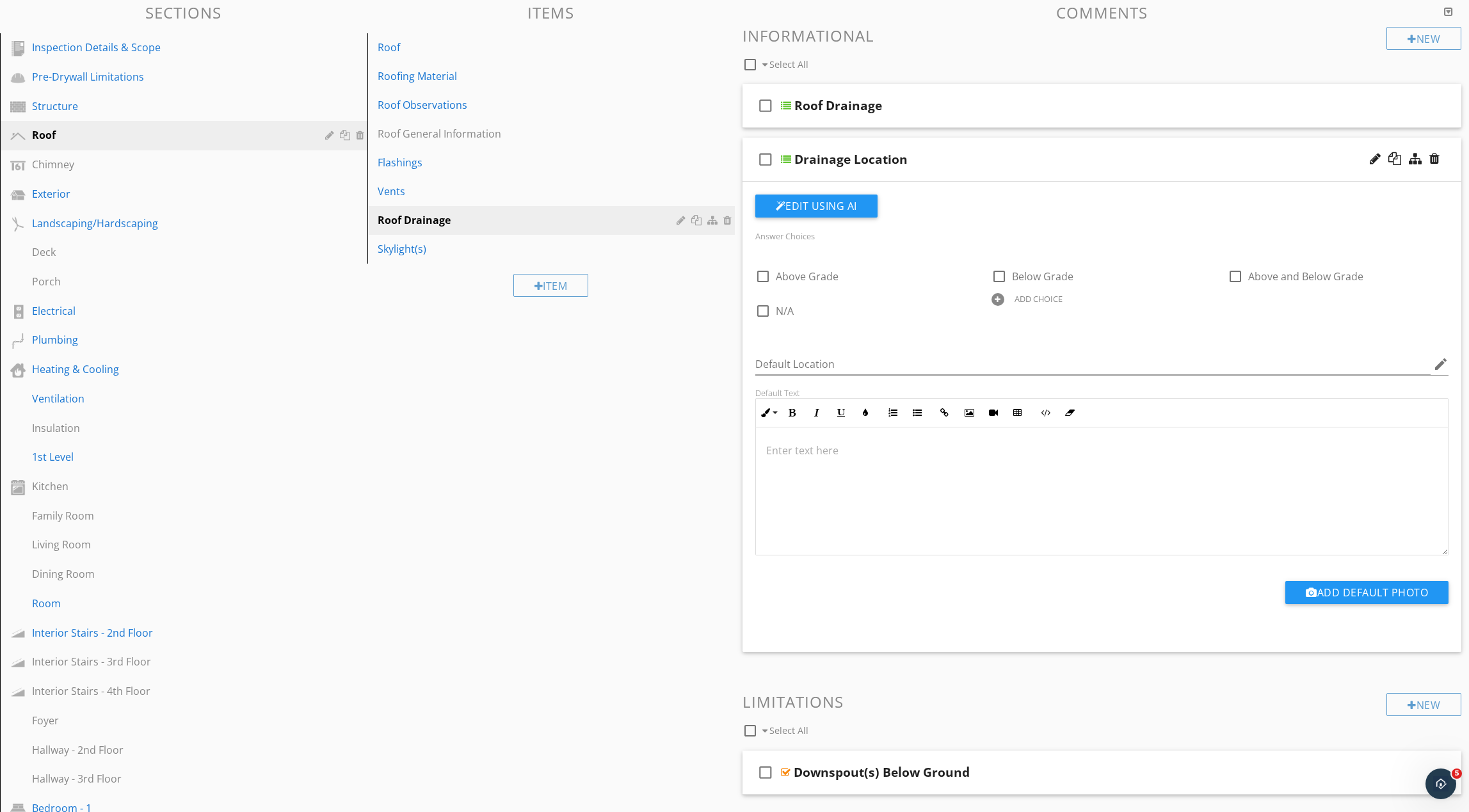
click at [996, 300] on div at bounding box center [998, 299] width 13 height 13
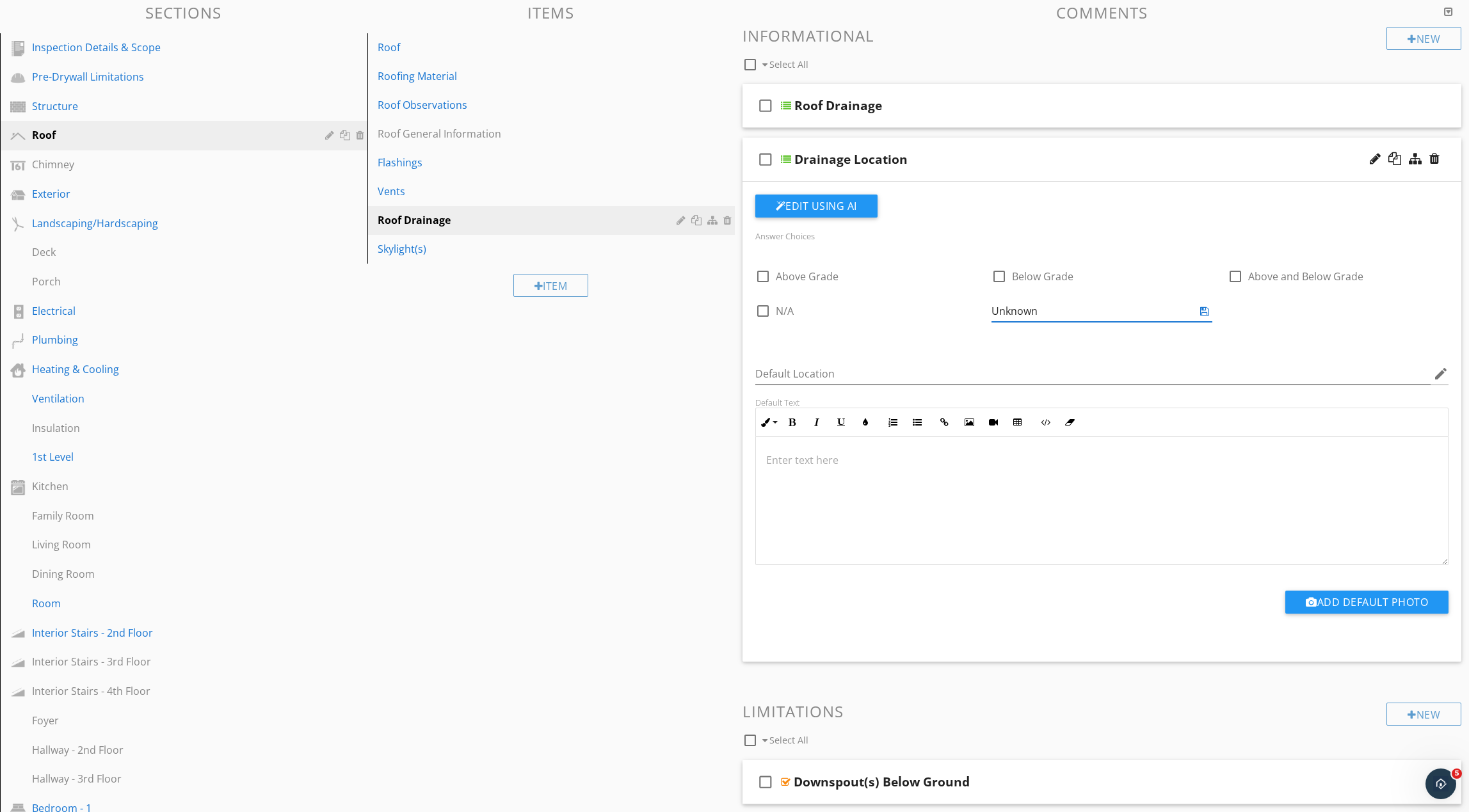
type input "Unknown"
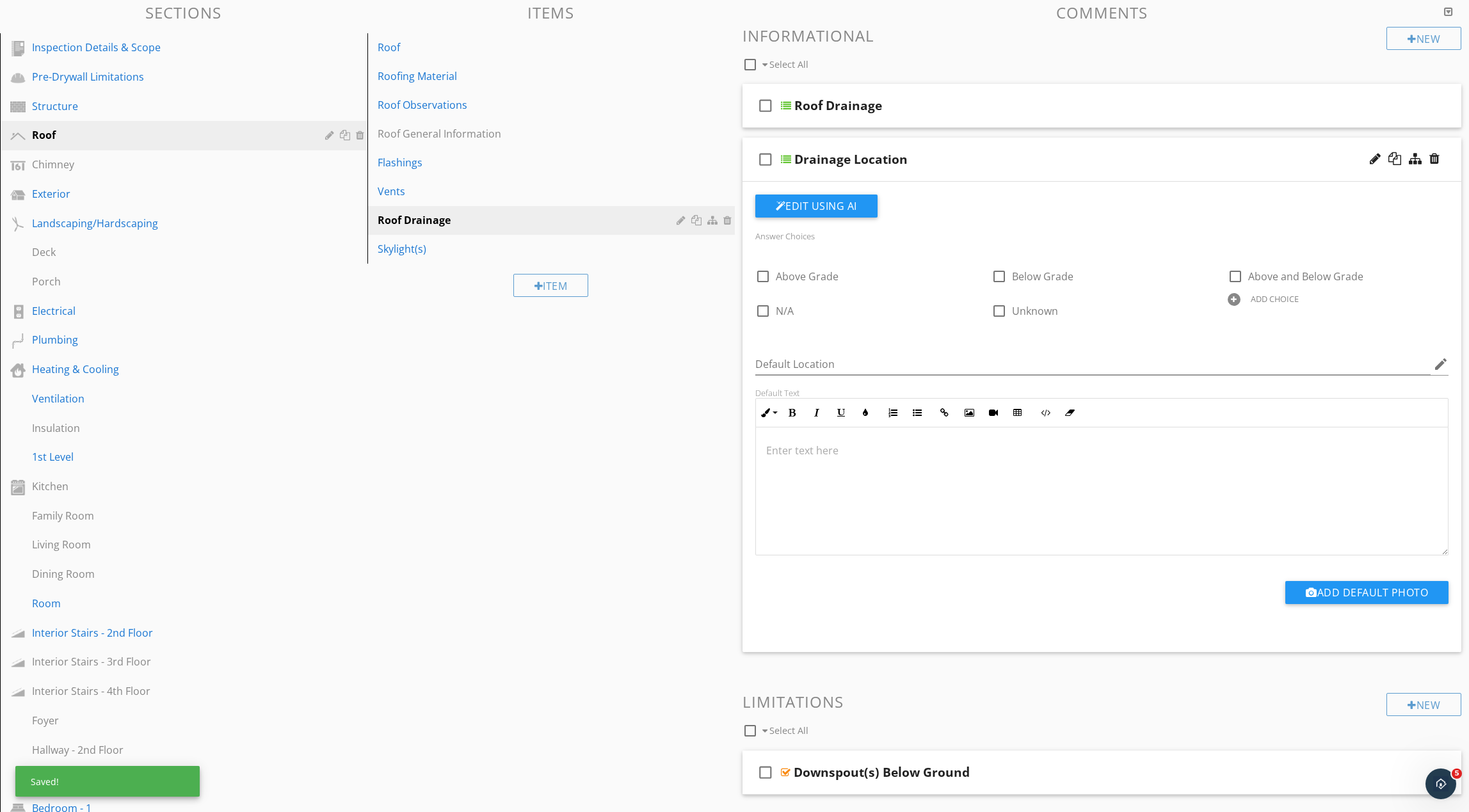
click at [1237, 300] on div at bounding box center [1233, 299] width 13 height 13
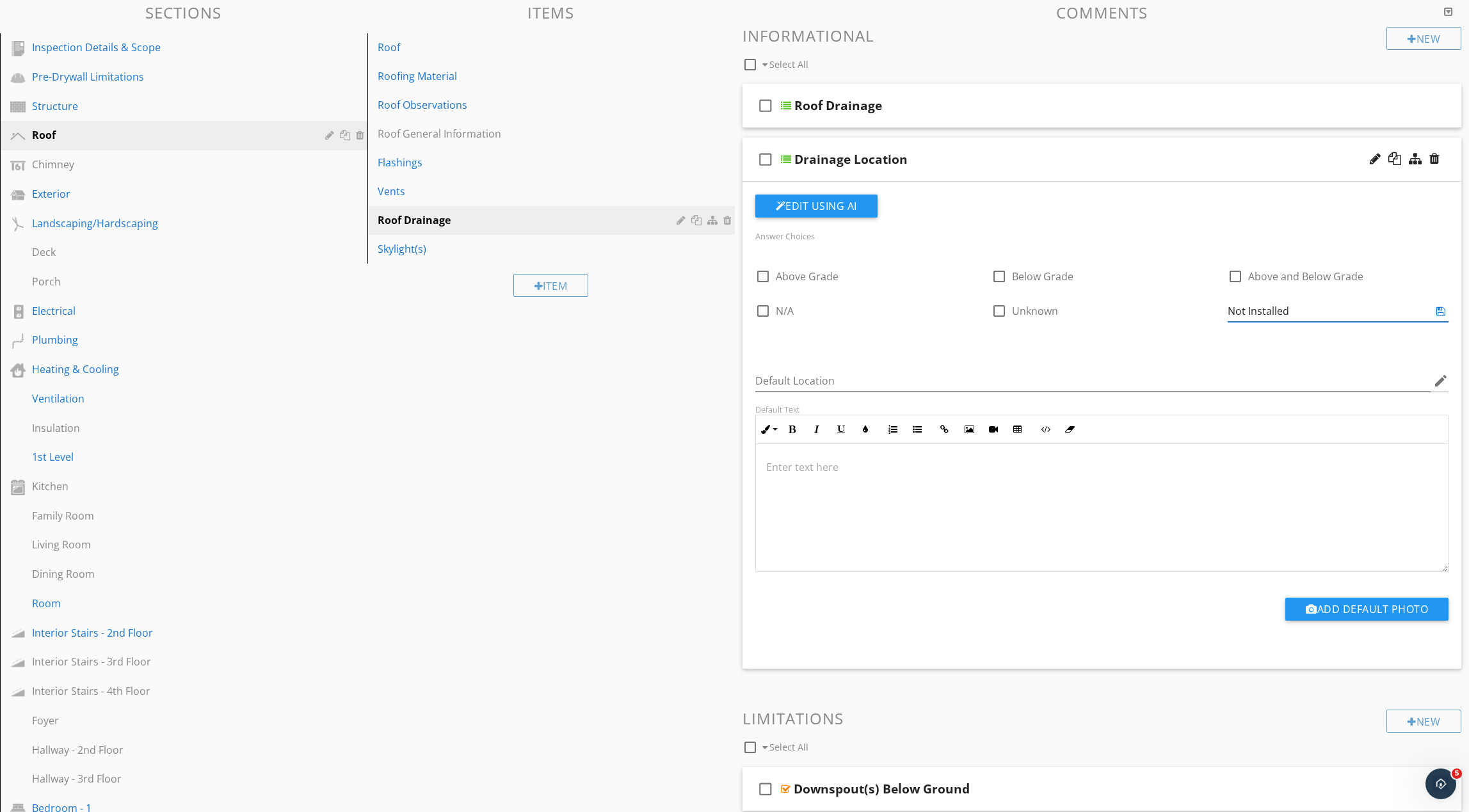
type input "Not Installed"
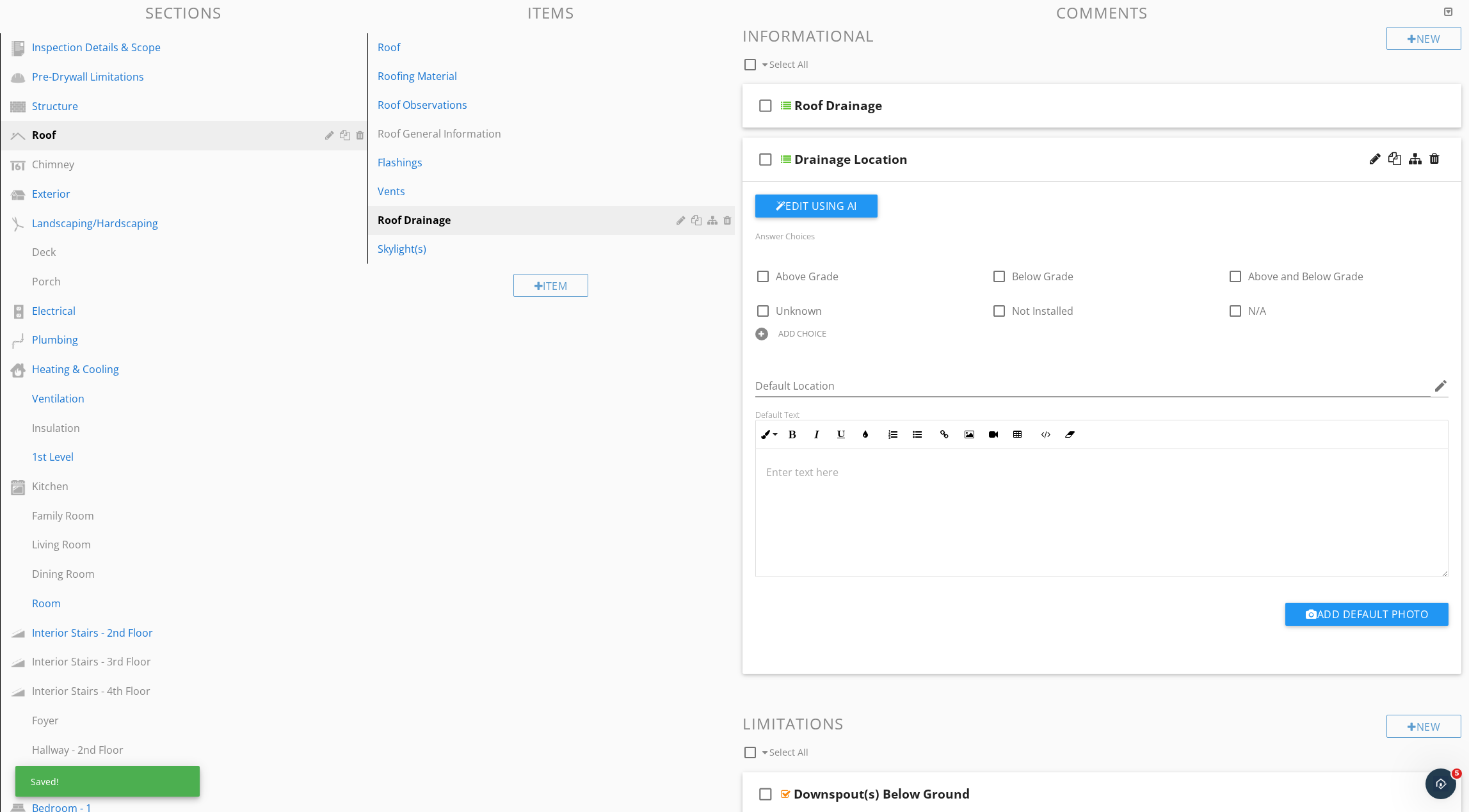
click at [1078, 159] on div "Drainage Location" at bounding box center [1055, 159] width 521 height 16
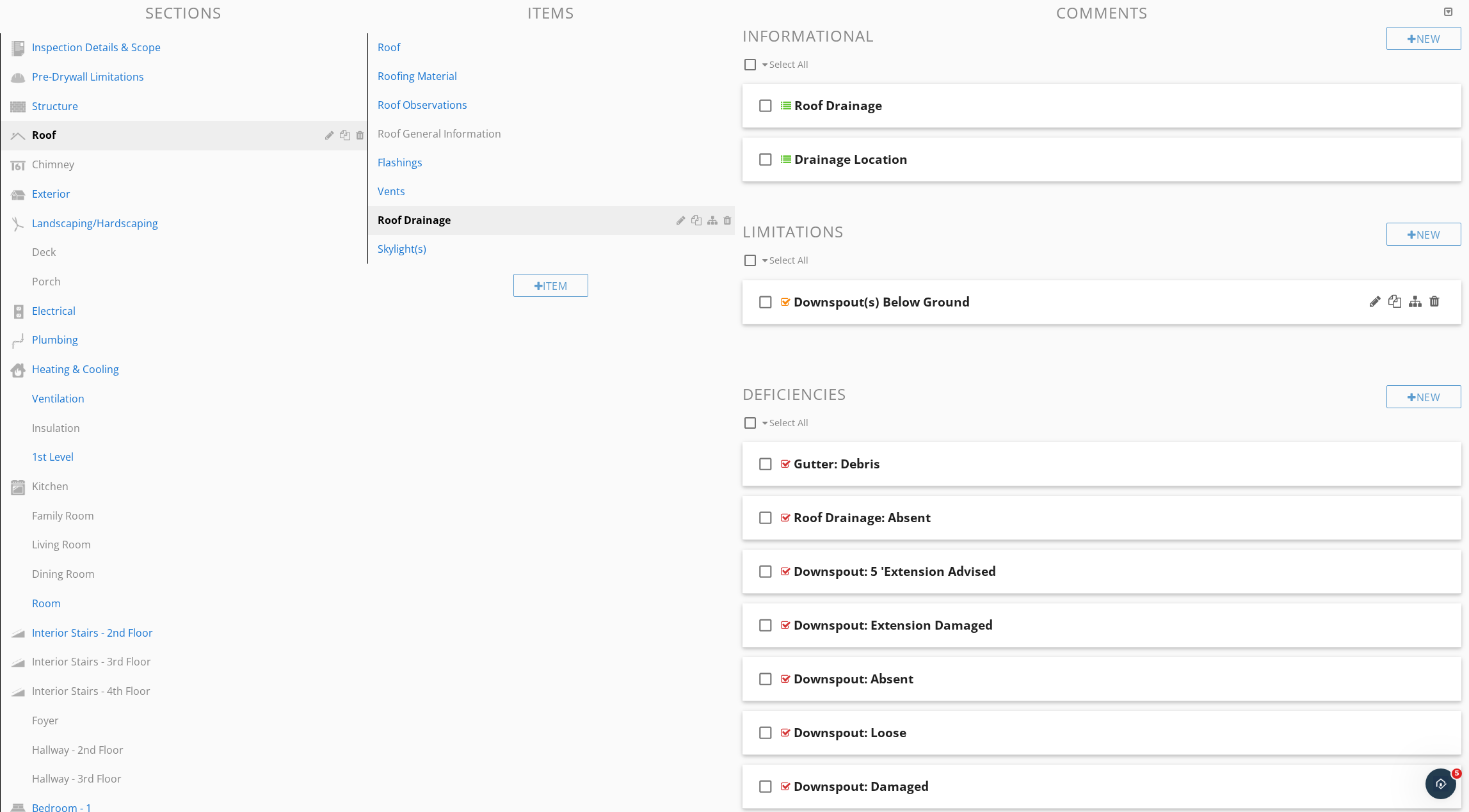
click at [1047, 300] on div "Downspout(s) Below Ground" at bounding box center [1054, 302] width 521 height 16
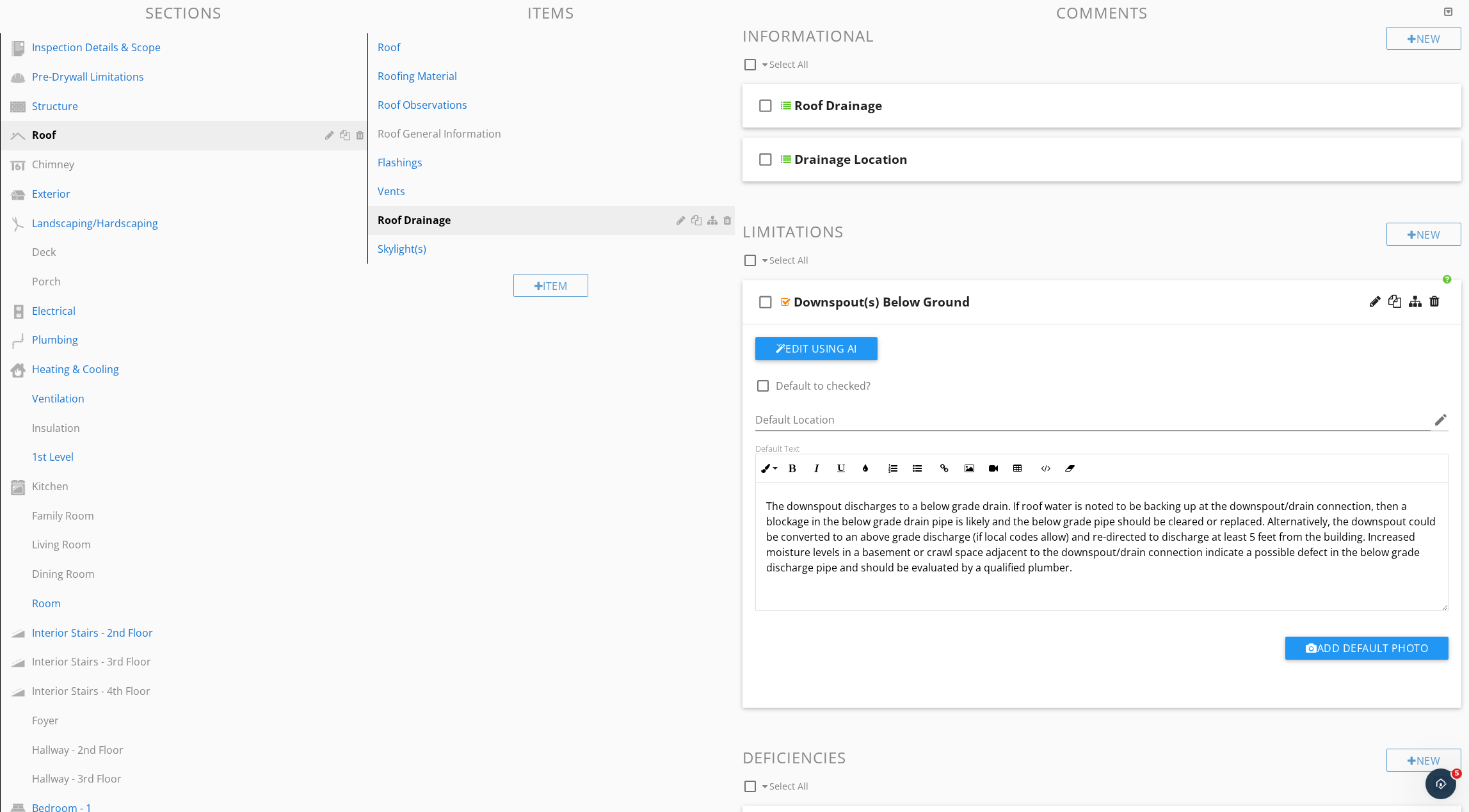
click at [1047, 300] on div "Downspout(s) Below Ground" at bounding box center [1054, 302] width 521 height 16
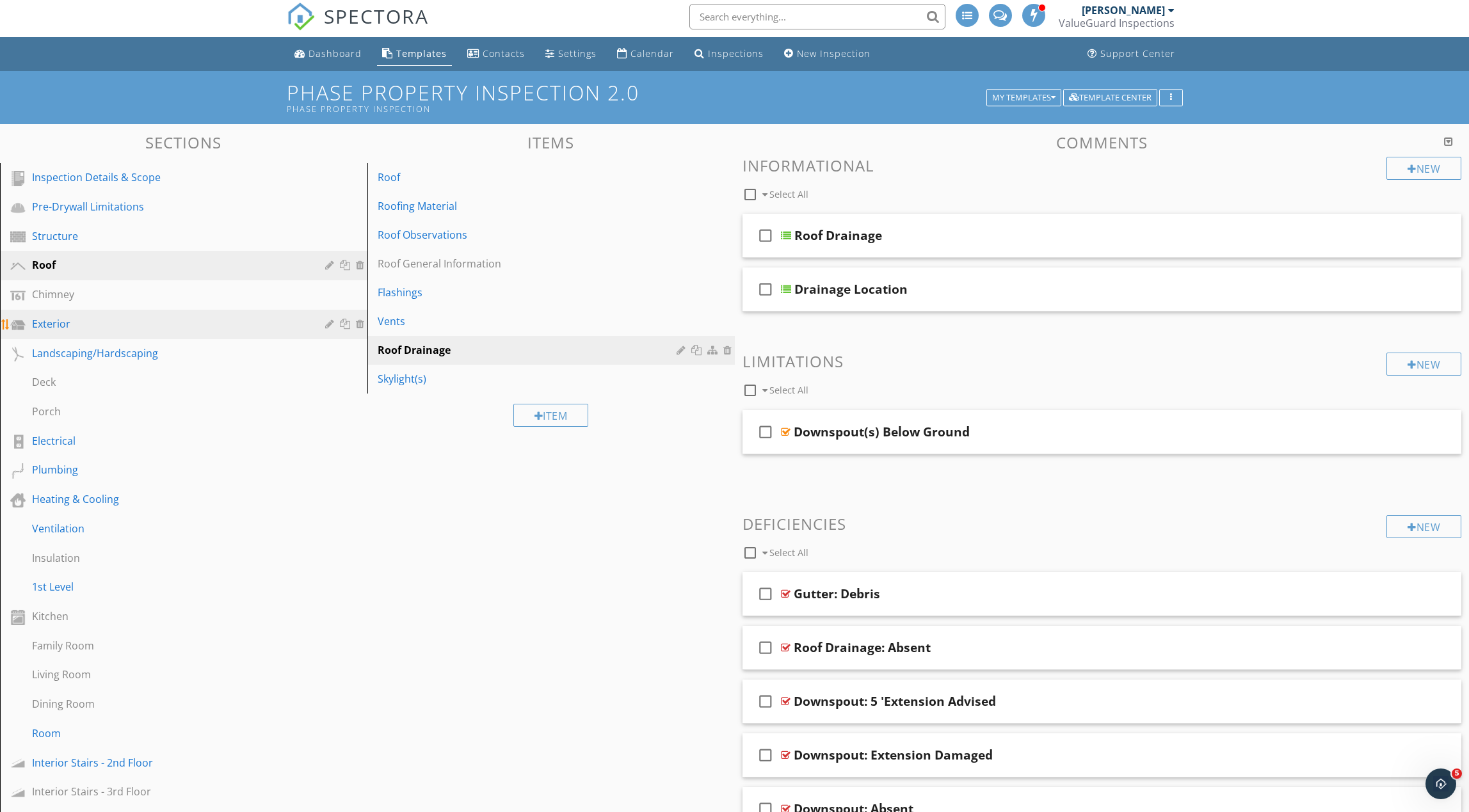
scroll to position [0, 0]
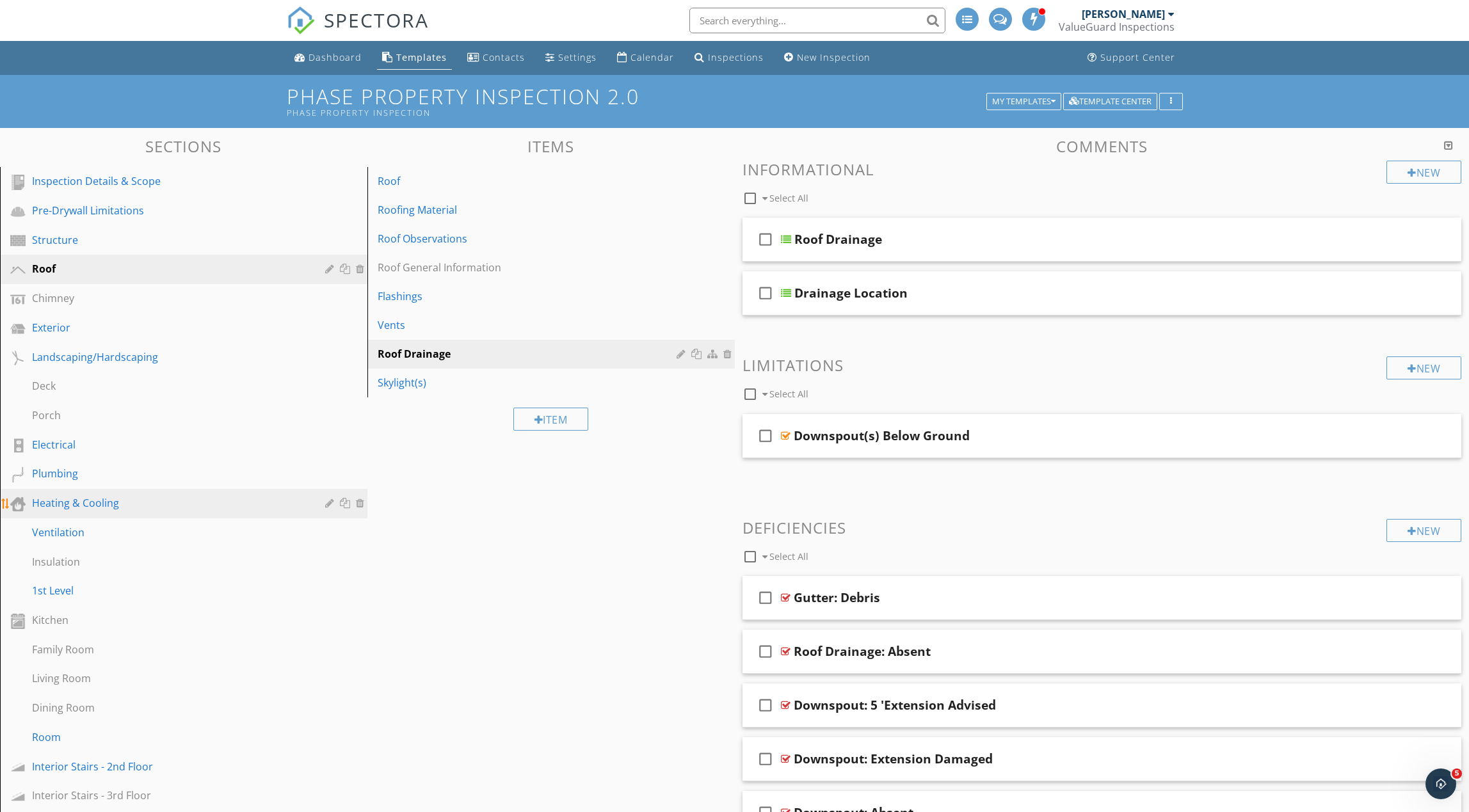
click at [185, 499] on div "Heating & Cooling" at bounding box center [169, 503] width 275 height 16
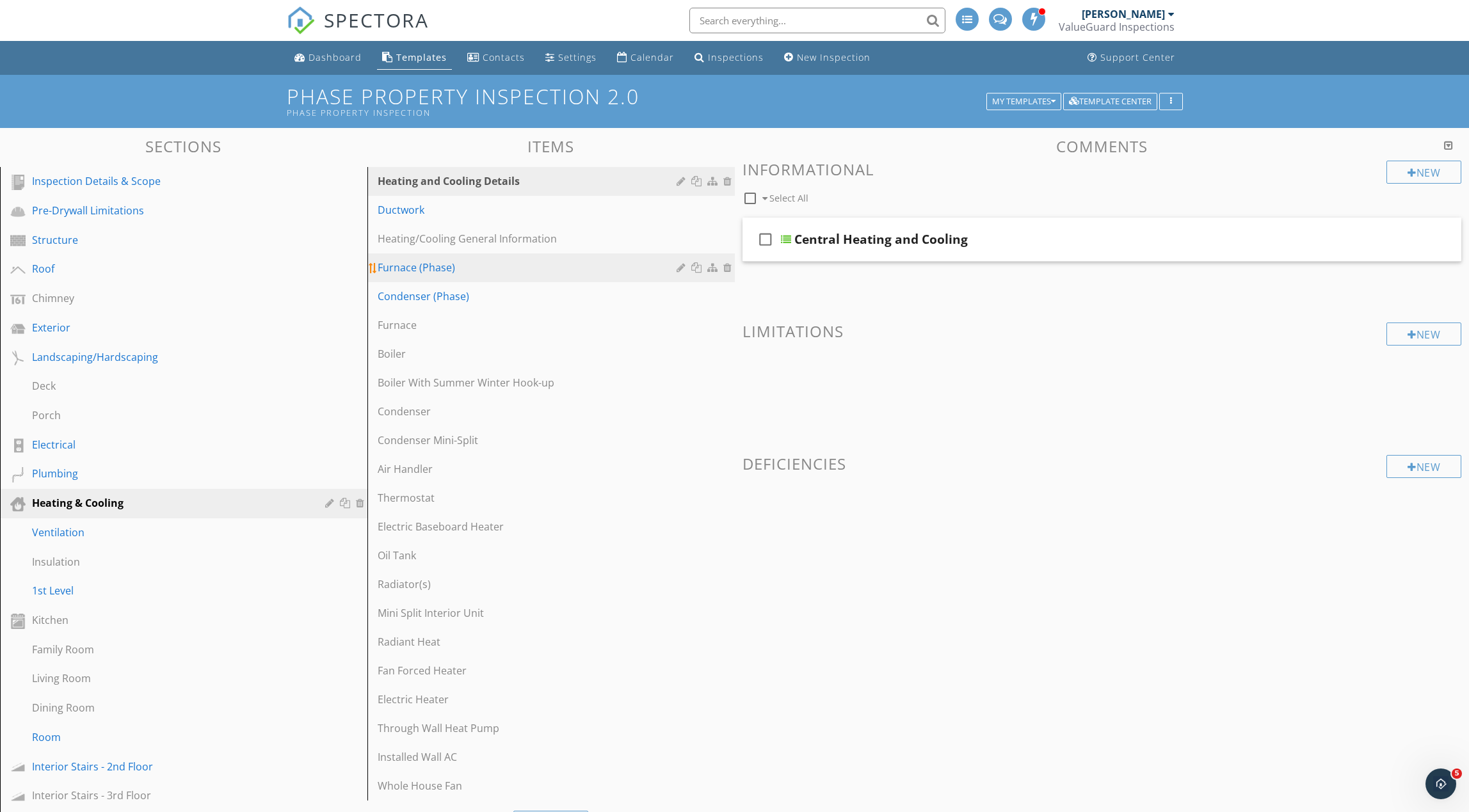
click at [477, 271] on div "Furnace (Phase)" at bounding box center [529, 267] width 303 height 16
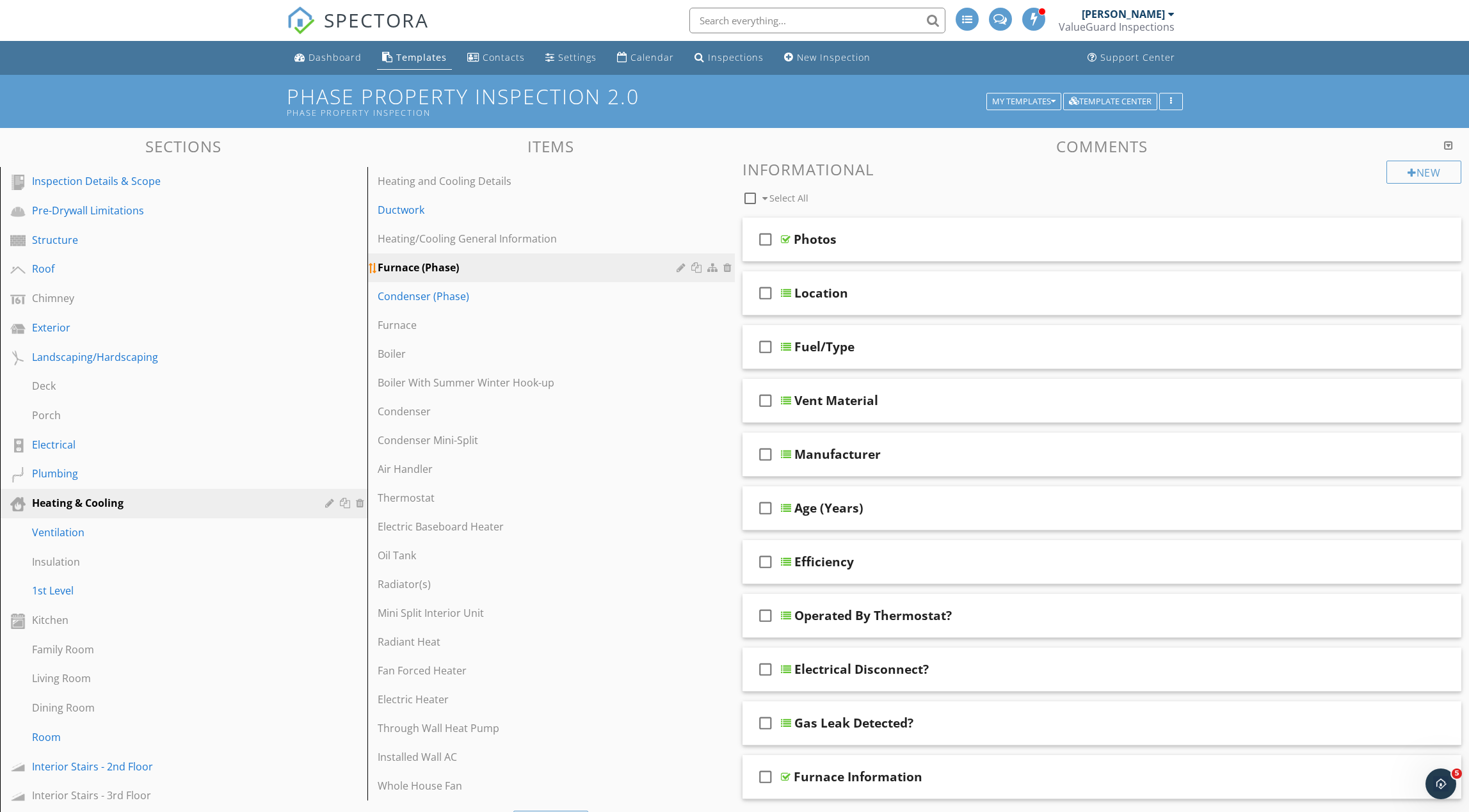
click at [680, 268] on div at bounding box center [682, 267] width 12 height 10
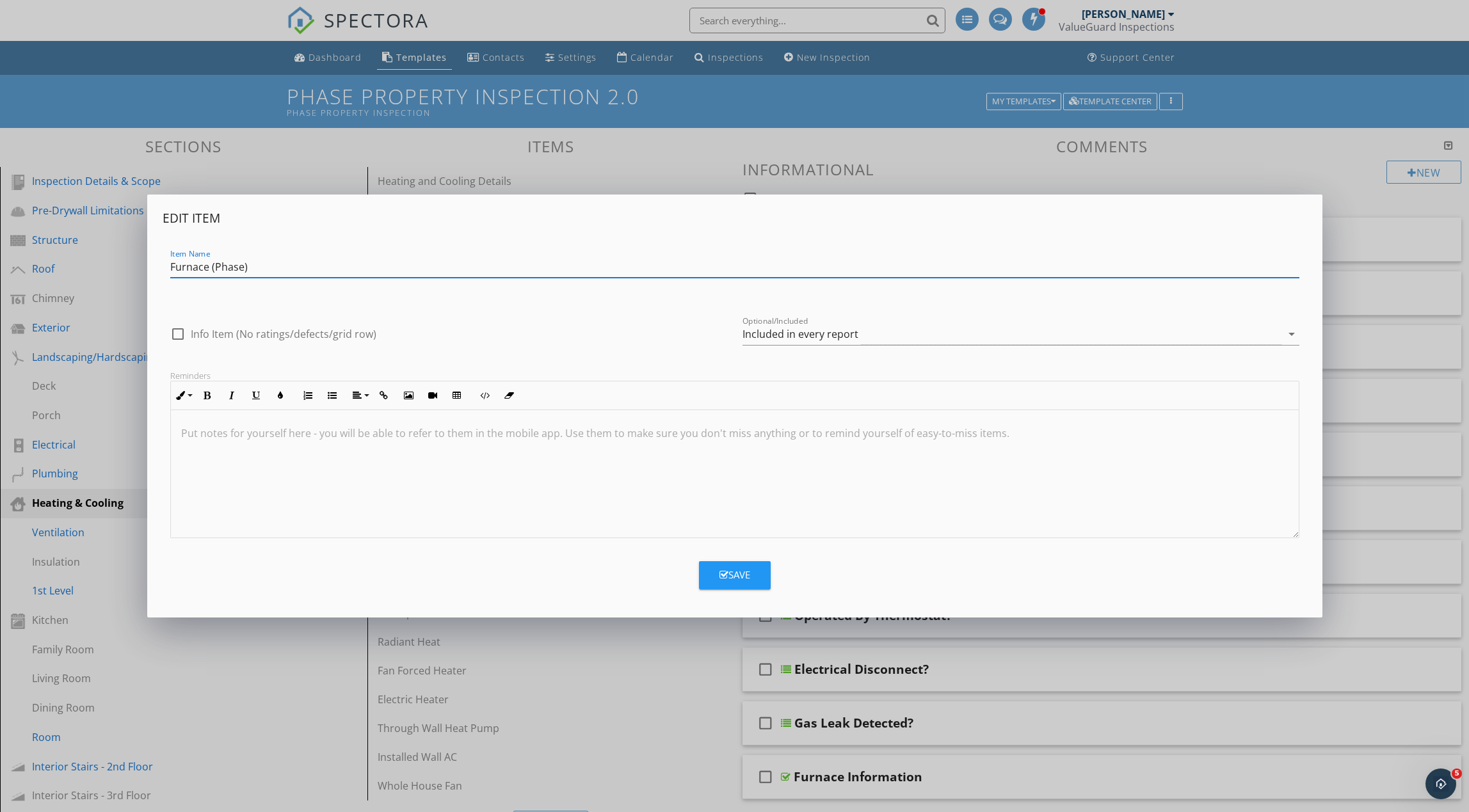
click at [499, 260] on input "Furnace (Phase)" at bounding box center [735, 267] width 1129 height 21
type input "Furnace (Phase) - 1"
click at [718, 574] on button "Save" at bounding box center [734, 575] width 72 height 28
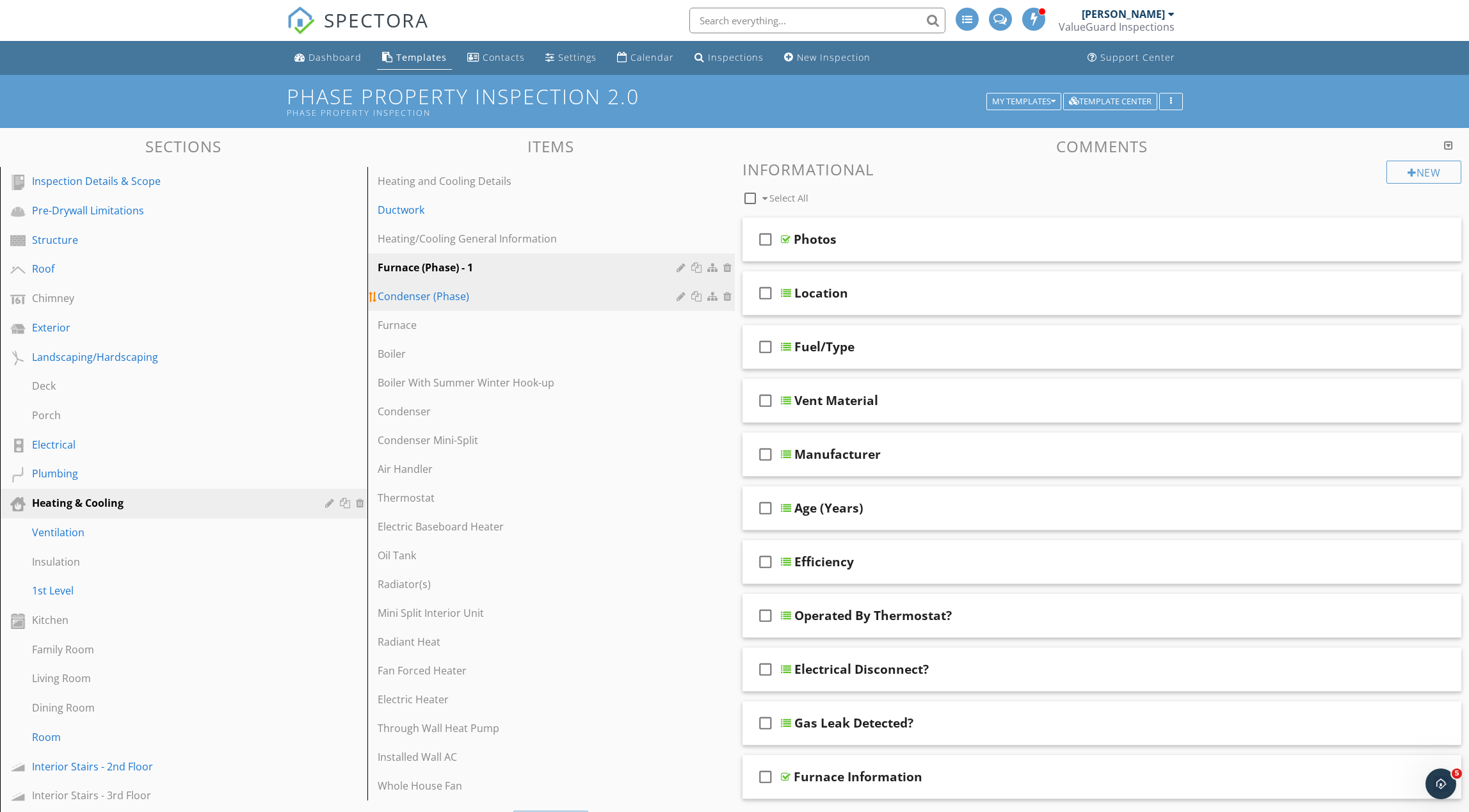
click at [684, 298] on div at bounding box center [682, 296] width 12 height 10
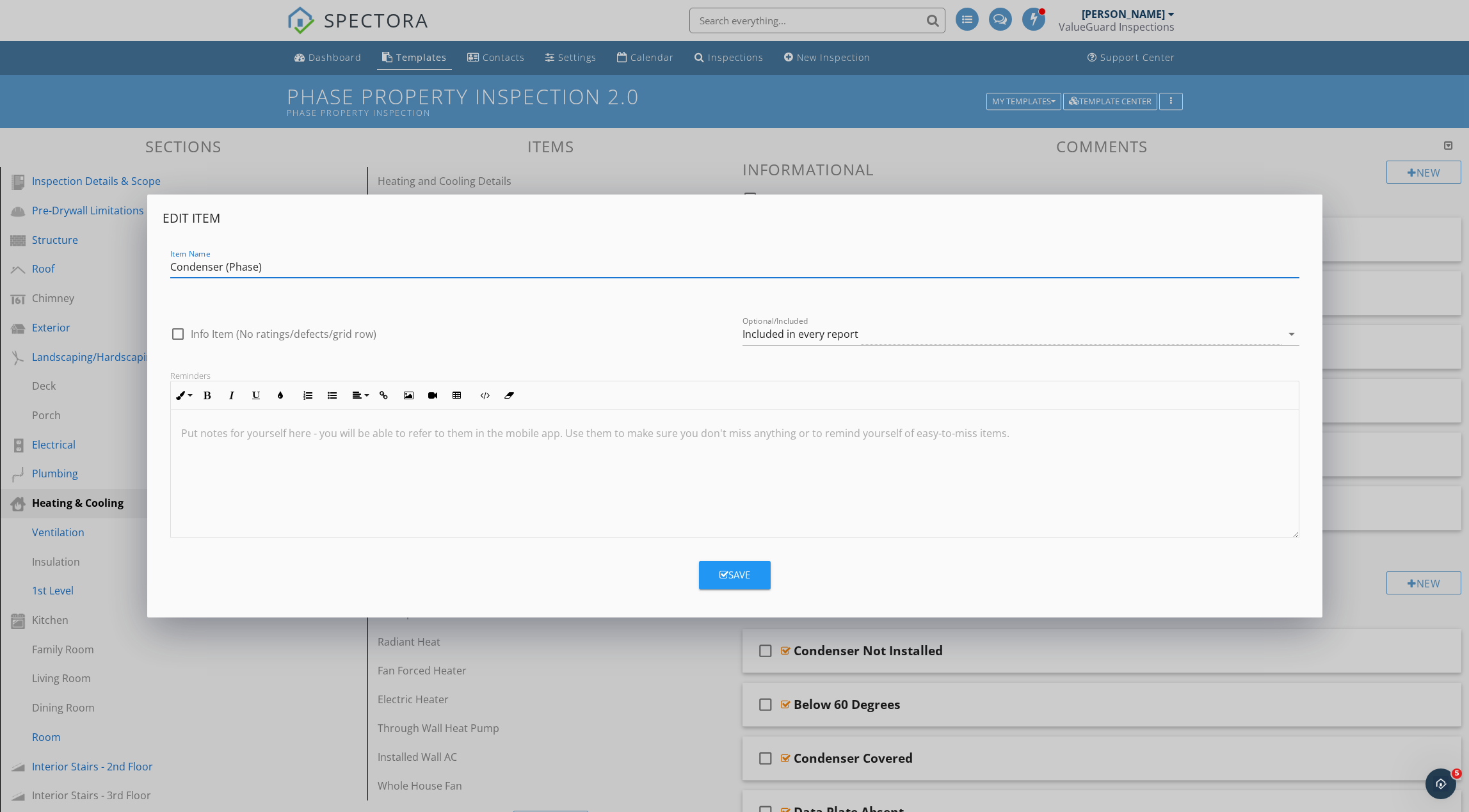
click at [460, 269] on input "Condenser (Phase)" at bounding box center [735, 267] width 1129 height 21
type input "Condenser (Phase) - 1"
click at [727, 571] on icon "button" at bounding box center [724, 574] width 9 height 10
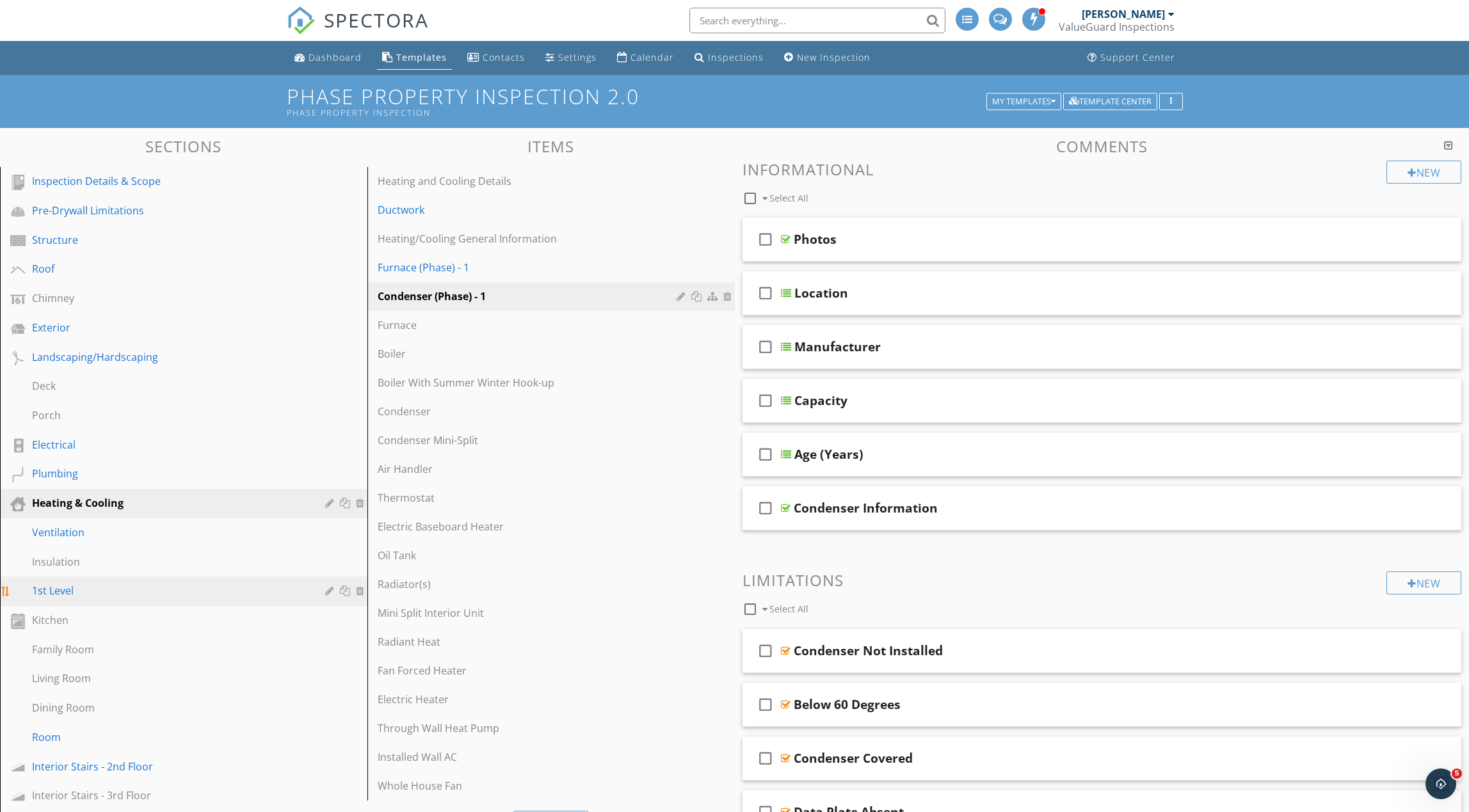
click at [129, 599] on link "1st Level" at bounding box center [185, 591] width 363 height 30
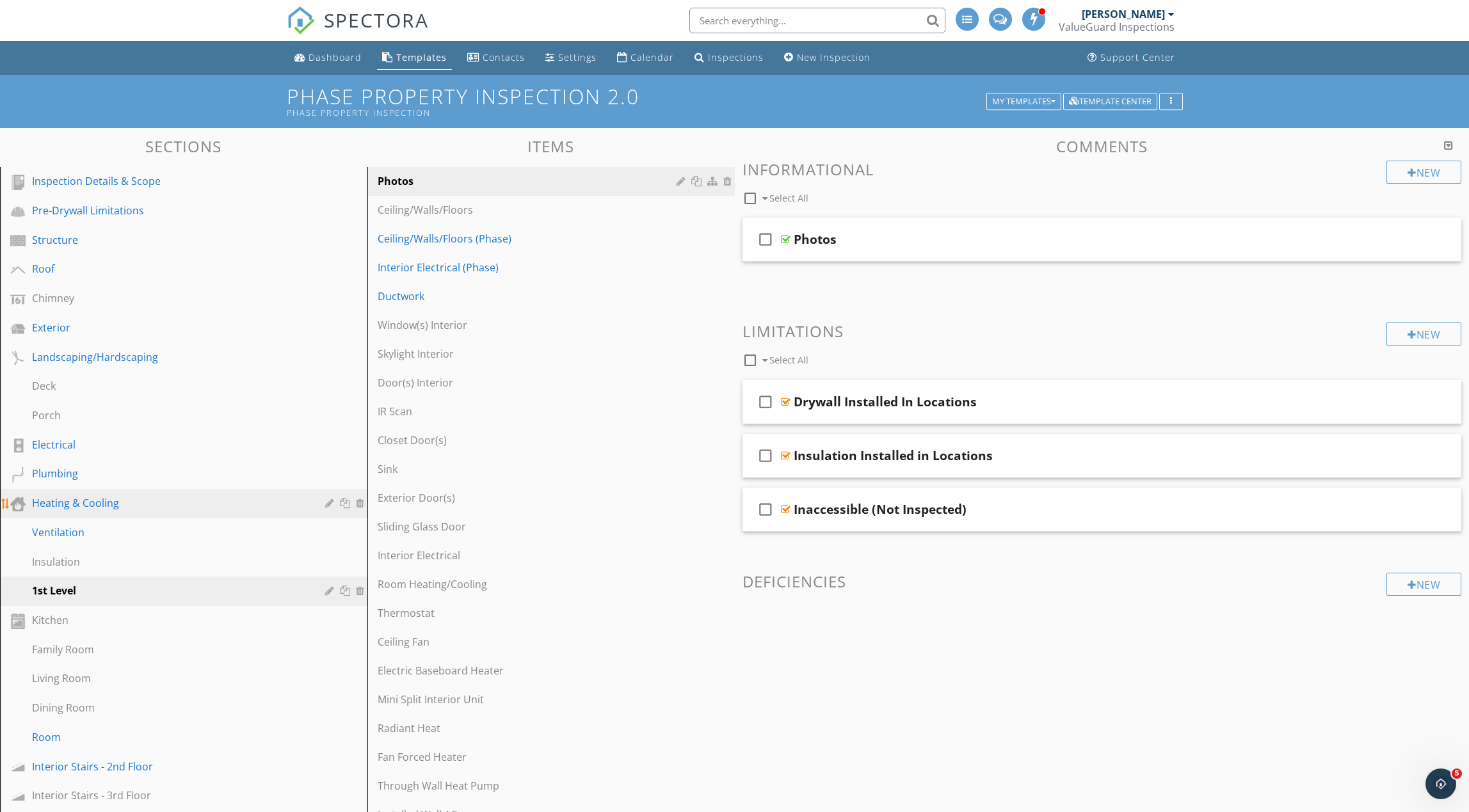
click at [205, 506] on div "Heating & Cooling" at bounding box center [169, 503] width 275 height 16
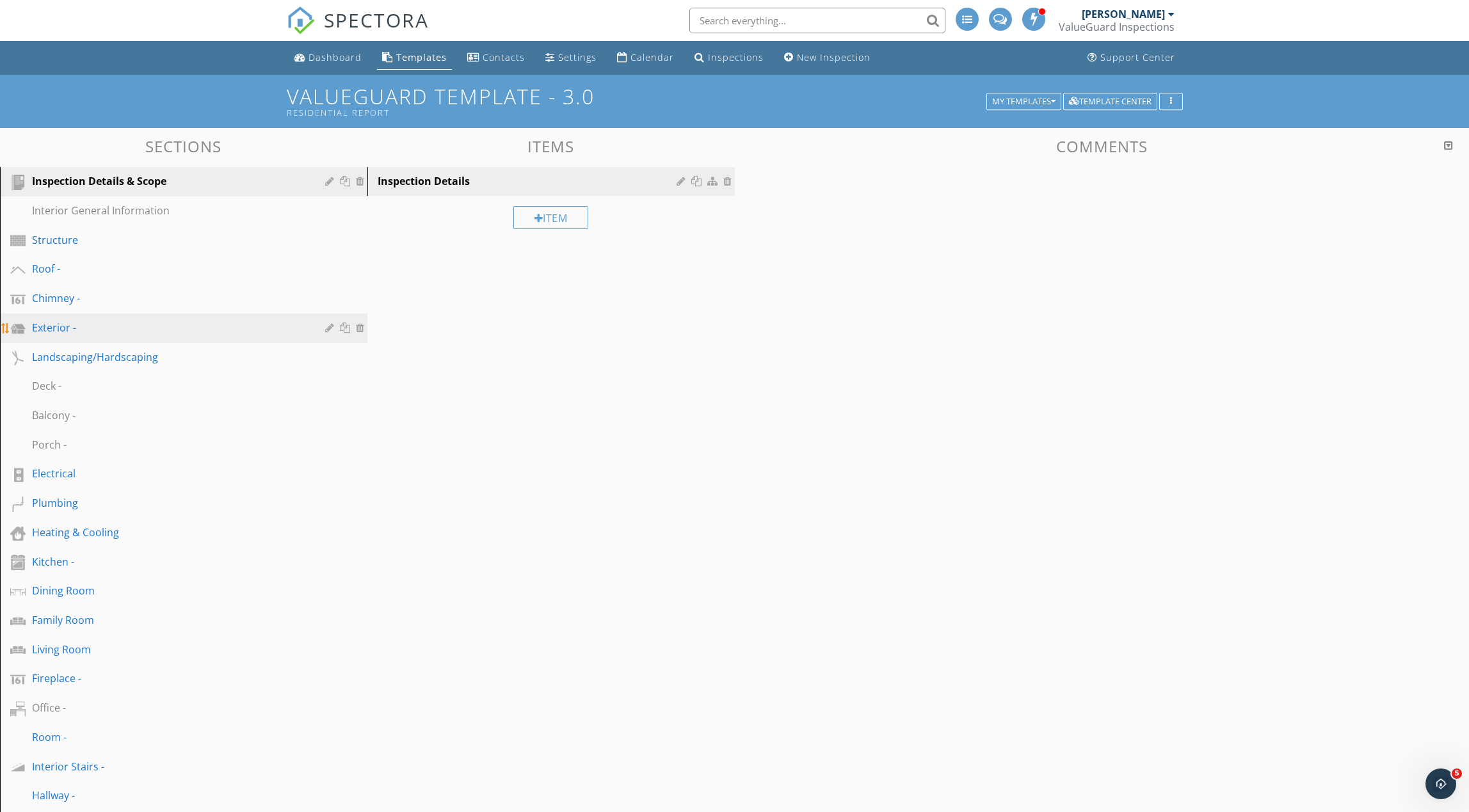
click at [95, 330] on div "Exterior -" at bounding box center [169, 327] width 275 height 16
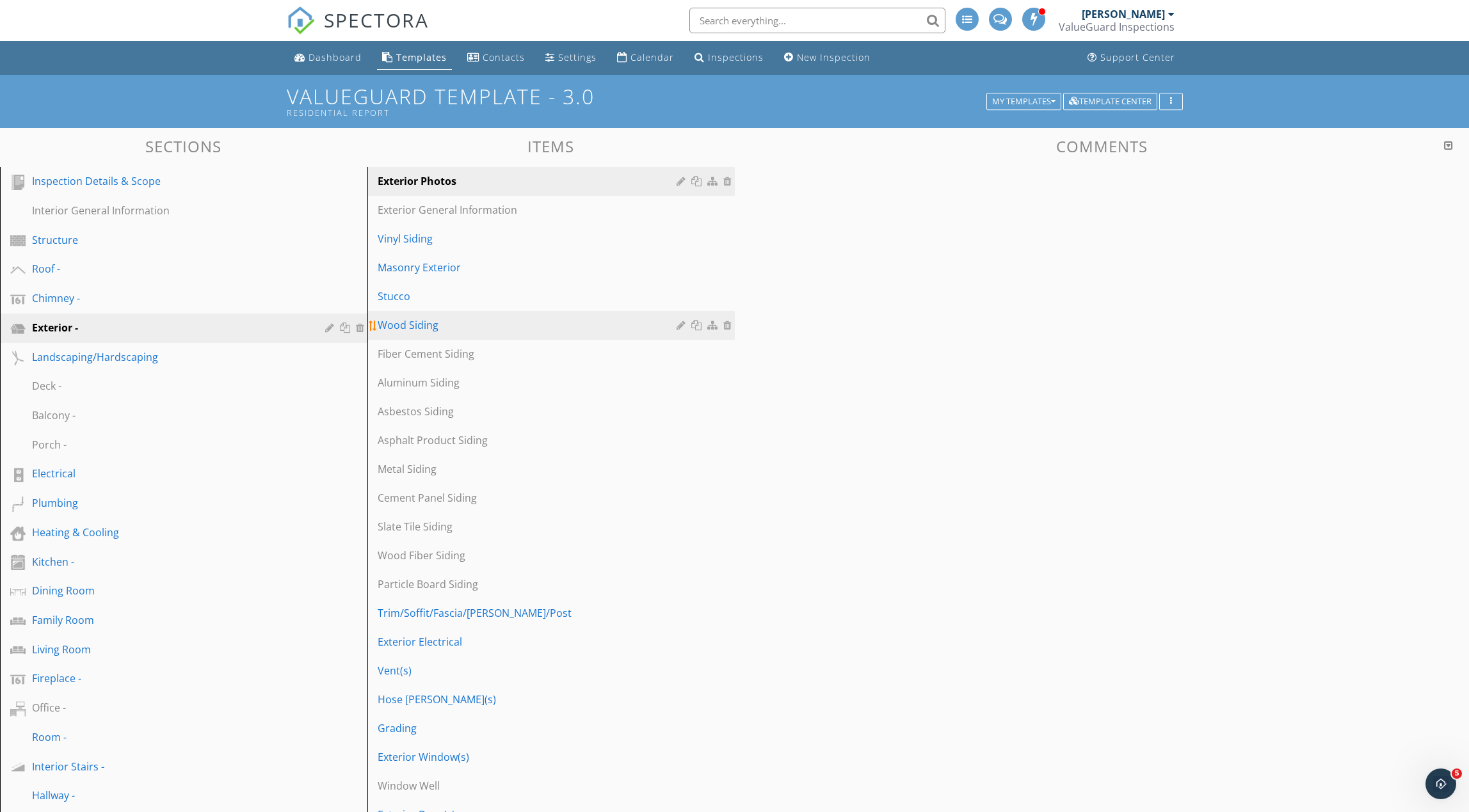
click at [681, 325] on div at bounding box center [682, 325] width 12 height 10
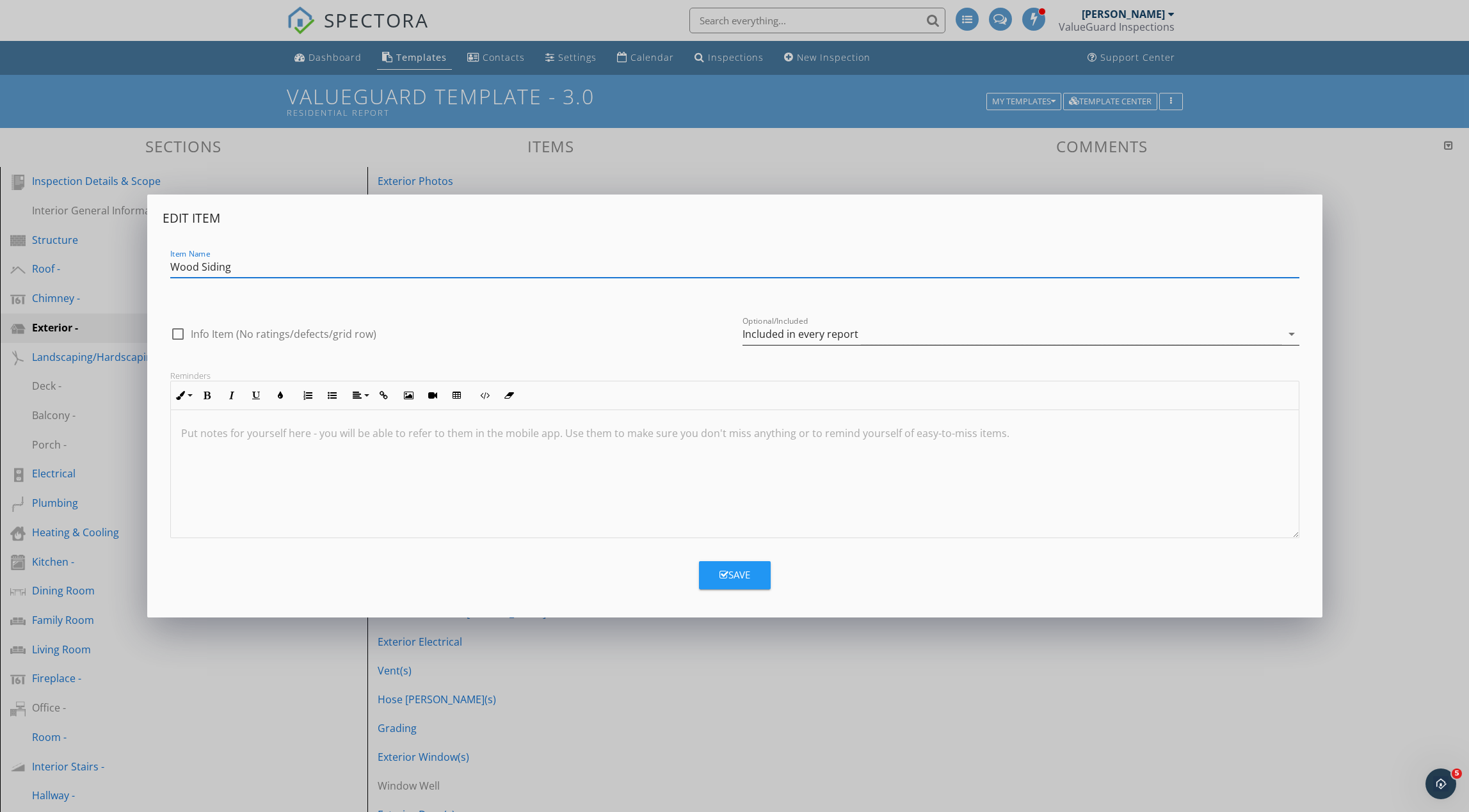
click at [775, 336] on div "Included in every report" at bounding box center [800, 334] width 116 height 12
click at [0, 0] on div "Optional - add on a per-report basis" at bounding box center [0, 0] width 0 height 0
click at [750, 574] on button "Save" at bounding box center [734, 575] width 72 height 28
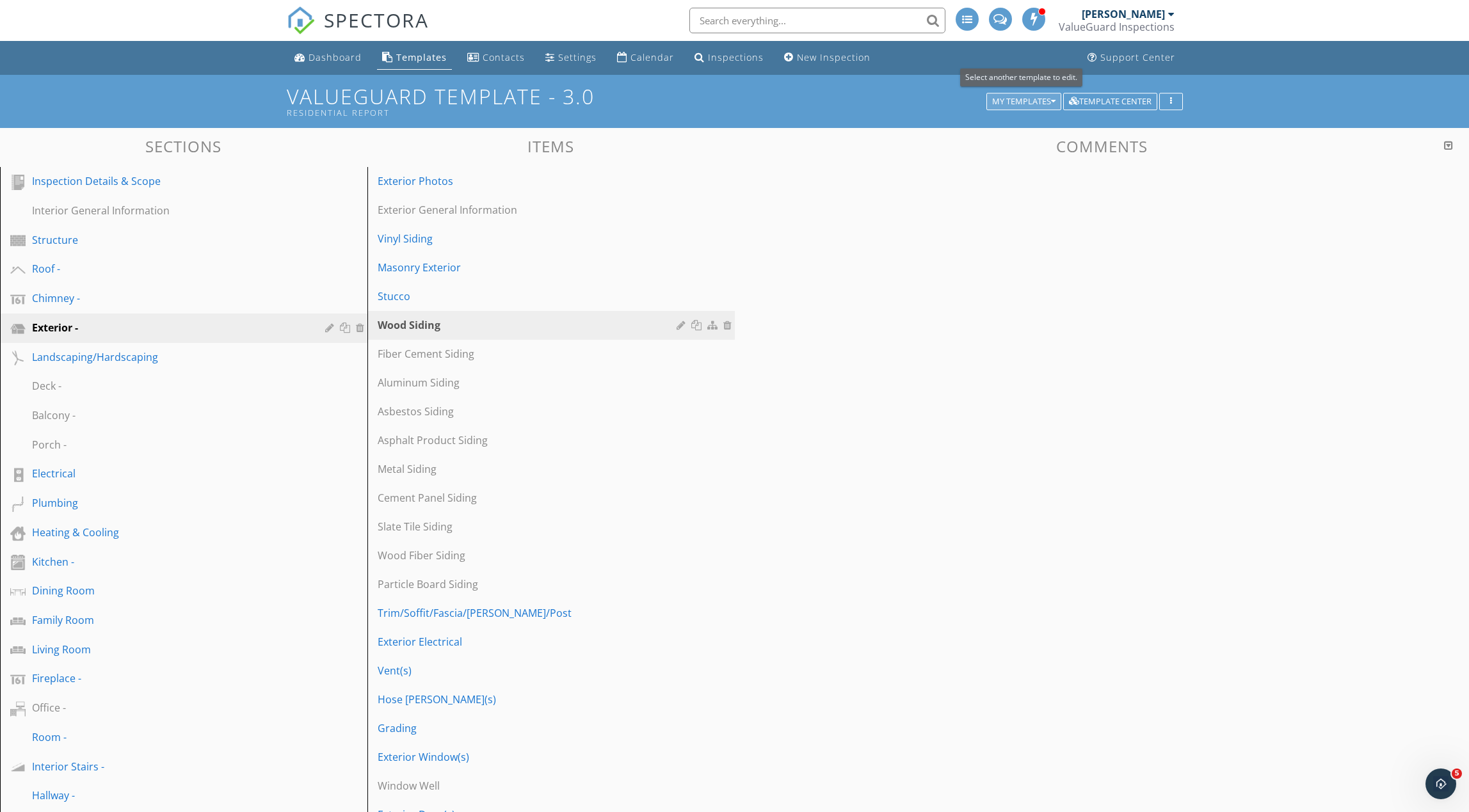
click at [1024, 101] on div "My Templates" at bounding box center [1024, 102] width 64 height 9
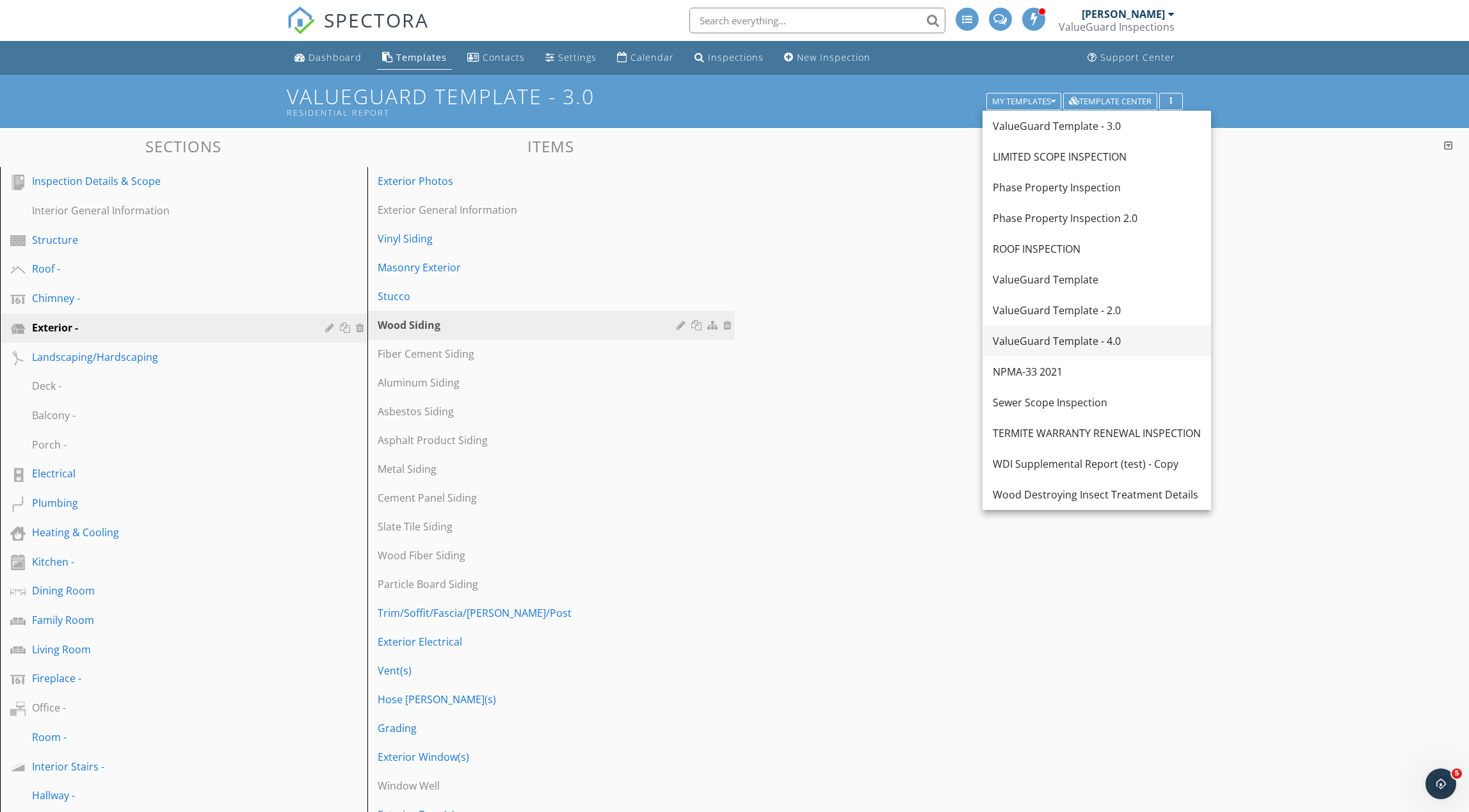
click at [1061, 344] on div "ValueGuard Template - 4.0" at bounding box center [1097, 341] width 208 height 16
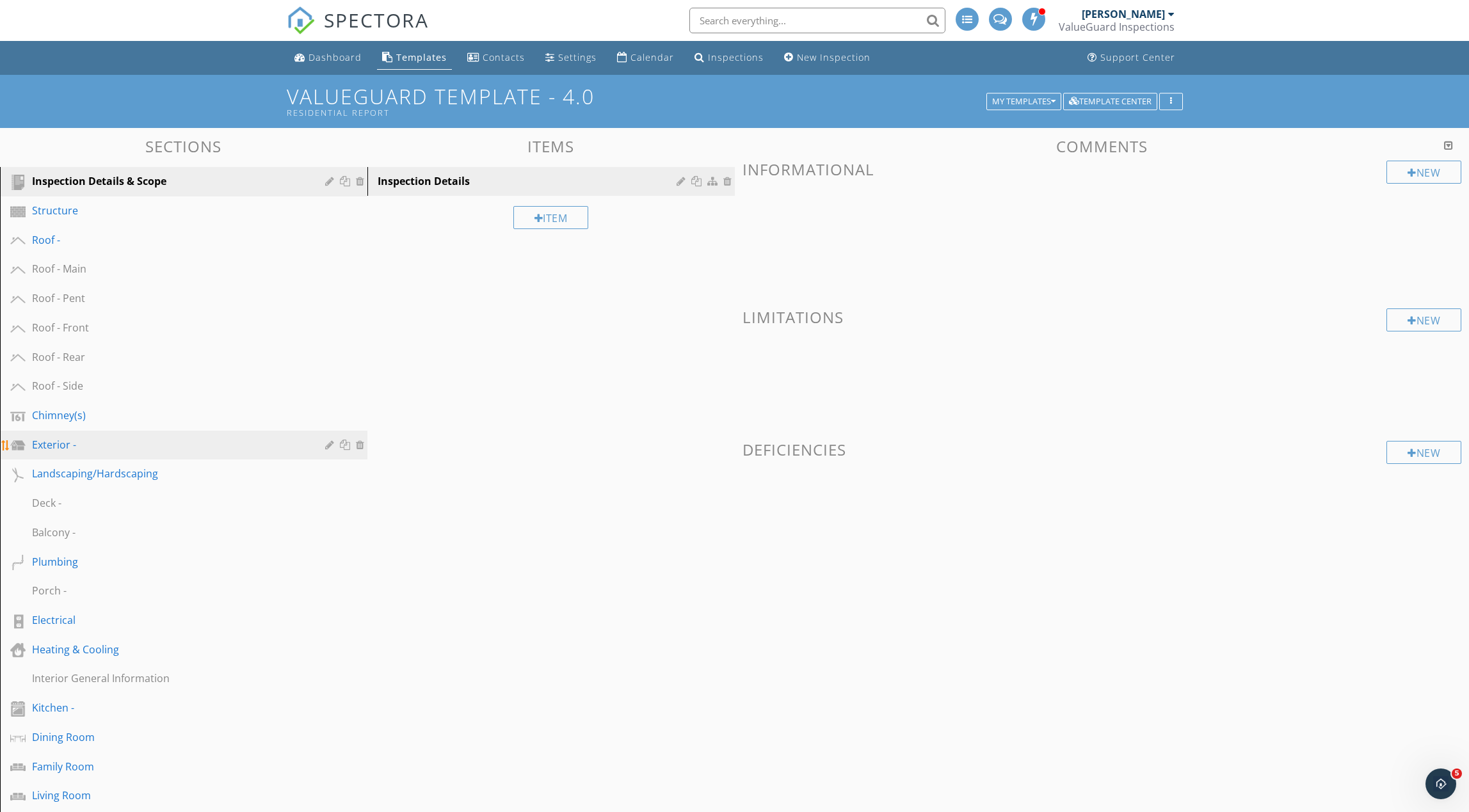
click at [102, 447] on div "Exterior -" at bounding box center [169, 444] width 275 height 16
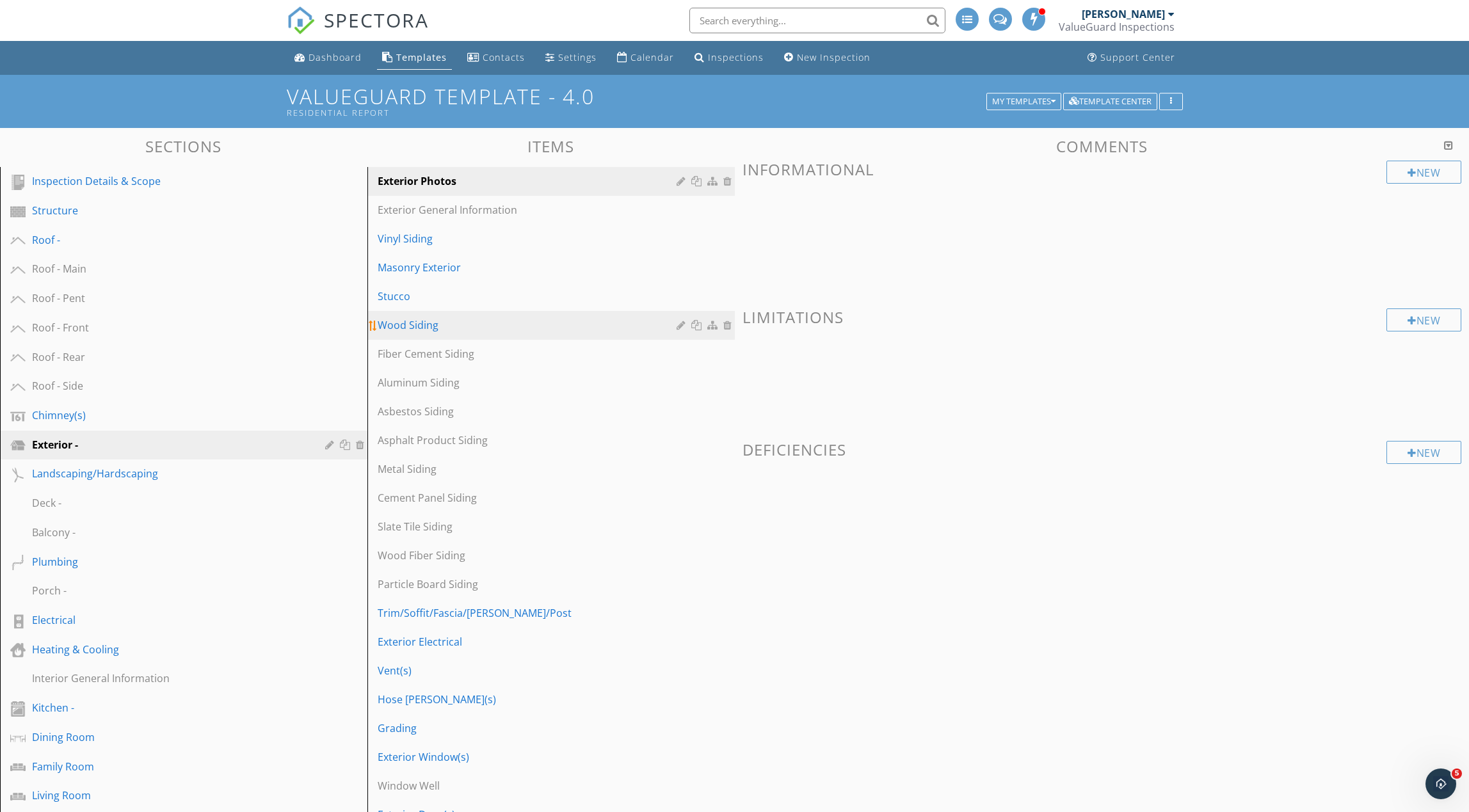
click at [681, 325] on div at bounding box center [682, 325] width 12 height 10
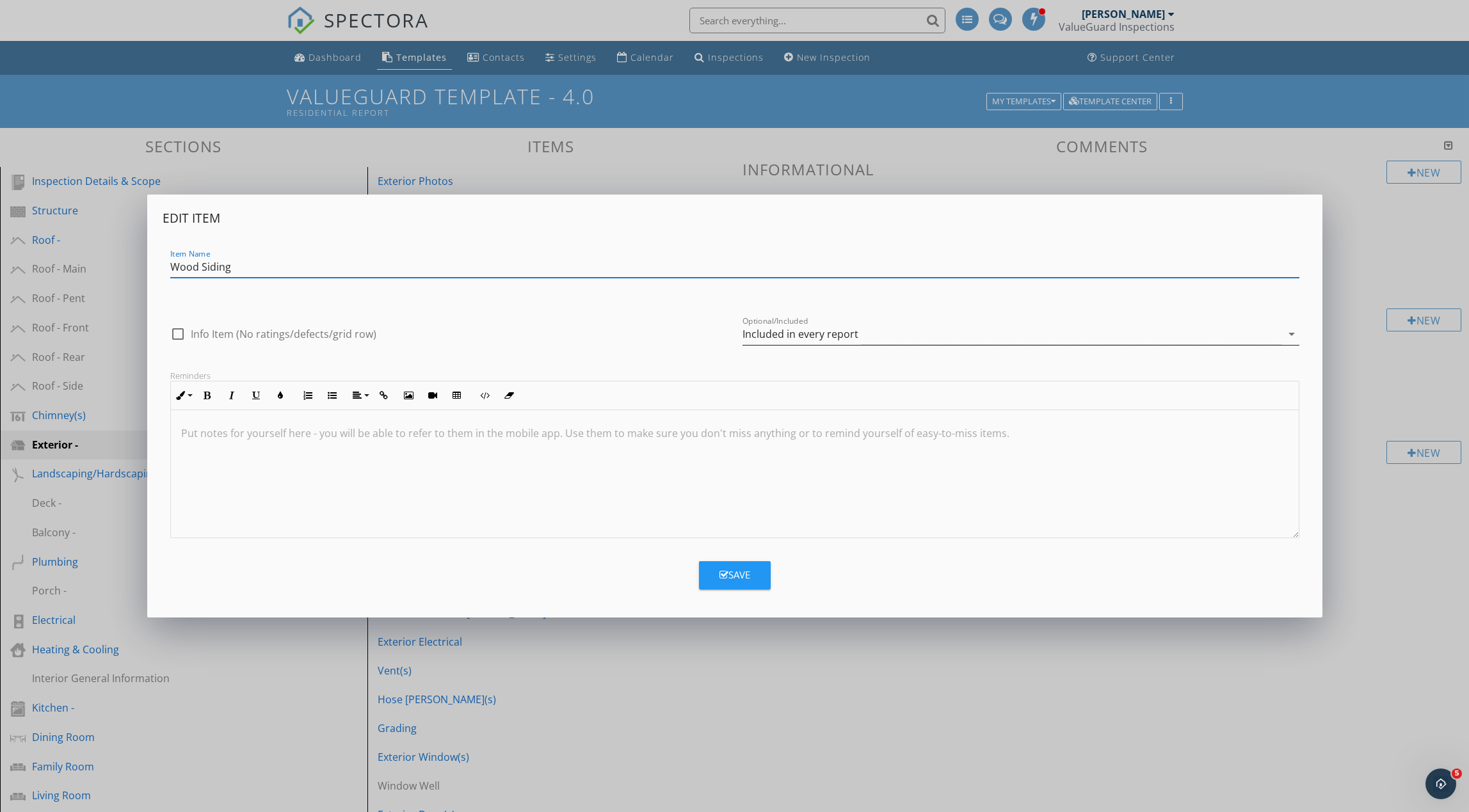
click at [765, 334] on div "Included in every report" at bounding box center [800, 334] width 116 height 12
click at [765, 334] on div "Optional - add on a per-report basis" at bounding box center [1021, 339] width 536 height 16
drag, startPoint x: 752, startPoint y: 569, endPoint x: 755, endPoint y: 562, distance: 7.6
click at [752, 569] on button "Save" at bounding box center [734, 575] width 72 height 28
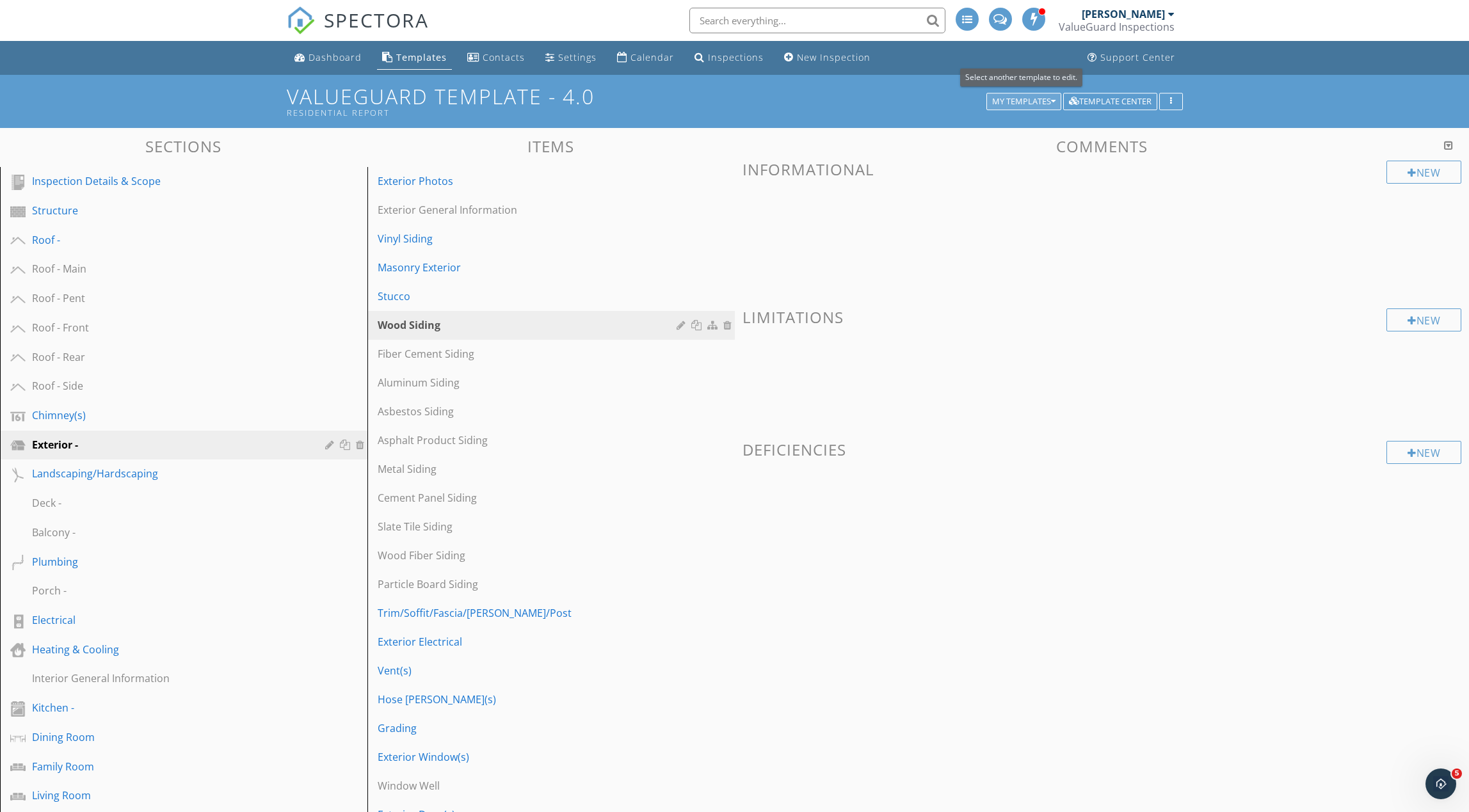
click at [1013, 104] on div "My Templates" at bounding box center [1024, 102] width 64 height 9
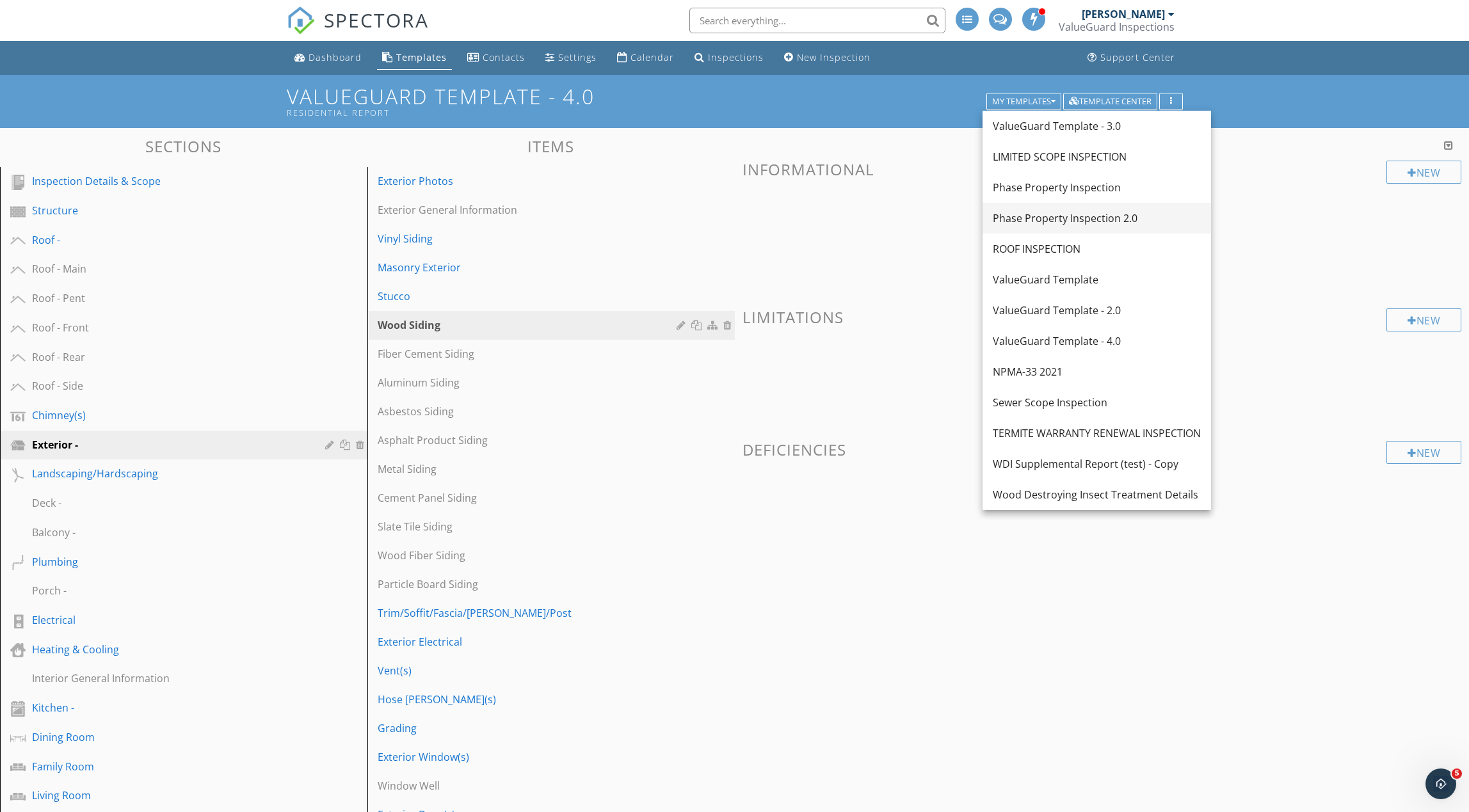
click at [1036, 218] on div "Phase Property Inspection 2.0" at bounding box center [1097, 218] width 208 height 16
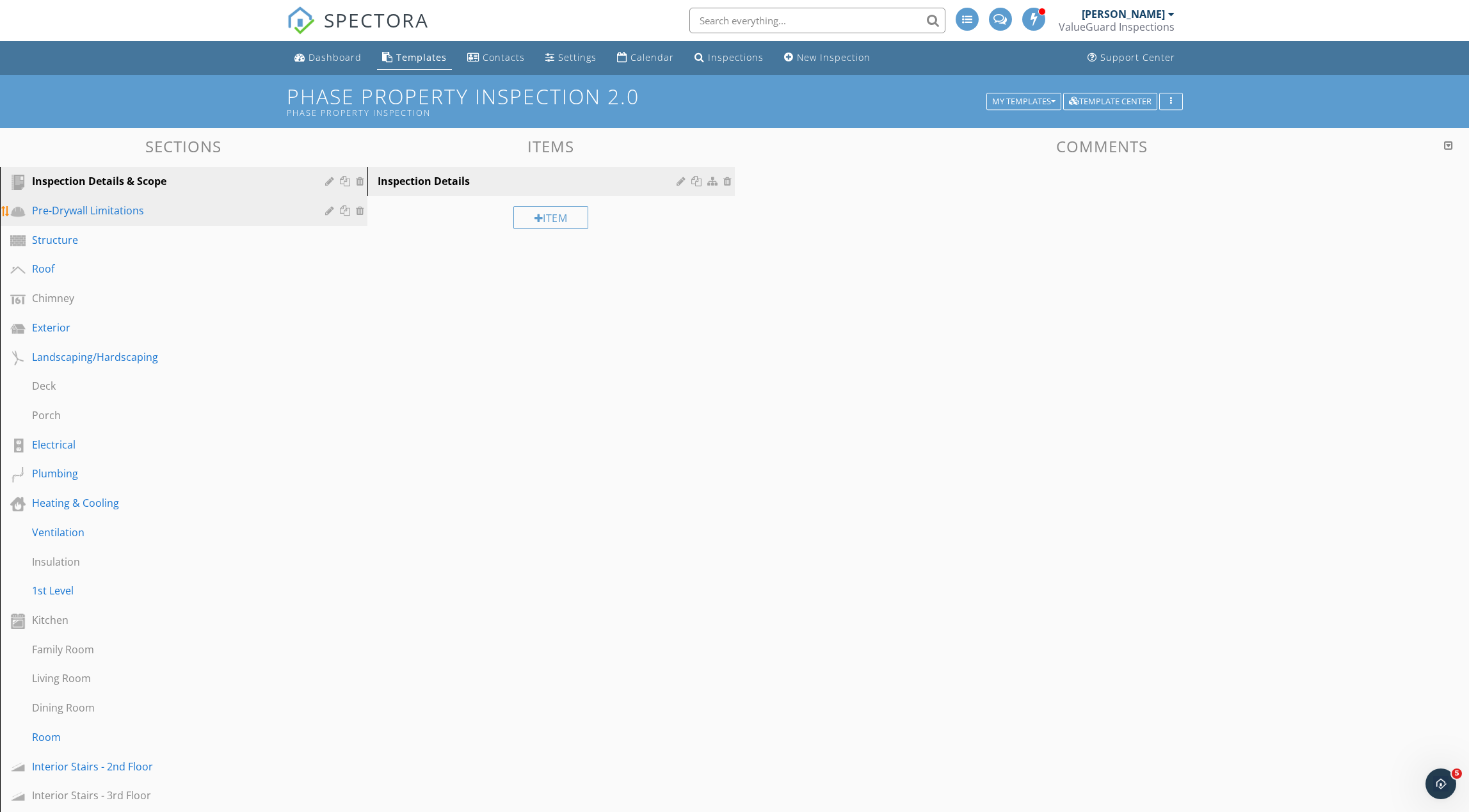
click at [212, 216] on div "Pre-Drywall Limitations" at bounding box center [169, 210] width 275 height 16
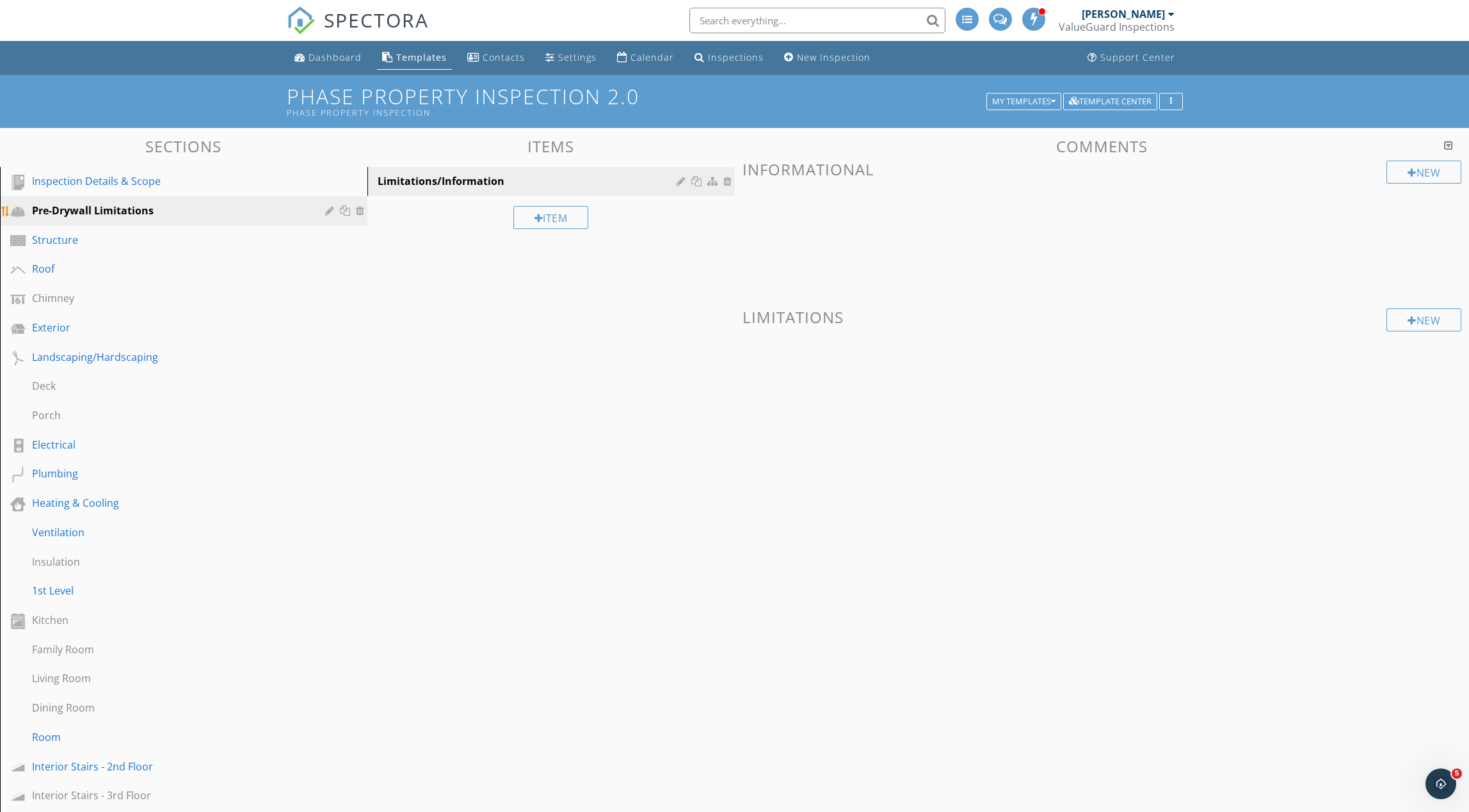
click at [330, 211] on div at bounding box center [331, 210] width 12 height 10
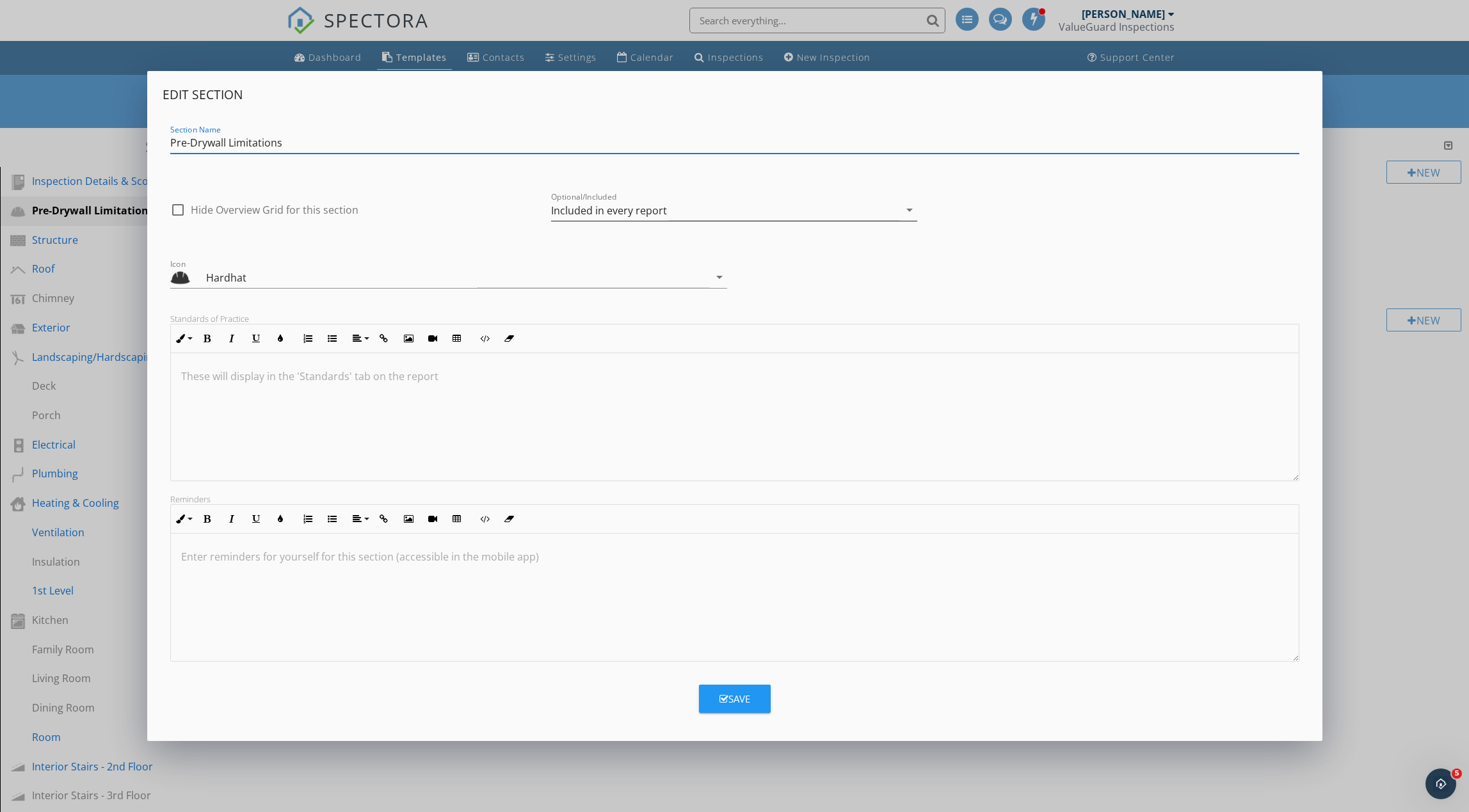
click at [592, 215] on div "Included in every report" at bounding box center [609, 210] width 116 height 12
click at [592, 215] on div "Optional - add on a per-report basis" at bounding box center [734, 215] width 346 height 16
click at [733, 694] on div "Save" at bounding box center [735, 699] width 31 height 15
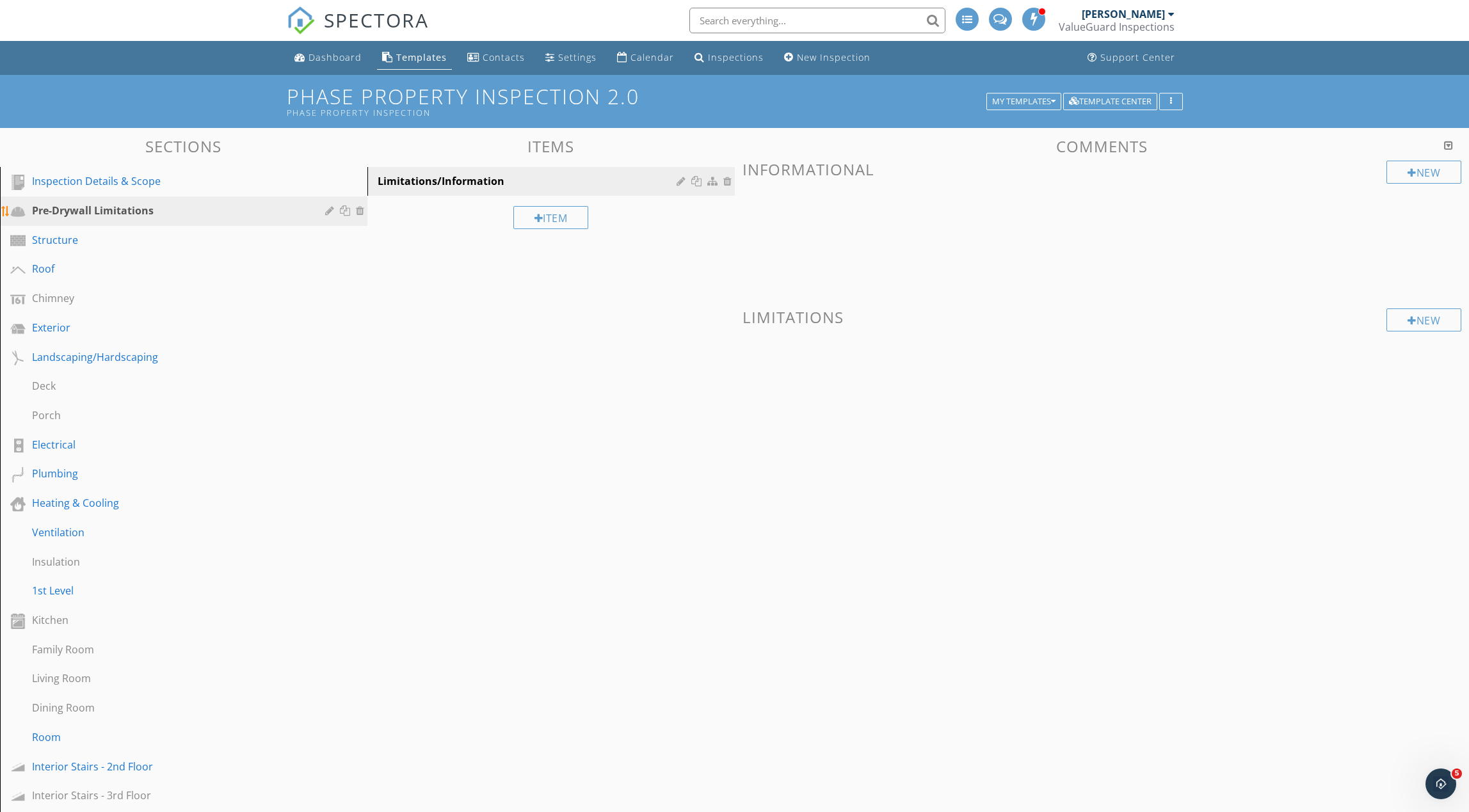
click at [245, 213] on div "Pre-Drywall Limitations" at bounding box center [169, 210] width 275 height 16
click at [465, 185] on div "Limitations/Information" at bounding box center [529, 181] width 303 height 16
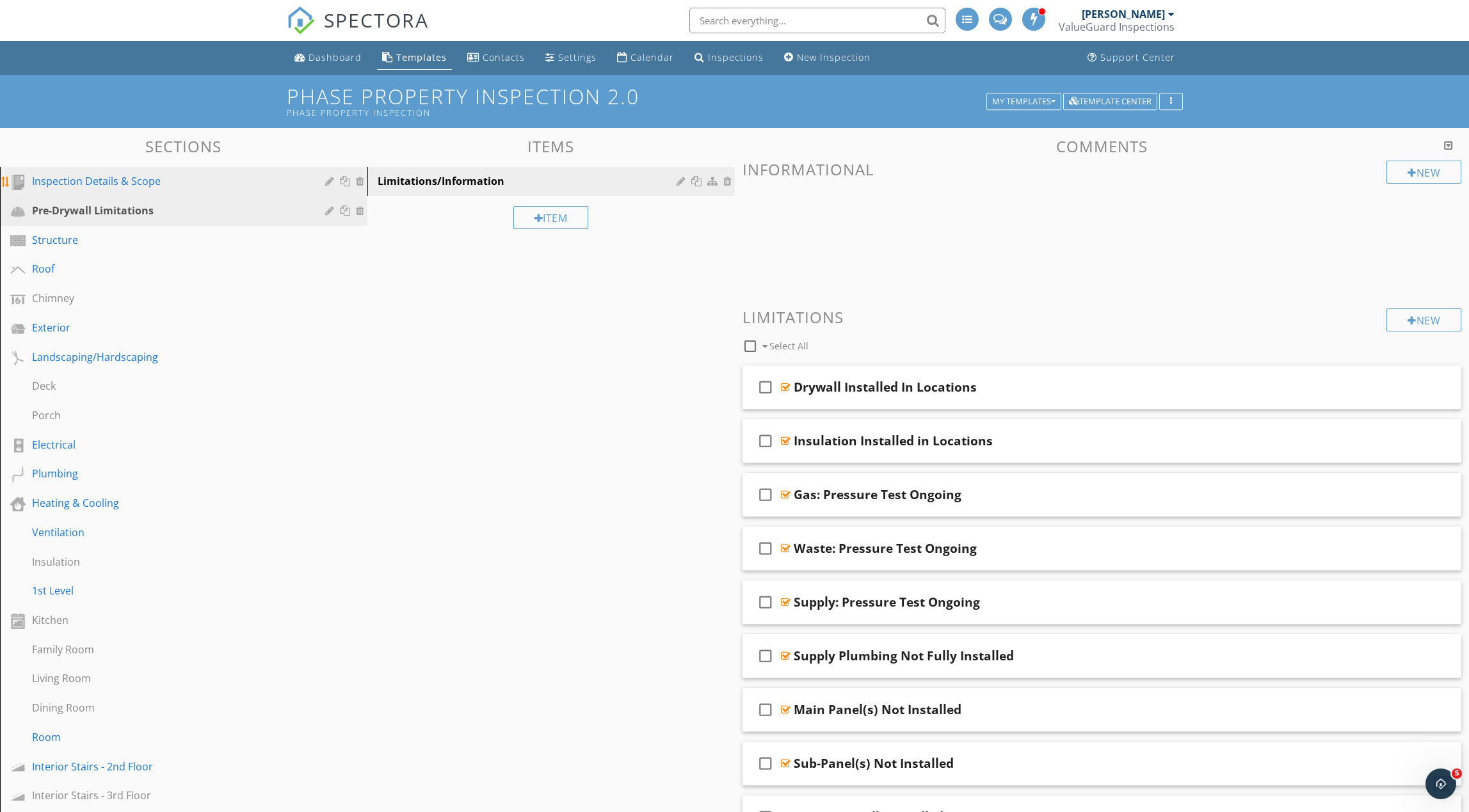
click at [145, 186] on div "Inspection Details & Scope" at bounding box center [169, 181] width 275 height 16
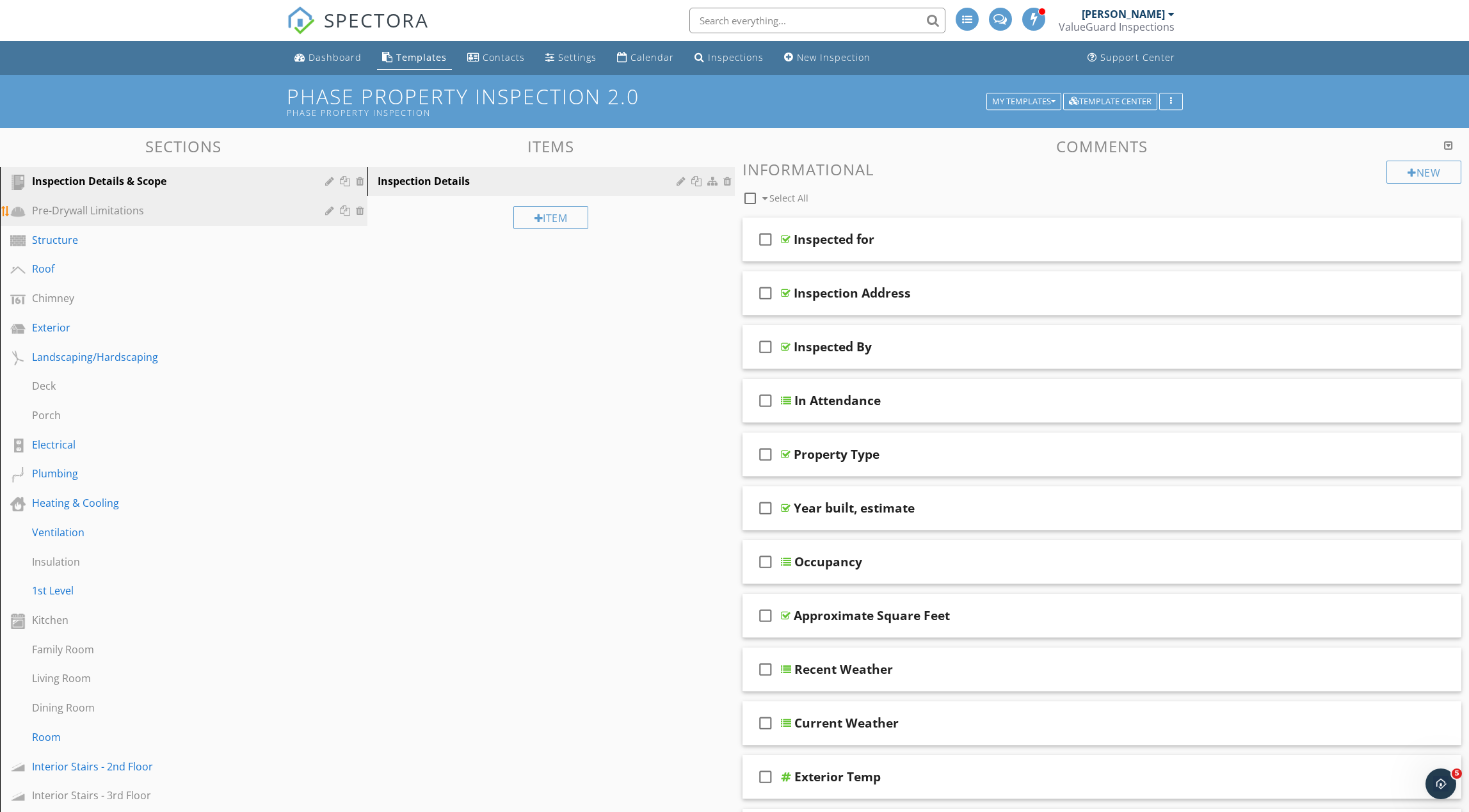
click at [142, 202] on link "Pre-Drywall Limitations" at bounding box center [185, 211] width 363 height 30
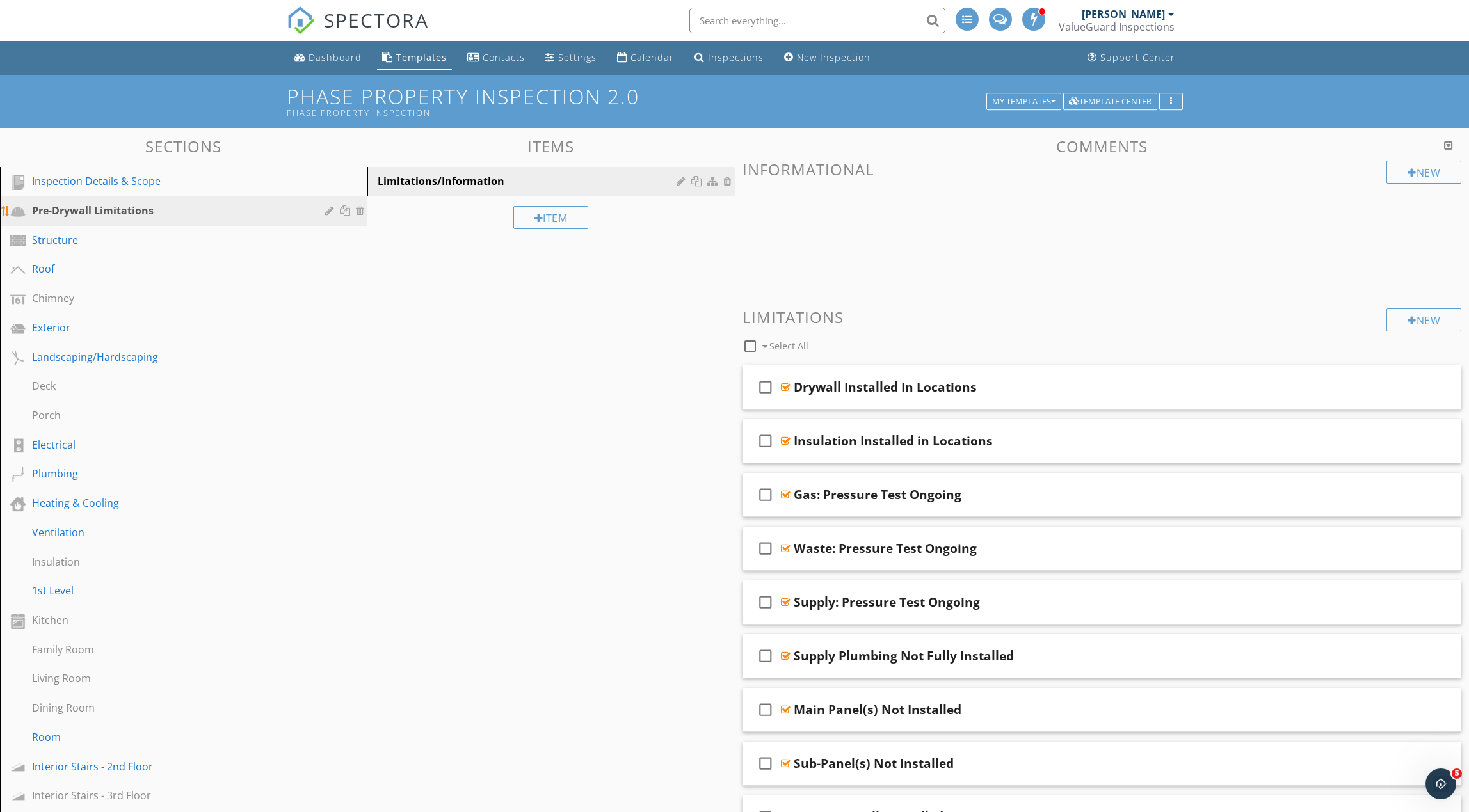
click at [330, 210] on div at bounding box center [331, 210] width 12 height 10
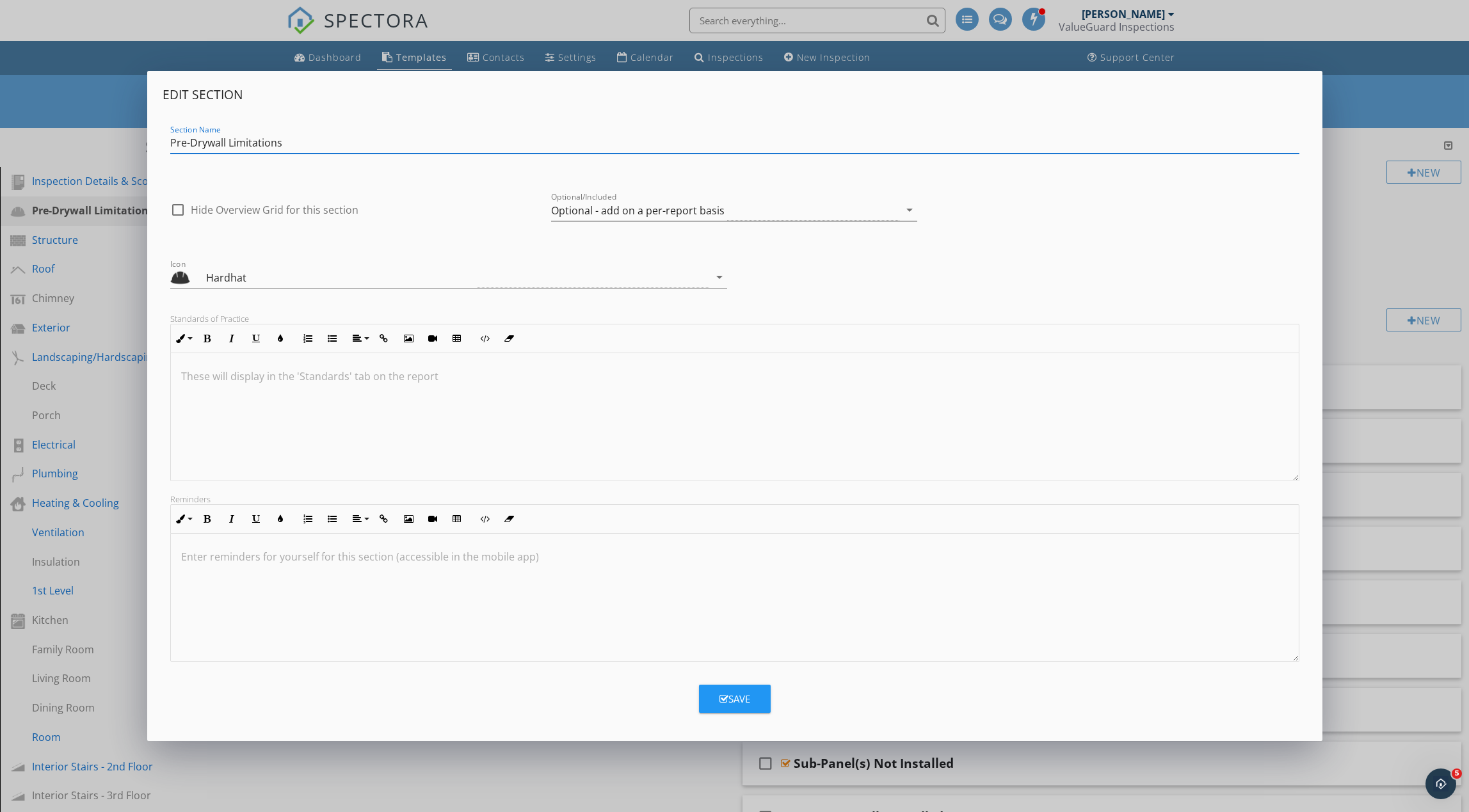
click at [598, 215] on div "Optional - add on a per-report basis" at bounding box center [637, 210] width 174 height 12
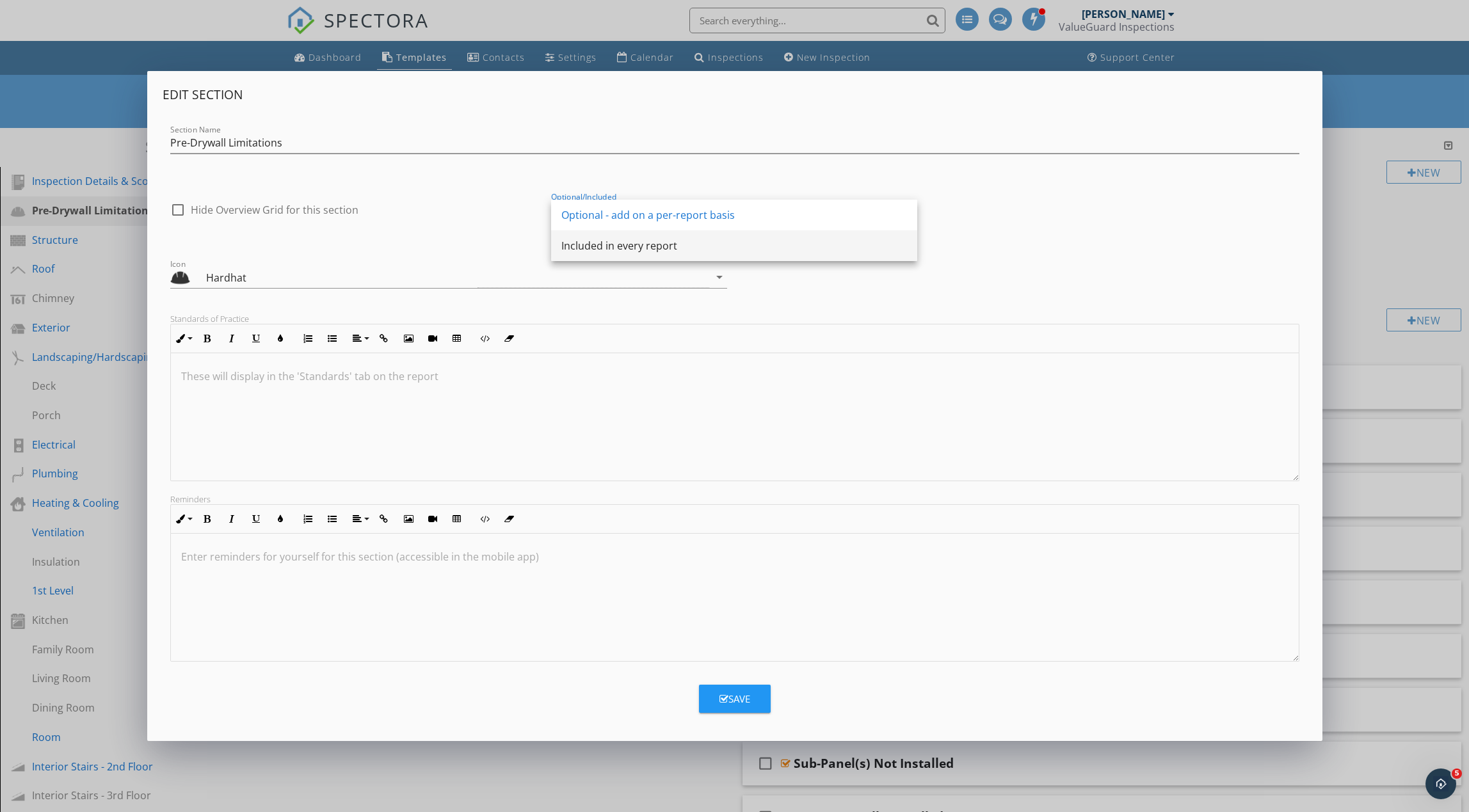
click at [597, 243] on div "Included in every report" at bounding box center [734, 245] width 346 height 16
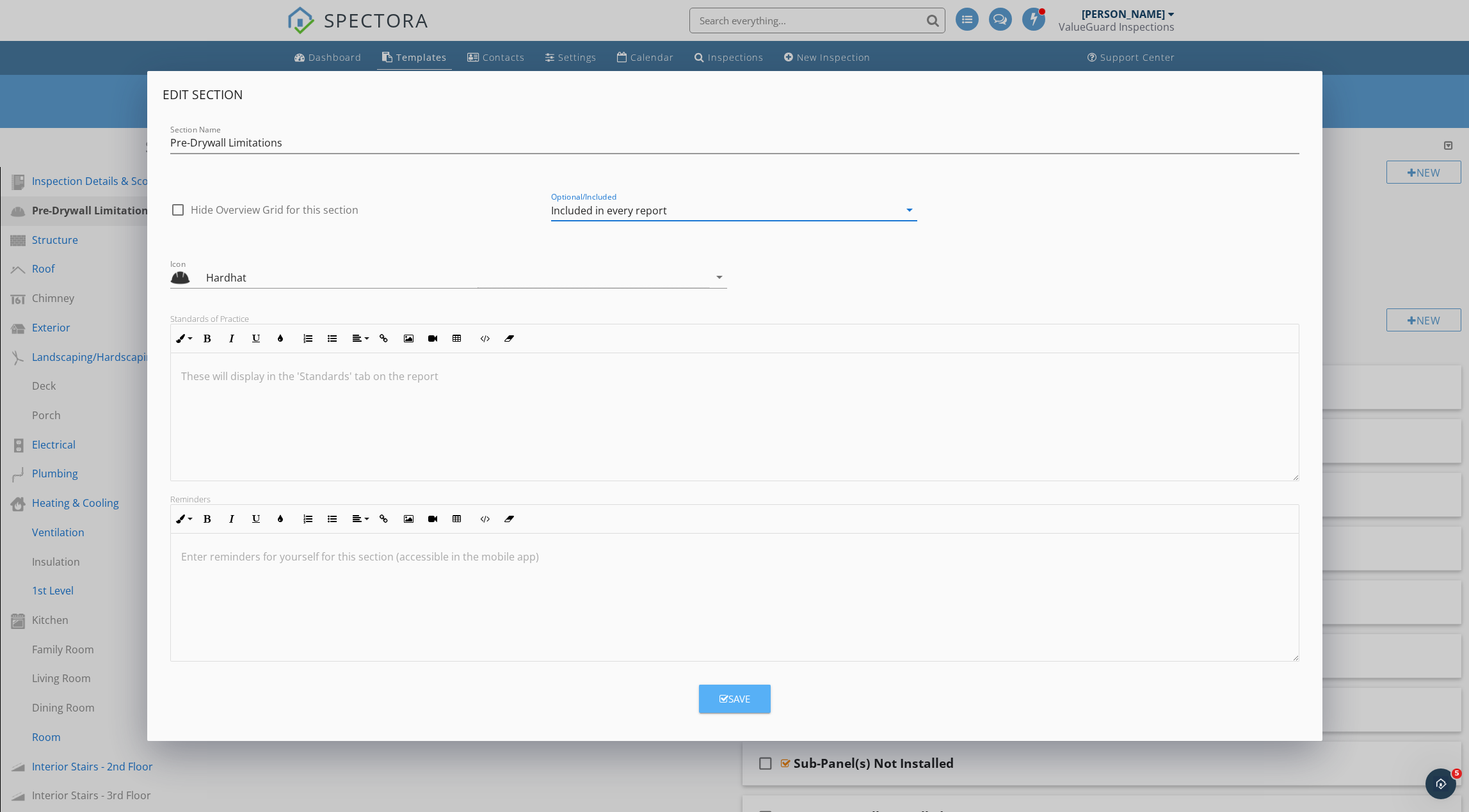
click at [733, 695] on div "Save" at bounding box center [735, 699] width 31 height 15
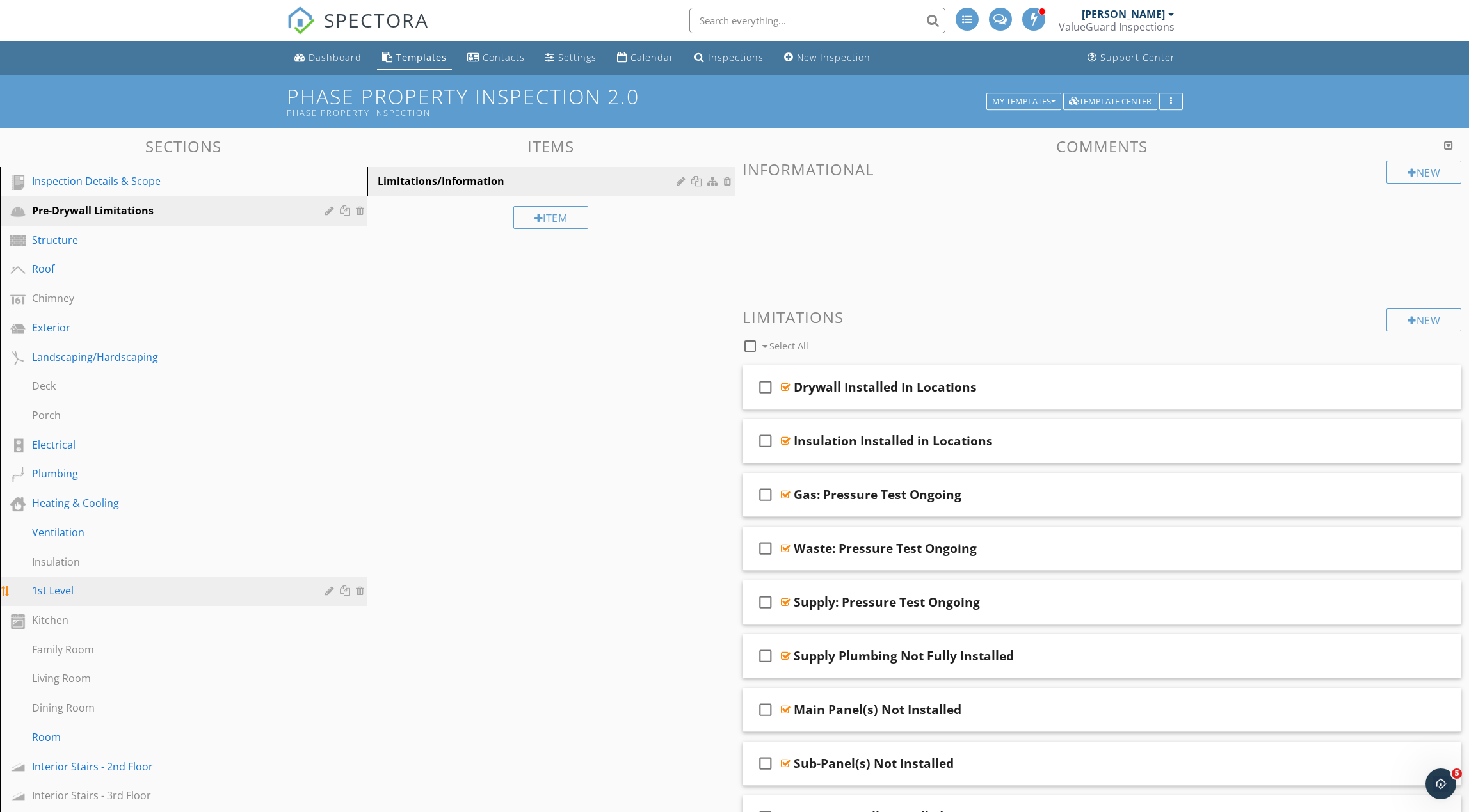
click at [112, 593] on div "1st Level" at bounding box center [169, 591] width 275 height 16
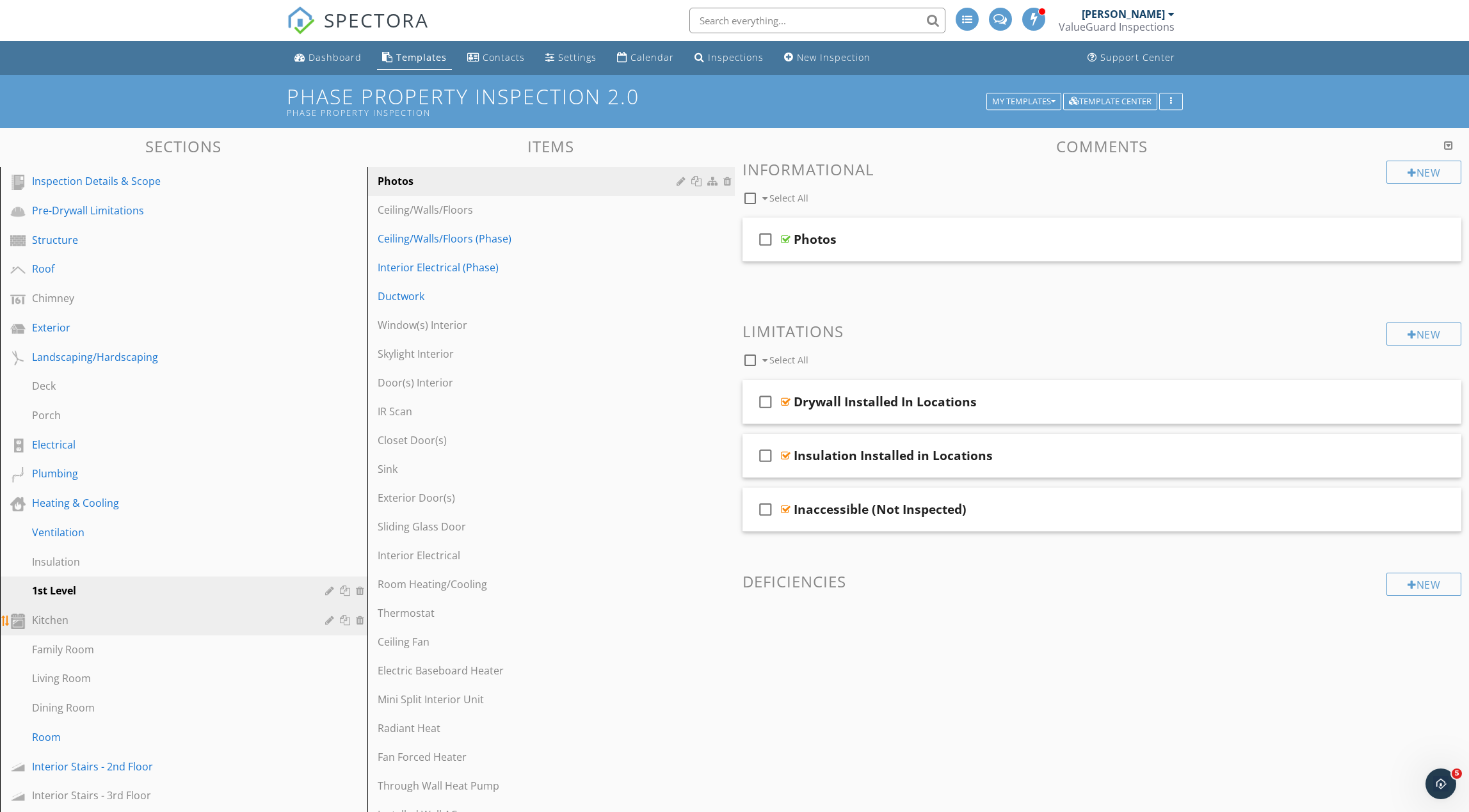
click at [113, 619] on div "Kitchen" at bounding box center [169, 619] width 275 height 16
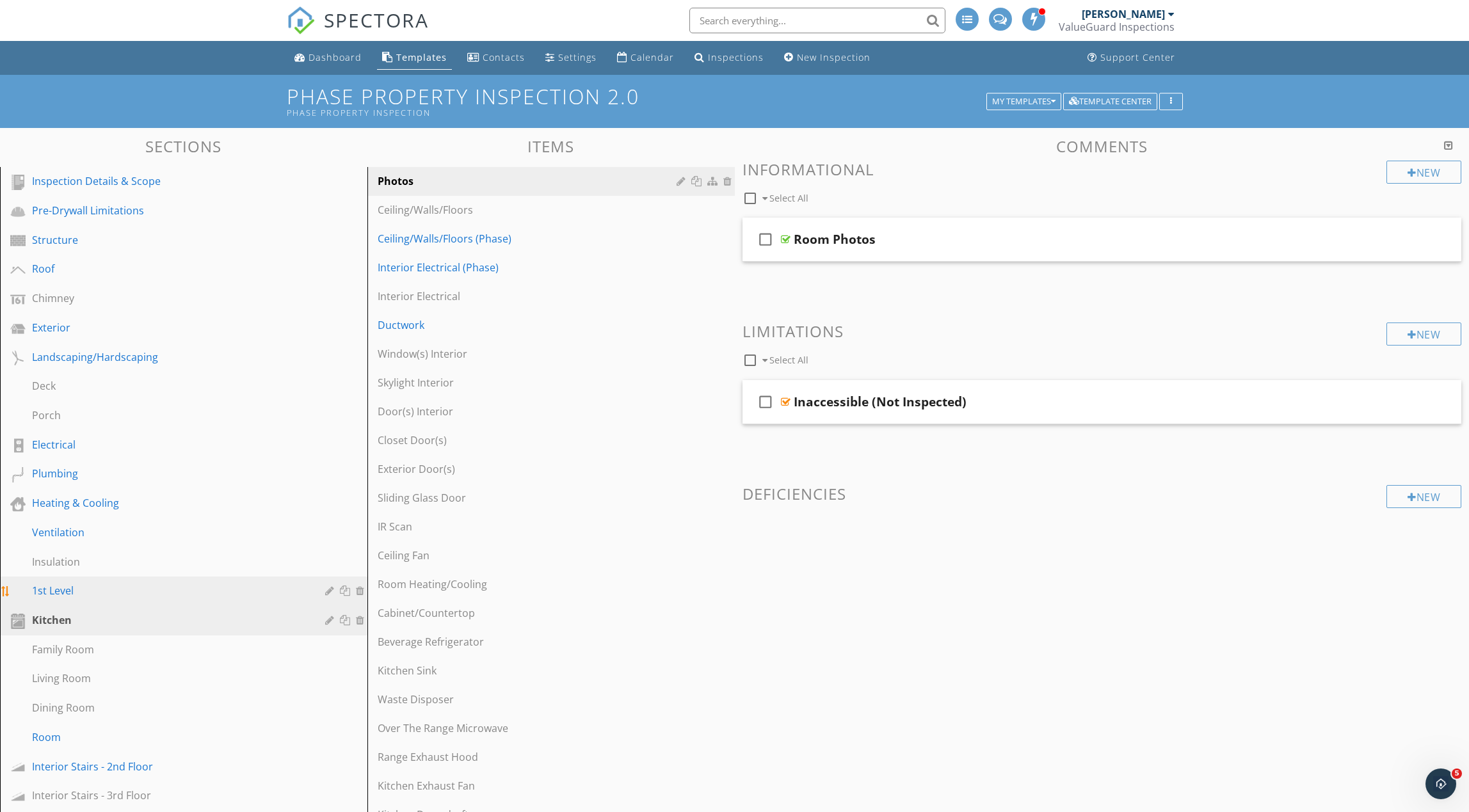
click at [109, 593] on div "1st Level" at bounding box center [169, 591] width 275 height 16
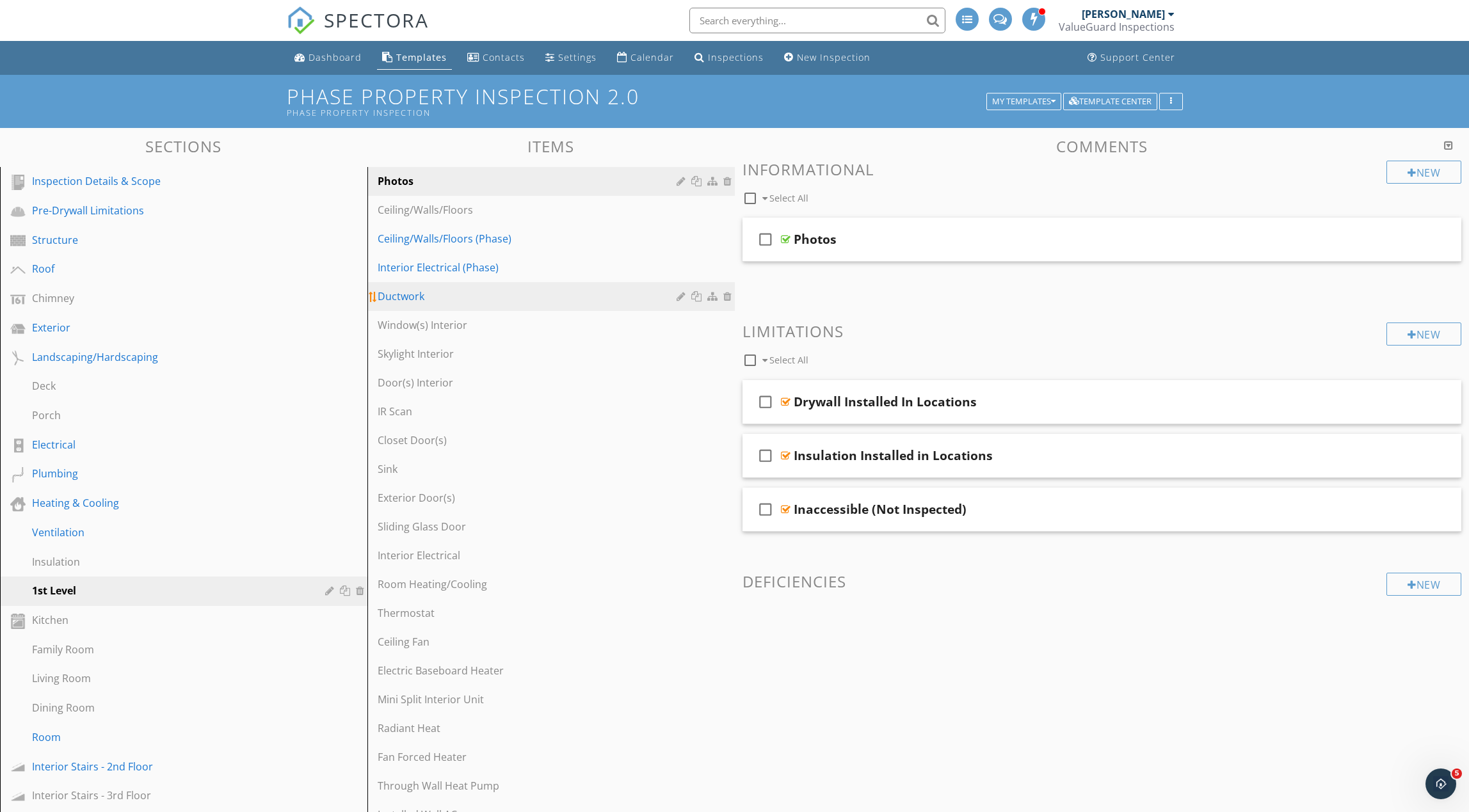
click at [411, 300] on div "Ductwork" at bounding box center [529, 296] width 303 height 16
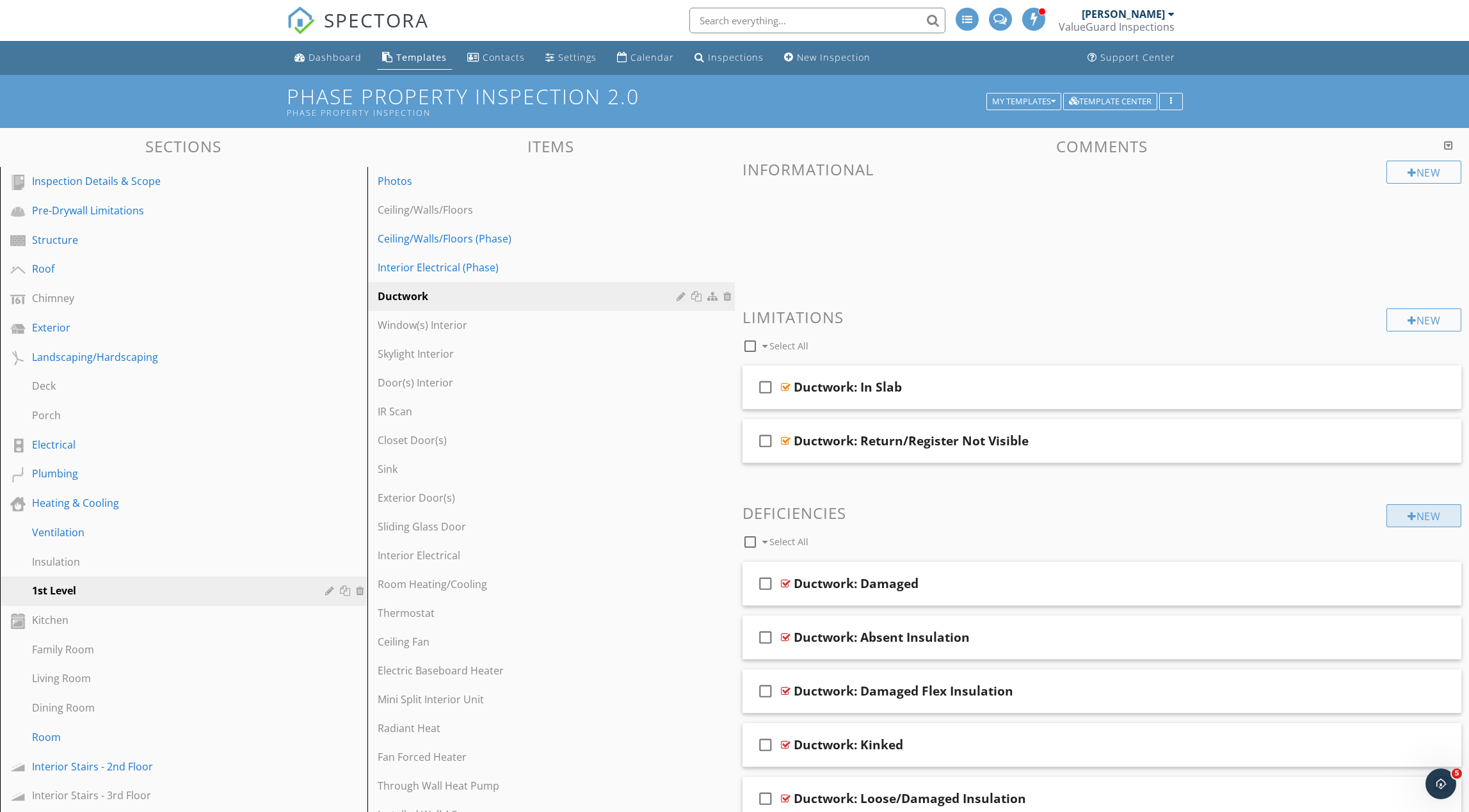
click at [1430, 517] on div "New" at bounding box center [1423, 515] width 75 height 23
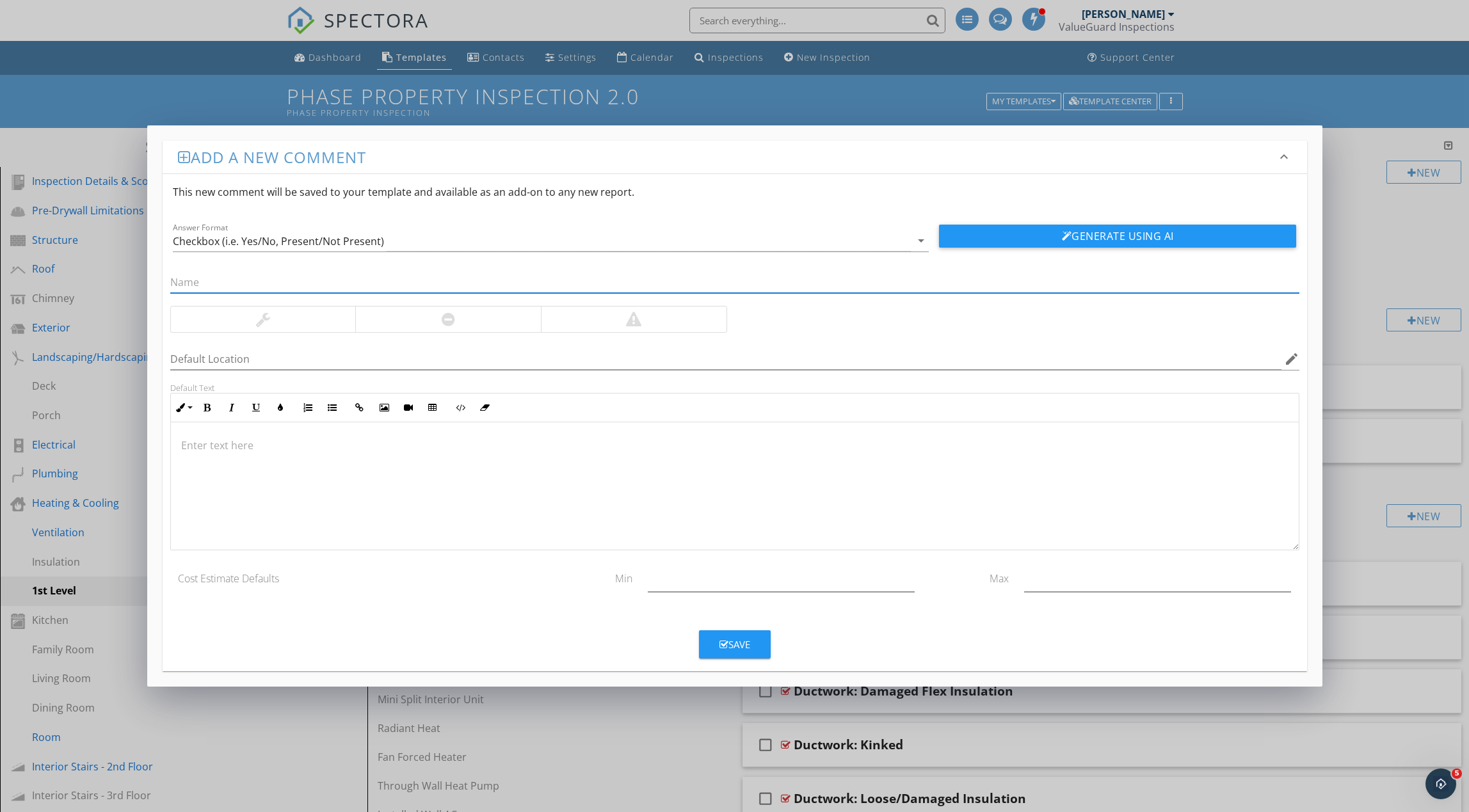
click at [552, 282] on input "text" at bounding box center [735, 282] width 1129 height 21
type input "No Heat Source In Habitable Room"
click at [295, 317] on div at bounding box center [263, 319] width 185 height 26
click at [343, 444] on p at bounding box center [734, 445] width 1107 height 16
click at [257, 285] on input "No Heat Source In Habitable Room" at bounding box center [735, 282] width 1129 height 21
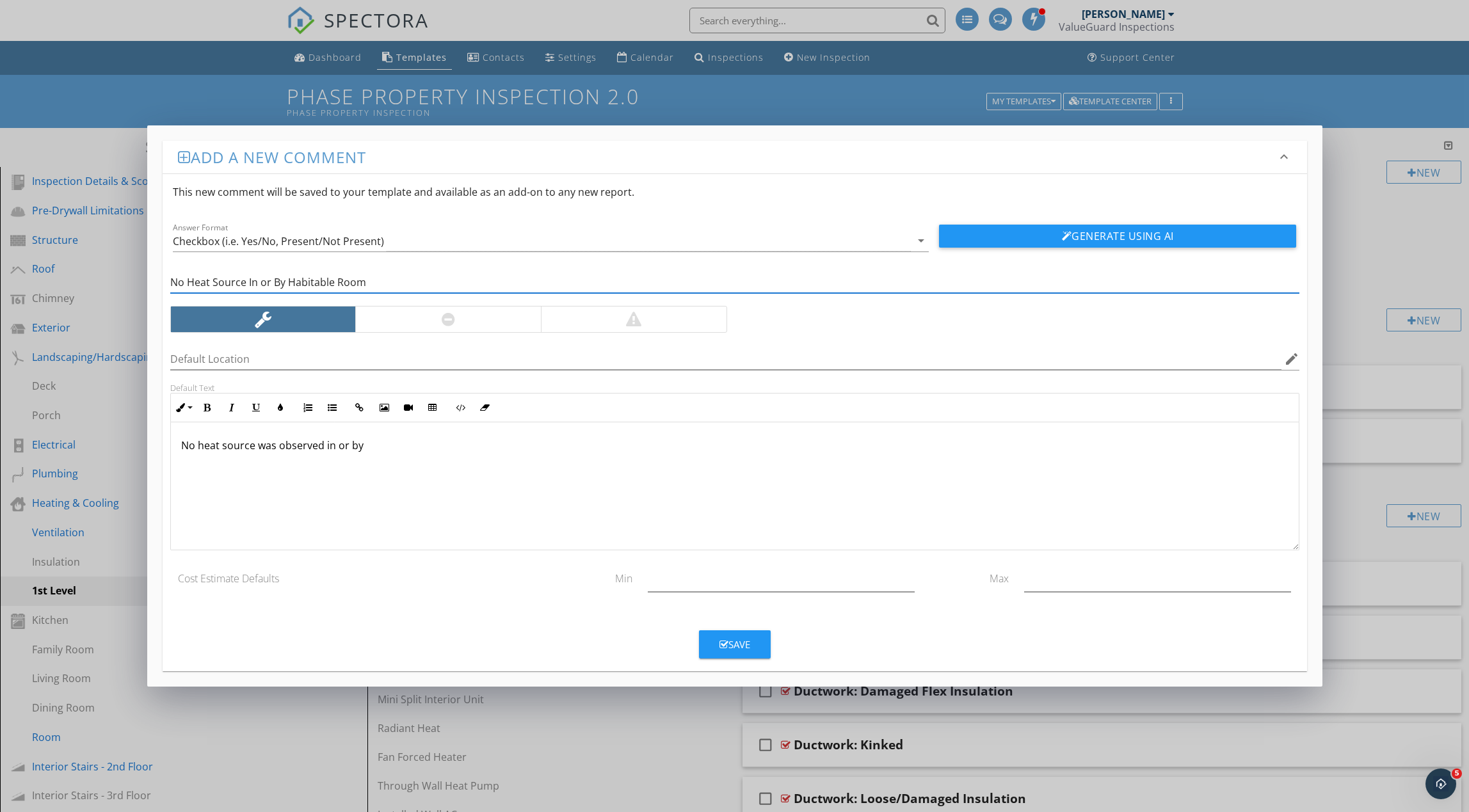
type input "No Heat Source In or By Habitable Room"
click at [369, 447] on p "No heat source was observed in or by" at bounding box center [734, 445] width 1107 height 16
click at [725, 646] on icon "button" at bounding box center [724, 644] width 9 height 10
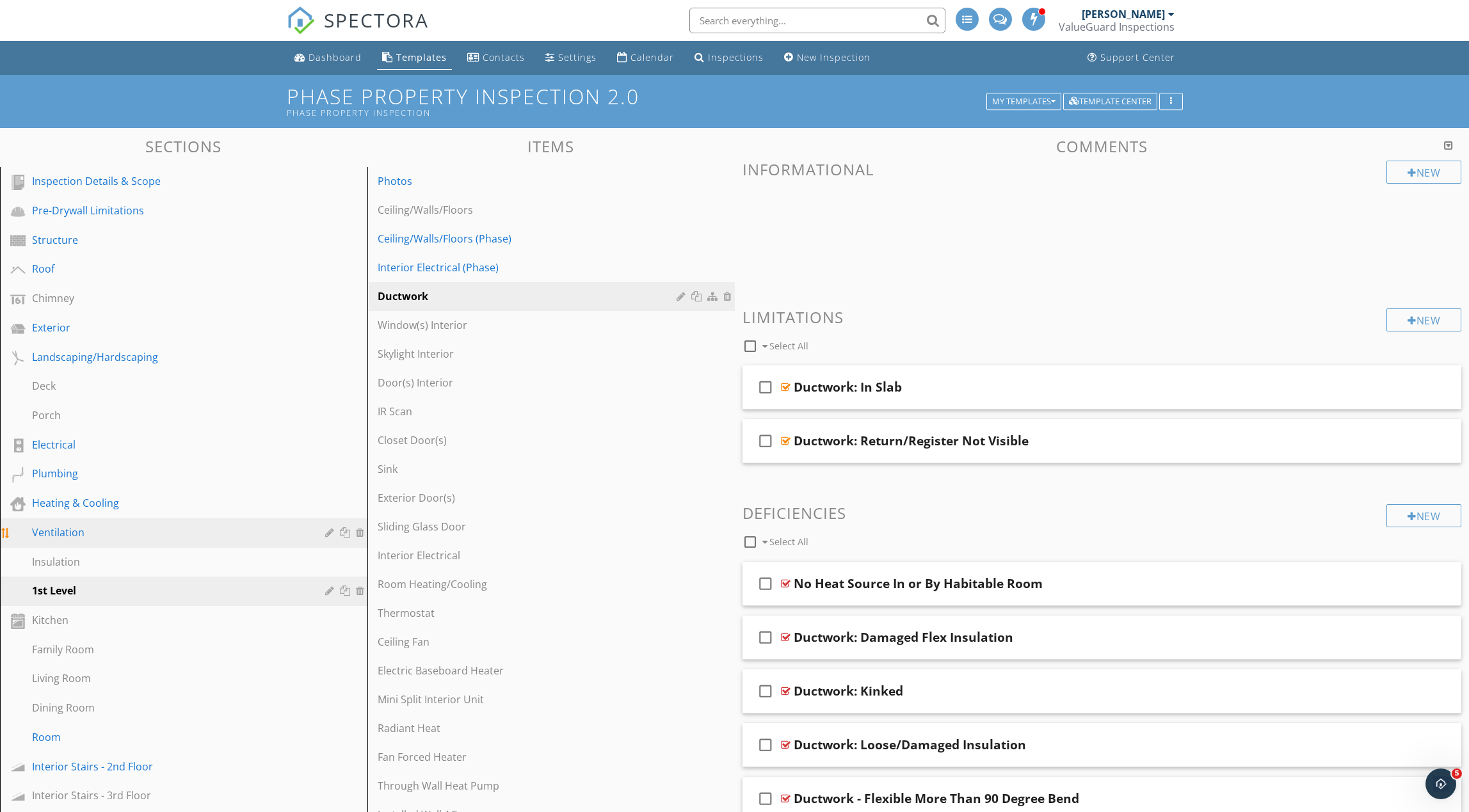
click at [330, 535] on div at bounding box center [331, 532] width 12 height 10
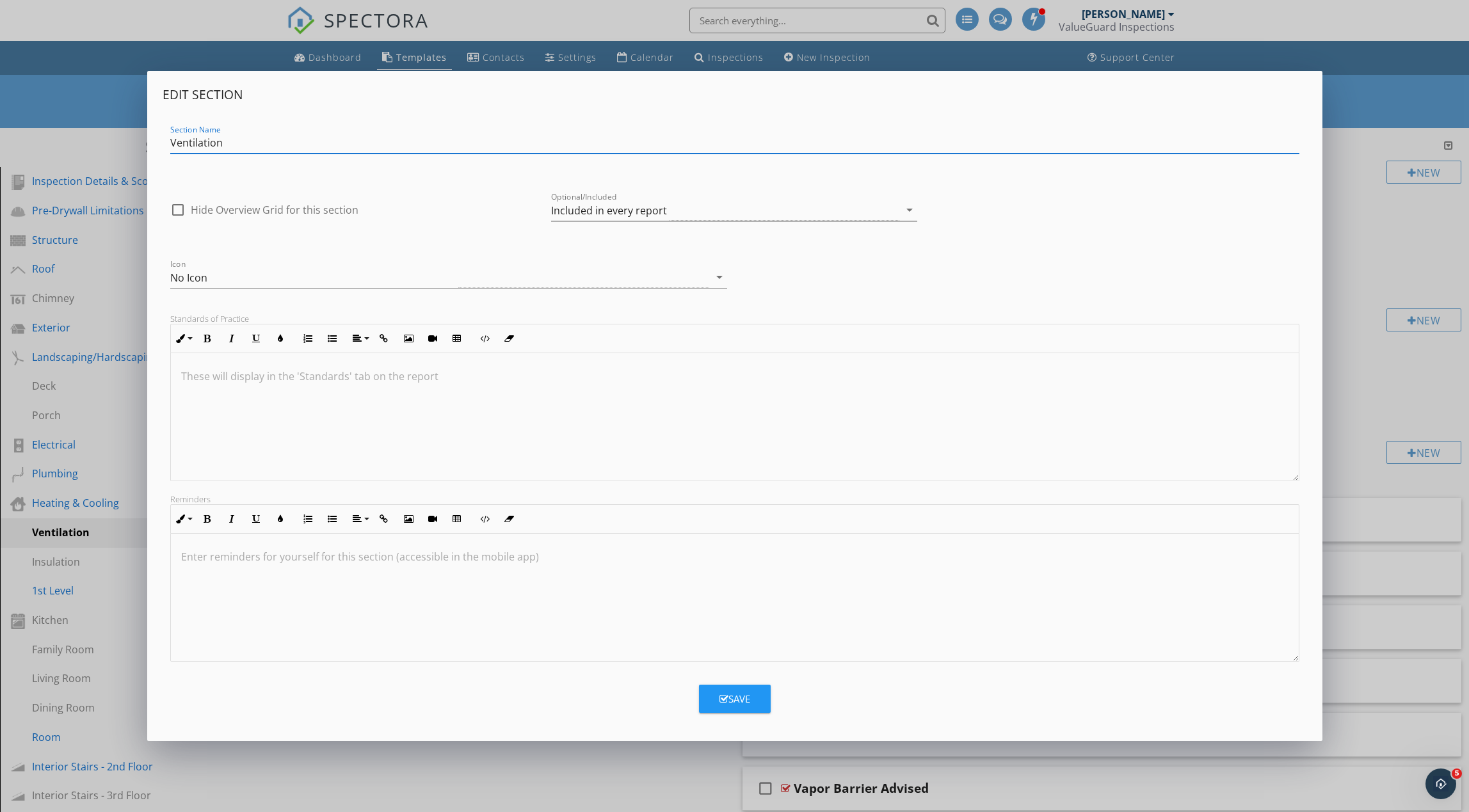
click at [631, 211] on div "Included in every report" at bounding box center [609, 210] width 116 height 12
click at [631, 216] on div "Optional - add on a per-report basis" at bounding box center [734, 215] width 346 height 16
click at [746, 695] on div "Save" at bounding box center [735, 699] width 31 height 15
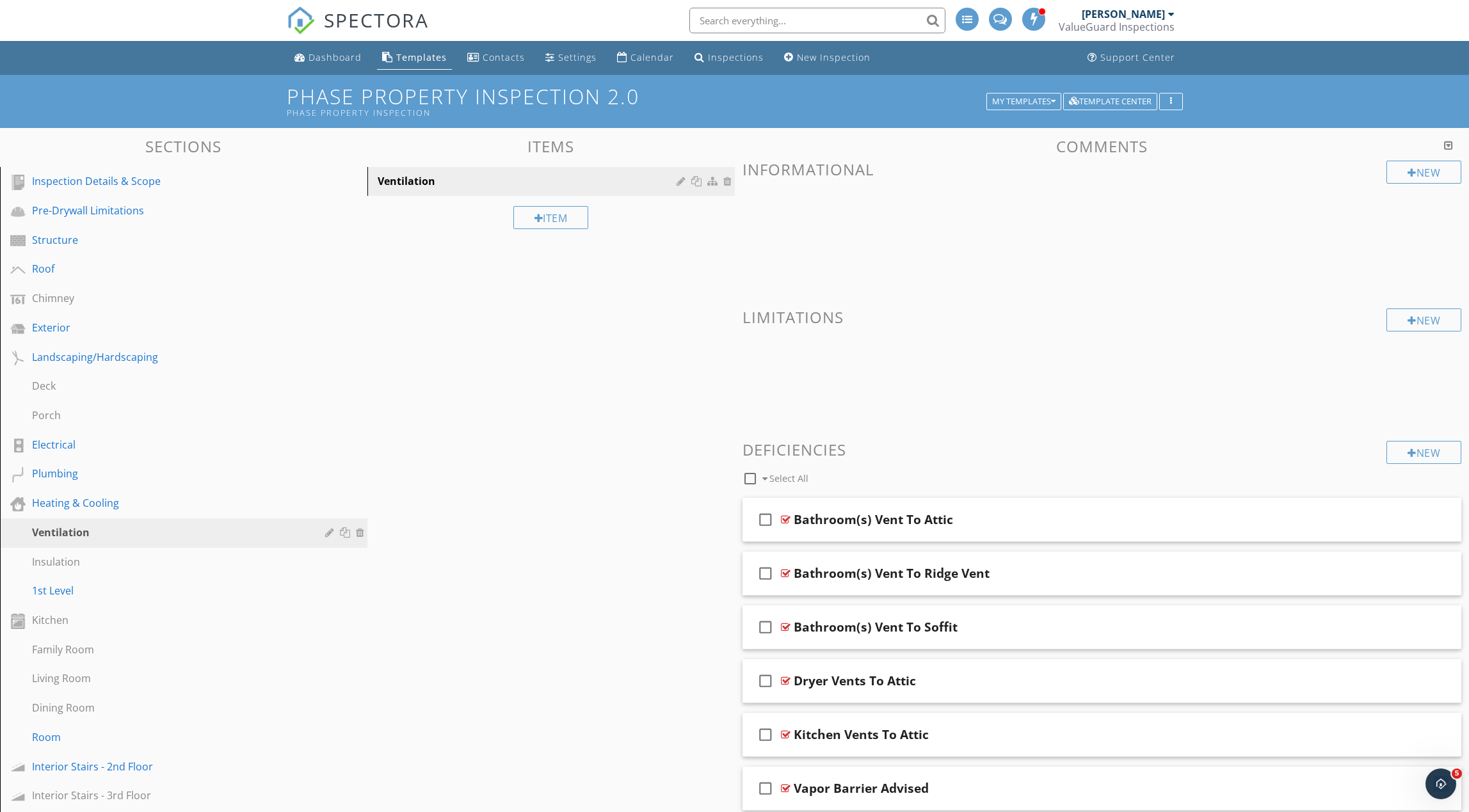
click at [445, 456] on div "Sections Inspection Details & Scope Pre-Drywall Limitations Structure Roof Chim…" at bounding box center [734, 767] width 1469 height 1279
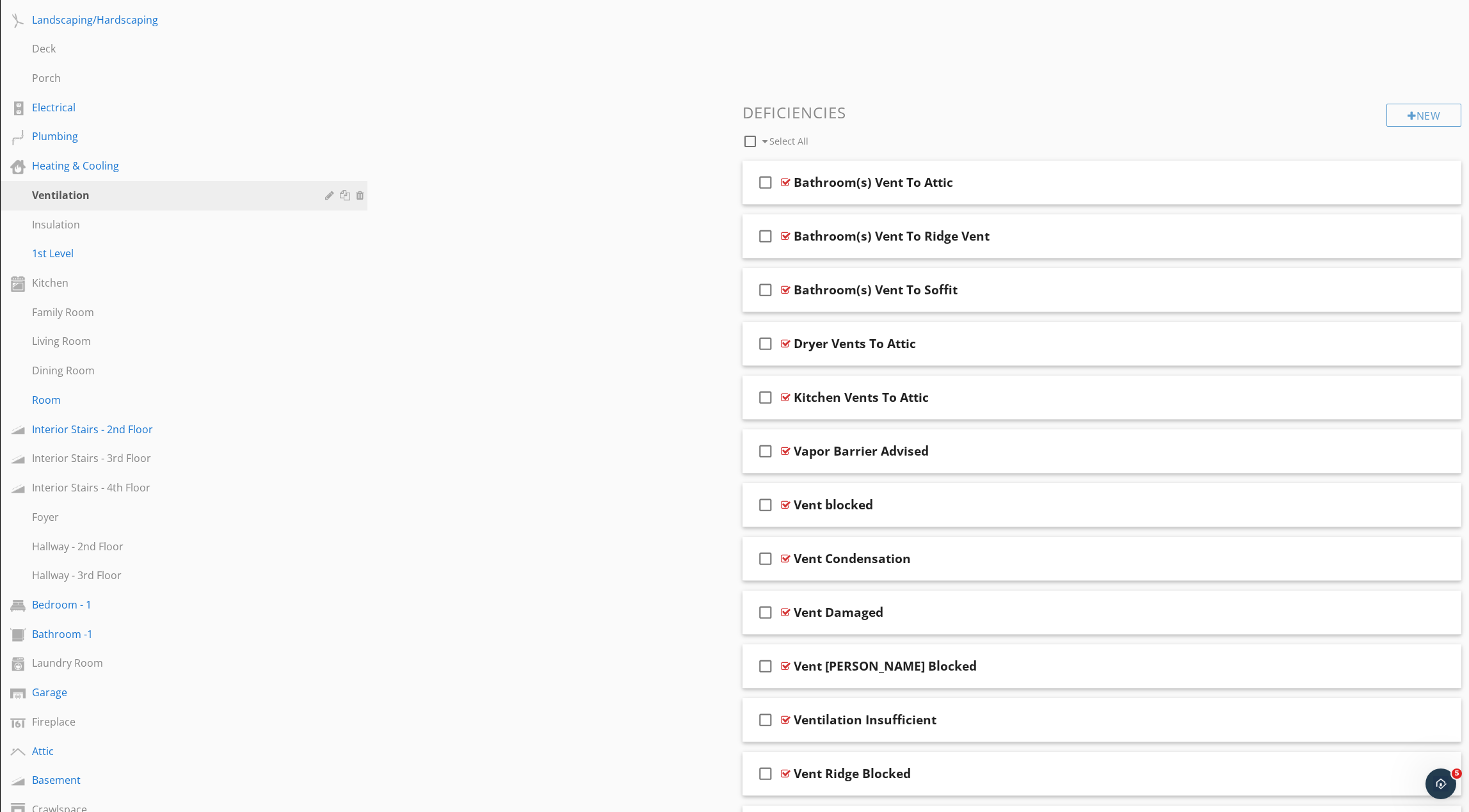
scroll to position [338, 0]
drag, startPoint x: 222, startPoint y: 444, endPoint x: 214, endPoint y: 439, distance: 9.4
click at [221, 444] on link "Interior Stairs - 3rd Floor" at bounding box center [185, 458] width 363 height 30
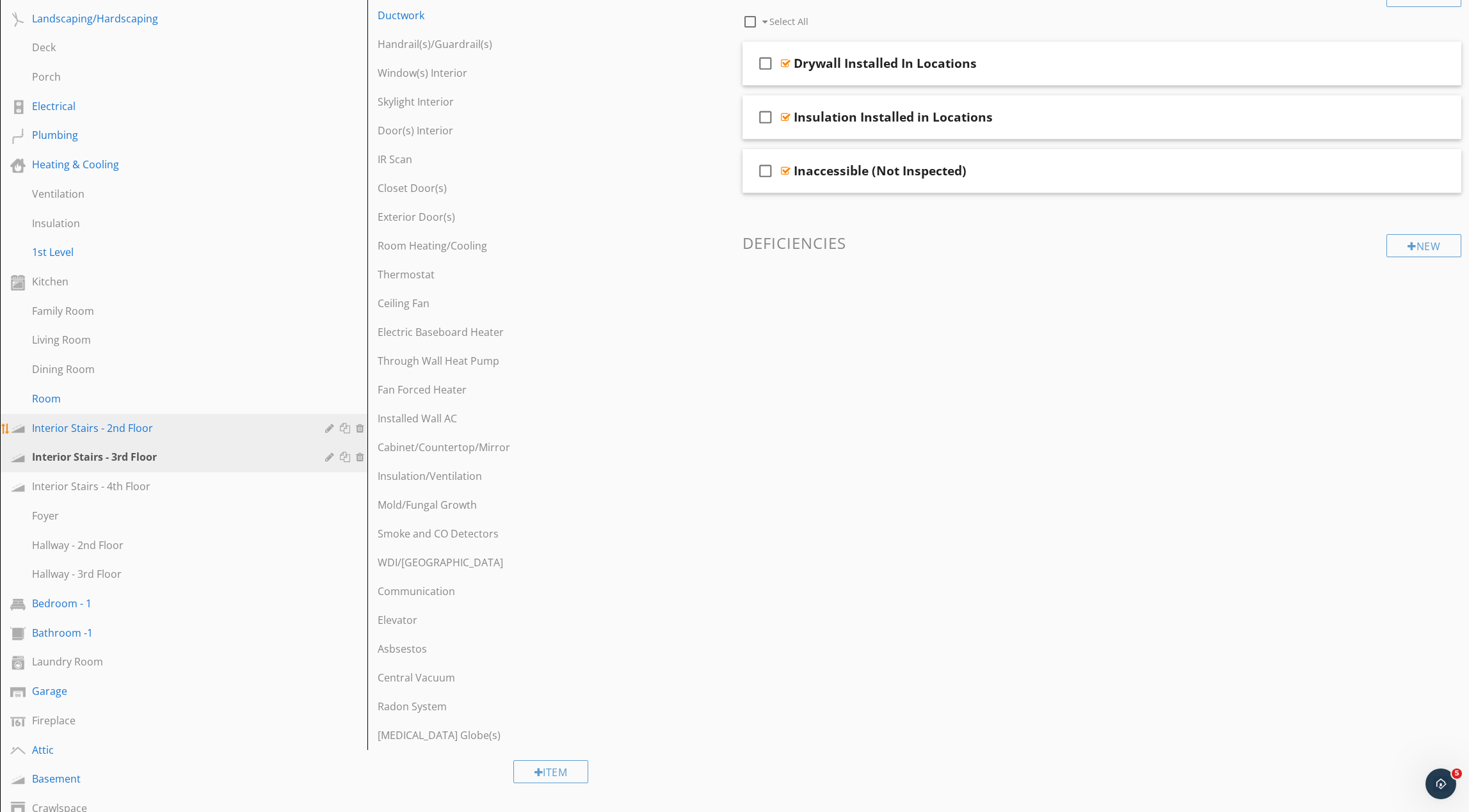
click at [202, 436] on div "Interior Stairs - 2nd Floor" at bounding box center [193, 428] width 323 height 17
click at [163, 462] on div "Interior Stairs - 3rd Floor" at bounding box center [169, 456] width 275 height 16
click at [149, 488] on div "Interior Stairs - 4th Floor" at bounding box center [169, 486] width 275 height 16
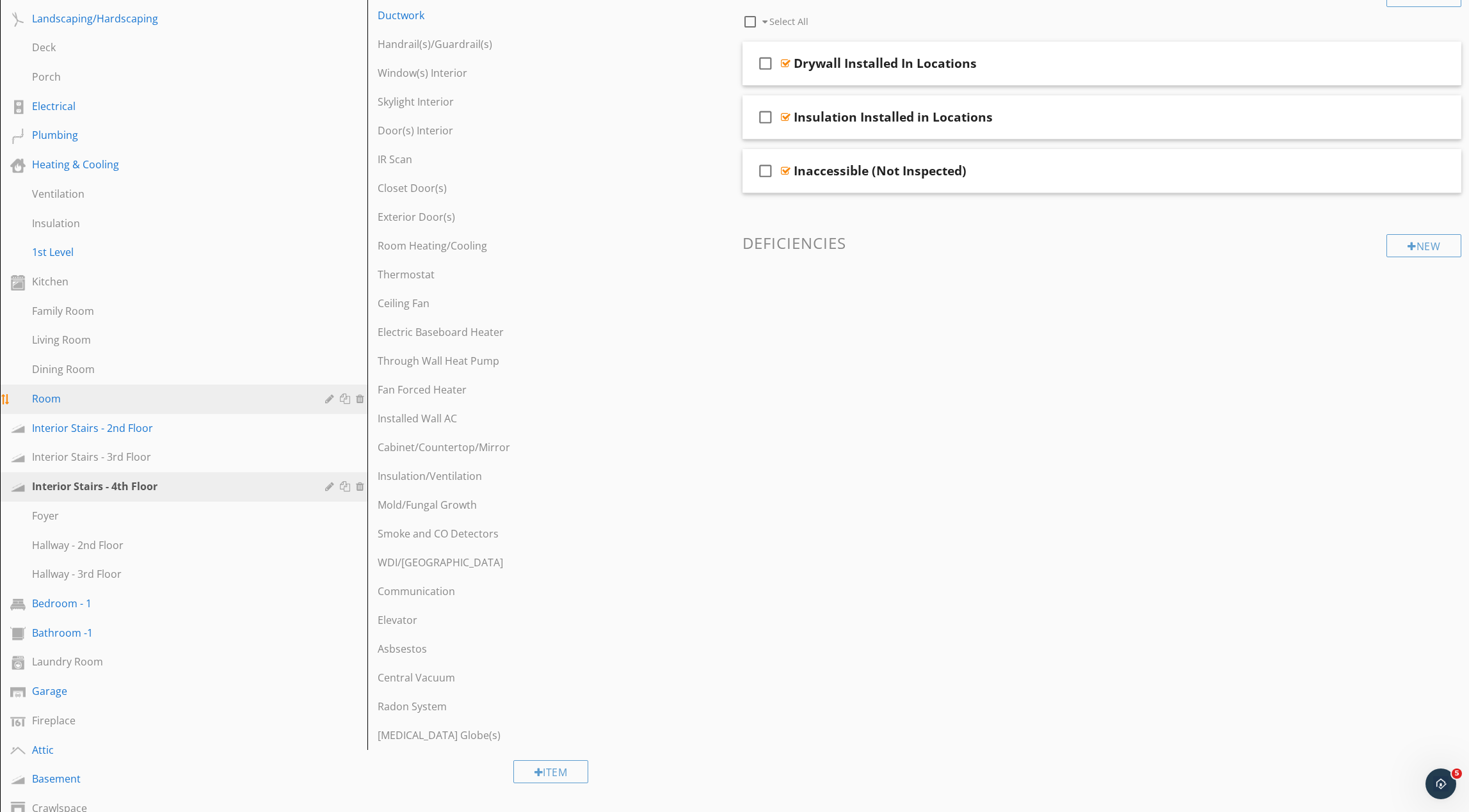
click at [143, 407] on link "Room" at bounding box center [185, 399] width 363 height 30
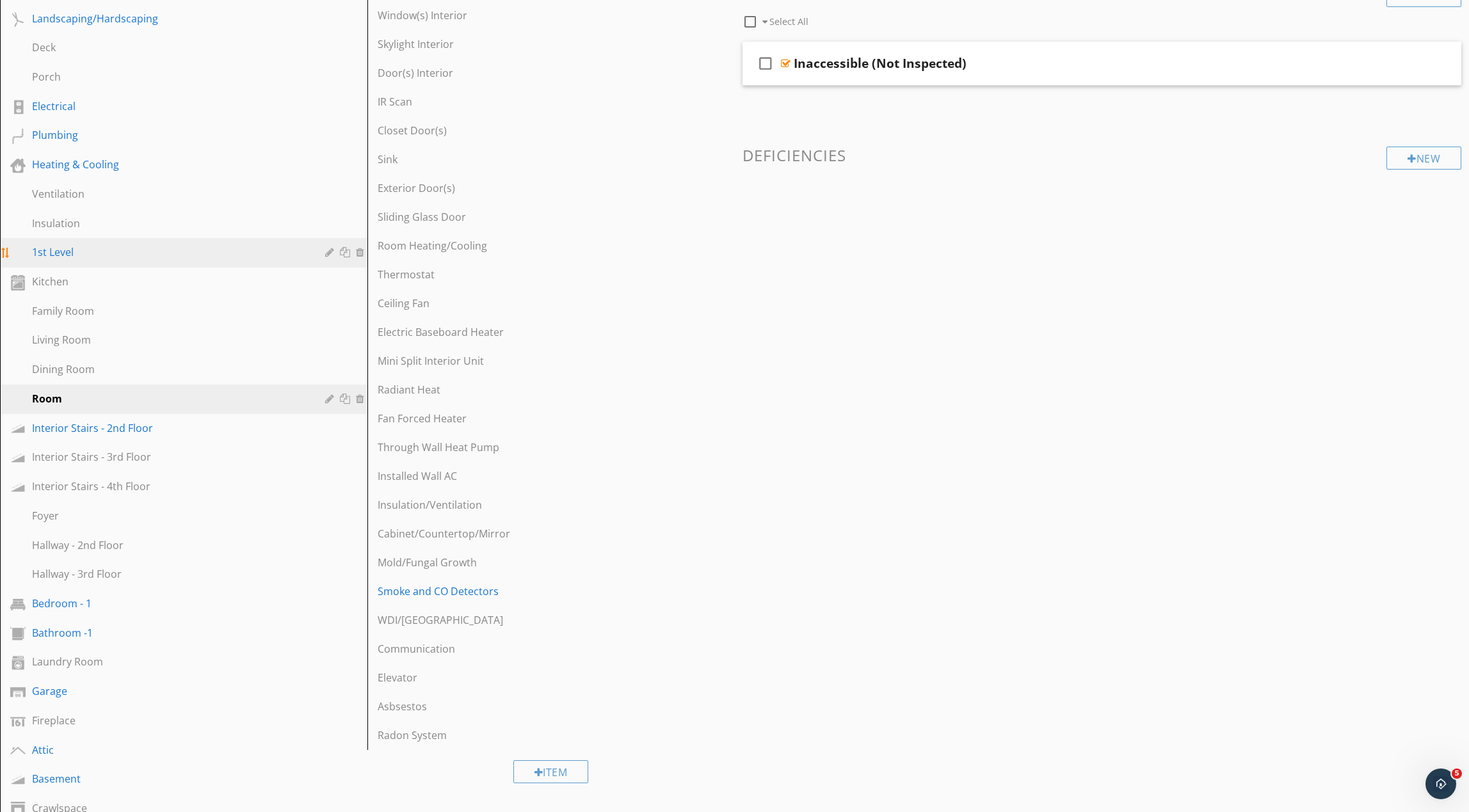
click at [229, 252] on div "1st Level" at bounding box center [169, 252] width 275 height 16
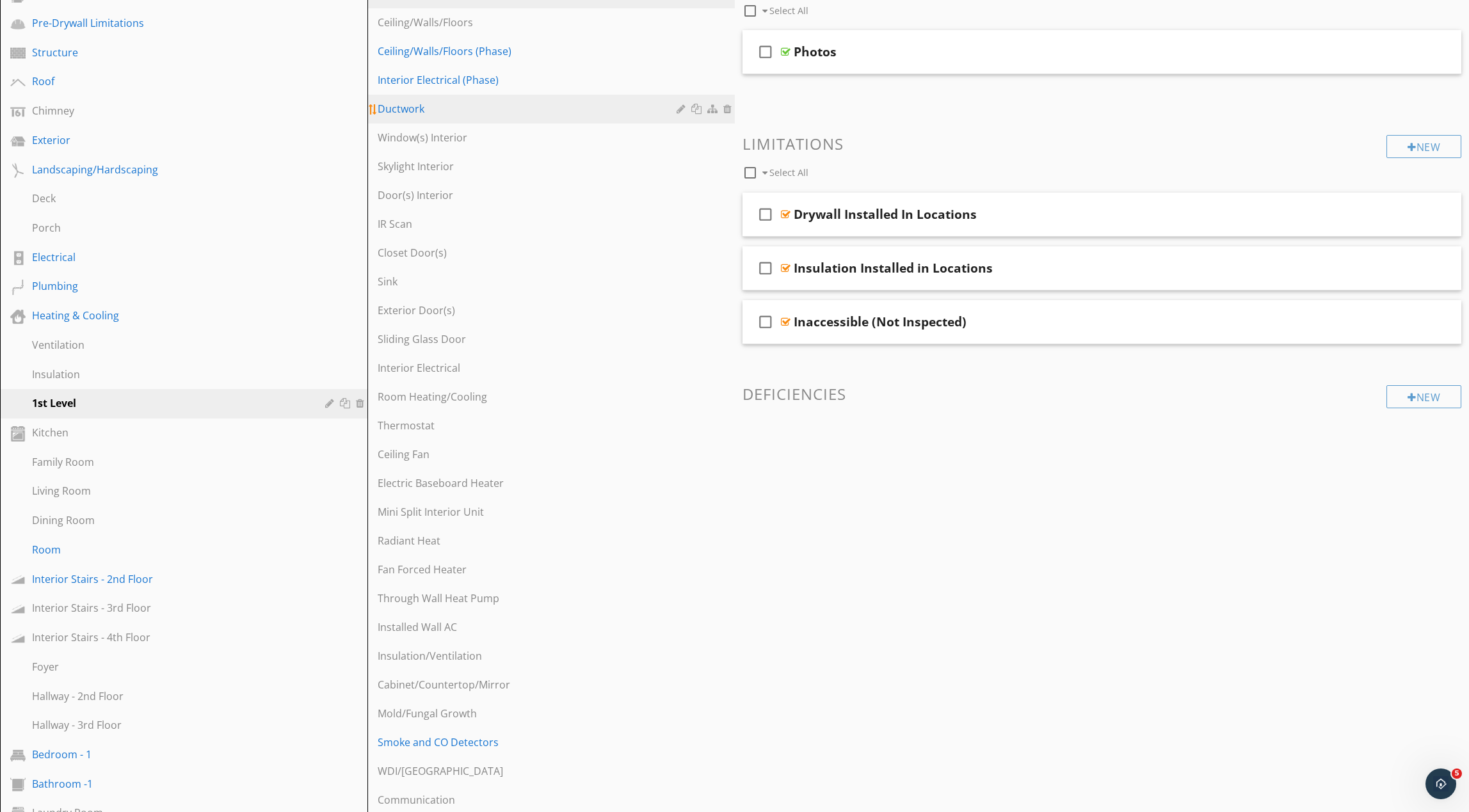
scroll to position [0, 0]
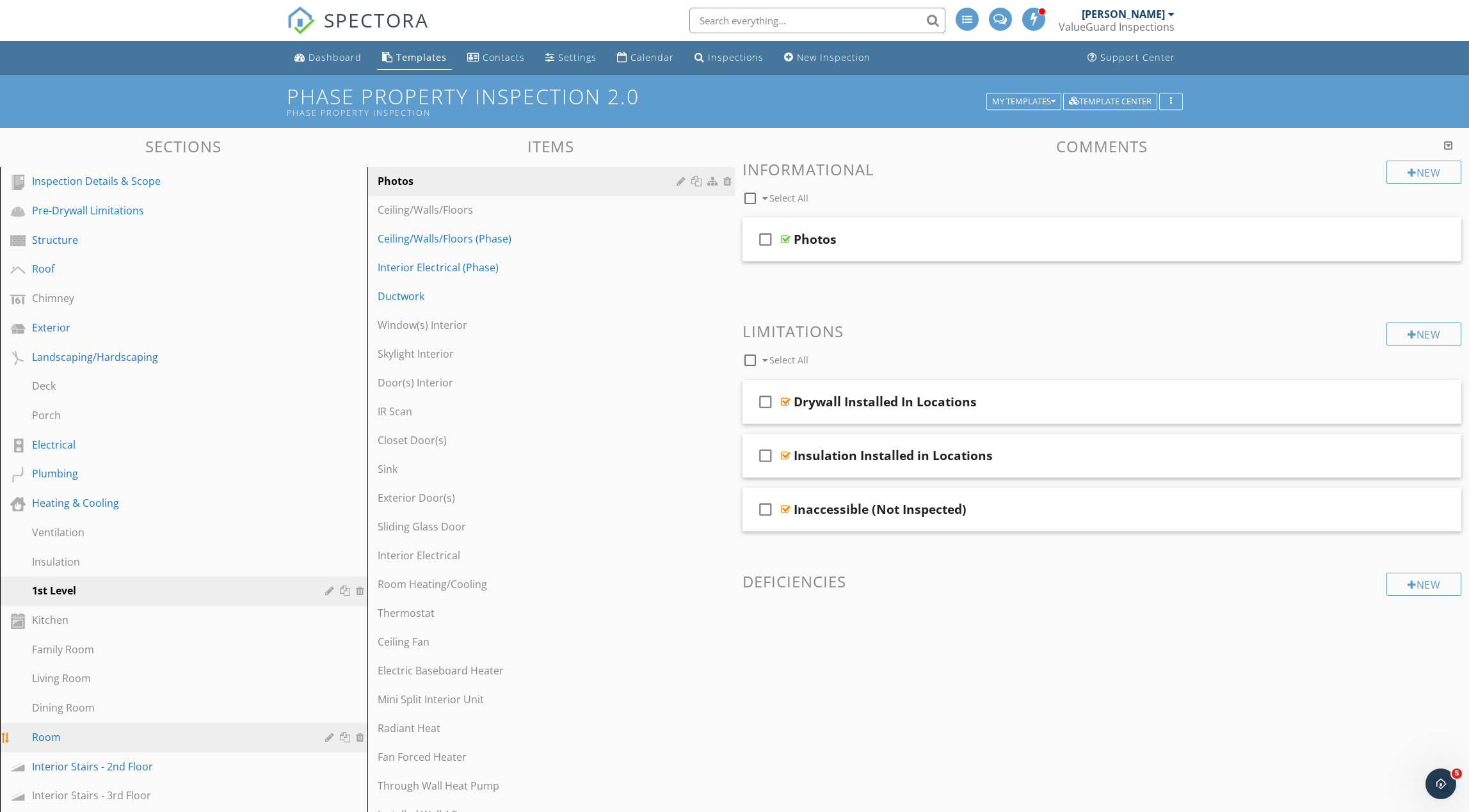
click at [179, 734] on div "Room" at bounding box center [169, 737] width 275 height 16
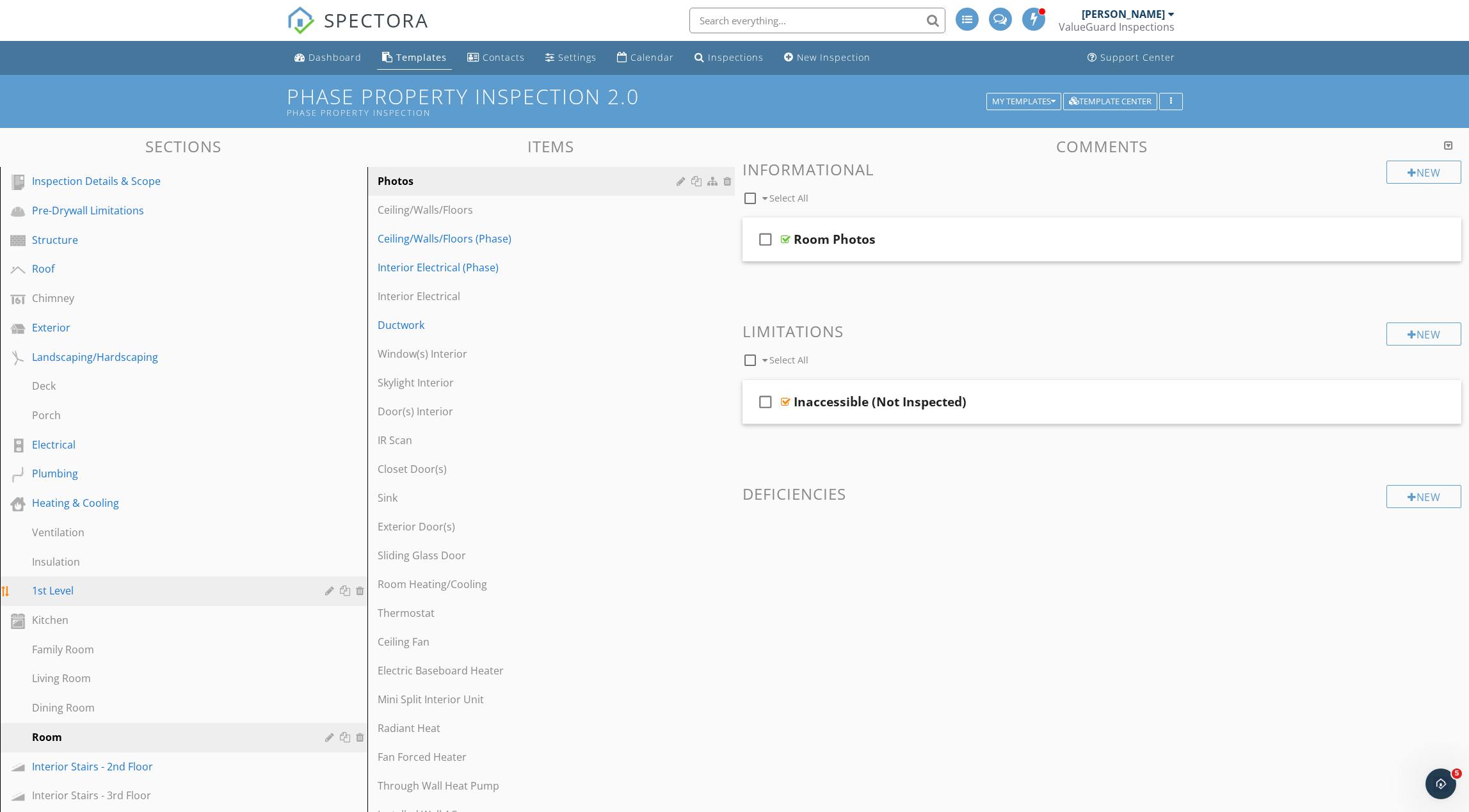
click at [146, 591] on div "1st Level" at bounding box center [169, 591] width 275 height 16
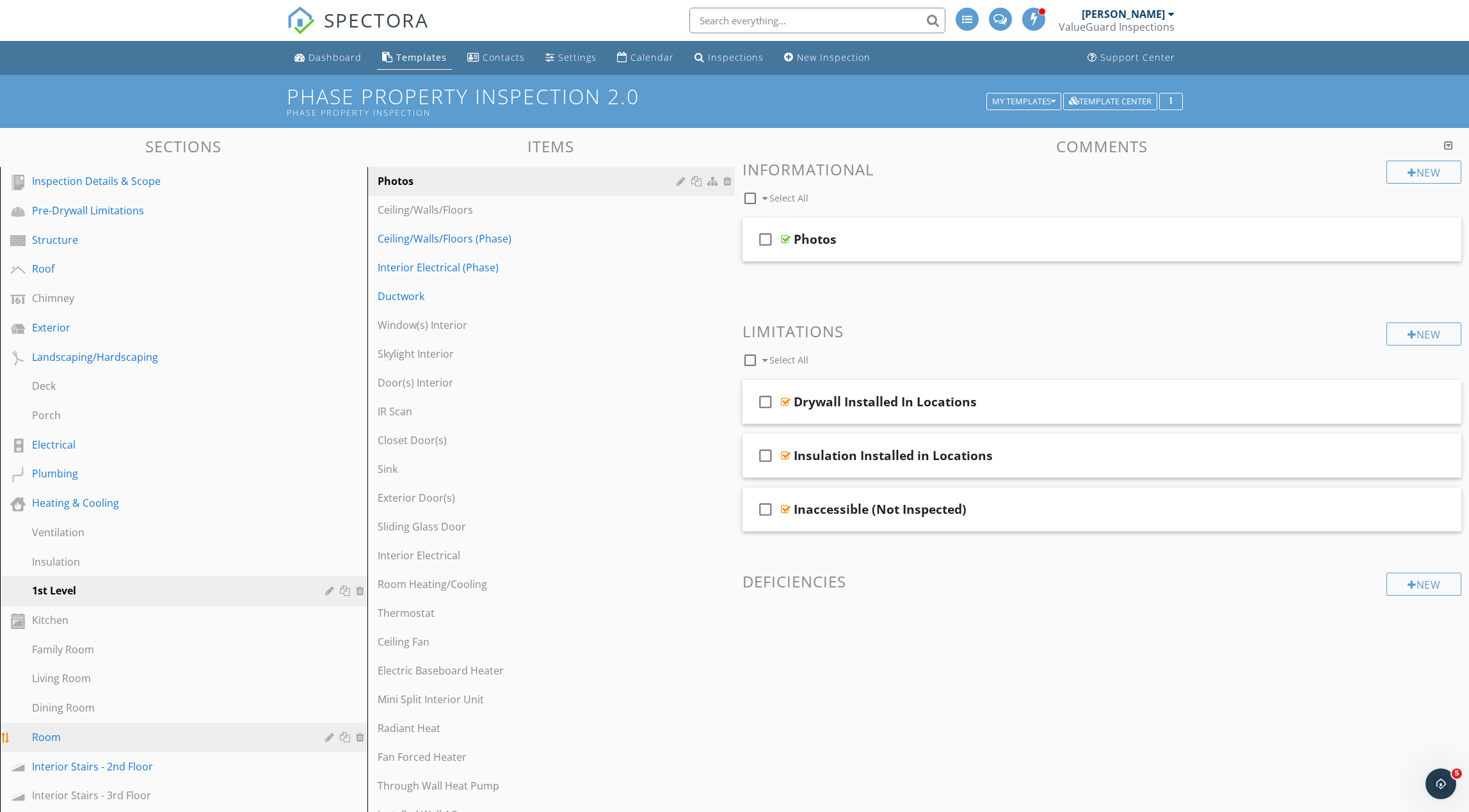
click at [143, 728] on link "Room" at bounding box center [185, 737] width 363 height 30
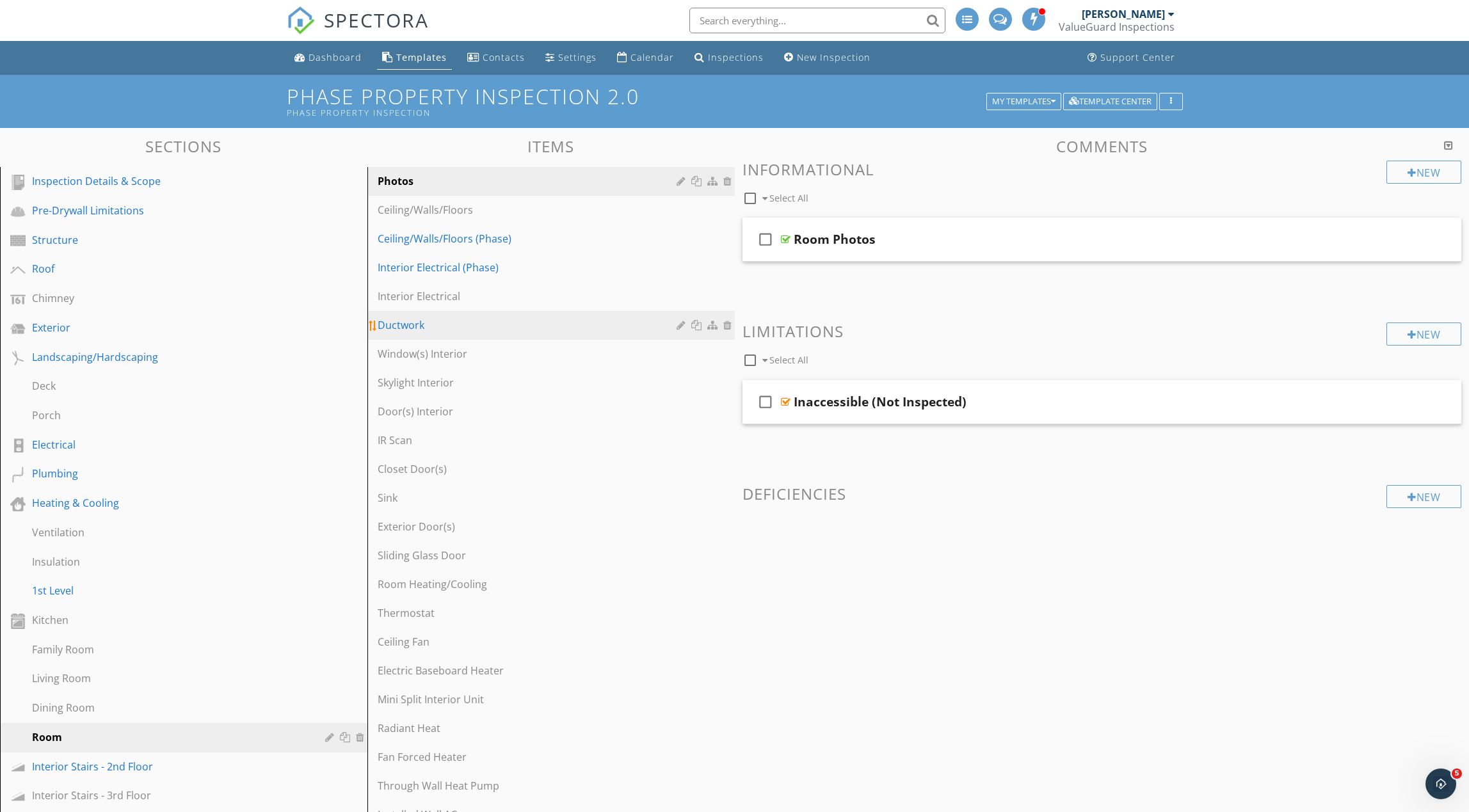
click at [508, 328] on div "Ductwork" at bounding box center [529, 325] width 303 height 16
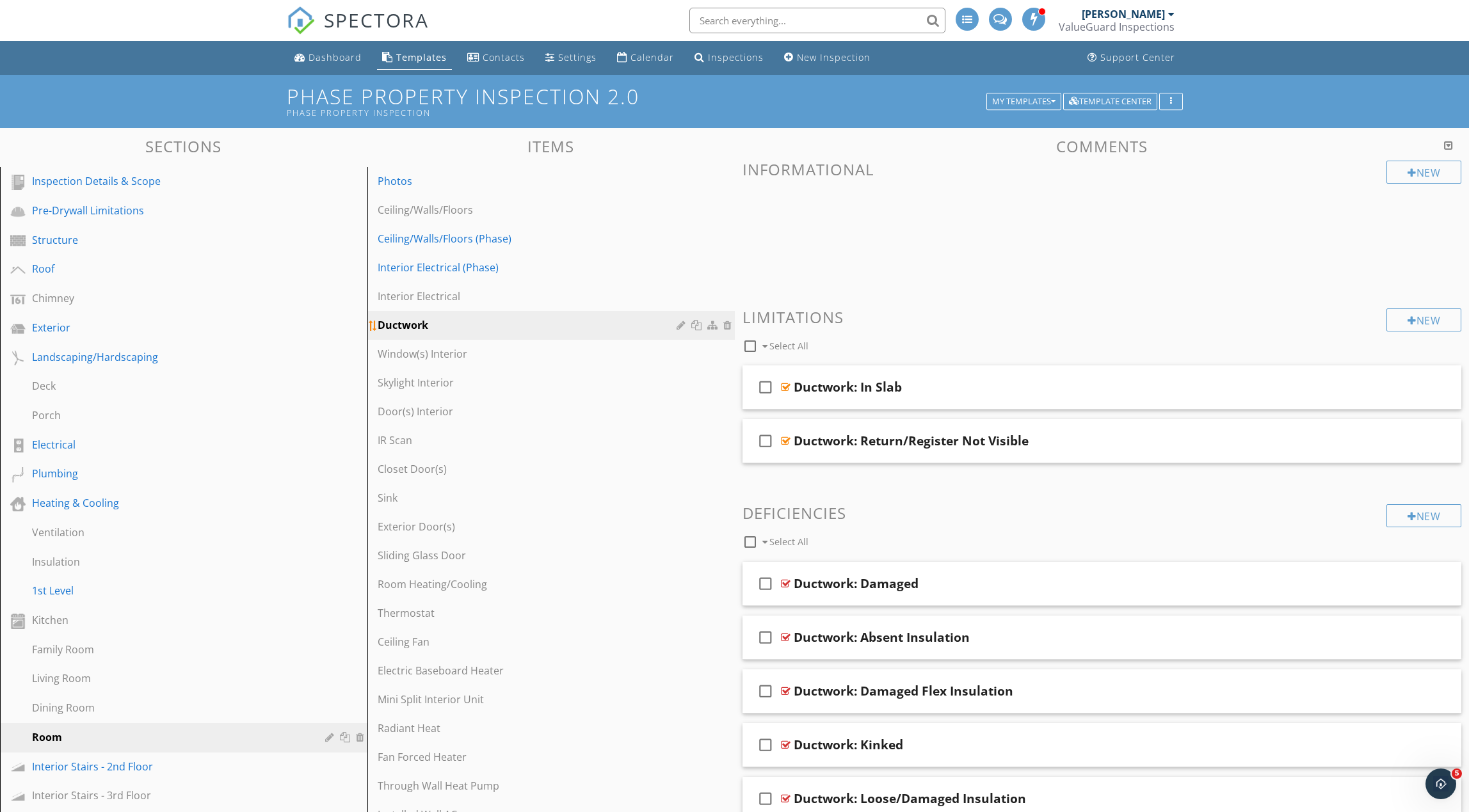
click at [727, 327] on div at bounding box center [729, 325] width 12 height 10
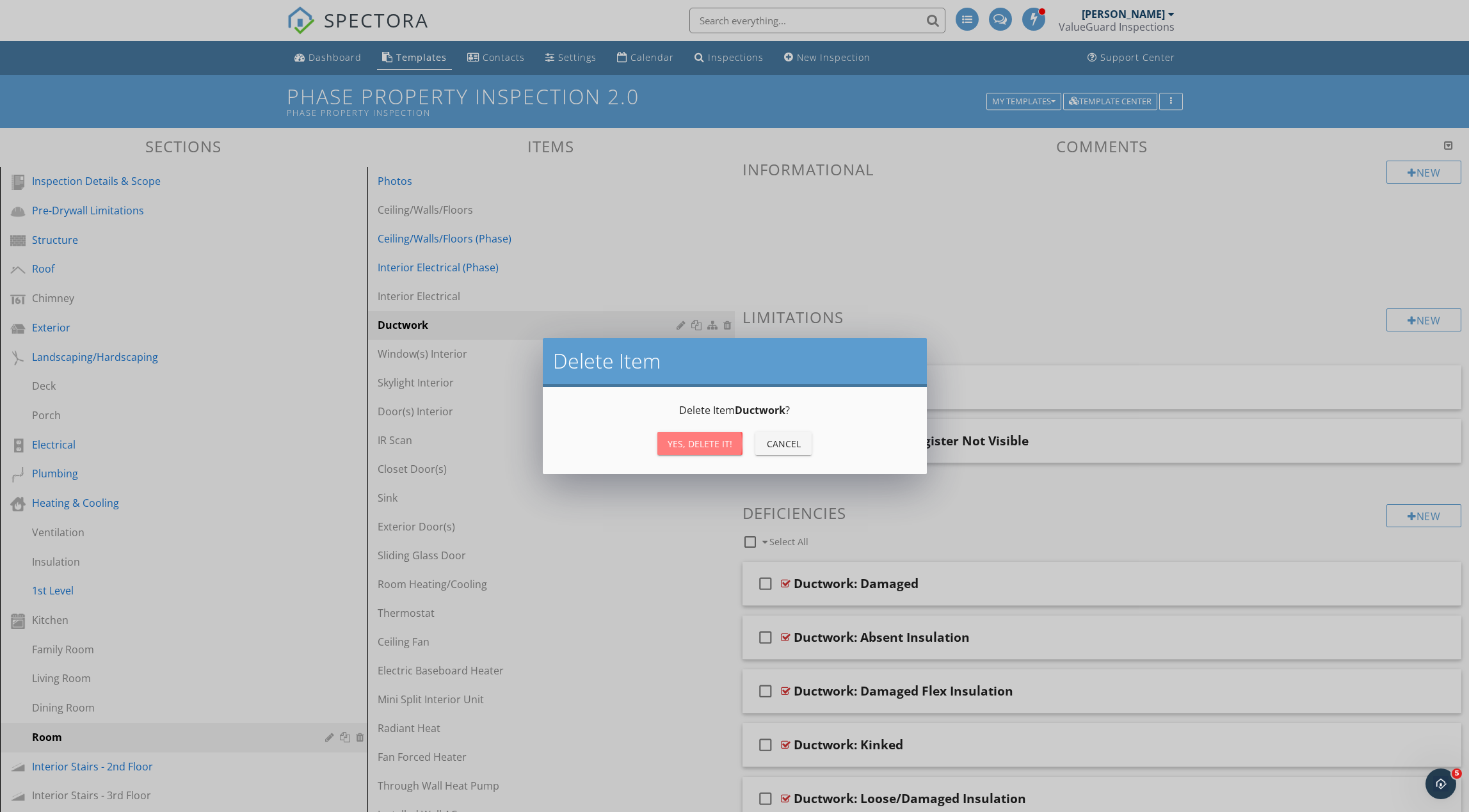
click at [699, 448] on div "Yes, Delete it!" at bounding box center [700, 444] width 65 height 13
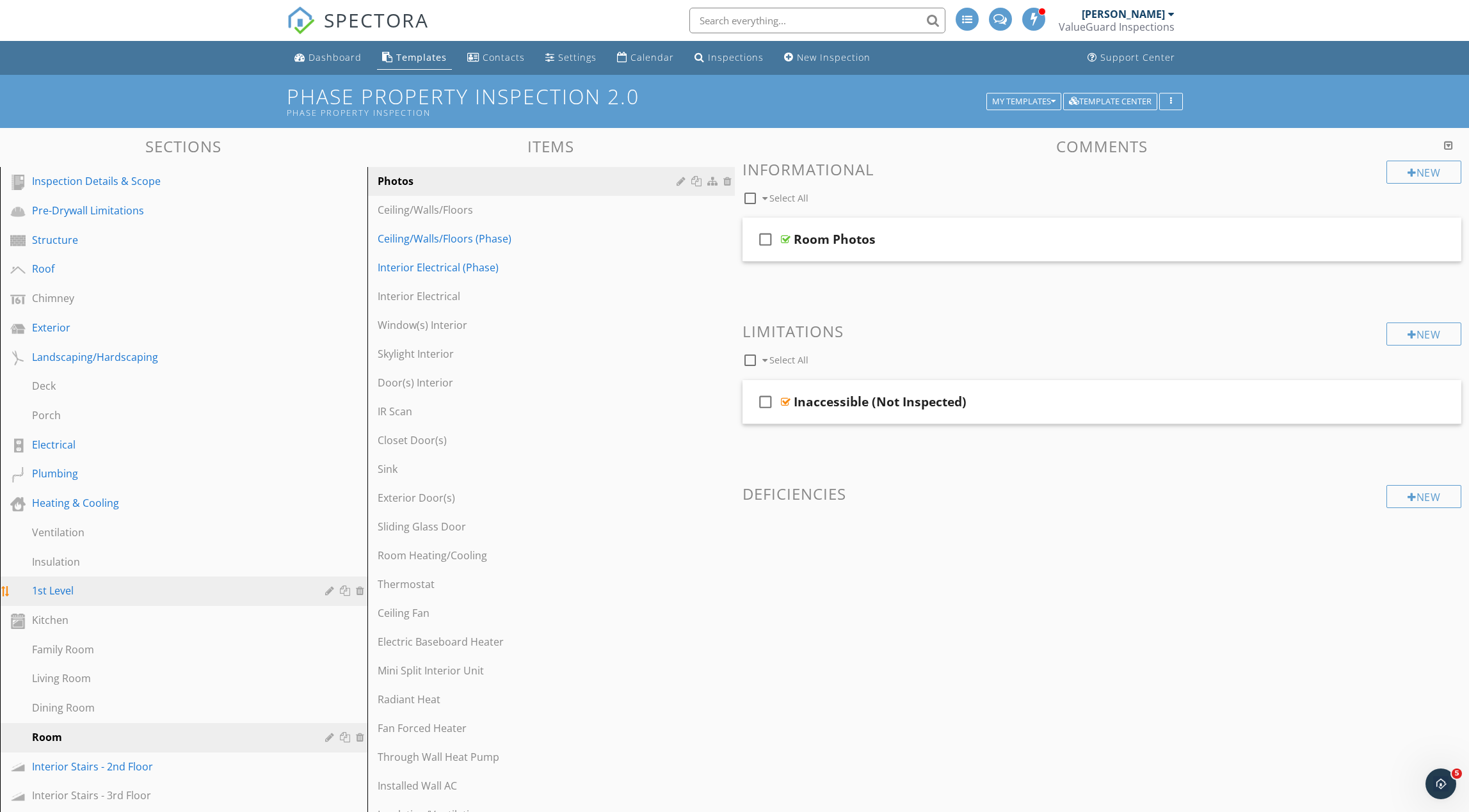
click at [166, 589] on div "1st Level" at bounding box center [169, 591] width 275 height 16
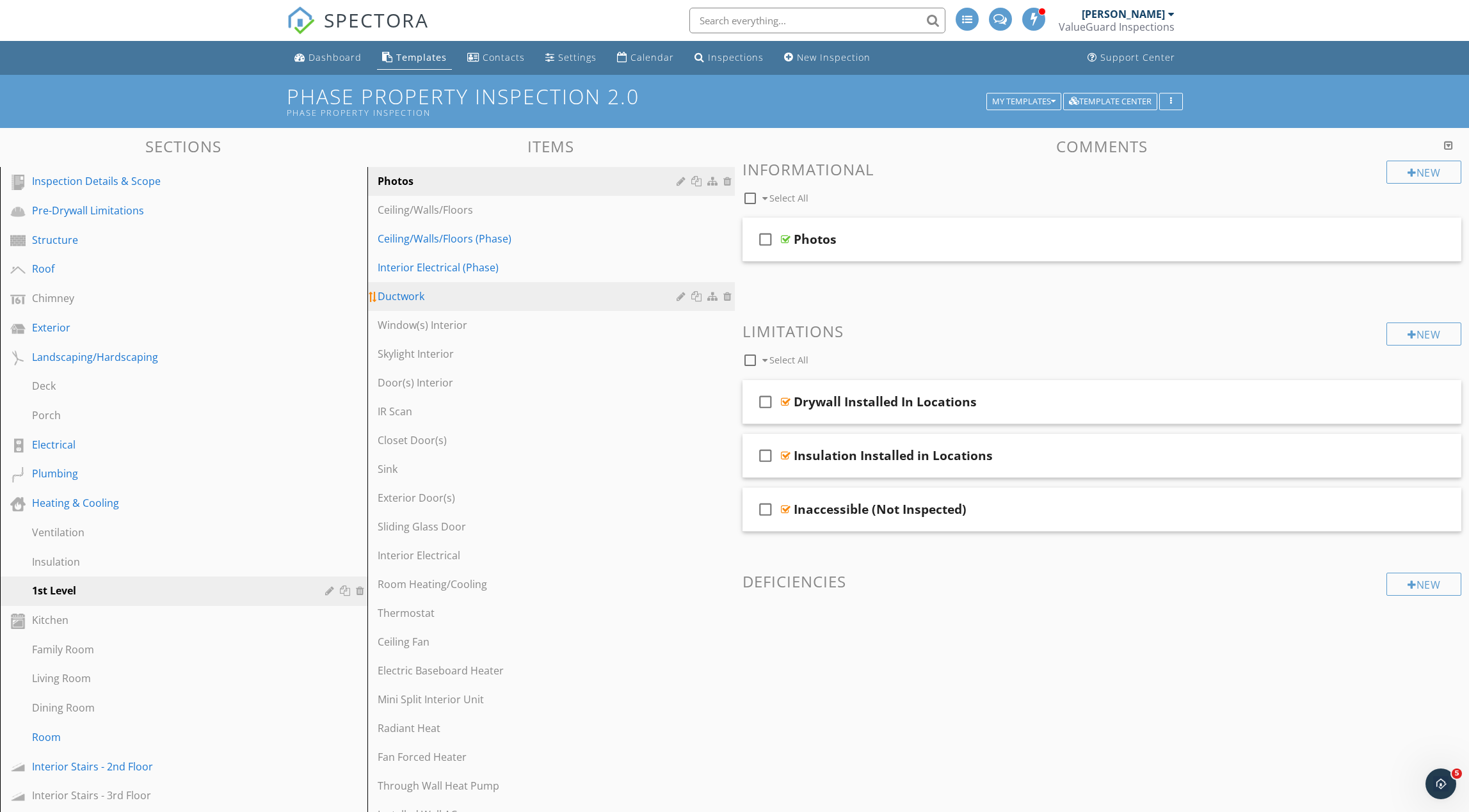
click at [699, 297] on div at bounding box center [698, 296] width 13 height 10
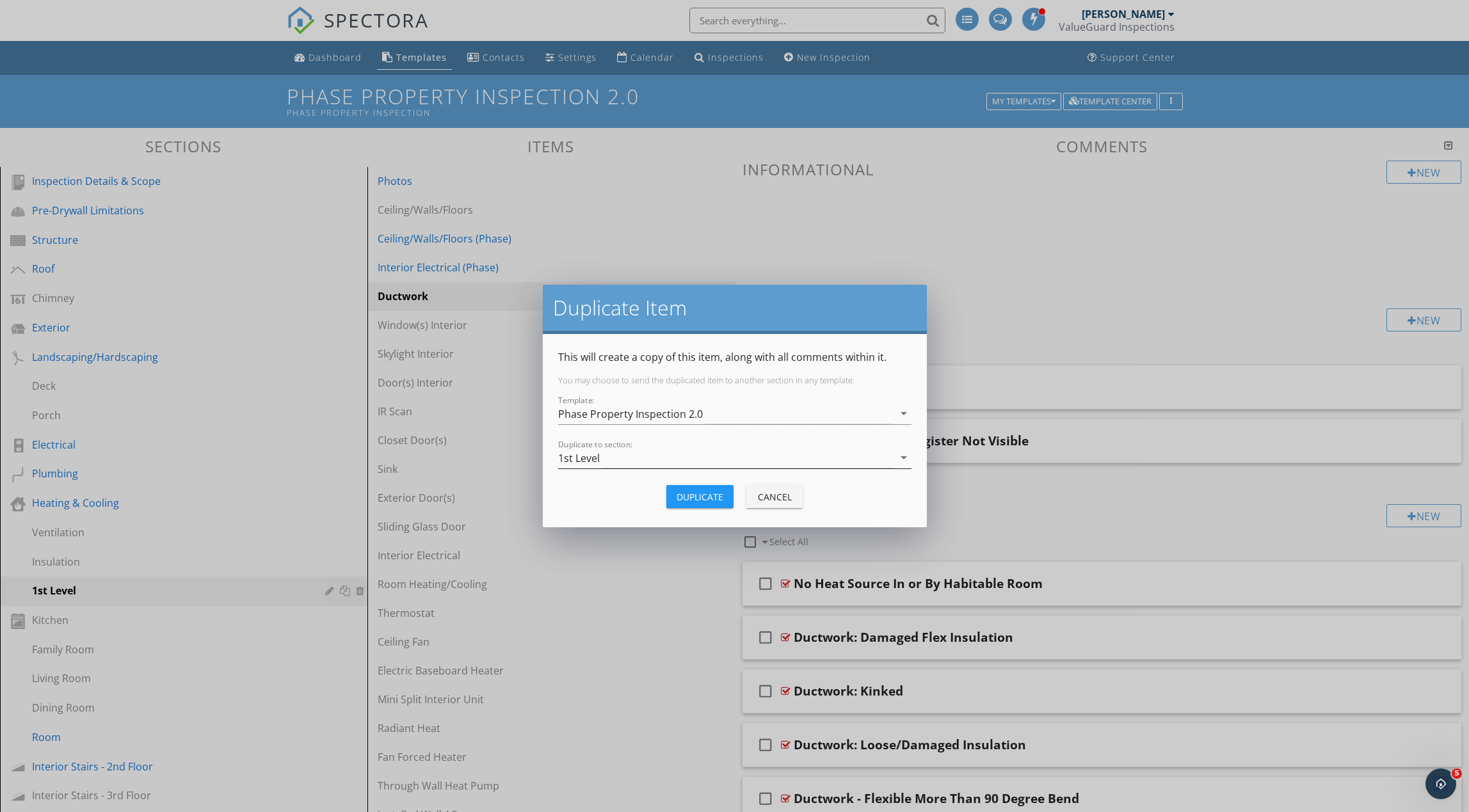
click at [655, 457] on div "1st Level" at bounding box center [726, 458] width 335 height 21
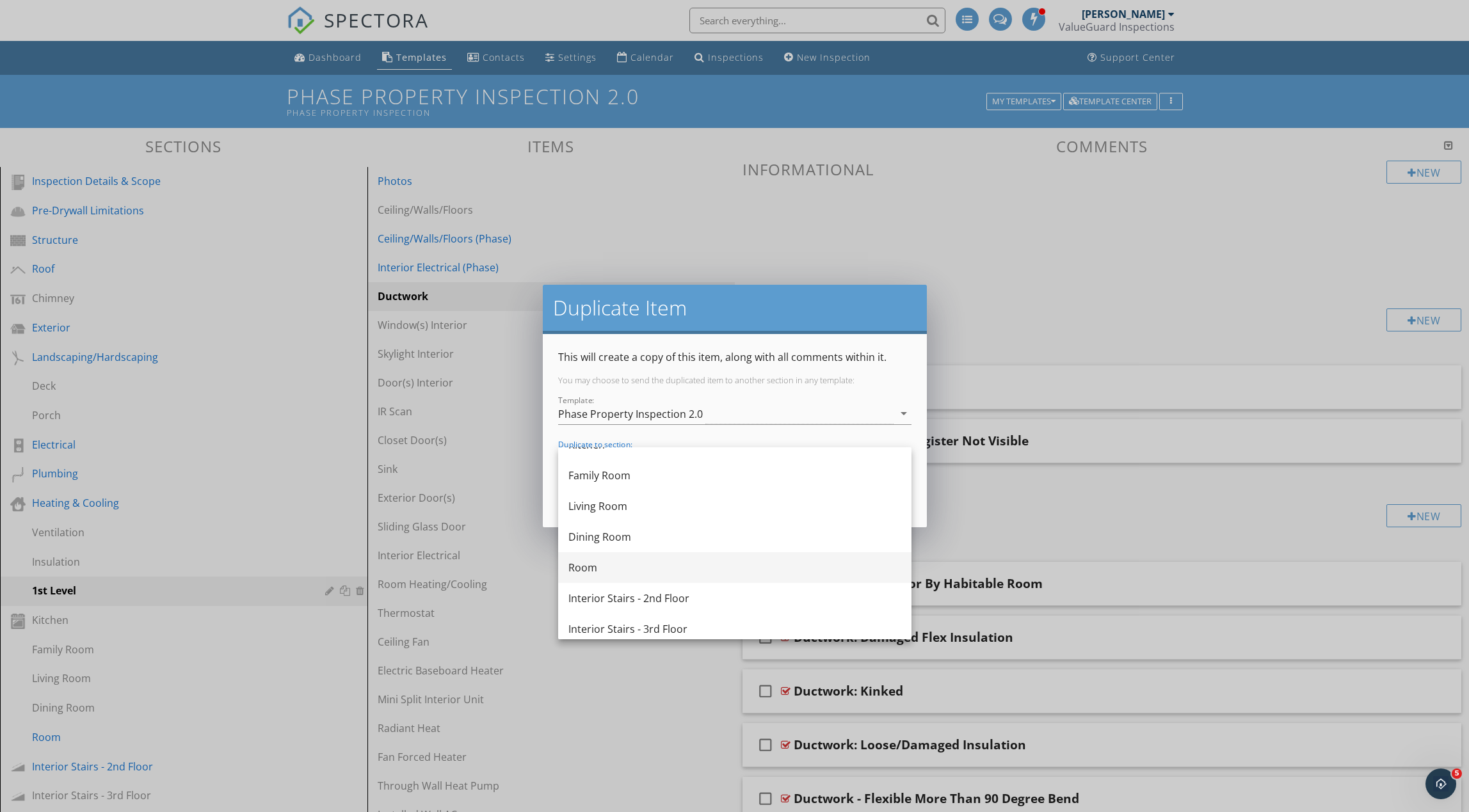
scroll to position [480, 0]
click at [631, 567] on div "Room" at bounding box center [735, 566] width 333 height 16
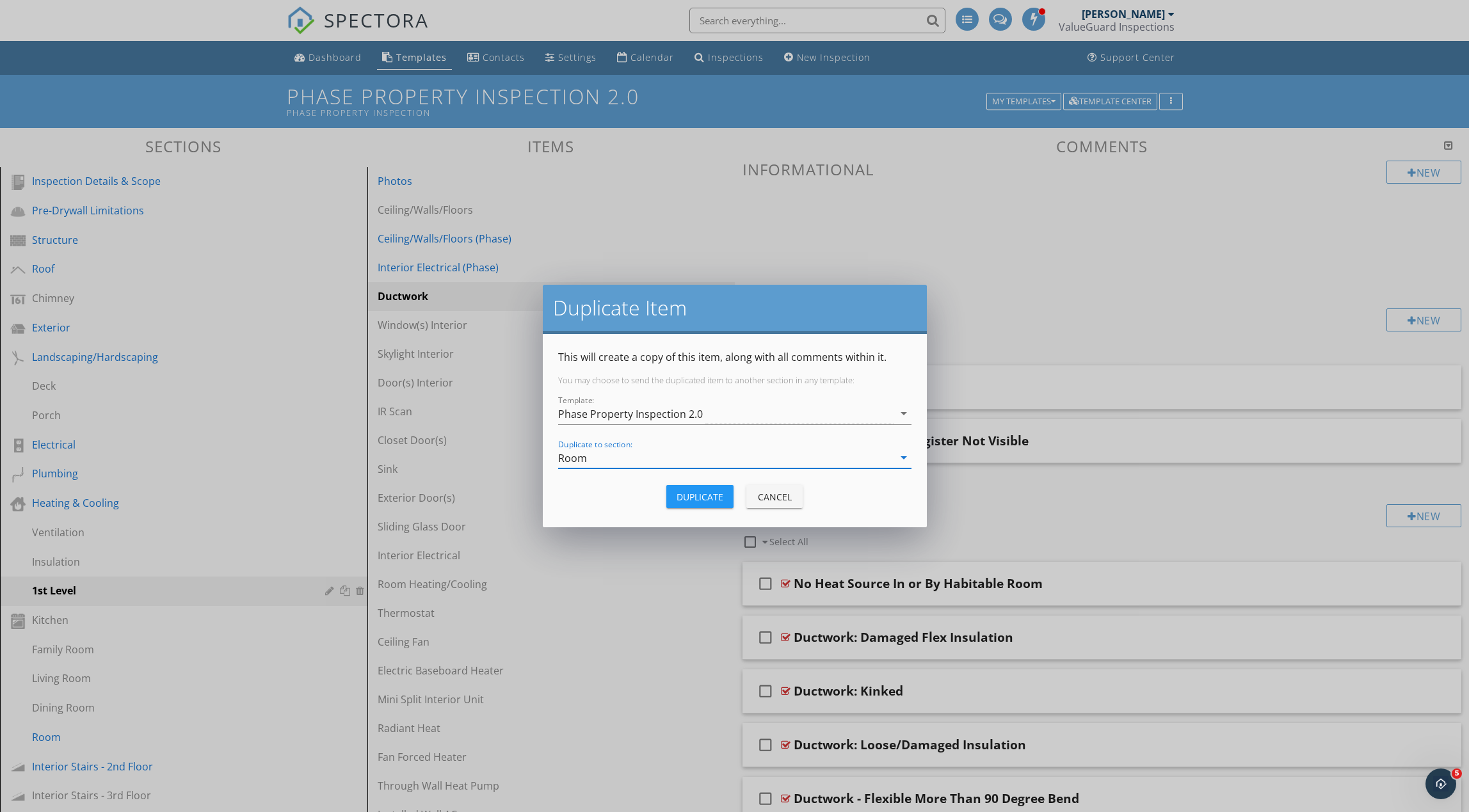
click at [711, 496] on div "Duplicate" at bounding box center [699, 497] width 47 height 13
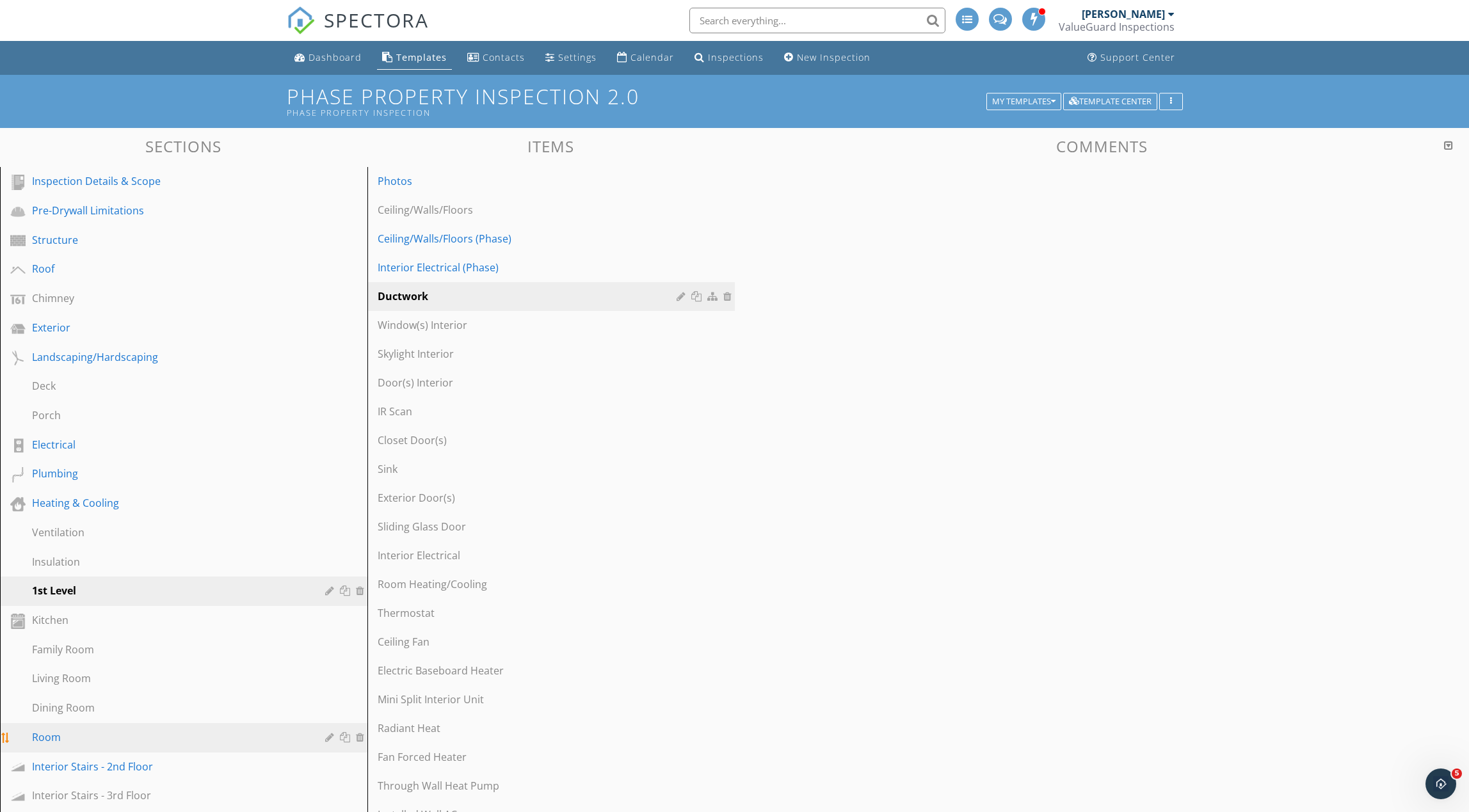
click at [171, 737] on div "Room" at bounding box center [169, 737] width 275 height 16
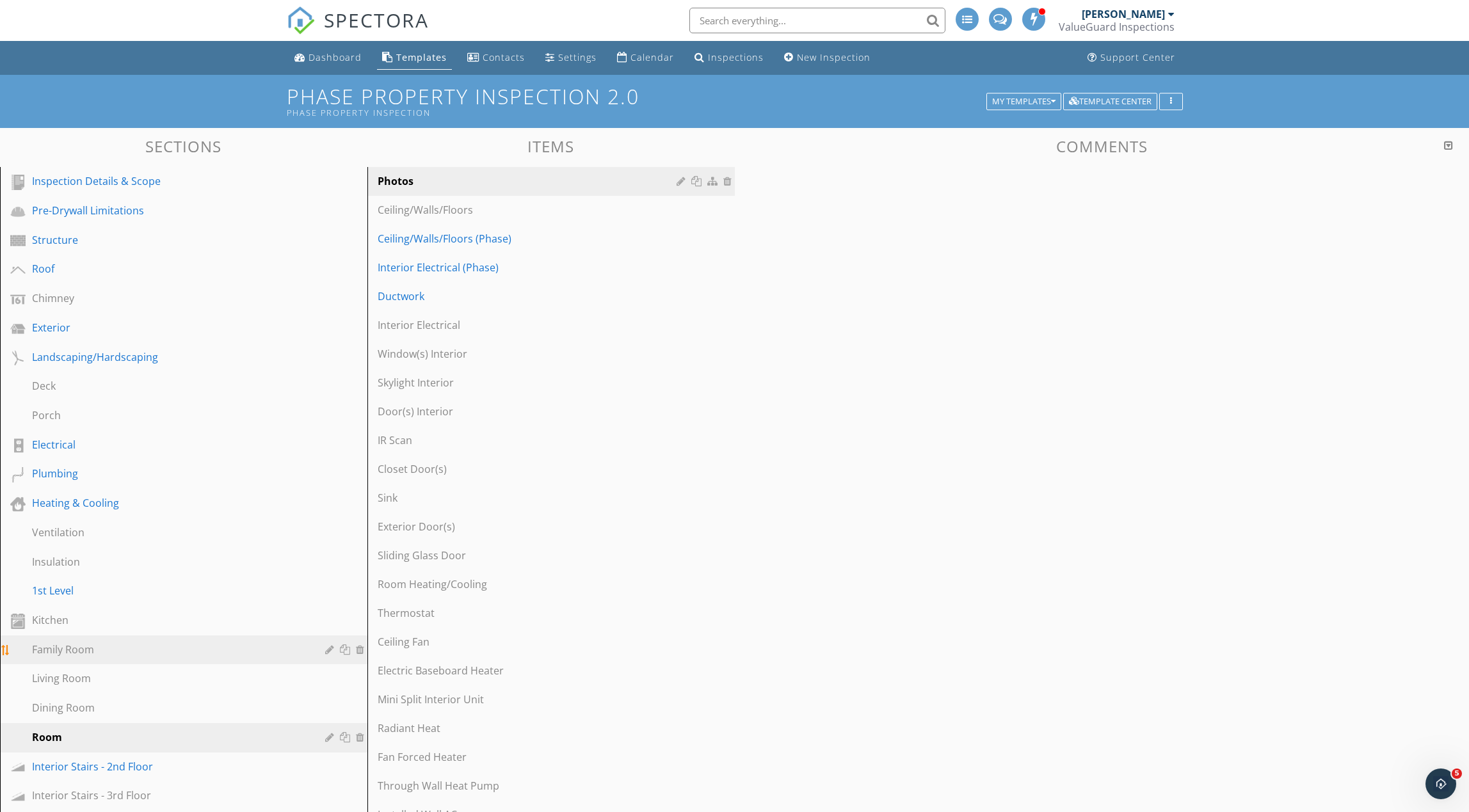
scroll to position [22, 0]
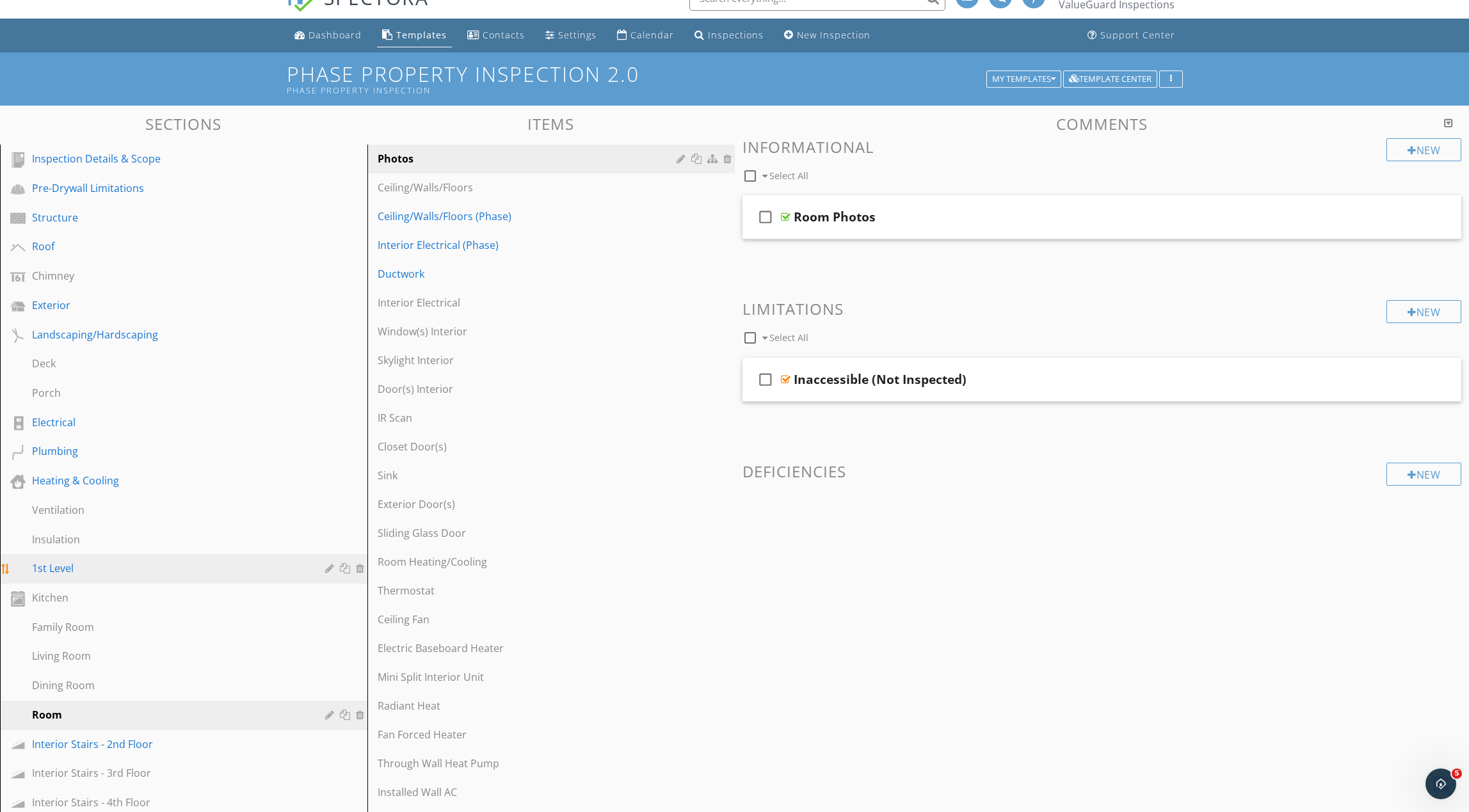
click at [343, 568] on div at bounding box center [346, 568] width 13 height 10
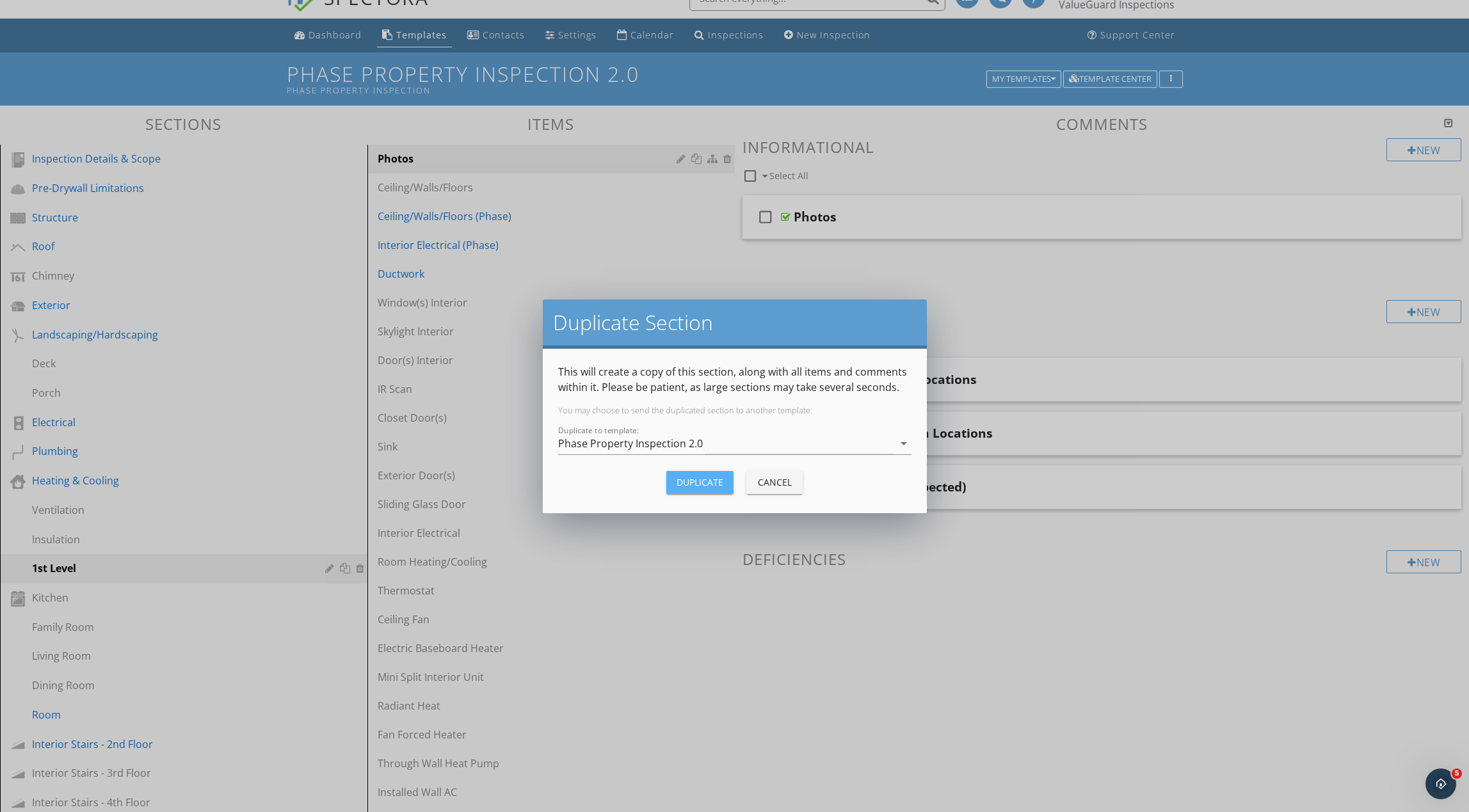
click at [704, 483] on div "Duplicate" at bounding box center [699, 482] width 47 height 13
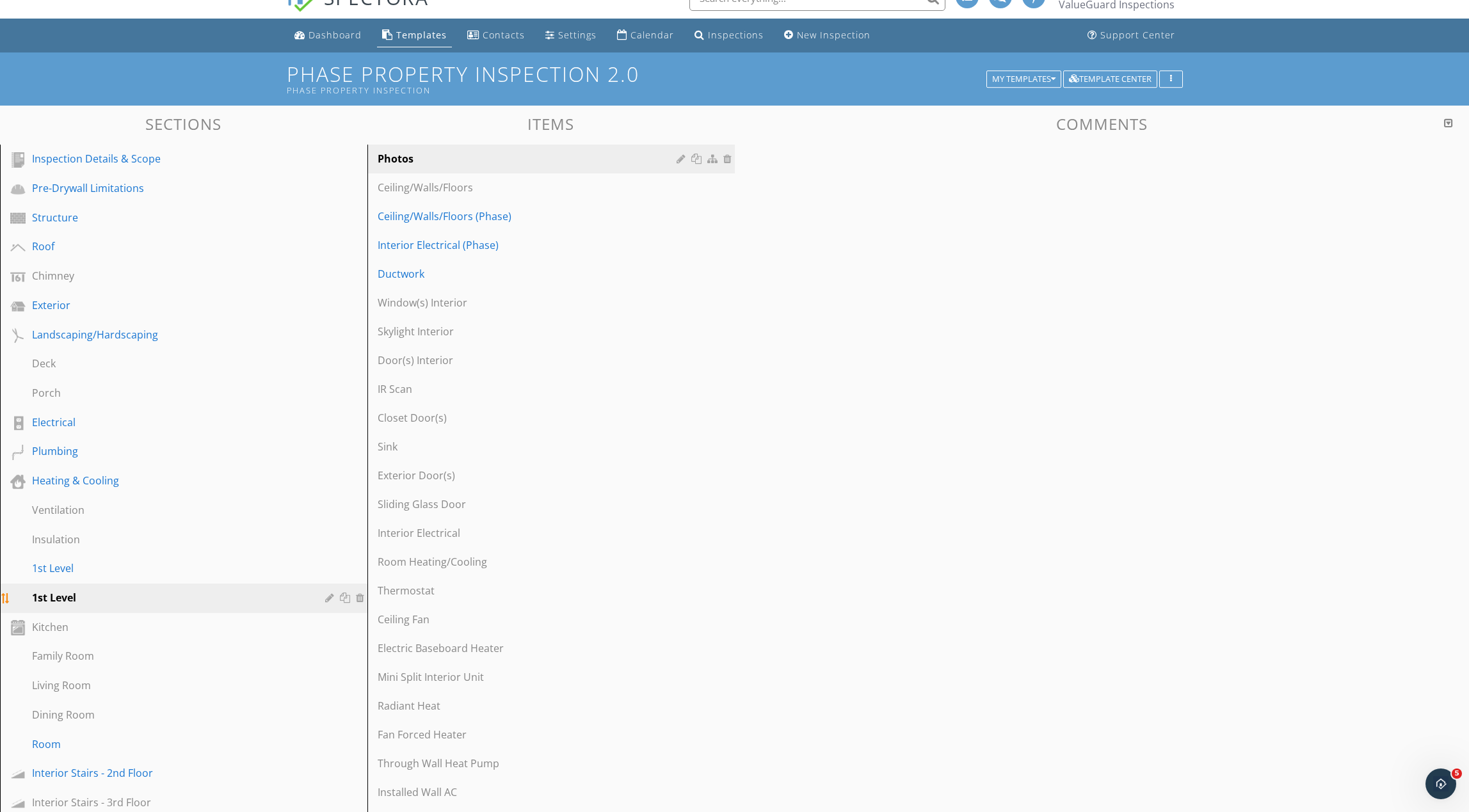
click at [348, 599] on div at bounding box center [346, 598] width 13 height 10
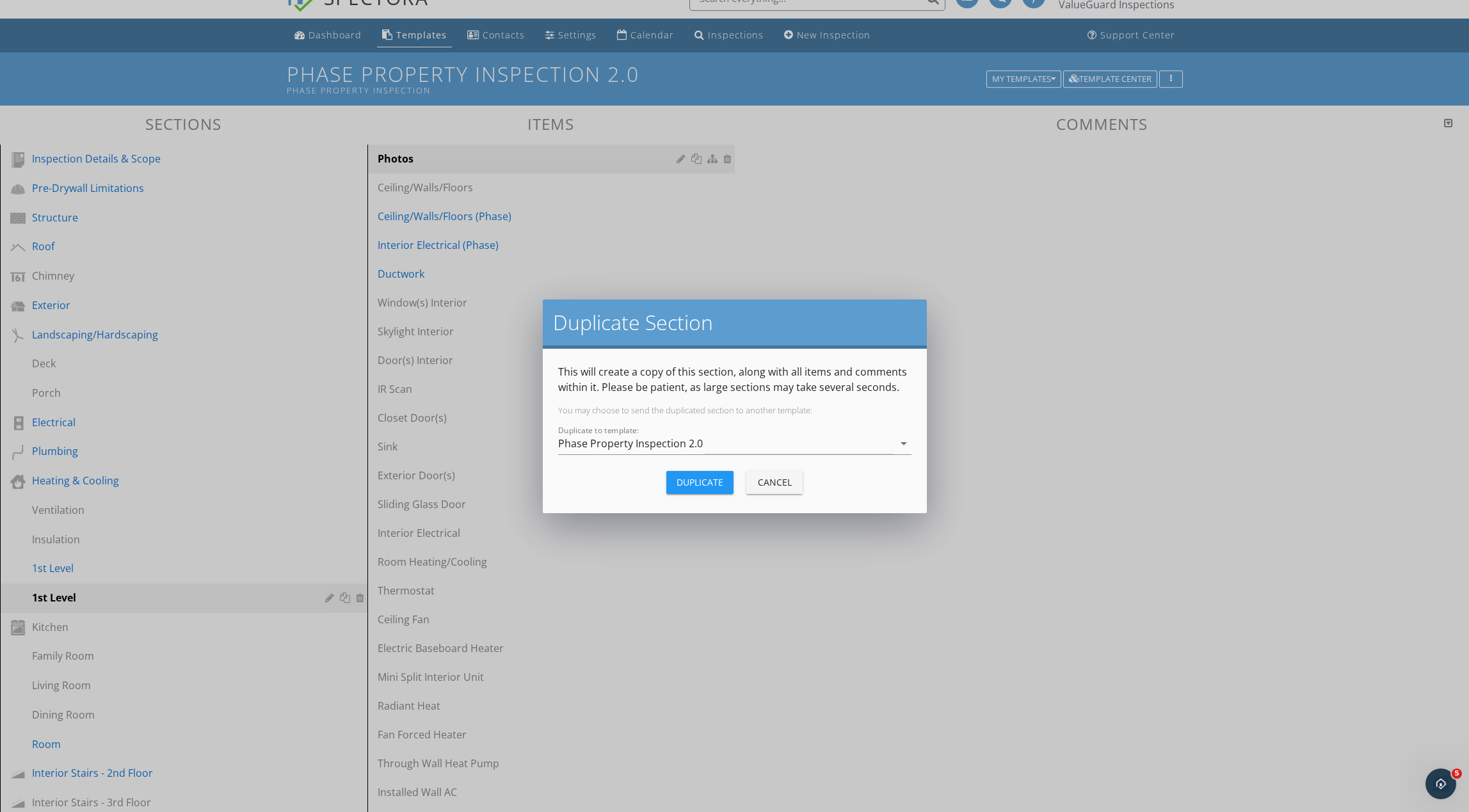
click at [689, 483] on div "Duplicate" at bounding box center [699, 482] width 47 height 13
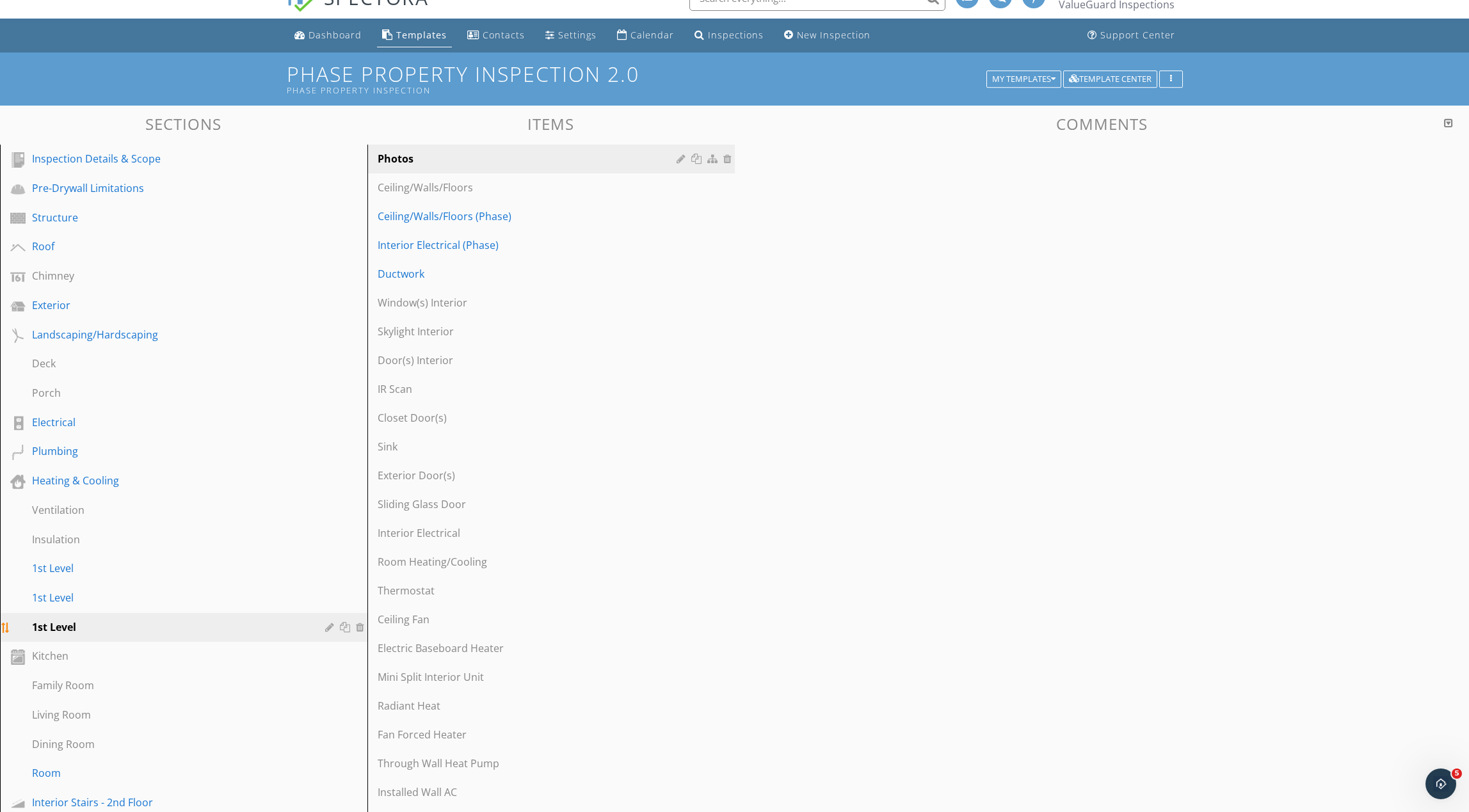
click at [343, 627] on div at bounding box center [346, 627] width 13 height 10
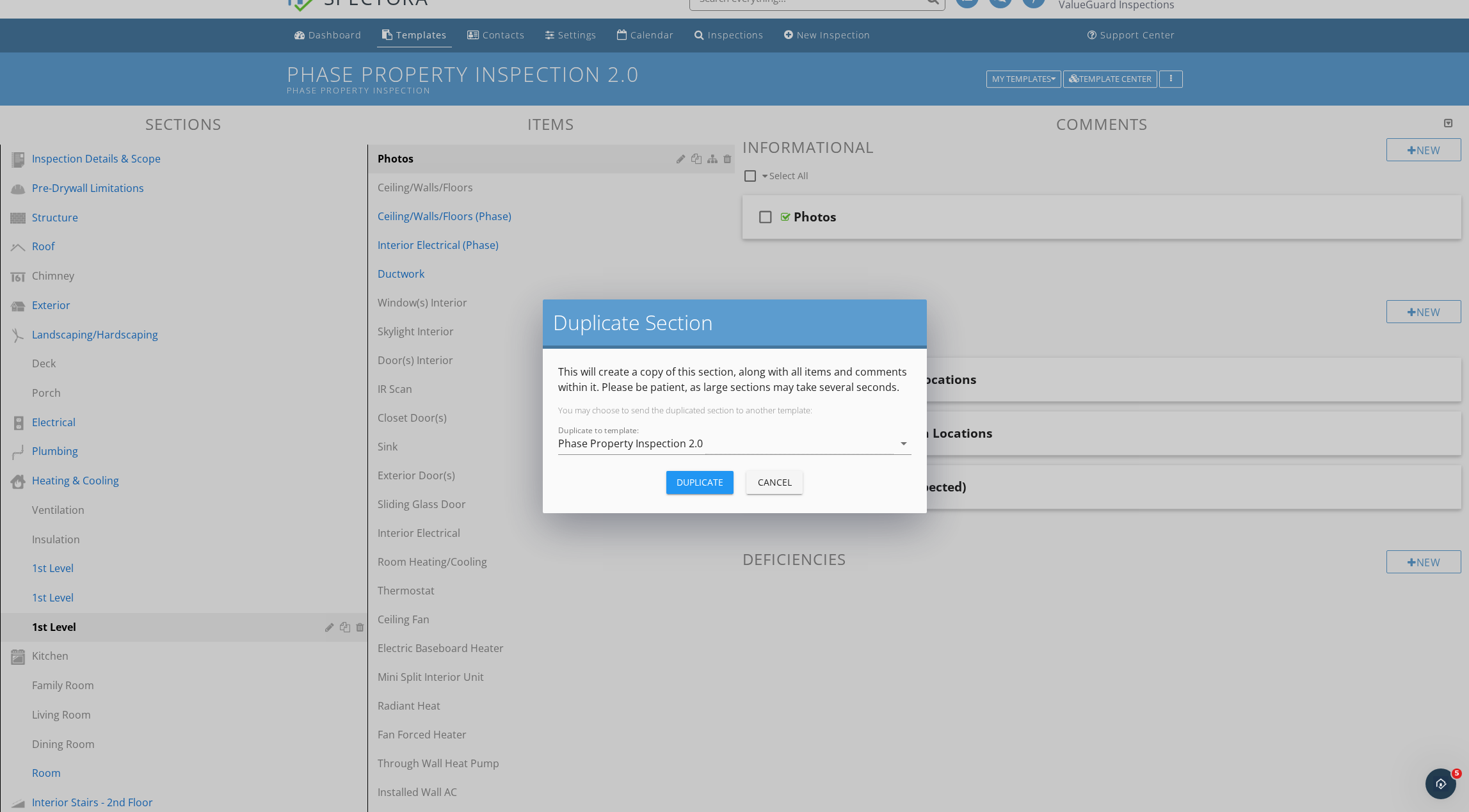
click at [683, 482] on div "Duplicate" at bounding box center [699, 482] width 47 height 13
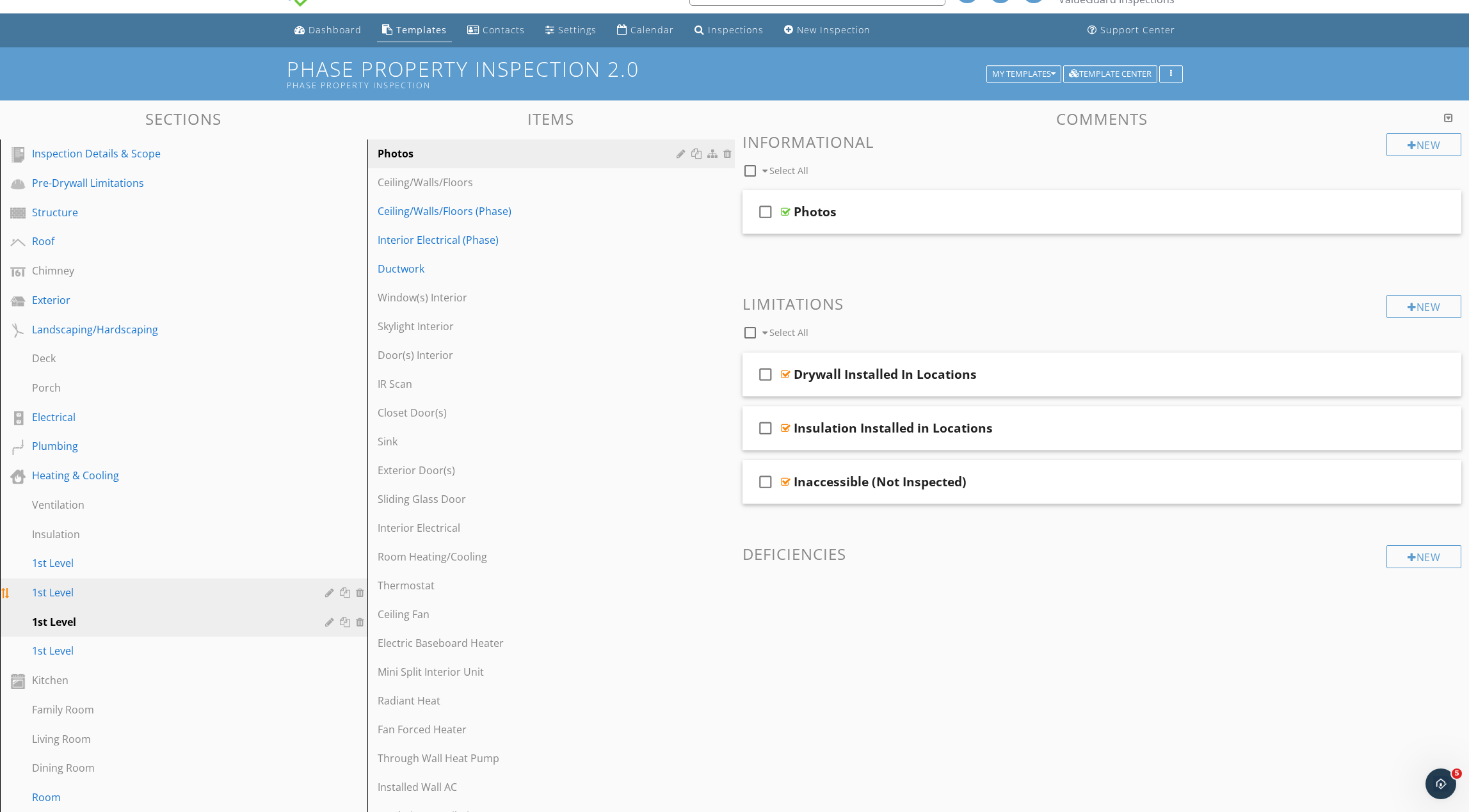
click at [247, 588] on div "1st Level" at bounding box center [169, 592] width 275 height 16
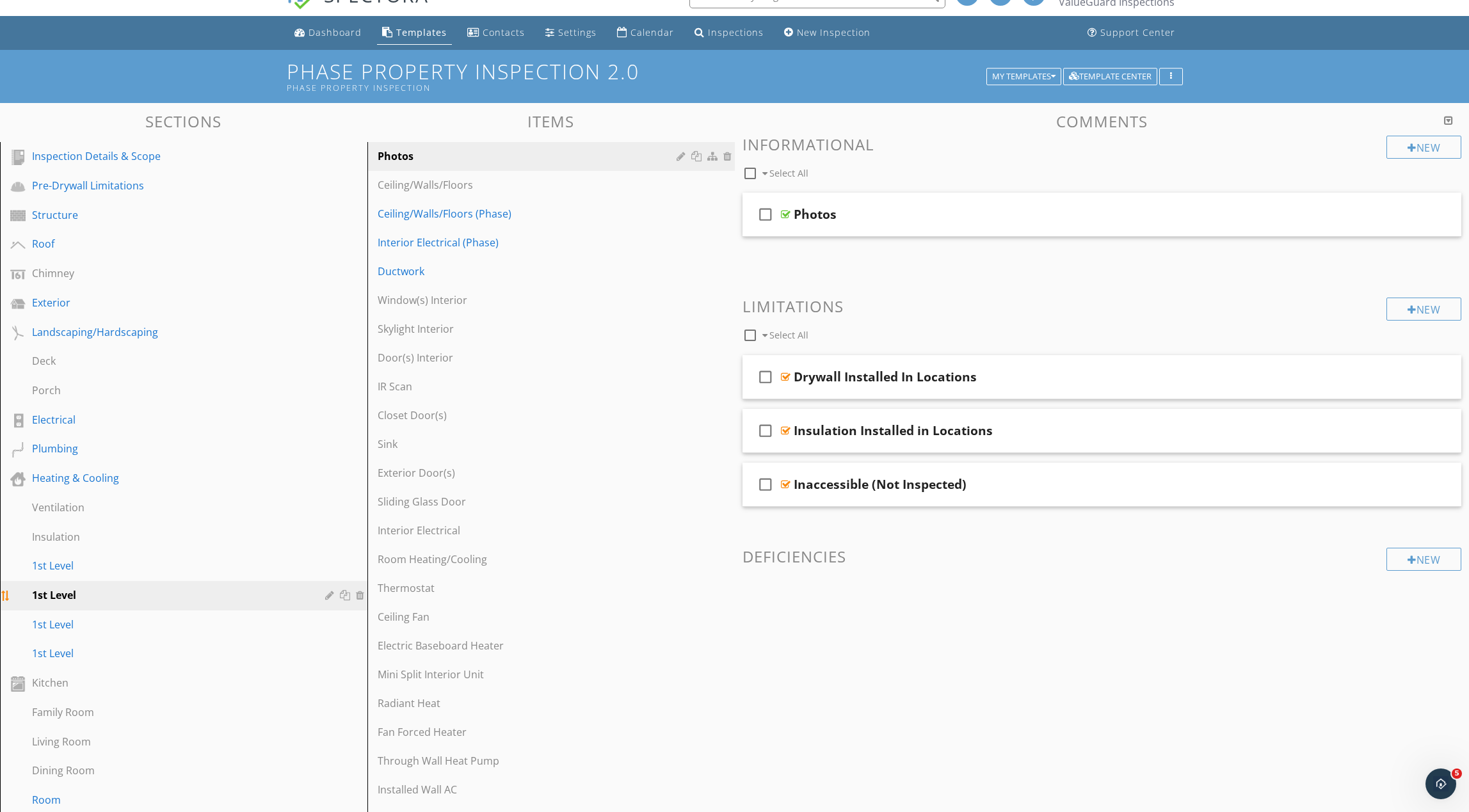
click at [330, 593] on div at bounding box center [331, 595] width 12 height 10
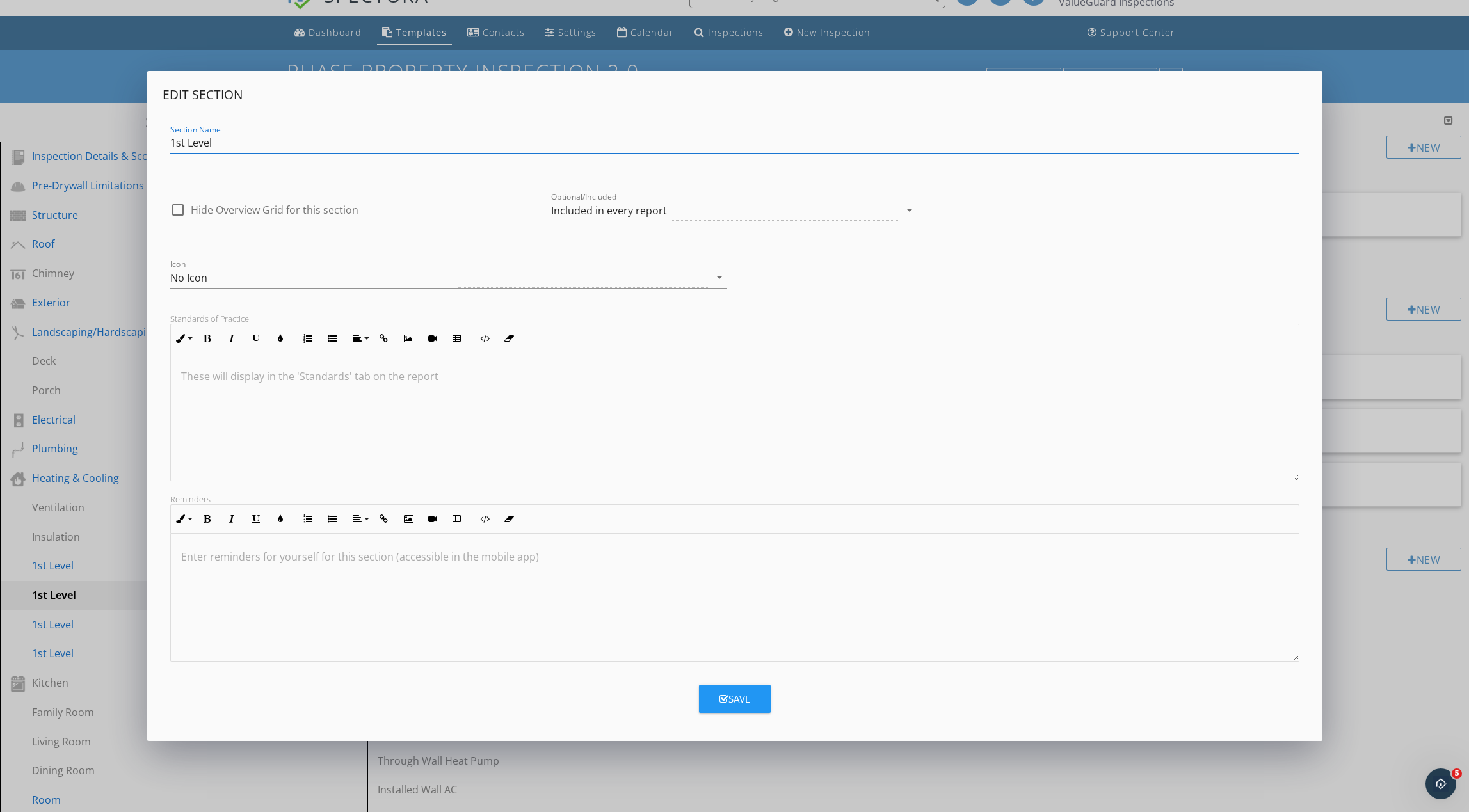
click at [185, 142] on input "1st Level" at bounding box center [735, 142] width 1129 height 21
type input "2nd Level"
click at [640, 209] on div "Included in every report" at bounding box center [609, 210] width 116 height 12
click at [0, 0] on div "Optional - add on a per-report basis" at bounding box center [0, 0] width 0 height 0
click at [640, 209] on div "Optional - add on a per-report basis" at bounding box center [637, 210] width 174 height 12
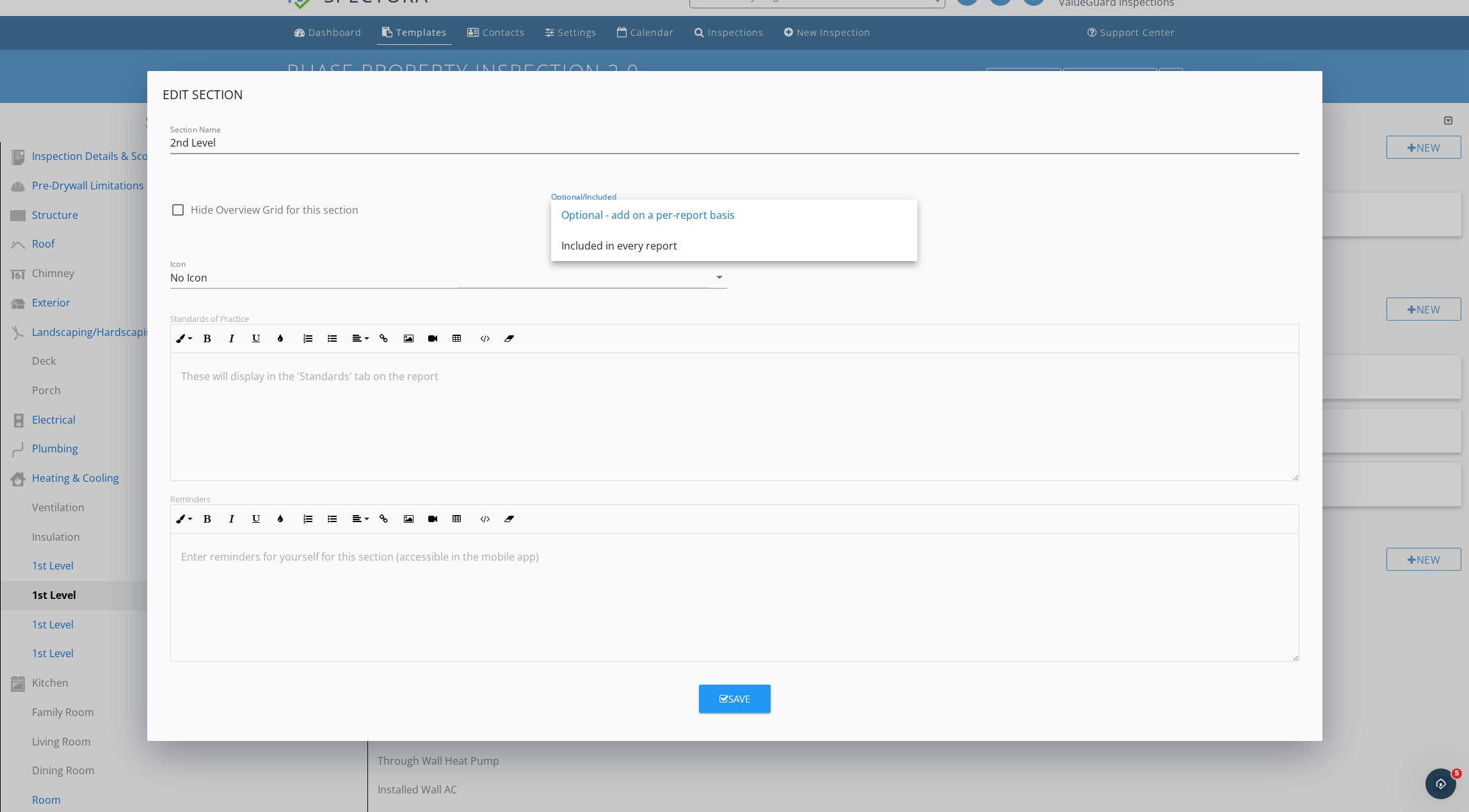
click at [640, 209] on div "Optional - add on a per-report basis" at bounding box center [734, 215] width 346 height 16
click at [640, 209] on div "Optional - add on a per-report basis" at bounding box center [637, 210] width 174 height 12
click at [646, 242] on div "Included in every report" at bounding box center [734, 245] width 346 height 16
click at [733, 694] on div "Save" at bounding box center [735, 699] width 31 height 15
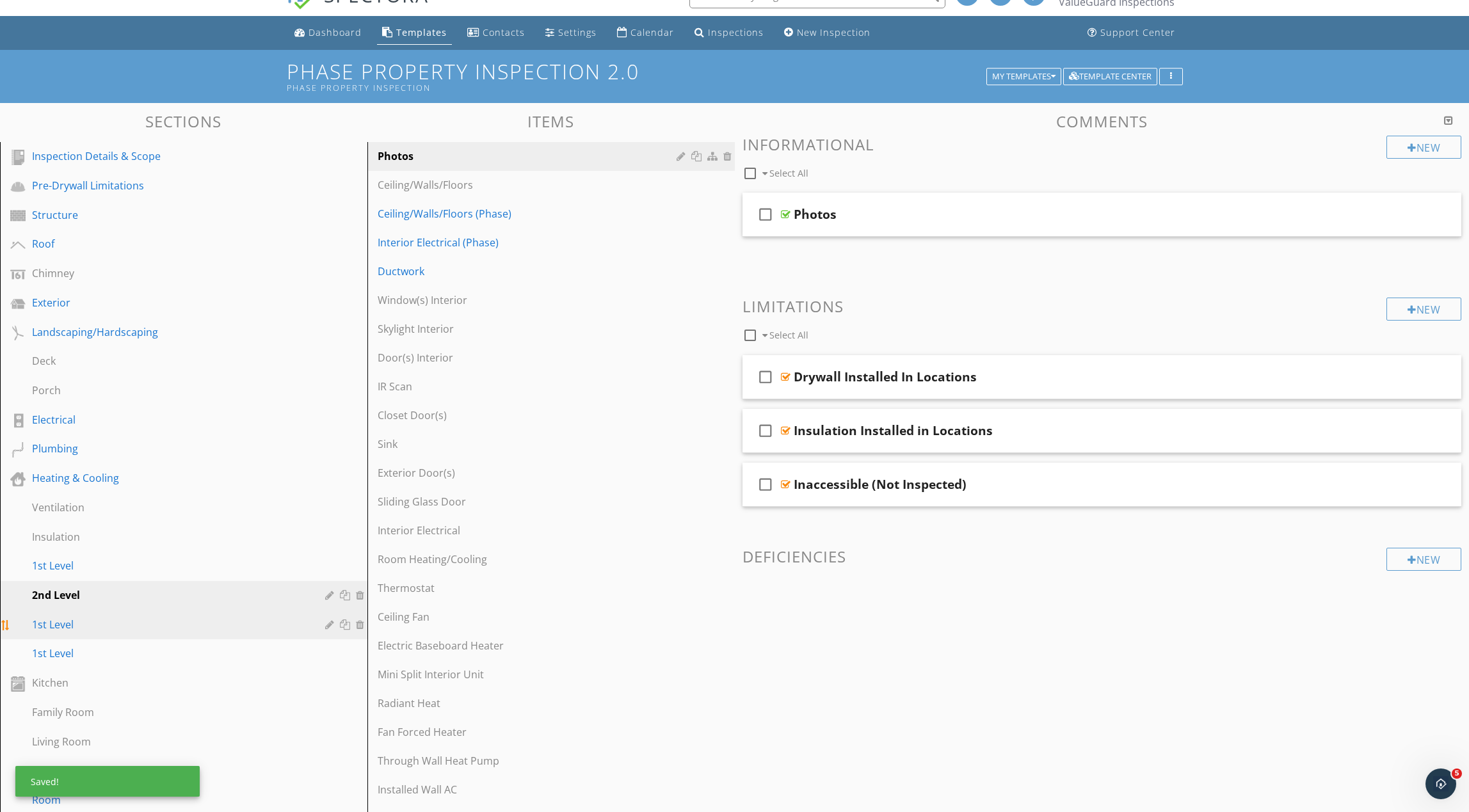
click at [162, 627] on div "1st Level" at bounding box center [169, 625] width 275 height 16
click at [330, 626] on div at bounding box center [331, 625] width 12 height 10
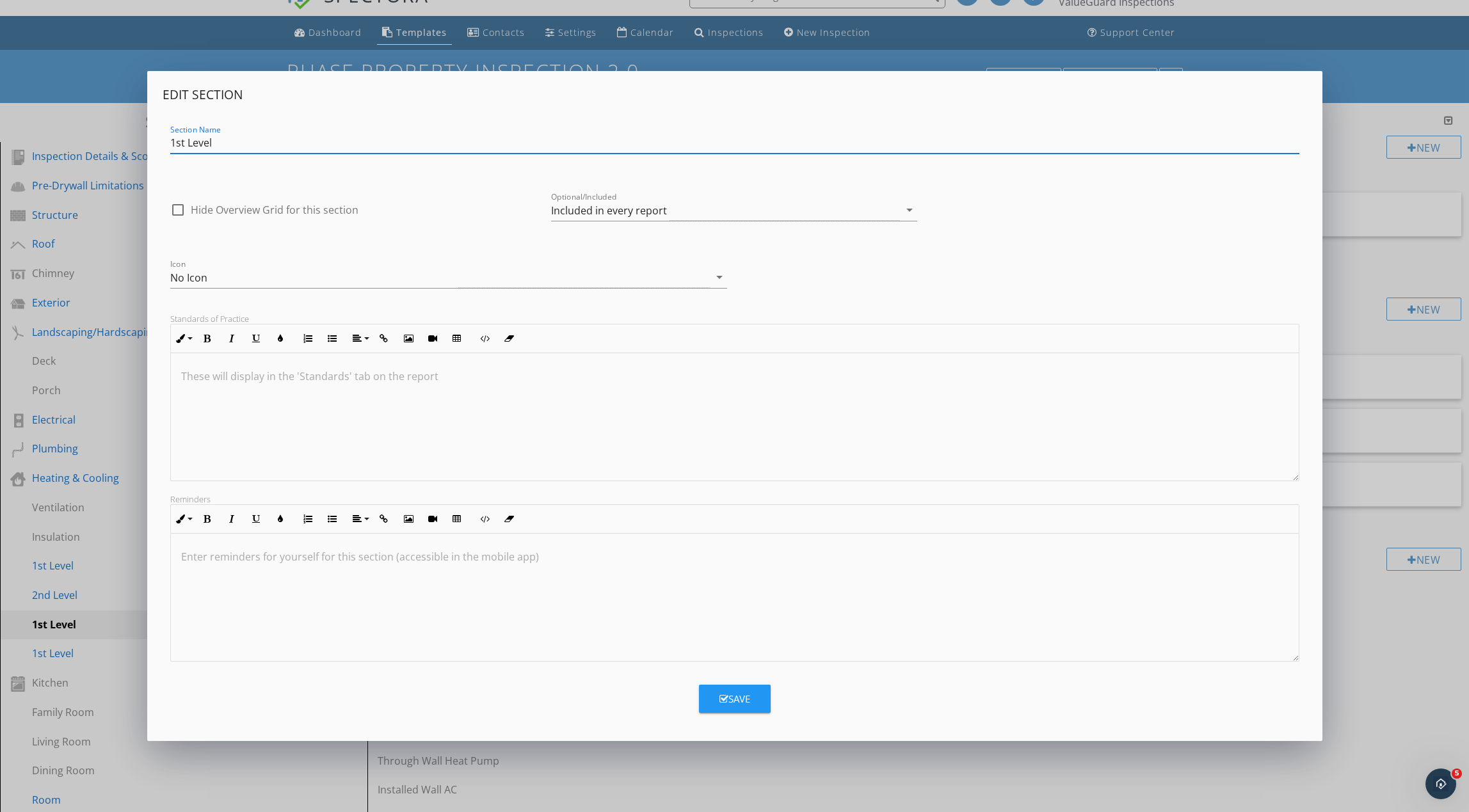
drag, startPoint x: 186, startPoint y: 146, endPoint x: 165, endPoint y: 145, distance: 21.0
click at [165, 145] on div "Section Name 1st Level" at bounding box center [735, 145] width 1145 height 44
type input "3rd Level"
click at [595, 213] on div "Included in every report" at bounding box center [609, 210] width 116 height 12
click at [595, 213] on div "Optional - add on a per-report basis" at bounding box center [734, 215] width 346 height 16
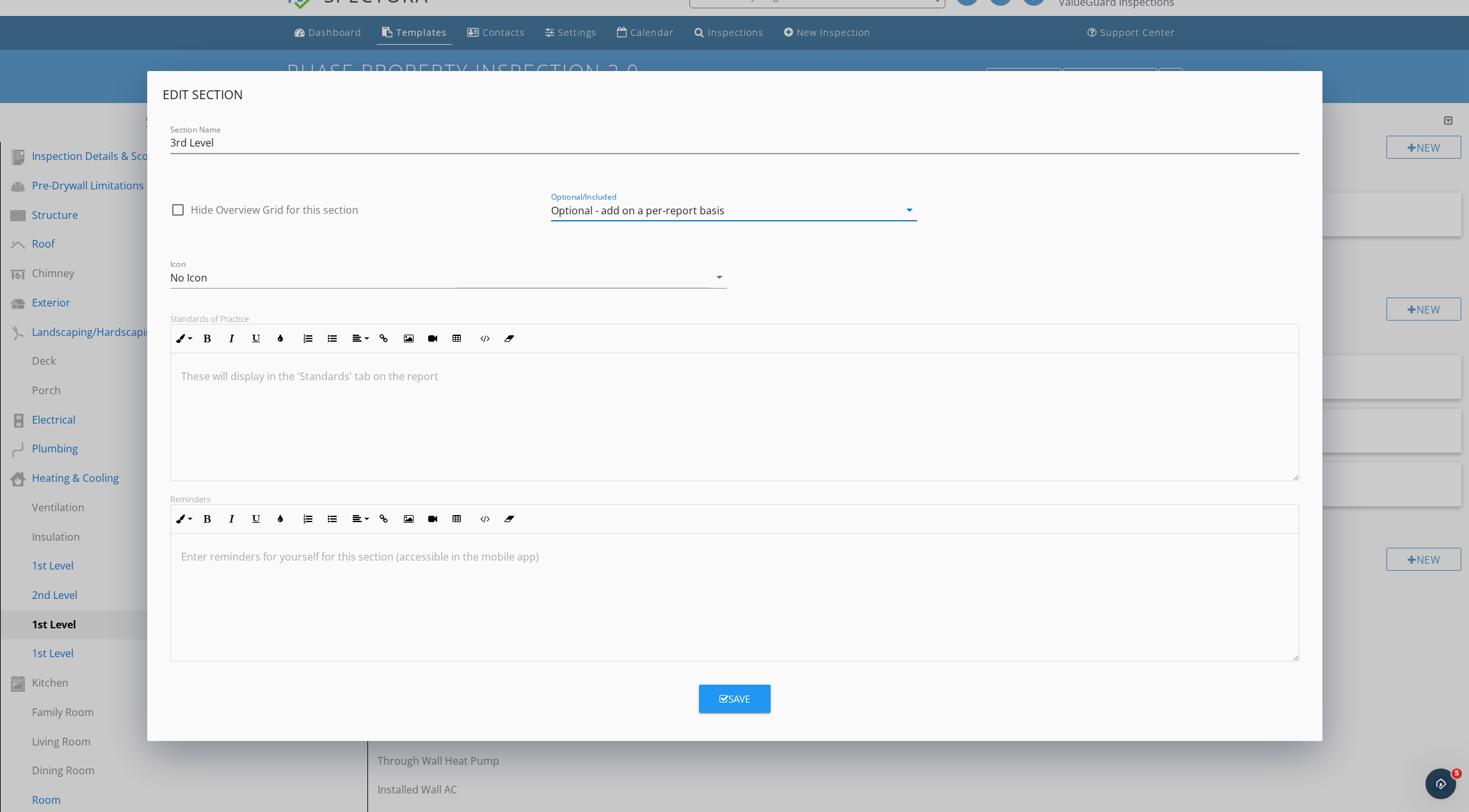
click at [723, 708] on button "Save" at bounding box center [734, 698] width 72 height 28
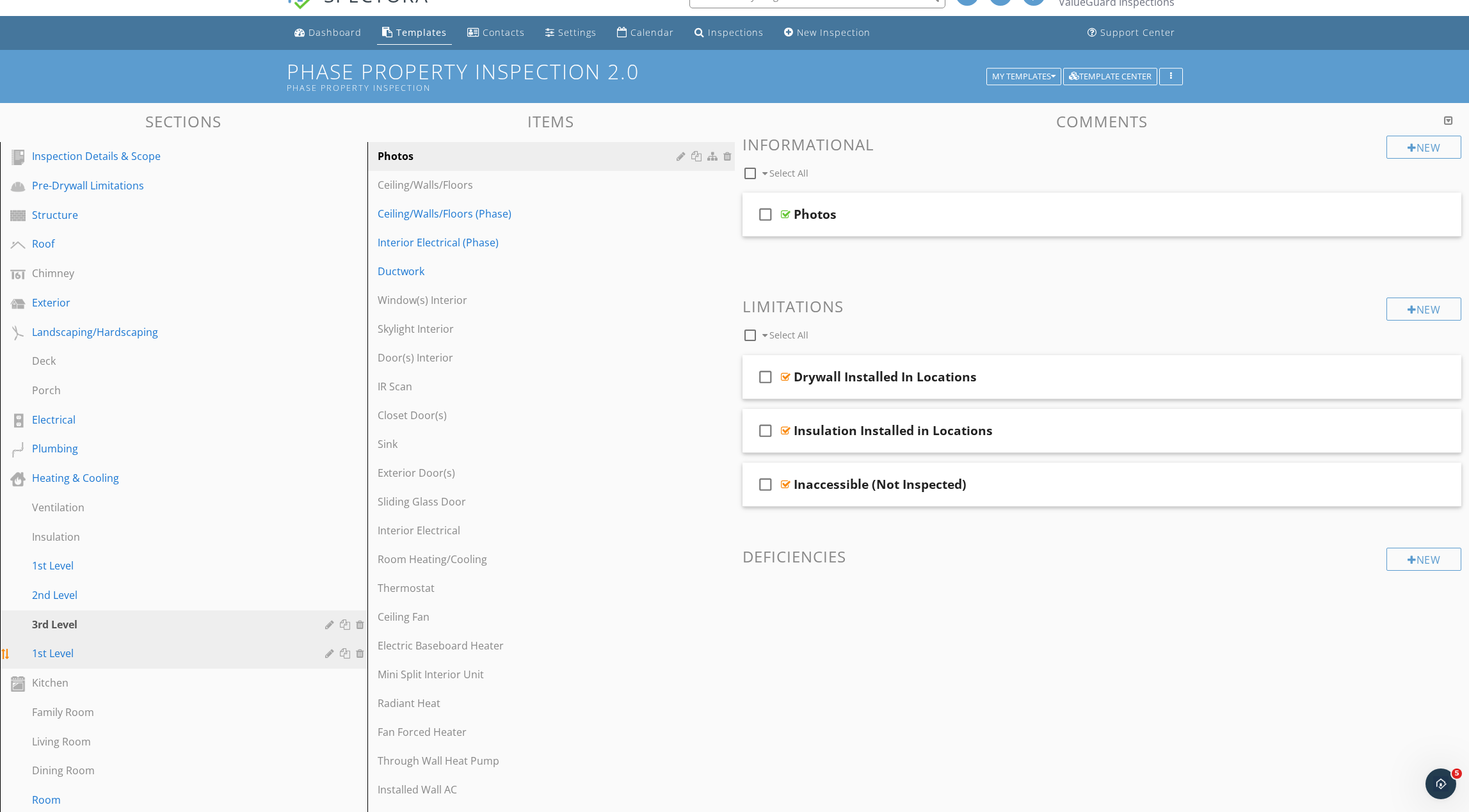
click at [252, 656] on div "1st Level" at bounding box center [169, 653] width 275 height 16
click at [327, 654] on div at bounding box center [331, 653] width 12 height 10
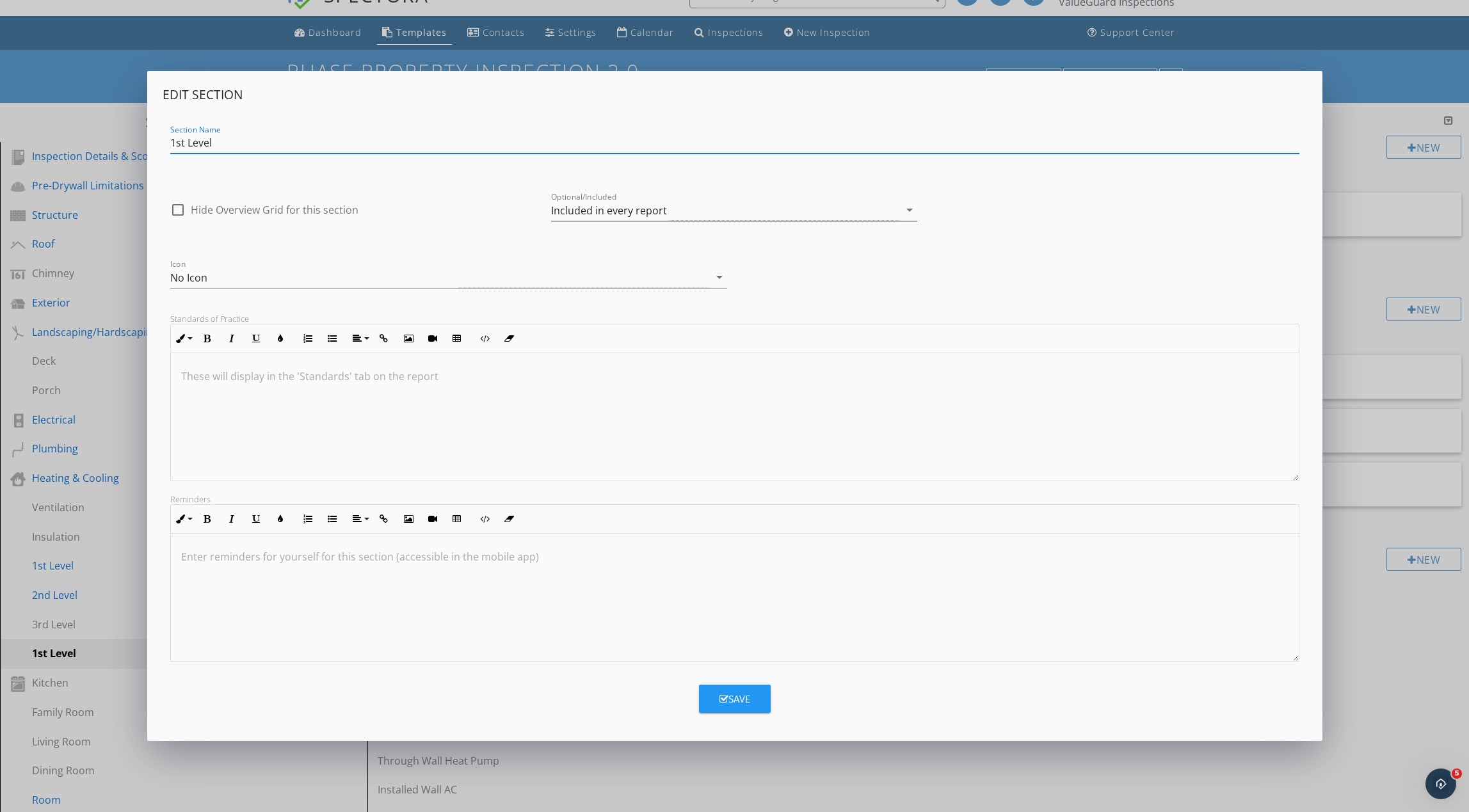
click at [603, 211] on div "Included in every report" at bounding box center [609, 210] width 116 height 12
click at [0, 0] on div "Optional - add on a per-report basis" at bounding box center [0, 0] width 0 height 0
click at [185, 142] on input "1st Level" at bounding box center [735, 142] width 1129 height 21
type input "4th Level"
click at [736, 702] on div "Save" at bounding box center [735, 699] width 31 height 15
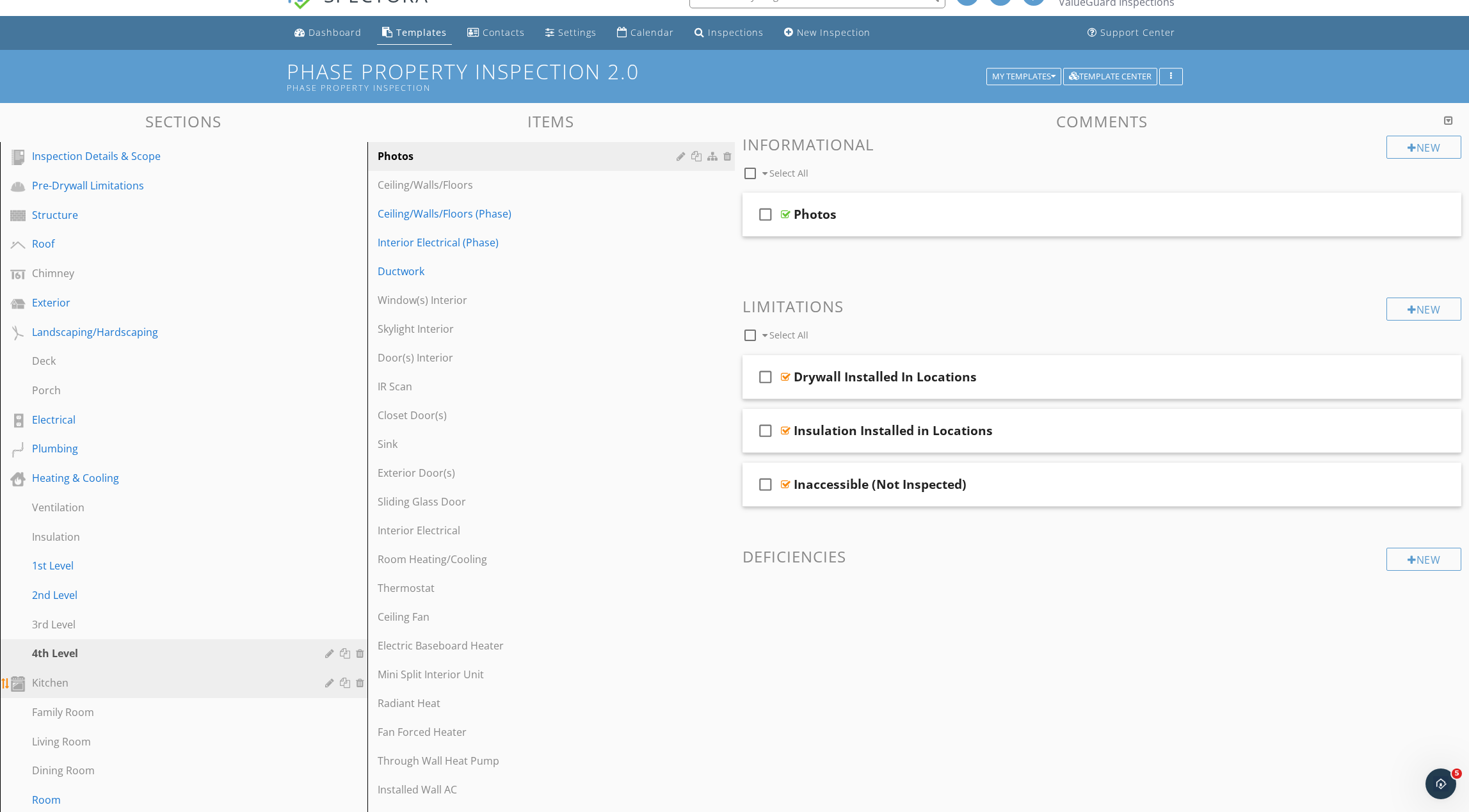
click at [284, 681] on div "Kitchen" at bounding box center [169, 682] width 275 height 16
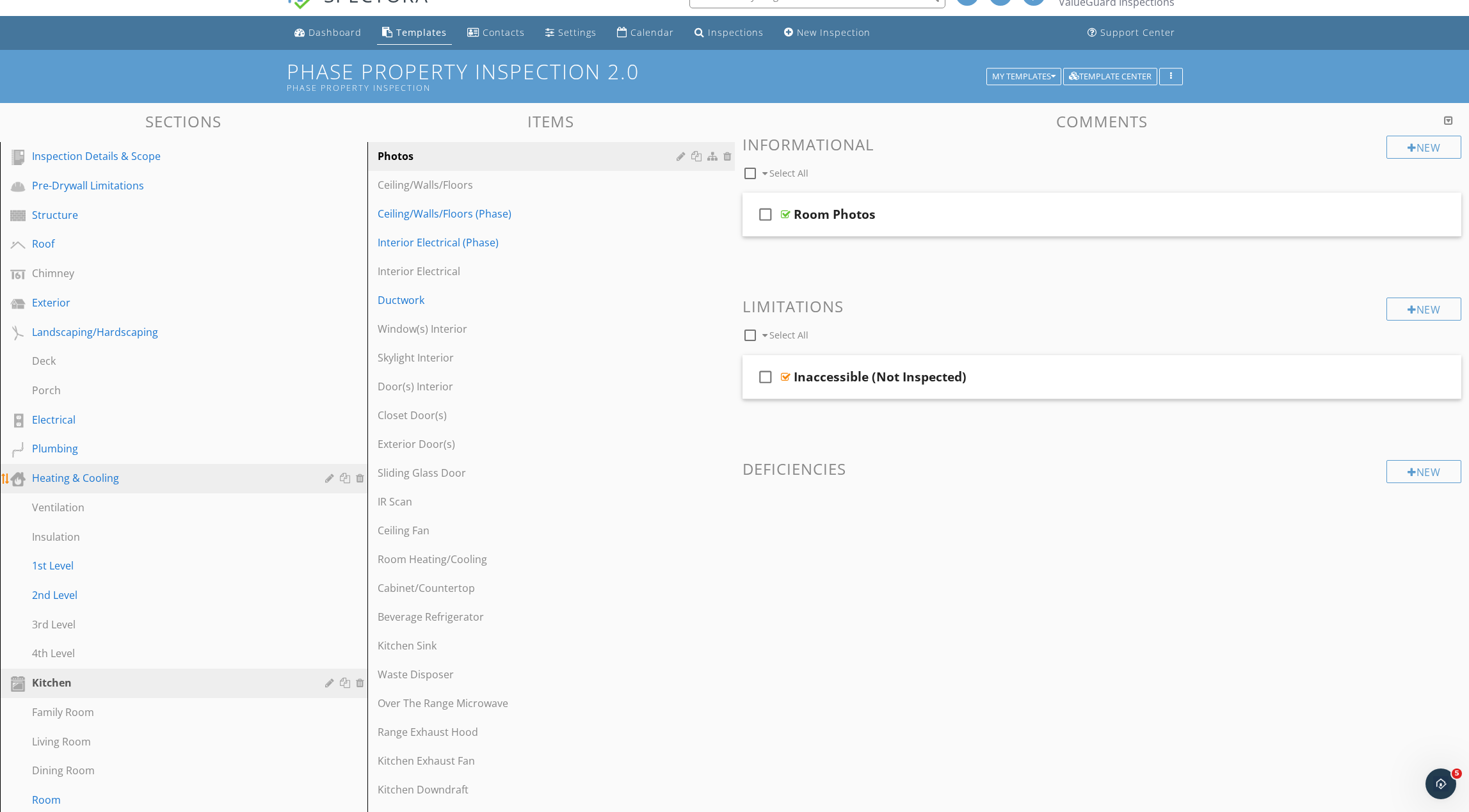
click at [177, 481] on div "Heating & Cooling" at bounding box center [169, 478] width 275 height 16
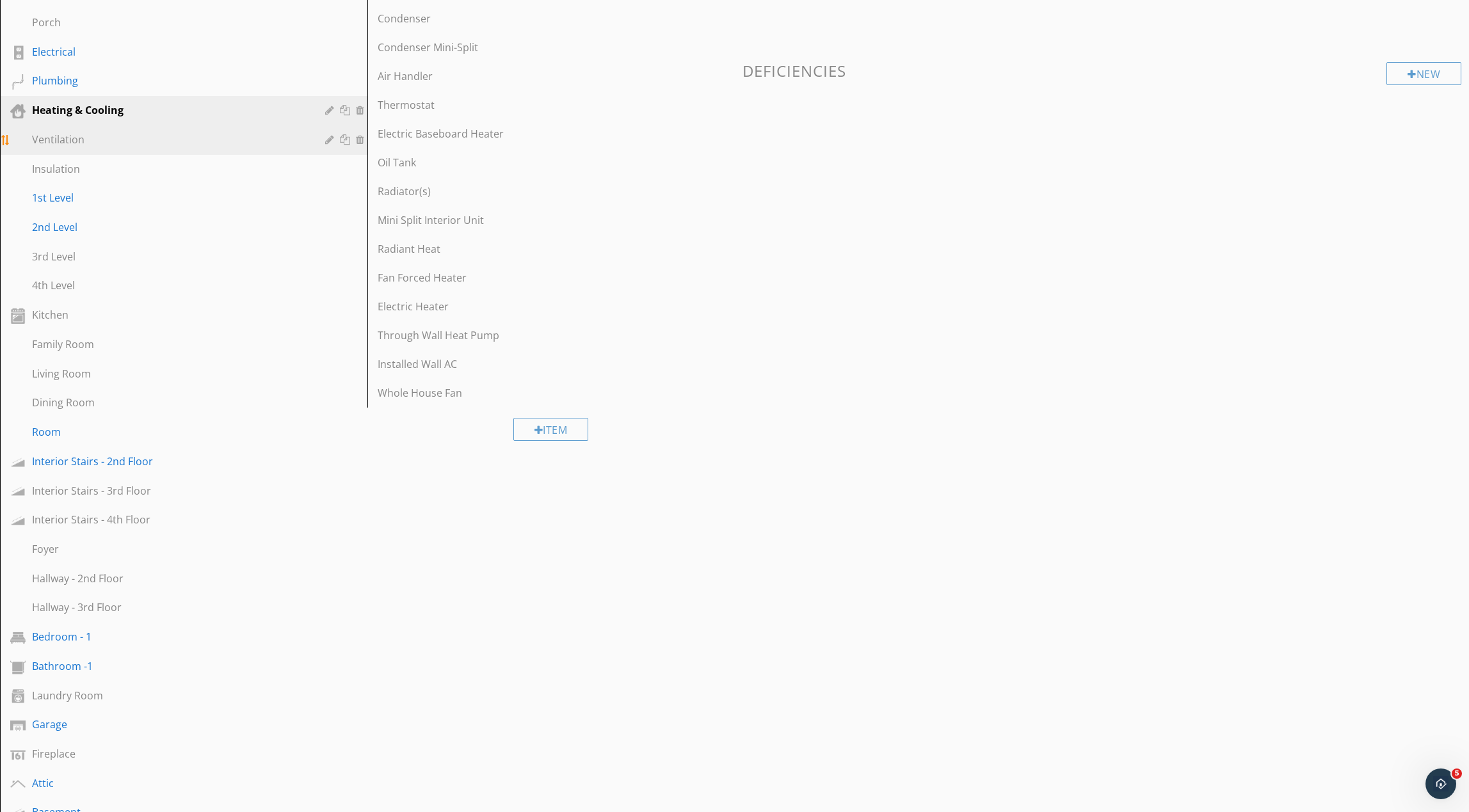
scroll to position [396, 0]
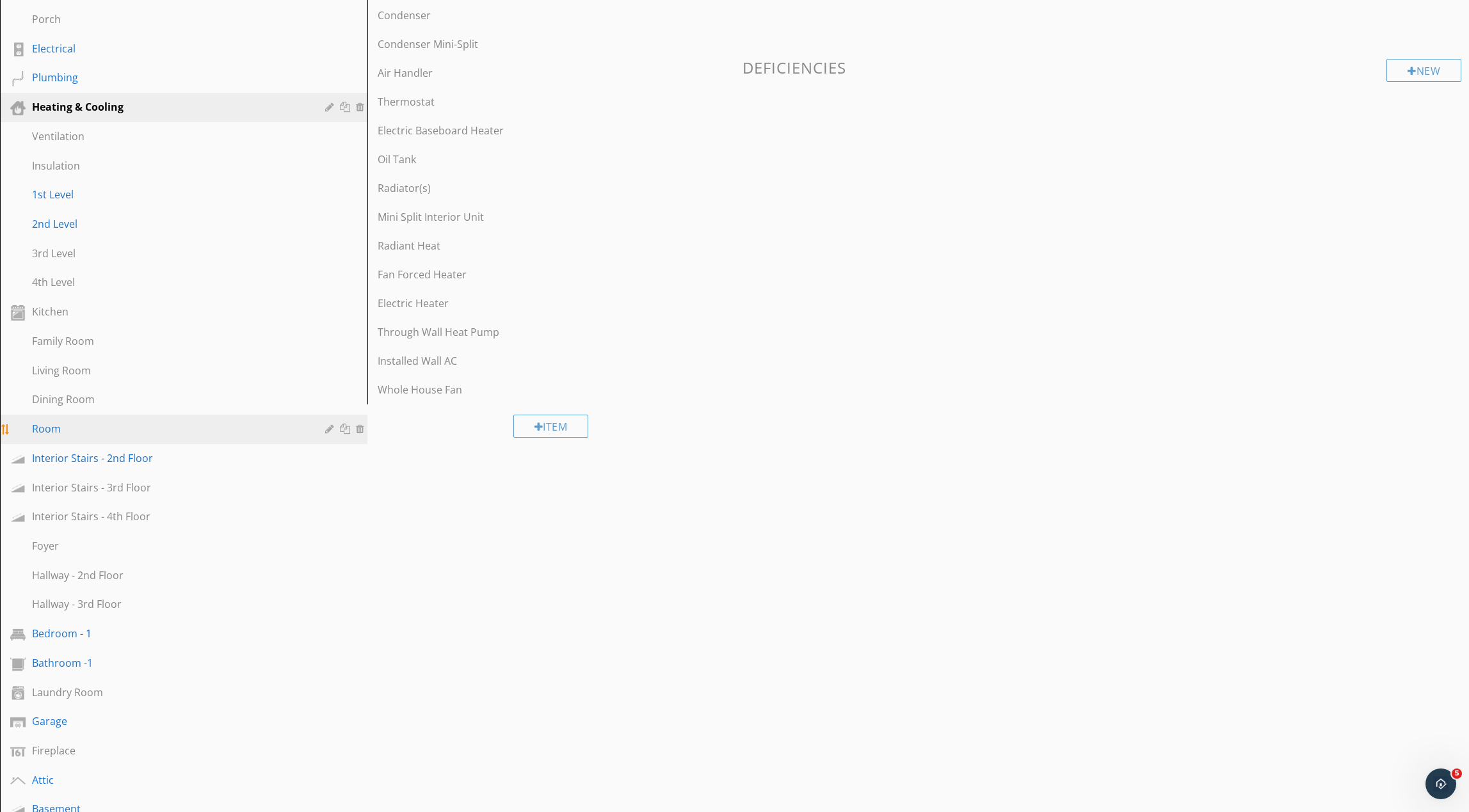
click at [213, 421] on div "Room" at bounding box center [169, 428] width 275 height 16
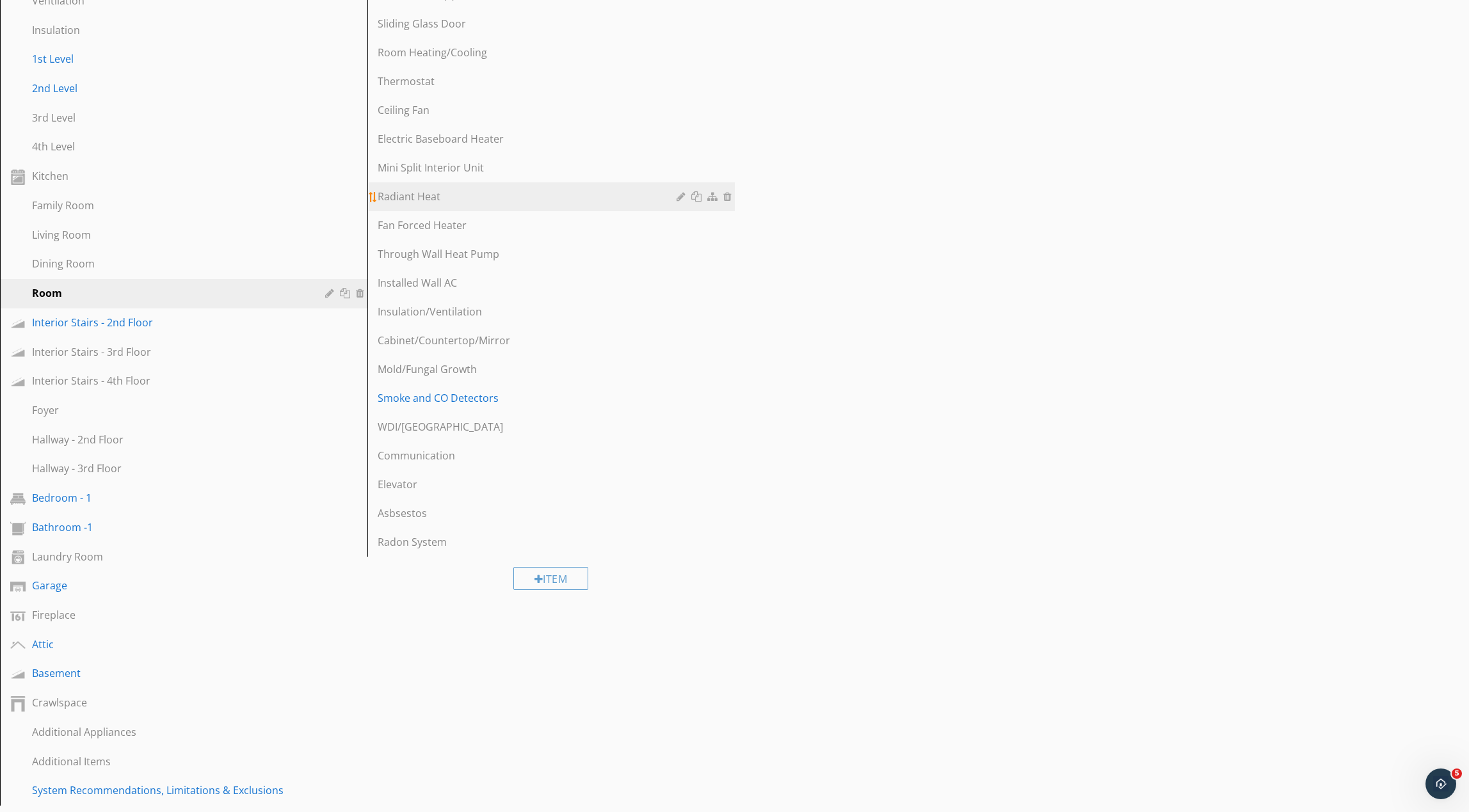
scroll to position [540, 0]
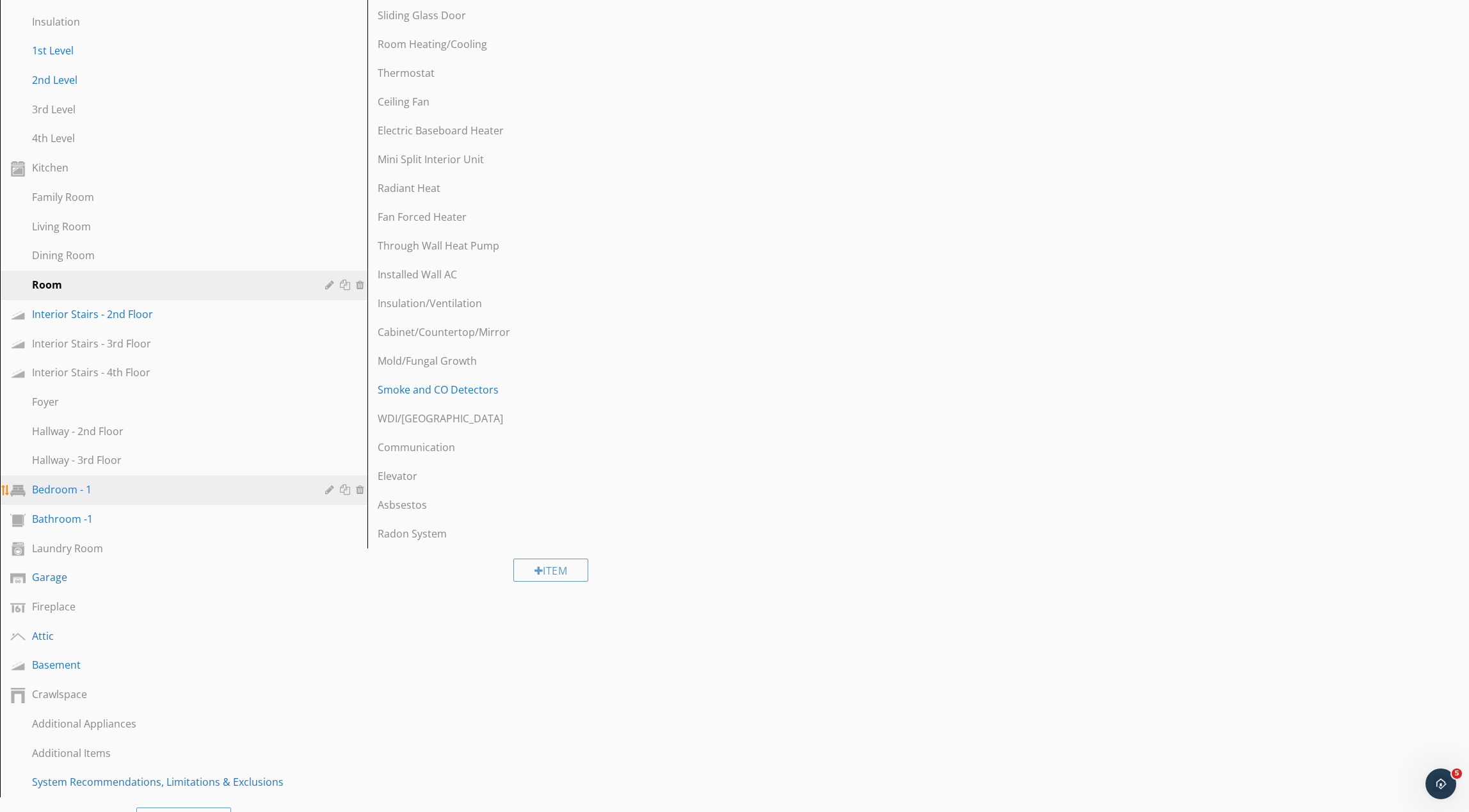
click at [261, 500] on link "Bedroom - 1" at bounding box center [185, 490] width 363 height 30
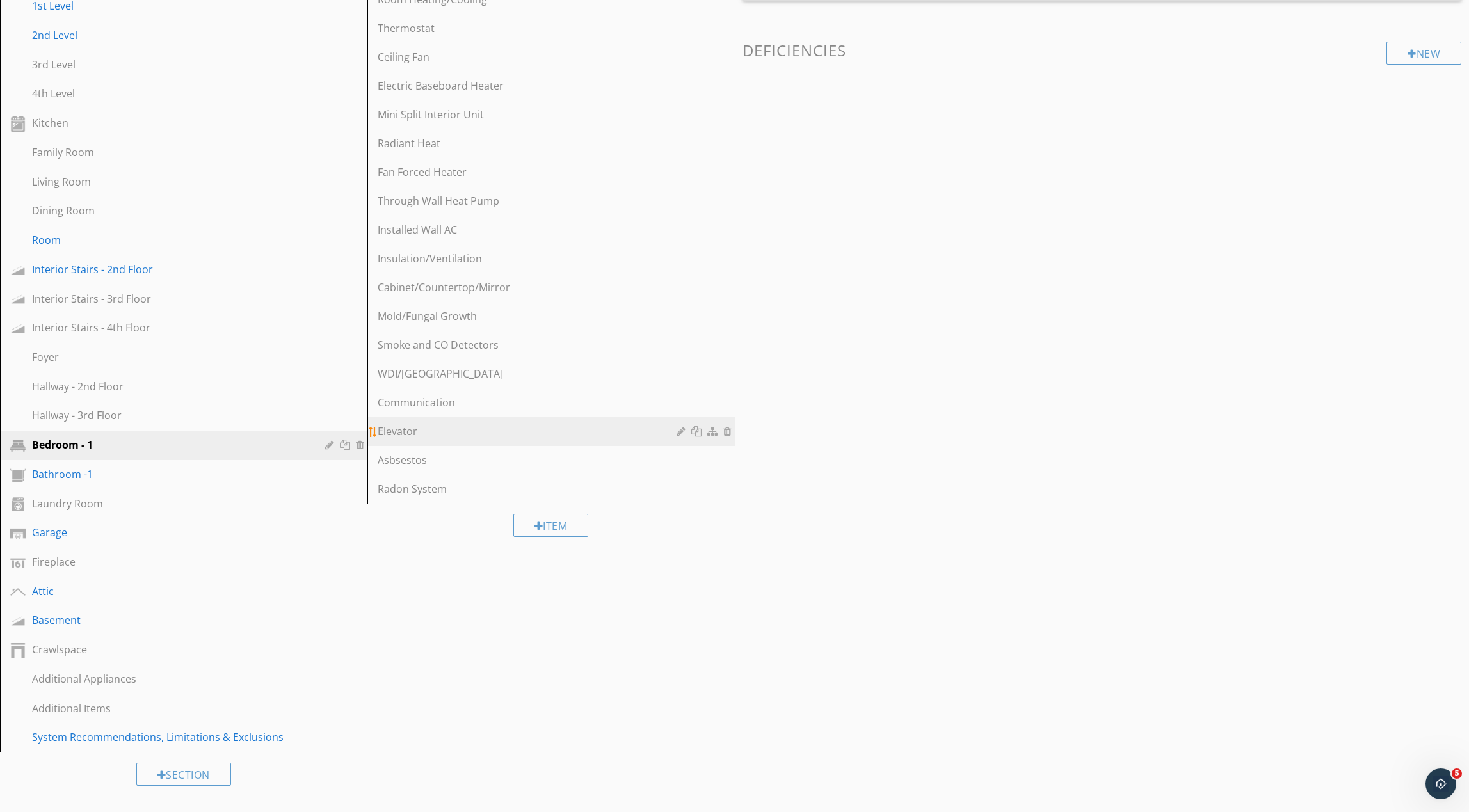
scroll to position [586, 0]
click at [184, 590] on div "Attic" at bounding box center [169, 590] width 275 height 16
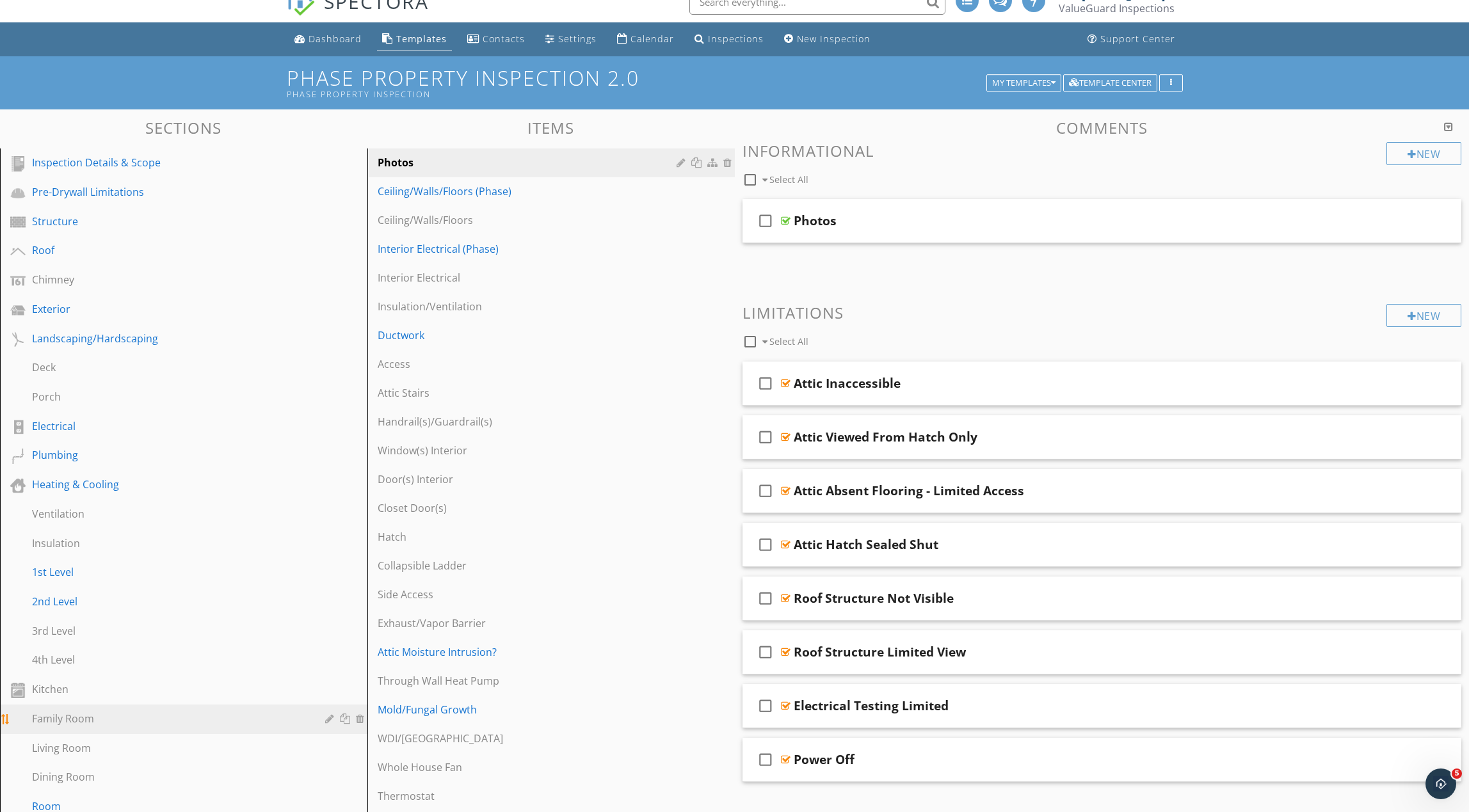
scroll to position [0, 0]
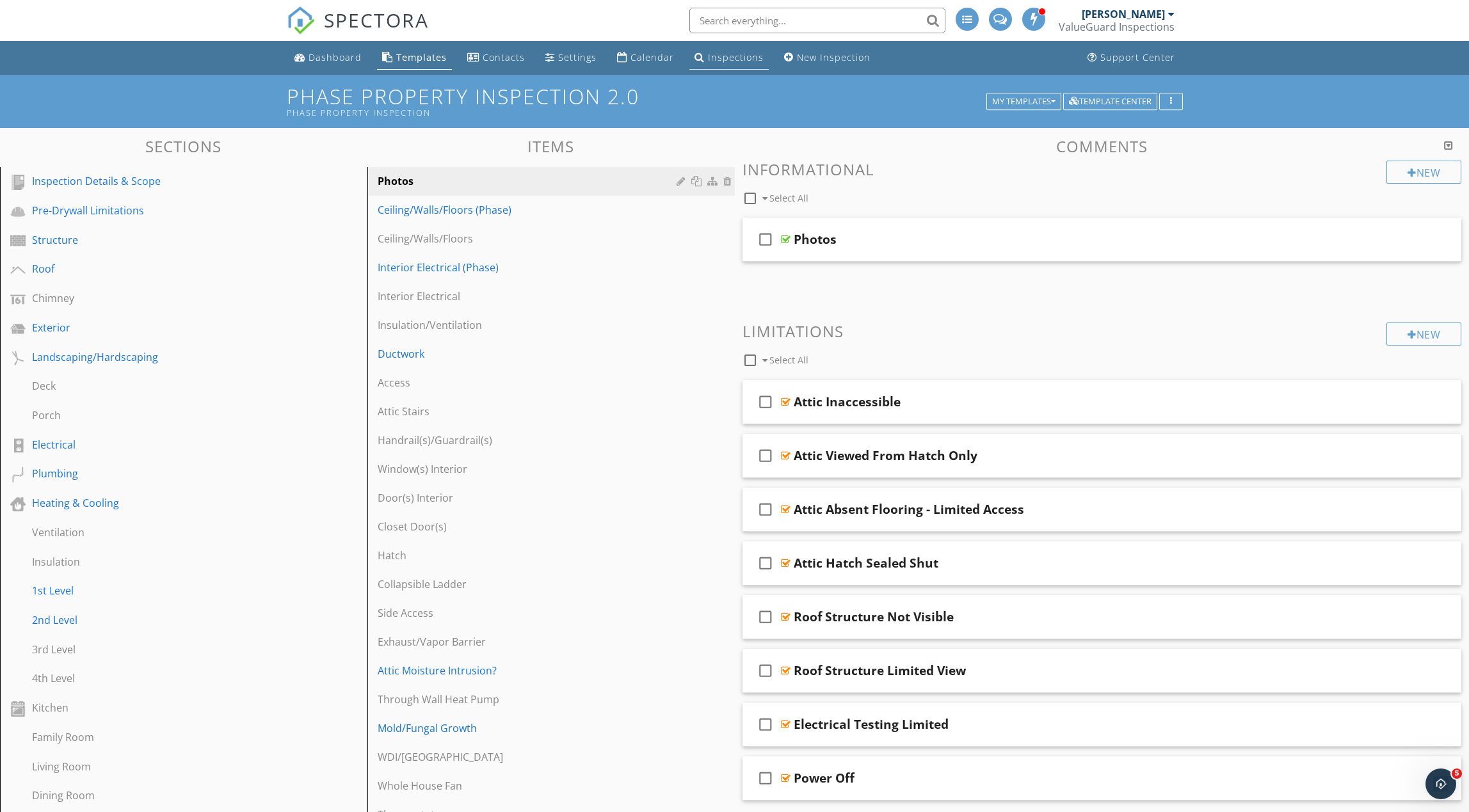
click at [715, 63] on link "Inspections" at bounding box center [728, 58] width 79 height 24
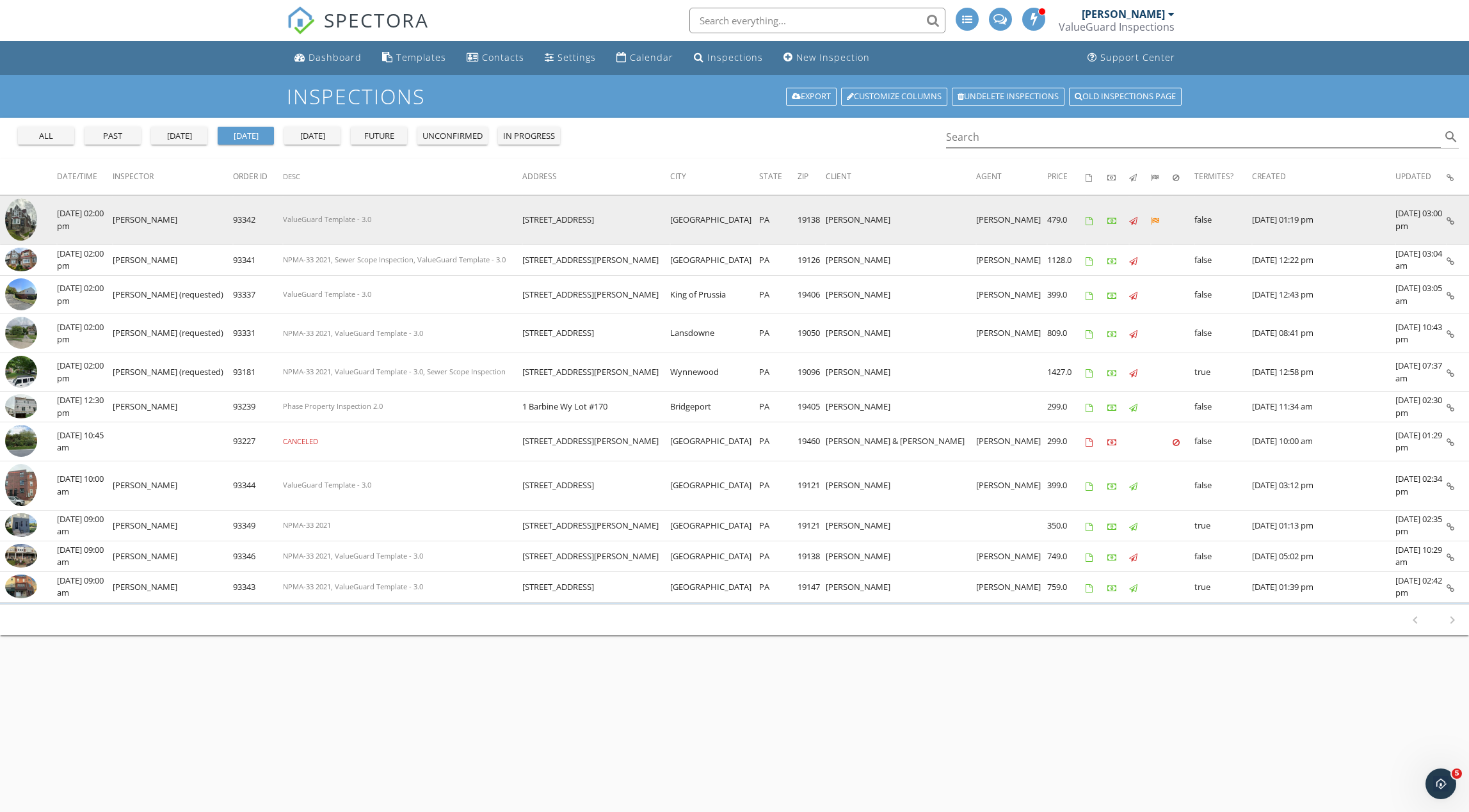
click at [21, 219] on img at bounding box center [21, 220] width 32 height 43
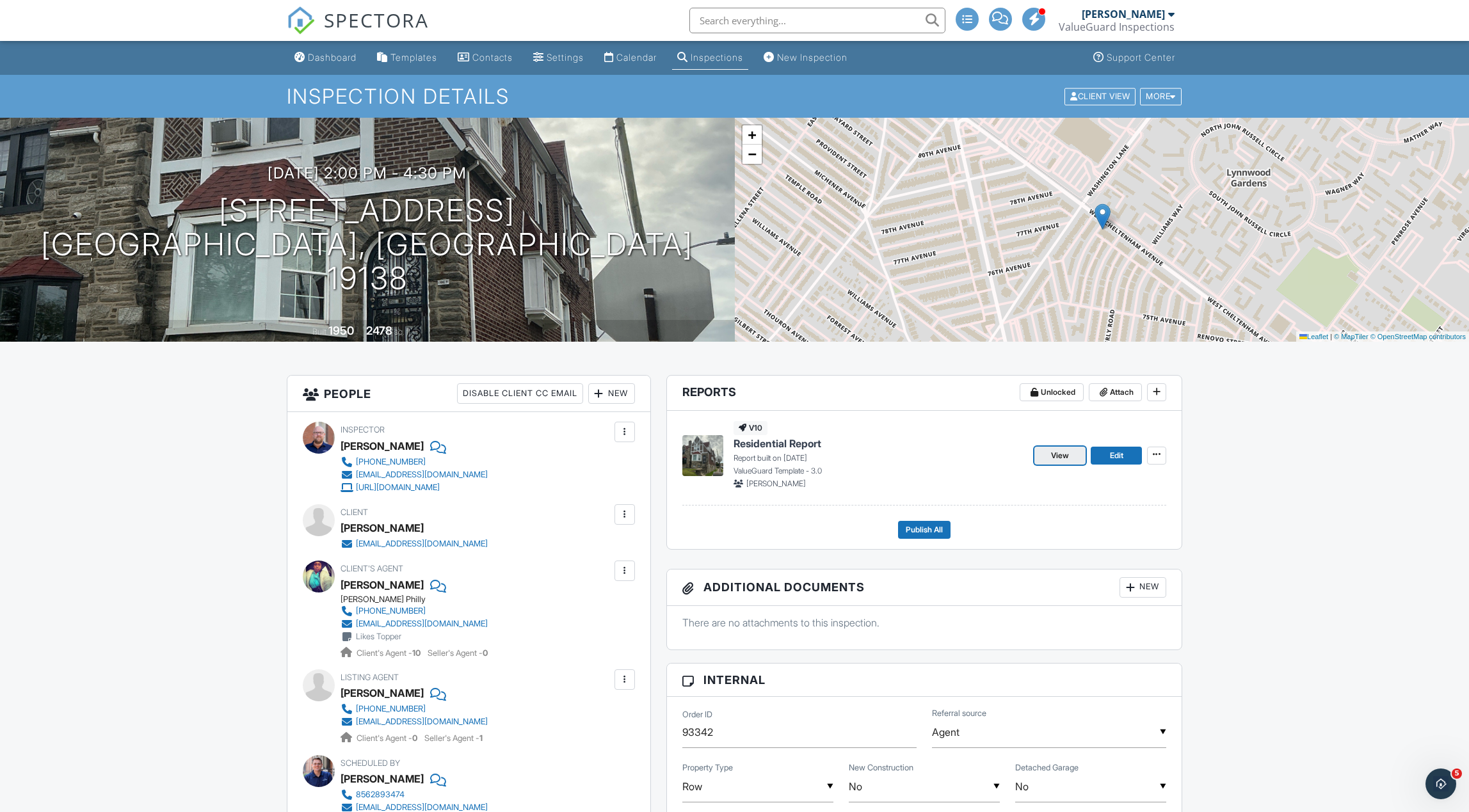
click at [1074, 458] on link "View" at bounding box center [1060, 455] width 51 height 18
click at [1068, 456] on span "View" at bounding box center [1060, 455] width 18 height 13
click at [930, 534] on span "Publish All" at bounding box center [924, 529] width 37 height 13
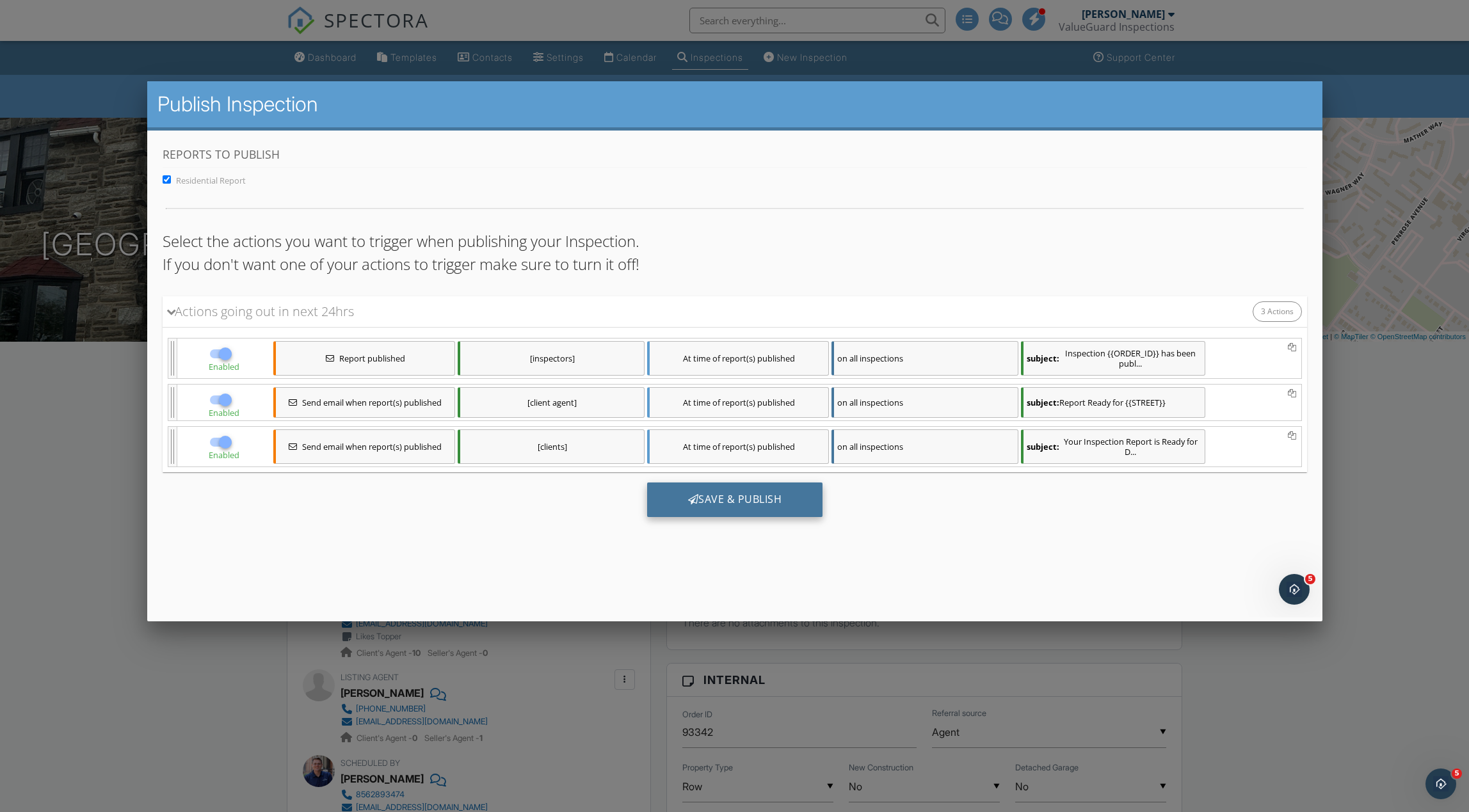
click at [781, 509] on div "Save & Publish" at bounding box center [734, 499] width 176 height 35
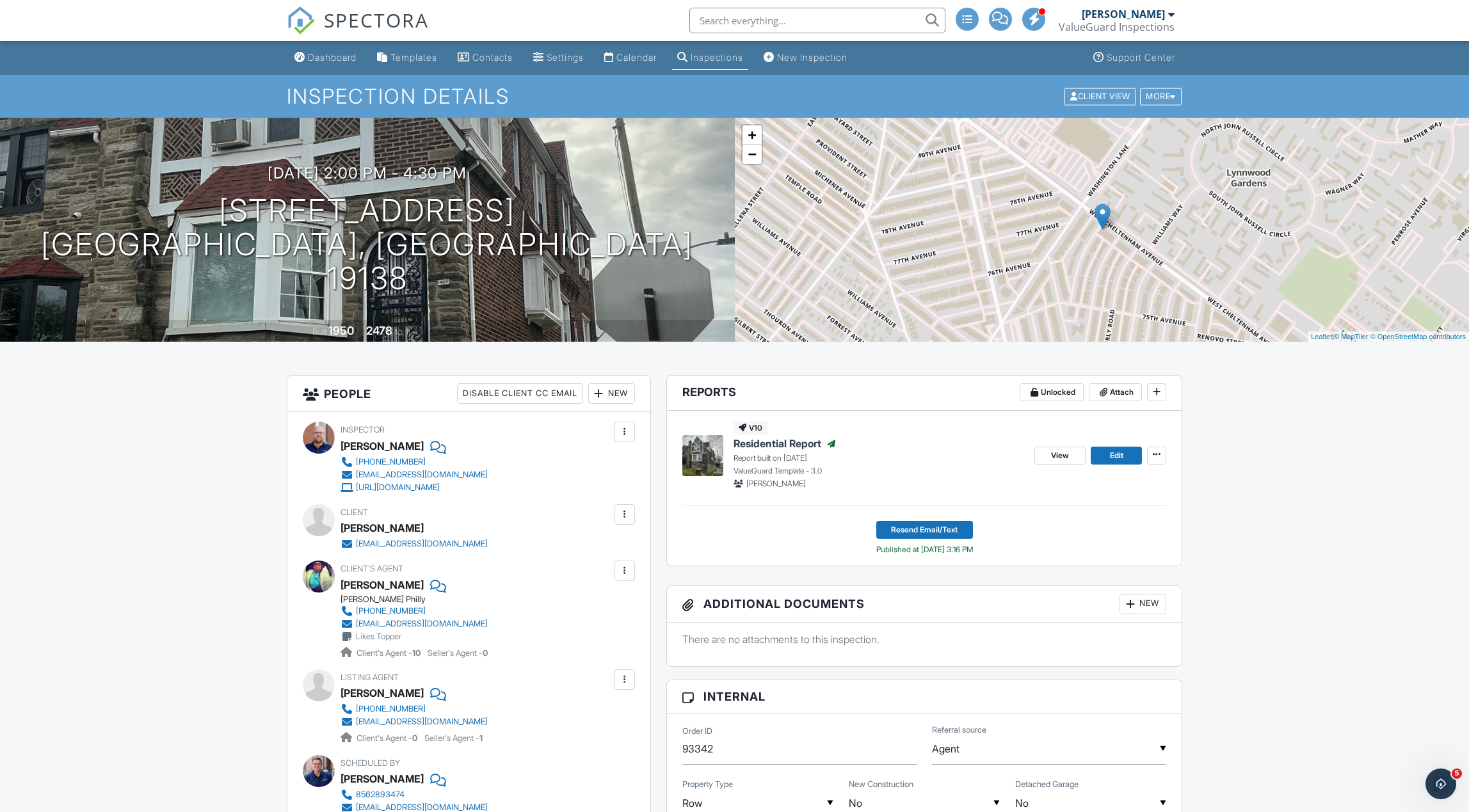
click at [708, 58] on div "Inspections" at bounding box center [716, 57] width 52 height 11
